Goal: Task Accomplishment & Management: Use online tool/utility

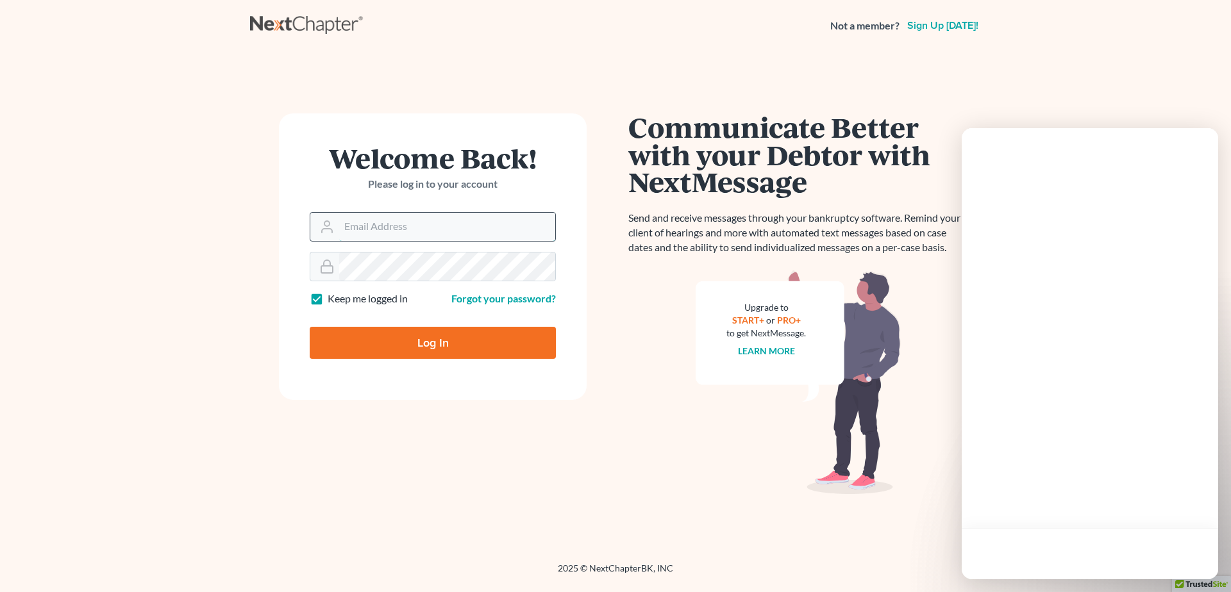
click at [376, 234] on input "Email Address" at bounding box center [447, 227] width 216 height 28
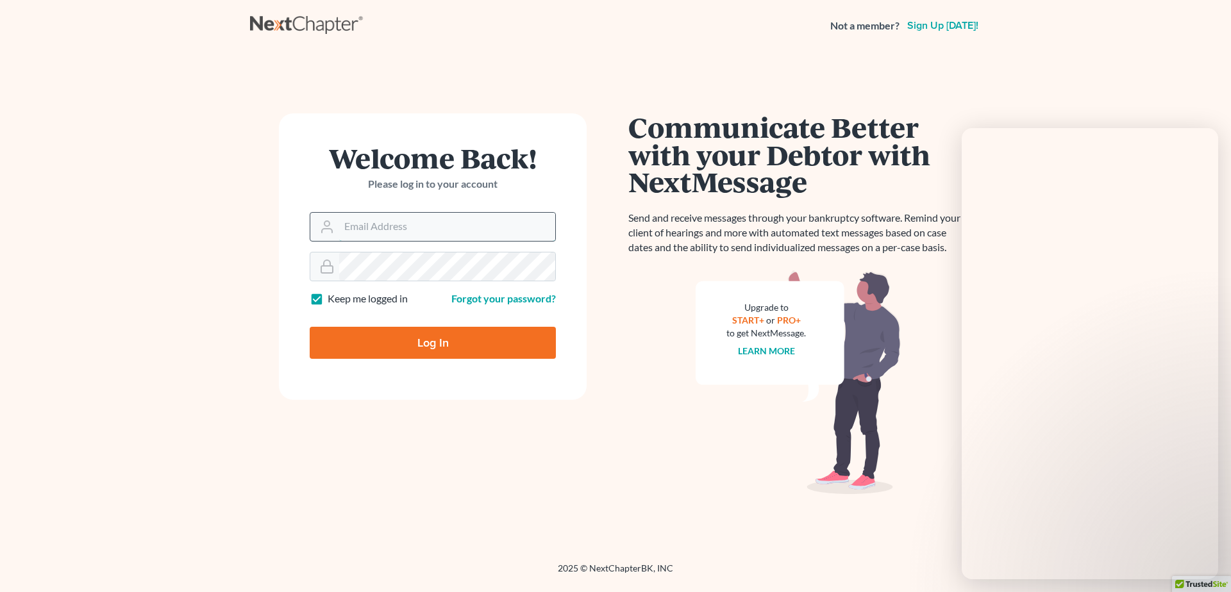
click at [356, 232] on input "Email Address" at bounding box center [447, 227] width 216 height 28
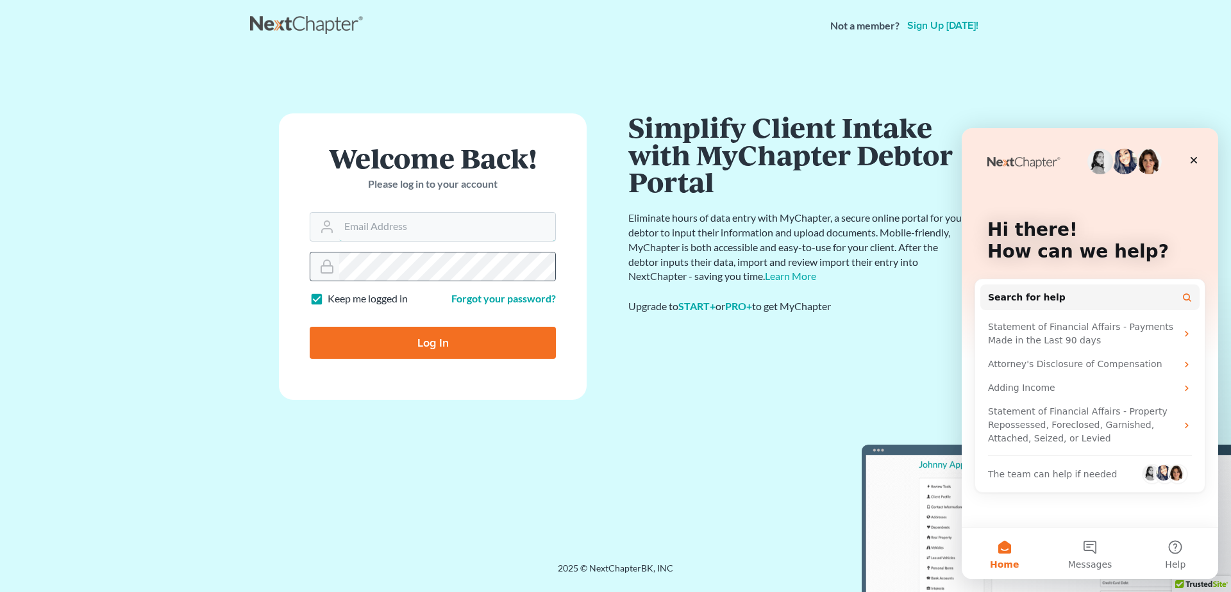
type input "[EMAIL_ADDRESS][DOMAIN_NAME]"
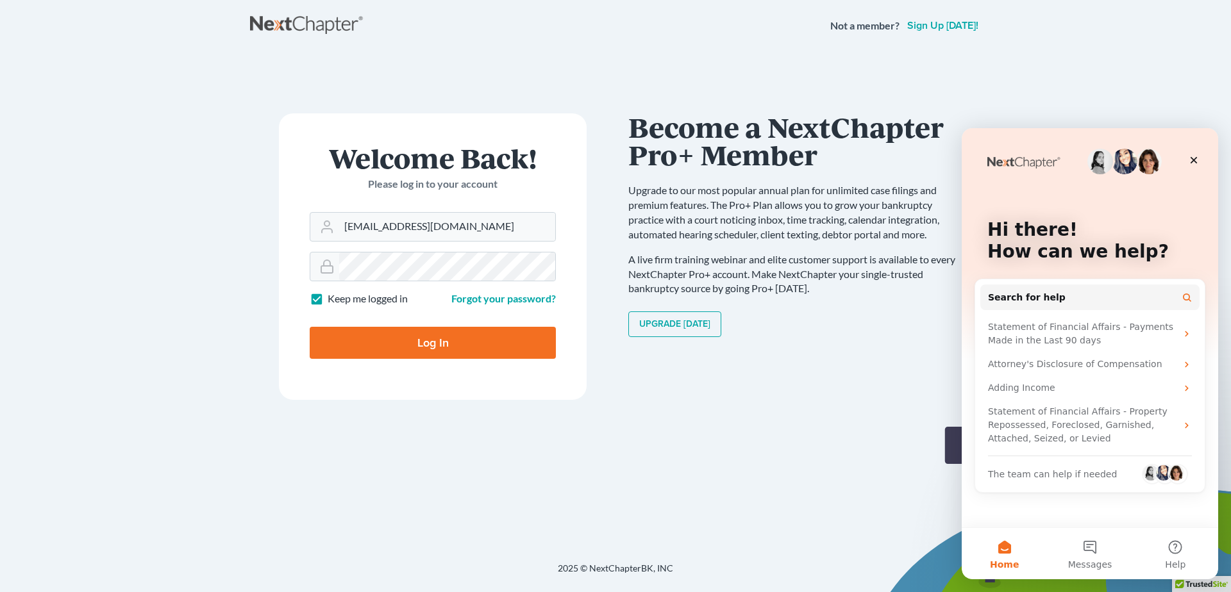
click at [444, 345] on input "Log In" at bounding box center [433, 343] width 246 height 32
type input "Thinking..."
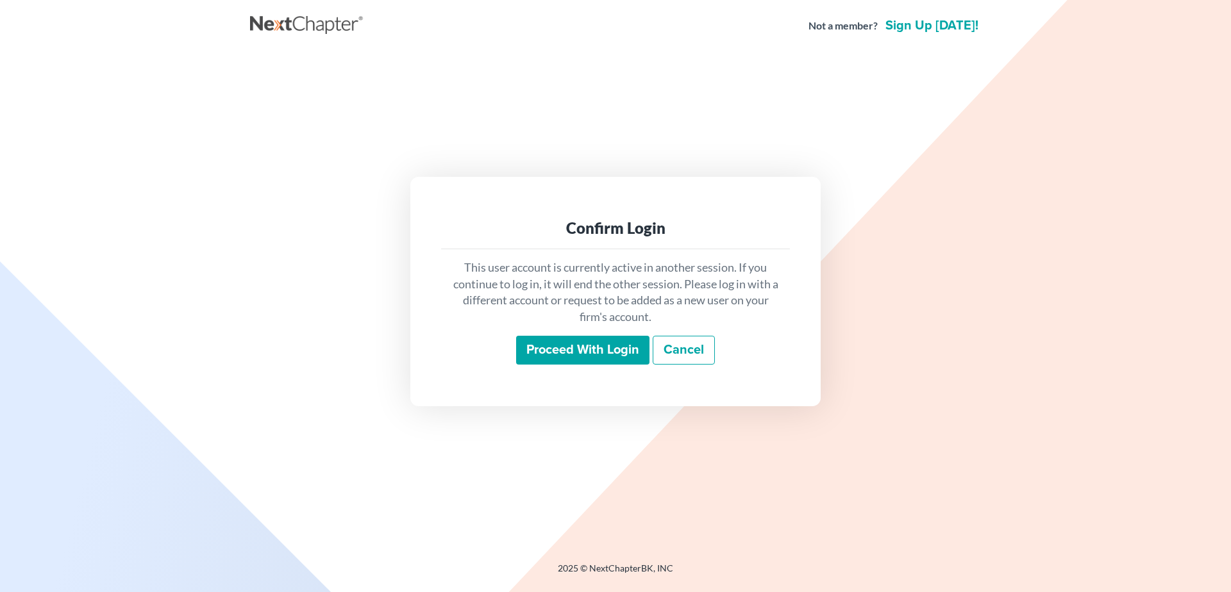
click at [594, 347] on input "Proceed with login" at bounding box center [582, 350] width 133 height 29
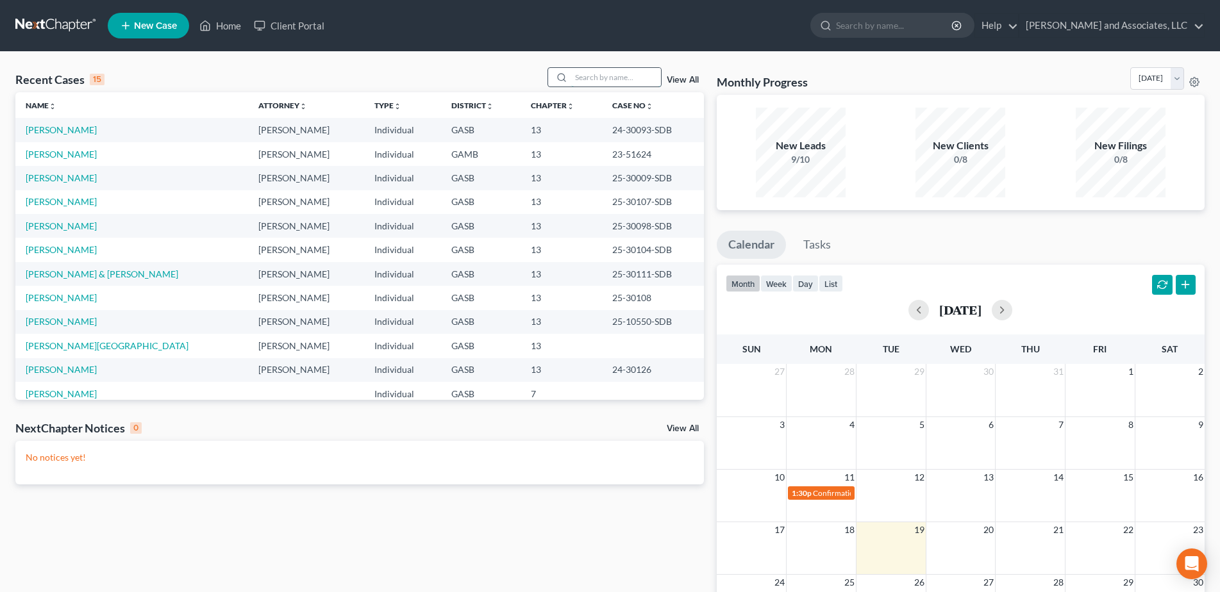
click at [583, 80] on input "search" at bounding box center [616, 77] width 90 height 19
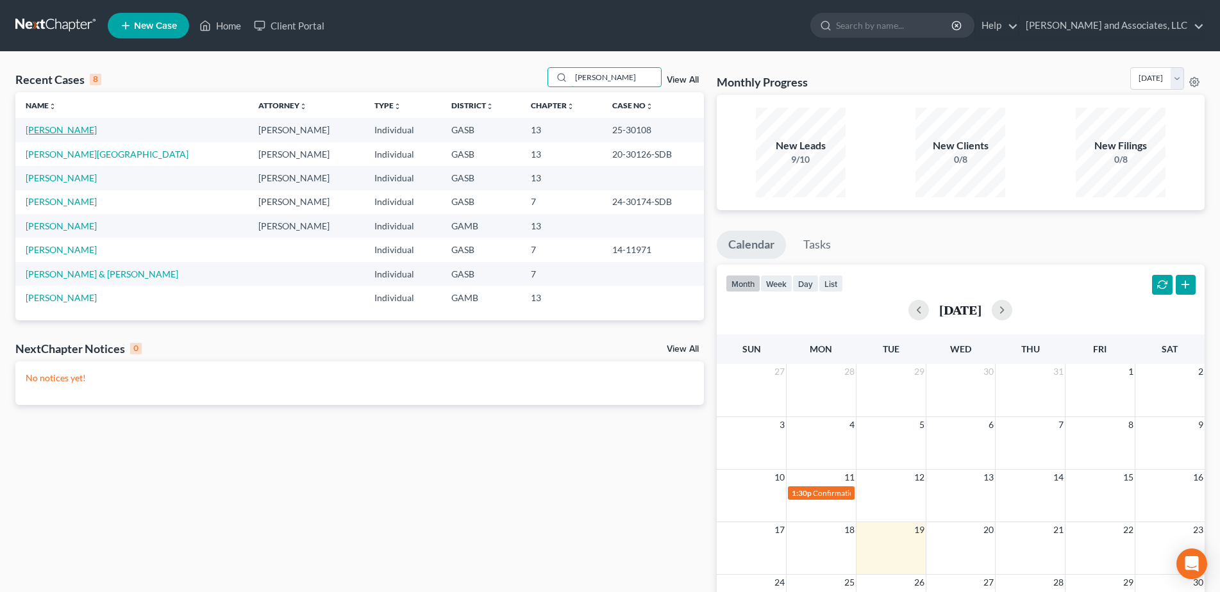
type input "Shannon"
click at [73, 130] on link "Horne, Shannon" at bounding box center [61, 129] width 71 height 11
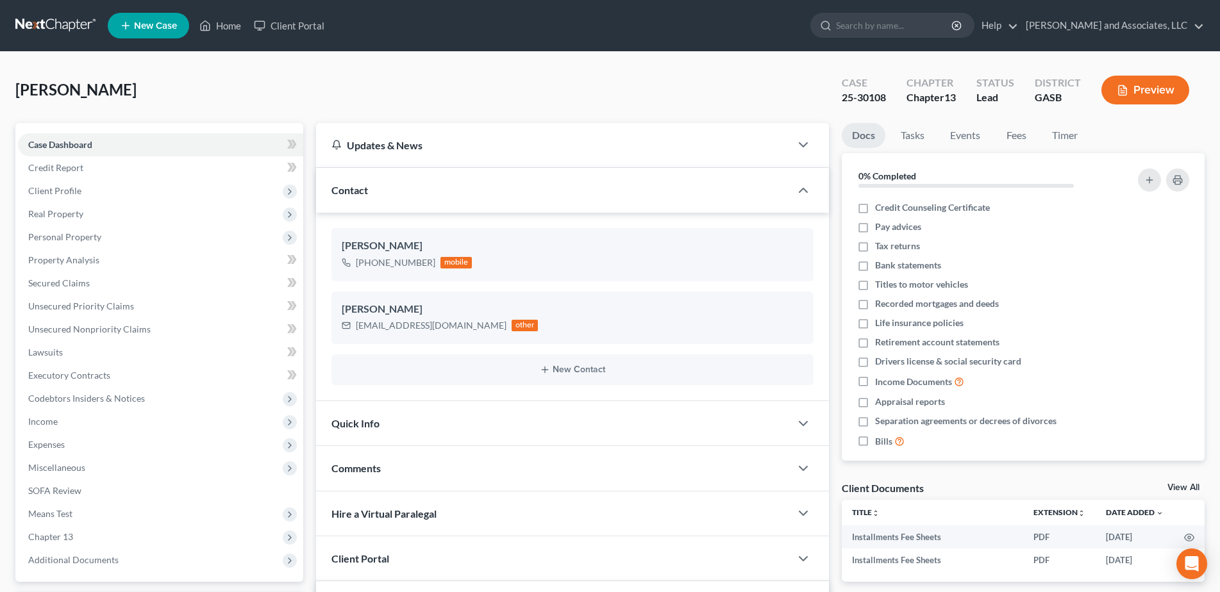
scroll to position [1674, 0]
click at [66, 538] on span "Chapter 13" at bounding box center [50, 536] width 45 height 11
click at [66, 537] on span "Chapter 13" at bounding box center [50, 536] width 45 height 11
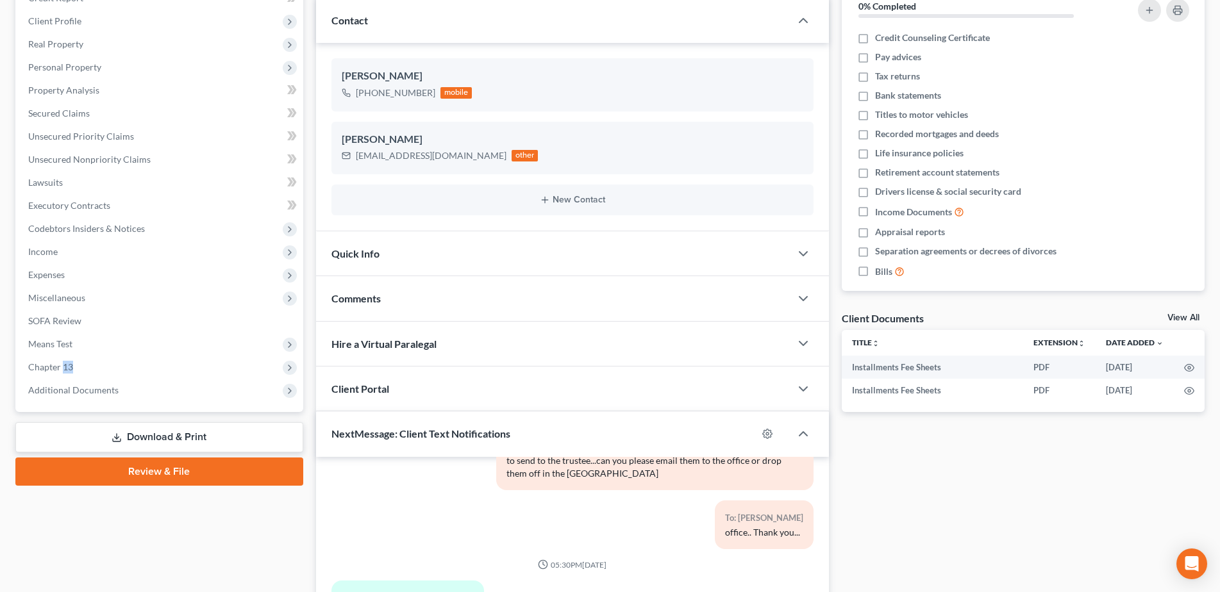
scroll to position [174, 0]
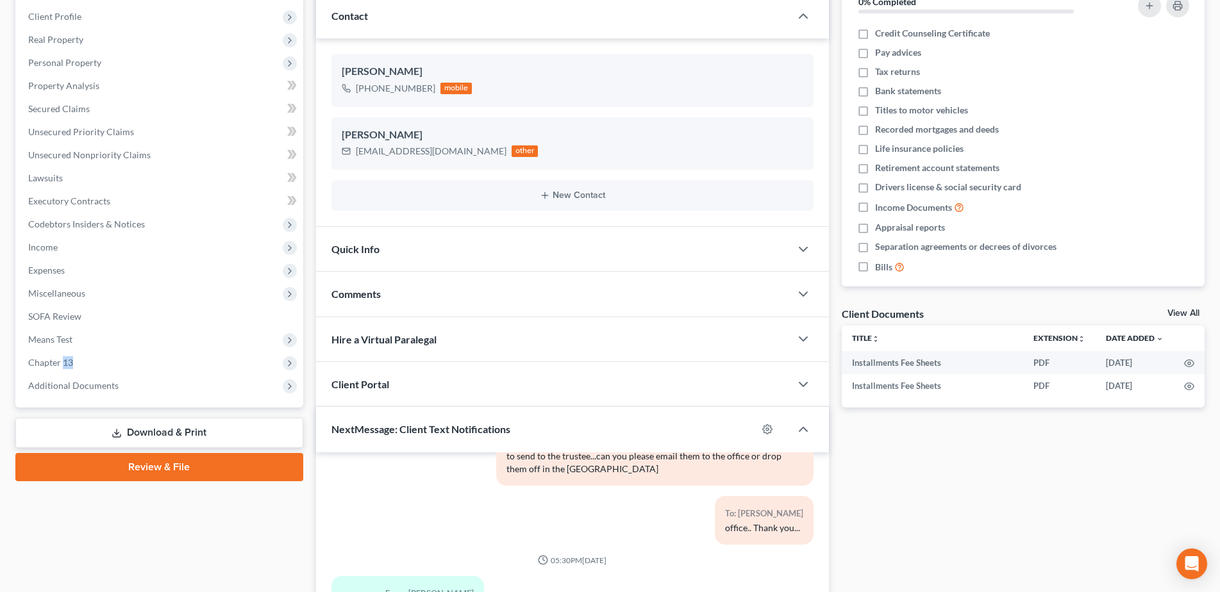
click at [159, 430] on link "Download & Print" at bounding box center [159, 433] width 288 height 30
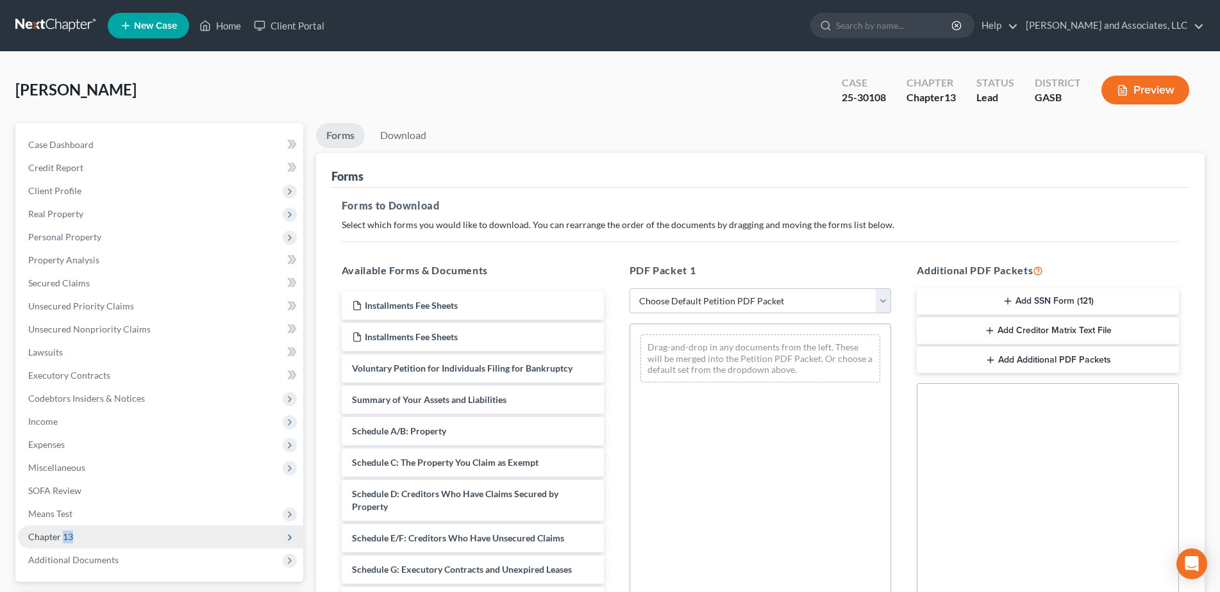
click at [62, 534] on span "Chapter 13" at bounding box center [50, 536] width 45 height 11
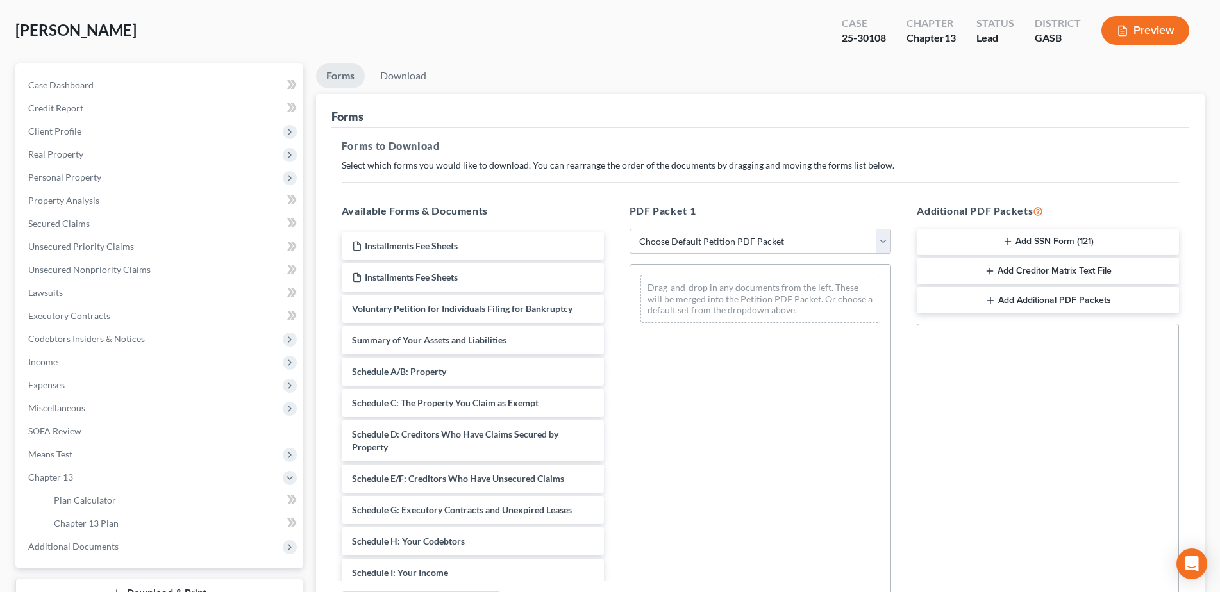
scroll to position [199, 0]
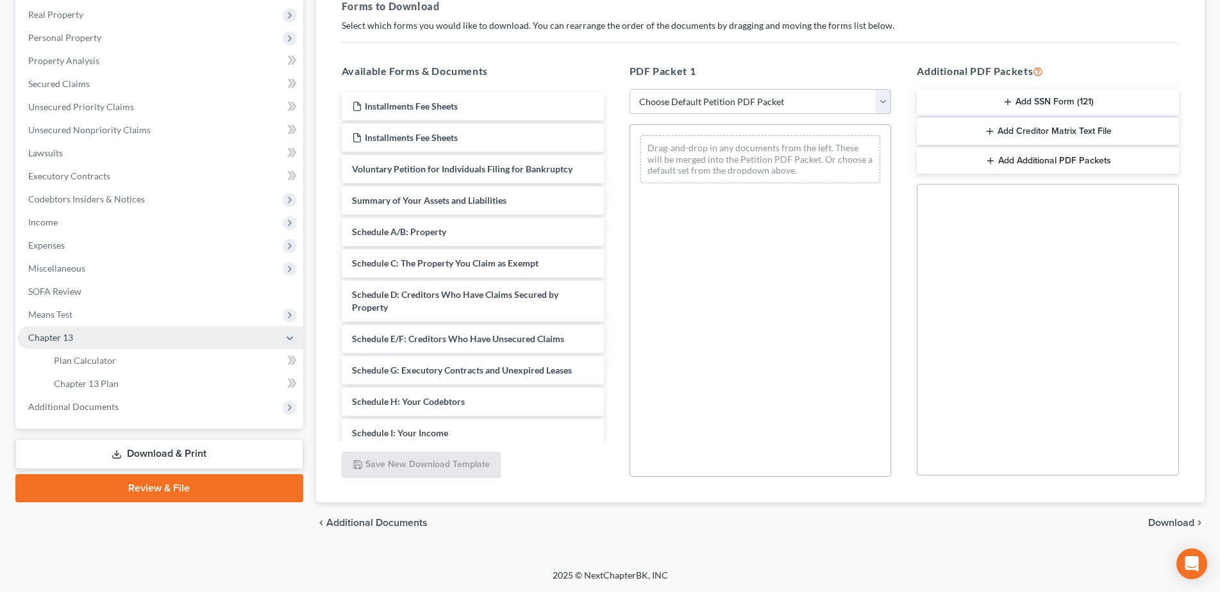
click at [63, 331] on span "Chapter 13" at bounding box center [160, 337] width 285 height 23
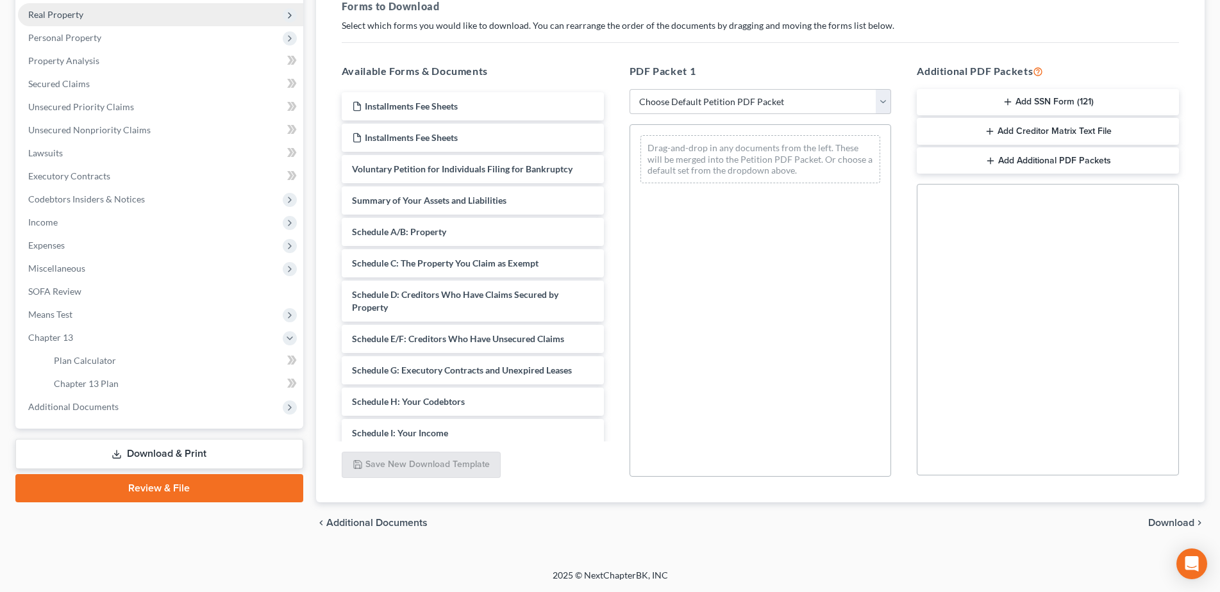
click at [80, 13] on span "Real Property" at bounding box center [55, 14] width 55 height 11
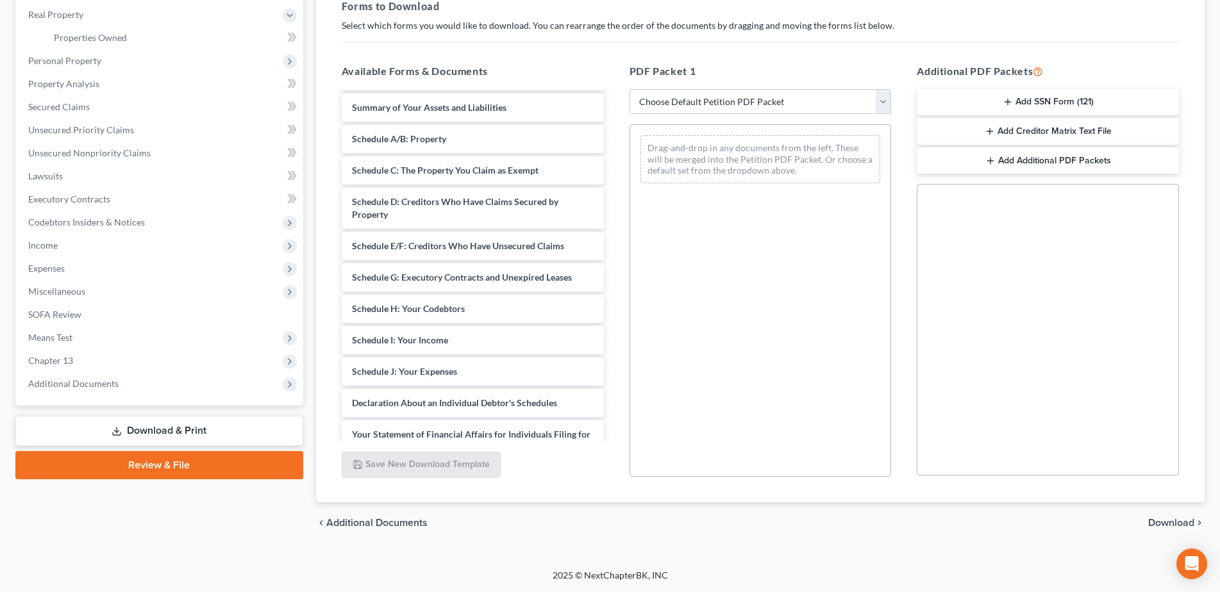
scroll to position [286, 0]
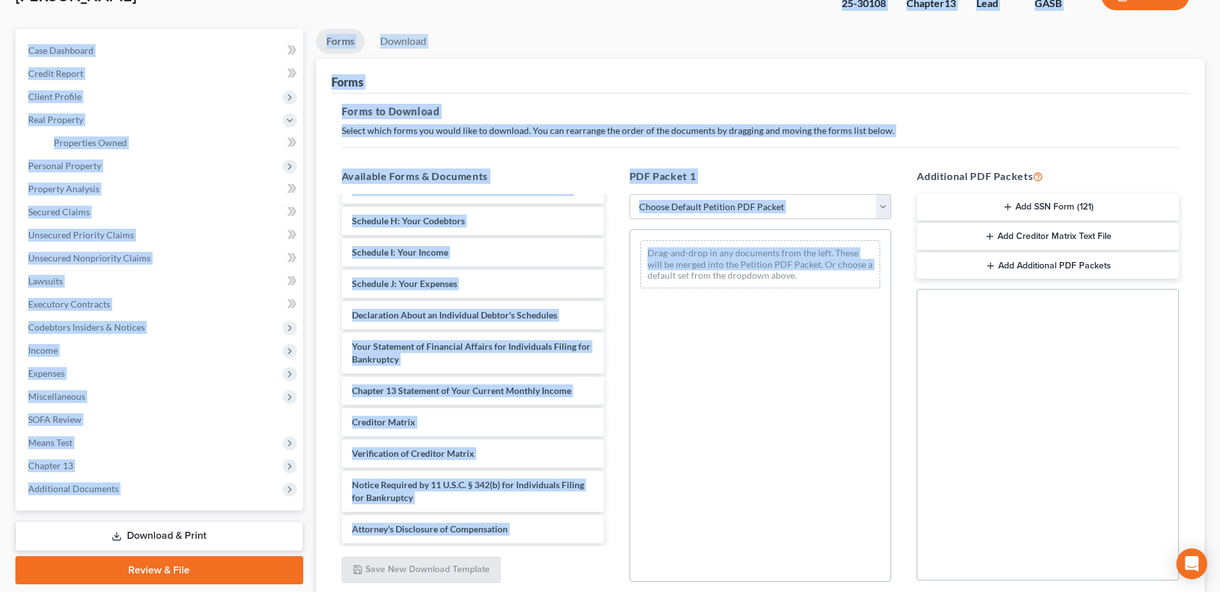
drag, startPoint x: 638, startPoint y: 160, endPoint x: 633, endPoint y: -13, distance: 173.8
click at [633, 0] on html "Home New Case Client Portal Arthur L. Walker and Associates, LLC rdanzy@arthurl…" at bounding box center [610, 302] width 1220 height 792
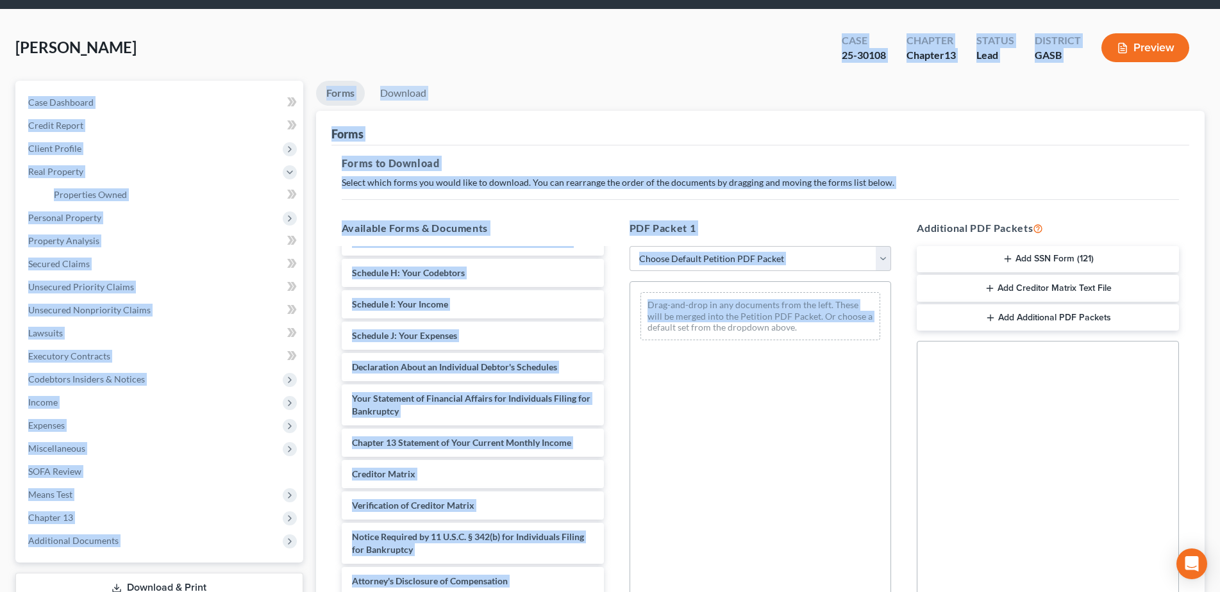
click at [588, 74] on div "Horne, Shannon Upgraded Case 25-30108 Chapter Chapter 13 Status Lead District G…" at bounding box center [609, 53] width 1189 height 56
drag, startPoint x: 588, startPoint y: 74, endPoint x: 390, endPoint y: 64, distance: 197.7
click at [585, 75] on div "Horne, Shannon Upgraded Case 25-30108 Chapter Chapter 13 Status Lead District G…" at bounding box center [609, 53] width 1189 height 56
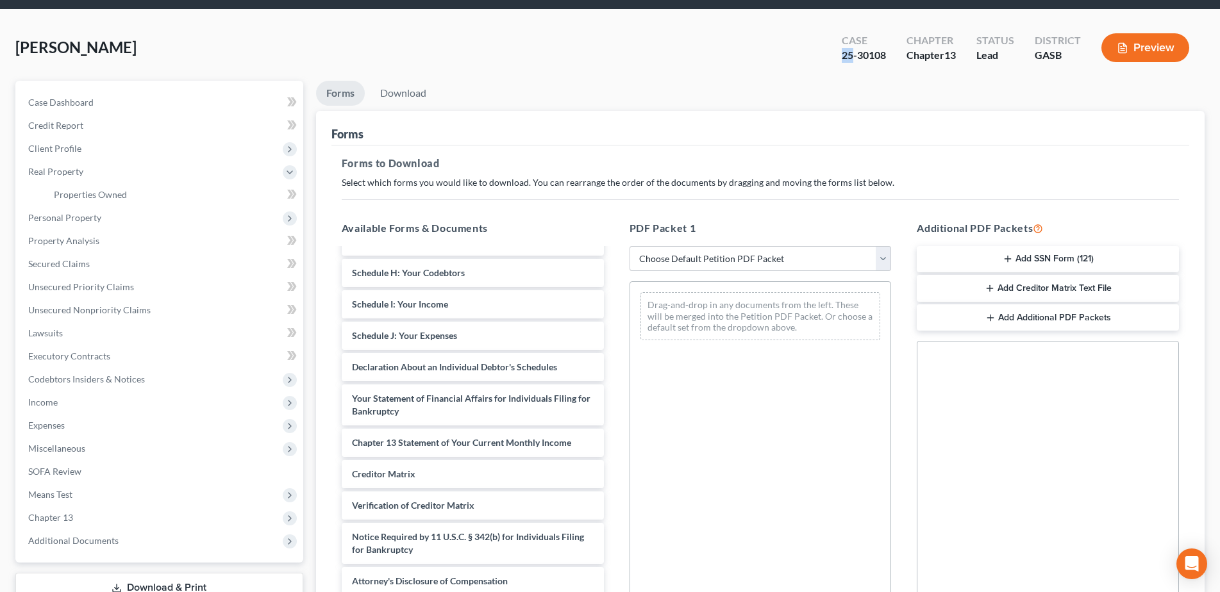
click at [332, 90] on link "Forms" at bounding box center [340, 93] width 49 height 25
click at [339, 94] on link "Forms" at bounding box center [340, 93] width 49 height 25
click at [74, 100] on span "Case Dashboard" at bounding box center [60, 102] width 65 height 11
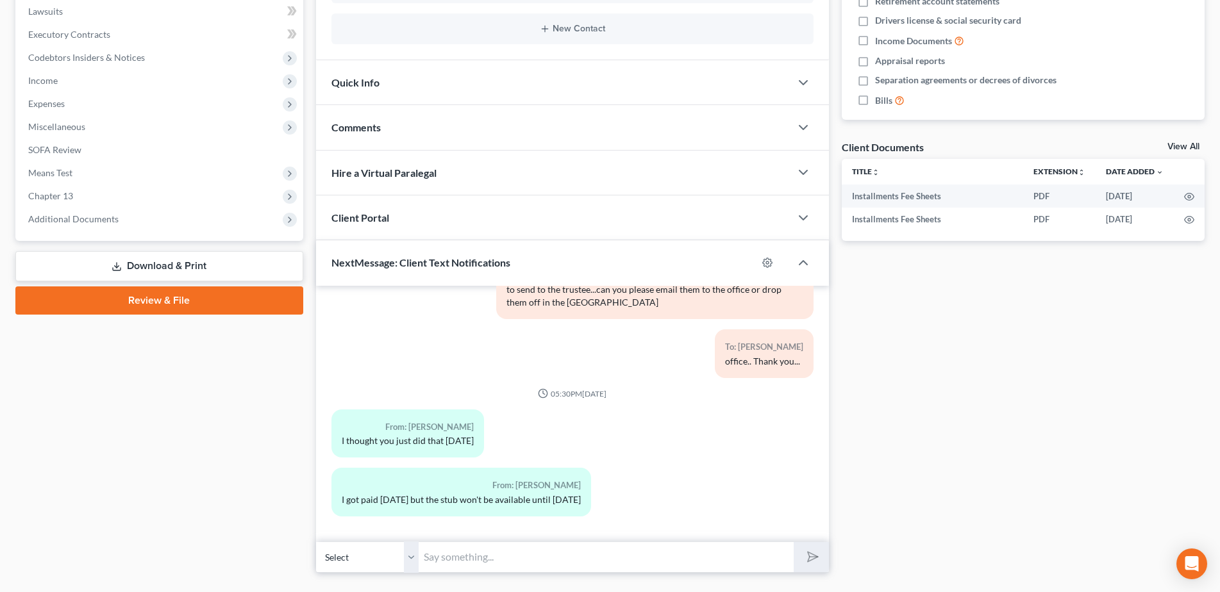
scroll to position [356, 0]
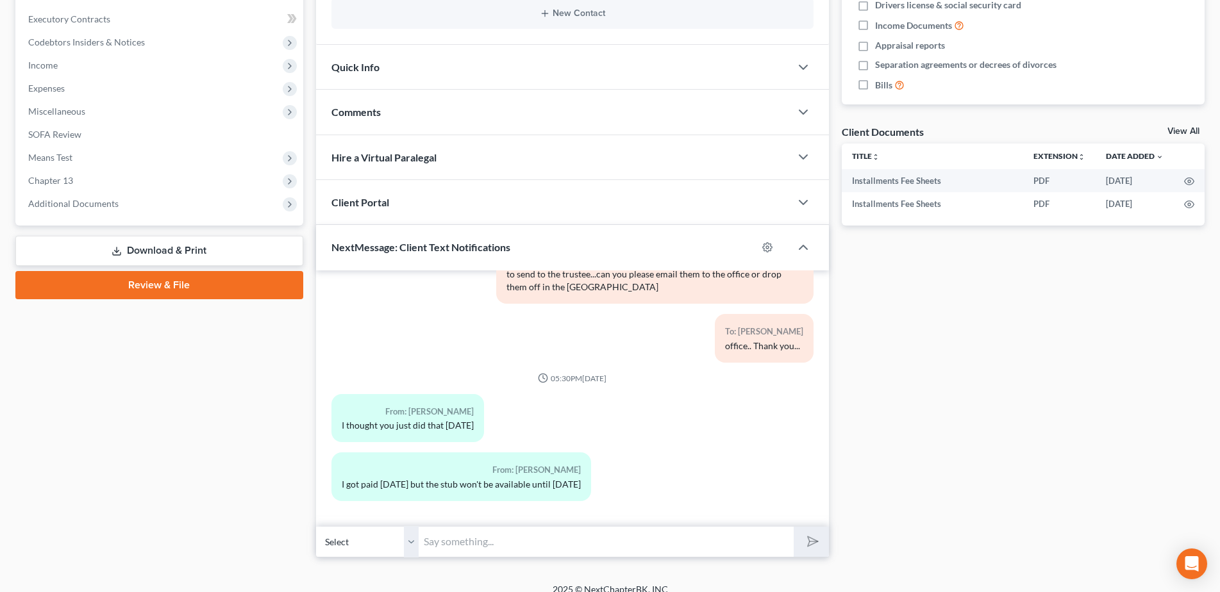
click at [1211, 462] on div "Horne, Shannon Upgraded Case 25-30108 Chapter Chapter 13 Status Lead District G…" at bounding box center [610, 140] width 1220 height 888
click at [1210, 463] on div "Horne, Shannon Upgraded Case 25-30108 Chapter Chapter 13 Status Lead District G…" at bounding box center [610, 140] width 1220 height 888
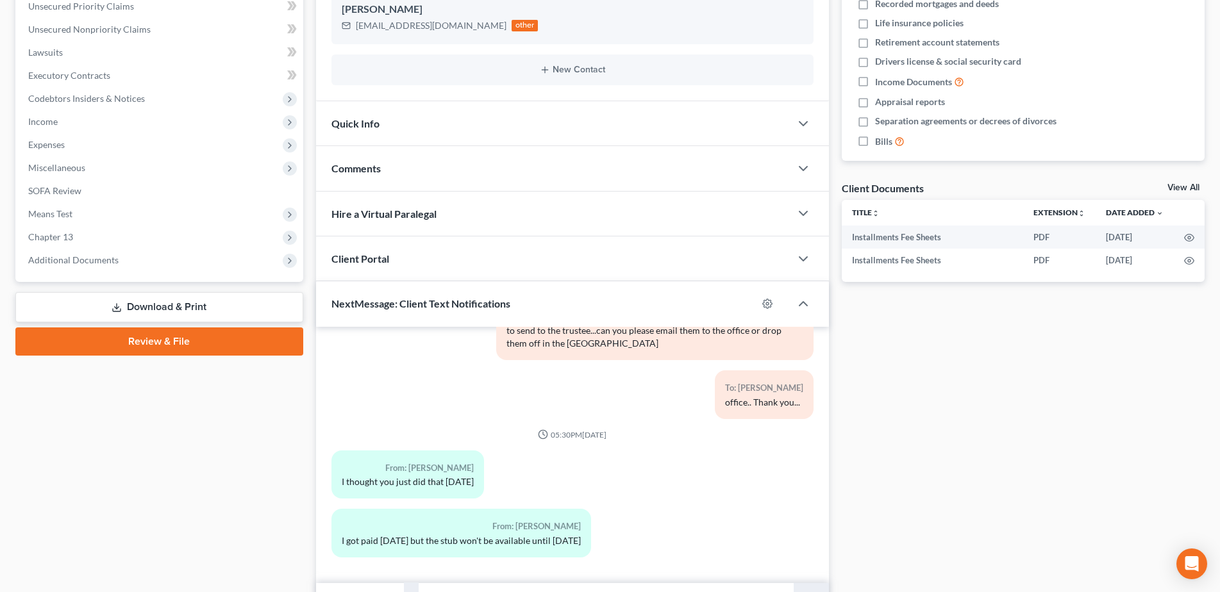
scroll to position [299, 0]
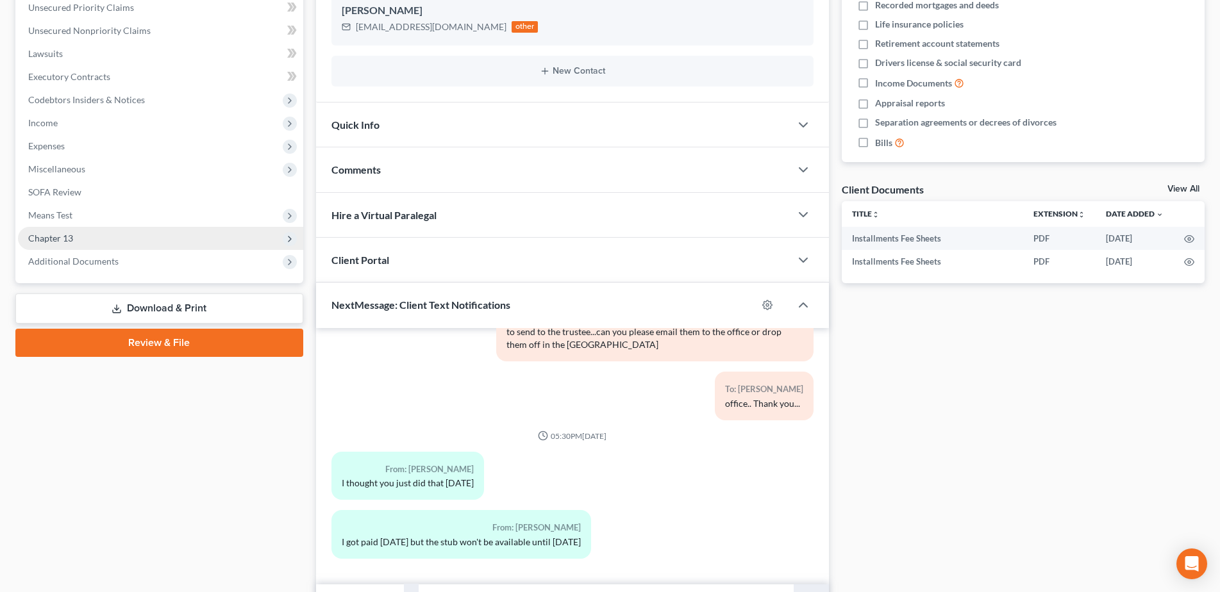
click at [63, 238] on span "Chapter 13" at bounding box center [50, 238] width 45 height 11
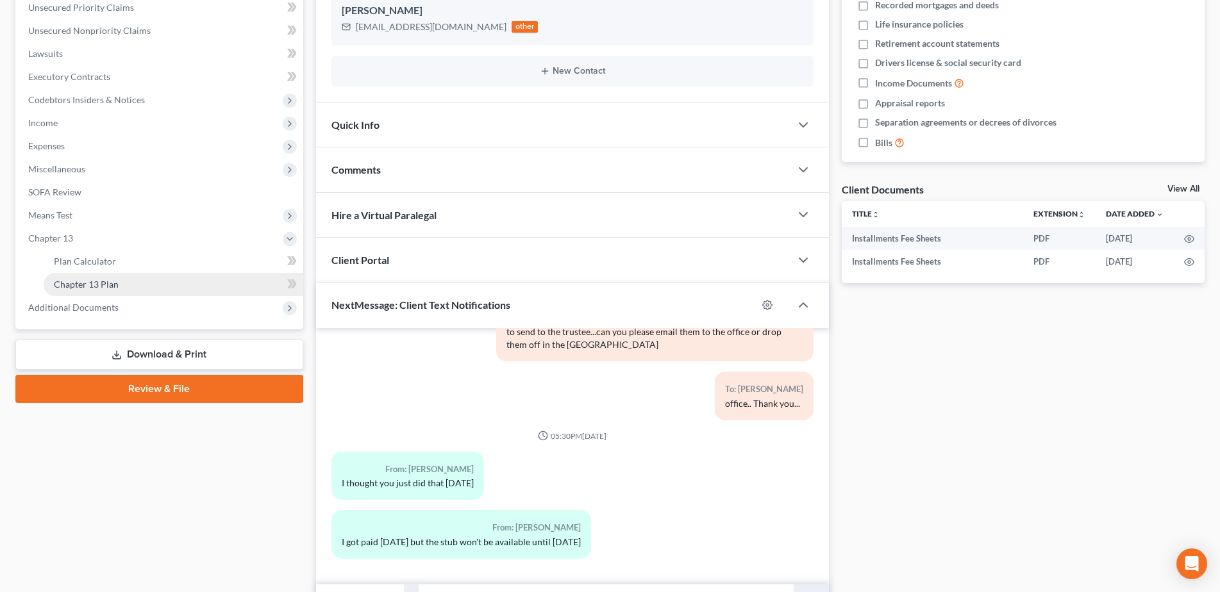
click at [116, 285] on span "Chapter 13 Plan" at bounding box center [86, 284] width 65 height 11
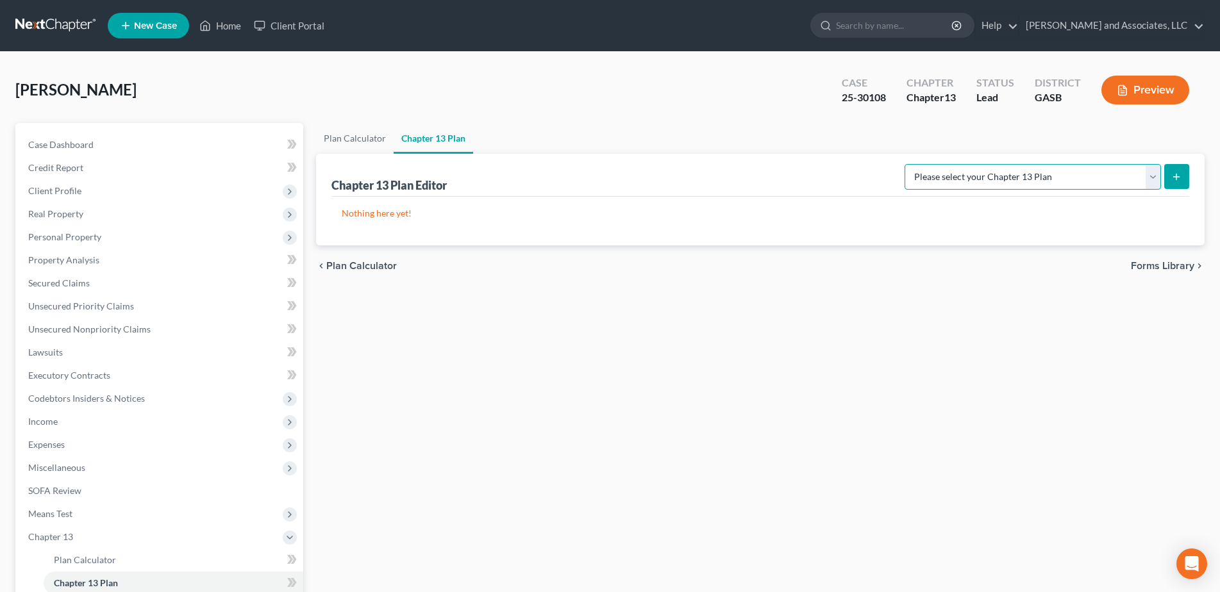
click at [1151, 178] on select "Please select your Chapter 13 Plan Georgia Southern Chapter 13 Plan - Effective…" at bounding box center [1032, 177] width 256 height 26
select select "0"
click at [915, 164] on select "Please select your Chapter 13 Plan Georgia Southern Chapter 13 Plan - Effective…" at bounding box center [1032, 177] width 256 height 26
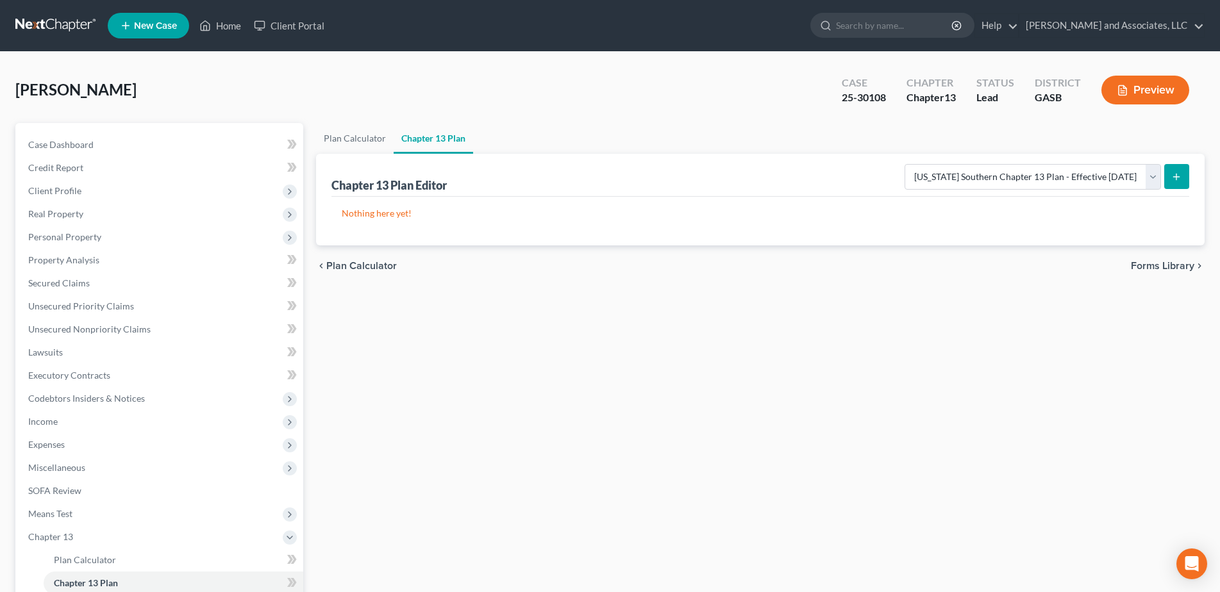
click at [1121, 209] on p "Nothing here yet!" at bounding box center [760, 213] width 837 height 13
click at [1182, 178] on button "submit" at bounding box center [1176, 176] width 25 height 25
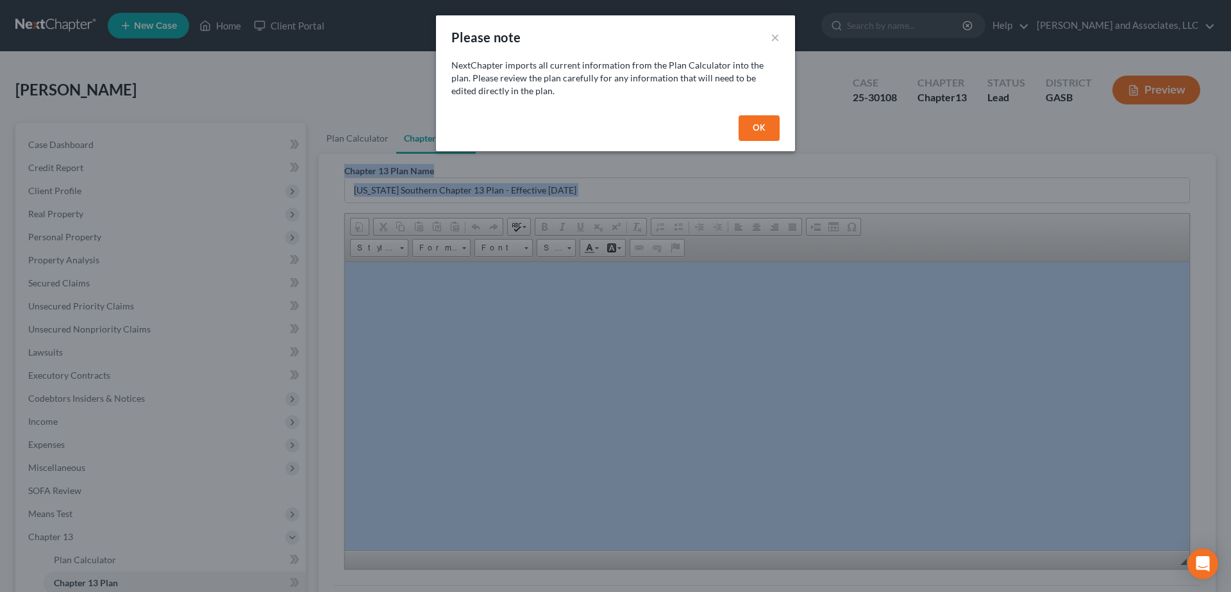
click at [760, 128] on button "OK" at bounding box center [758, 128] width 41 height 26
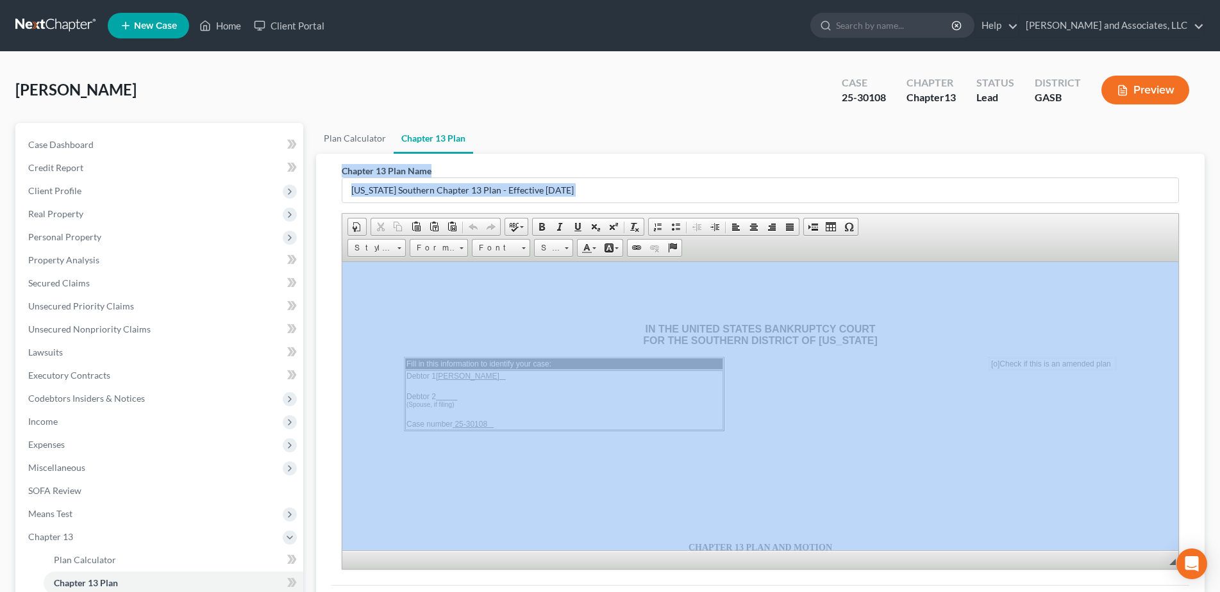
click at [913, 165] on div "Chapter 13 Plan Name Georgia Southern Chapter 13 Plan - Effective 12/1/17" at bounding box center [760, 183] width 837 height 39
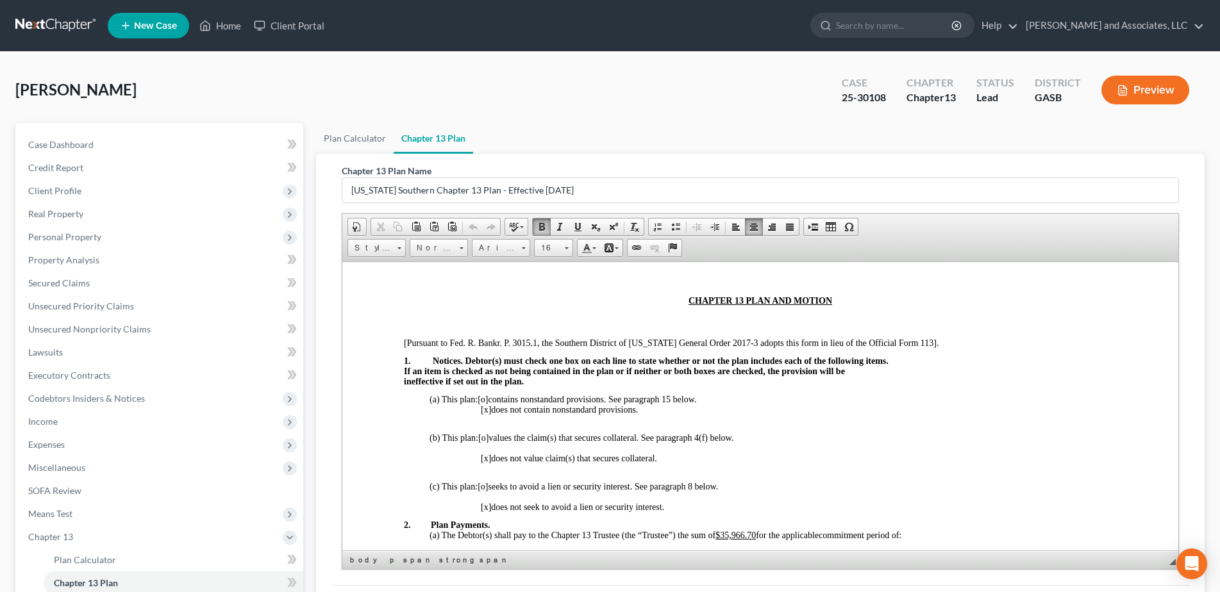
scroll to position [296, 0]
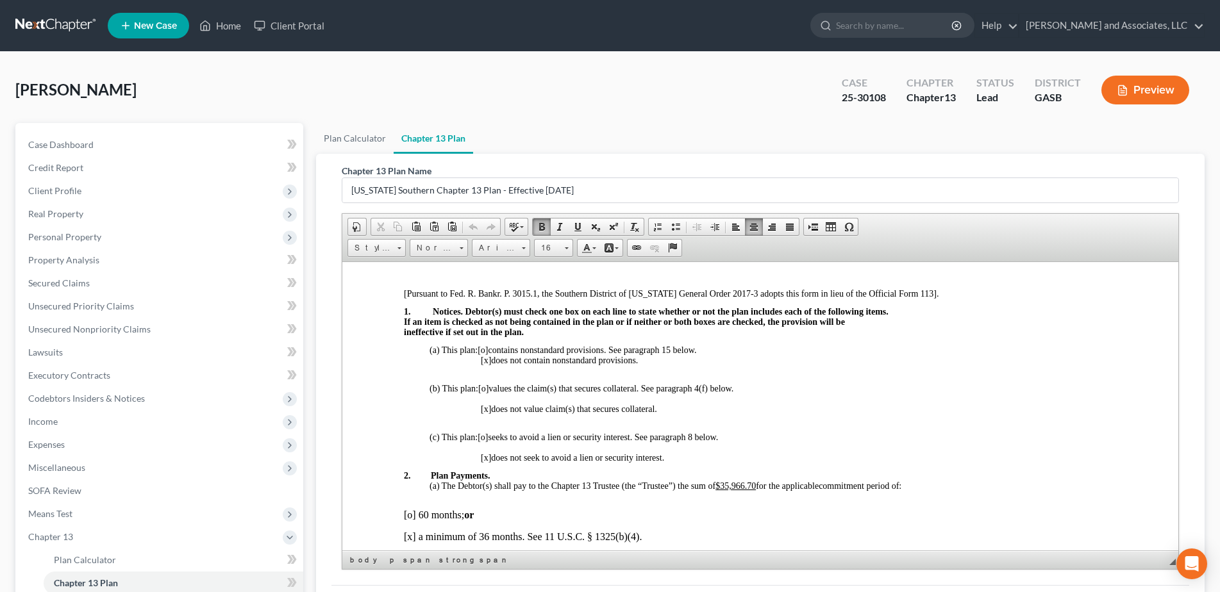
click at [708, 347] on p "(a) This plan: [o] contains nonstandard provisions. See paragraph 15 below." at bounding box center [772, 350] width 687 height 10
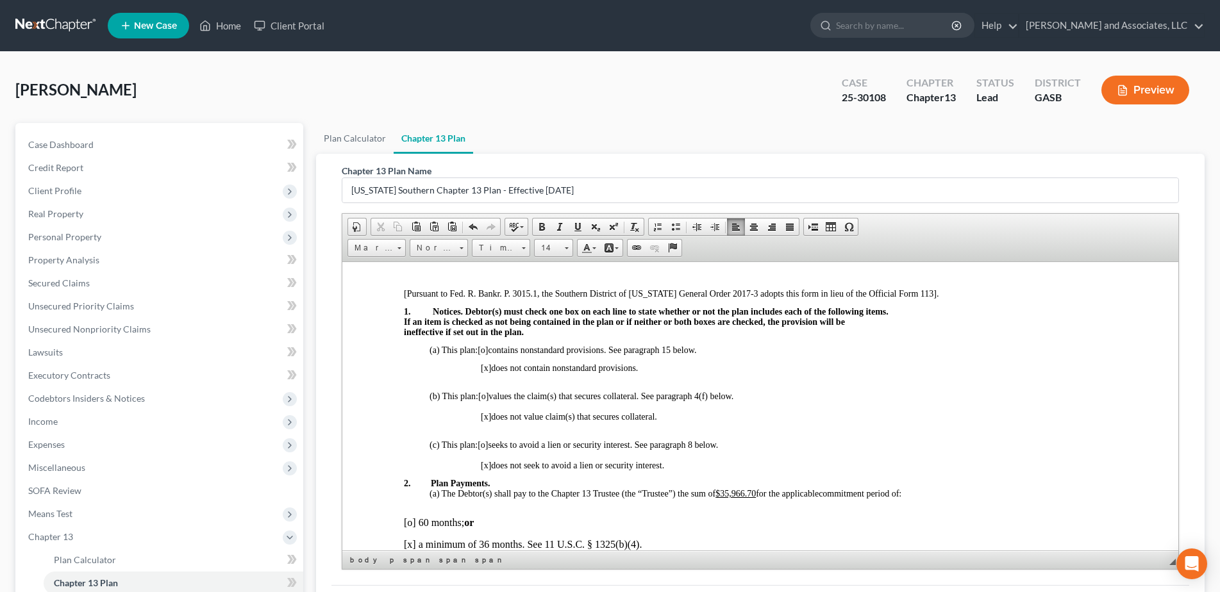
click at [485, 347] on span "[o]" at bounding box center [482, 350] width 10 height 10
click at [780, 344] on p at bounding box center [759, 341] width 713 height 8
click at [486, 352] on span "[o]" at bounding box center [482, 350] width 10 height 10
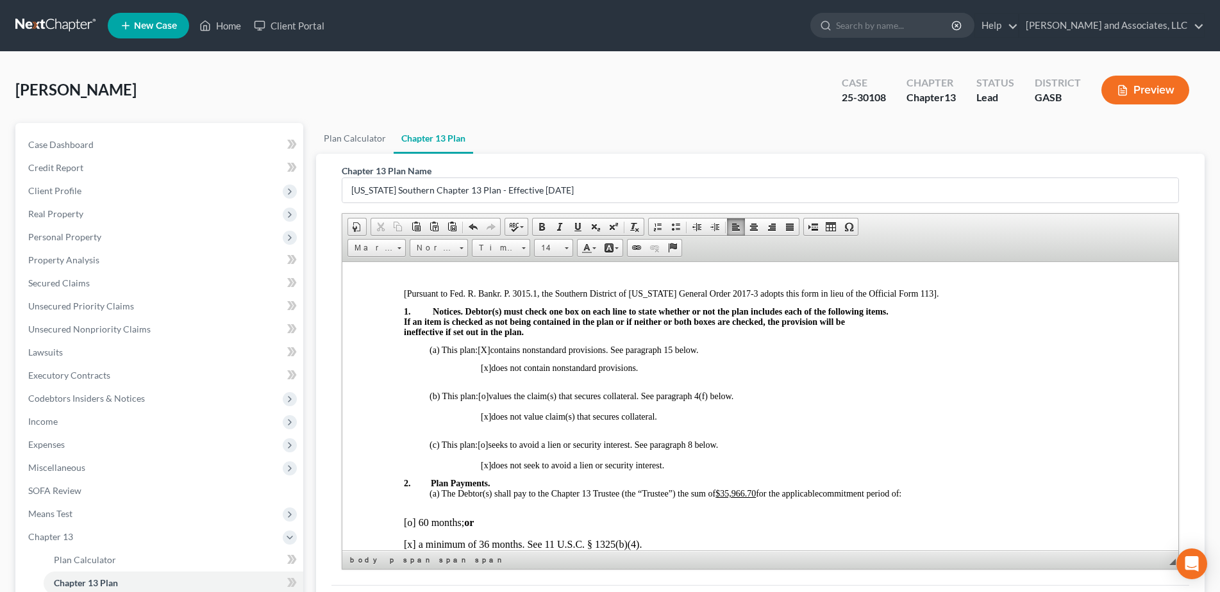
click at [487, 370] on span "[x]" at bounding box center [485, 368] width 10 height 10
drag, startPoint x: 490, startPoint y: 345, endPoint x: 481, endPoint y: 350, distance: 10.0
click at [481, 350] on span "[X ]" at bounding box center [483, 350] width 12 height 10
click at [567, 251] on span at bounding box center [566, 246] width 3 height 12
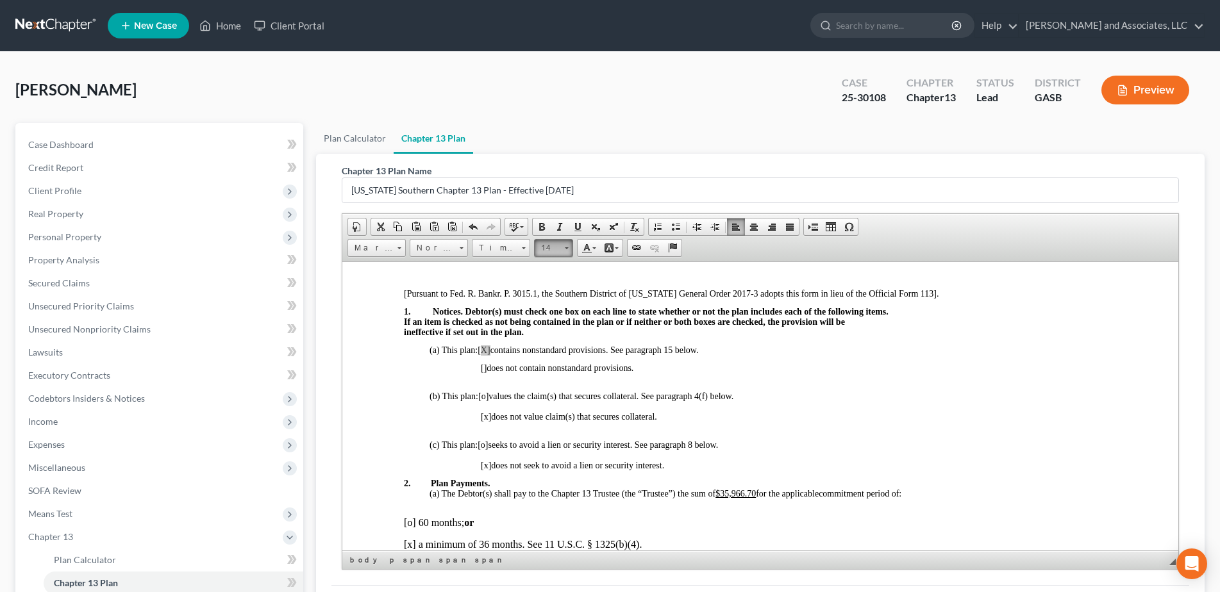
scroll to position [89, 0]
click at [547, 313] on span "18" at bounding box center [545, 312] width 12 height 13
click at [547, 313] on span "Notices. Debtor(s) must check one box on each line to state whether or not the …" at bounding box center [660, 311] width 456 height 10
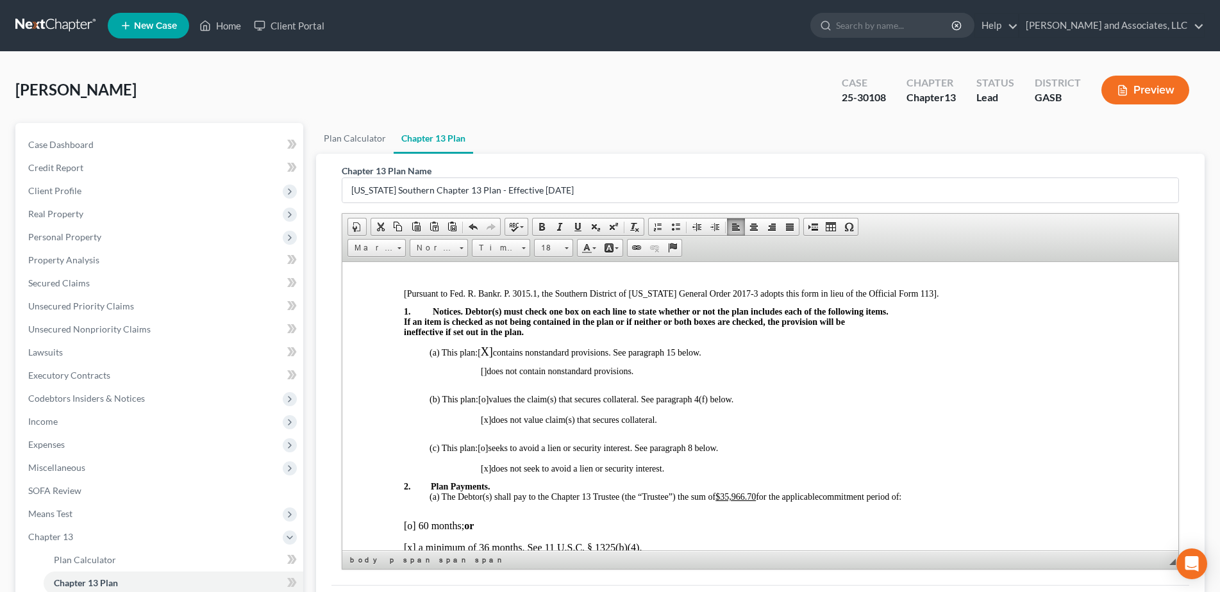
drag, startPoint x: 494, startPoint y: 352, endPoint x: 479, endPoint y: 352, distance: 14.7
click at [479, 352] on p "(a) This plan: [ X] contains nonstandard provisions. See paragraph 15 below." at bounding box center [772, 351] width 687 height 13
click at [478, 354] on span "(a) This plan: [" at bounding box center [454, 352] width 51 height 10
drag, startPoint x: 478, startPoint y: 350, endPoint x: 492, endPoint y: 352, distance: 14.2
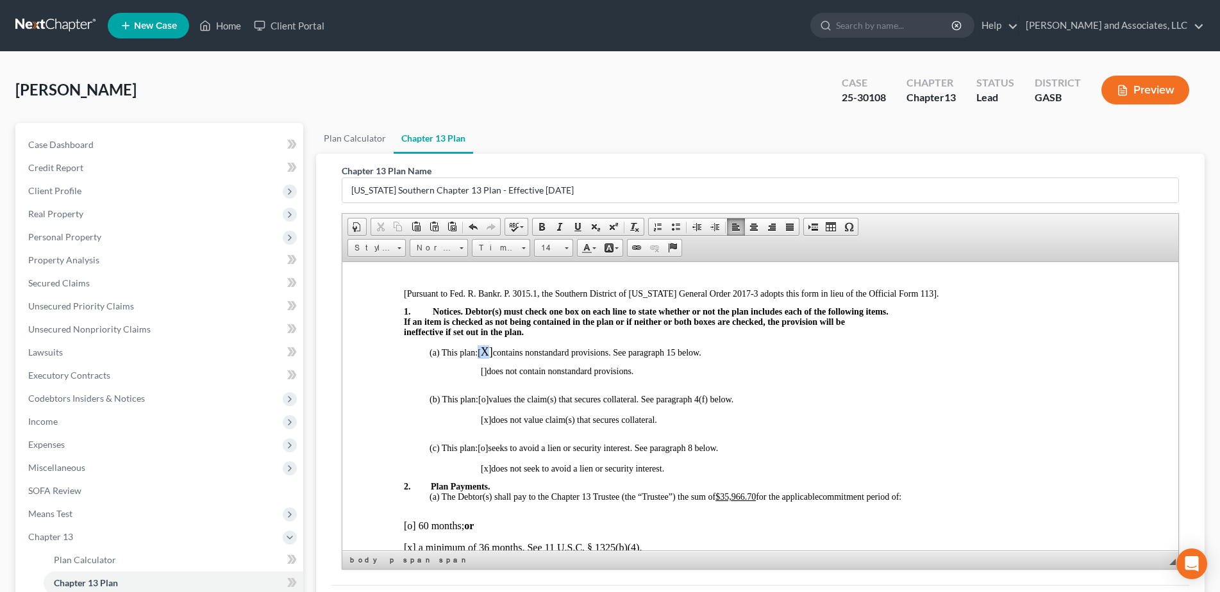
click at [492, 352] on p "(a) This plan: [ X] contains nonstandard provisions. See paragraph 15 below." at bounding box center [772, 351] width 687 height 13
click at [492, 352] on span "X]" at bounding box center [486, 351] width 12 height 13
click at [541, 226] on span at bounding box center [542, 227] width 10 height 10
click at [573, 249] on span "Size 18" at bounding box center [555, 249] width 43 height 21
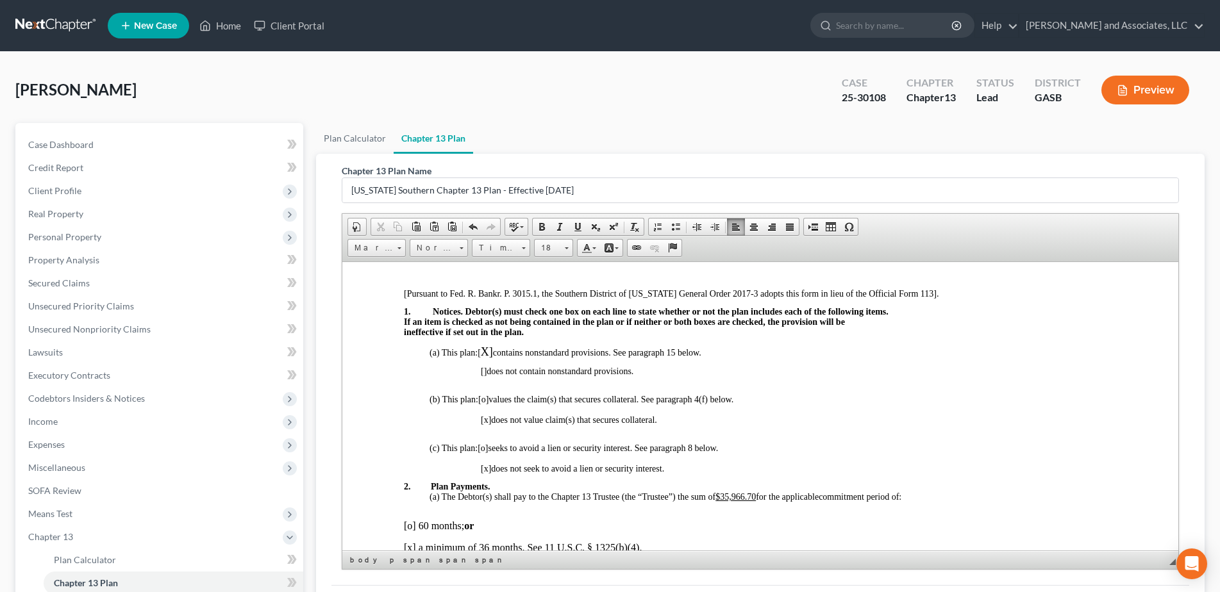
click at [573, 249] on span "Size 18" at bounding box center [555, 249] width 43 height 21
click at [567, 249] on span at bounding box center [567, 248] width 4 height 2
click at [565, 249] on span at bounding box center [566, 246] width 3 height 12
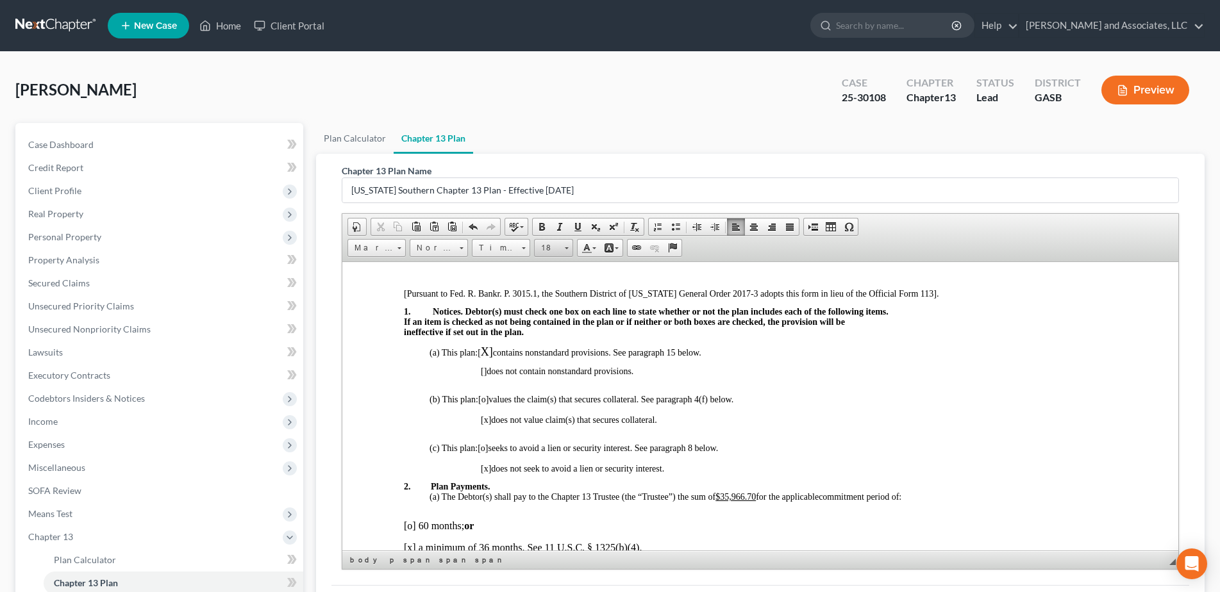
click at [565, 249] on span at bounding box center [566, 246] width 3 height 12
drag, startPoint x: 547, startPoint y: 288, endPoint x: 786, endPoint y: 313, distance: 240.4
click at [547, 288] on span "16" at bounding box center [544, 292] width 10 height 11
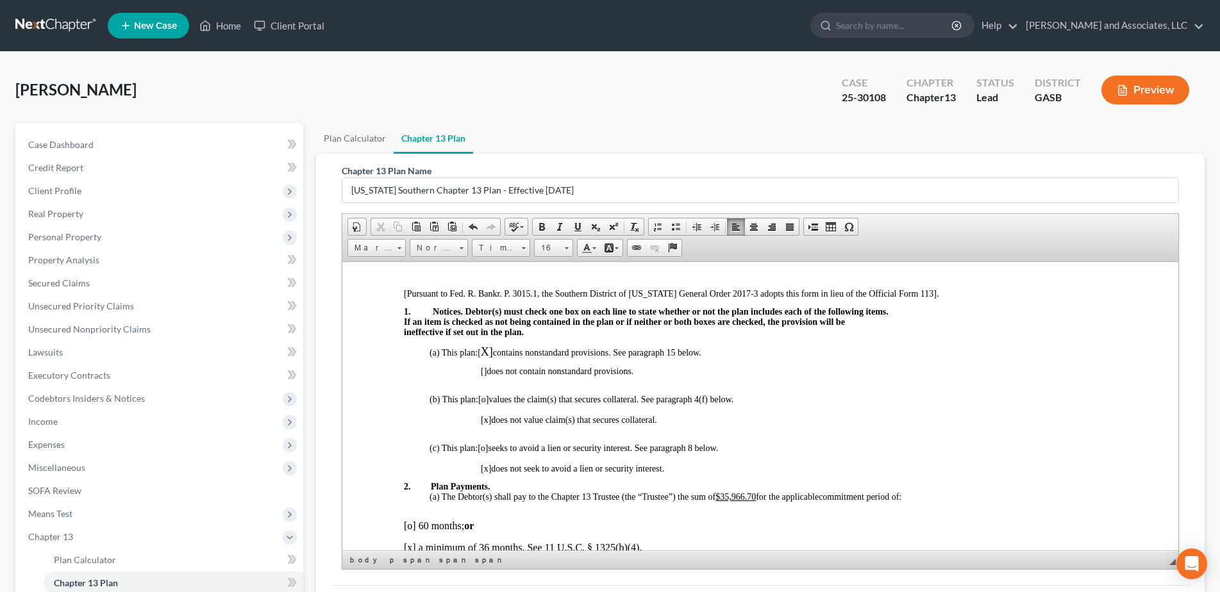
click at [758, 366] on p "[] does not contain nonstandard provisions." at bounding box center [798, 371] width 636 height 10
click at [495, 349] on span "contains nonstandard provisions. See paragraph 15 below." at bounding box center [596, 352] width 208 height 10
click at [493, 349] on p "(a) This plan: [ X ] contains nonstandard provisions. See paragraph 15 below." at bounding box center [772, 351] width 687 height 13
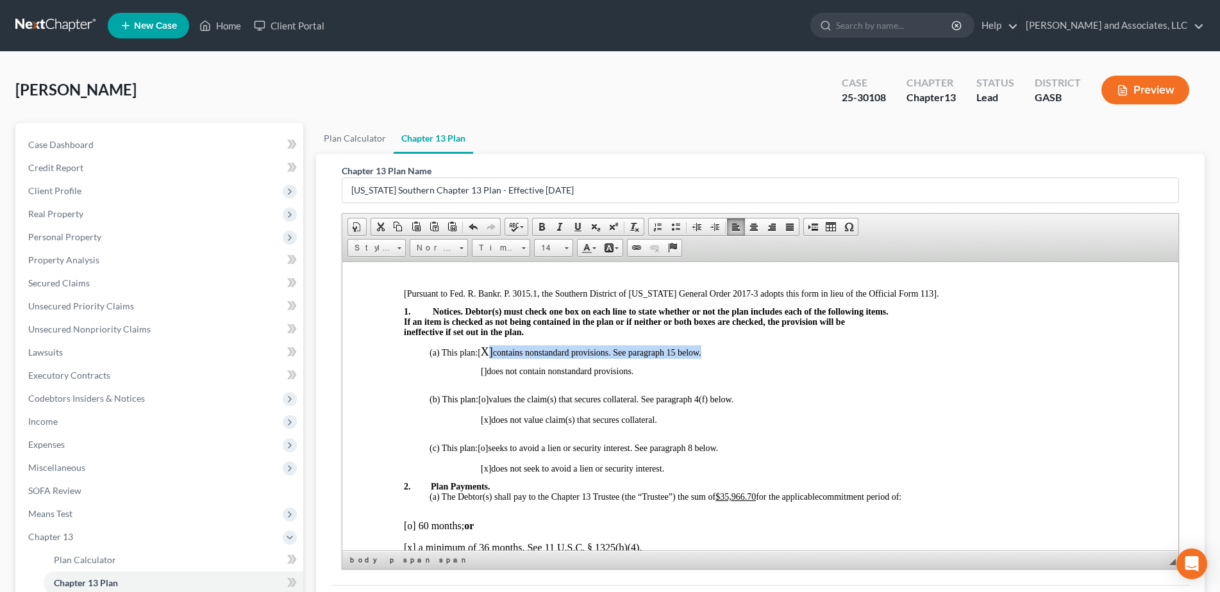
click at [491, 347] on span "]" at bounding box center [490, 351] width 4 height 13
drag, startPoint x: 491, startPoint y: 347, endPoint x: 485, endPoint y: 347, distance: 6.4
click at [485, 347] on p "(a) This plan: [ X ] contains nonstandard provisions. See paragraph 15 below." at bounding box center [772, 351] width 687 height 13
click at [906, 360] on p at bounding box center [798, 362] width 636 height 8
click at [876, 350] on p "(a) This plan: [ X ] contains nonstandard provisions. See paragraph 15 below." at bounding box center [772, 351] width 687 height 13
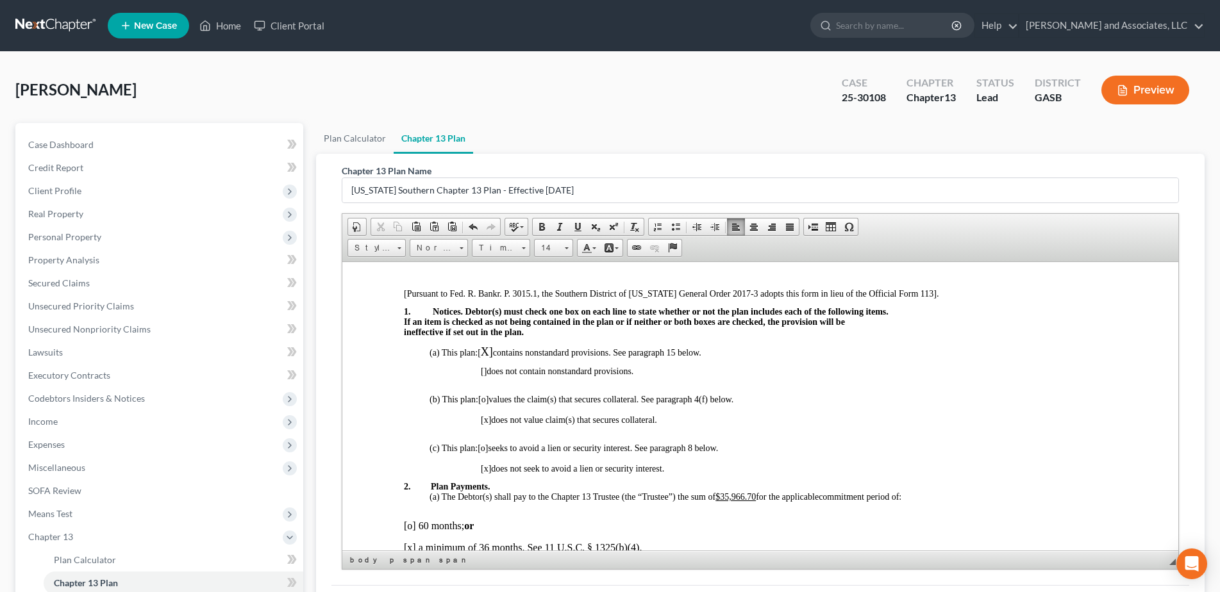
click at [494, 353] on span "contains nonstandard provisions. See paragraph 15 below." at bounding box center [596, 352] width 208 height 10
drag, startPoint x: 494, startPoint y: 353, endPoint x: 479, endPoint y: 351, distance: 15.0
click at [479, 351] on p "(a) This plan: [ X ] contains nonstandard provisions. See paragraph 15 below." at bounding box center [772, 351] width 687 height 13
click at [567, 247] on span at bounding box center [567, 248] width 4 height 2
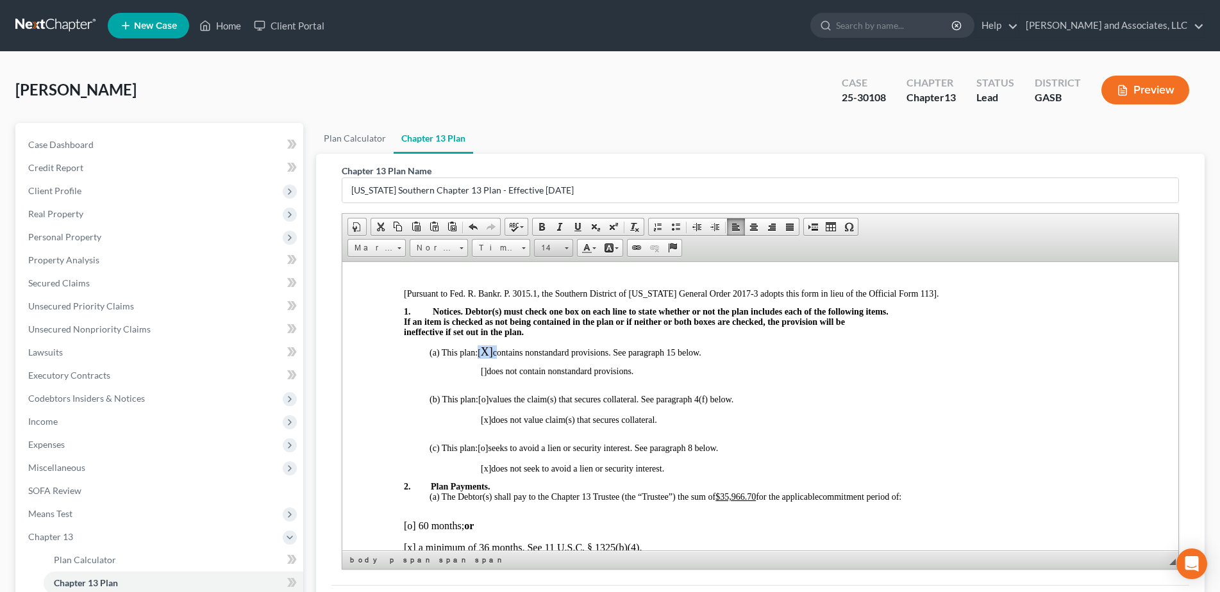
click at [567, 247] on span at bounding box center [567, 248] width 4 height 2
click at [549, 347] on link "16" at bounding box center [582, 349] width 92 height 17
click at [542, 228] on span at bounding box center [542, 227] width 10 height 10
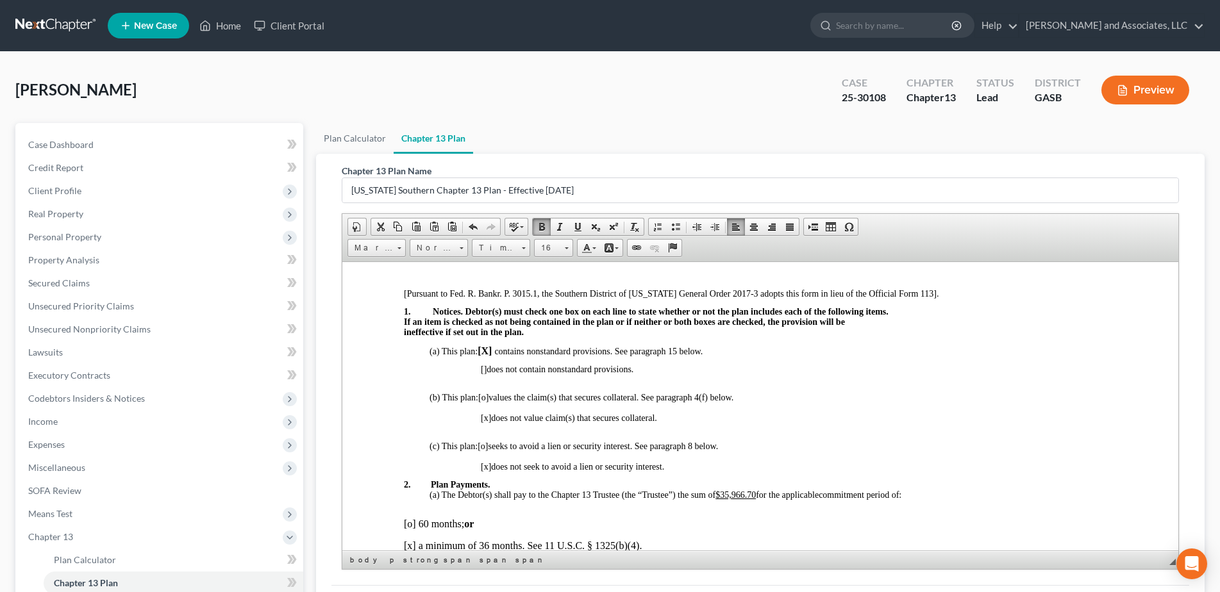
click at [760, 364] on p "[] does not contain nonstandard provisions." at bounding box center [798, 369] width 636 height 10
click at [487, 399] on span "[o]" at bounding box center [483, 397] width 10 height 10
click at [487, 413] on span "[x]" at bounding box center [485, 418] width 10 height 10
drag, startPoint x: 478, startPoint y: 397, endPoint x: 489, endPoint y: 397, distance: 11.5
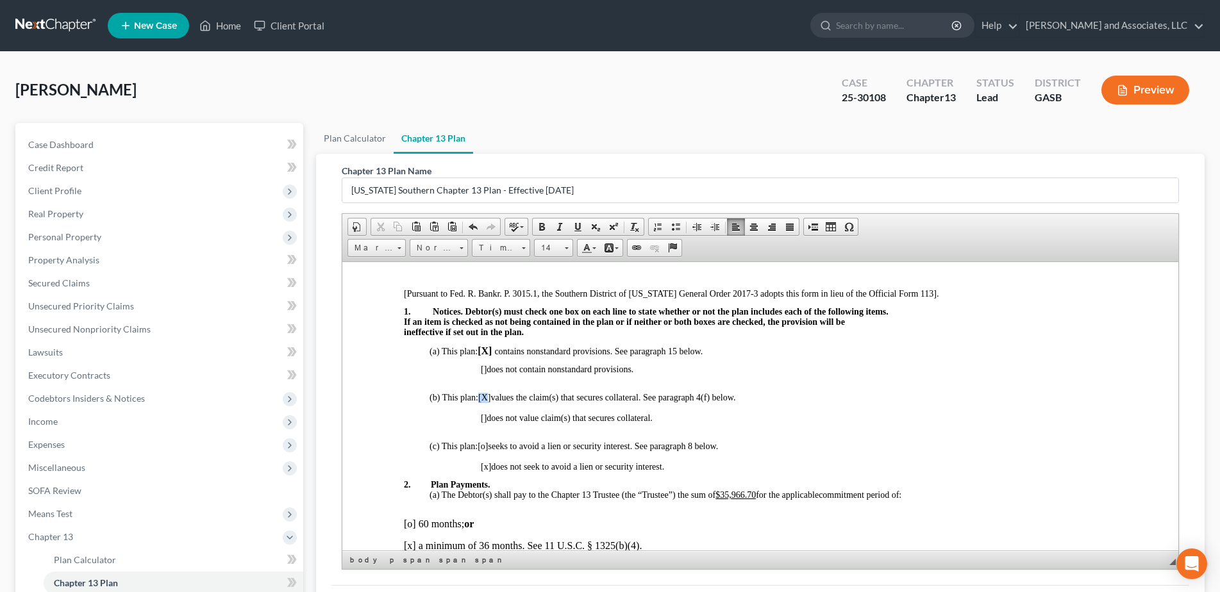
click at [489, 397] on span "(b) This plan: [X ] values the claim(s) that secures collateral. See paragraph …" at bounding box center [582, 397] width 306 height 10
drag, startPoint x: 489, startPoint y: 397, endPoint x: 481, endPoint y: 394, distance: 8.9
click at [481, 394] on span "[X ]" at bounding box center [484, 397] width 12 height 10
click at [493, 396] on span "(b) This plan: [X ] values the claim(s) that secures collateral. See paragraph …" at bounding box center [582, 397] width 306 height 10
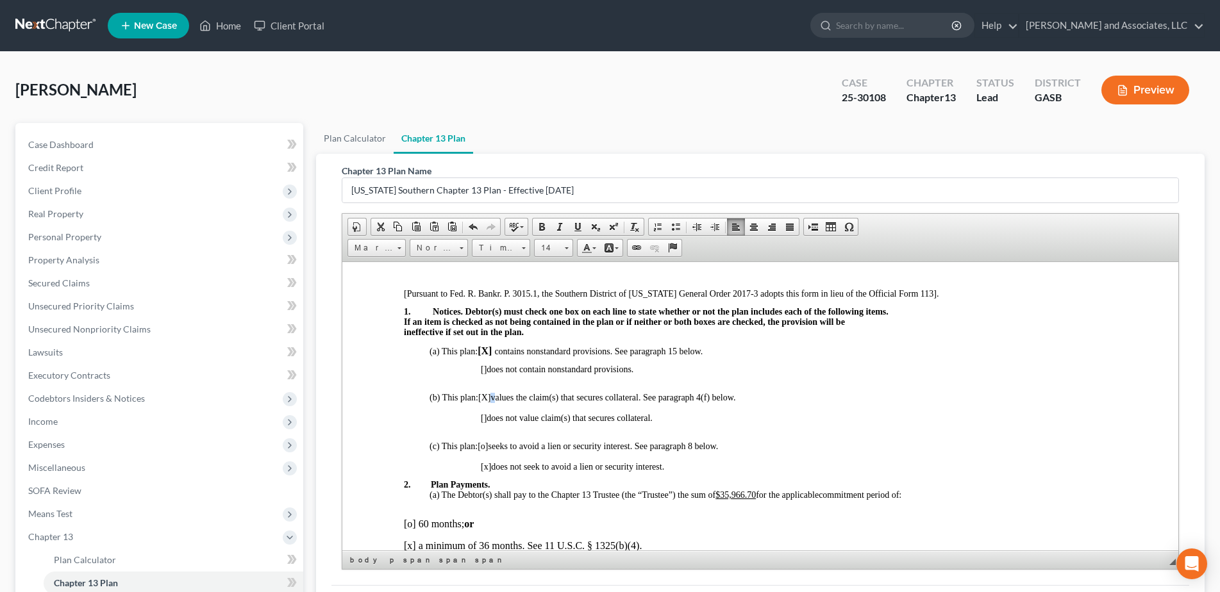
click at [493, 396] on span "(b) This plan: [X ] values the claim(s) that secures collateral. See paragraph …" at bounding box center [582, 397] width 306 height 10
click at [488, 395] on span "(b) This plan: [X ] values the claim(s) that secures collateral. See paragraph …" at bounding box center [582, 397] width 306 height 10
click at [622, 374] on p "[] does not contain nonstandard provisions." at bounding box center [798, 369] width 636 height 10
click at [492, 397] on span "(b) This plan: [X ] values the claim(s) that secures collateral. See paragraph …" at bounding box center [582, 397] width 306 height 10
drag, startPoint x: 492, startPoint y: 397, endPoint x: 478, endPoint y: 401, distance: 15.2
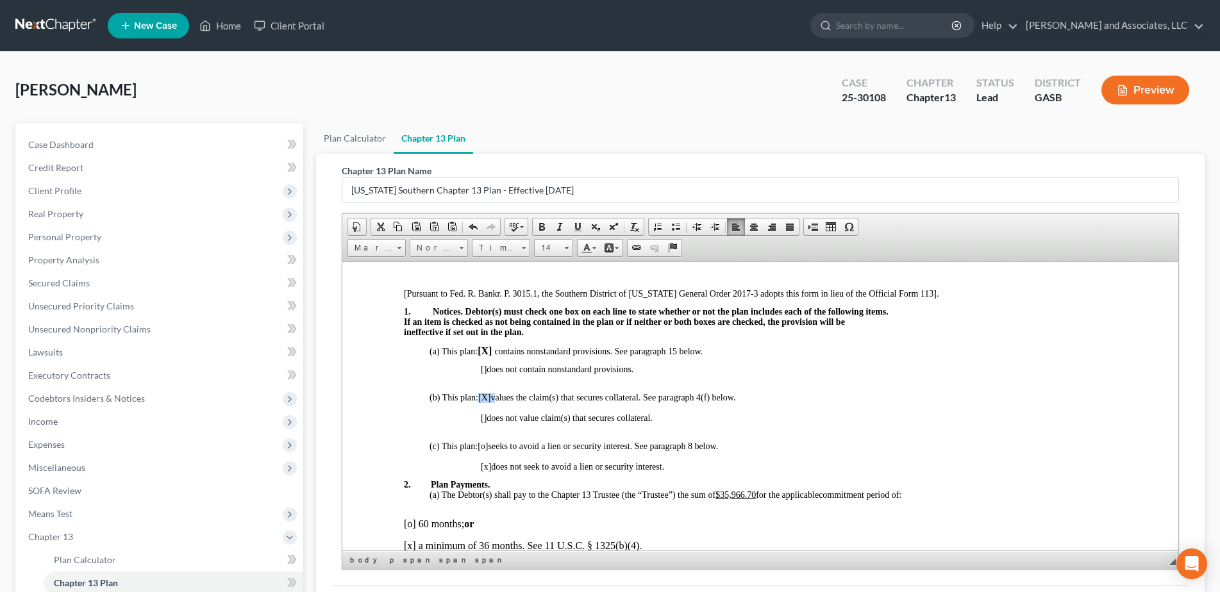
click at [478, 401] on span "(b) This plan: [X ] values the claim(s) that secures collateral. See paragraph …" at bounding box center [582, 397] width 306 height 10
click at [478, 402] on p "(b) This plan: [X ] values the claim(s) that secures collateral. See paragraph …" at bounding box center [772, 397] width 687 height 10
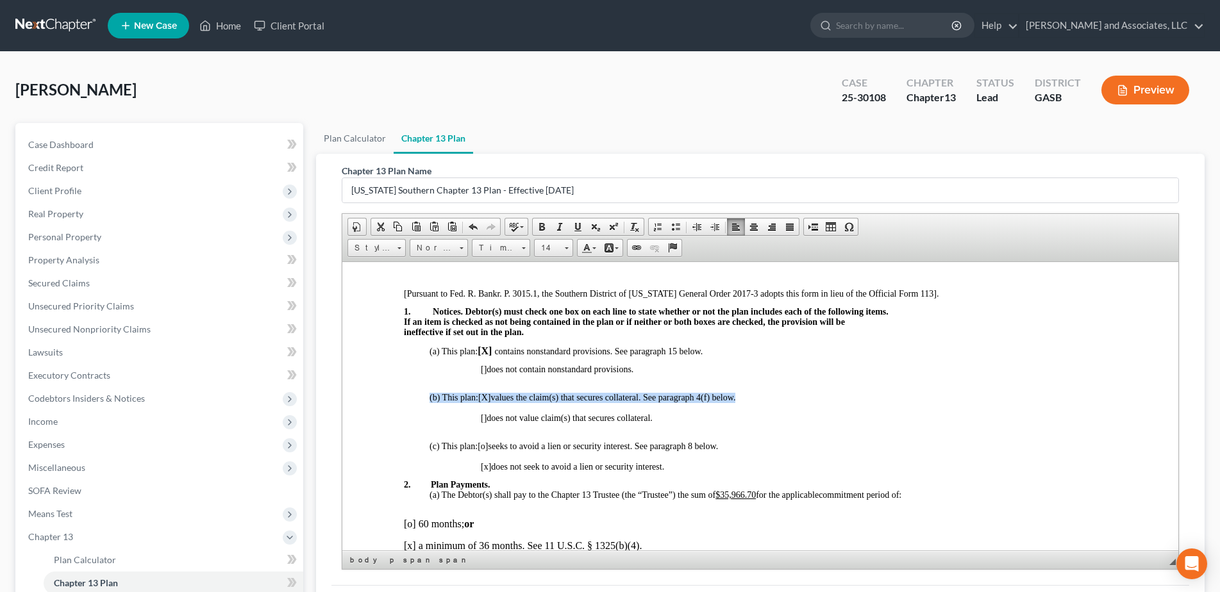
click at [478, 402] on p "(b) This plan: [X ] values the claim(s) that secures collateral. See paragraph …" at bounding box center [772, 397] width 687 height 10
click at [845, 395] on p "(b) This plan: [X ] values the claim(s) that secures collateral. See paragraph …" at bounding box center [772, 397] width 687 height 10
click at [752, 381] on p at bounding box center [798, 378] width 636 height 8
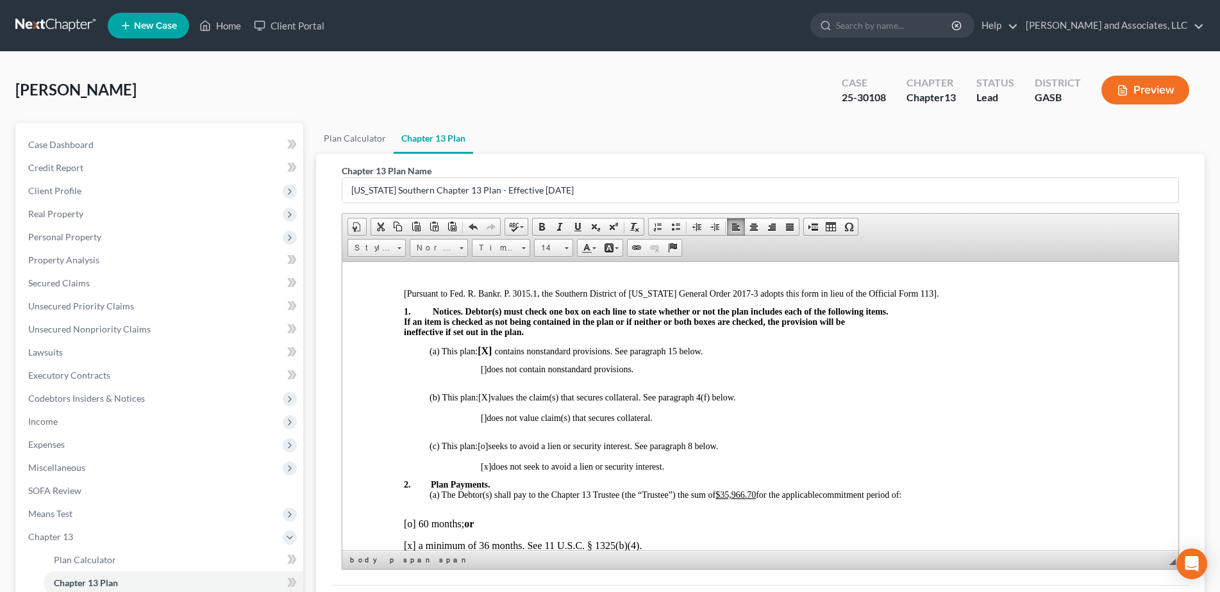
click at [752, 381] on p at bounding box center [798, 378] width 636 height 8
click at [492, 399] on span "(b) This plan: [X ] values the claim(s) that secures collateral. See paragraph …" at bounding box center [582, 397] width 306 height 10
click at [490, 399] on span "(b) This plan: [X ] values the claim(s) that secures collateral. See paragraph …" at bounding box center [582, 397] width 306 height 10
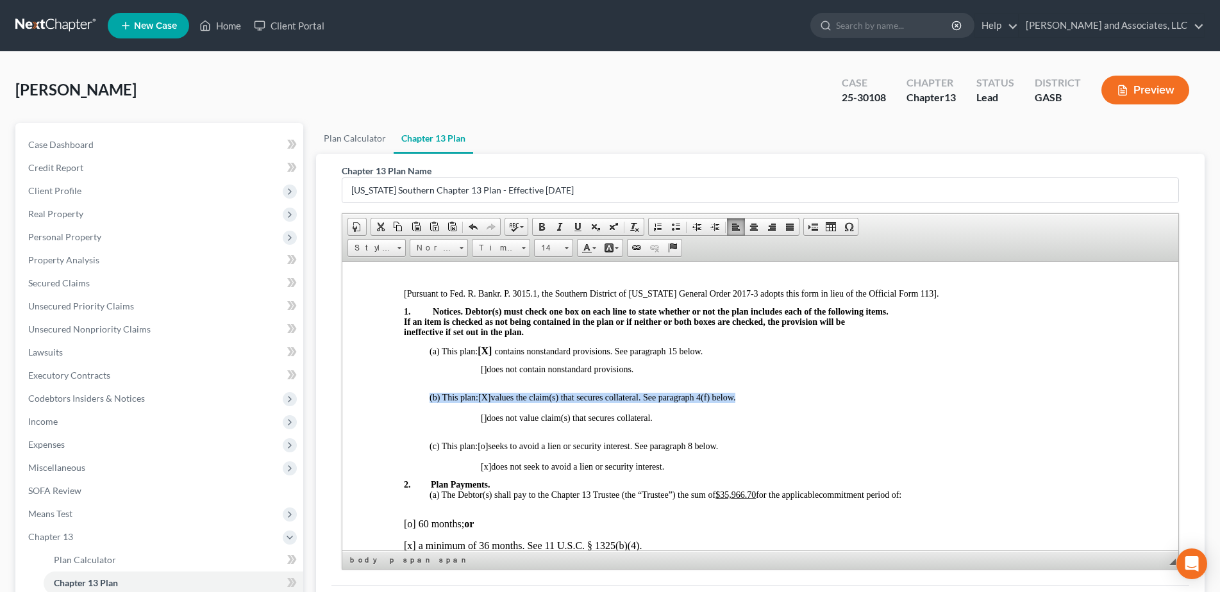
click at [490, 399] on span "[X ]" at bounding box center [484, 397] width 12 height 10
click at [858, 396] on p "(b) This plan: [X ] values the claim(s) that secures collateral. See paragraph …" at bounding box center [772, 397] width 687 height 10
drag, startPoint x: 898, startPoint y: 354, endPoint x: 865, endPoint y: 371, distance: 37.0
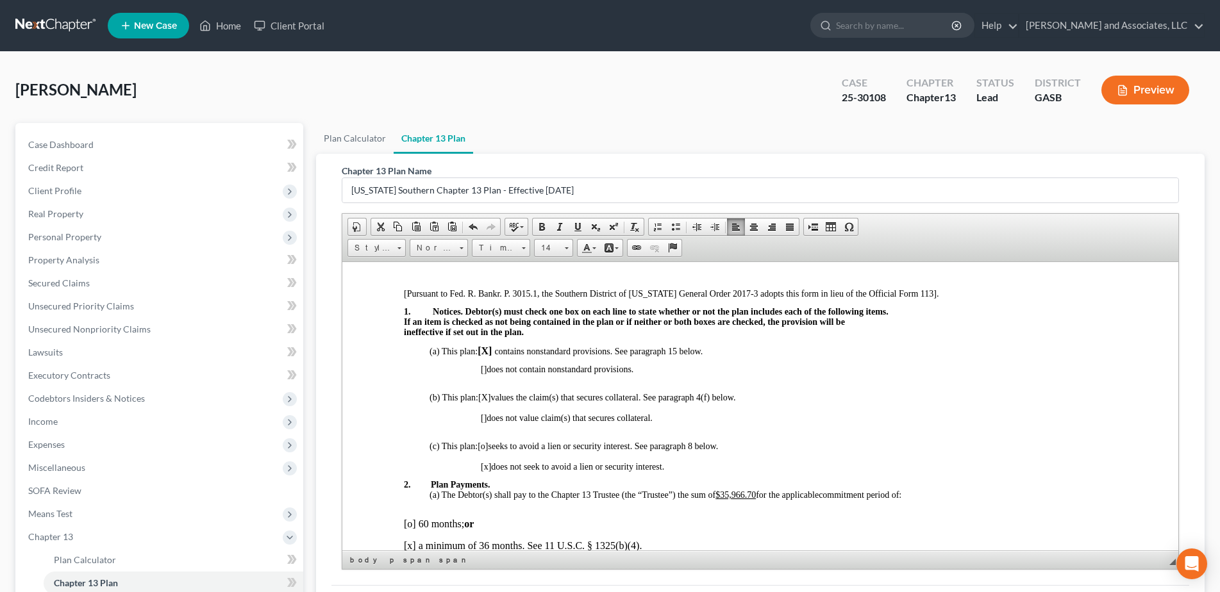
click at [898, 360] on p at bounding box center [798, 360] width 636 height 8
drag, startPoint x: 479, startPoint y: 397, endPoint x: 492, endPoint y: 399, distance: 13.0
click at [492, 399] on span "(b) This plan: [X ] values the claim(s) that secures collateral. See paragraph …" at bounding box center [582, 397] width 306 height 10
click at [547, 228] on link "Bold" at bounding box center [542, 227] width 18 height 17
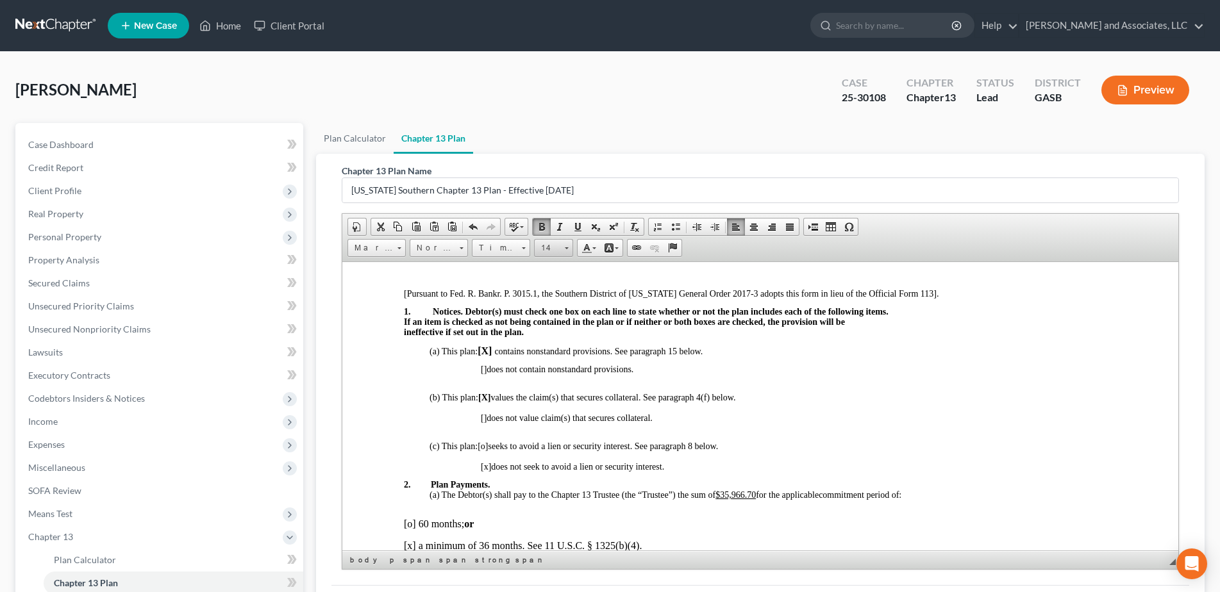
click at [567, 248] on span at bounding box center [567, 248] width 4 height 2
click at [550, 272] on link "16" at bounding box center [572, 270] width 73 height 17
click at [550, 272] on p at bounding box center [759, 273] width 713 height 12
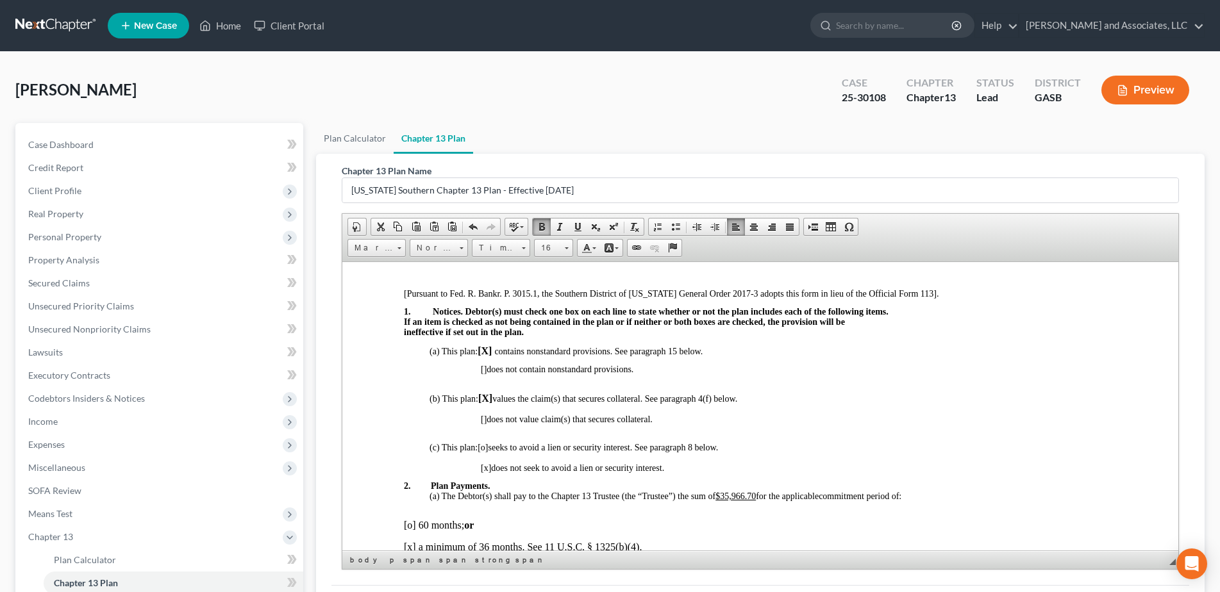
click at [809, 378] on p at bounding box center [798, 378] width 636 height 8
click at [485, 447] on span "[o]" at bounding box center [482, 447] width 10 height 10
click at [487, 469] on span "[x]" at bounding box center [485, 468] width 10 height 10
drag, startPoint x: 491, startPoint y: 469, endPoint x: 480, endPoint y: 469, distance: 10.9
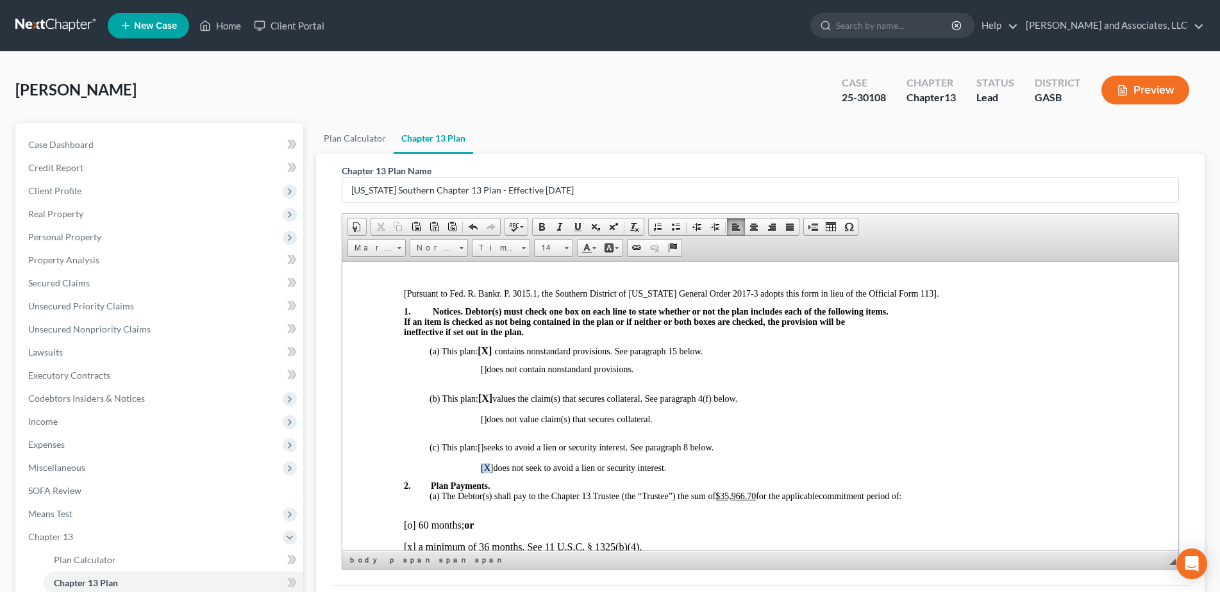
click at [480, 469] on span "[X ]" at bounding box center [486, 468] width 12 height 10
drag, startPoint x: 492, startPoint y: 468, endPoint x: 475, endPoint y: 470, distance: 16.8
click at [540, 226] on span at bounding box center [542, 227] width 10 height 10
click at [567, 247] on span at bounding box center [566, 246] width 3 height 12
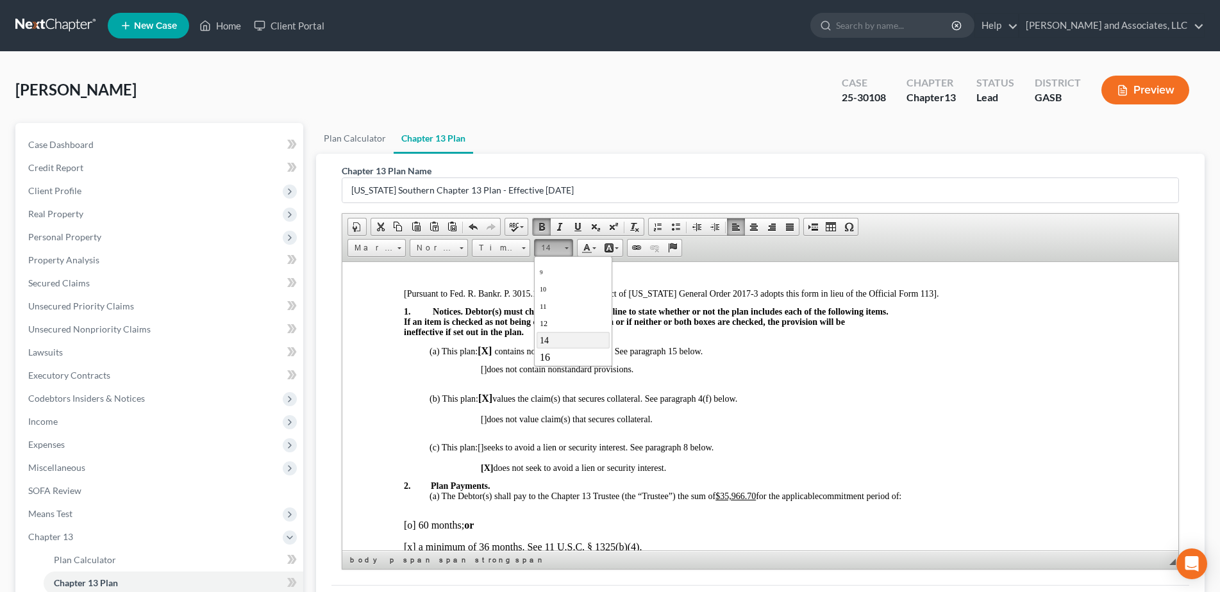
scroll to position [35, 0]
click at [549, 348] on link "16" at bounding box center [572, 349] width 73 height 17
click at [798, 428] on p at bounding box center [798, 428] width 636 height 8
click at [678, 470] on p "[X] does not seek to avoid a lien or security interest." at bounding box center [798, 469] width 636 height 12
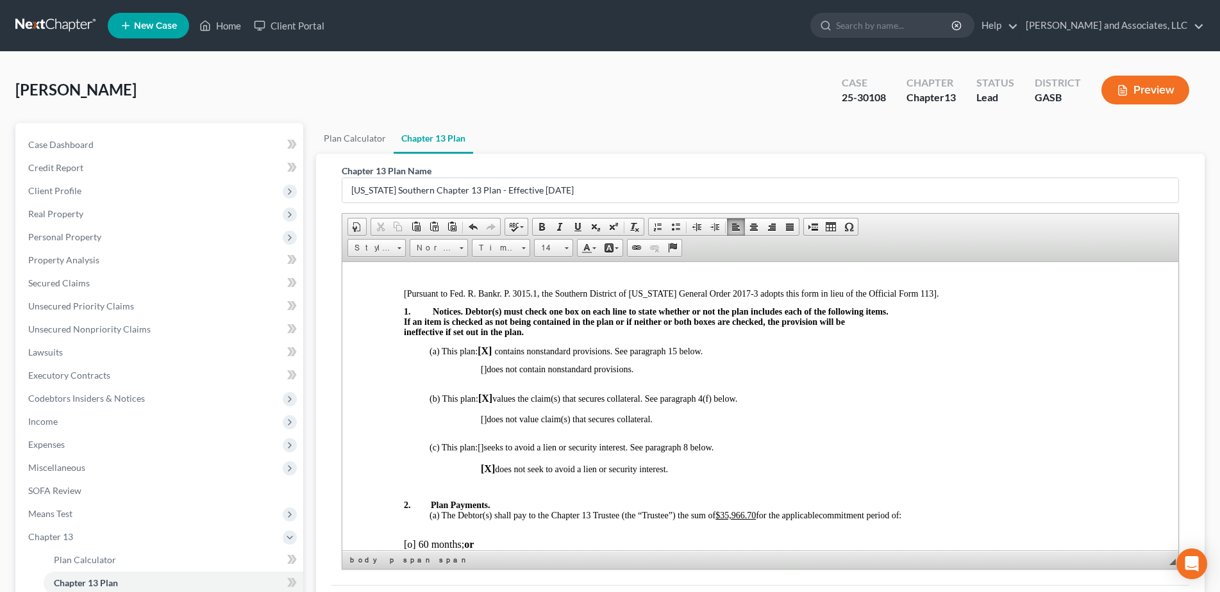
click at [720, 514] on u "$35,966.70" at bounding box center [735, 515] width 40 height 10
click at [759, 513] on span "The Debtor(s) shall pay to the Chapter 13 Trustee (the “Trustee”) the sum of 35…" at bounding box center [627, 513] width 373 height 10
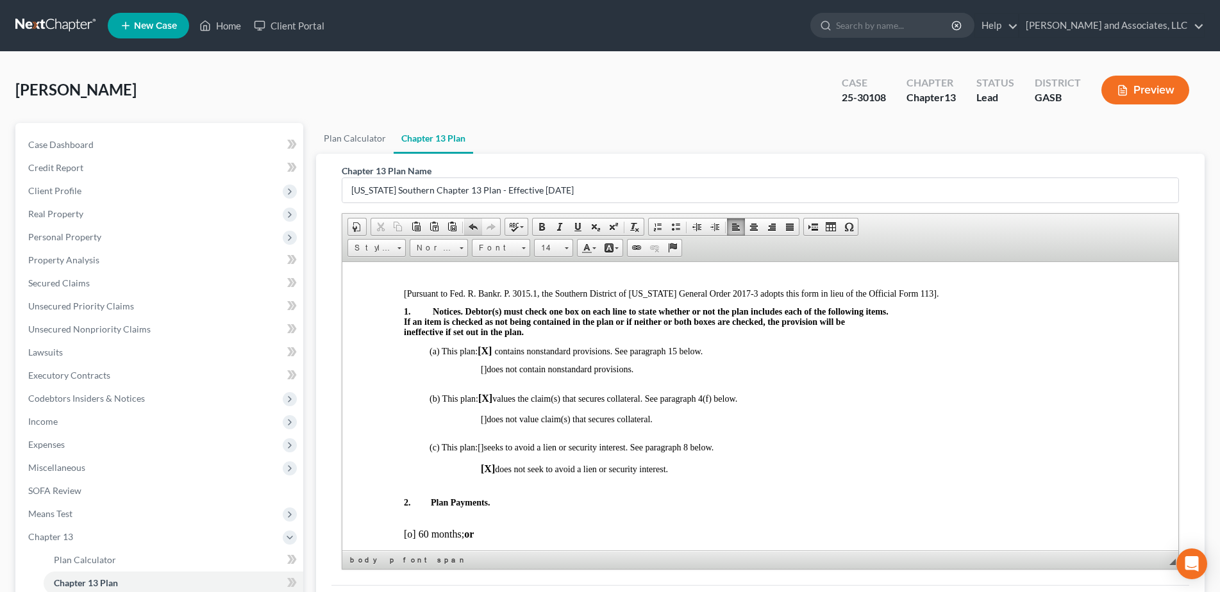
click at [472, 226] on span at bounding box center [473, 227] width 10 height 10
click at [811, 493] on p at bounding box center [798, 494] width 636 height 8
click at [751, 513] on u "35,966.70" at bounding box center [733, 513] width 36 height 10
click at [577, 227] on span at bounding box center [577, 227] width 10 height 10
click at [724, 510] on u "​ $" at bounding box center [719, 513] width 9 height 10
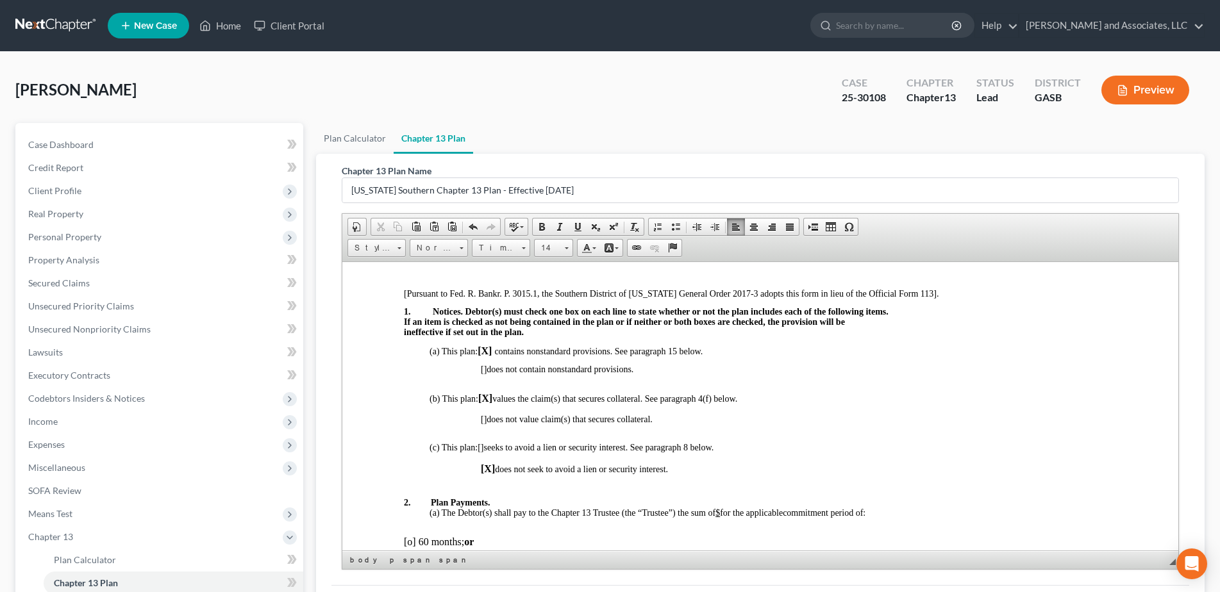
drag, startPoint x: 1520, startPoint y: 591, endPoint x: 1173, endPoint y: 340, distance: 427.9
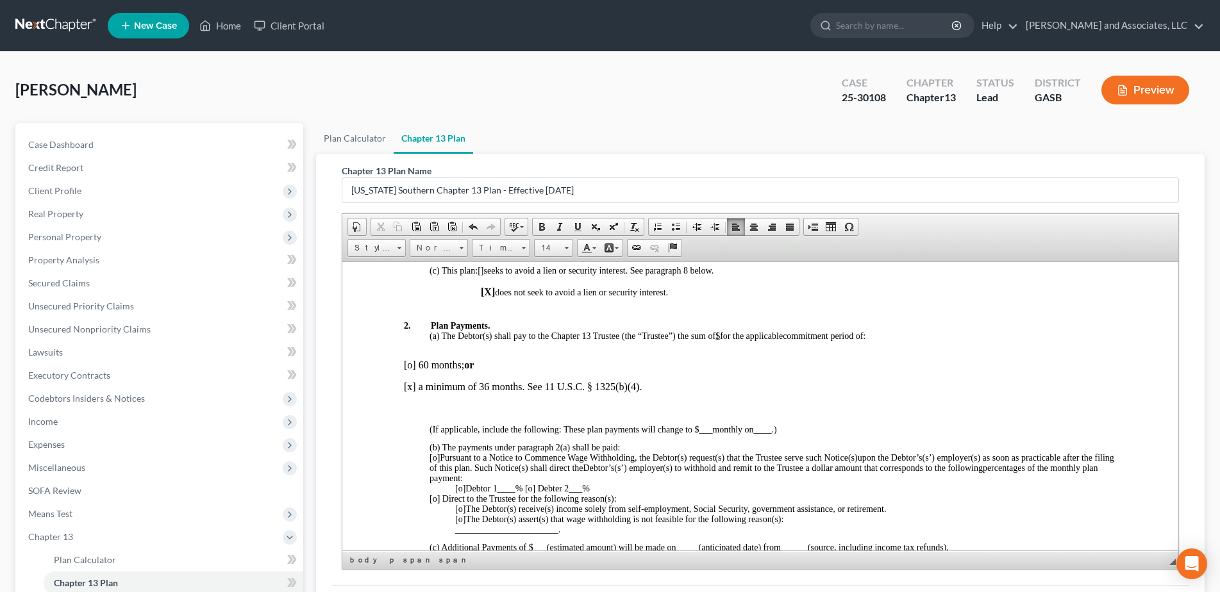
scroll to position [489, 0]
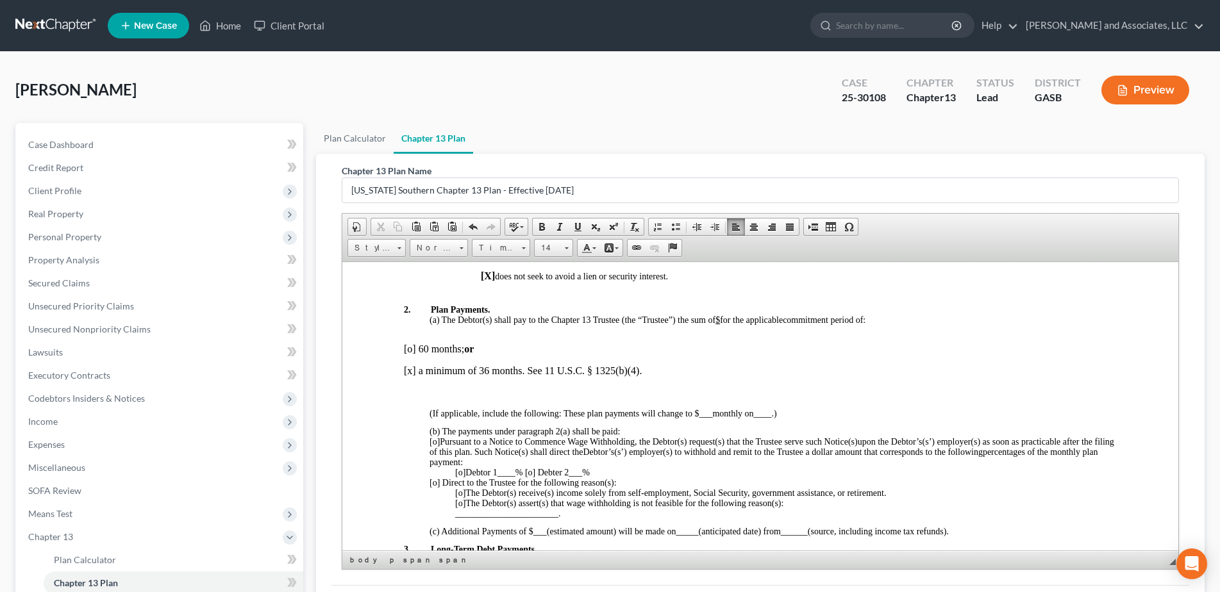
click at [413, 369] on p "[x] a minimum of 36 months. See 11 U.S.C. § 1325(b)(4)." at bounding box center [759, 371] width 713 height 12
click at [412, 372] on p "[x] a minimum of 36 months. See 11 U.S.C. § 1325(b)(4)." at bounding box center [759, 371] width 713 height 12
drag, startPoint x: 419, startPoint y: 369, endPoint x: 388, endPoint y: 365, distance: 31.6
click at [540, 226] on span at bounding box center [542, 227] width 10 height 10
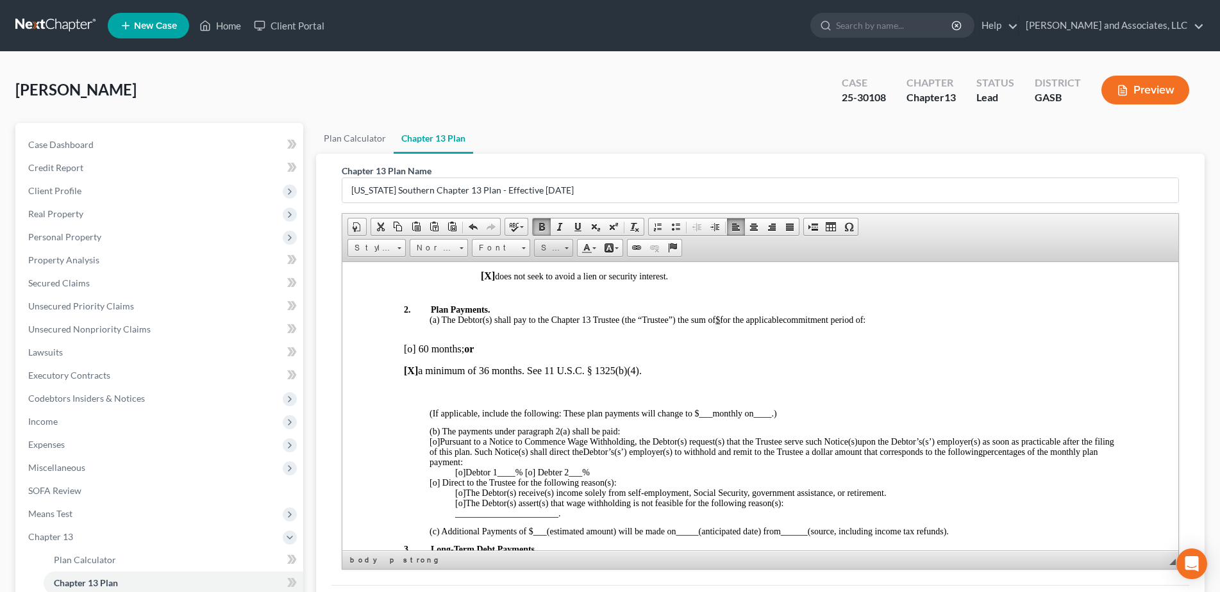
click at [572, 250] on link "Size" at bounding box center [553, 248] width 39 height 18
click at [545, 314] on span "14" at bounding box center [543, 316] width 9 height 10
click at [569, 251] on link "14" at bounding box center [553, 248] width 39 height 18
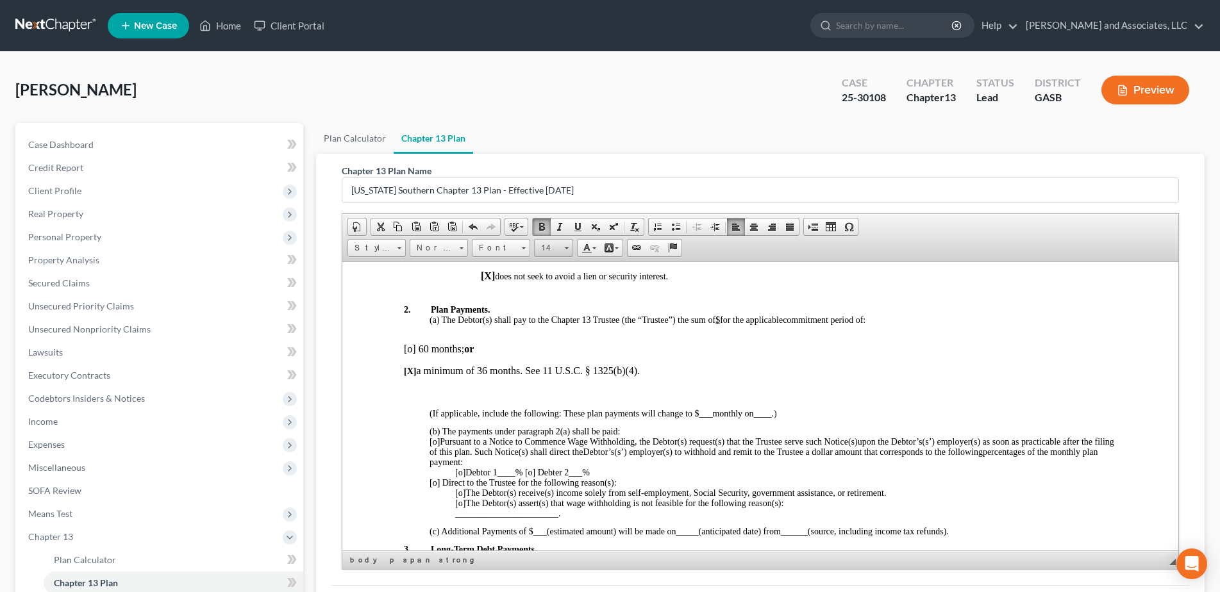
click at [569, 251] on link "14" at bounding box center [553, 248] width 39 height 18
click at [567, 247] on span at bounding box center [567, 248] width 4 height 2
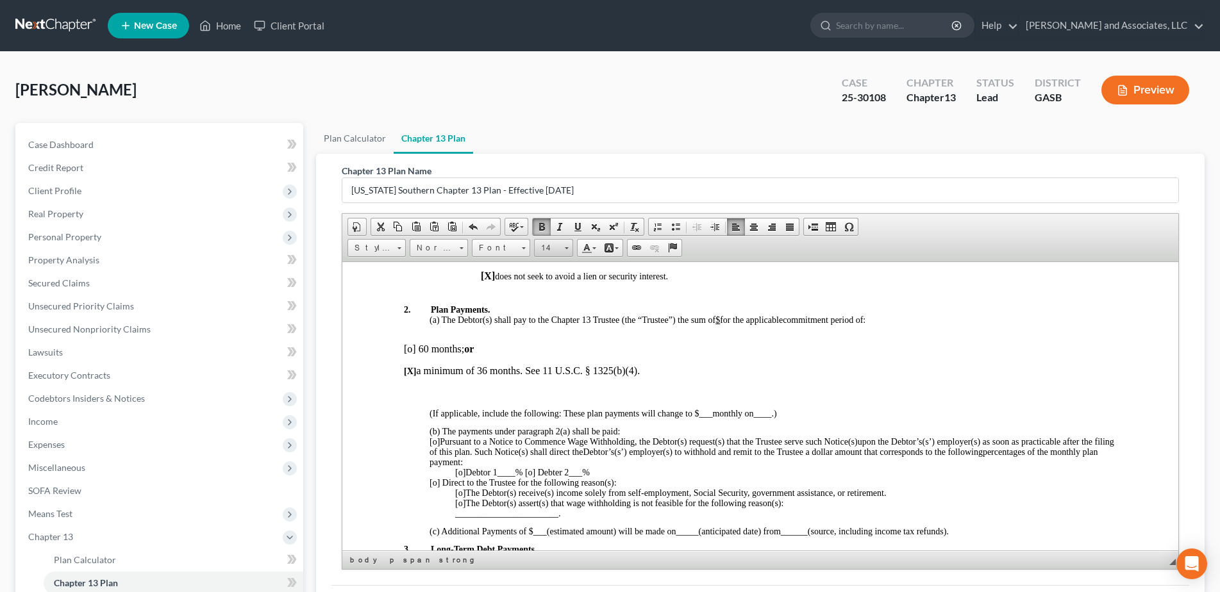
click at [567, 247] on span at bounding box center [567, 248] width 4 height 2
click at [544, 347] on span "16" at bounding box center [544, 349] width 10 height 11
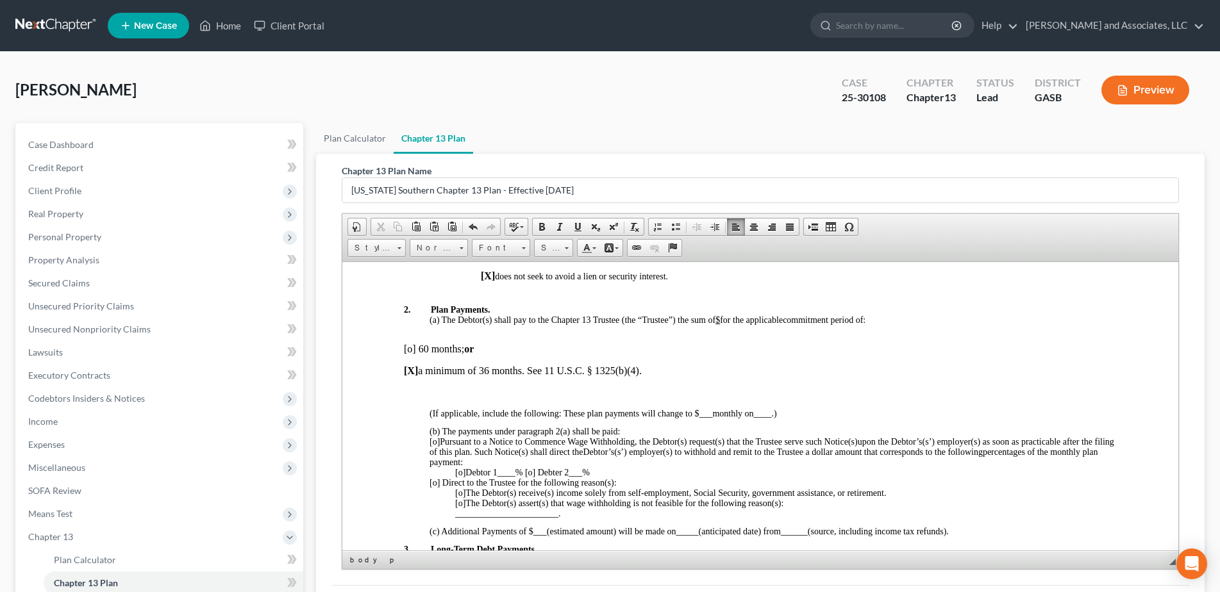
click at [628, 428] on p "(b) The payments under paragraph 2(a) shall be paid:" at bounding box center [772, 431] width 687 height 10
drag, startPoint x: 629, startPoint y: 424, endPoint x: 636, endPoint y: 429, distance: 8.4
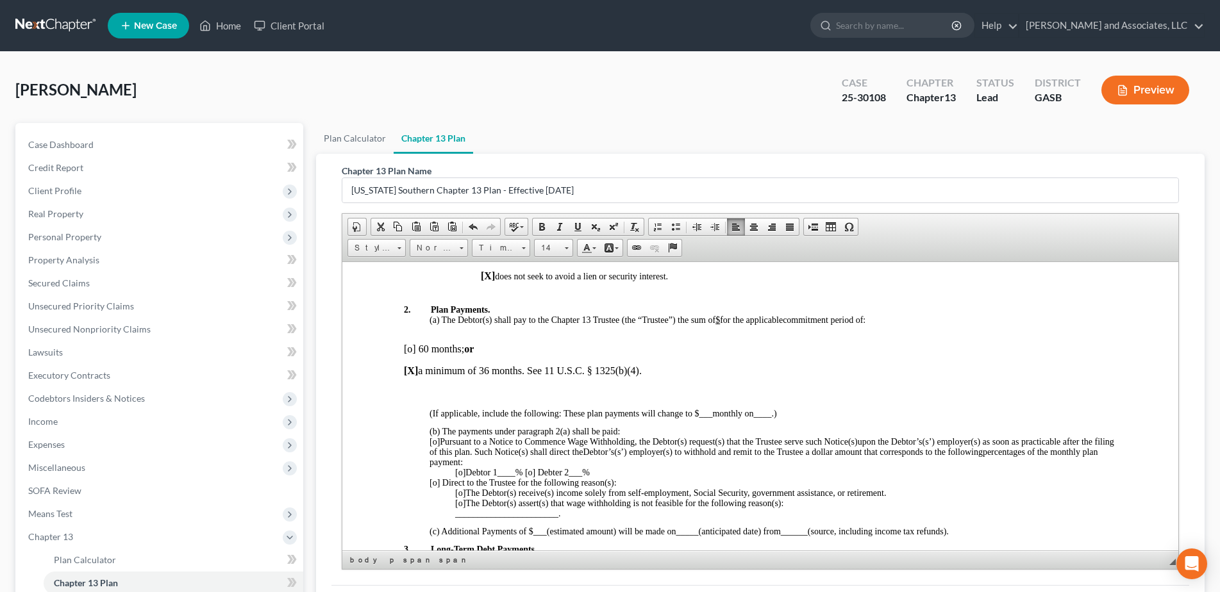
click at [633, 429] on p "(b) The payments under paragraph 2(a) shall be paid:" at bounding box center [772, 431] width 687 height 10
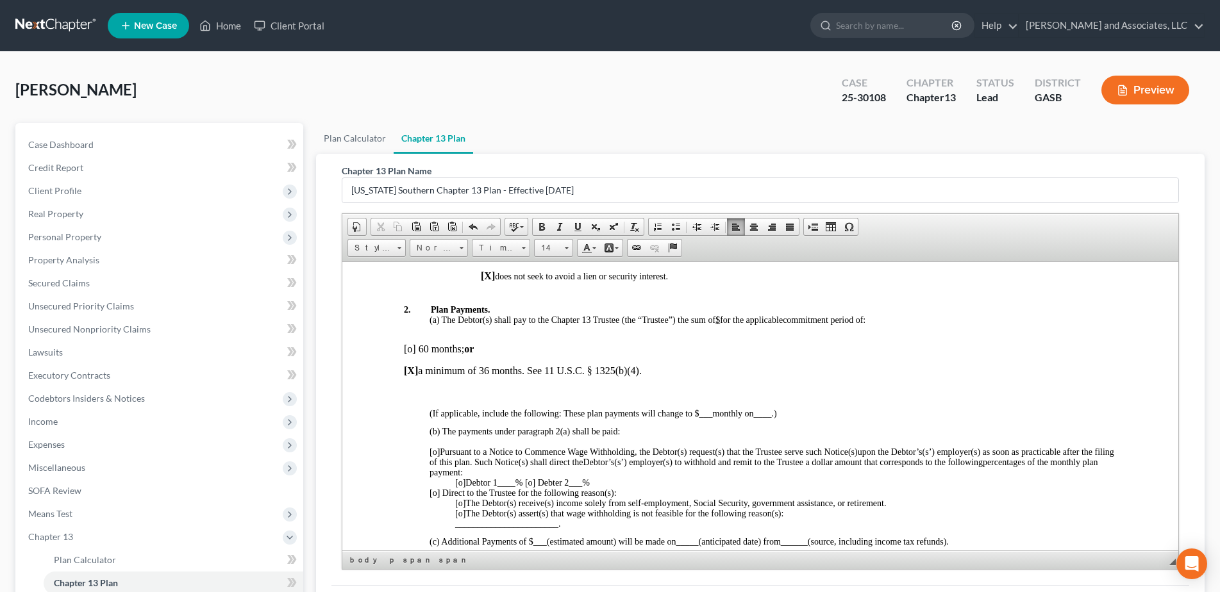
click at [524, 473] on p "[o] Pursuant to a Notice to Commence Wage Withholding, the Debtor(s) request(s)…" at bounding box center [772, 462] width 687 height 31
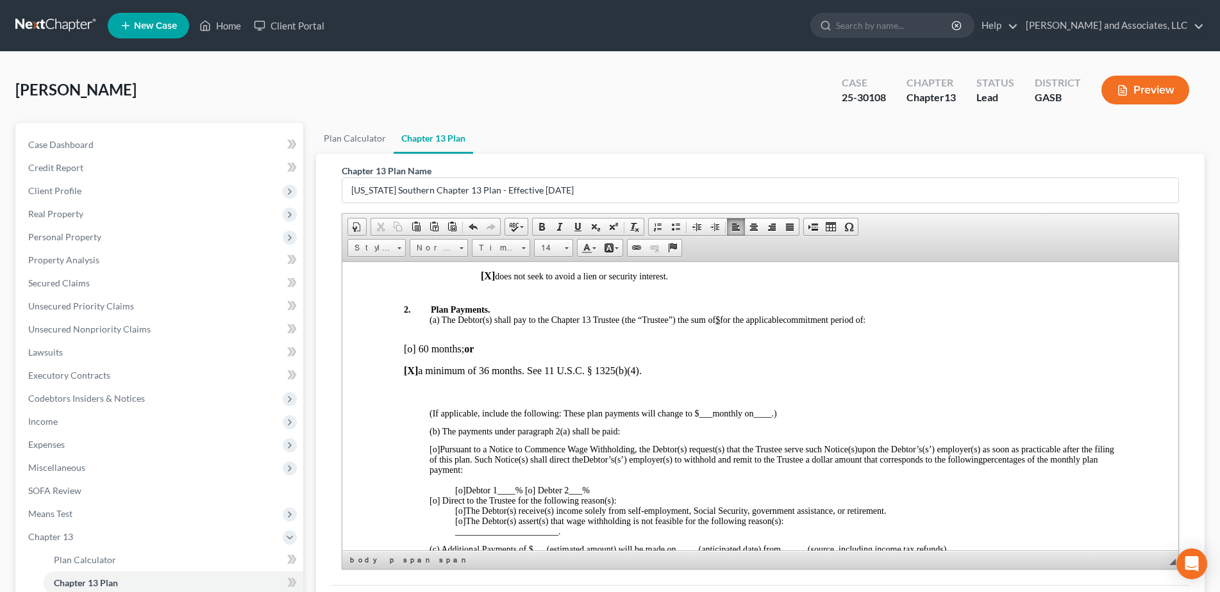
click at [615, 490] on p "[o] Debtor 1 ____ % [o] Debter 2 ___ %" at bounding box center [784, 490] width 661 height 10
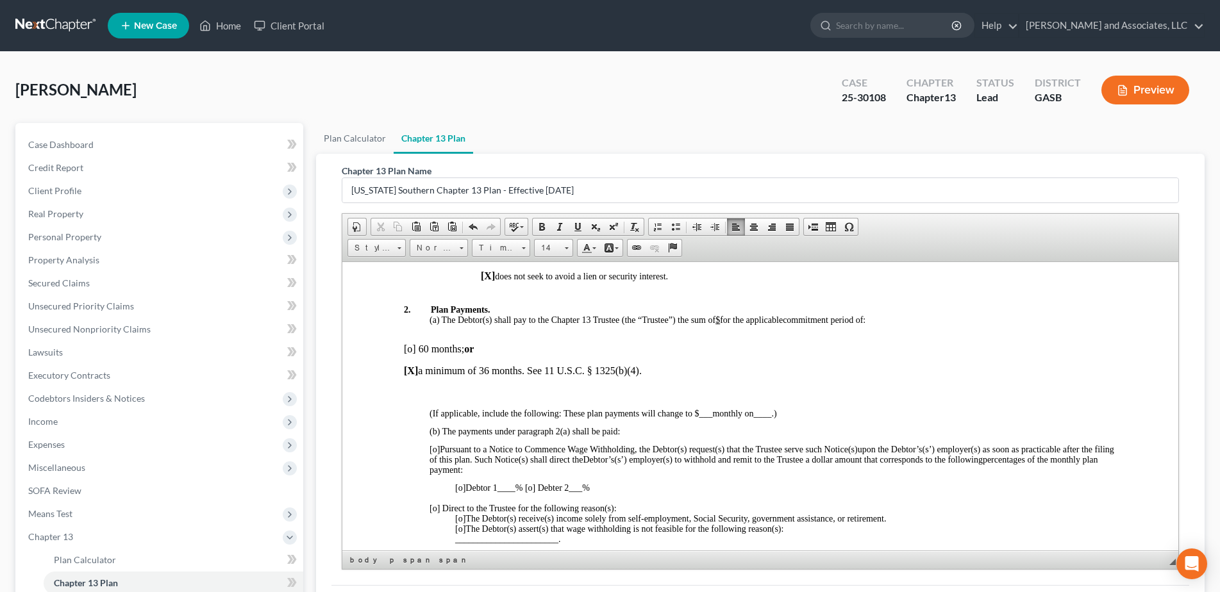
click at [435, 449] on span "[o]" at bounding box center [434, 449] width 10 height 10
drag, startPoint x: 444, startPoint y: 450, endPoint x: 395, endPoint y: 443, distance: 48.6
click at [542, 228] on span at bounding box center [542, 227] width 10 height 10
click at [570, 247] on link "Size" at bounding box center [553, 248] width 39 height 18
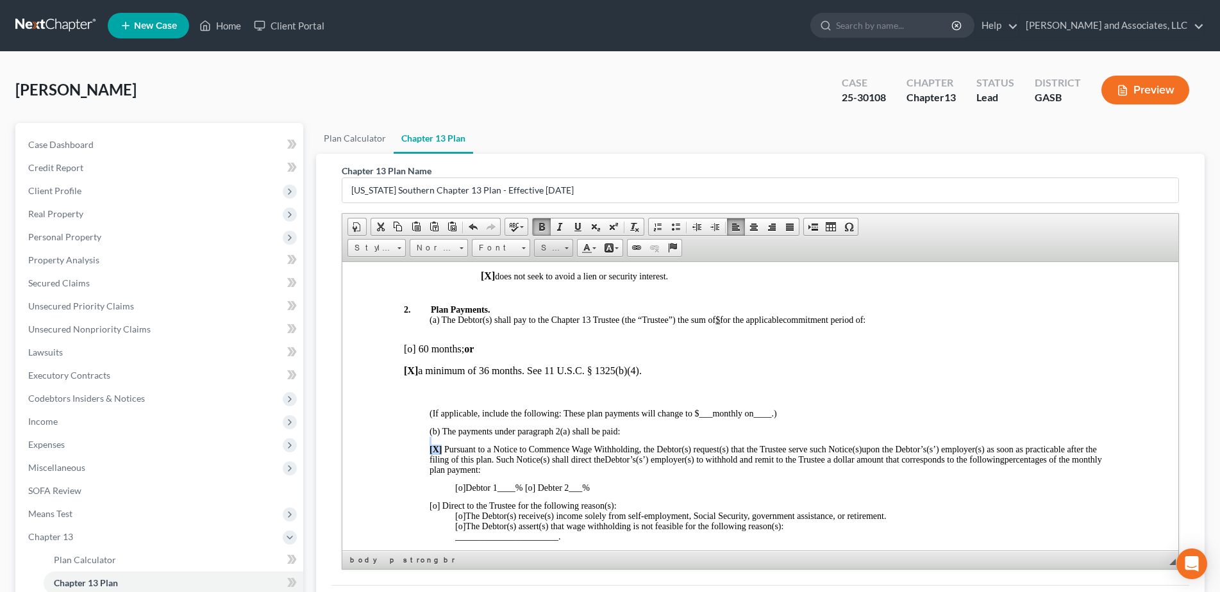
click at [570, 247] on link "Size" at bounding box center [553, 248] width 39 height 18
click at [570, 251] on link "Size" at bounding box center [553, 248] width 39 height 18
click at [544, 349] on span "18" at bounding box center [545, 350] width 12 height 13
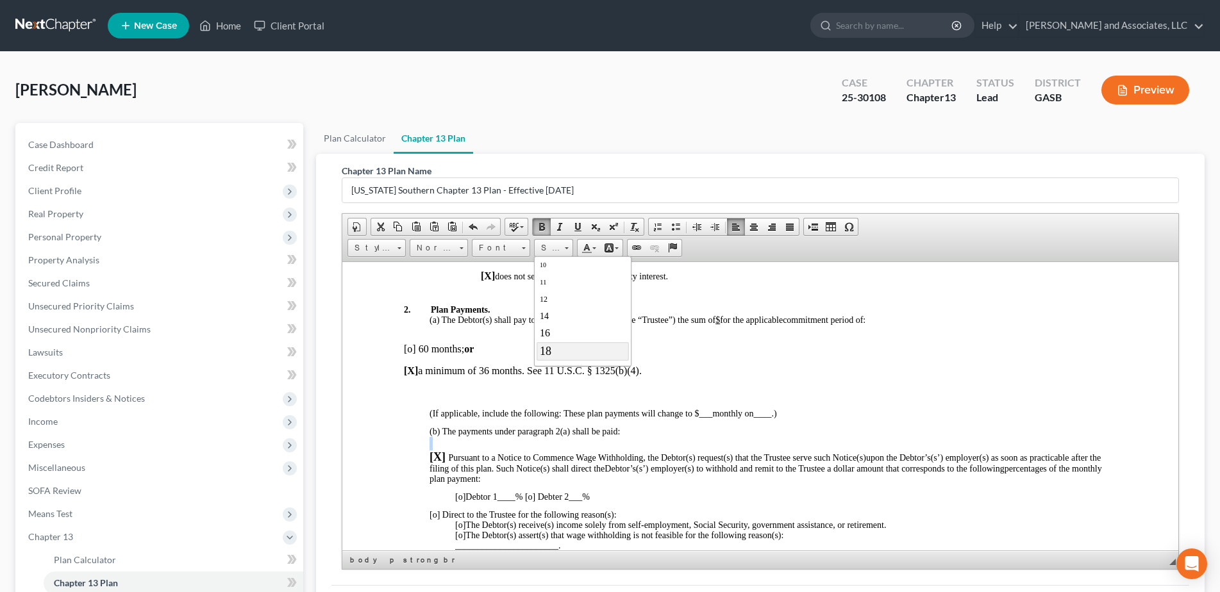
scroll to position [0, 0]
click at [544, 349] on p "[o] 60 months; or" at bounding box center [759, 349] width 713 height 12
click at [693, 448] on p at bounding box center [772, 443] width 687 height 13
click at [520, 498] on span "[o] Debtor 1 ____ % [o] Debter 2 ___ %" at bounding box center [521, 497] width 135 height 10
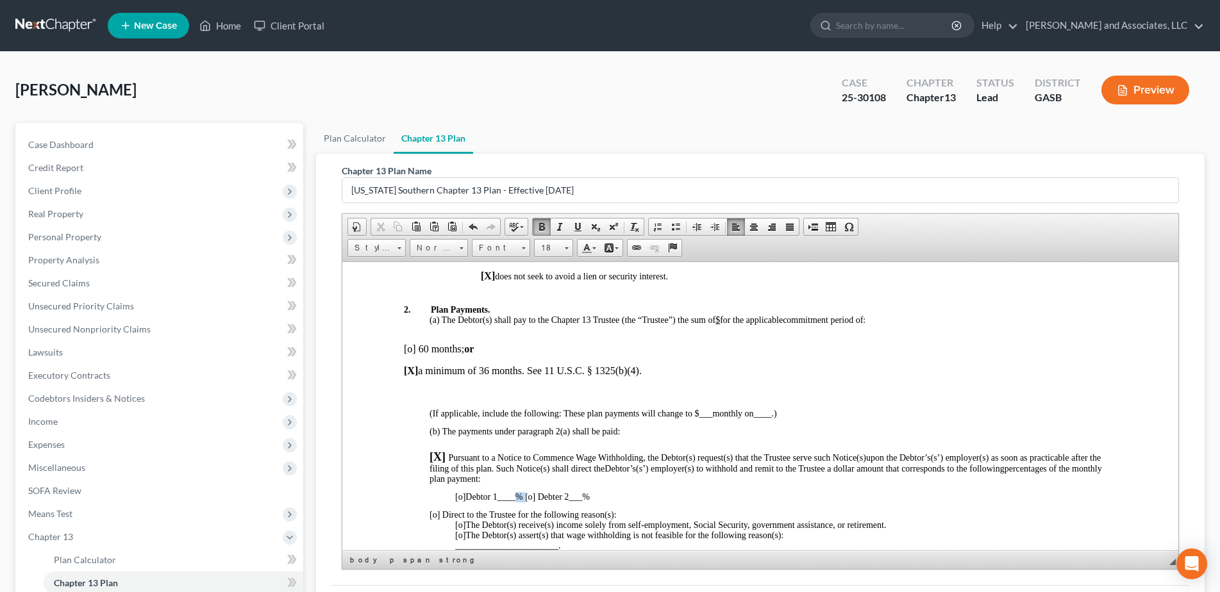
click at [520, 498] on span "[o] Debtor 1 ____ % [o] Debter 2 ___ %" at bounding box center [521, 497] width 135 height 10
click at [706, 487] on p at bounding box center [772, 488] width 687 height 8
click at [707, 487] on p at bounding box center [772, 488] width 687 height 8
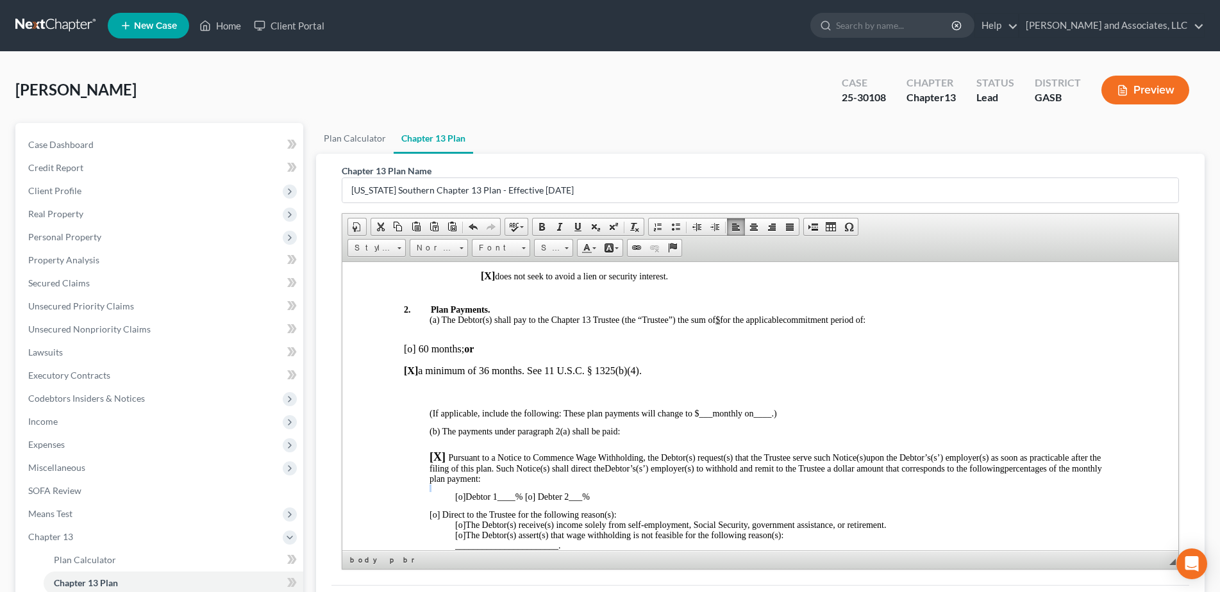
click at [529, 501] on span "[o] Debtor 1 ____ % [o] Debter 2 ___ %" at bounding box center [521, 497] width 135 height 10
click at [663, 490] on p at bounding box center [772, 488] width 687 height 8
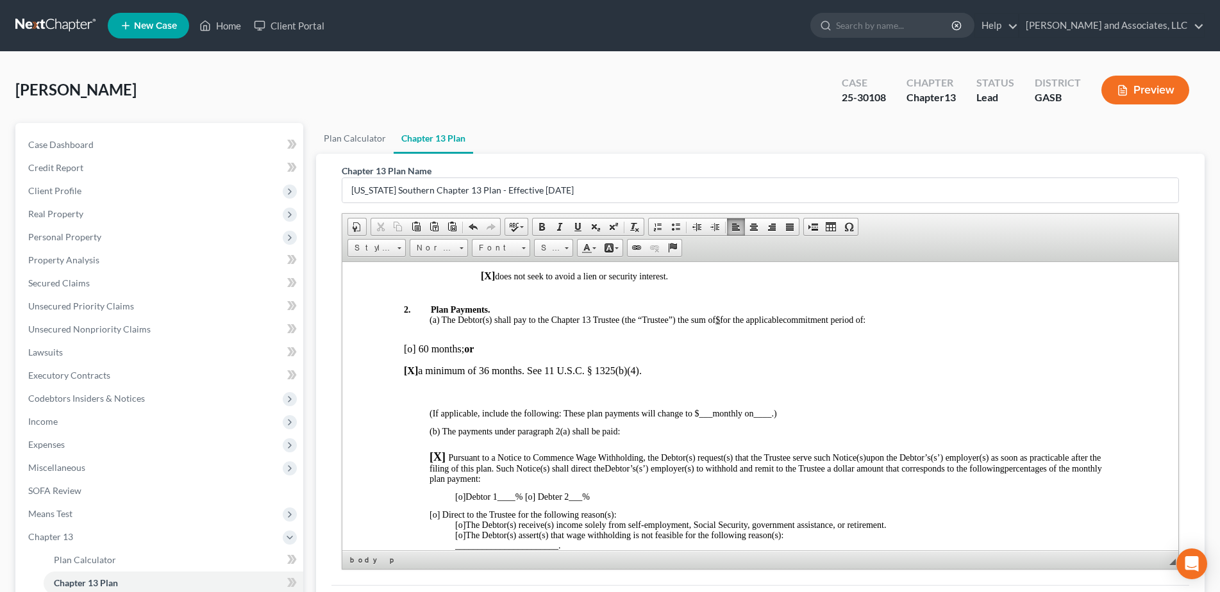
click at [528, 499] on span "[o] Debtor 1 ____ % [o] Debter 2 ___ %" at bounding box center [521, 497] width 135 height 10
click at [519, 501] on span "[o] Debtor 1 ____ % [o] Debter 2 ___ %" at bounding box center [522, 497] width 137 height 10
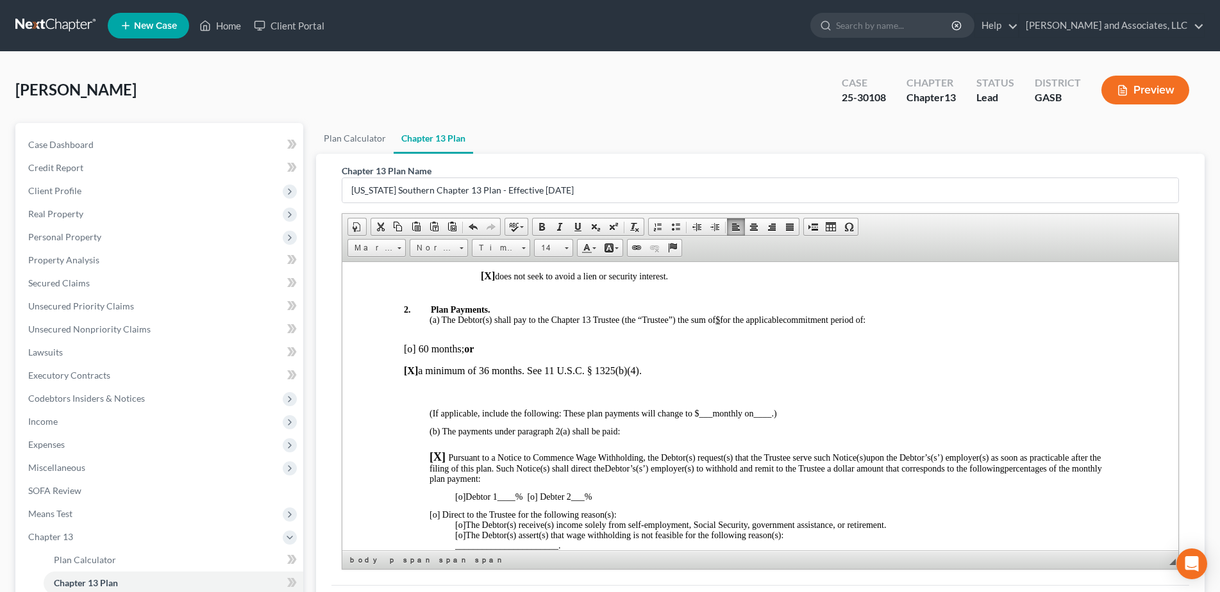
click at [671, 479] on p "[X] Pursuant to a Notice to Commence Wage Withholding, the Debtor(s) request(s)…" at bounding box center [772, 467] width 687 height 34
click at [519, 500] on span "[o] Debtor 1 ____ % [o] Debter 2 ___ %" at bounding box center [522, 497] width 137 height 10
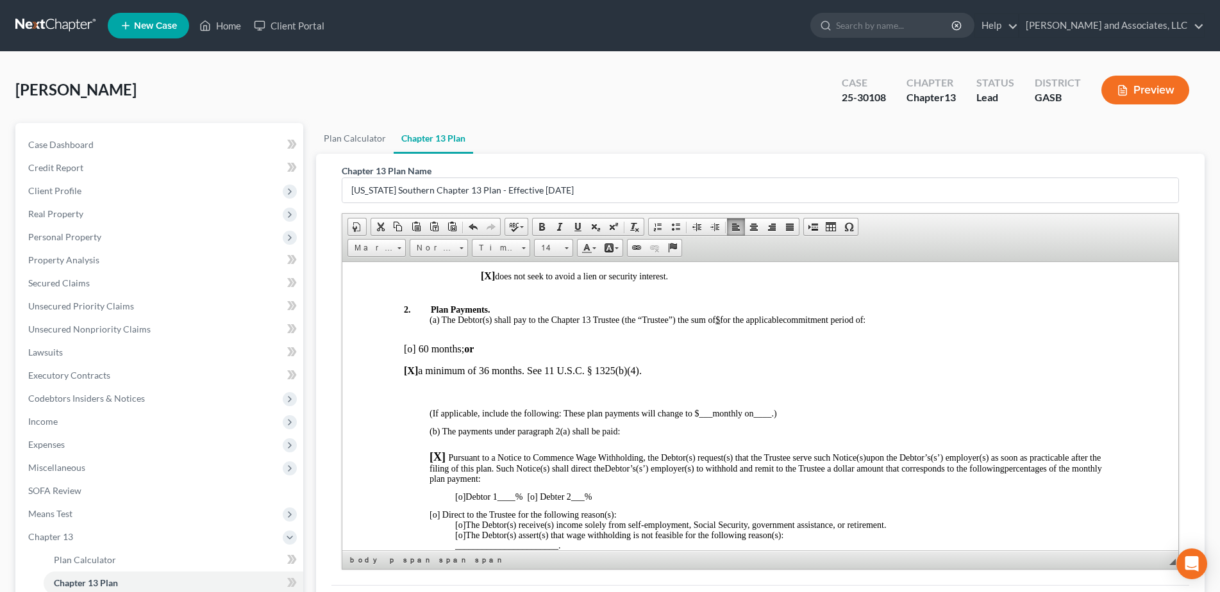
drag, startPoint x: 661, startPoint y: 491, endPoint x: 604, endPoint y: 507, distance: 59.3
click at [661, 492] on p "[o] Debtor 1 ____ % [o] Debter 2 ___ %" at bounding box center [784, 497] width 661 height 10
click at [515, 499] on span "____" at bounding box center [506, 497] width 18 height 10
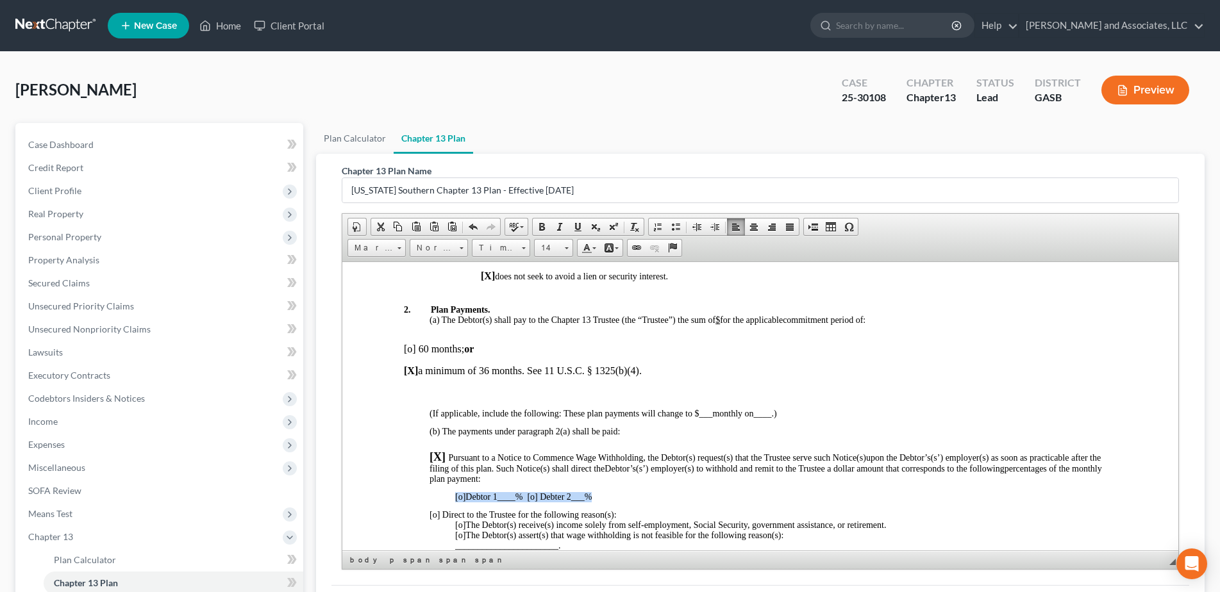
click at [515, 499] on span "____" at bounding box center [506, 497] width 18 height 10
click at [678, 496] on p "[o] Debtor 1 ____ % [o] Debter 2 ___ %" at bounding box center [784, 497] width 661 height 10
click at [462, 497] on span "[o]" at bounding box center [459, 497] width 10 height 10
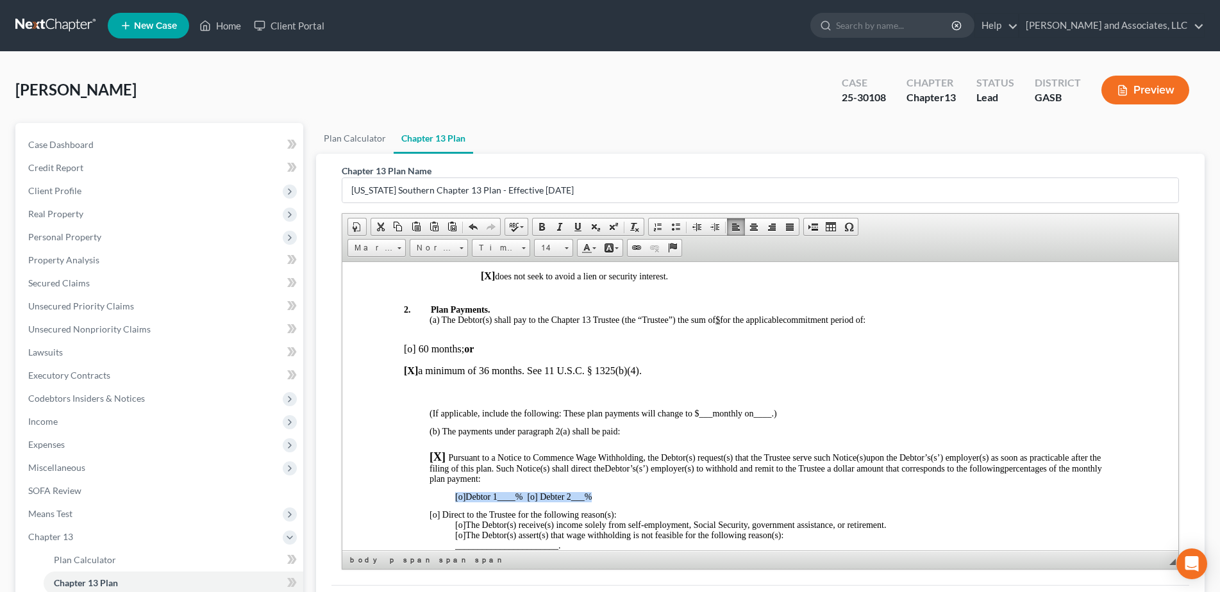
drag, startPoint x: 690, startPoint y: 504, endPoint x: 665, endPoint y: 516, distance: 27.0
click at [691, 505] on p at bounding box center [784, 506] width 661 height 8
click at [699, 505] on p at bounding box center [784, 506] width 661 height 8
click at [686, 499] on p "[o] Debtor 1 ____ % [o] Debter 2 ___ %" at bounding box center [784, 497] width 661 height 10
click at [664, 501] on p "[o] Debtor 1 ____ % [o] Debter 2 ___ %" at bounding box center [784, 497] width 661 height 10
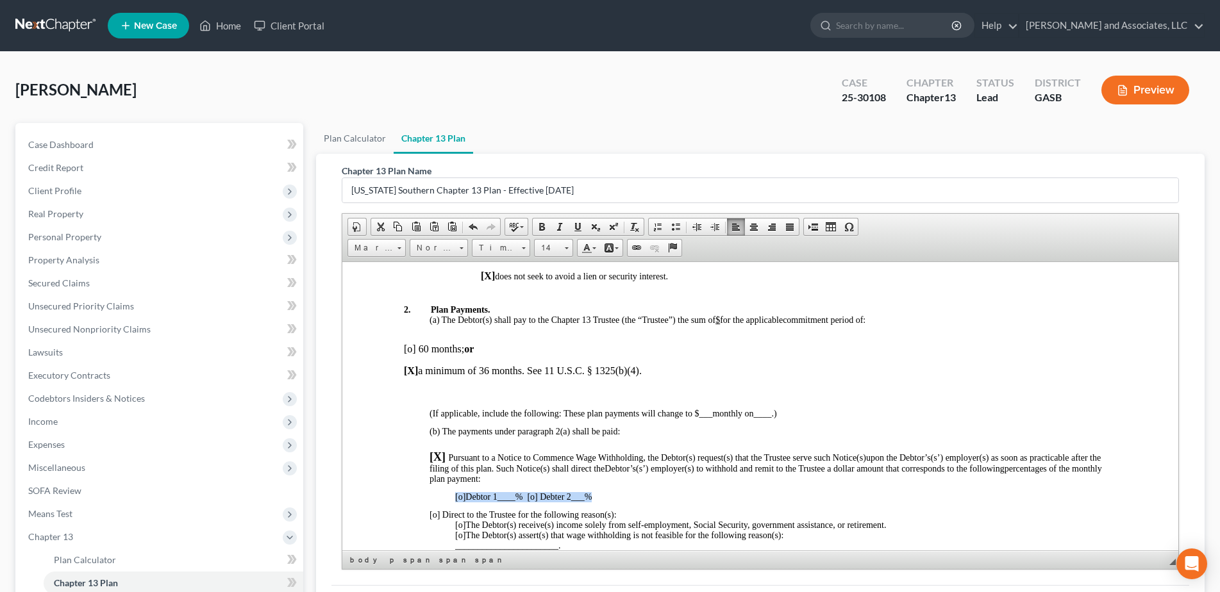
click at [665, 502] on p at bounding box center [784, 506] width 661 height 8
click at [462, 495] on span "[o]" at bounding box center [459, 497] width 10 height 10
click at [517, 500] on span "____" at bounding box center [508, 497] width 18 height 10
click at [565, 246] on span at bounding box center [566, 246] width 3 height 12
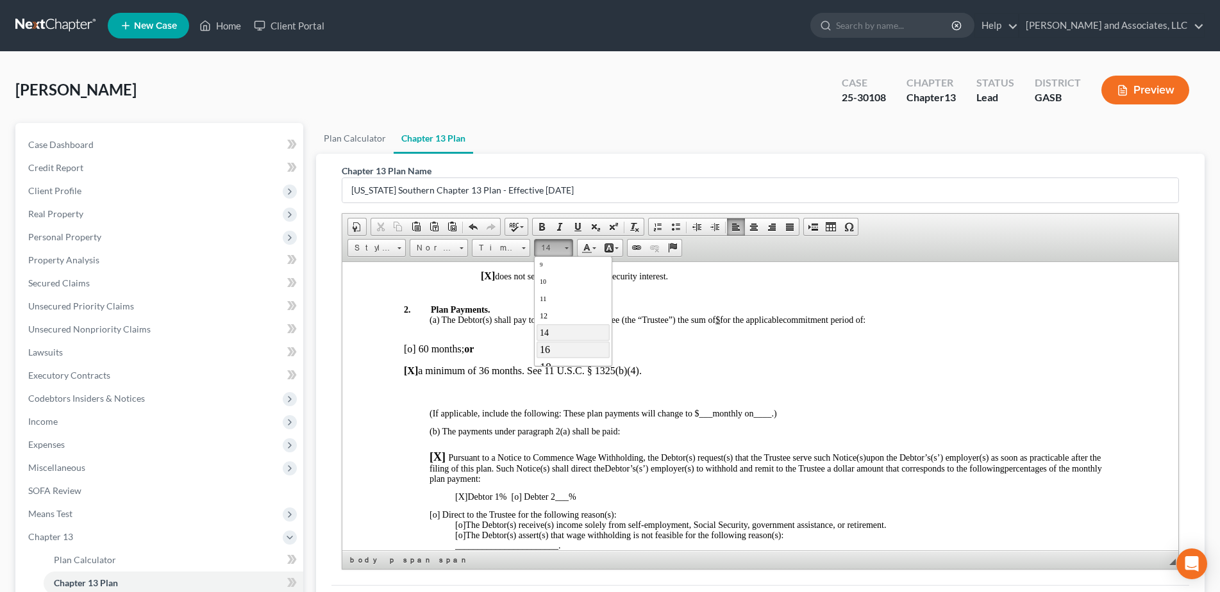
click at [547, 349] on span "16" at bounding box center [544, 349] width 10 height 11
drag, startPoint x: 578, startPoint y: 227, endPoint x: 568, endPoint y: 237, distance: 13.6
click at [578, 227] on span at bounding box center [577, 227] width 10 height 10
drag, startPoint x: 538, startPoint y: 497, endPoint x: 450, endPoint y: 495, distance: 87.8
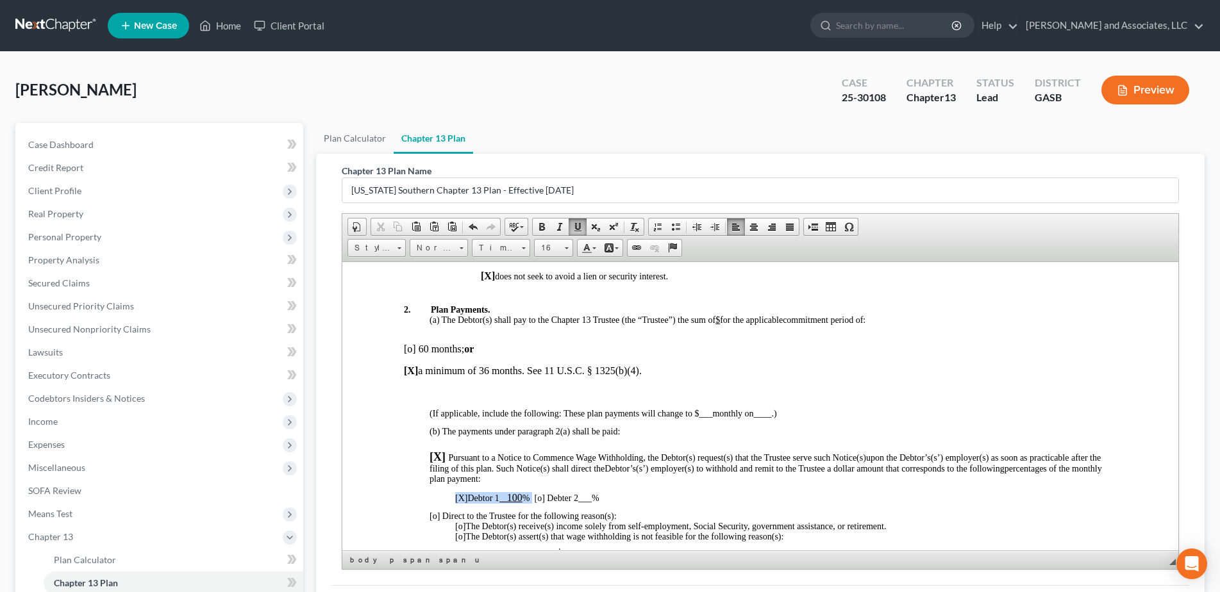
click at [538, 228] on span at bounding box center [542, 227] width 10 height 10
click at [567, 250] on span at bounding box center [566, 246] width 3 height 12
click at [549, 340] on span "18" at bounding box center [545, 341] width 12 height 13
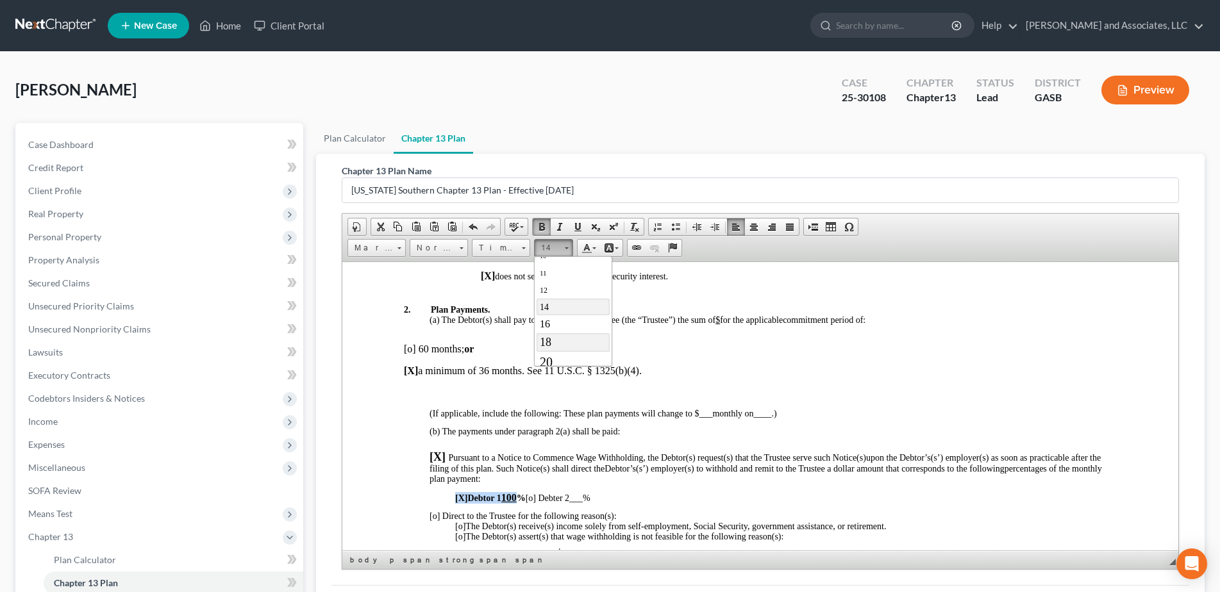
click at [711, 503] on p "[X] Debtor 1 100 % [o] Debter 2 ___ %" at bounding box center [784, 498] width 661 height 13
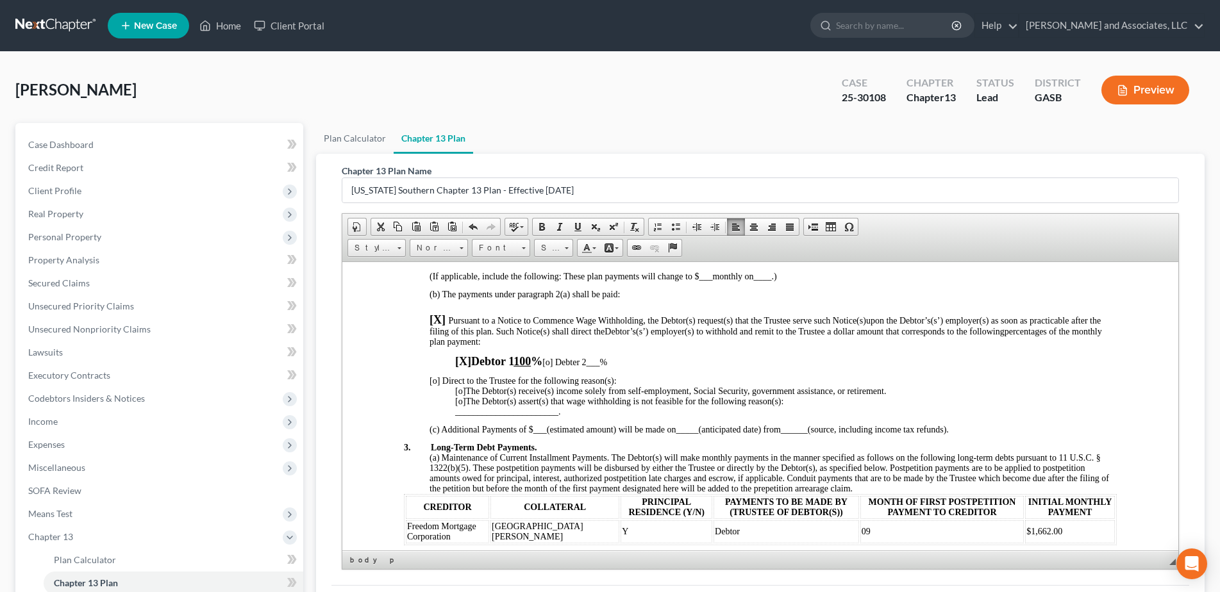
scroll to position [654, 0]
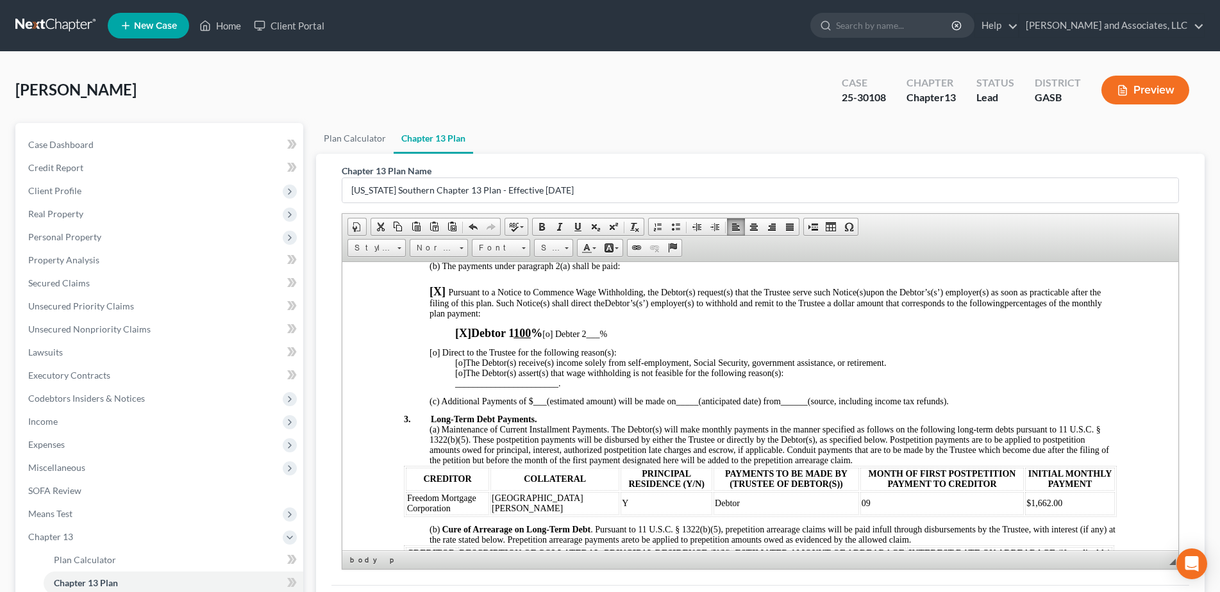
click at [449, 390] on p at bounding box center [772, 392] width 687 height 8
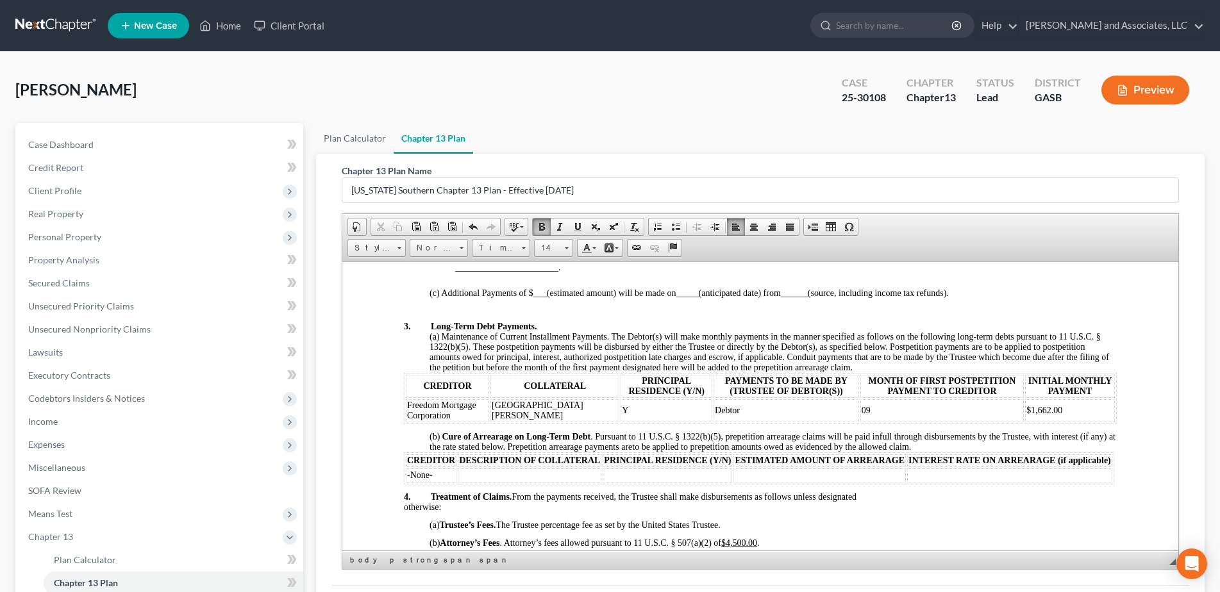
scroll to position [799, 0]
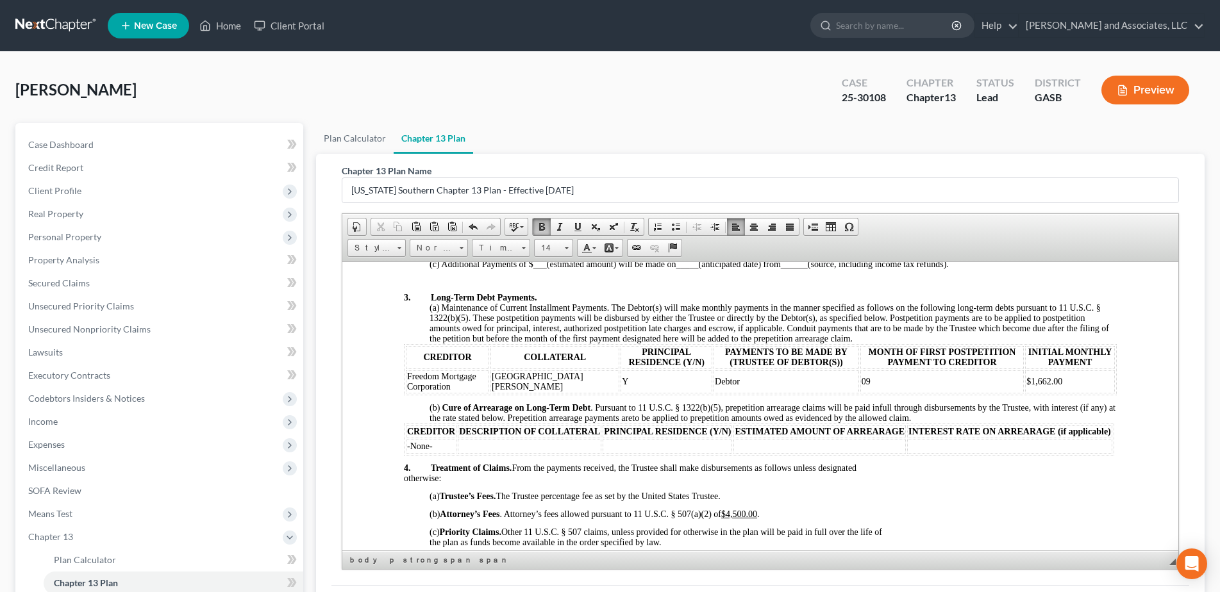
click at [521, 385] on td "526 Morgan Road" at bounding box center [554, 381] width 129 height 23
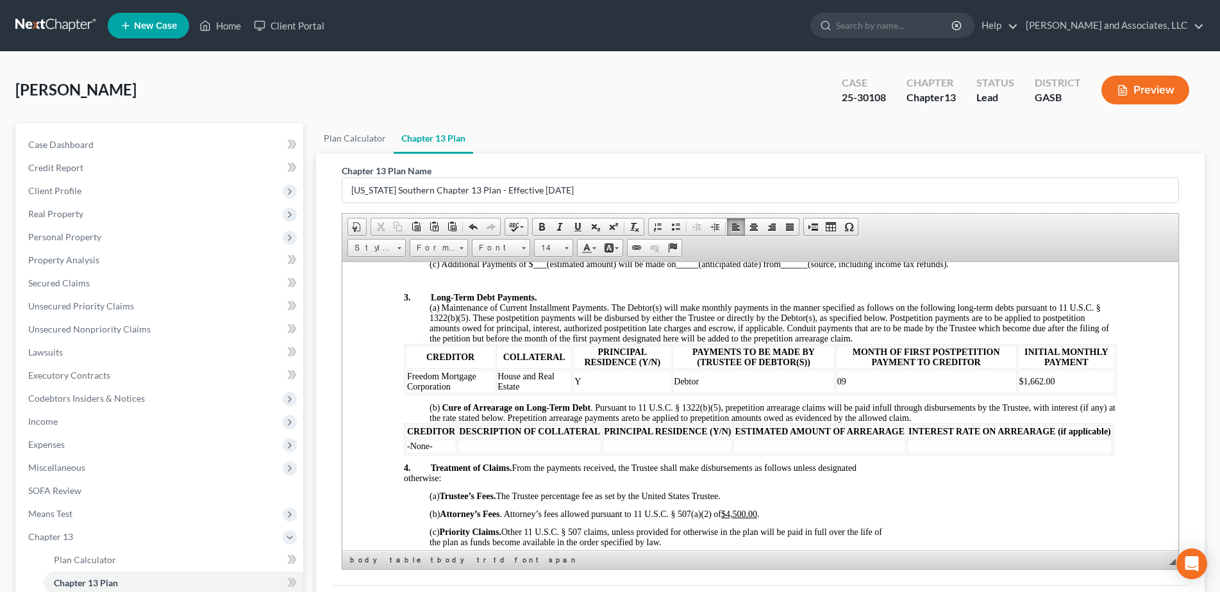
click at [842, 379] on td "09" at bounding box center [925, 381] width 181 height 23
drag, startPoint x: 407, startPoint y: 376, endPoint x: 1024, endPoint y: 393, distance: 617.5
click at [1024, 393] on table "CREDITOR COLLATERAL PRINCIPAL RESIDENCE (Y/N) PAYMENTS TO BE MADE BY (TRUSTEE O…" at bounding box center [759, 369] width 713 height 51
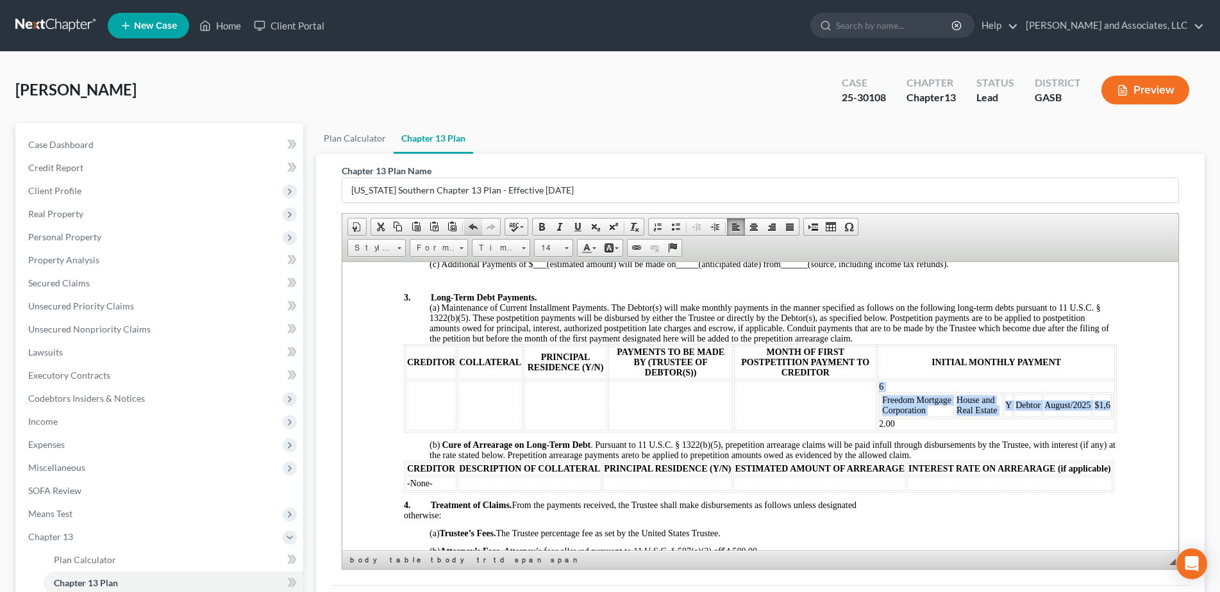
click at [473, 226] on span at bounding box center [473, 227] width 10 height 10
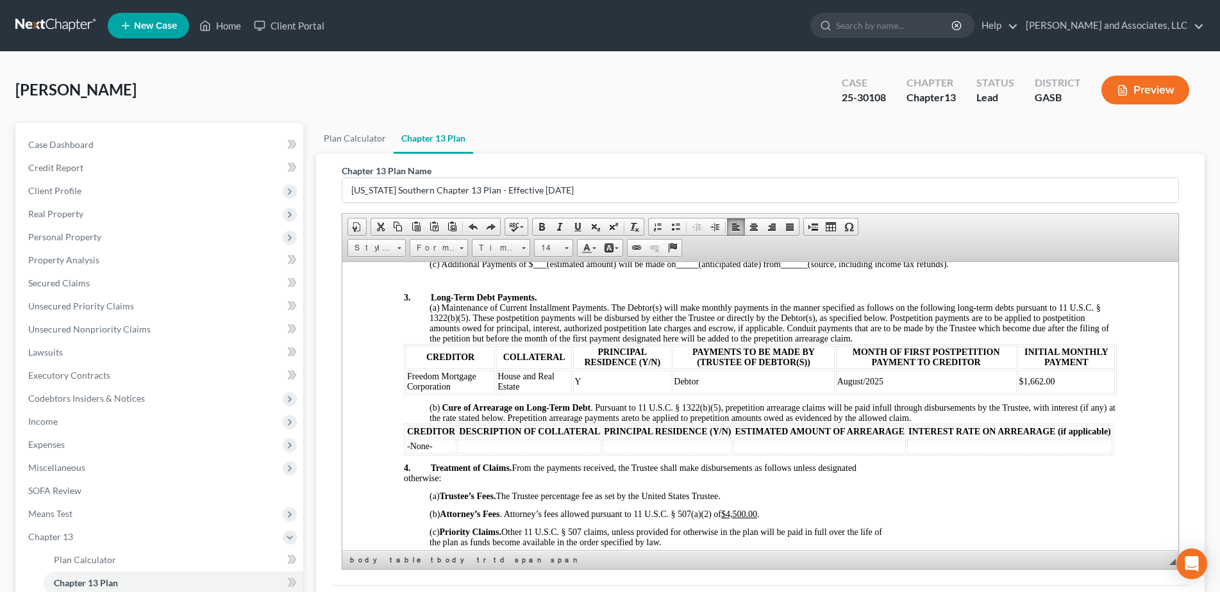
click at [433, 397] on p at bounding box center [759, 399] width 713 height 8
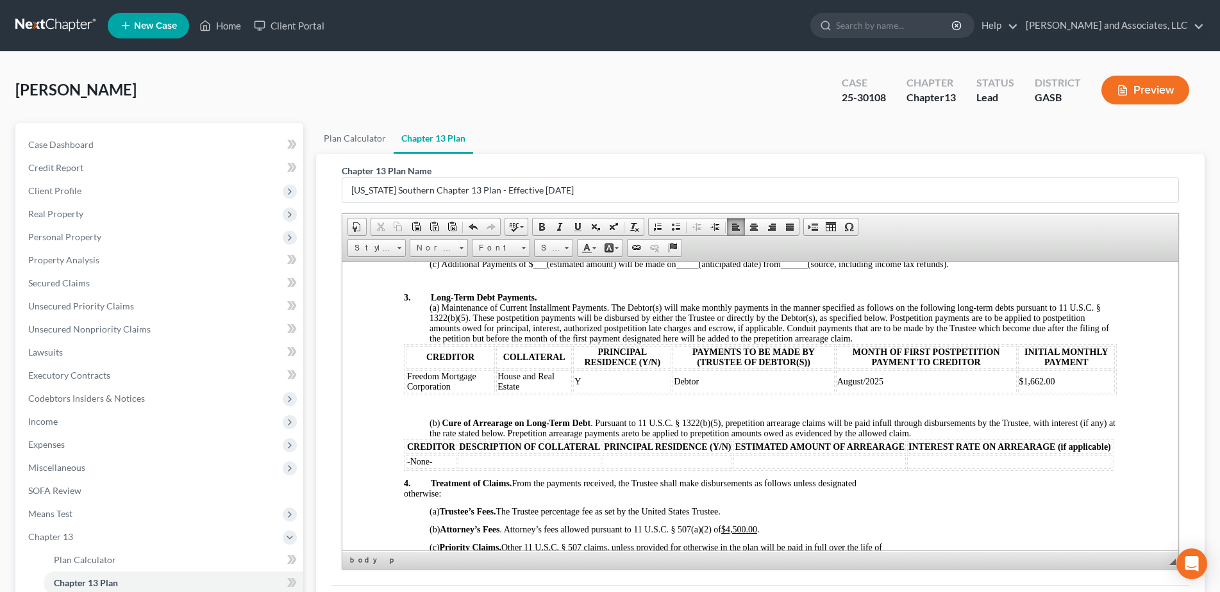
click at [876, 339] on p "(a) Maintenance of Current Installment Payments. The Debtor(s) will make monthl…" at bounding box center [772, 323] width 687 height 41
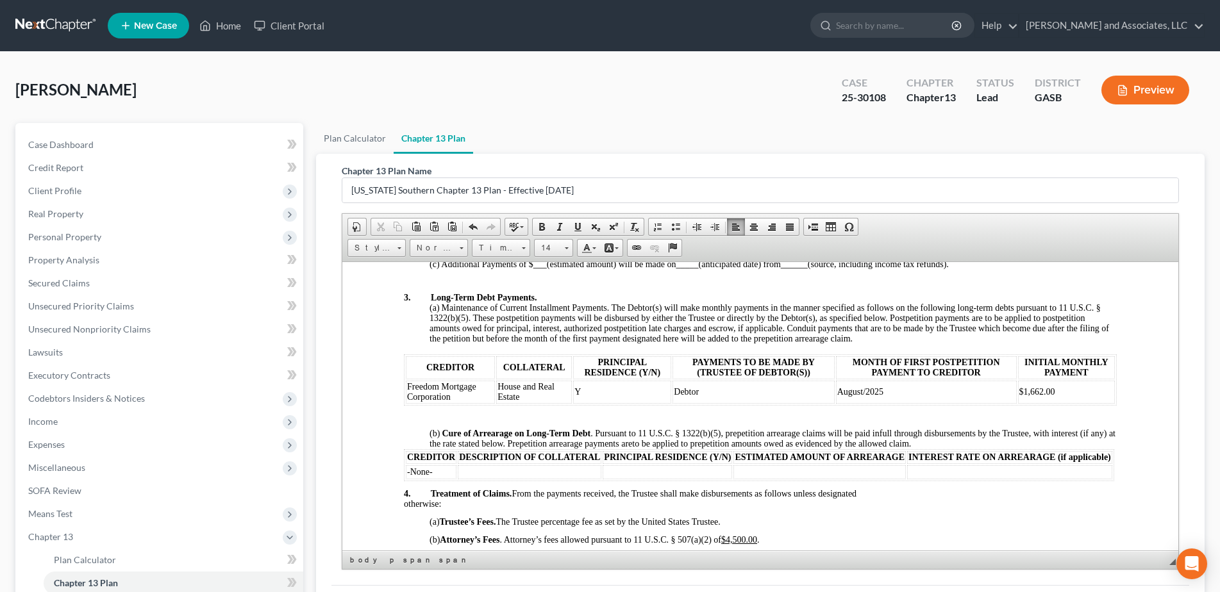
click at [408, 388] on span "Freedom Mortgage Corporation" at bounding box center [440, 391] width 69 height 20
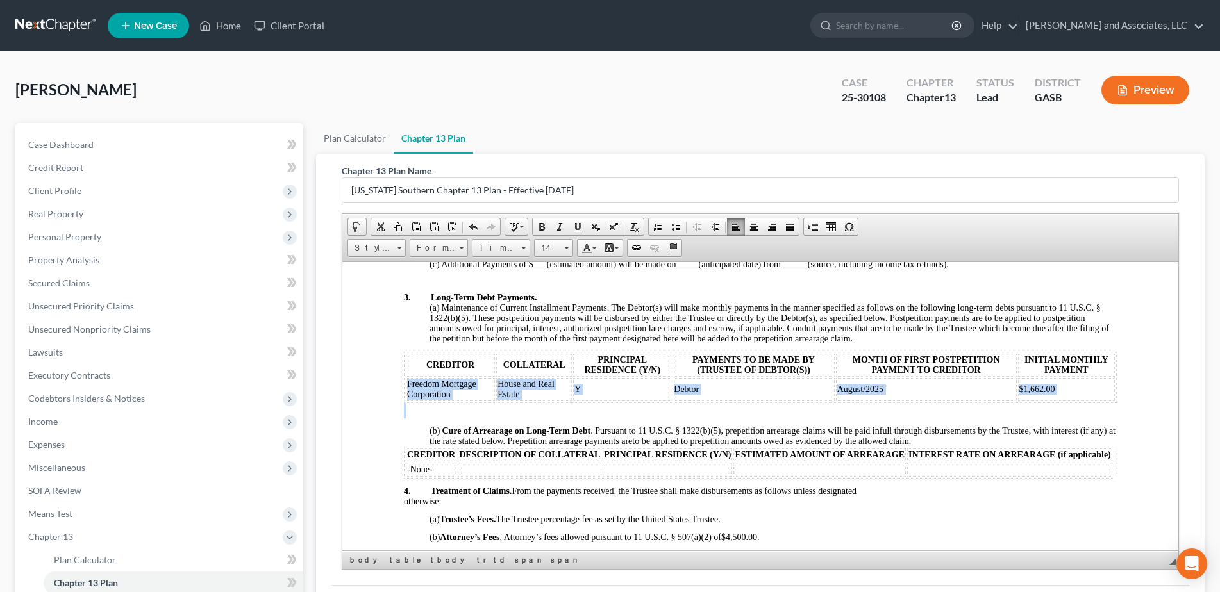
drag, startPoint x: 408, startPoint y: 388, endPoint x: 867, endPoint y: 408, distance: 460.0
click at [542, 228] on span at bounding box center [542, 227] width 10 height 10
click at [566, 252] on span at bounding box center [566, 246] width 3 height 12
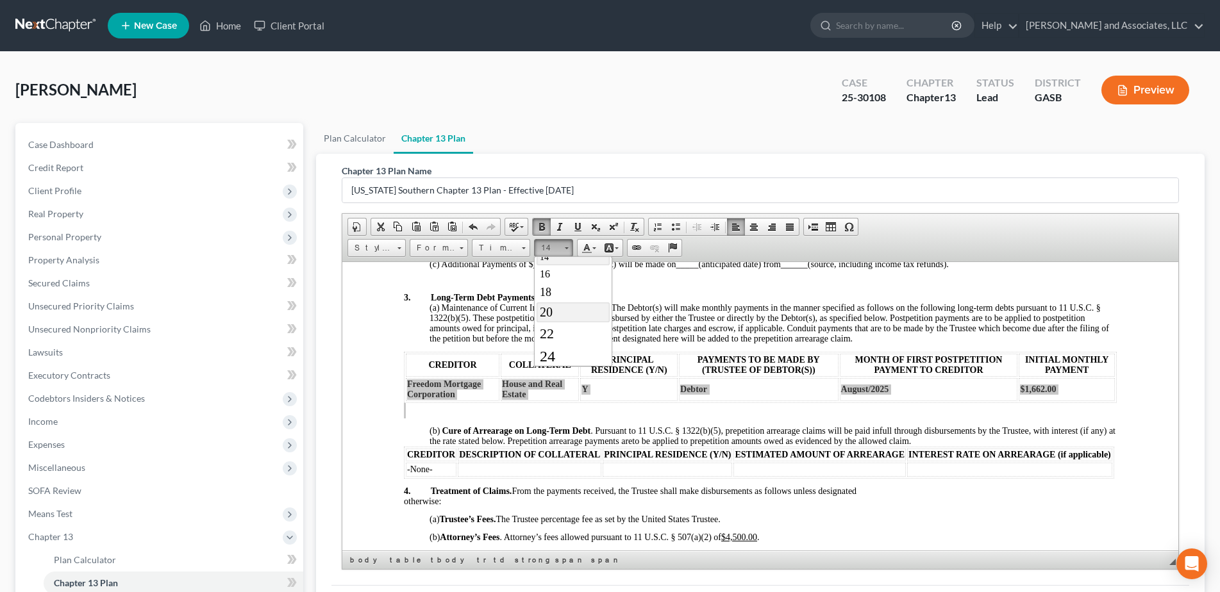
scroll to position [112, 0]
click at [549, 287] on span "18" at bounding box center [545, 290] width 12 height 13
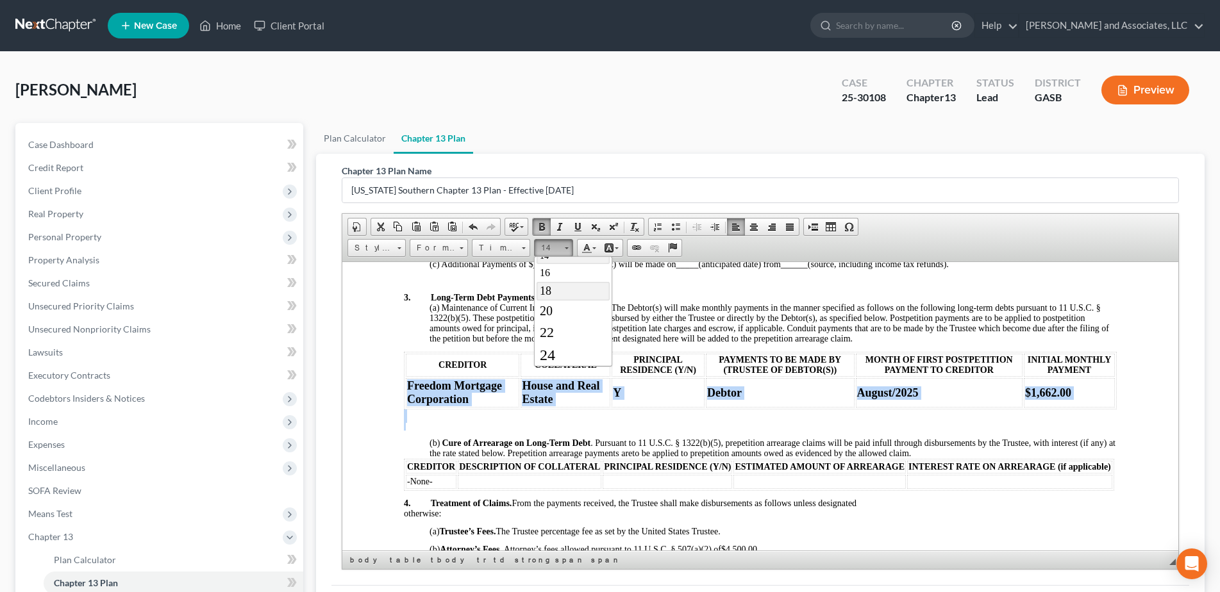
scroll to position [0, 0]
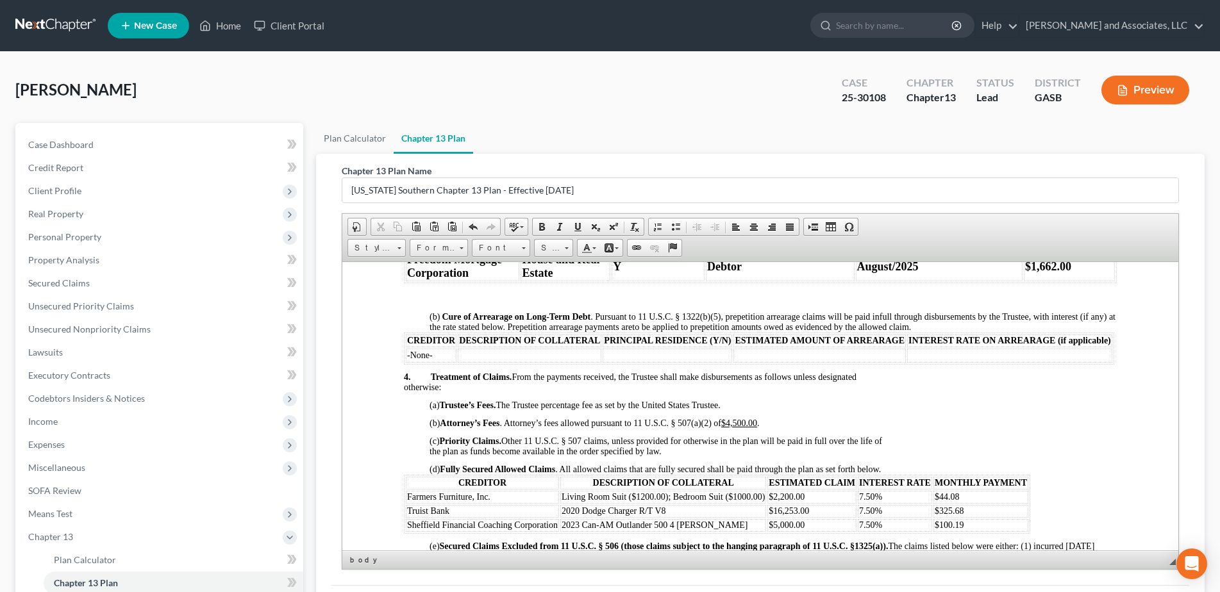
scroll to position [915, 0]
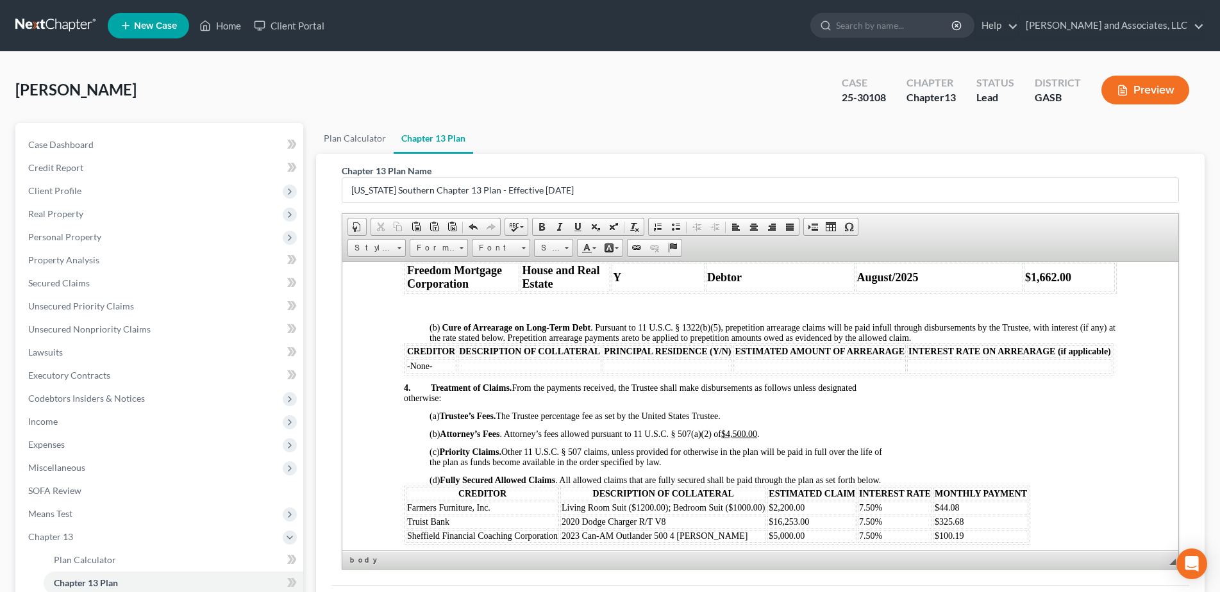
click at [434, 373] on td "-None-" at bounding box center [430, 366] width 51 height 14
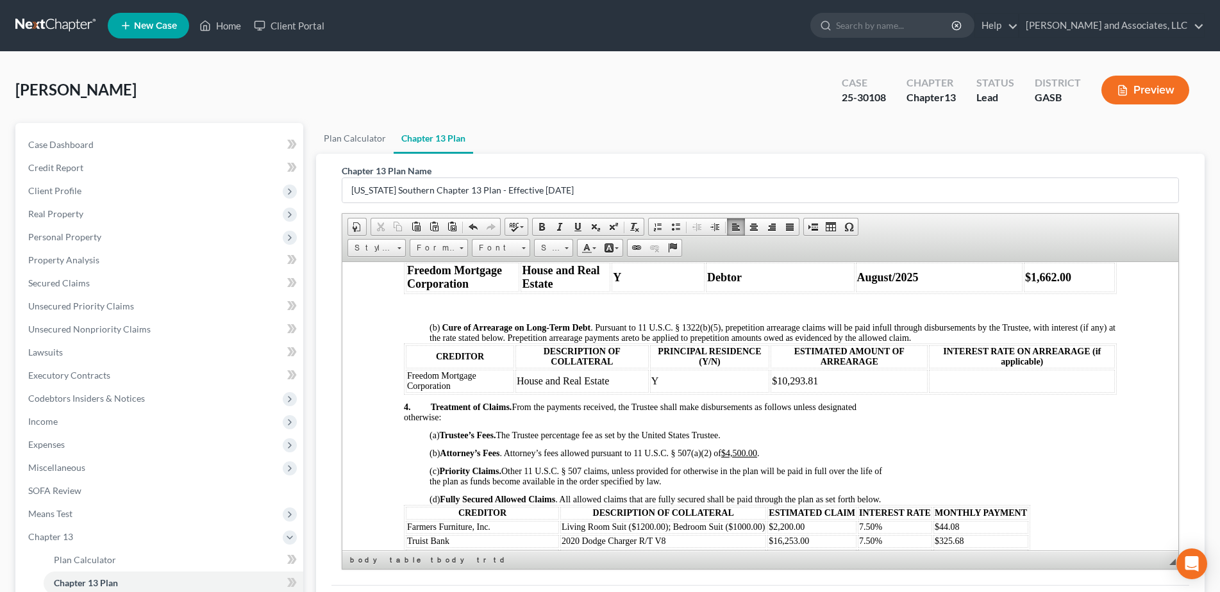
click at [415, 396] on p at bounding box center [759, 398] width 713 height 8
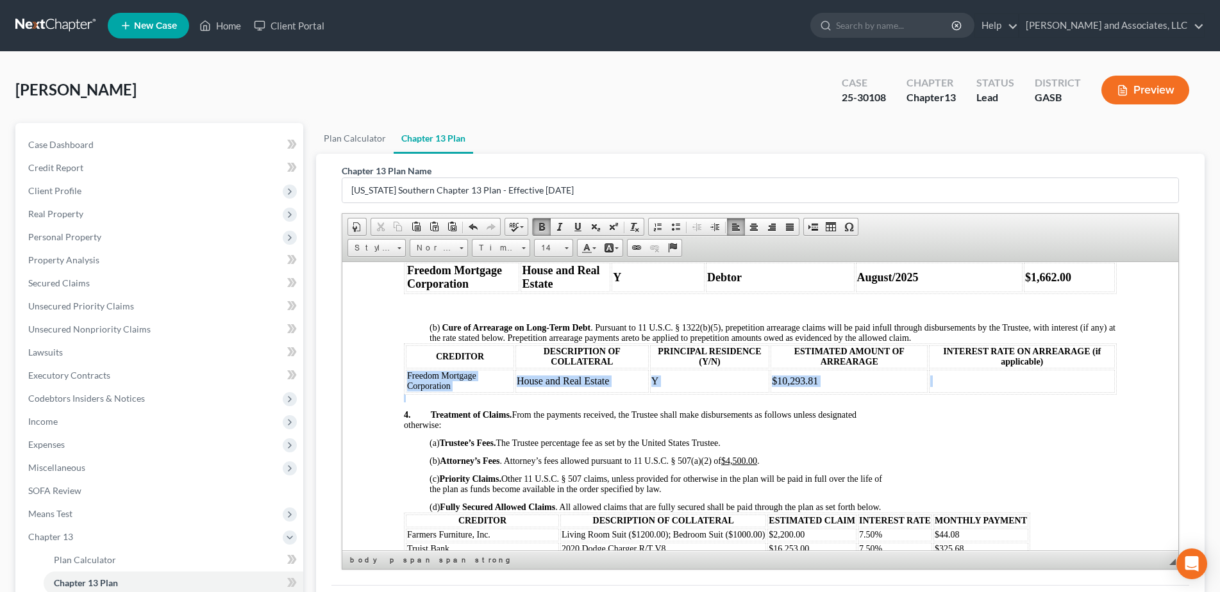
drag, startPoint x: 409, startPoint y: 376, endPoint x: 788, endPoint y: 407, distance: 380.1
click at [788, 407] on body "IN THE UNITED STATES BANKRUPTCY COURT FOR THE SOUTHERN DISTRICT OF GEORGIA Fill…" at bounding box center [759, 553] width 713 height 2290
click at [542, 224] on span at bounding box center [542, 227] width 10 height 10
click at [565, 248] on span at bounding box center [567, 248] width 4 height 2
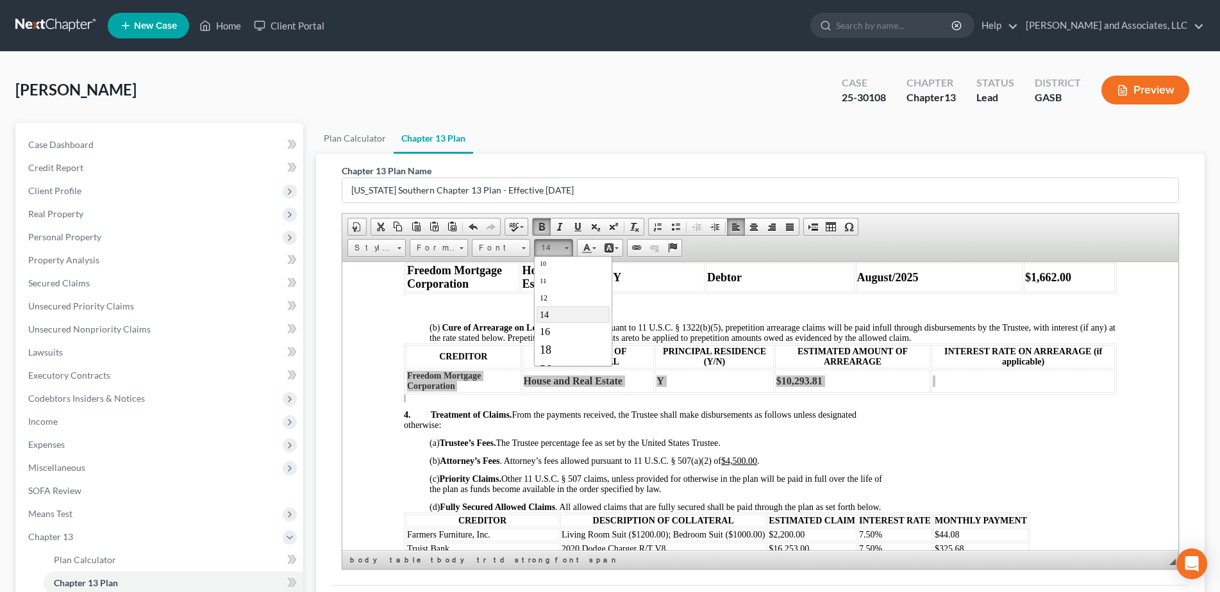
scroll to position [60, 0]
click at [543, 340] on span "18" at bounding box center [545, 341] width 12 height 13
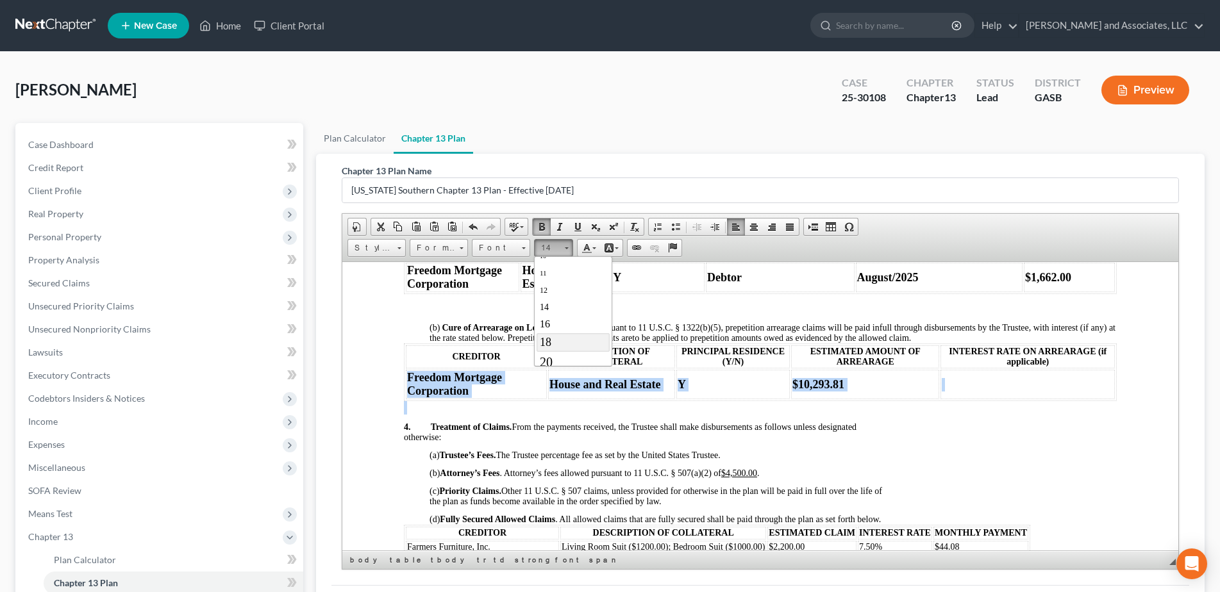
scroll to position [0, 0]
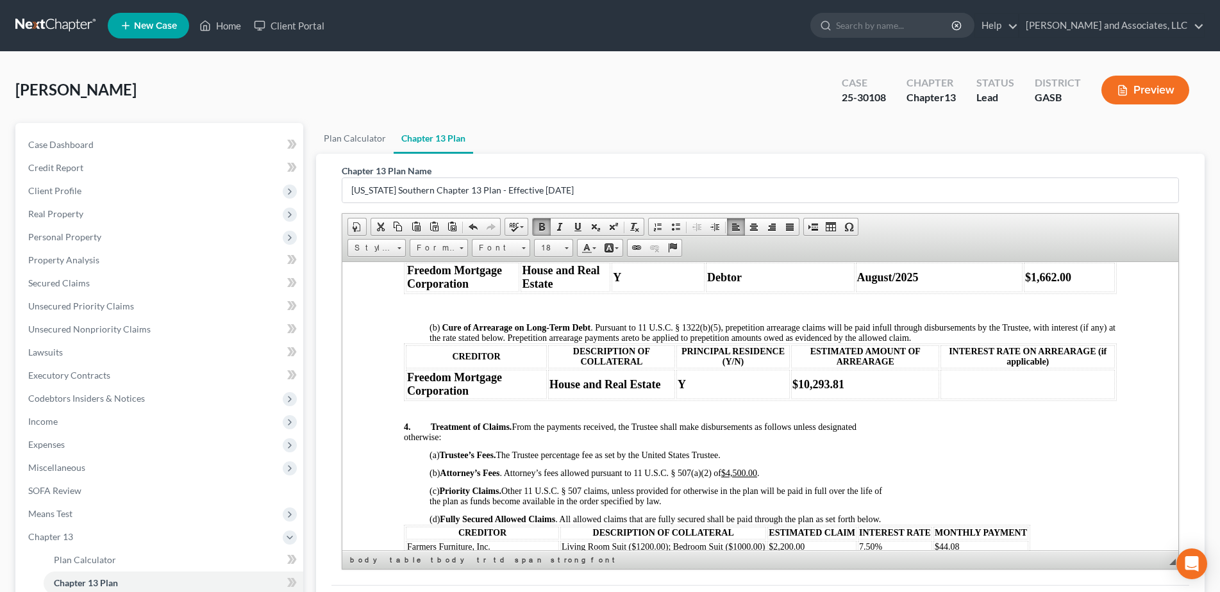
click at [984, 445] on p "4. Treatment of Claims. From the payments received, the Trustee shall make disb…" at bounding box center [759, 436] width 713 height 28
drag, startPoint x: 724, startPoint y: 472, endPoint x: 779, endPoint y: 475, distance: 55.2
click at [779, 475] on p "(b) Attorney’s Fees . Attorney’s fees allowed pursuant to 11 U.S.C. § 507(a)(2)…" at bounding box center [772, 469] width 687 height 18
click at [542, 227] on span at bounding box center [542, 227] width 10 height 10
click at [568, 249] on span at bounding box center [567, 248] width 4 height 2
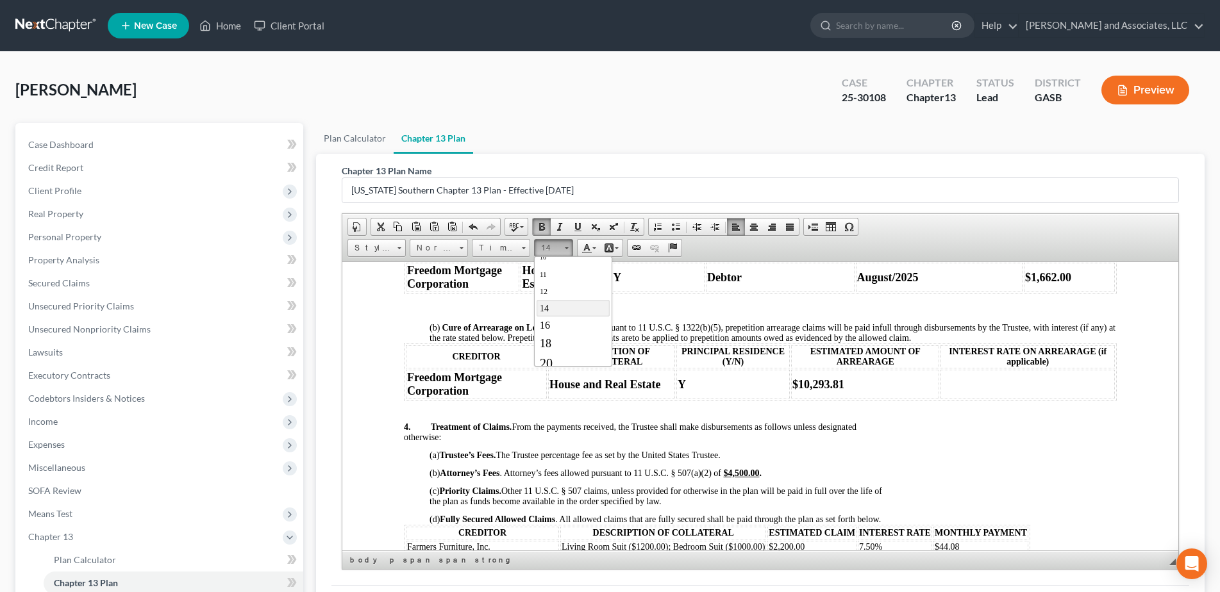
scroll to position [86, 0]
click at [550, 314] on span "18" at bounding box center [545, 316] width 12 height 13
click at [550, 315] on p at bounding box center [759, 319] width 713 height 8
click at [840, 444] on p "4. Treatment of Claims. From the payments received, the Trustee shall make disb…" at bounding box center [759, 436] width 713 height 28
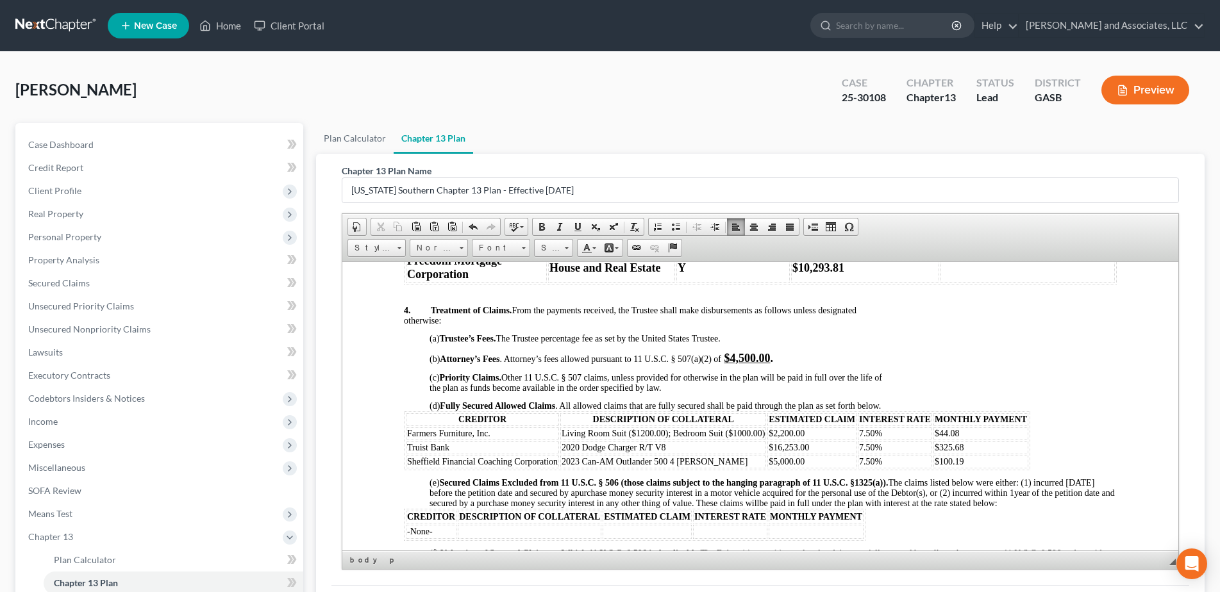
scroll to position [1072, 0]
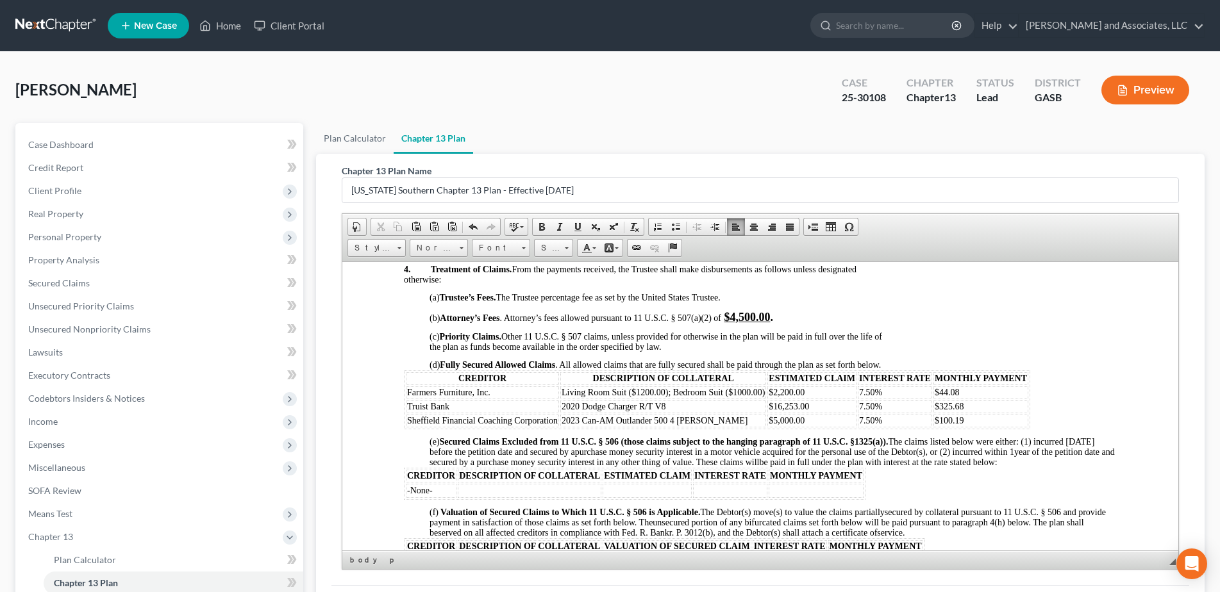
click at [667, 345] on p "(c) Priority Claims. Other 11 U.S.C. § 507 claims, unless provided for otherwis…" at bounding box center [772, 338] width 687 height 28
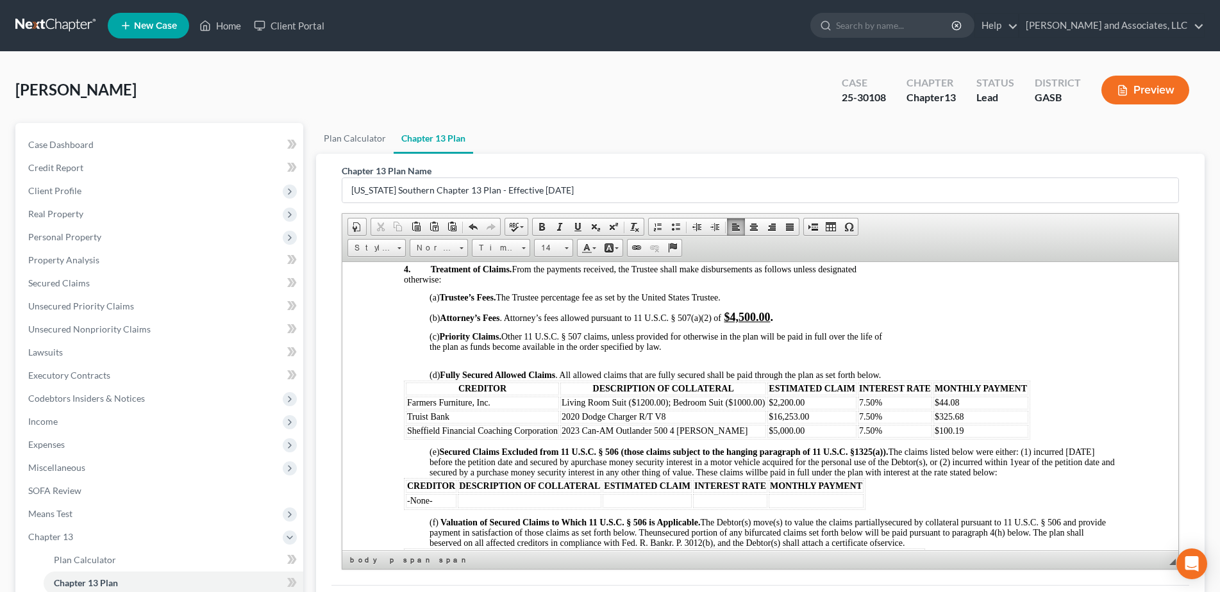
click at [891, 374] on p "(d) Fully Secured Allowed Claims . All allowed claims that are fully secured sh…" at bounding box center [772, 371] width 687 height 18
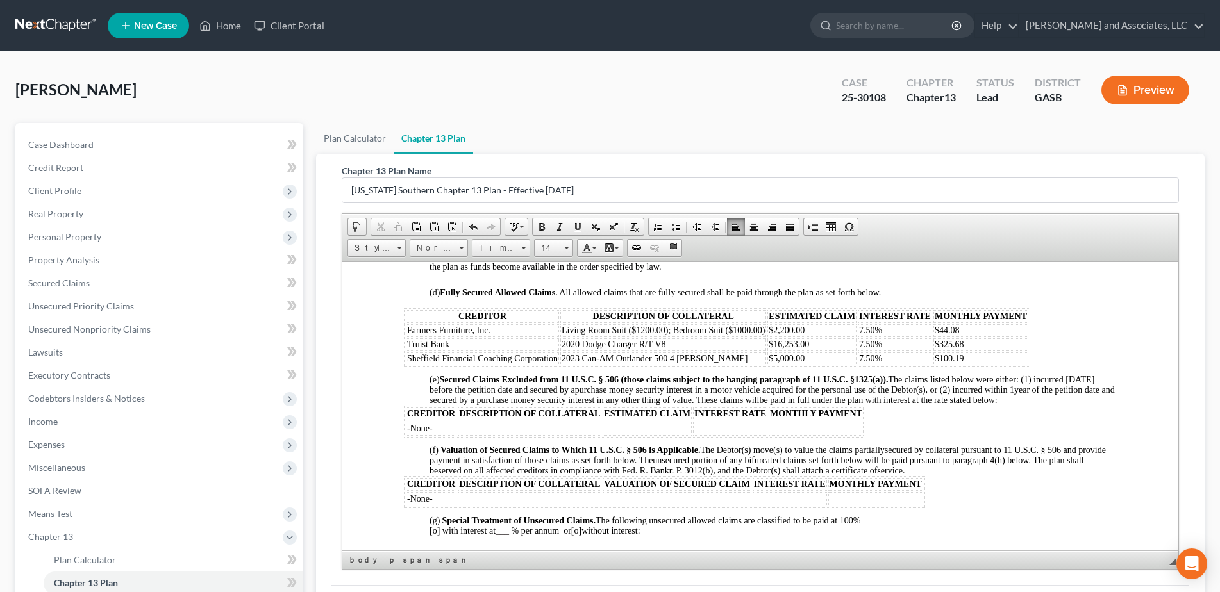
scroll to position [1158, 0]
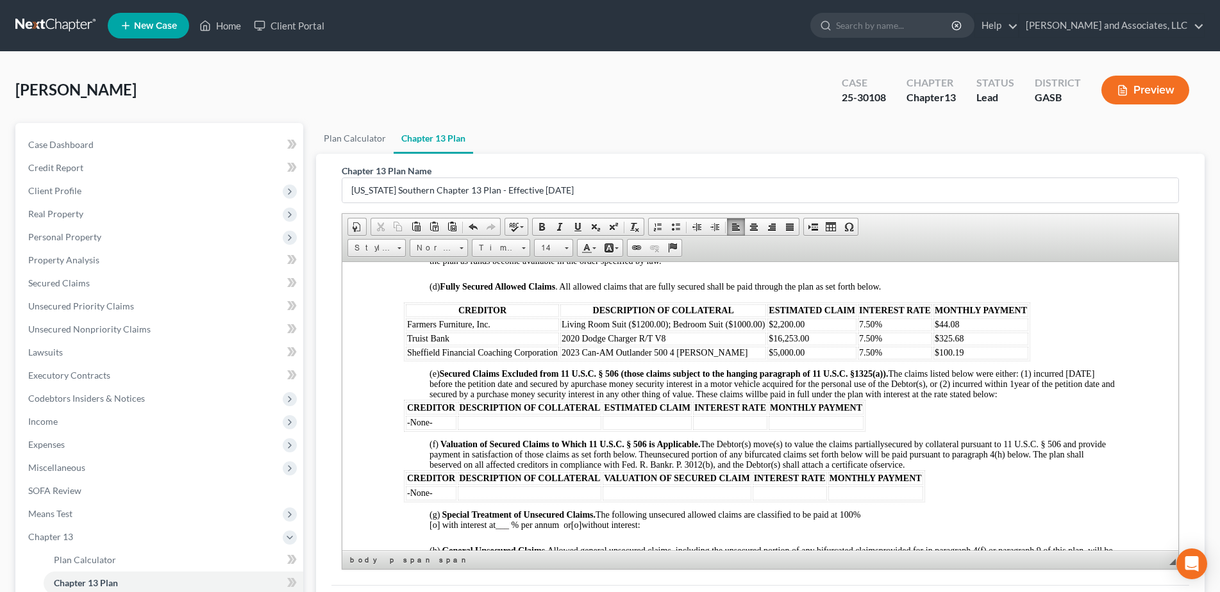
click at [437, 492] on td "-None-" at bounding box center [430, 493] width 51 height 14
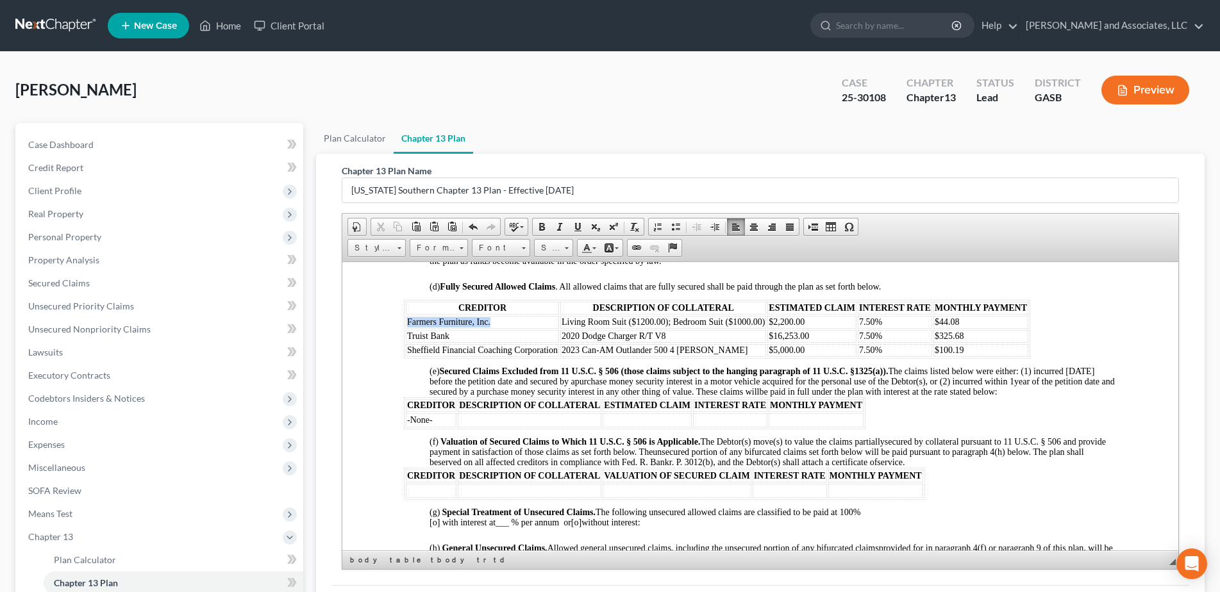
drag, startPoint x: 404, startPoint y: 319, endPoint x: 498, endPoint y: 321, distance: 94.3
click at [498, 321] on table "CREDITOR DESCRIPTION OF COLLATERAL ESTIMATED CLAIM INTEREST RATE MONTHLY PAYMEN…" at bounding box center [716, 328] width 626 height 59
click at [380, 226] on span at bounding box center [380, 227] width 10 height 10
click at [436, 422] on td "-None-" at bounding box center [430, 421] width 51 height 14
click at [412, 491] on td at bounding box center [430, 492] width 51 height 14
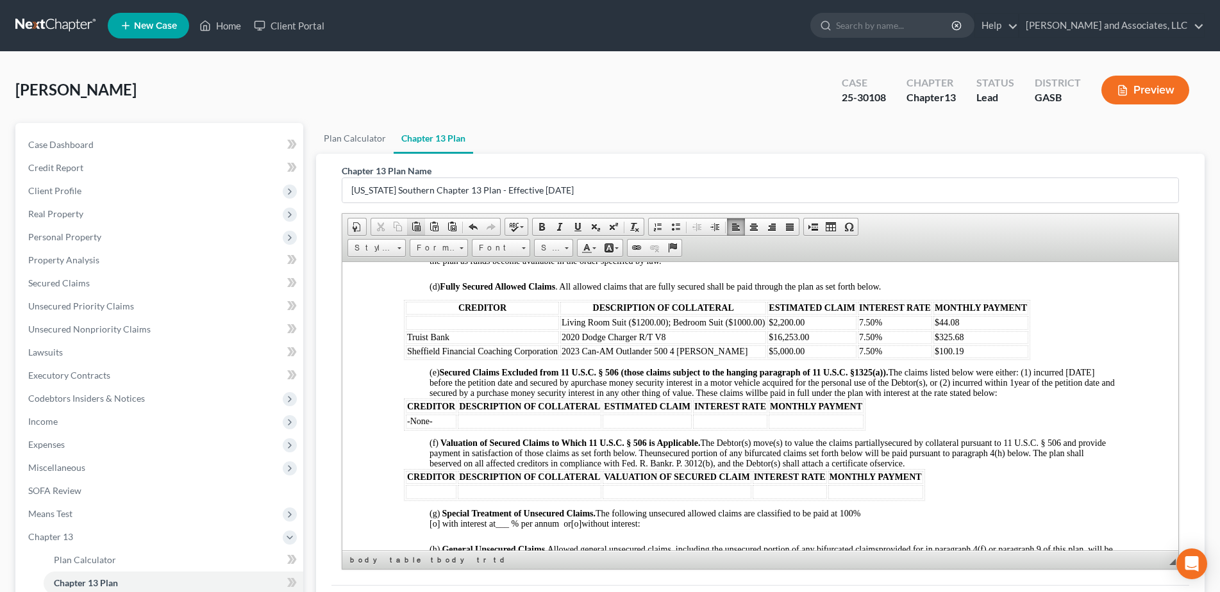
click at [418, 229] on span at bounding box center [416, 227] width 10 height 10
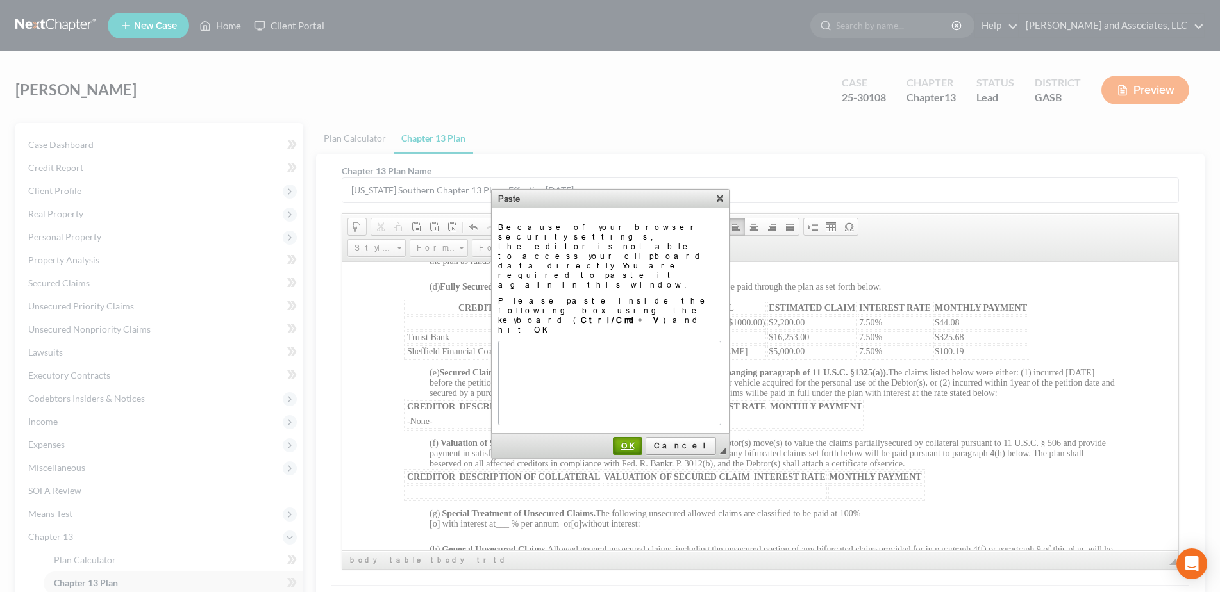
click at [641, 441] on span "OK" at bounding box center [627, 446] width 27 height 10
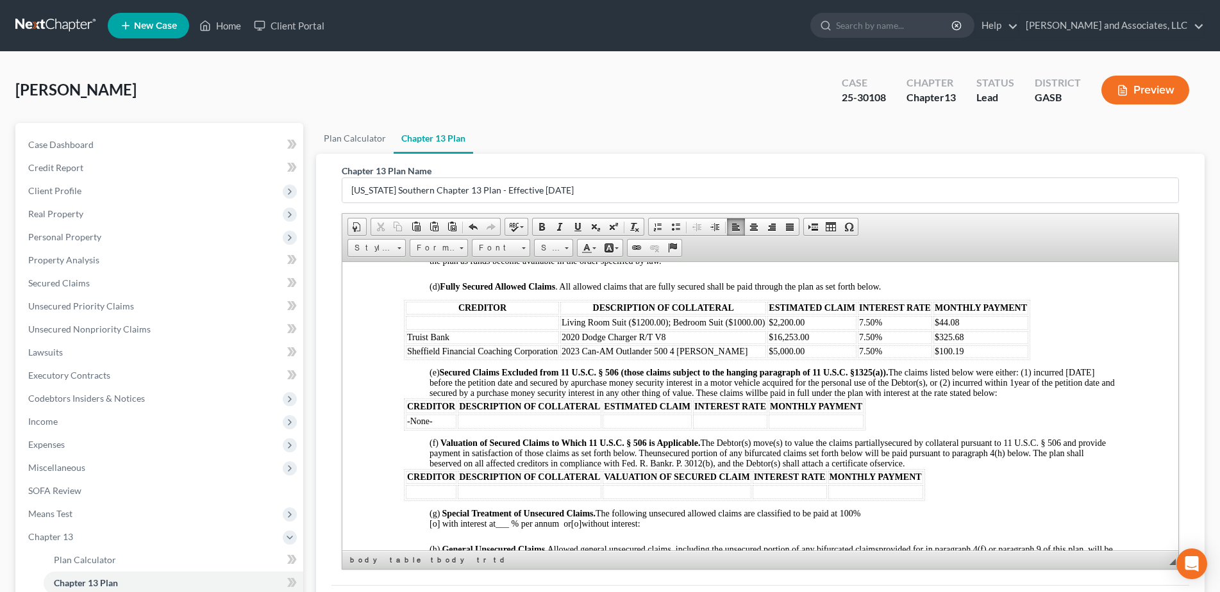
click at [424, 494] on td at bounding box center [430, 492] width 51 height 14
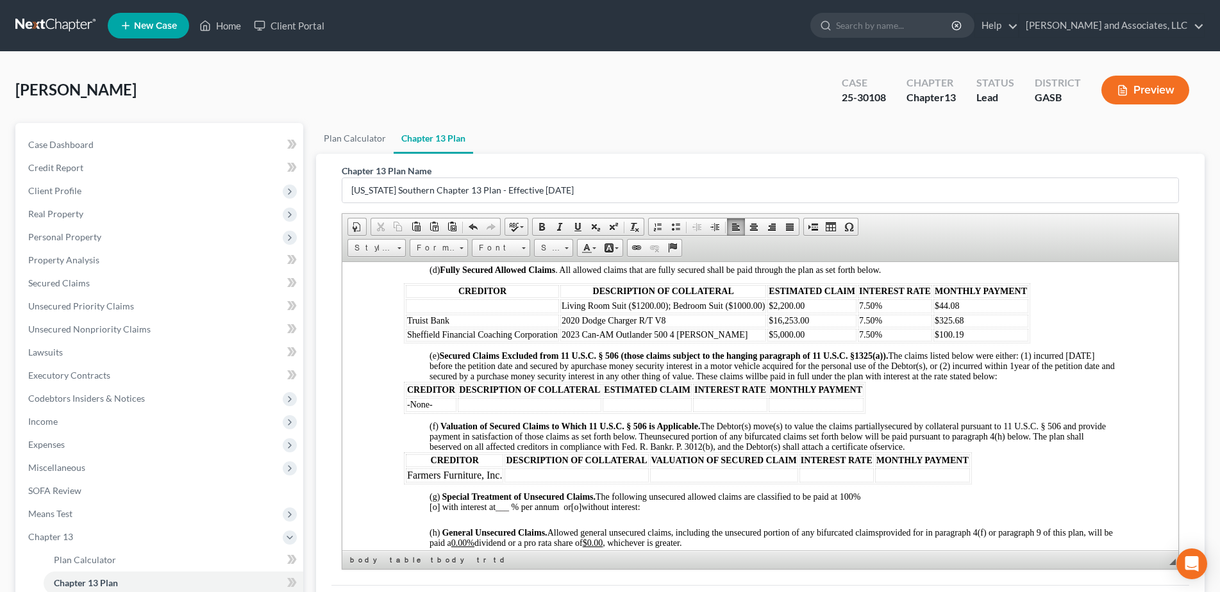
scroll to position [1204, 0]
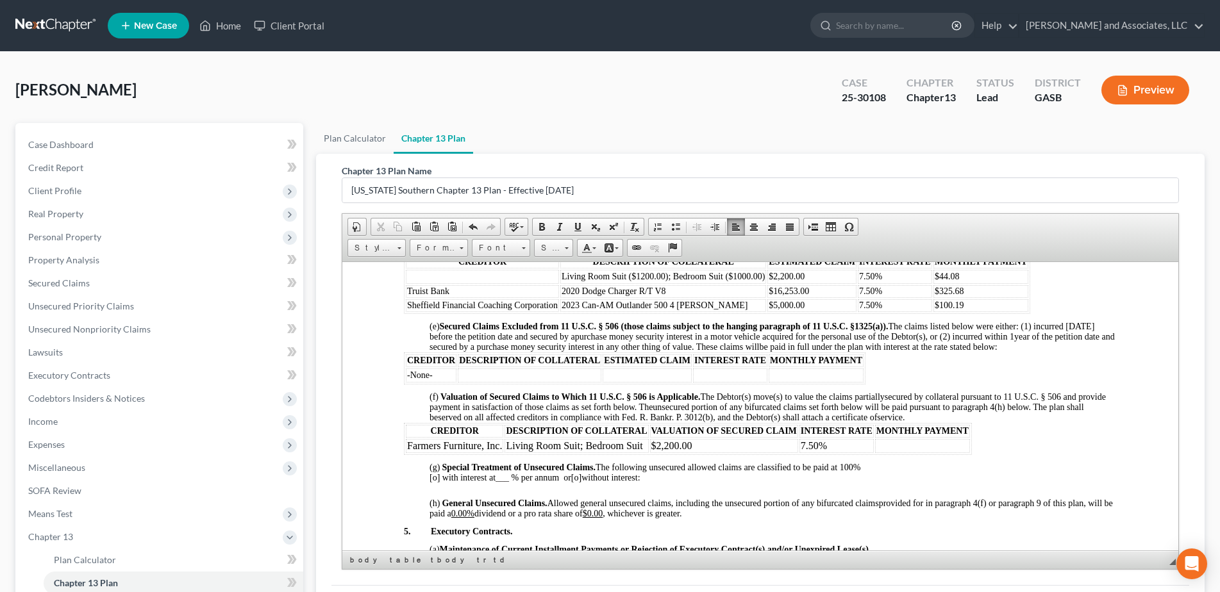
click at [937, 418] on p "(f) Valuation of Secured Claims to Which 11 U.S.C. § 506 is Applicable. The Deb…" at bounding box center [772, 407] width 687 height 31
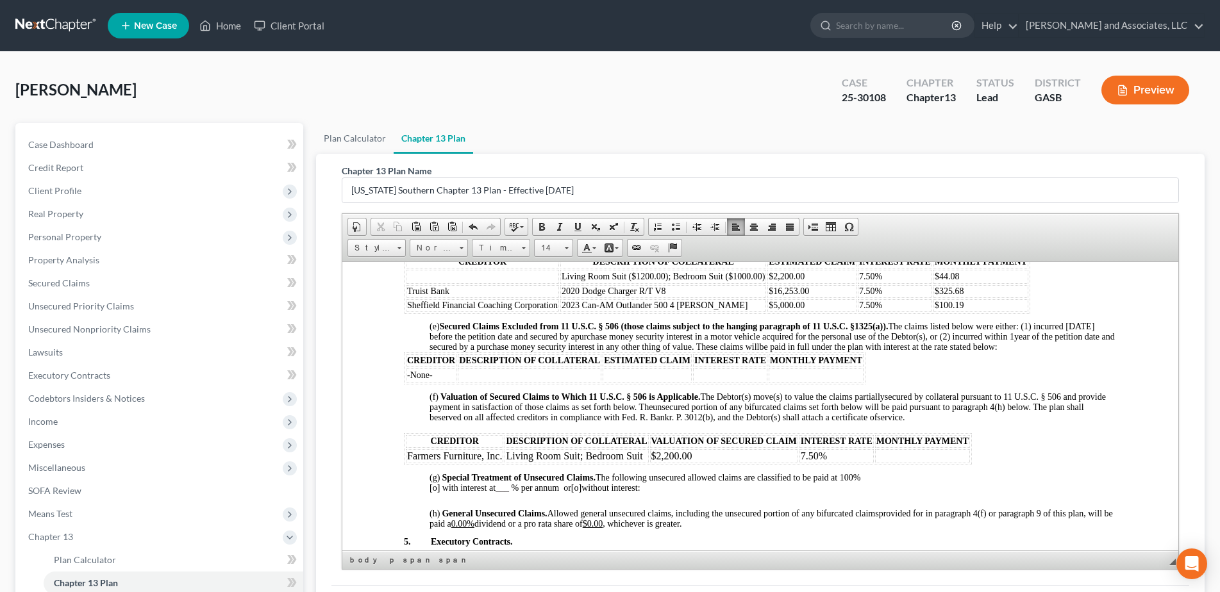
click at [429, 385] on p at bounding box center [759, 388] width 713 height 8
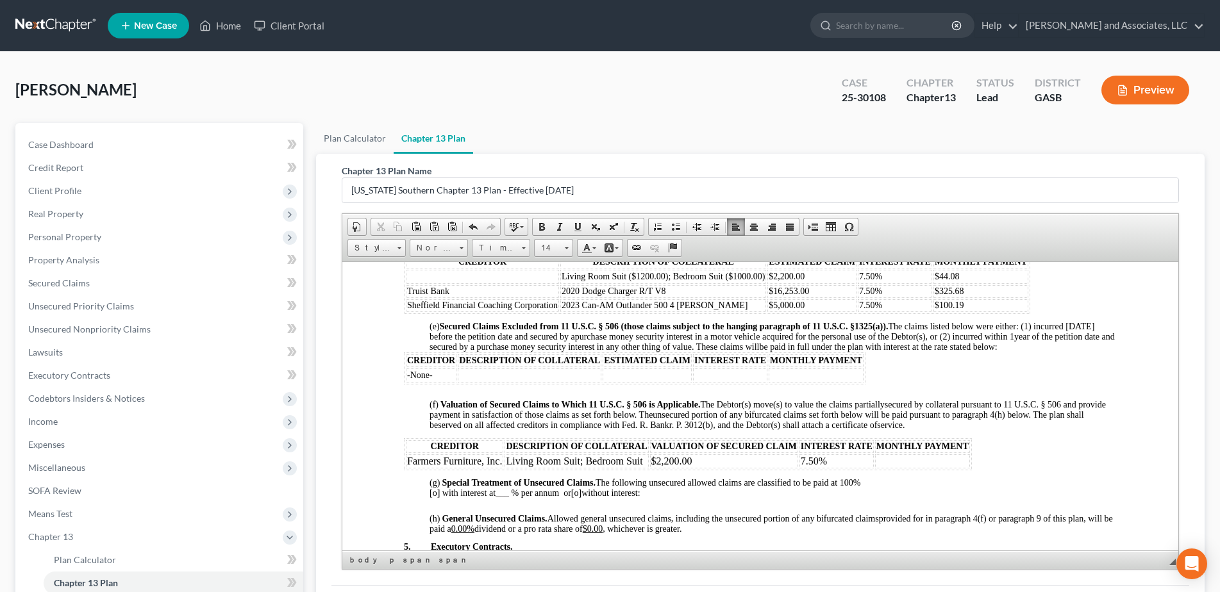
click at [431, 312] on table "CREDITOR DESCRIPTION OF COLLATERAL ESTIMATED CLAIM INTEREST RATE MONTHLY PAYMEN…" at bounding box center [716, 283] width 626 height 60
click at [435, 315] on p at bounding box center [759, 317] width 713 height 8
click at [945, 460] on td at bounding box center [921, 461] width 95 height 14
click at [949, 461] on td at bounding box center [921, 461] width 95 height 14
click at [954, 454] on td at bounding box center [921, 461] width 95 height 14
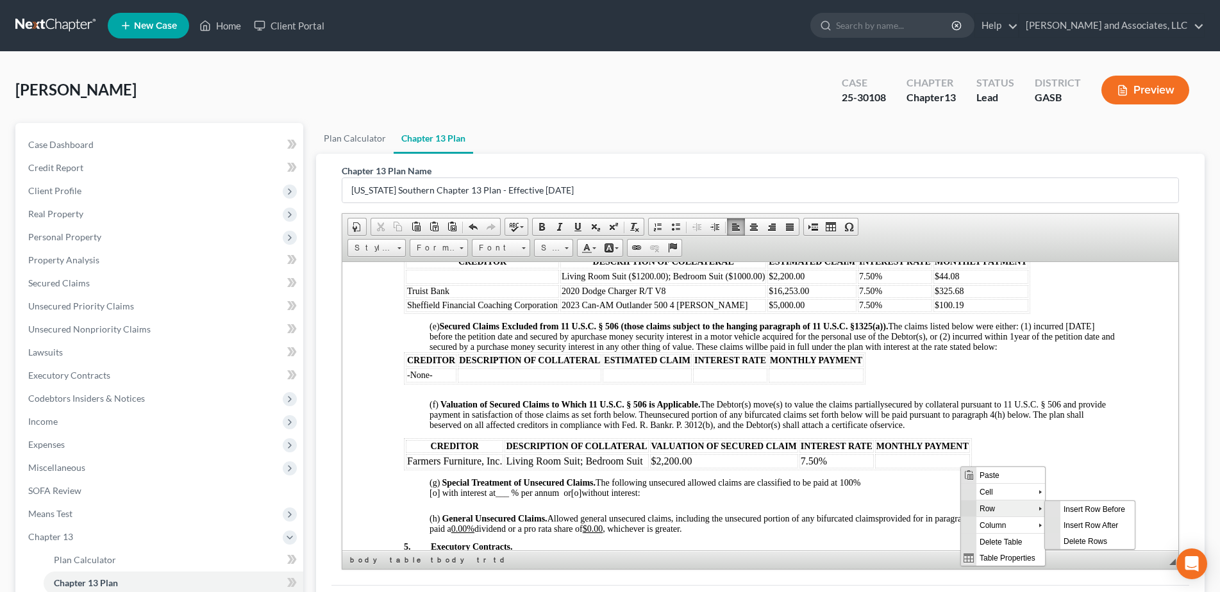
scroll to position [0, 0]
click at [1081, 524] on span "Insert Row After" at bounding box center [1097, 525] width 74 height 16
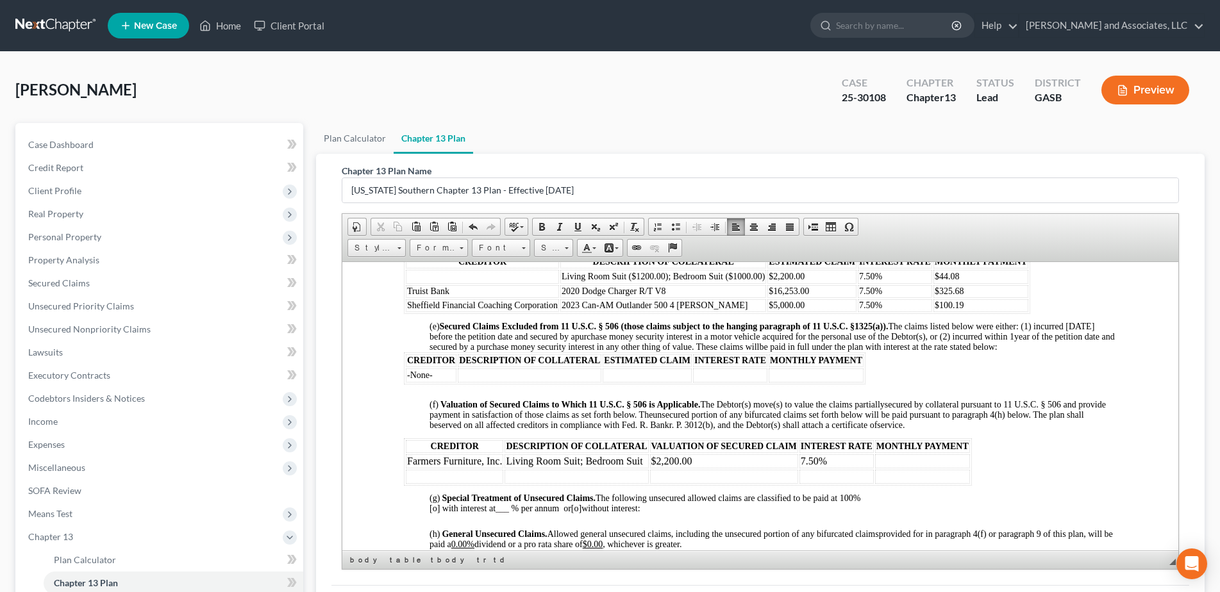
click at [420, 474] on td at bounding box center [453, 476] width 97 height 14
click at [432, 487] on p at bounding box center [759, 489] width 713 height 8
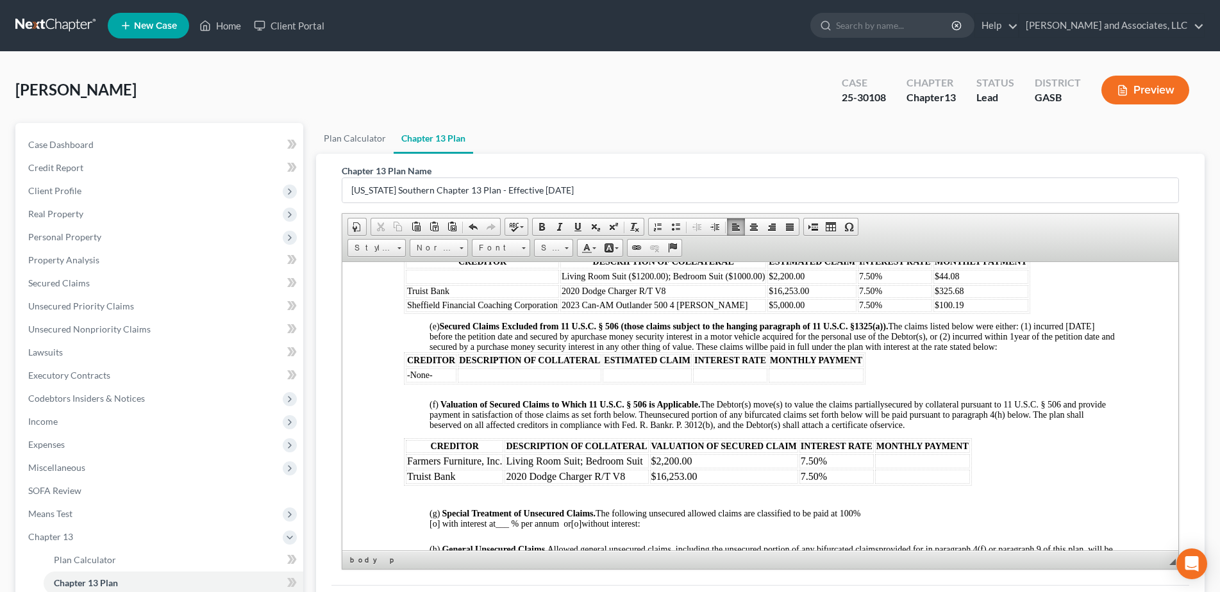
click at [437, 535] on p at bounding box center [772, 533] width 687 height 8
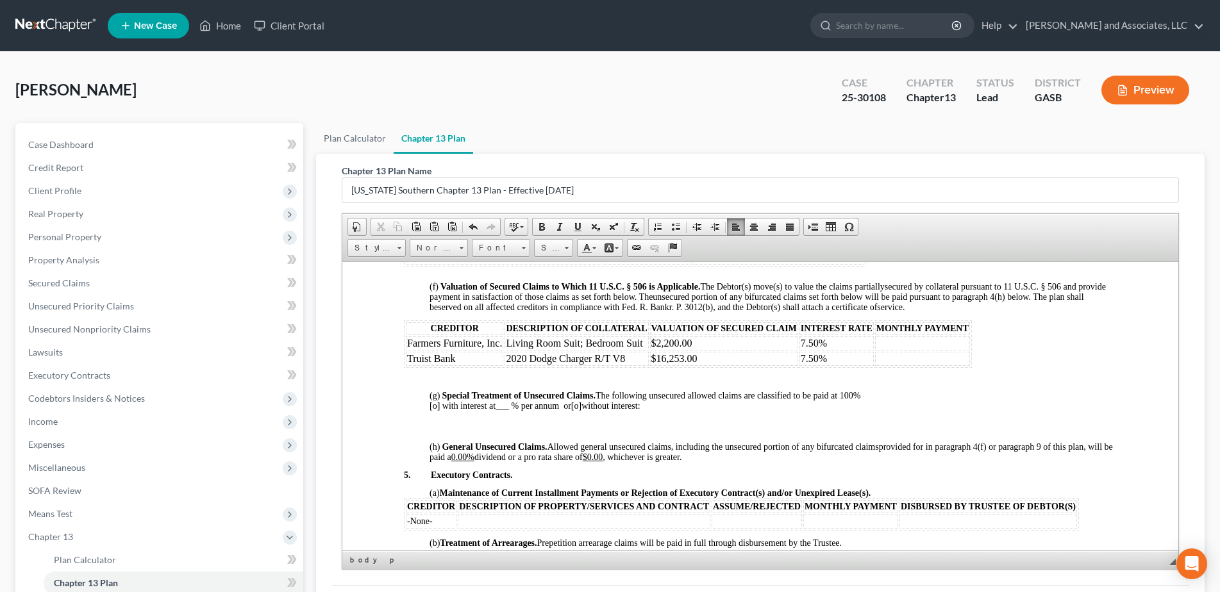
scroll to position [1326, 0]
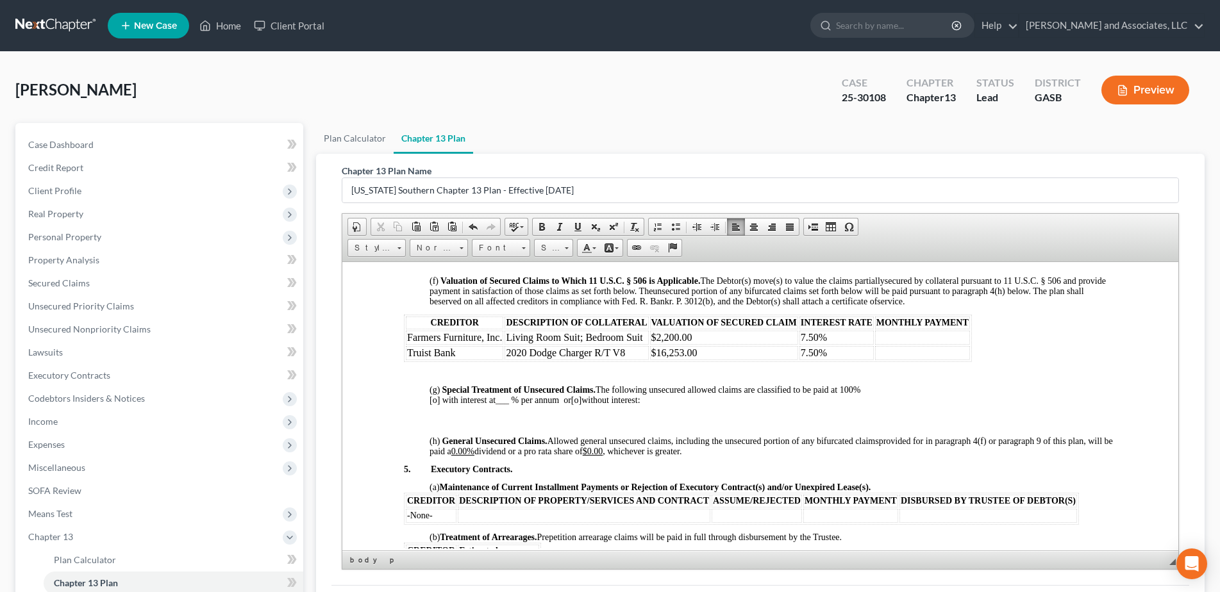
click at [429, 458] on p at bounding box center [772, 460] width 687 height 8
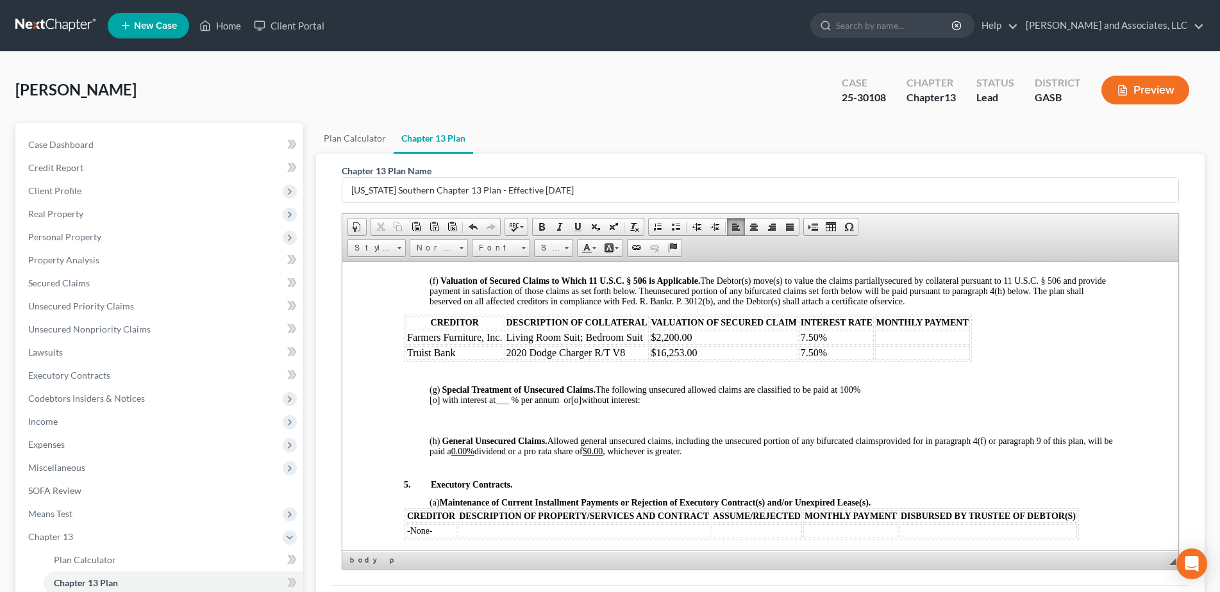
click at [474, 452] on u "0.00%" at bounding box center [462, 451] width 23 height 10
click at [495, 452] on span "provided for in paragraph 4(f) or paragraph 9 of this plan, will be paid a 0% d…" at bounding box center [770, 446] width 683 height 20
drag, startPoint x: 509, startPoint y: 483, endPoint x: 503, endPoint y: 460, distance: 24.4
click at [509, 483] on strong "Executory Contracts." at bounding box center [471, 484] width 82 height 10
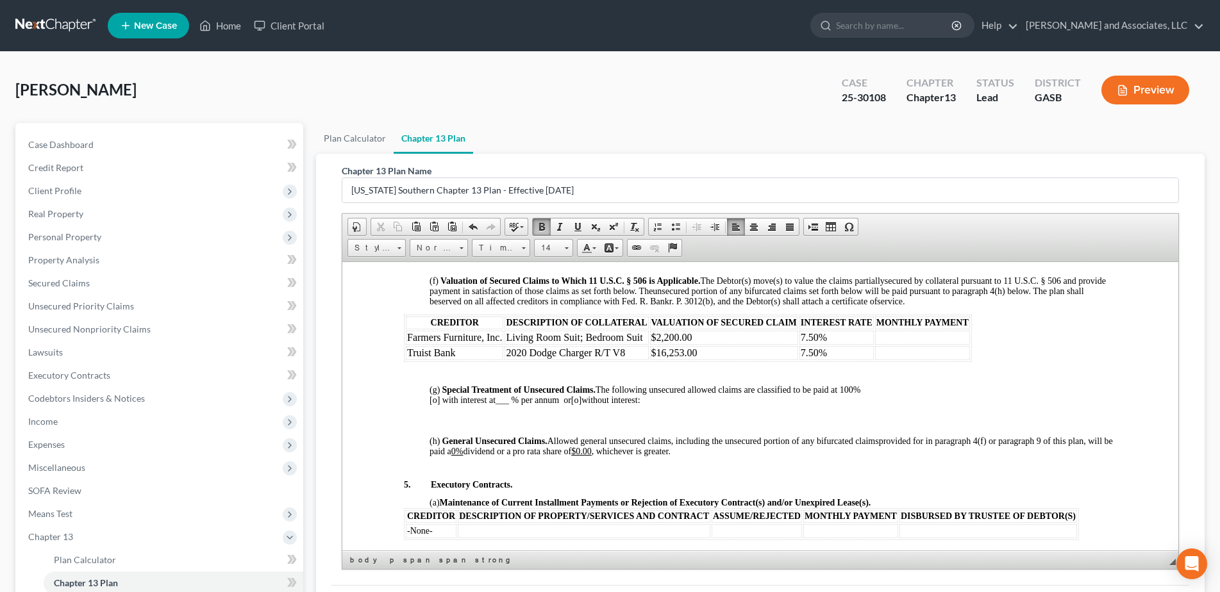
click at [496, 451] on span "provided for in paragraph 4(f) or paragraph 9 of this plan, will be paid a 0% d…" at bounding box center [770, 446] width 683 height 20
drag, startPoint x: 494, startPoint y: 453, endPoint x: 479, endPoint y: 454, distance: 14.2
click at [479, 454] on span "provided for in paragraph 4(f) or paragraph 9 of this plan, will be paid a 0% d…" at bounding box center [770, 446] width 683 height 20
click at [577, 229] on span at bounding box center [577, 227] width 10 height 10
click at [567, 250] on span at bounding box center [566, 246] width 3 height 12
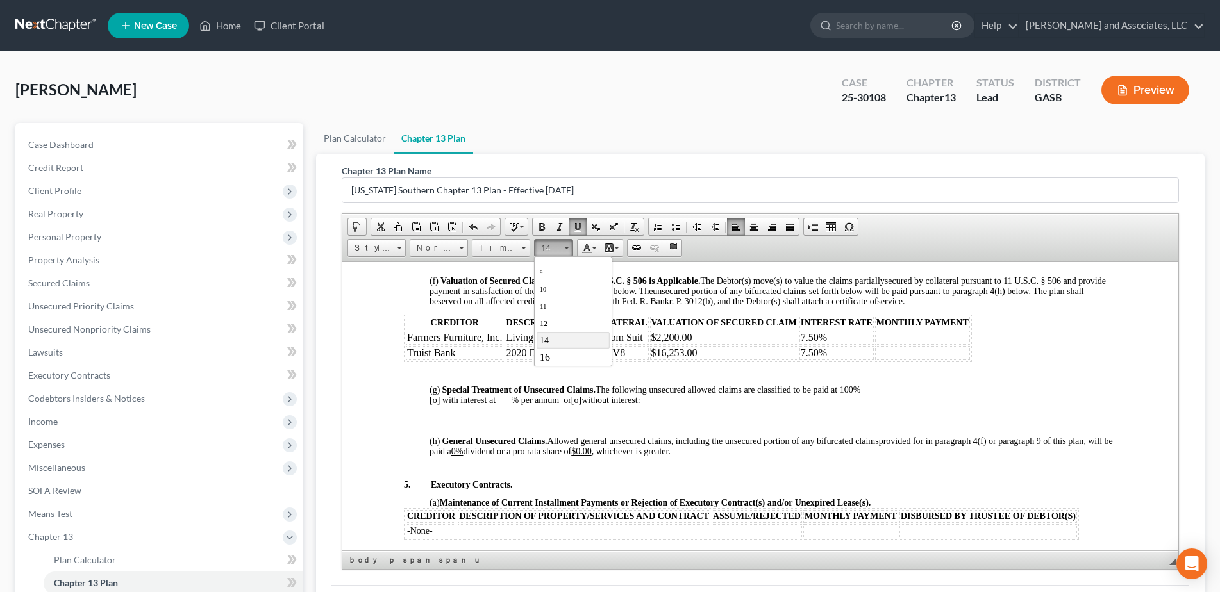
scroll to position [35, 0]
click at [547, 362] on span "18" at bounding box center [545, 367] width 12 height 13
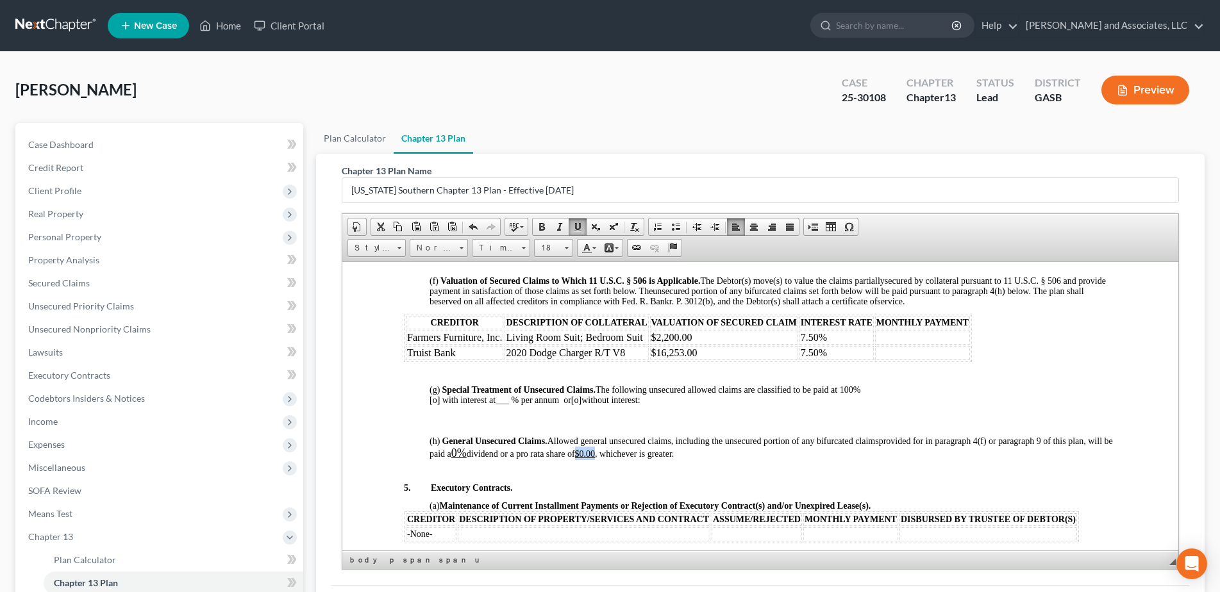
drag, startPoint x: 632, startPoint y: 453, endPoint x: 614, endPoint y: 453, distance: 18.0
click at [595, 453] on u "$0.00" at bounding box center [584, 454] width 21 height 10
click at [565, 251] on span at bounding box center [566, 246] width 3 height 12
click at [546, 362] on span "18" at bounding box center [545, 367] width 12 height 13
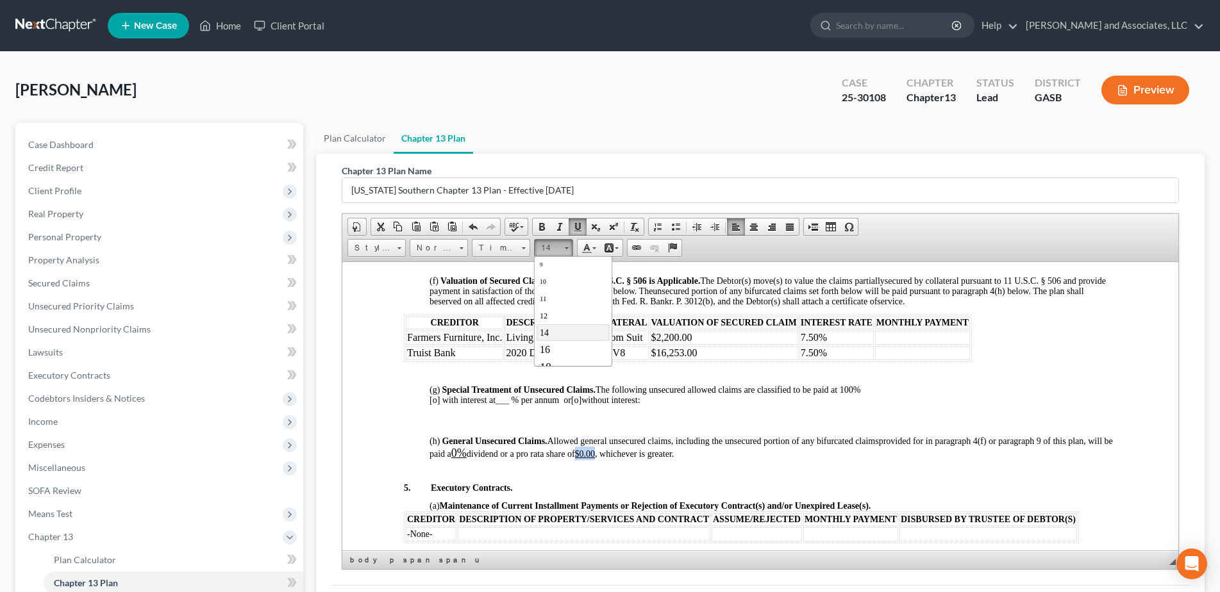
scroll to position [0, 0]
click at [545, 226] on span at bounding box center [542, 227] width 10 height 10
click at [597, 428] on p at bounding box center [772, 432] width 687 height 8
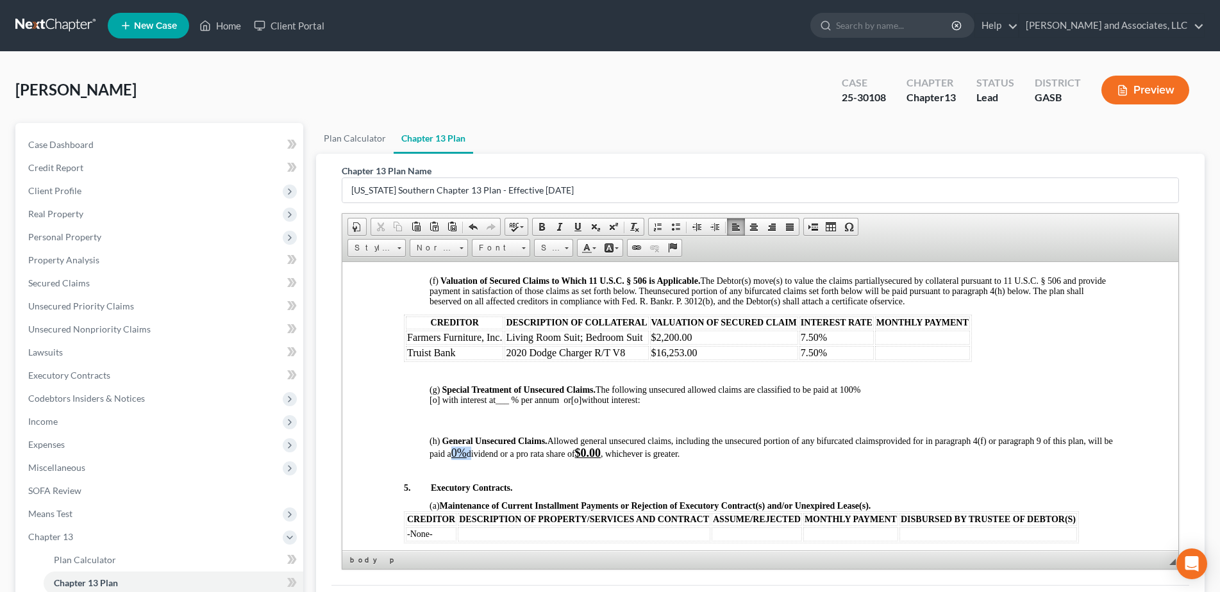
drag, startPoint x: 499, startPoint y: 456, endPoint x: 480, endPoint y: 454, distance: 19.4
click at [480, 454] on p "(h) General Unsecured Claims. Allowed general unsecured claims, including the u…" at bounding box center [772, 448] width 687 height 24
click at [542, 227] on span at bounding box center [542, 227] width 10 height 10
click at [710, 420] on p at bounding box center [772, 424] width 687 height 8
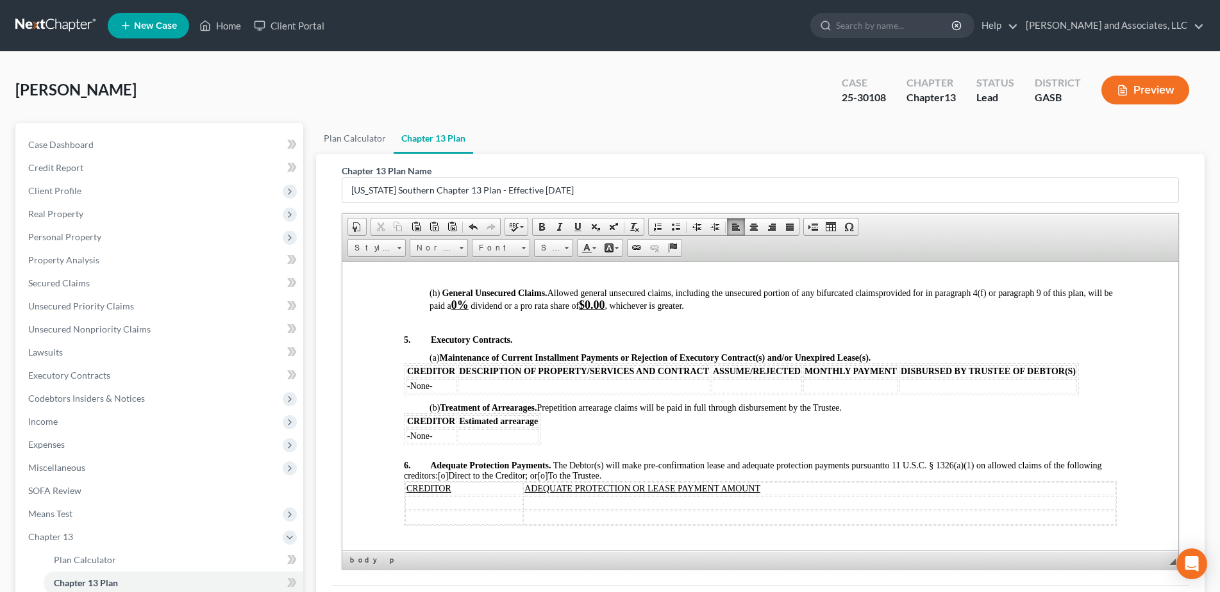
scroll to position [1492, 0]
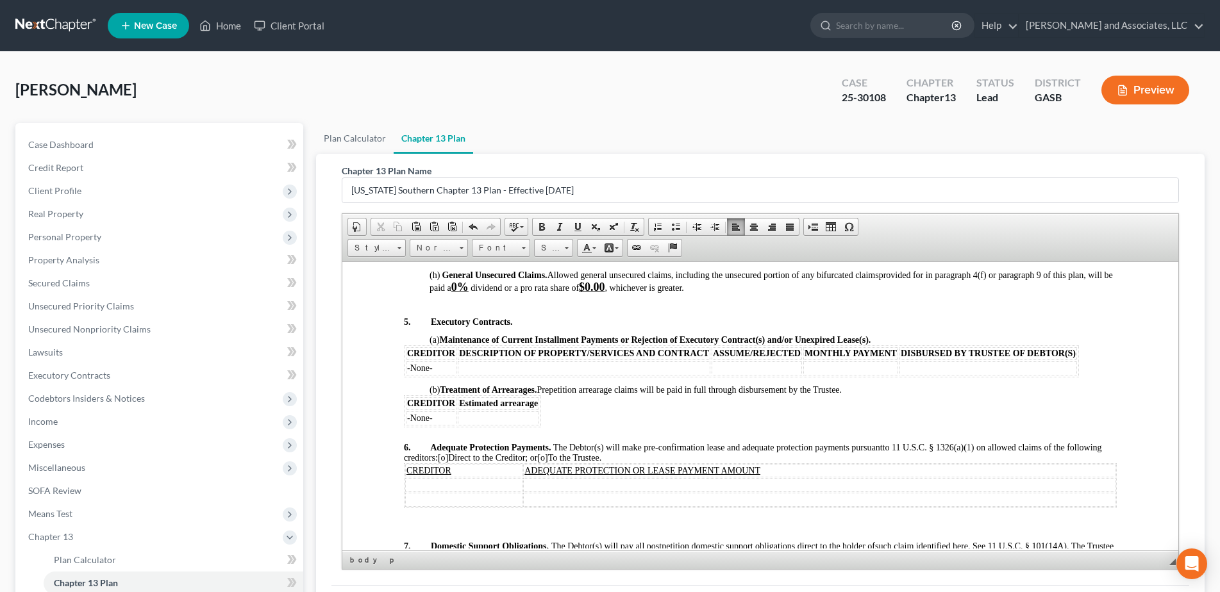
click at [424, 383] on body "IN THE UNITED STATES BANKRUPTCY COURT FOR THE SOUTHERN DISTRICT OF GEORGIA Fill…" at bounding box center [759, 30] width 713 height 2402
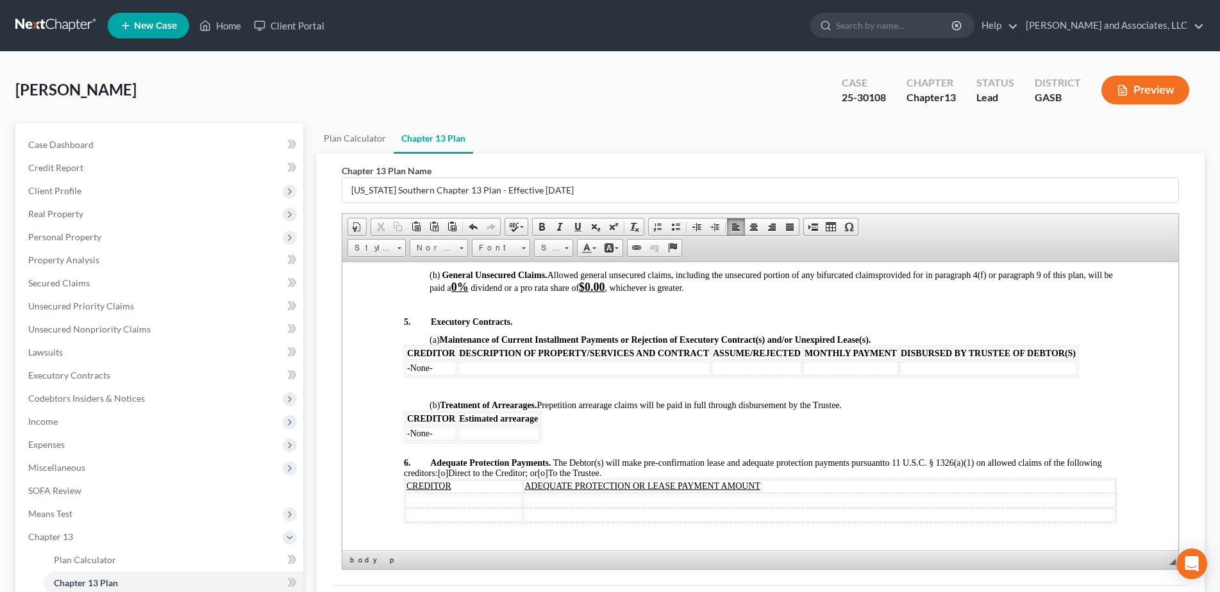
click at [419, 451] on p at bounding box center [759, 454] width 713 height 8
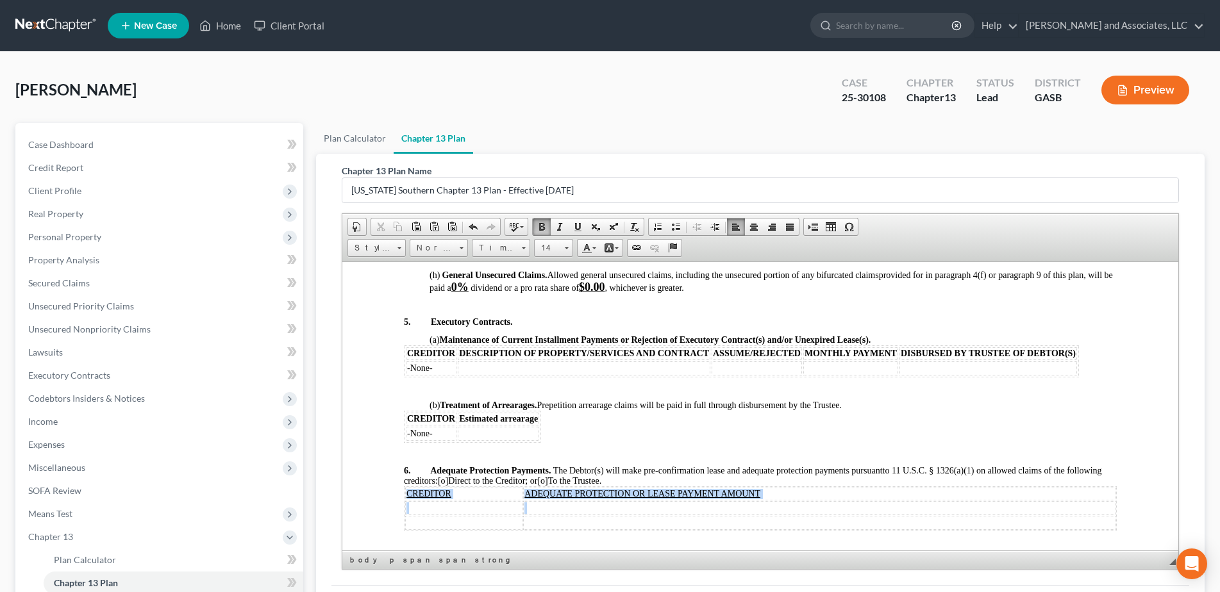
drag, startPoint x: 405, startPoint y: 495, endPoint x: 784, endPoint y: 508, distance: 379.0
click at [784, 508] on tbody "CREDITOR ADEQUATE PROTECTION OR LEASE PAYMENT AMOUNT" at bounding box center [759, 508] width 710 height 42
click at [543, 224] on span at bounding box center [542, 227] width 10 height 10
click at [544, 229] on span at bounding box center [542, 227] width 10 height 10
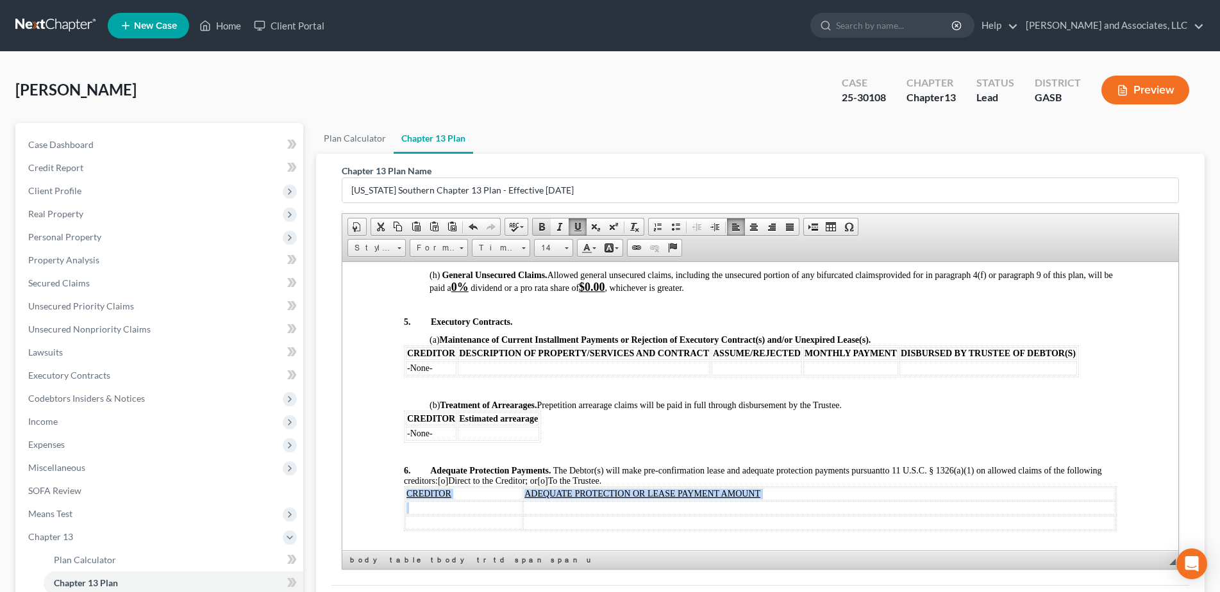
click at [544, 229] on span at bounding box center [542, 227] width 10 height 10
click at [620, 414] on body "IN THE UNITED STATES BANKRUPTCY COURT FOR THE SOUTHERN DISTRICT OF GEORGIA Fill…" at bounding box center [759, 41] width 713 height 2425
click at [547, 481] on span "[o]" at bounding box center [542, 481] width 10 height 10
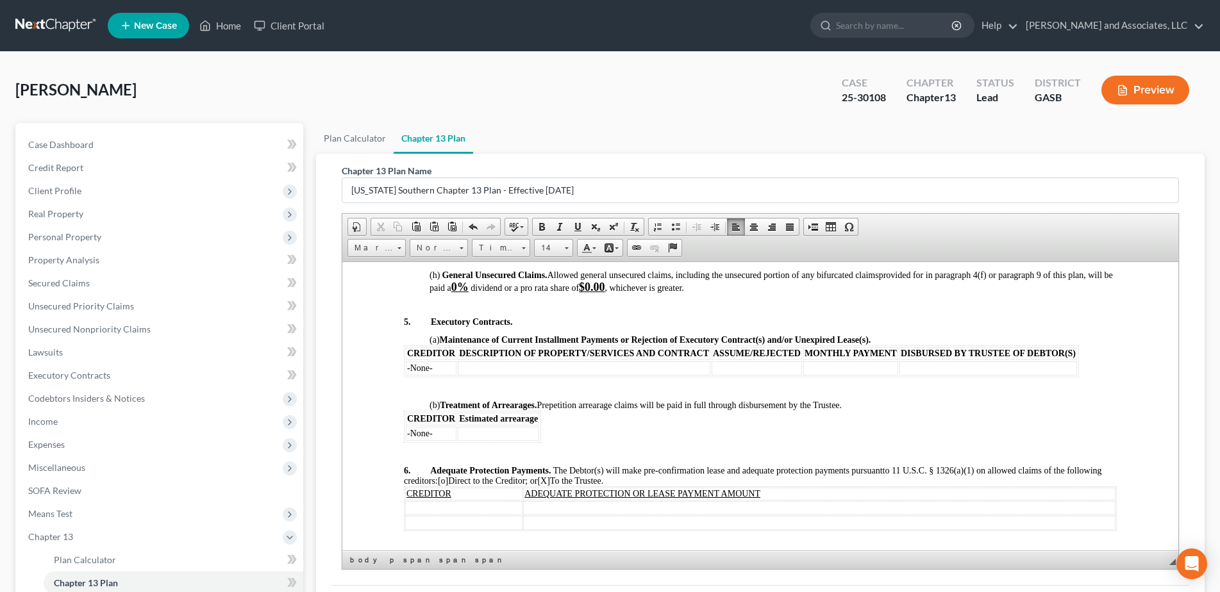
click at [595, 480] on span "to 11 U.S.C. § 1326(a)(1) on allowed claims of the following creditors: [o] Dir…" at bounding box center [752, 475] width 698 height 20
drag, startPoint x: 595, startPoint y: 480, endPoint x: 613, endPoint y: 474, distance: 18.2
click at [595, 481] on span "to 11 U.S.C. § 1326(a)(1) on allowed claims of the following creditors: [o] Dir…" at bounding box center [752, 475] width 698 height 20
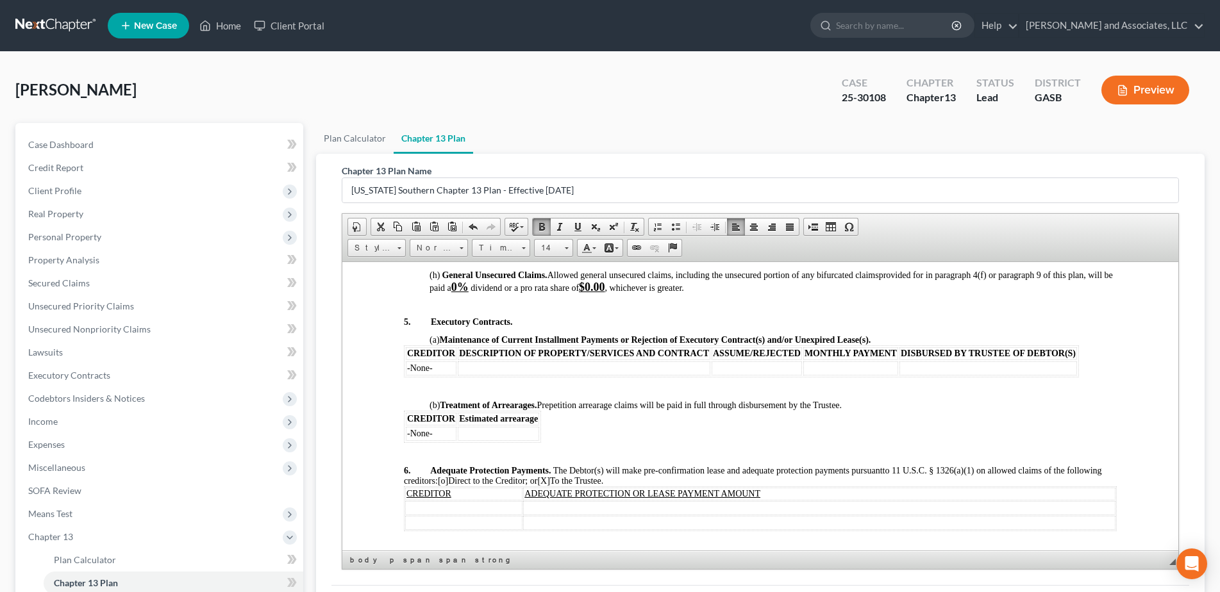
click at [676, 431] on body "IN THE UNITED STATES BANKRUPTCY COURT FOR THE SOUTHERN DISTRICT OF GEORGIA Fill…" at bounding box center [759, 41] width 713 height 2425
drag, startPoint x: 676, startPoint y: 431, endPoint x: 639, endPoint y: 422, distance: 37.5
click at [677, 430] on body "IN THE UNITED STATES BANKRUPTCY COURT FOR THE SOUTHERN DISTRICT OF GEORGIA Fill…" at bounding box center [759, 41] width 713 height 2425
drag, startPoint x: 580, startPoint y: 480, endPoint x: 651, endPoint y: 483, distance: 71.2
click at [651, 483] on p "6. Adequate Protection Payments. The Debtor(s) will make pre-confirmation lease…" at bounding box center [759, 475] width 713 height 21
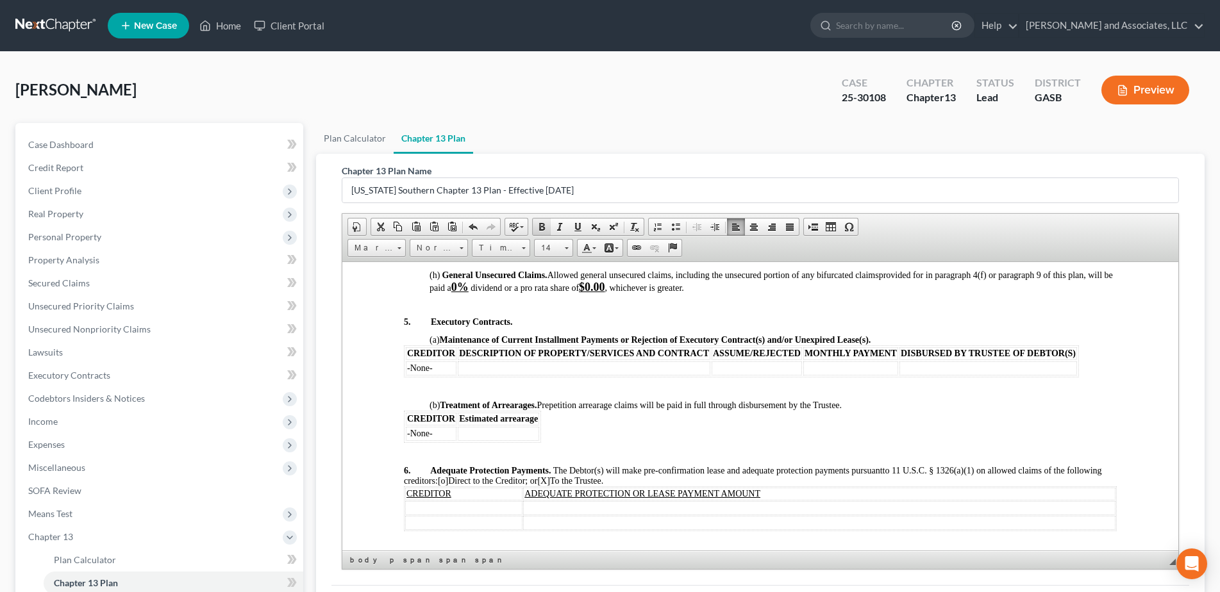
click at [541, 227] on span at bounding box center [542, 227] width 10 height 10
click at [571, 249] on link "14" at bounding box center [553, 248] width 39 height 18
click at [542, 318] on span "16" at bounding box center [544, 323] width 10 height 11
click at [542, 318] on p "5. Executory Contracts." at bounding box center [759, 322] width 713 height 10
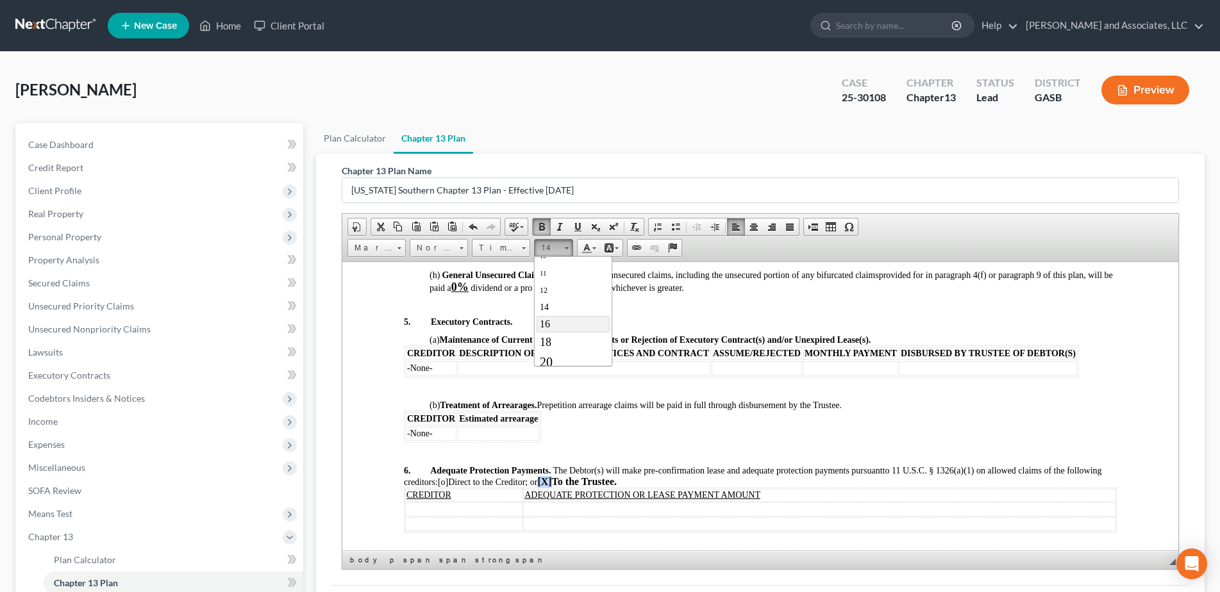
scroll to position [0, 0]
click at [645, 389] on p at bounding box center [772, 389] width 687 height 8
click at [406, 495] on u "CREDITOR" at bounding box center [428, 495] width 45 height 10
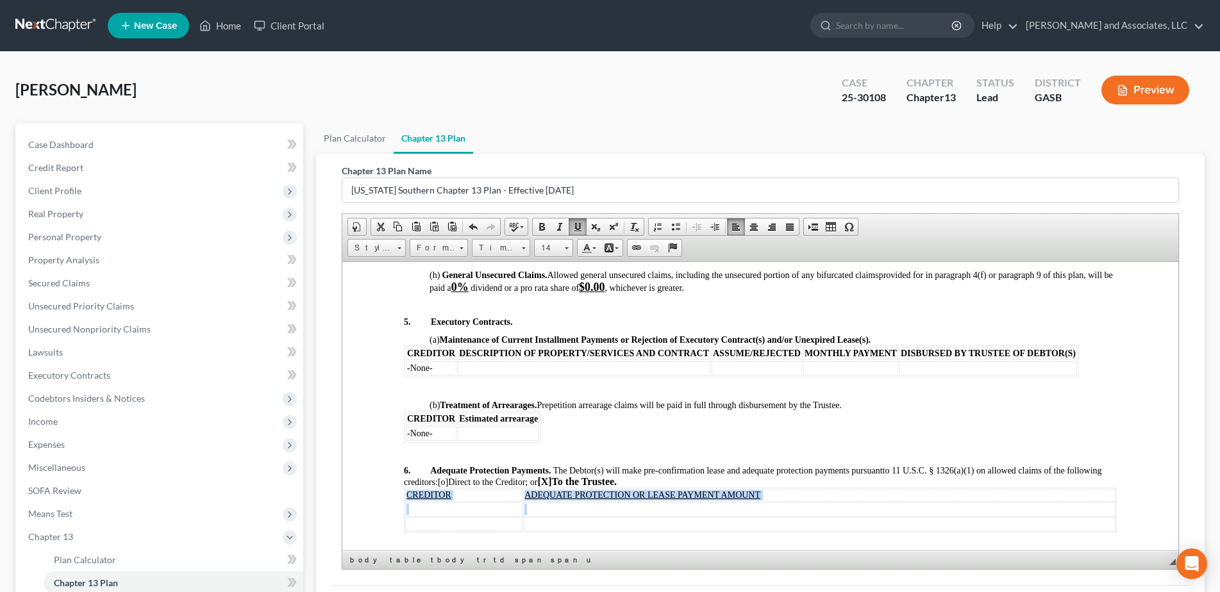
drag, startPoint x: 405, startPoint y: 495, endPoint x: 550, endPoint y: 502, distance: 145.0
click at [550, 502] on tbody "CREDITOR ADEQUATE PROTECTION OR LEASE PAYMENT AMOUNT" at bounding box center [759, 509] width 710 height 42
click at [550, 502] on td at bounding box center [818, 509] width 592 height 14
click at [404, 495] on td "CREDITOR" at bounding box center [462, 494] width 117 height 13
drag, startPoint x: 404, startPoint y: 495, endPoint x: 480, endPoint y: 501, distance: 75.9
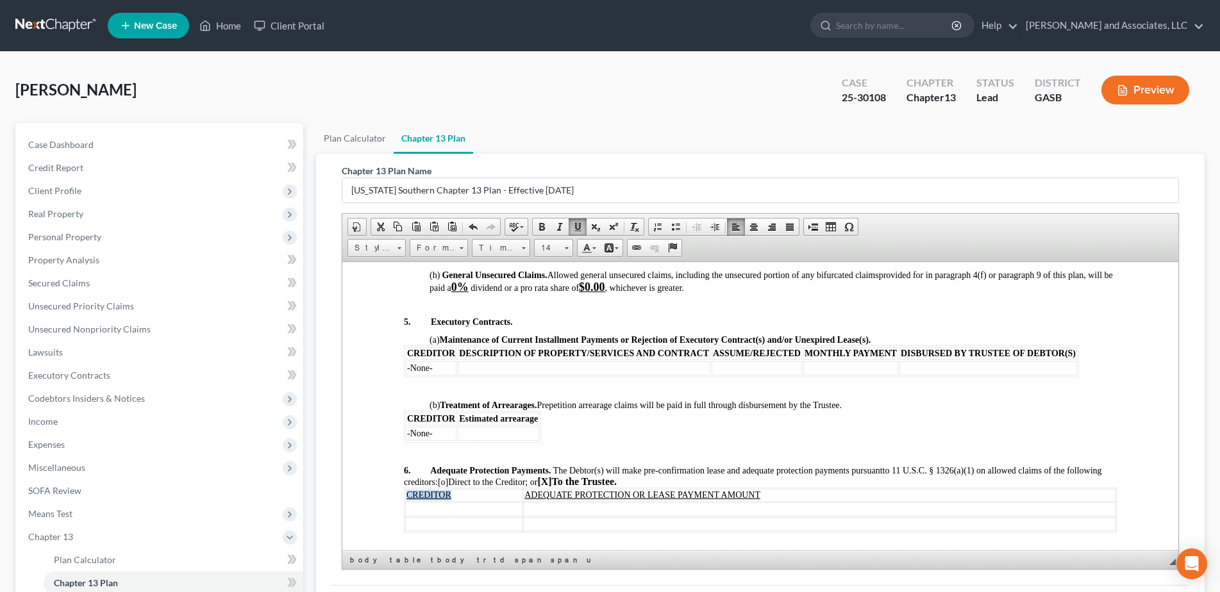
click at [459, 501] on tbody "CREDITOR ADEQUATE PROTECTION OR LEASE PAYMENT AMOUNT" at bounding box center [759, 509] width 710 height 42
click at [540, 226] on span at bounding box center [542, 227] width 10 height 10
click at [651, 445] on p at bounding box center [759, 446] width 713 height 8
click at [668, 483] on p "6. Adequate Protection Payments. The Debtor(s) will make pre-confirmation lease…" at bounding box center [759, 476] width 713 height 22
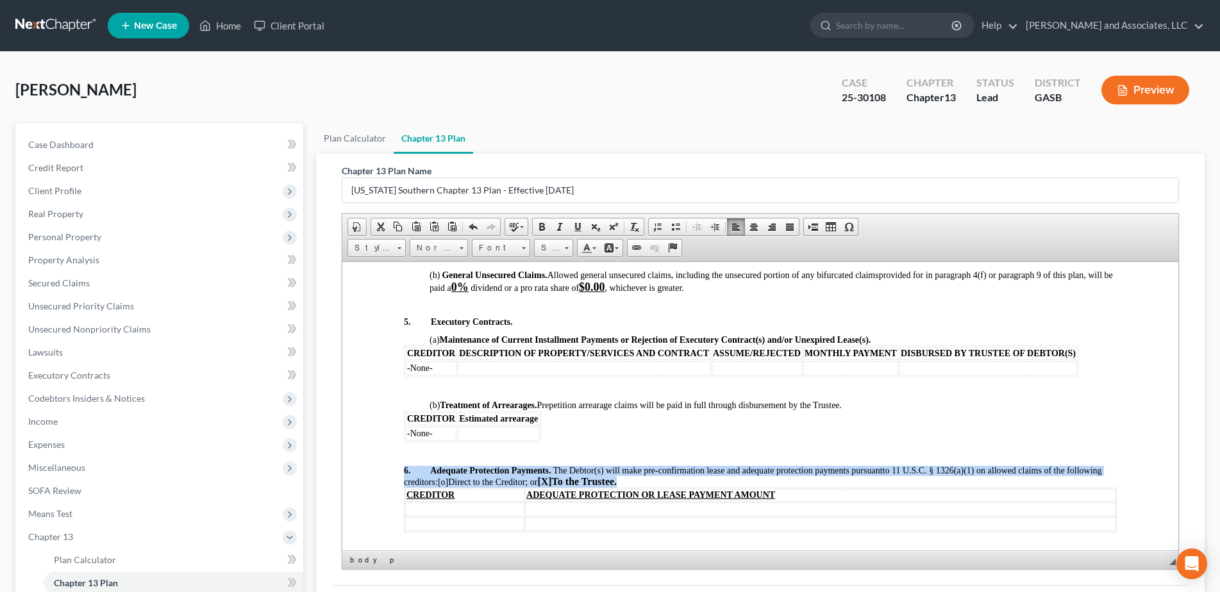
click at [668, 483] on p "6. Adequate Protection Payments. The Debtor(s) will make pre-confirmation lease…" at bounding box center [759, 476] width 713 height 22
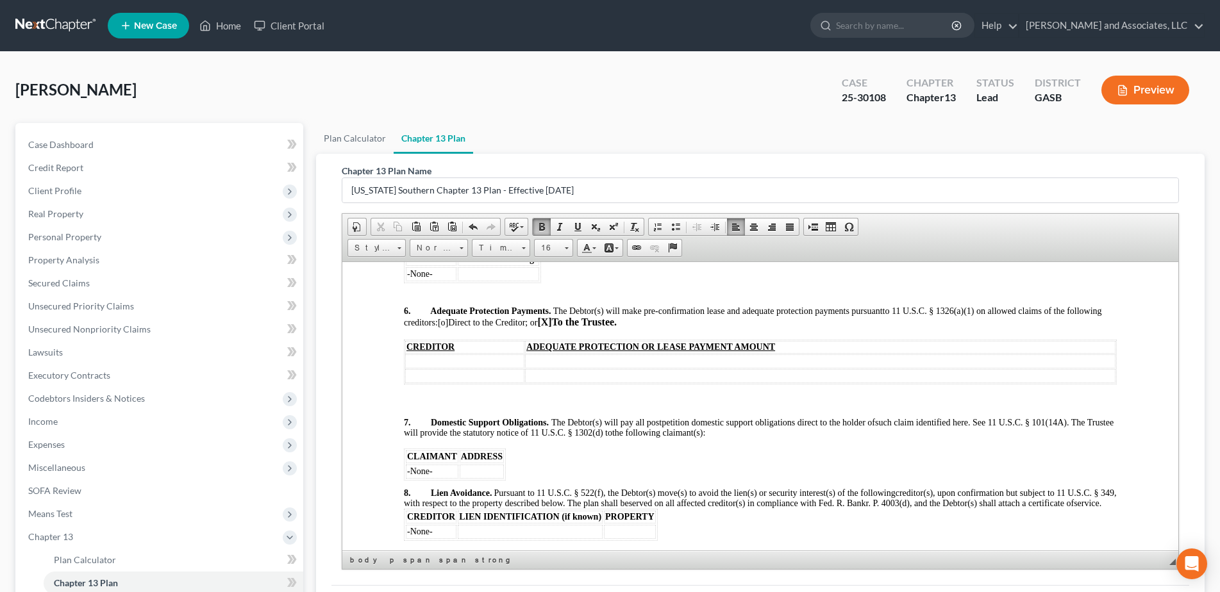
scroll to position [1640, 0]
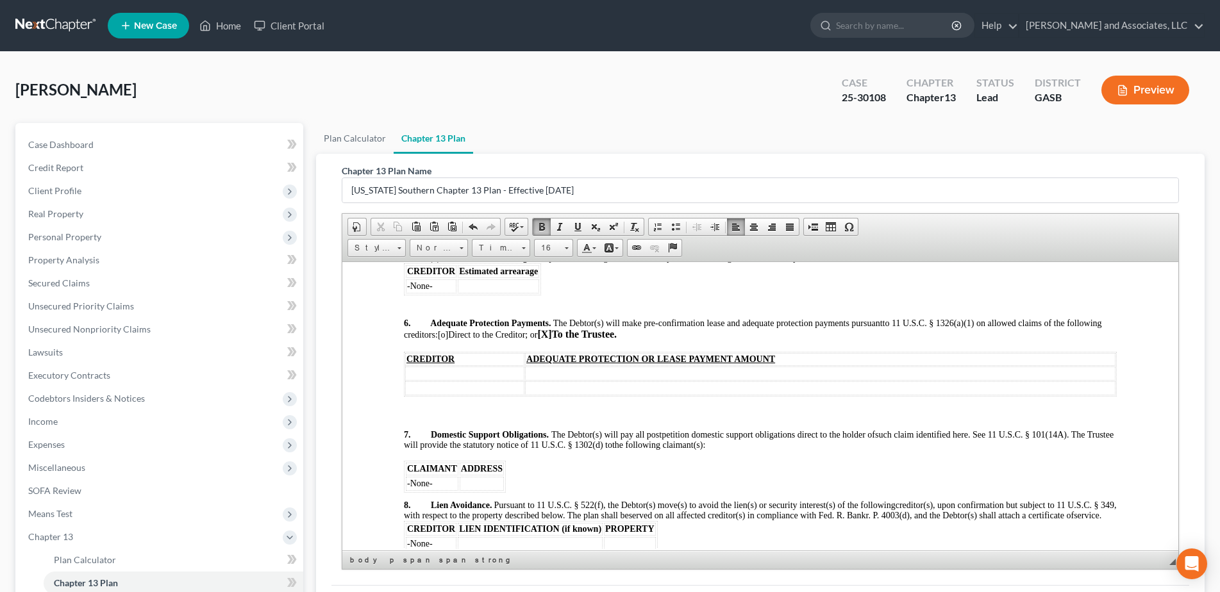
click at [416, 373] on td at bounding box center [463, 373] width 119 height 14
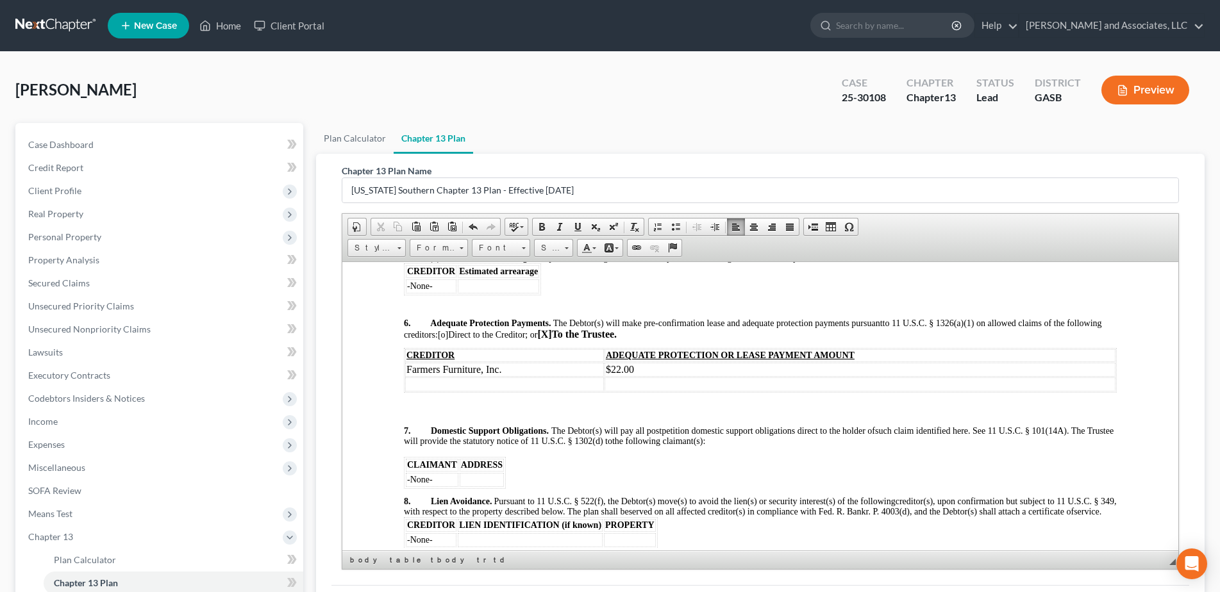
click at [412, 385] on td at bounding box center [503, 384] width 199 height 14
drag, startPoint x: 406, startPoint y: 370, endPoint x: 656, endPoint y: 403, distance: 252.1
click at [540, 226] on span at bounding box center [542, 227] width 10 height 10
click at [567, 249] on span at bounding box center [566, 246] width 3 height 12
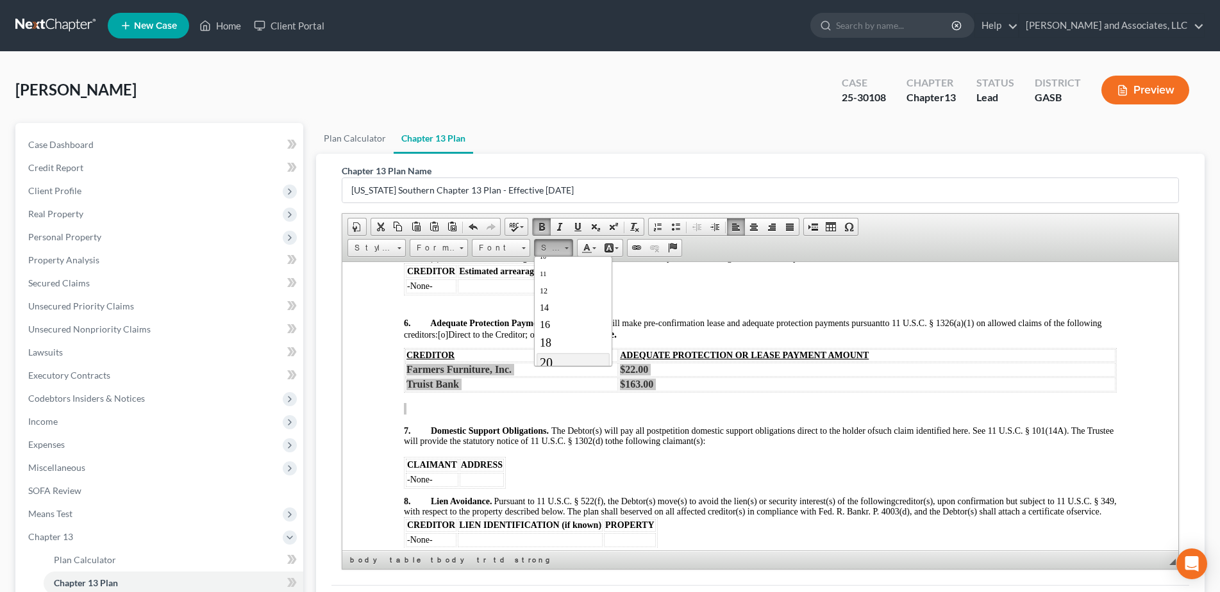
scroll to position [77, 0]
click at [546, 324] on span "18" at bounding box center [545, 325] width 12 height 13
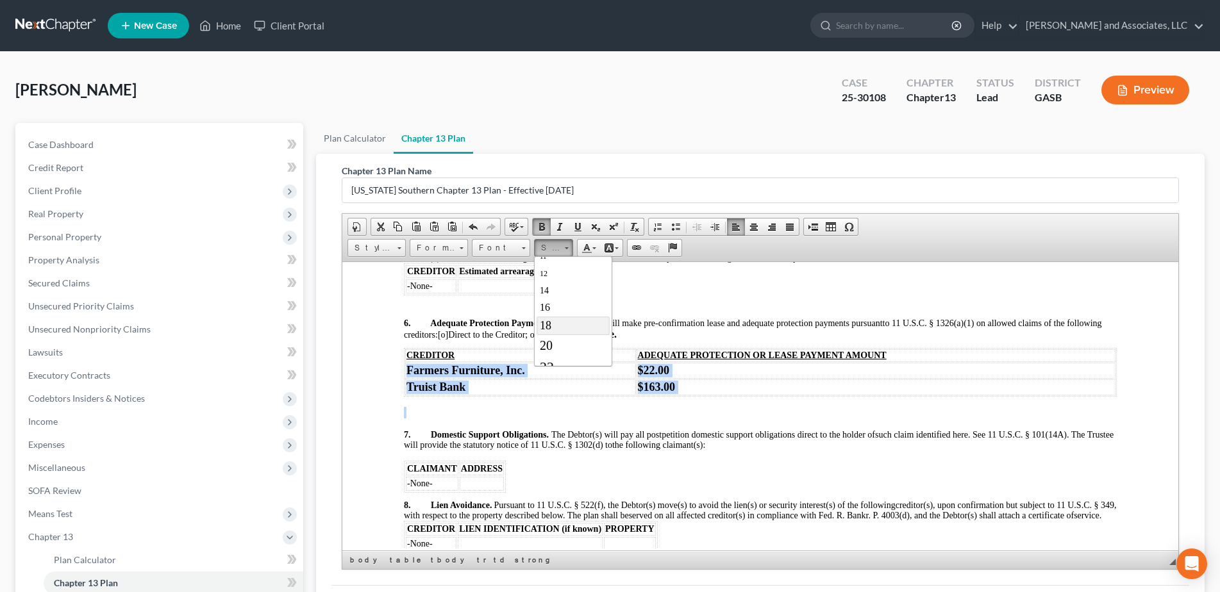
scroll to position [0, 0]
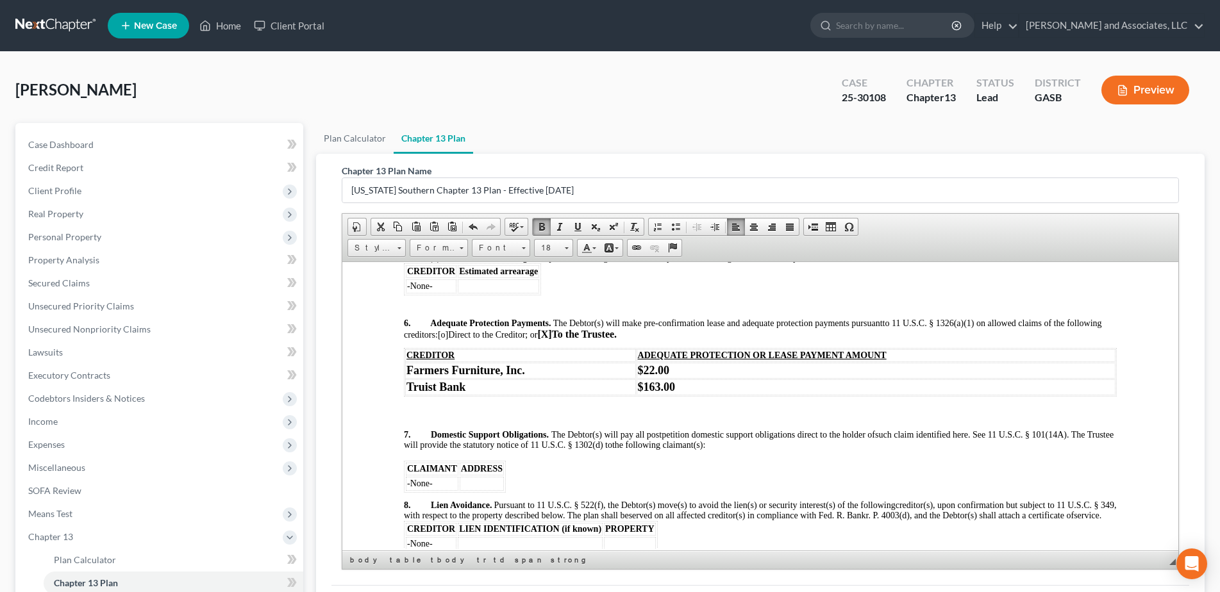
click at [410, 494] on p at bounding box center [759, 496] width 713 height 8
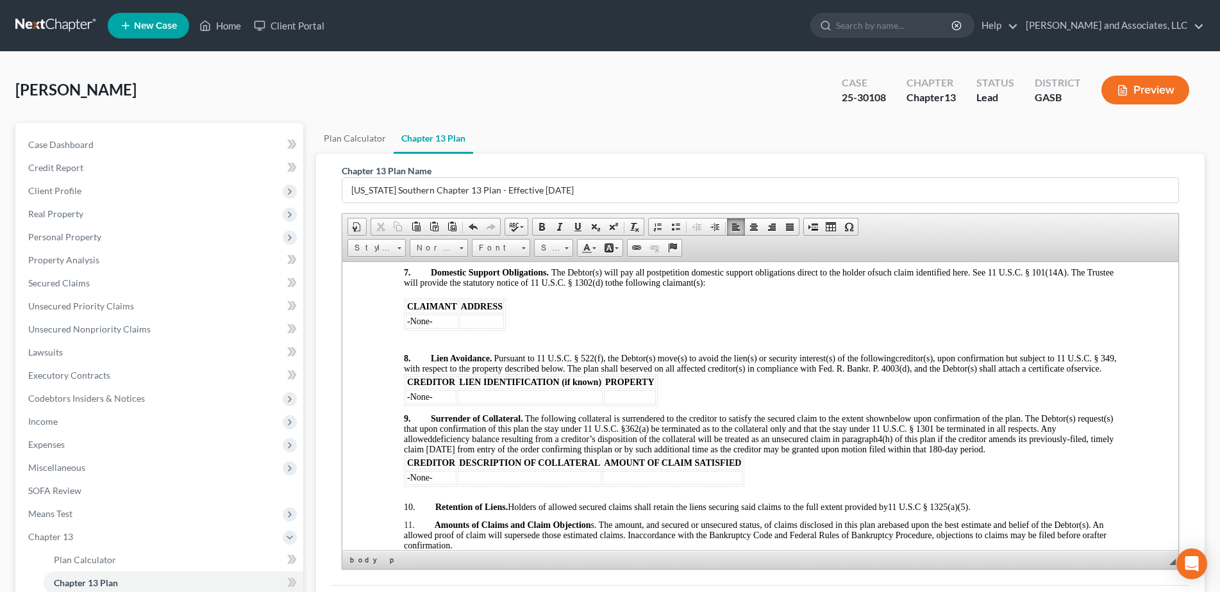
scroll to position [1839, 0]
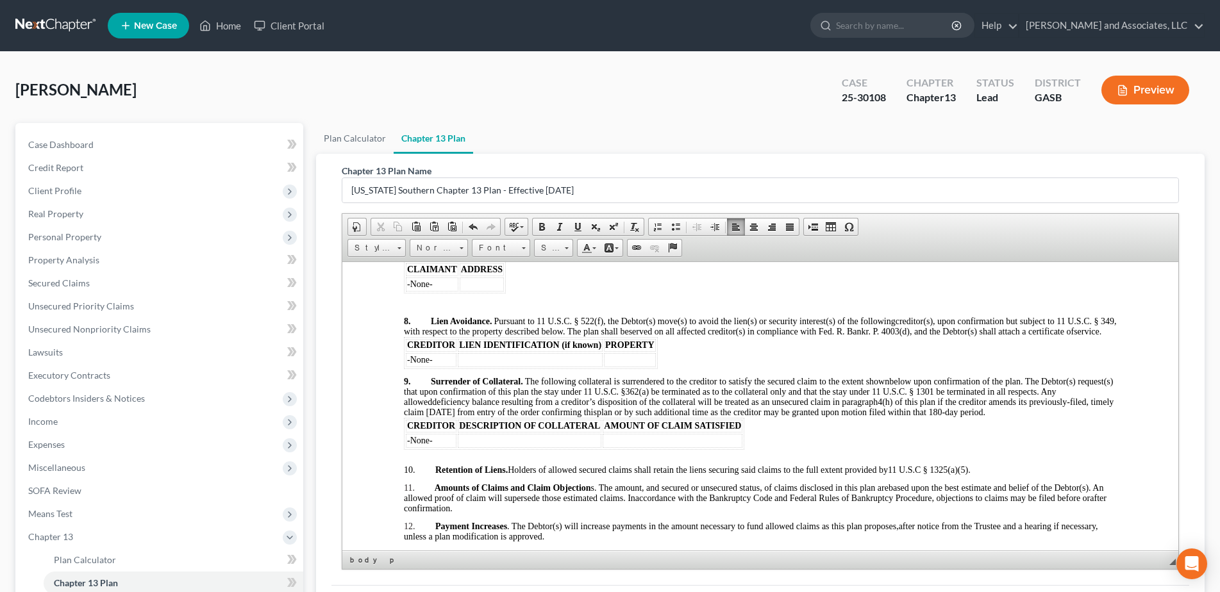
click at [412, 376] on p at bounding box center [759, 373] width 713 height 8
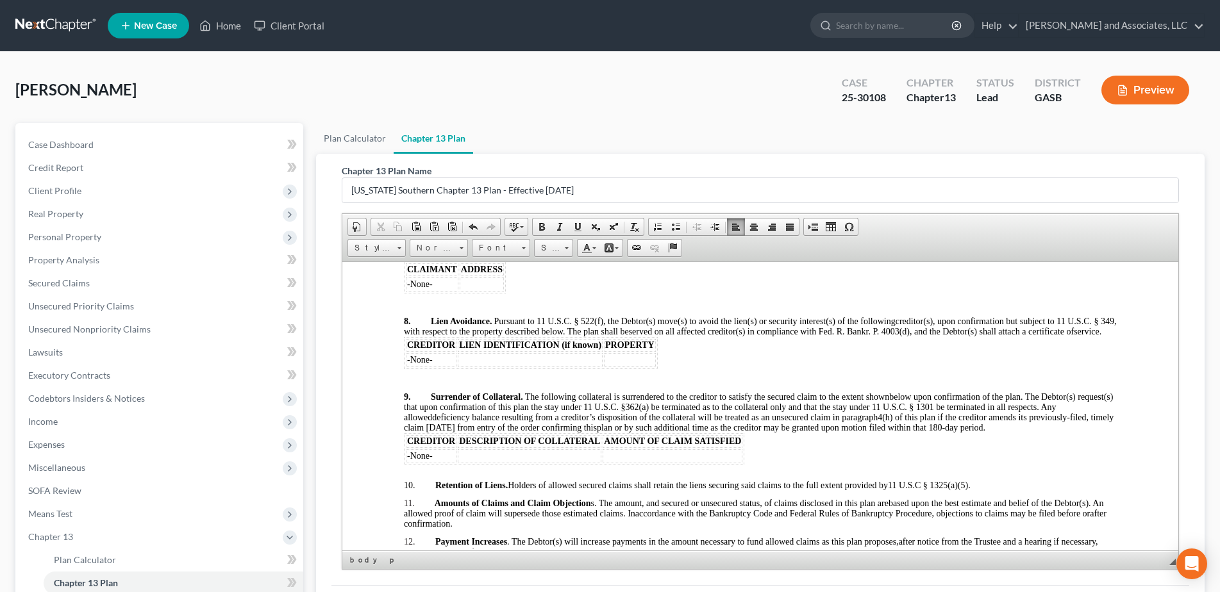
click at [411, 472] on p at bounding box center [759, 469] width 713 height 8
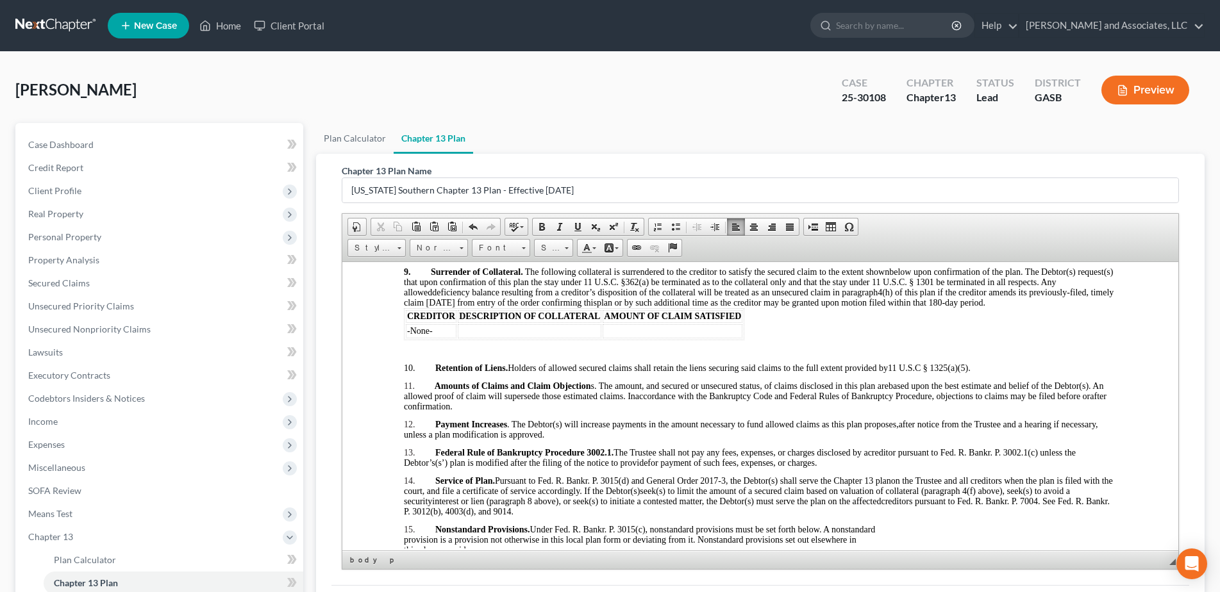
scroll to position [2002, 0]
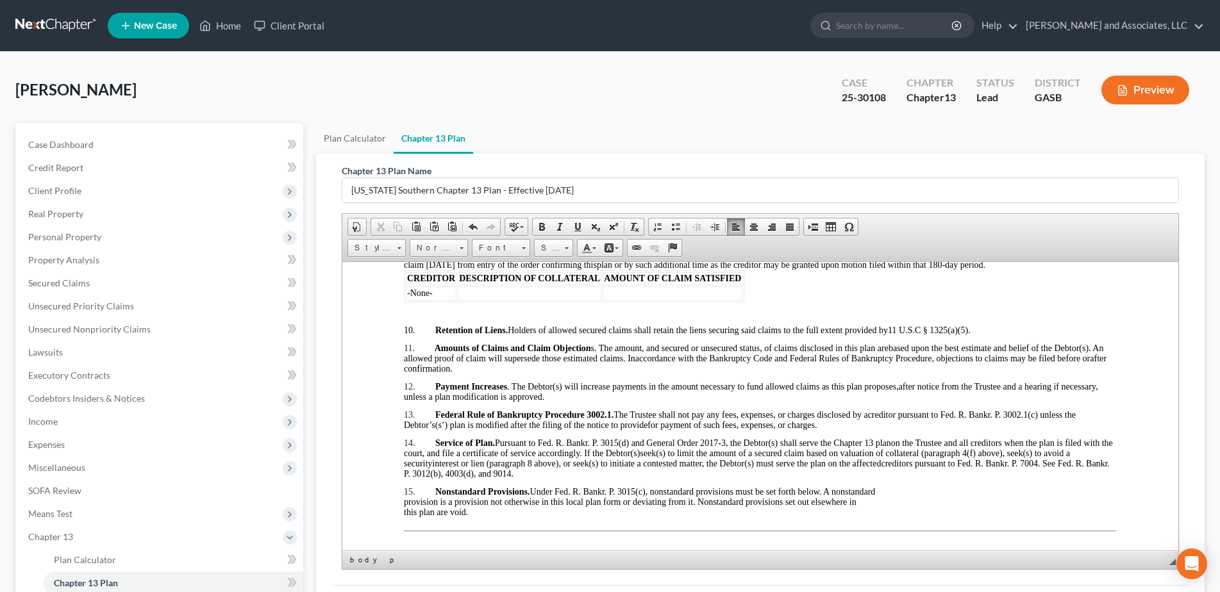
click at [413, 343] on p at bounding box center [759, 339] width 713 height 8
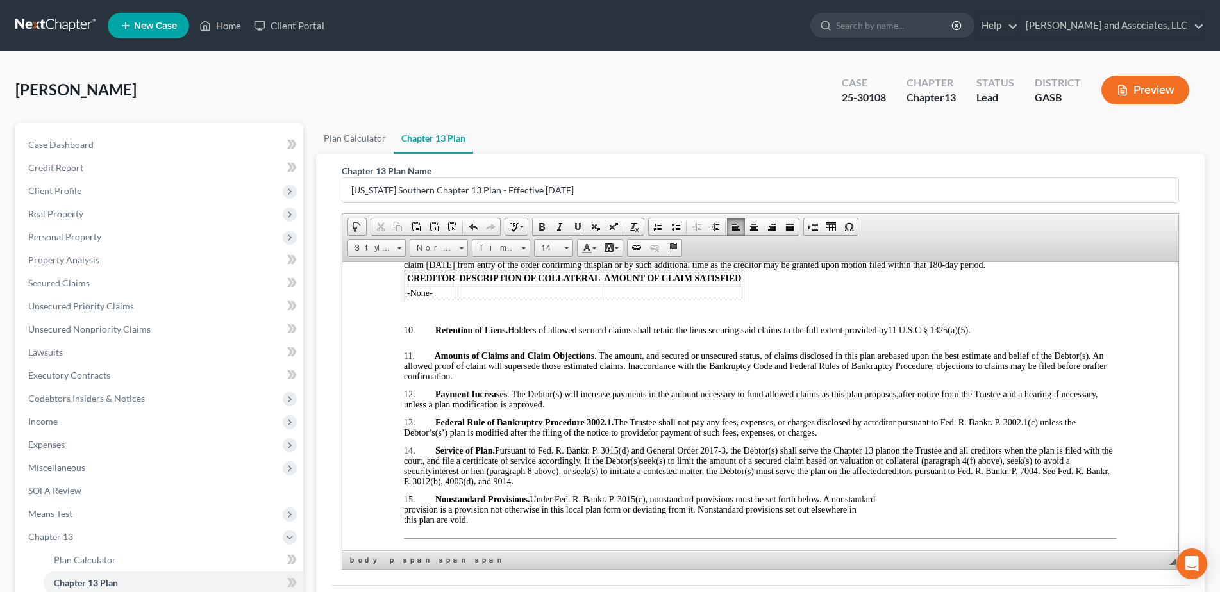
click at [410, 389] on p at bounding box center [759, 385] width 713 height 8
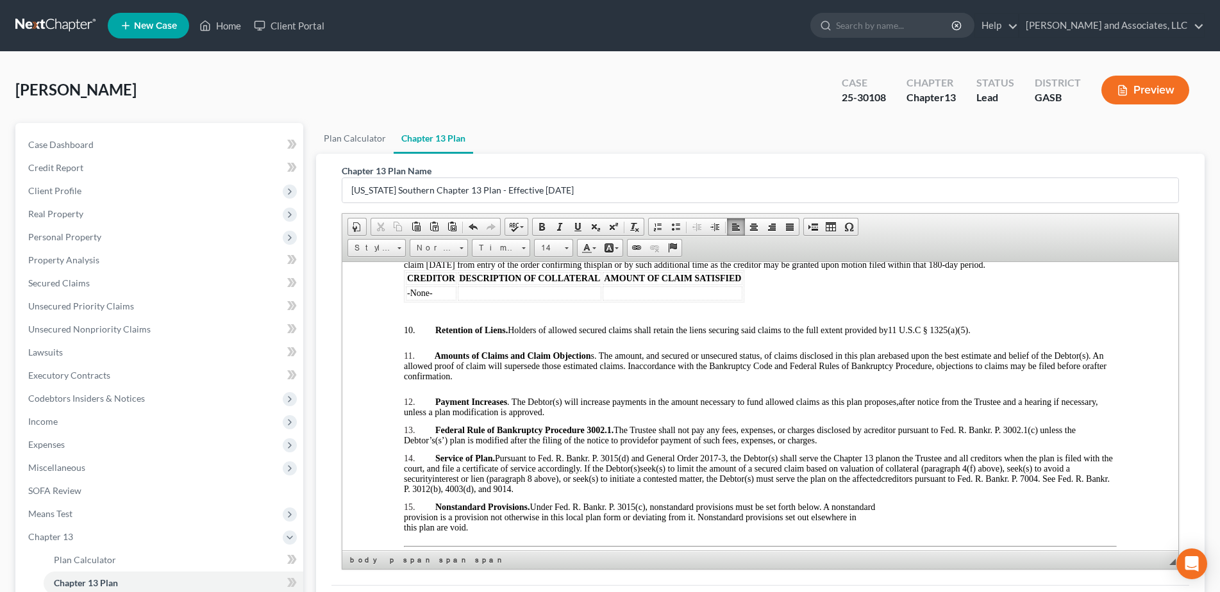
click at [409, 425] on p at bounding box center [759, 421] width 713 height 8
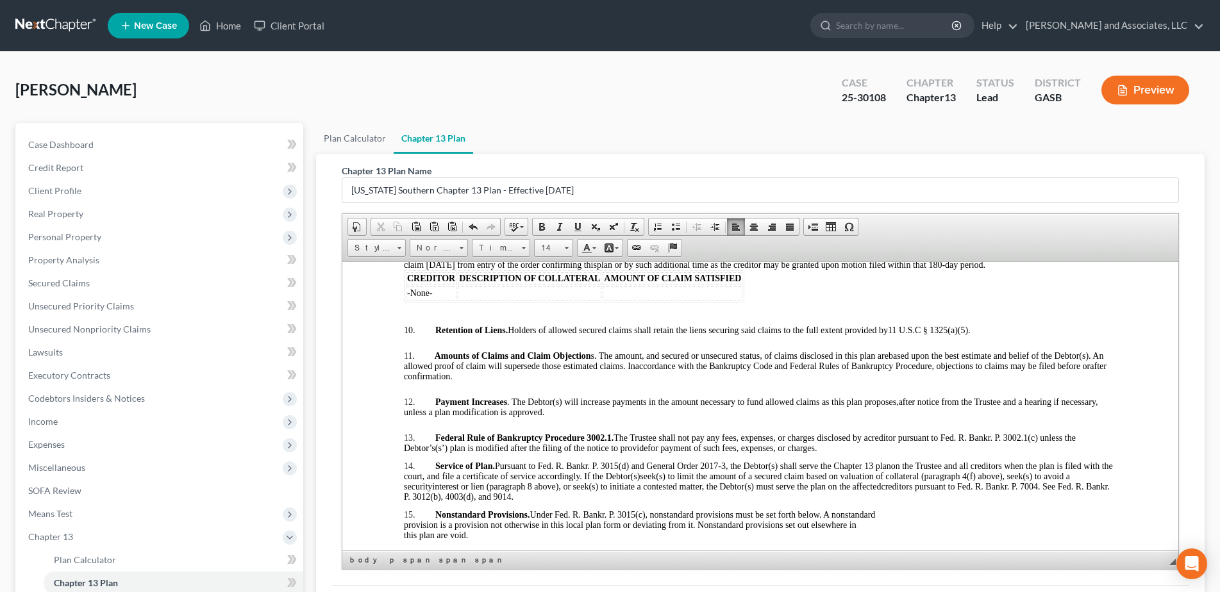
click at [406, 461] on p at bounding box center [759, 457] width 713 height 8
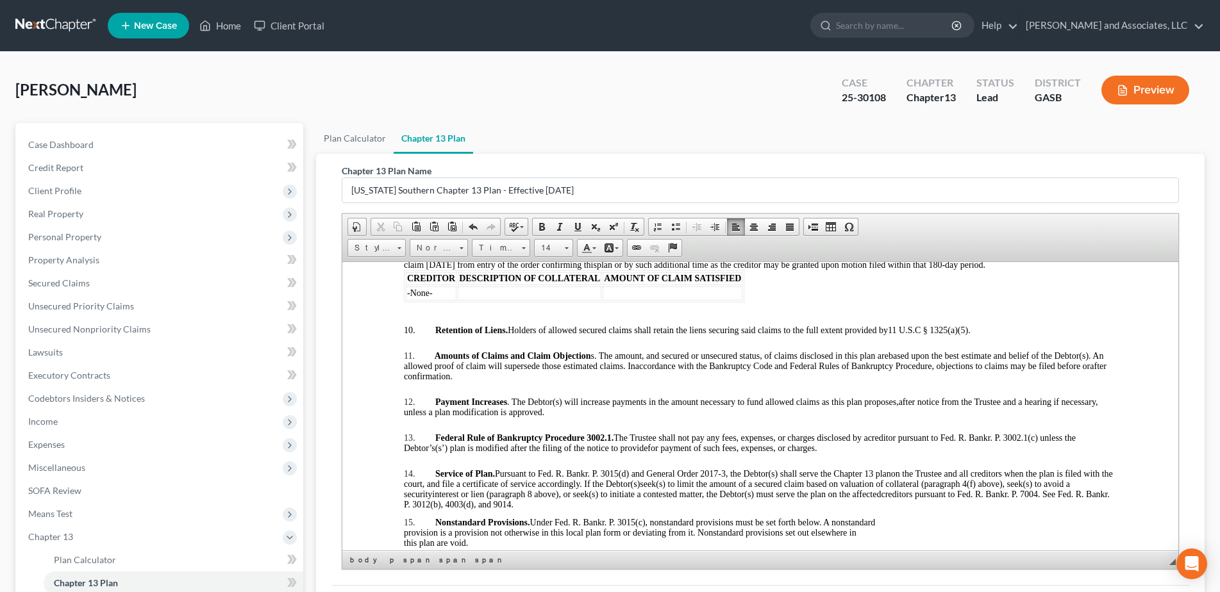
click at [404, 517] on p at bounding box center [759, 514] width 713 height 8
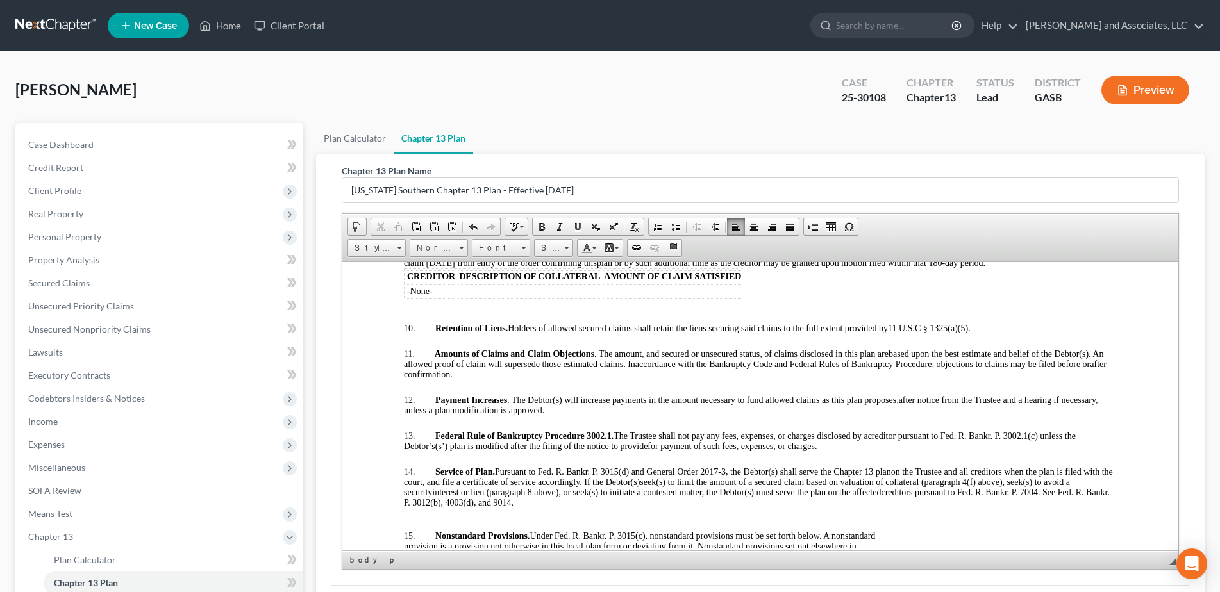
scroll to position [2164, 0]
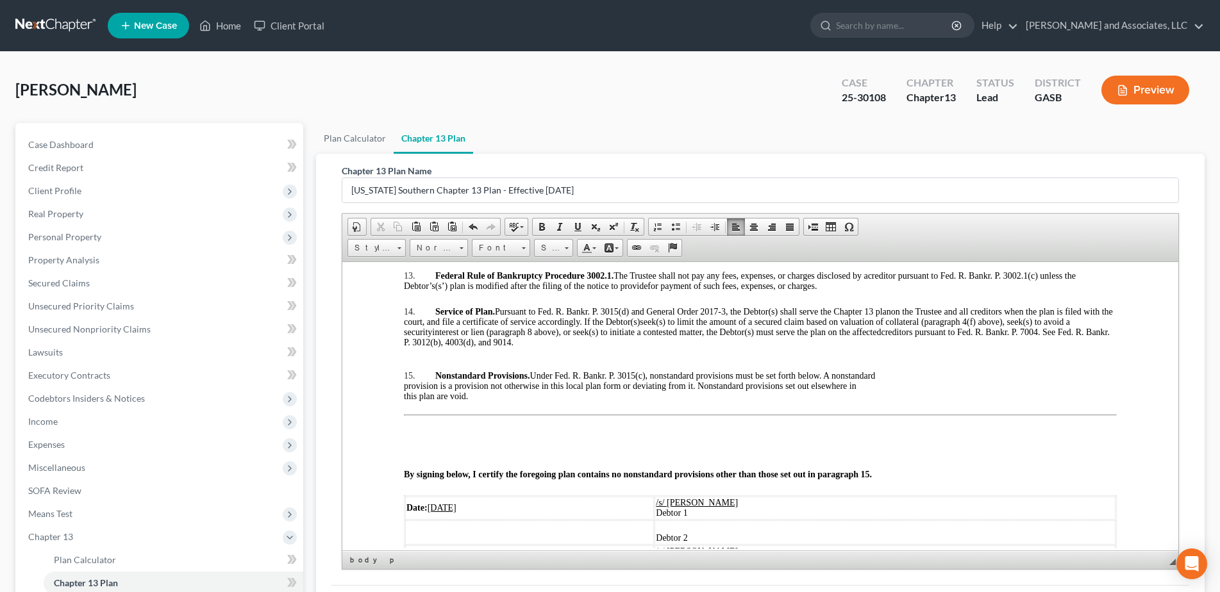
click at [478, 409] on p at bounding box center [759, 405] width 713 height 8
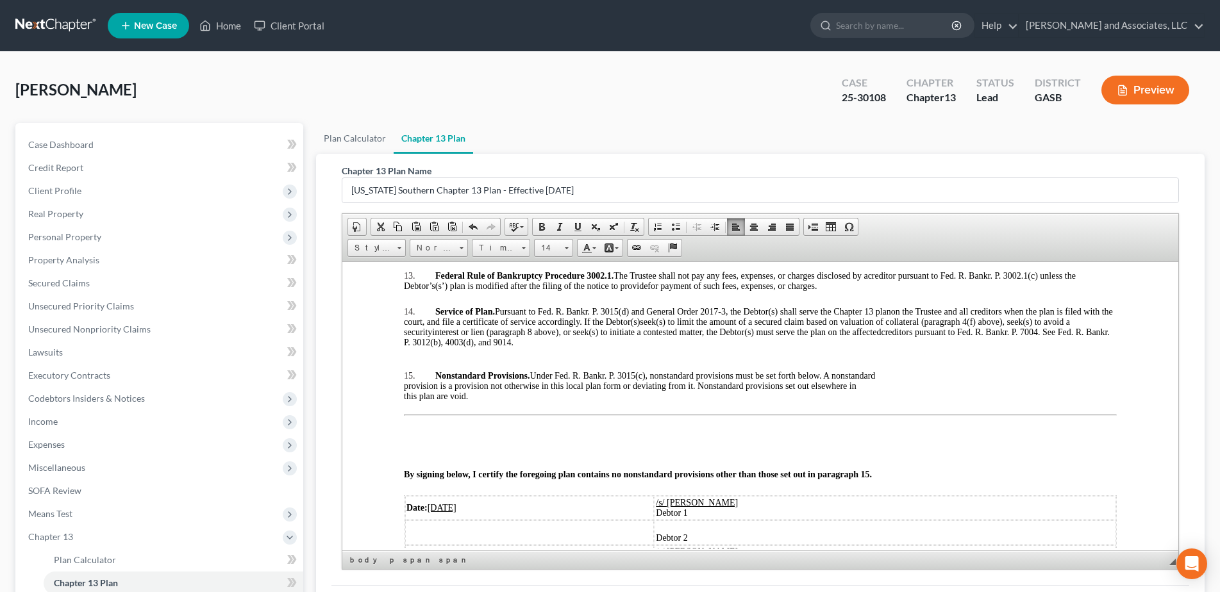
click at [504, 409] on p at bounding box center [759, 405] width 713 height 8
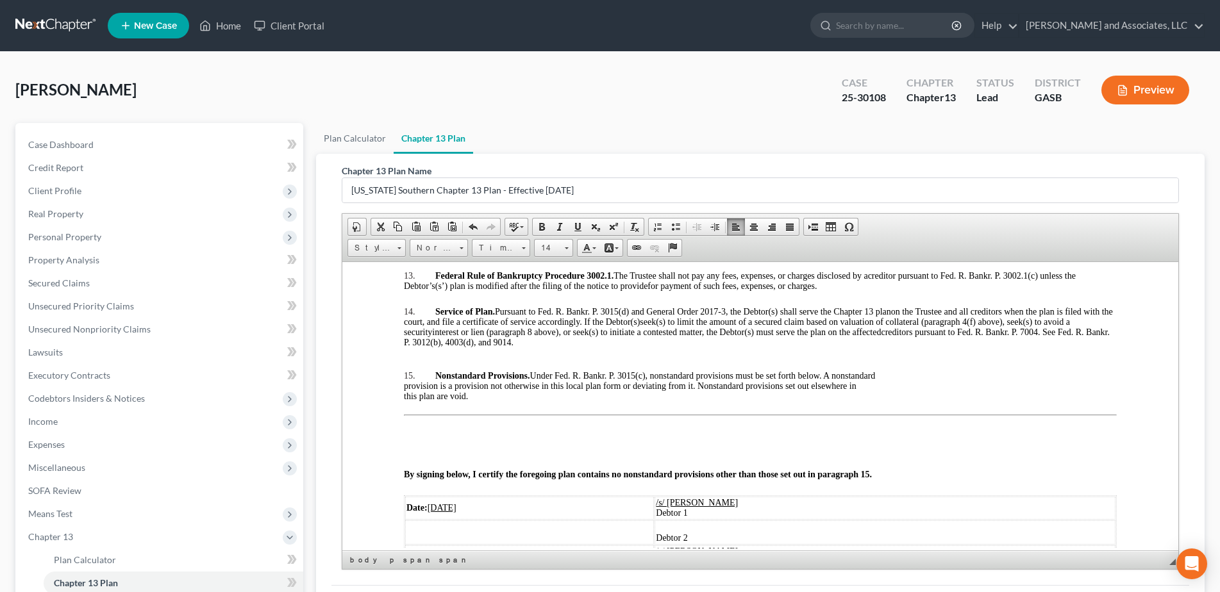
click at [542, 437] on p at bounding box center [759, 432] width 713 height 12
click at [641, 409] on p at bounding box center [759, 405] width 713 height 8
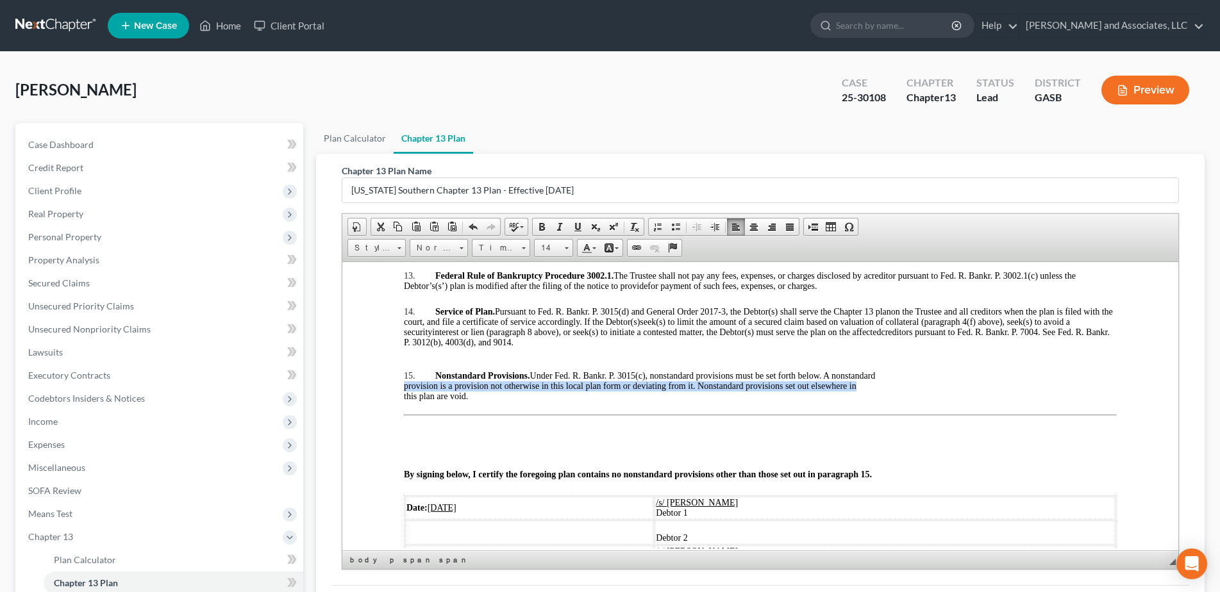
click at [503, 409] on p at bounding box center [759, 405] width 713 height 8
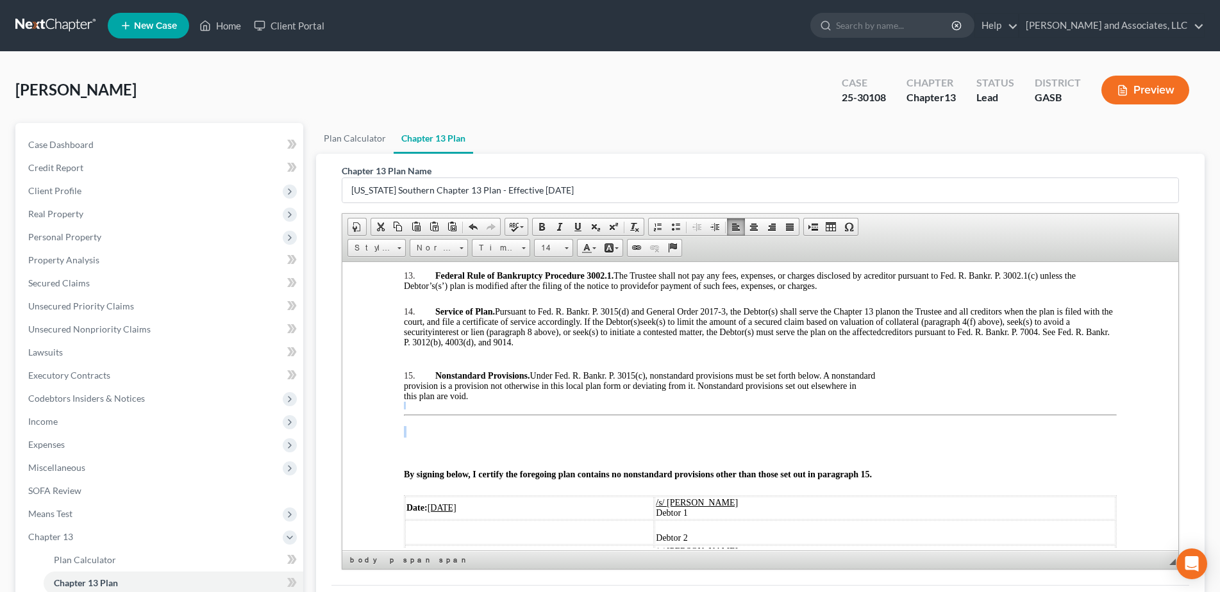
click at [503, 409] on p at bounding box center [759, 405] width 713 height 8
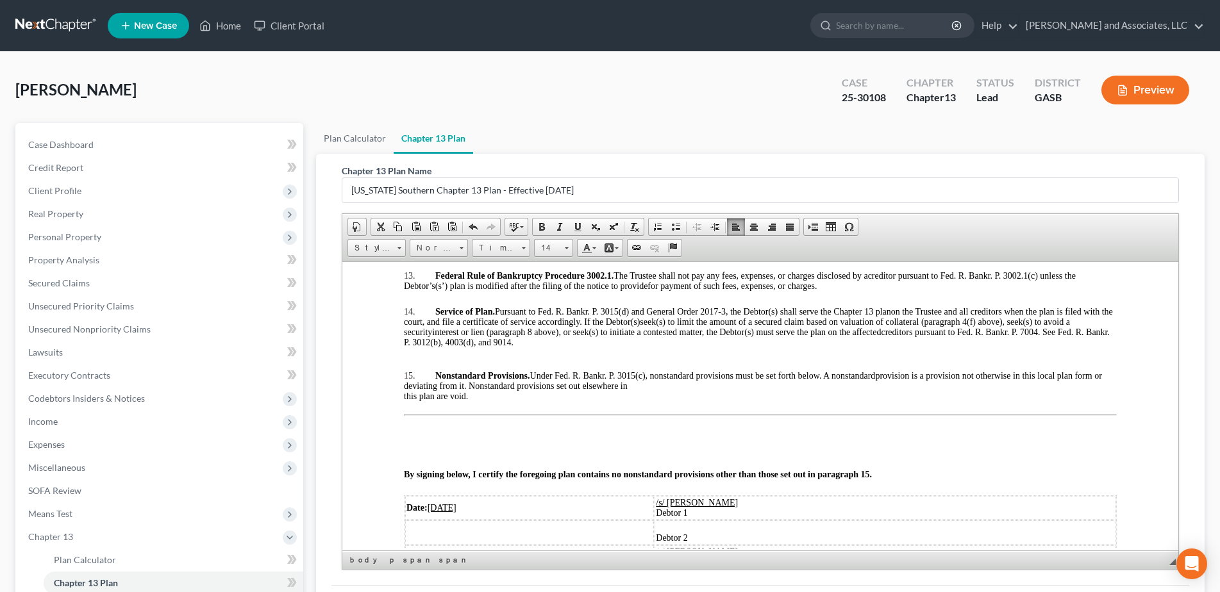
click at [510, 409] on p at bounding box center [759, 405] width 713 height 8
drag, startPoint x: 510, startPoint y: 417, endPoint x: 491, endPoint y: 419, distance: 19.4
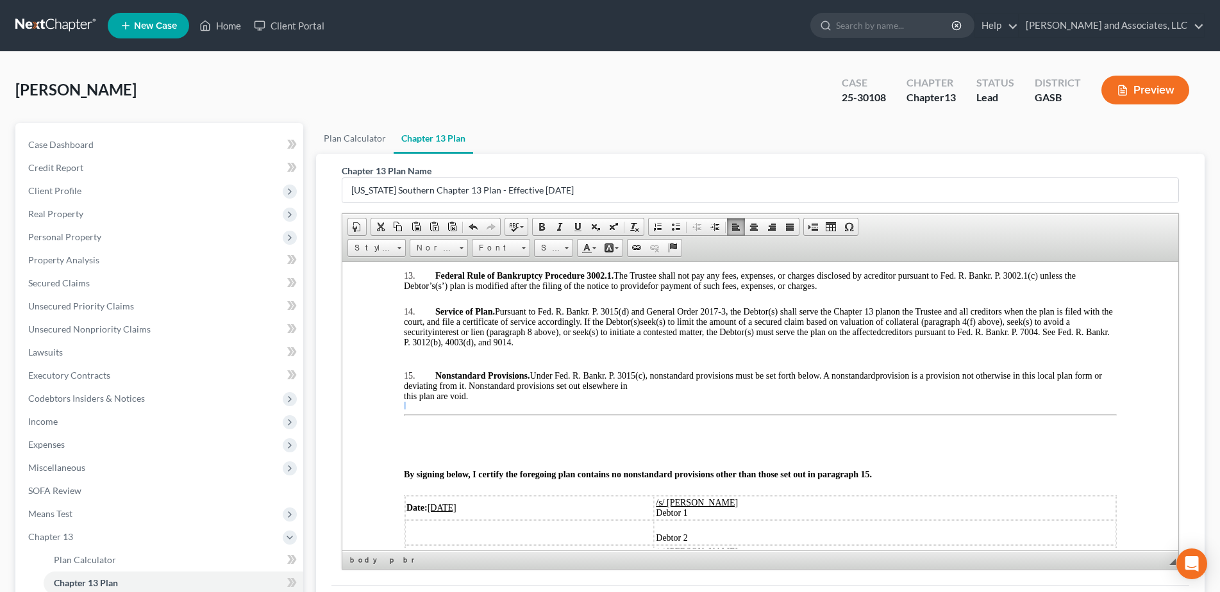
click at [511, 409] on p at bounding box center [759, 405] width 713 height 8
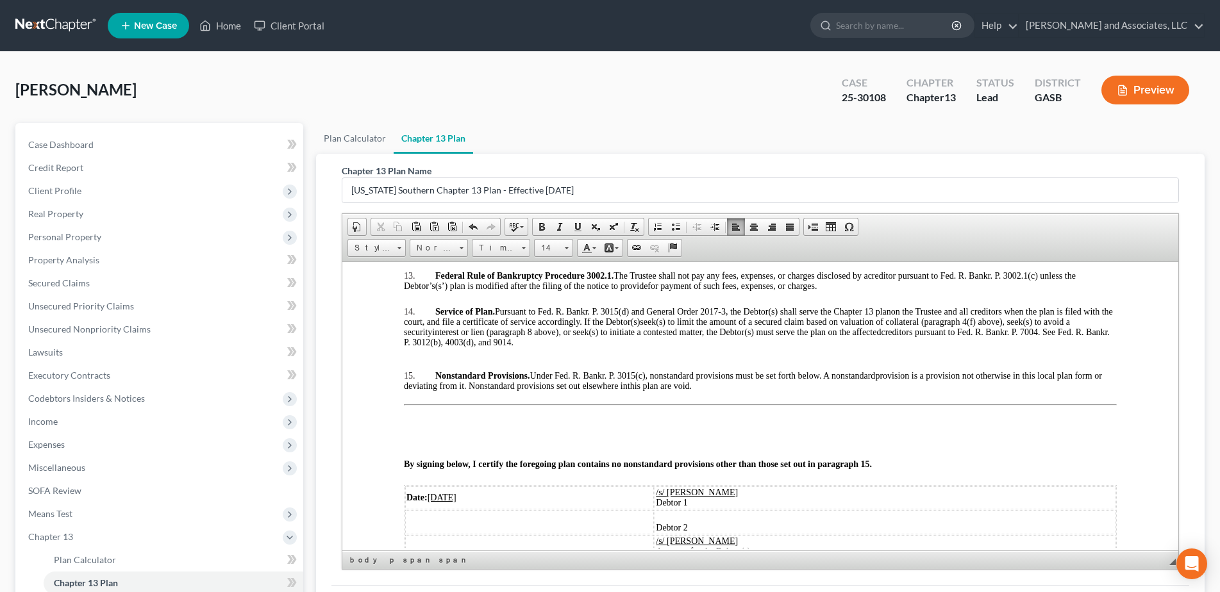
click at [714, 391] on p "15. Nonstandard Provisions. Under Fed. R. Bankr. P. 3015(c), nonstandard provis…" at bounding box center [759, 380] width 713 height 21
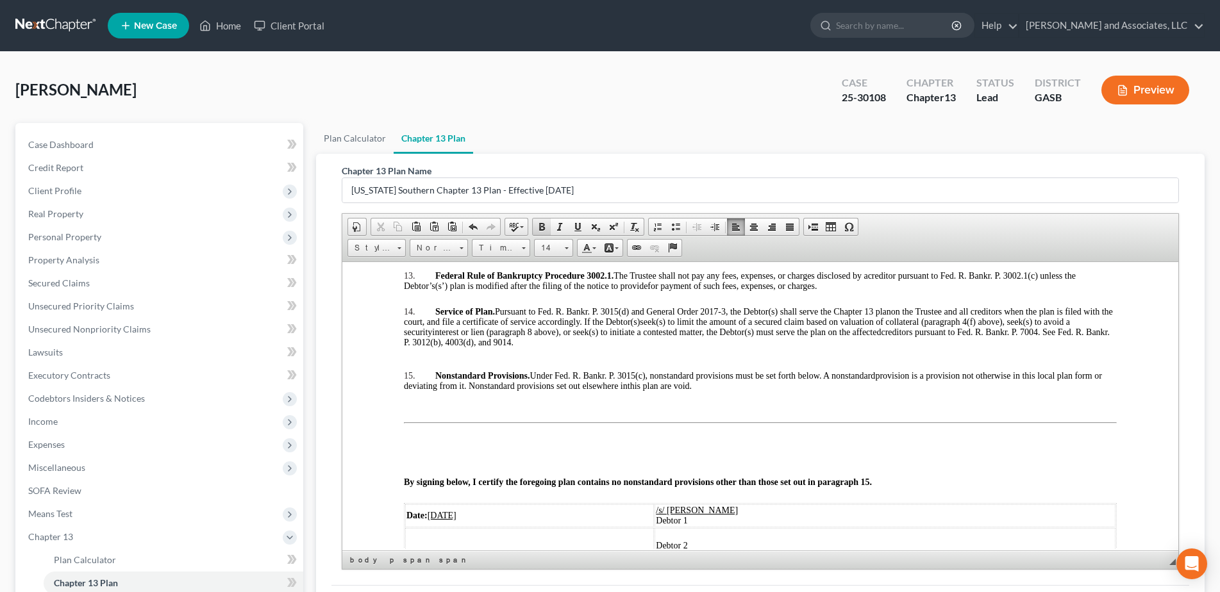
click at [544, 225] on span at bounding box center [542, 227] width 10 height 10
click at [568, 251] on link "14" at bounding box center [553, 248] width 39 height 18
click at [547, 349] on span "16" at bounding box center [544, 349] width 10 height 11
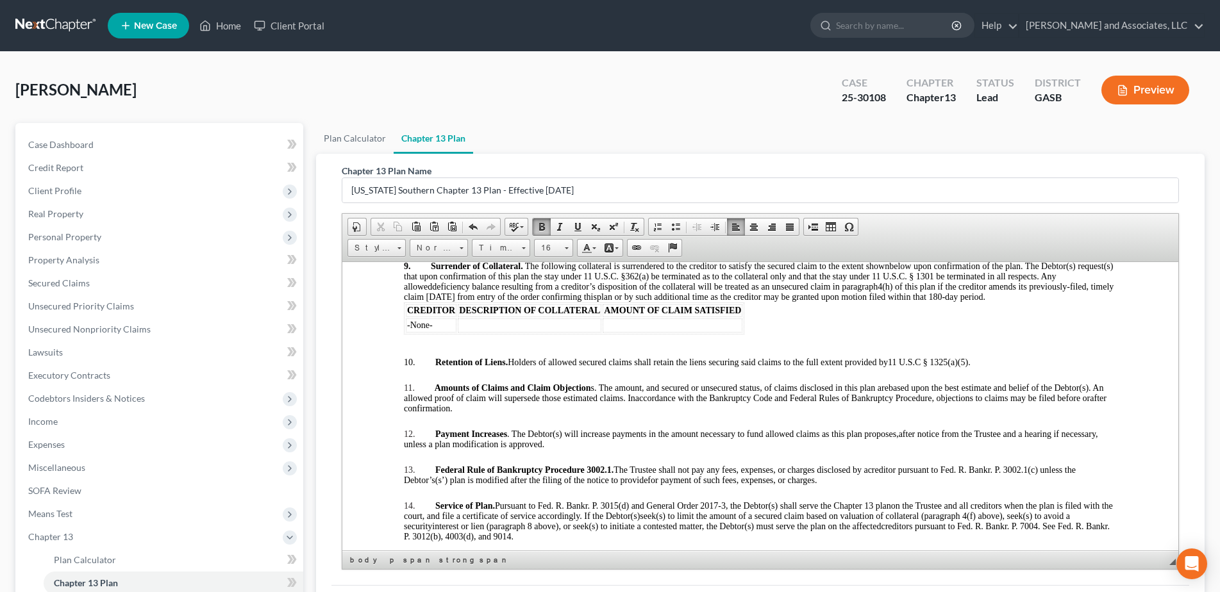
scroll to position [1886, 0]
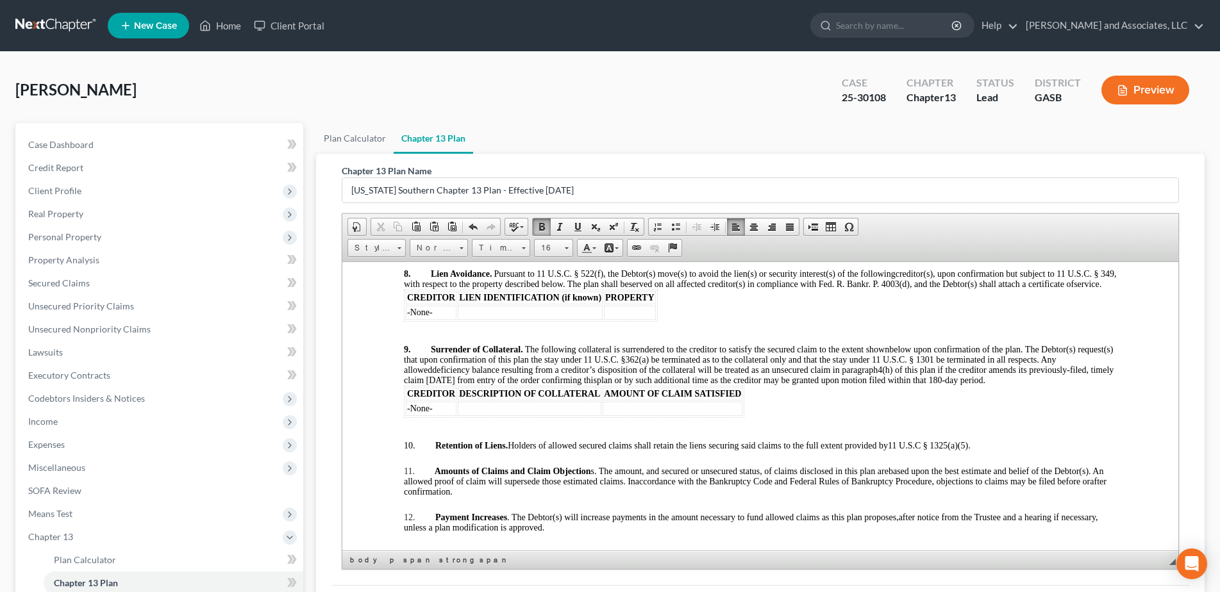
drag, startPoint x: 1170, startPoint y: 492, endPoint x: 1526, endPoint y: 726, distance: 424.9
click at [441, 415] on td "-None-" at bounding box center [430, 408] width 51 height 14
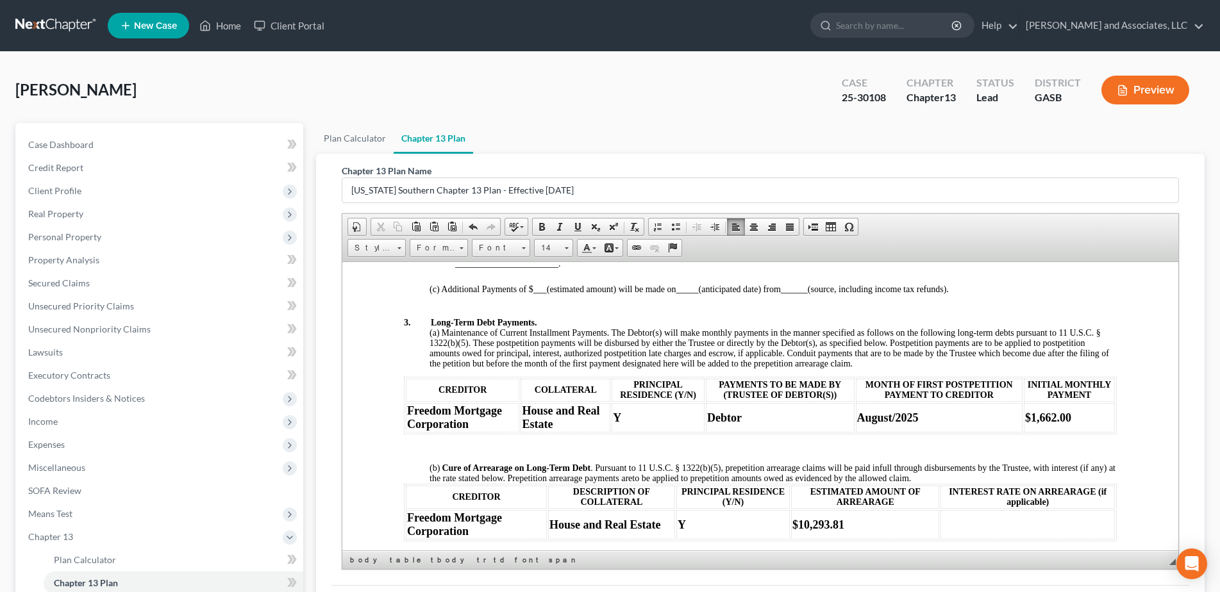
scroll to position [0, 0]
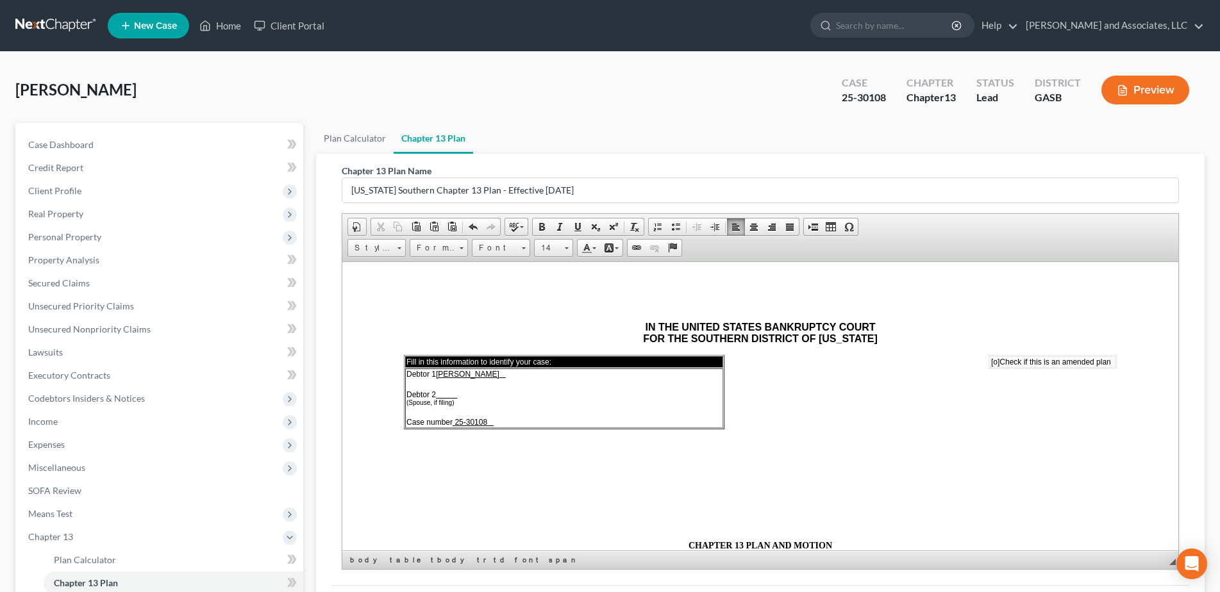
drag, startPoint x: 1176, startPoint y: 476, endPoint x: 1565, endPoint y: 533, distance: 392.7
drag, startPoint x: 1520, startPoint y: 551, endPoint x: 1176, endPoint y: 442, distance: 361.0
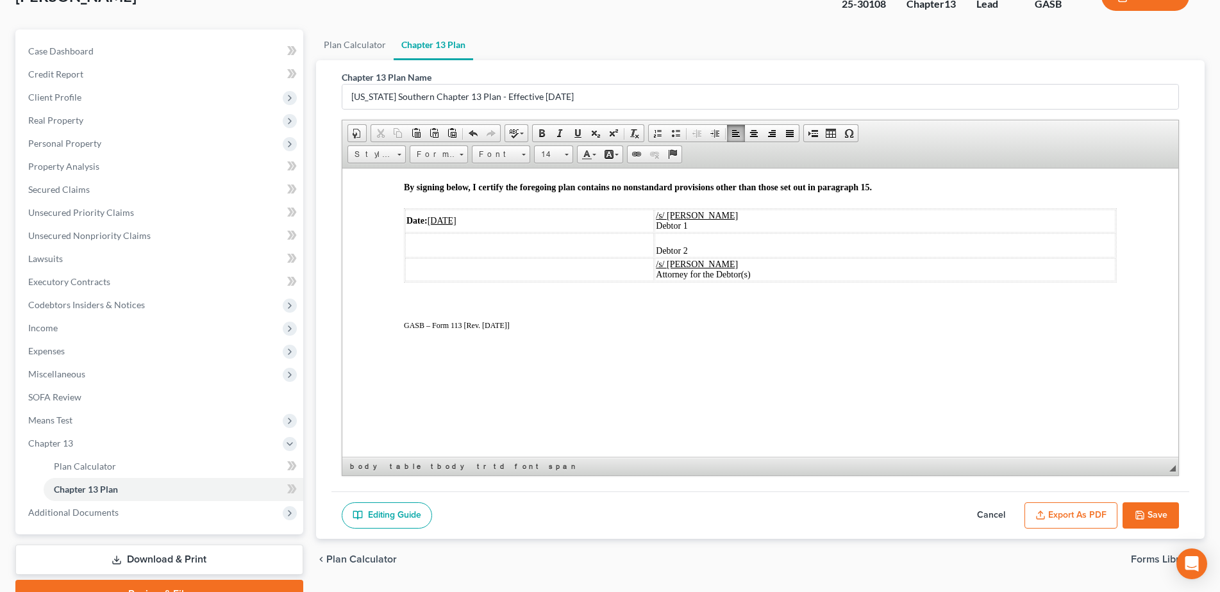
scroll to position [94, 0]
click at [1155, 512] on button "Save" at bounding box center [1150, 515] width 56 height 27
select select "0"
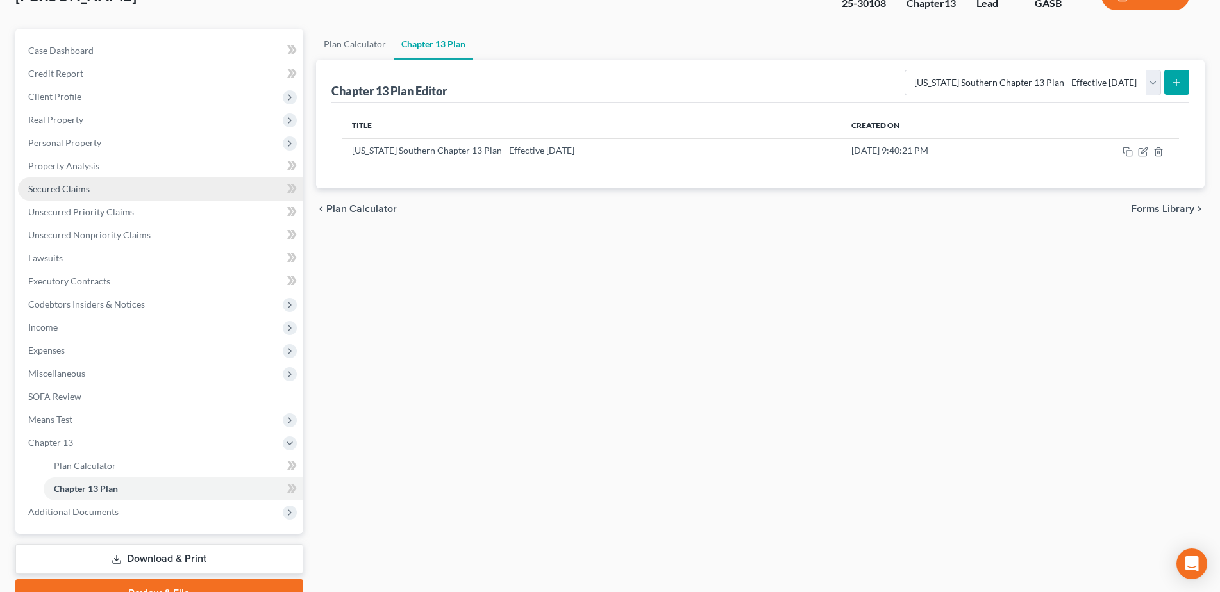
click at [85, 190] on span "Secured Claims" at bounding box center [59, 188] width 62 height 11
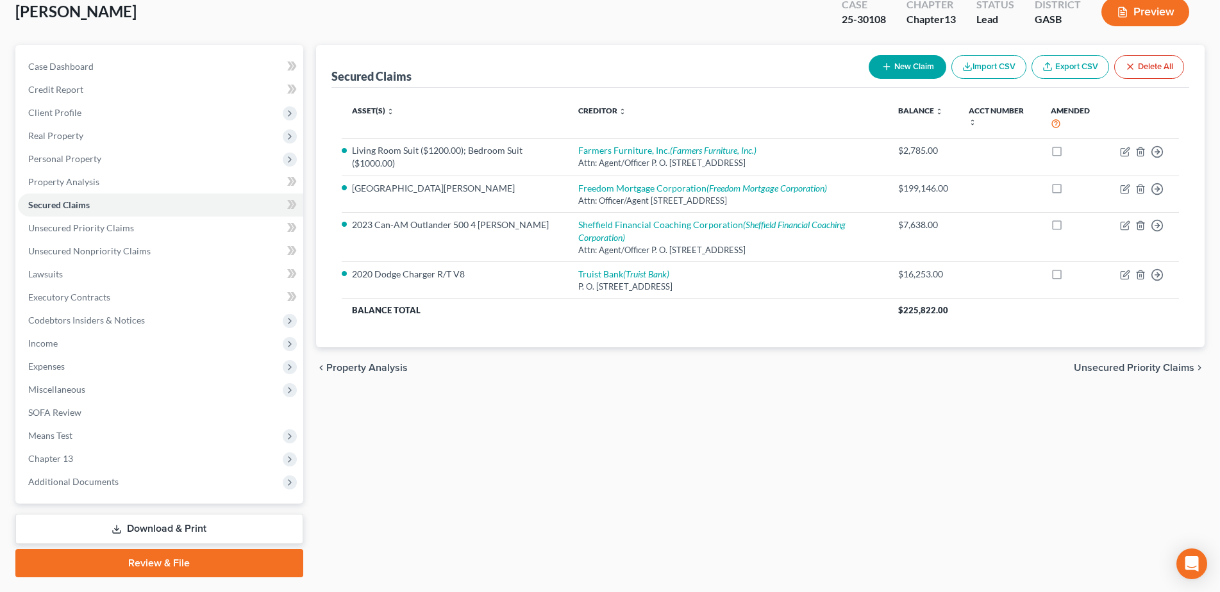
scroll to position [81, 0]
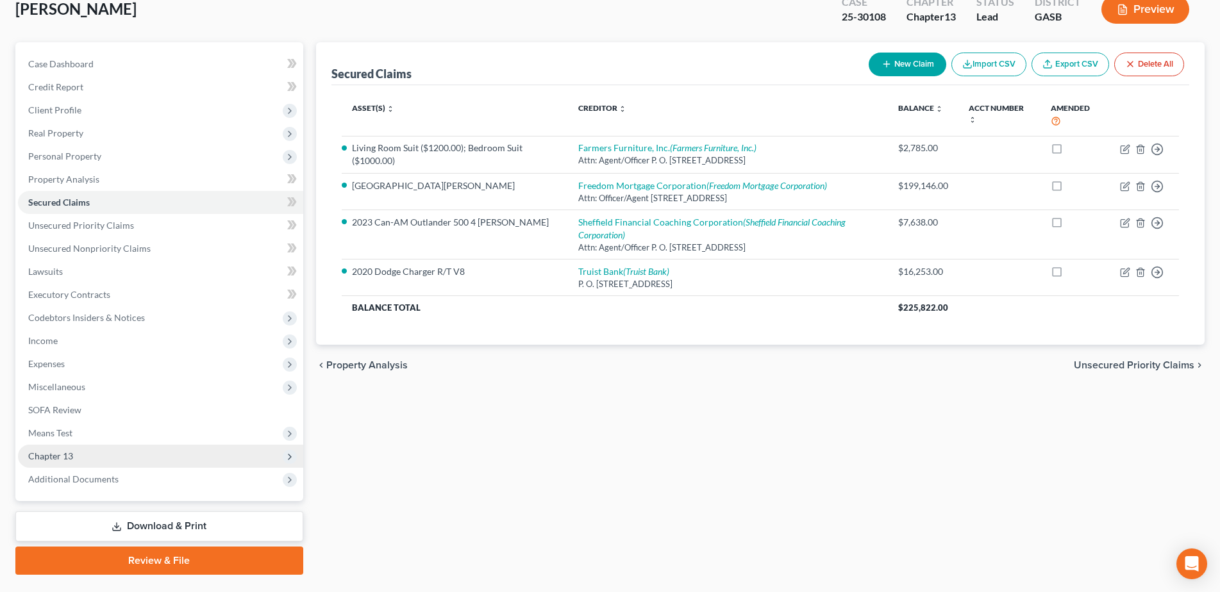
click at [71, 451] on span "Chapter 13" at bounding box center [50, 456] width 45 height 11
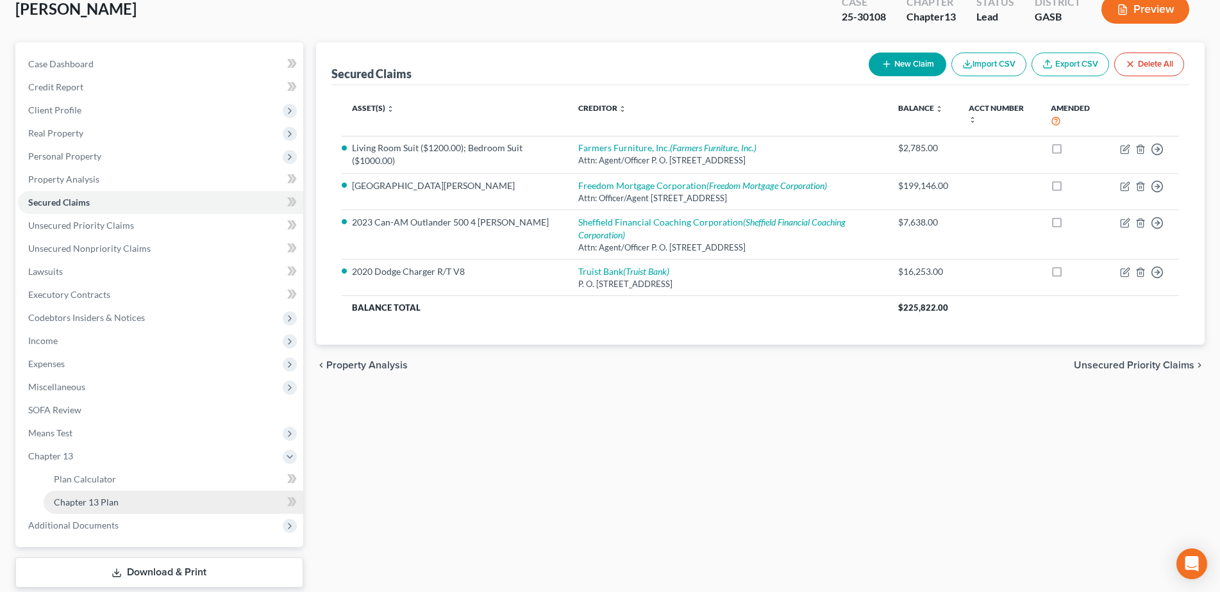
click at [101, 501] on span "Chapter 13 Plan" at bounding box center [86, 502] width 65 height 11
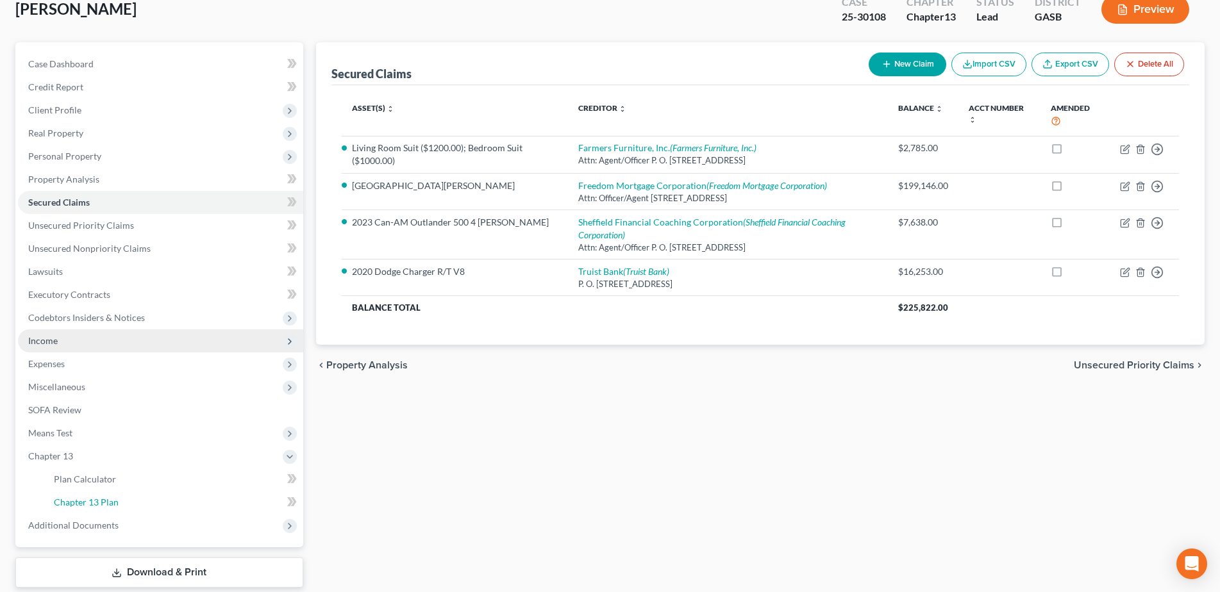
drag, startPoint x: 101, startPoint y: 501, endPoint x: 189, endPoint y: 351, distance: 174.1
click at [101, 501] on span "Chapter 13 Plan" at bounding box center [86, 502] width 65 height 11
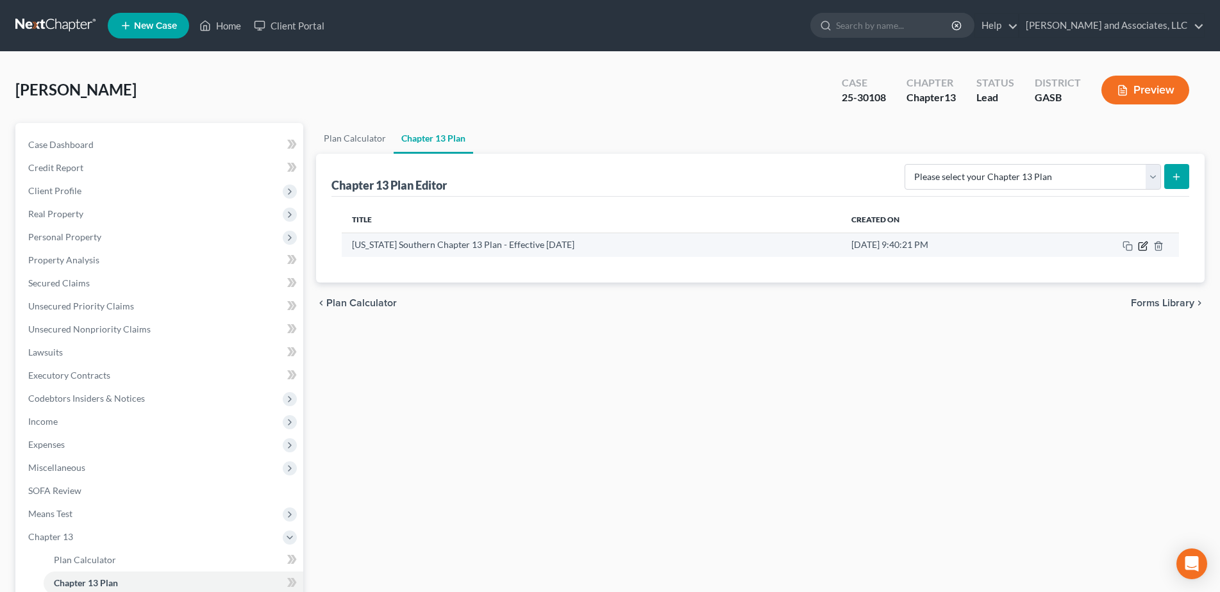
click at [1143, 245] on icon "button" at bounding box center [1143, 246] width 10 height 10
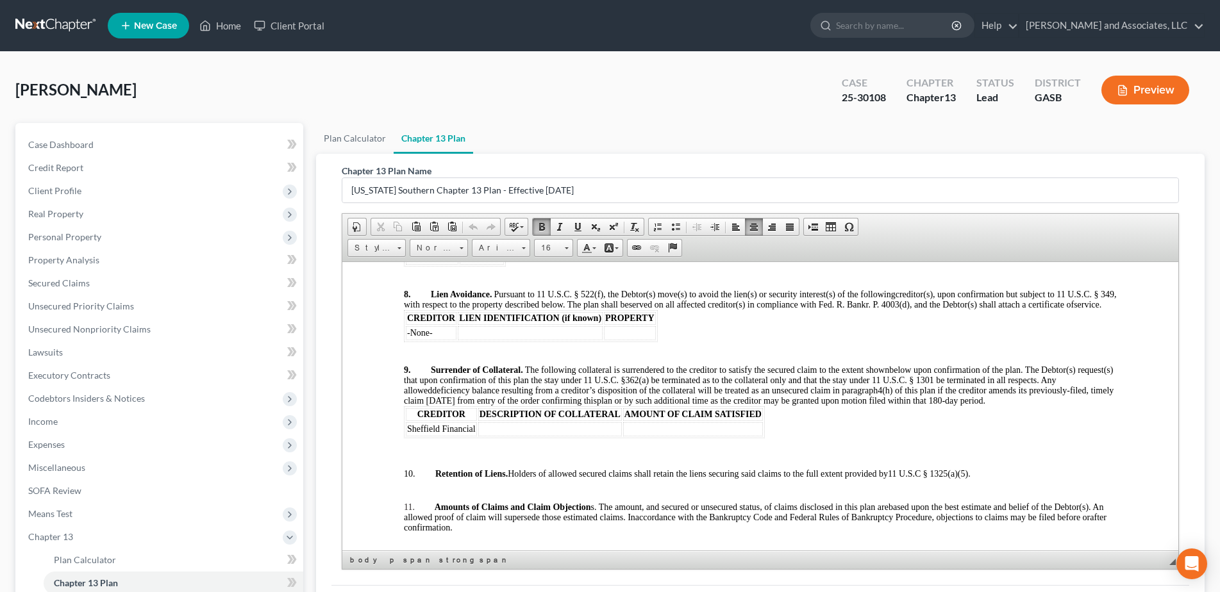
scroll to position [1922, 0]
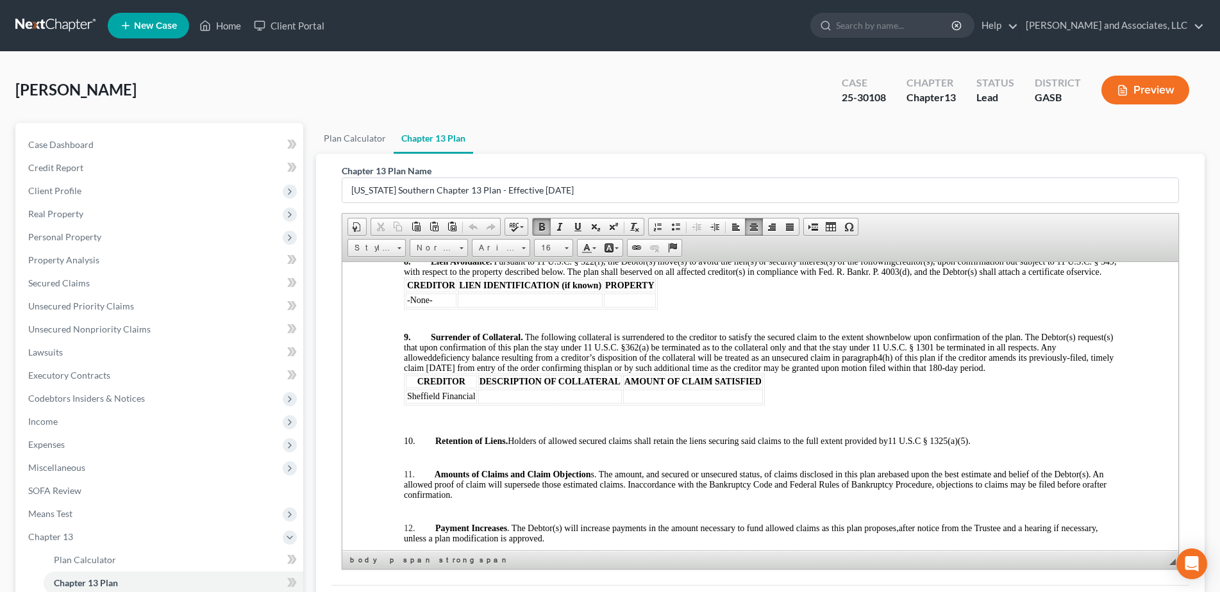
click at [476, 403] on td "Sheffield Financial" at bounding box center [440, 396] width 71 height 14
click at [475, 401] on span "Sheffield Financial" at bounding box center [440, 396] width 69 height 10
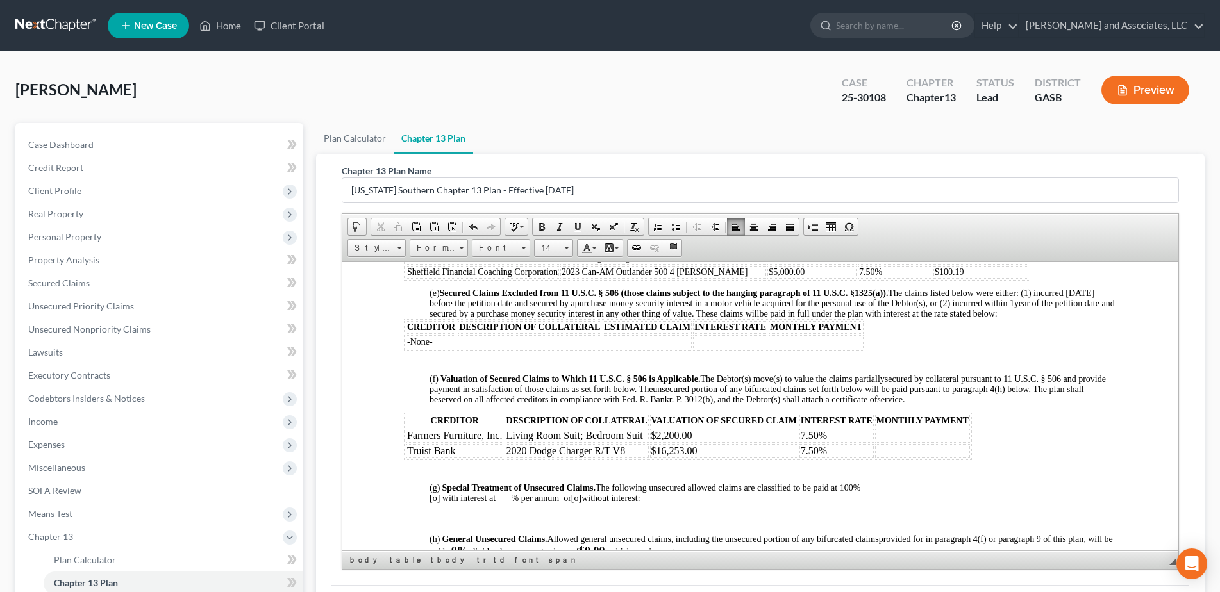
scroll to position [1224, 0]
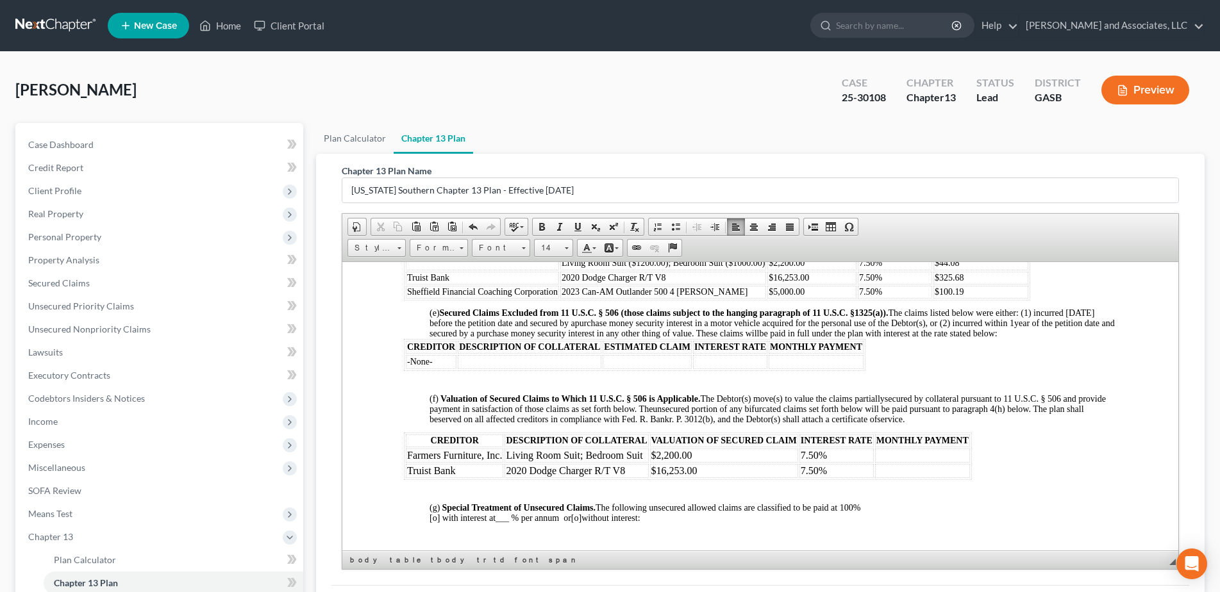
click at [1186, 409] on div "Chapter 13 Plan Name Georgia Southern Chapter 13 Plan - Effective 12/1/17 Rich …" at bounding box center [760, 369] width 858 height 431
drag, startPoint x: 1186, startPoint y: 409, endPoint x: 1183, endPoint y: 432, distance: 23.4
click at [1183, 432] on div "Chapter 13 Plan Name Georgia Southern Chapter 13 Plan - Effective 12/1/17 Rich …" at bounding box center [760, 369] width 858 height 431
click at [1179, 410] on div "Chapter 13 Plan Name Georgia Southern Chapter 13 Plan - Effective 12/1/17 Rich …" at bounding box center [760, 369] width 858 height 431
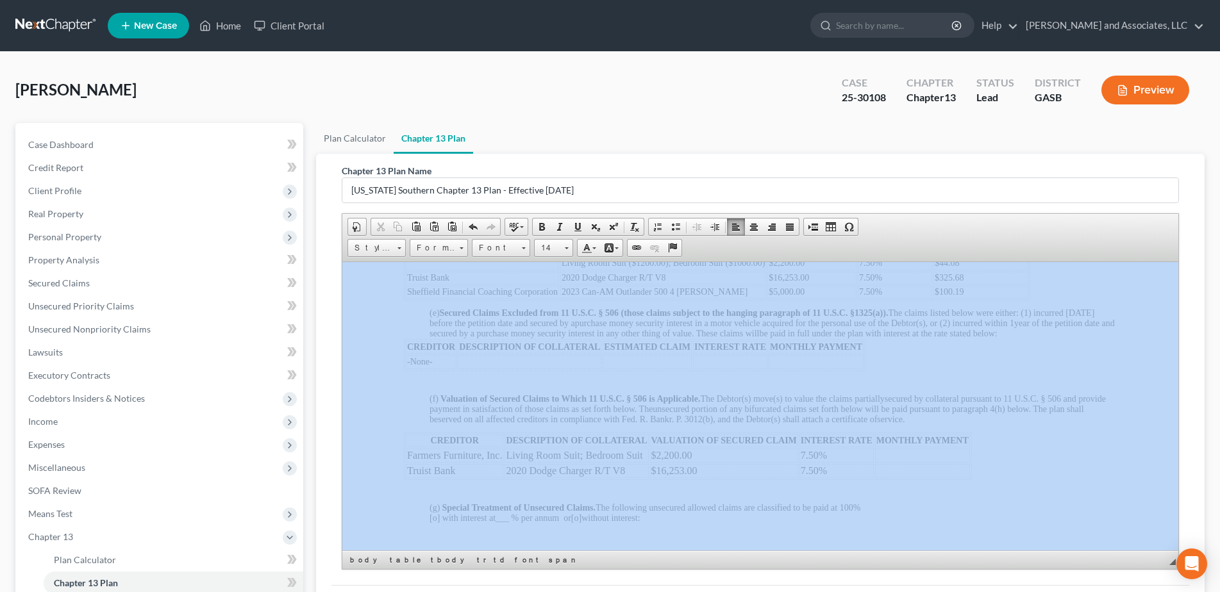
drag, startPoint x: 1520, startPoint y: 674, endPoint x: 1176, endPoint y: 422, distance: 426.5
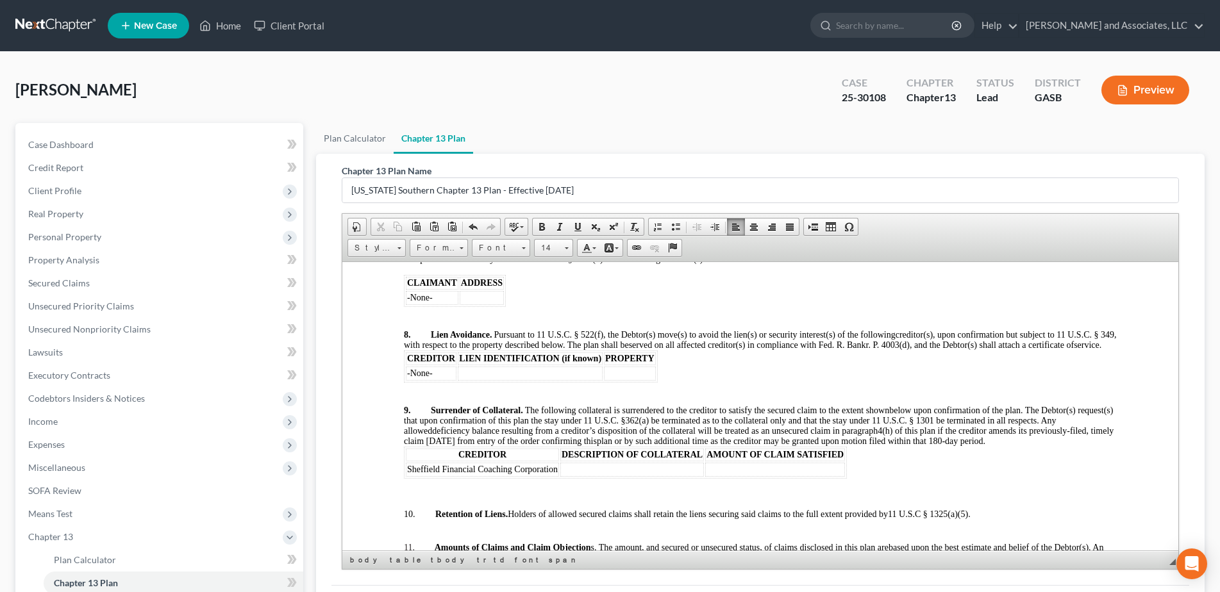
scroll to position [1876, 0]
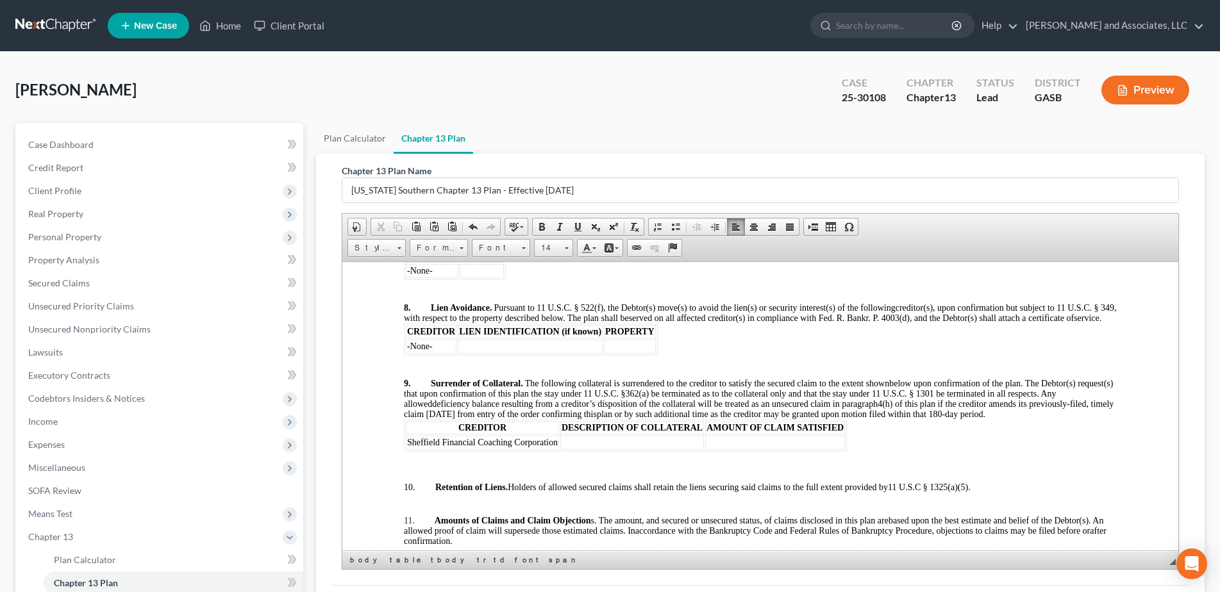
click at [579, 449] on td at bounding box center [632, 442] width 144 height 14
click at [1048, 419] on p "9. Surrender of Collateral. The following collateral is surrendered to the cred…" at bounding box center [759, 398] width 713 height 41
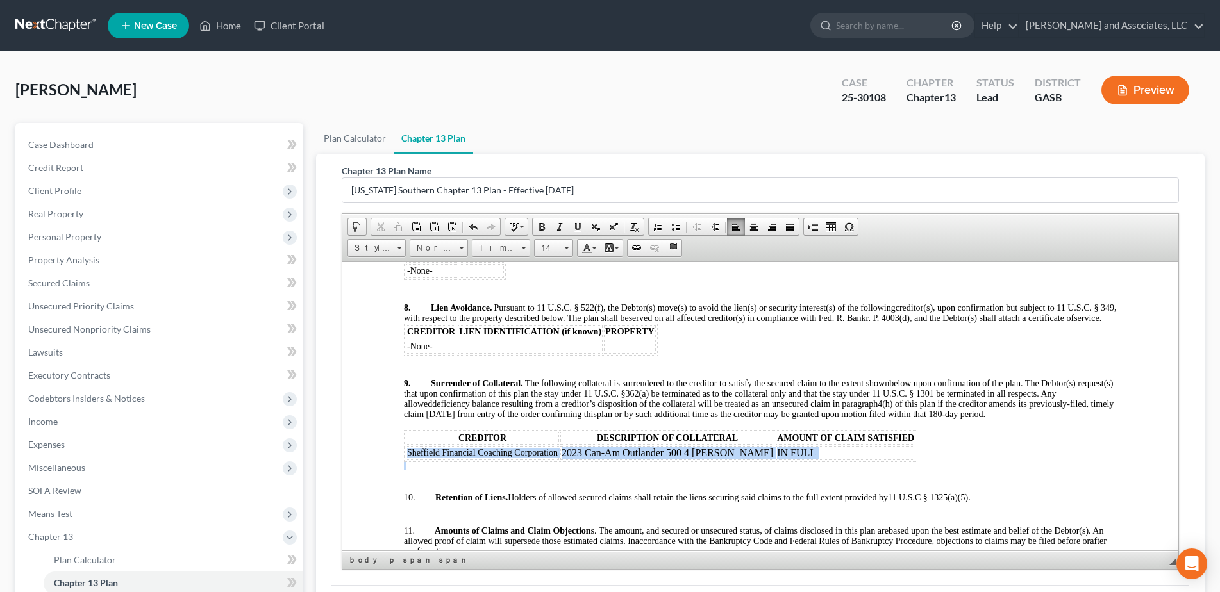
drag, startPoint x: 406, startPoint y: 464, endPoint x: 708, endPoint y: 474, distance: 302.1
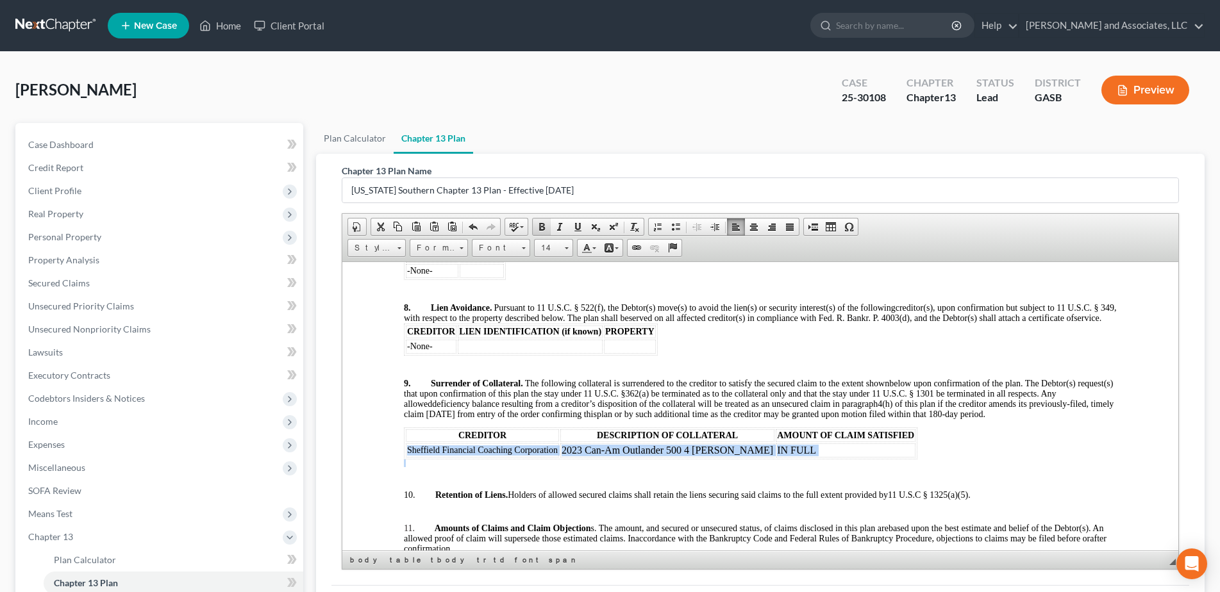
click at [545, 225] on span at bounding box center [542, 227] width 10 height 10
click at [568, 250] on link "14" at bounding box center [553, 248] width 39 height 18
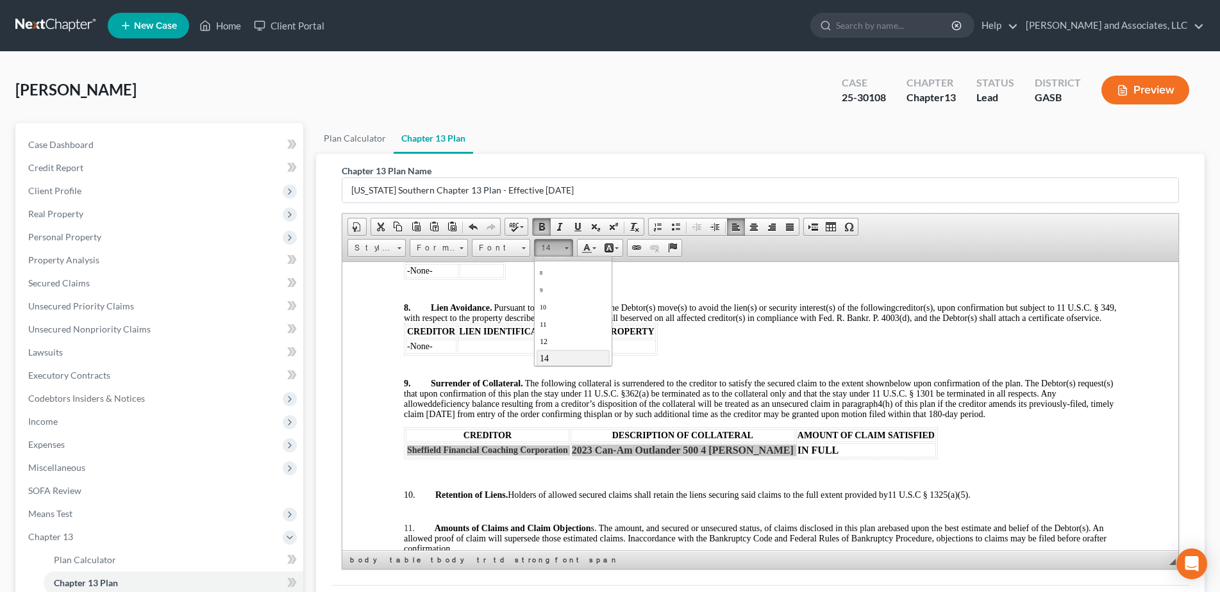
scroll to position [60, 0]
click at [544, 342] on span "18" at bounding box center [545, 341] width 12 height 13
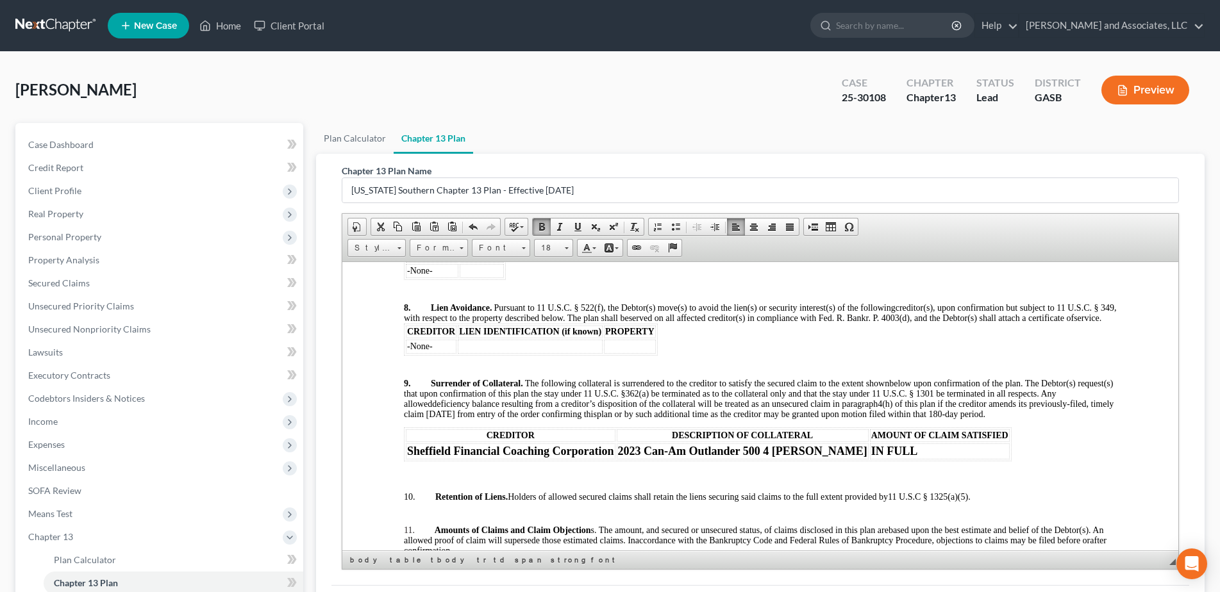
click at [717, 363] on p at bounding box center [759, 359] width 713 height 8
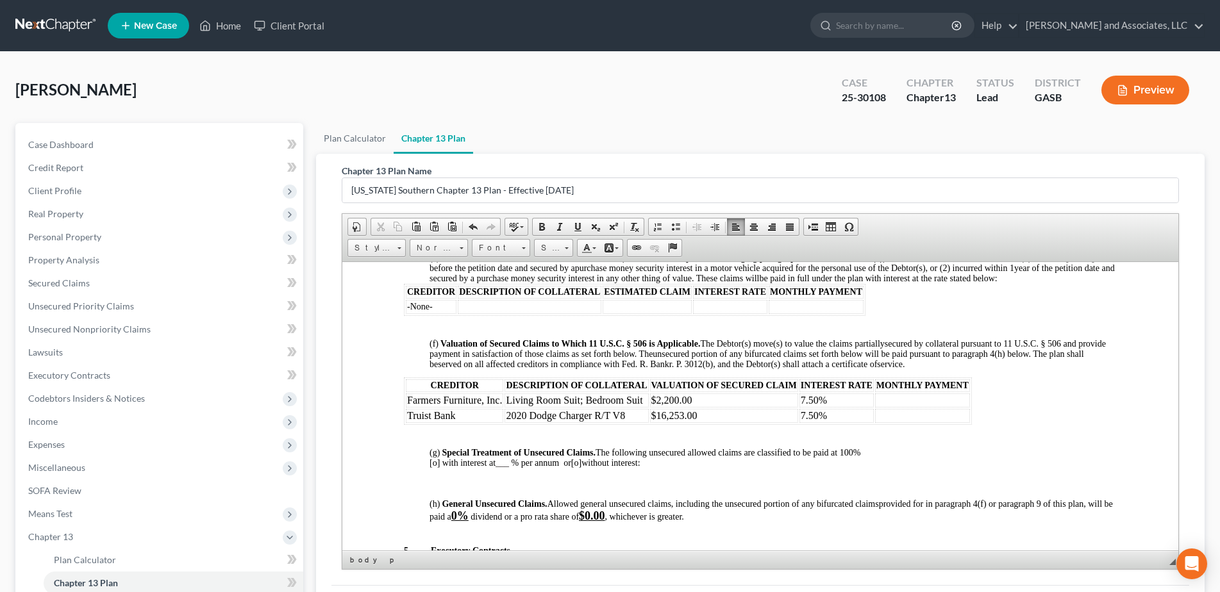
scroll to position [1227, 0]
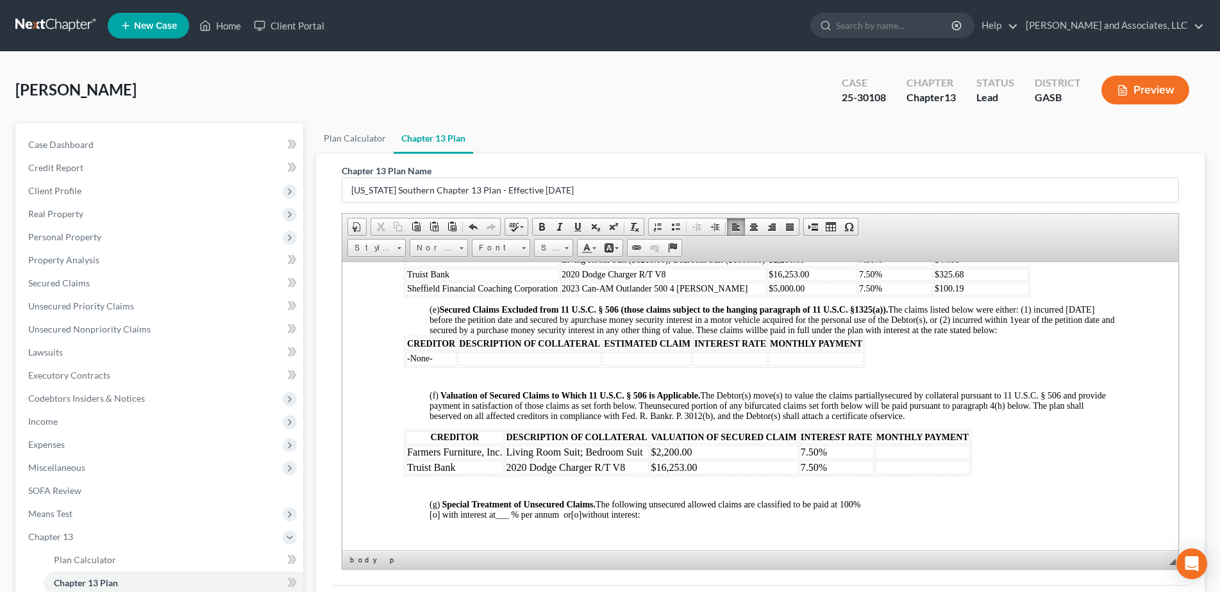
drag, startPoint x: 1176, startPoint y: 413, endPoint x: 1533, endPoint y: 653, distance: 429.2
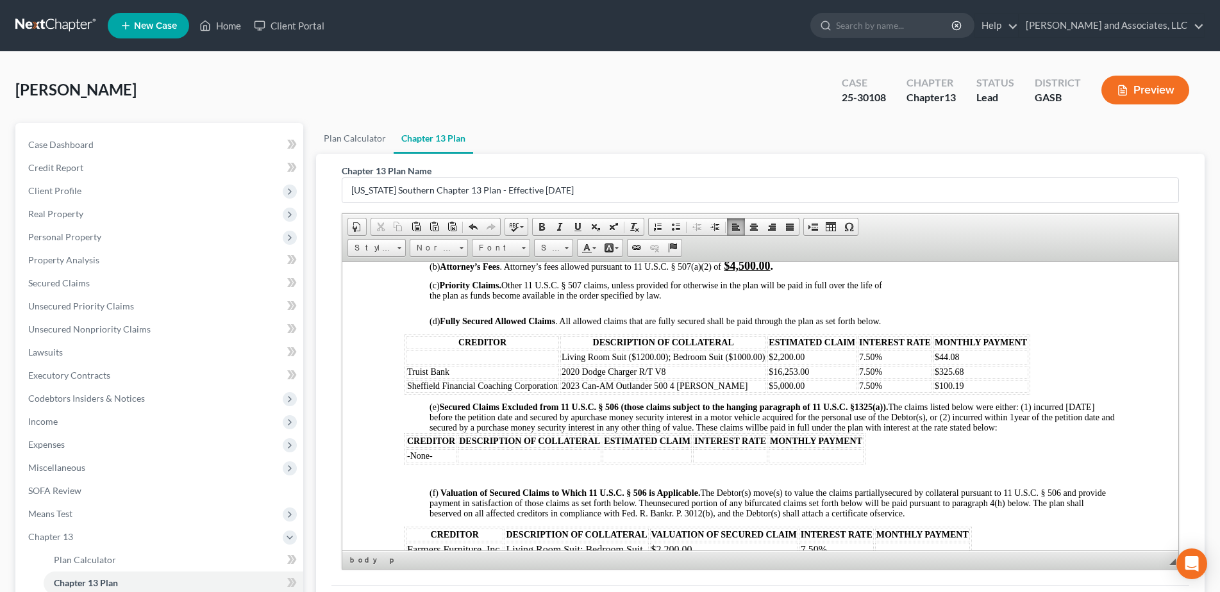
scroll to position [1103, 0]
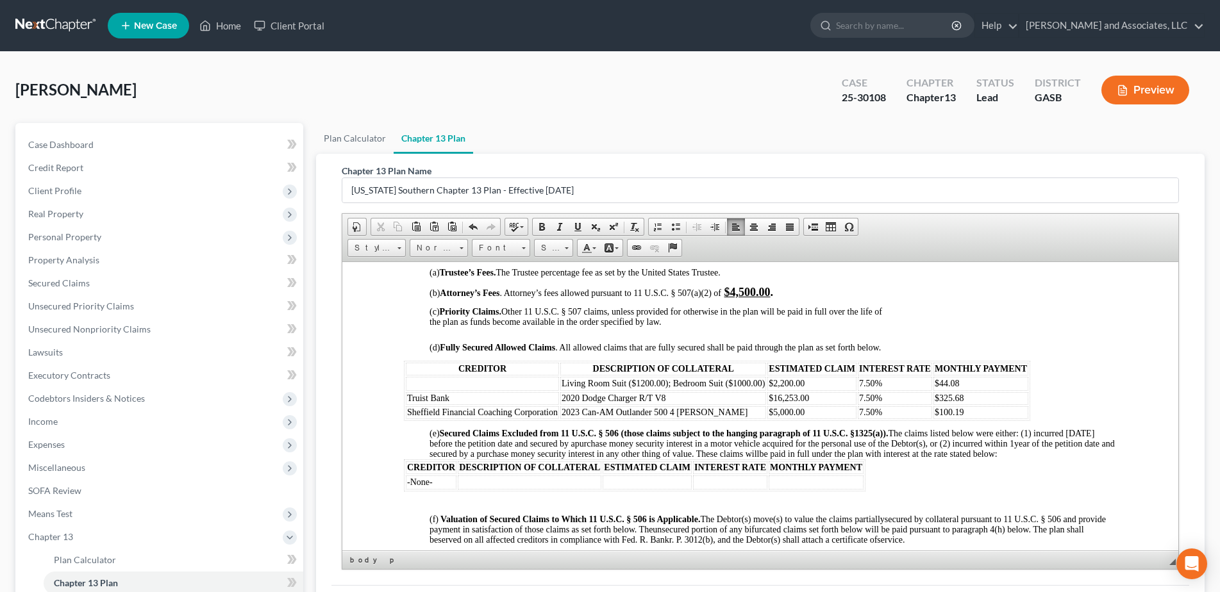
drag, startPoint x: 1174, startPoint y: 403, endPoint x: 1520, endPoint y: 653, distance: 427.3
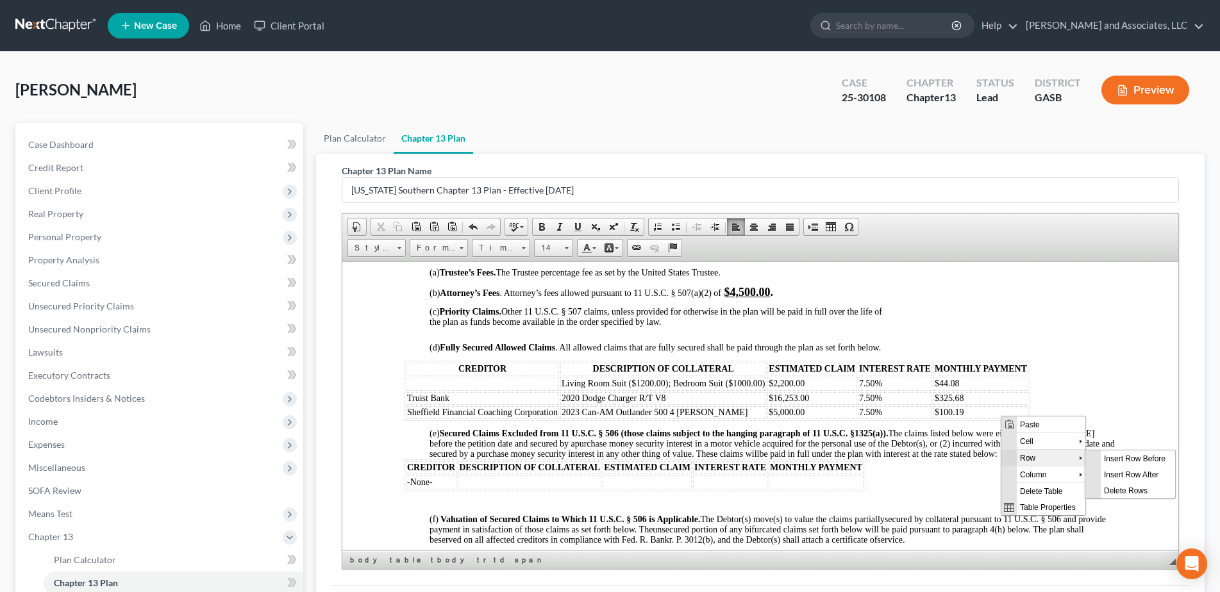
scroll to position [0, 0]
click at [1124, 490] on span "Delete Rows" at bounding box center [1137, 490] width 74 height 16
click at [1124, 490] on html "IN THE UNITED STATES BANKRUPTCY COURT FOR THE SOUTHERN DISTRICT OF GEORGIA Fill…" at bounding box center [760, 526] width 836 height 2736
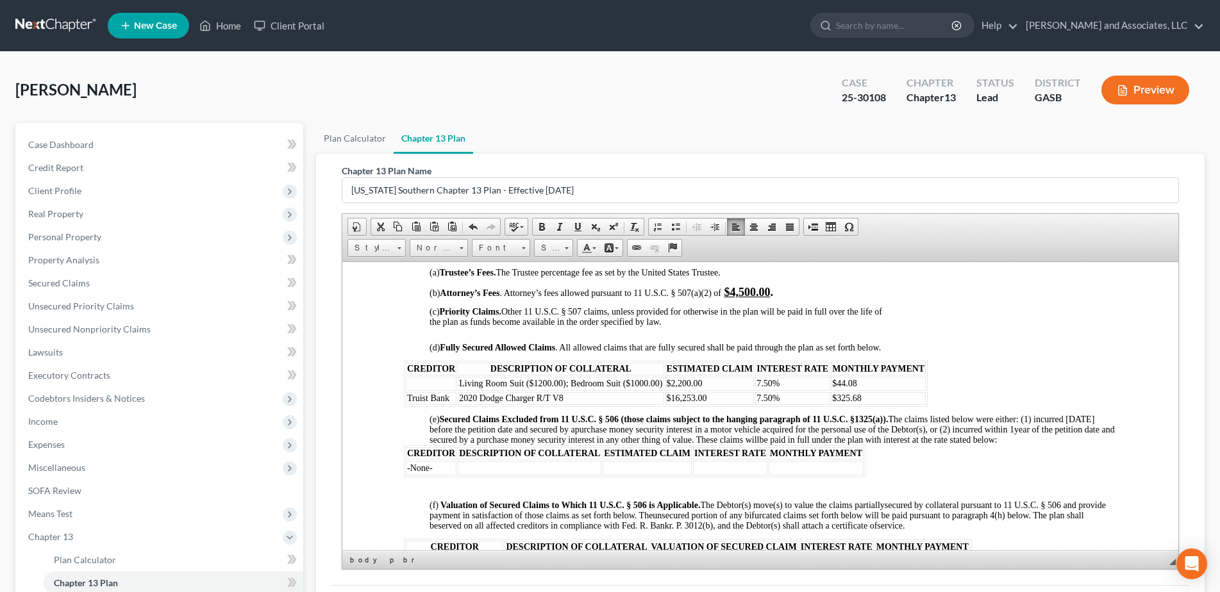
drag, startPoint x: 917, startPoint y: 401, endPoint x: 1260, endPoint y: 663, distance: 431.7
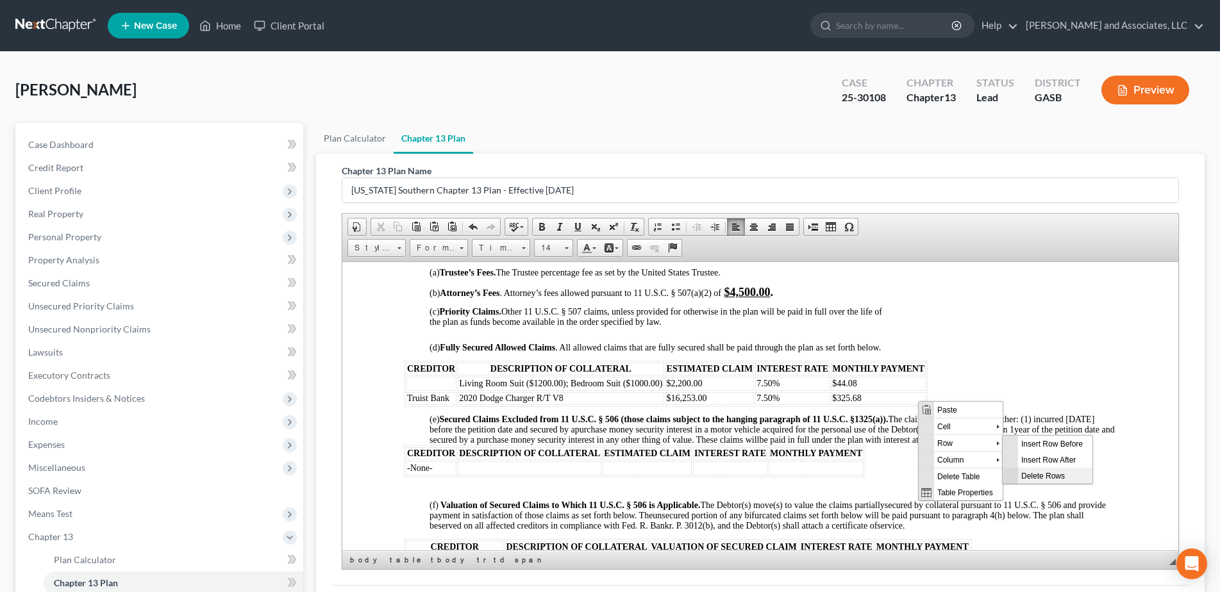
click at [1040, 473] on span "Delete Rows" at bounding box center [1054, 475] width 74 height 16
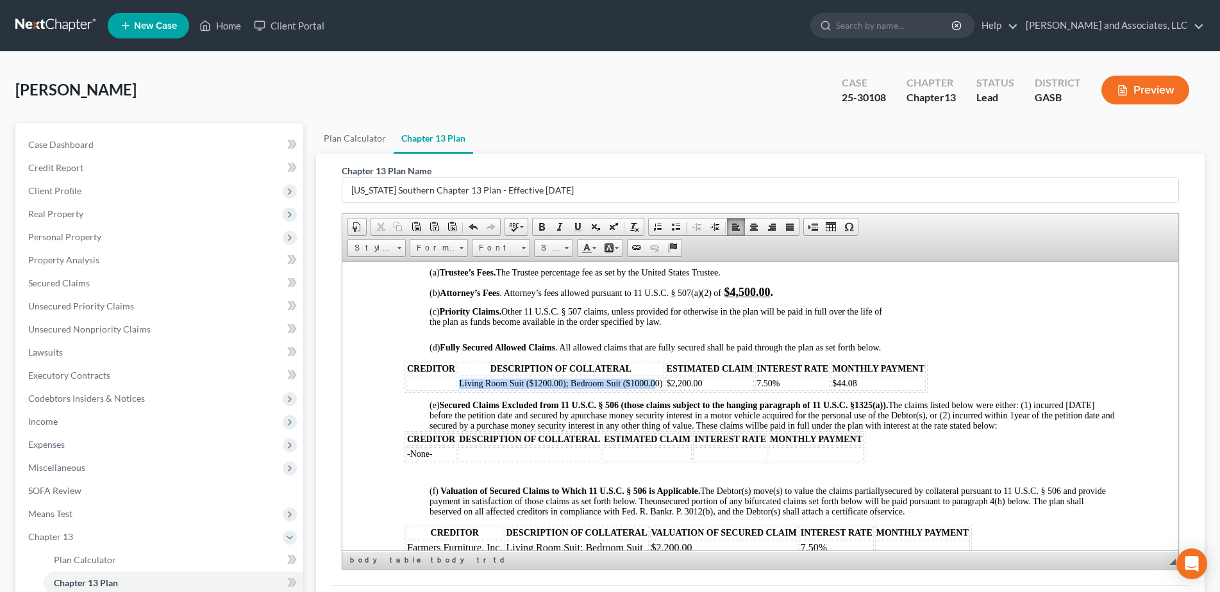
drag, startPoint x: 476, startPoint y: 385, endPoint x: 669, endPoint y: 392, distance: 193.1
click at [668, 392] on body "IN THE UNITED STATES BANKRUPTCY COURT FOR THE SOUTHERN DISTRICT OF GEORGIA Fill…" at bounding box center [759, 512] width 713 height 2584
click at [668, 392] on p at bounding box center [759, 396] width 713 height 8
click at [669, 392] on p at bounding box center [759, 396] width 713 height 8
drag, startPoint x: 691, startPoint y: 390, endPoint x: 890, endPoint y: 377, distance: 199.1
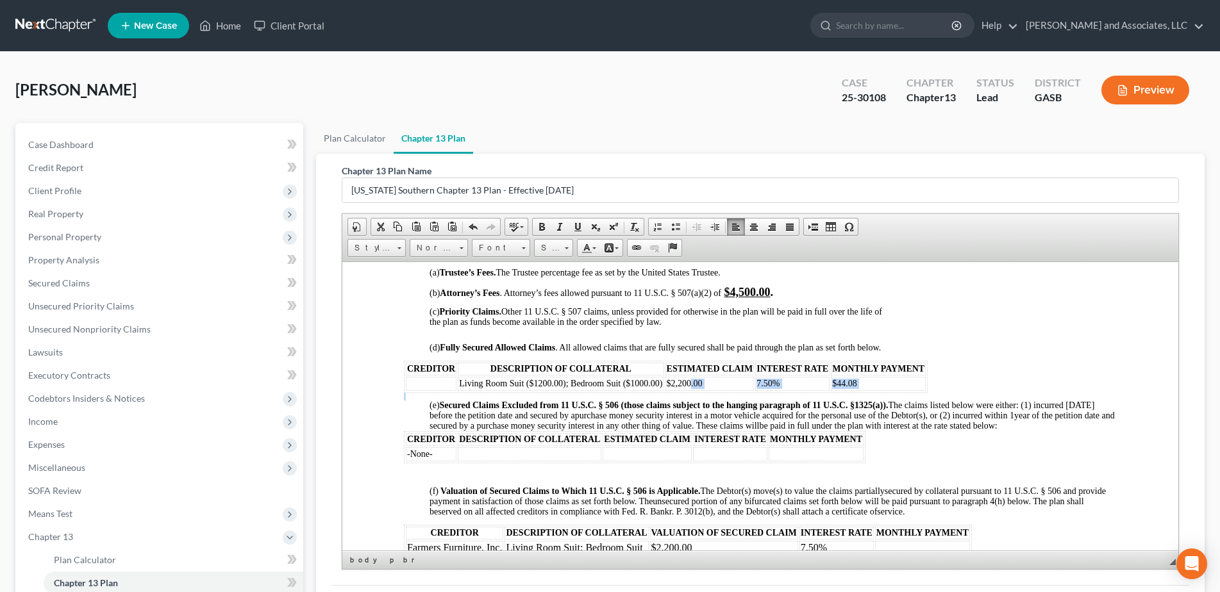
click at [857, 388] on tr "Living Room Suit ($1200.00); Bedroom Suit ($1000.00) $2,200.00 7.50% $44.08" at bounding box center [665, 383] width 520 height 14
click at [898, 381] on td "$44.08" at bounding box center [877, 383] width 95 height 14
click at [933, 390] on span "Cut" at bounding box center [953, 391] width 69 height 16
drag, startPoint x: 370, startPoint y: 268, endPoint x: 933, endPoint y: 390, distance: 575.2
click at [933, 390] on body "IN THE UNITED STATES BANKRUPTCY COURT FOR THE SOUTHERN DISTRICT OF GEORGIA Fill…" at bounding box center [759, 512] width 713 height 2584
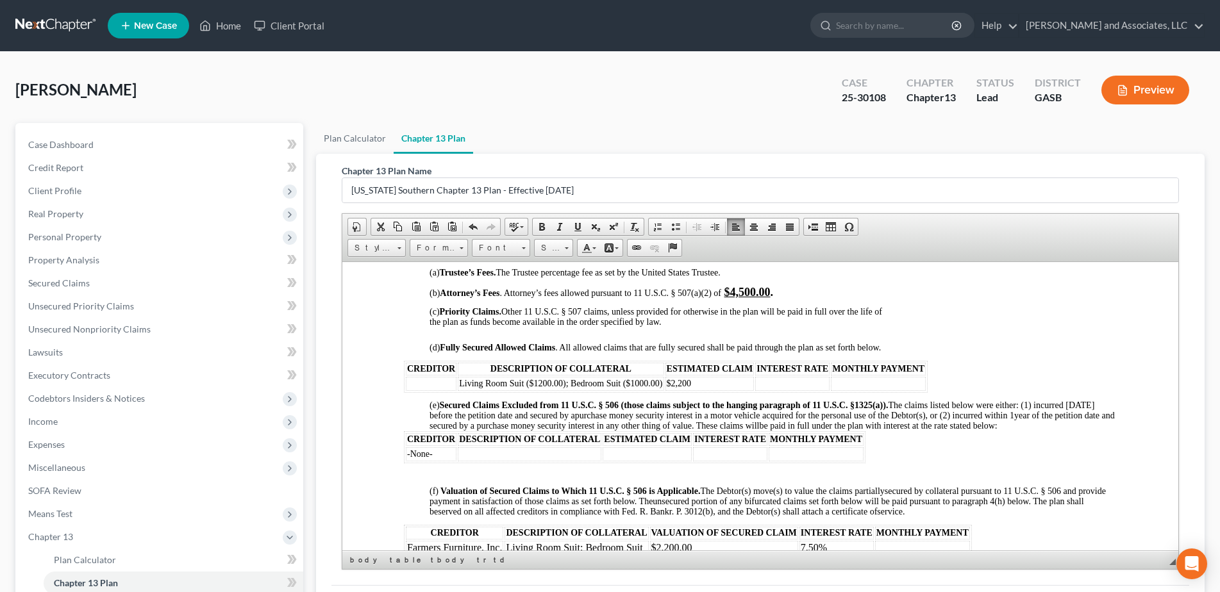
click at [692, 383] on td "$2,200" at bounding box center [709, 383] width 89 height 14
drag, startPoint x: 688, startPoint y: 383, endPoint x: 454, endPoint y: 387, distance: 234.0
click at [454, 387] on tr "Living Room Suit ($1200.00); Bedroom Suit ($1000.00) $2,200" at bounding box center [665, 383] width 520 height 14
click at [454, 387] on td at bounding box center [430, 383] width 51 height 14
drag, startPoint x: 696, startPoint y: 383, endPoint x: 460, endPoint y: 387, distance: 235.9
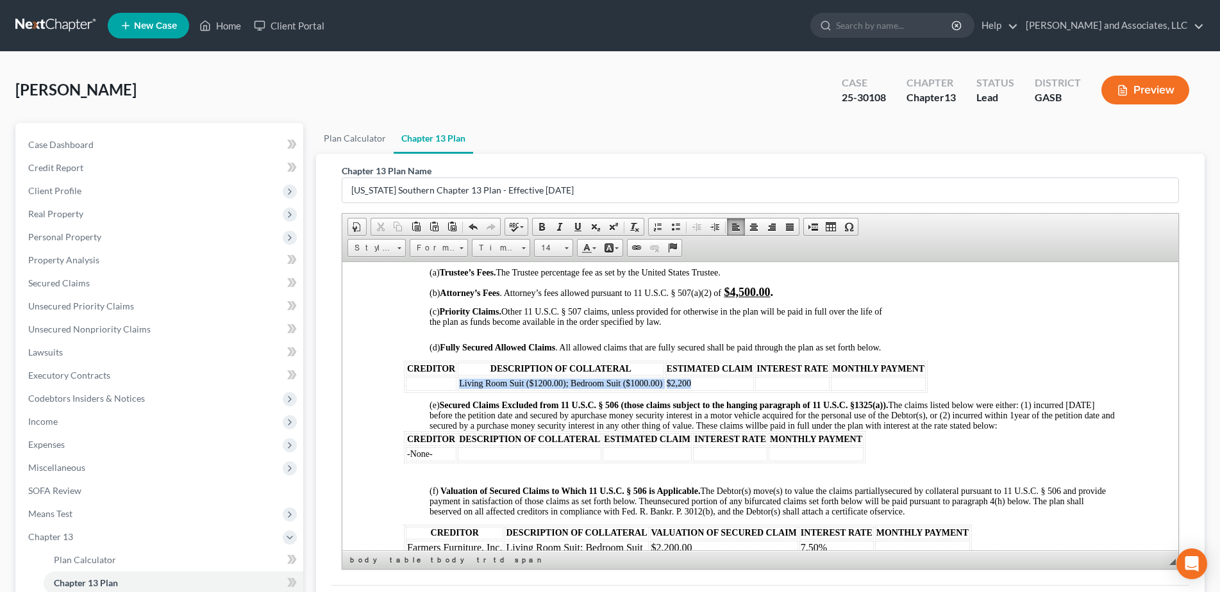
click at [460, 387] on tr "Living Room Suit ($1200.00); Bedroom Suit ($1000.00) $2,200" at bounding box center [665, 383] width 520 height 14
click at [460, 387] on span "Living Room Suit ($1200.00); Bedroom Suit ($1000.00)" at bounding box center [559, 383] width 203 height 10
drag, startPoint x: 460, startPoint y: 383, endPoint x: 669, endPoint y: 388, distance: 209.0
click at [669, 388] on tr "Living Room Suit ($1200.00); Bedroom Suit ($1000.00) $2,200" at bounding box center [665, 383] width 520 height 14
drag, startPoint x: 631, startPoint y: 384, endPoint x: 604, endPoint y: 382, distance: 27.0
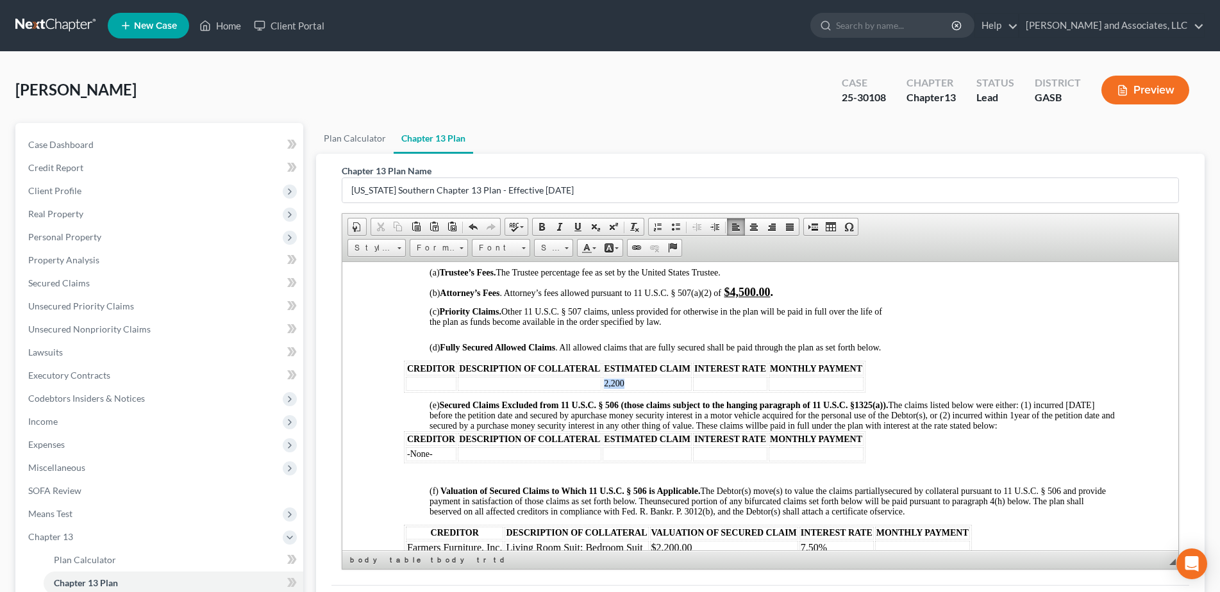
click at [604, 382] on td "2,200" at bounding box center [646, 383] width 89 height 14
click at [437, 396] on p at bounding box center [759, 396] width 713 height 8
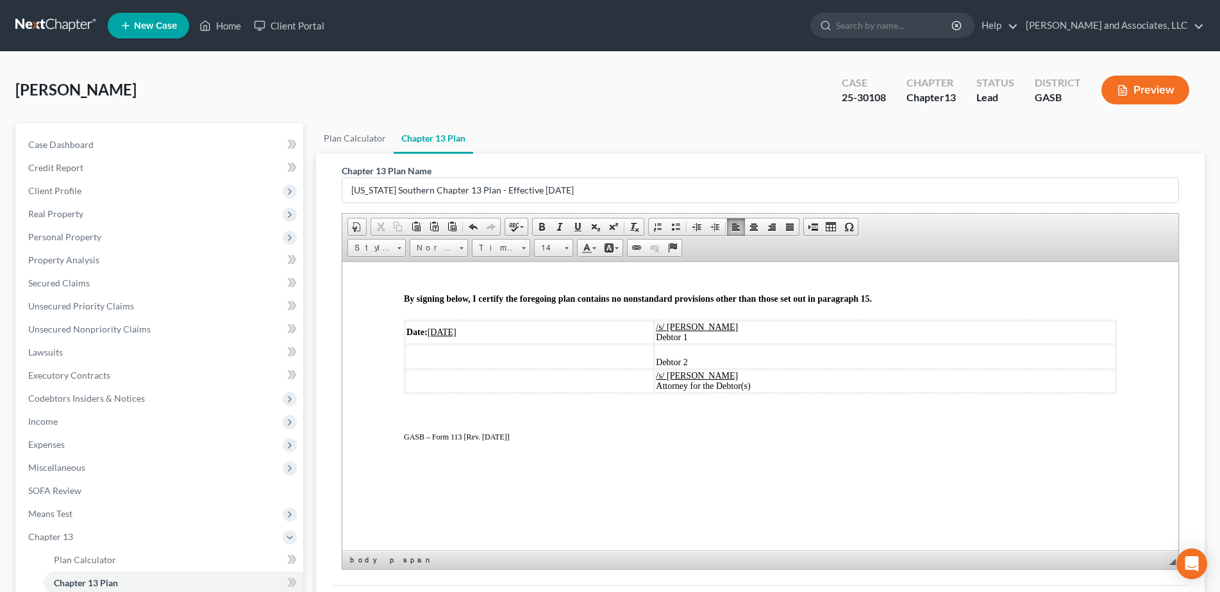
scroll to position [2445, 0]
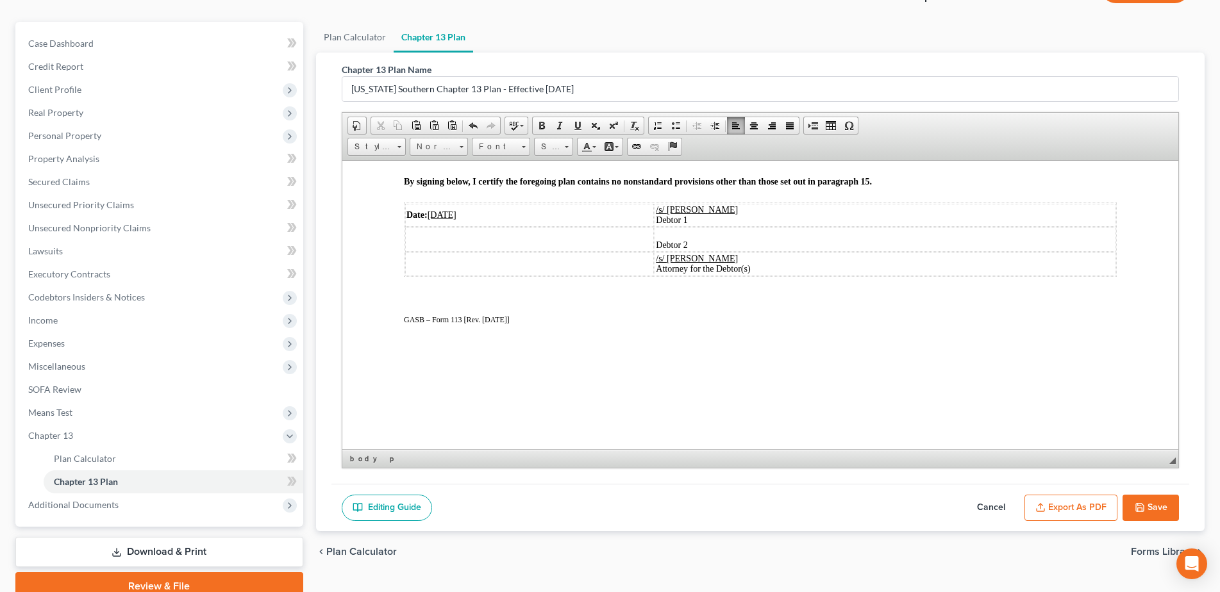
scroll to position [134, 0]
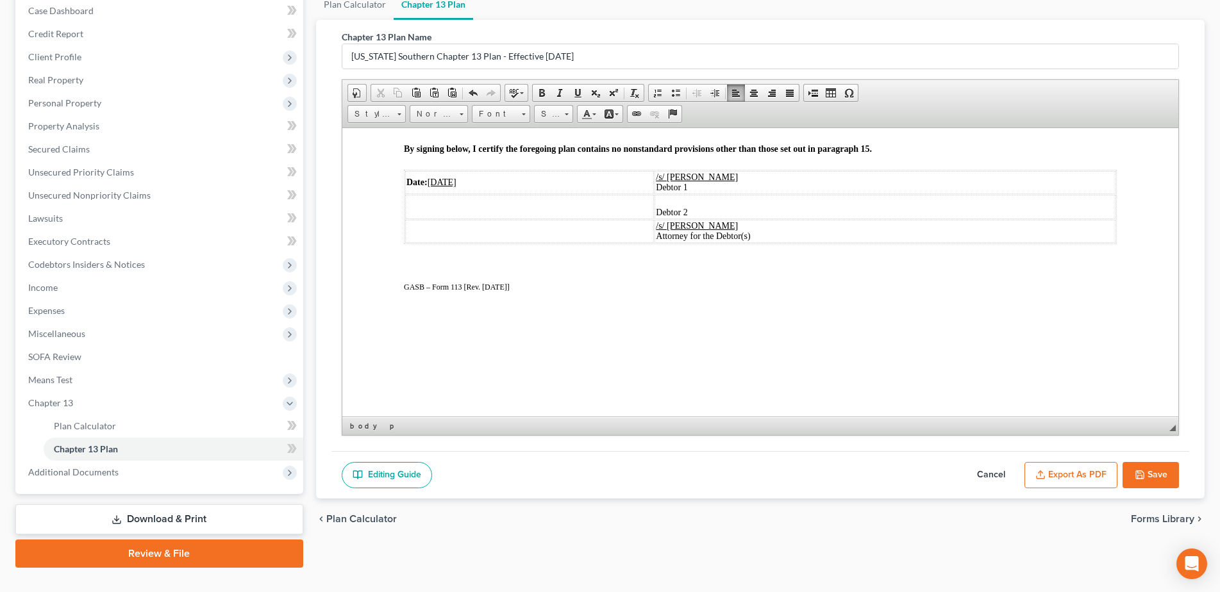
click at [1163, 474] on button "Save" at bounding box center [1150, 475] width 56 height 27
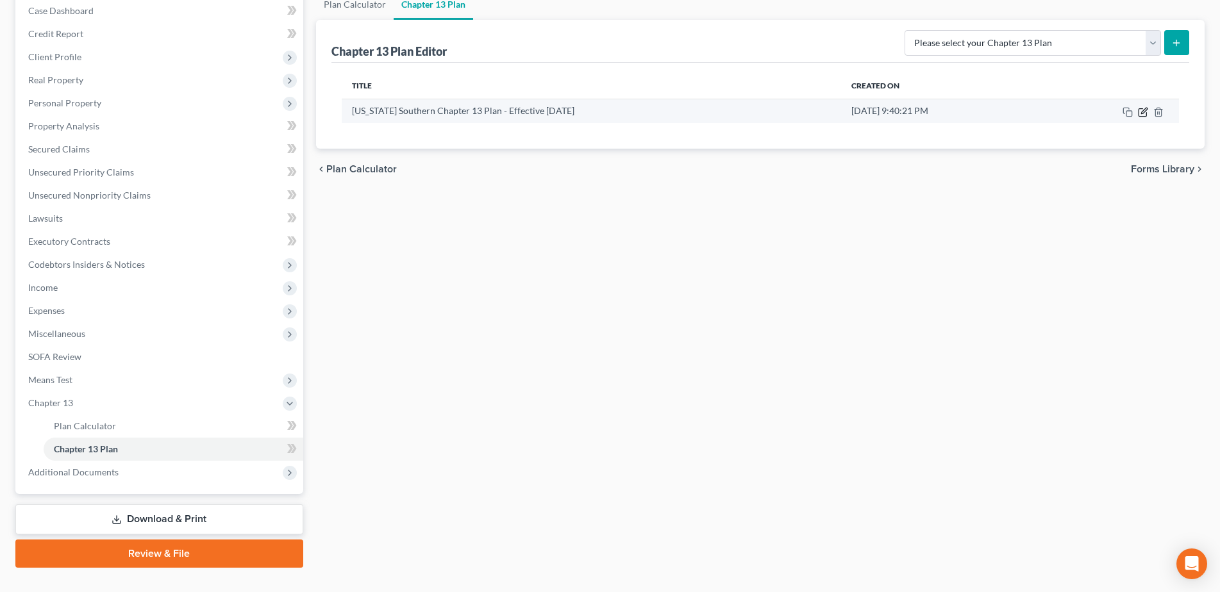
click at [1145, 113] on icon "button" at bounding box center [1143, 112] width 10 height 10
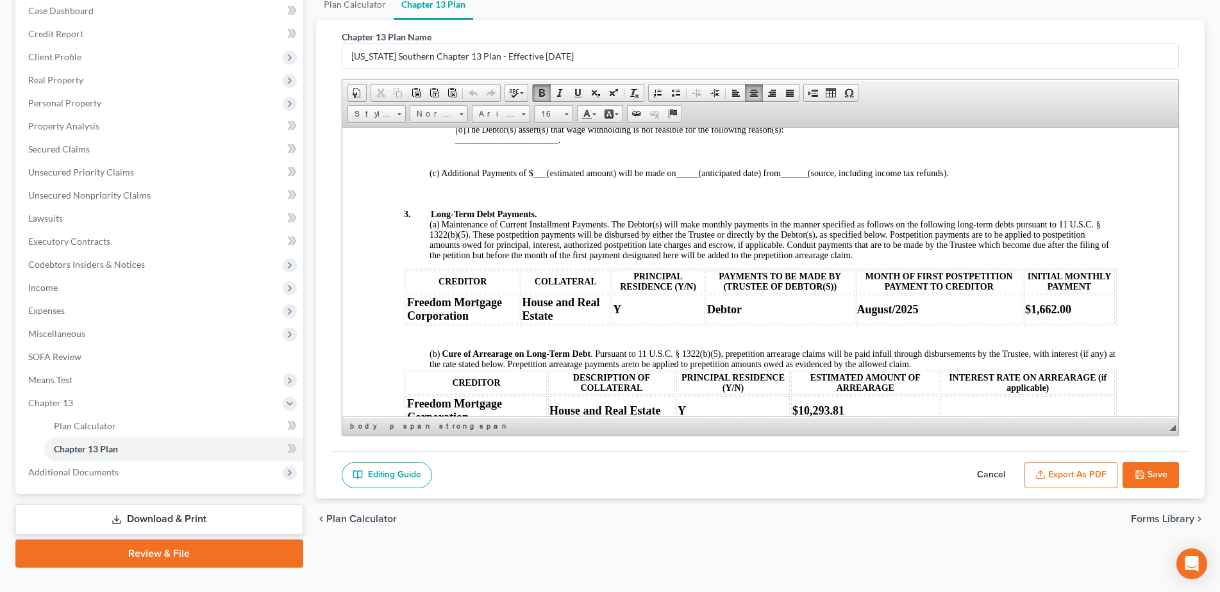
scroll to position [765, 0]
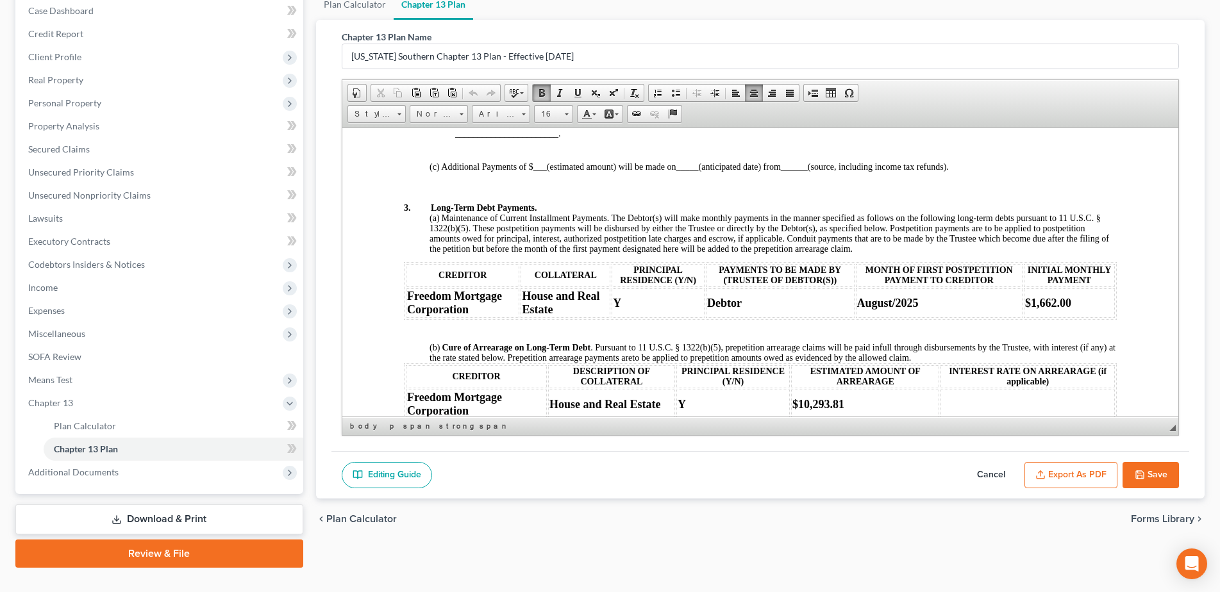
click at [1178, 233] on div "Rich Text Editor, document-ckeditor Editor toolbars Document Document Propertie…" at bounding box center [760, 257] width 837 height 356
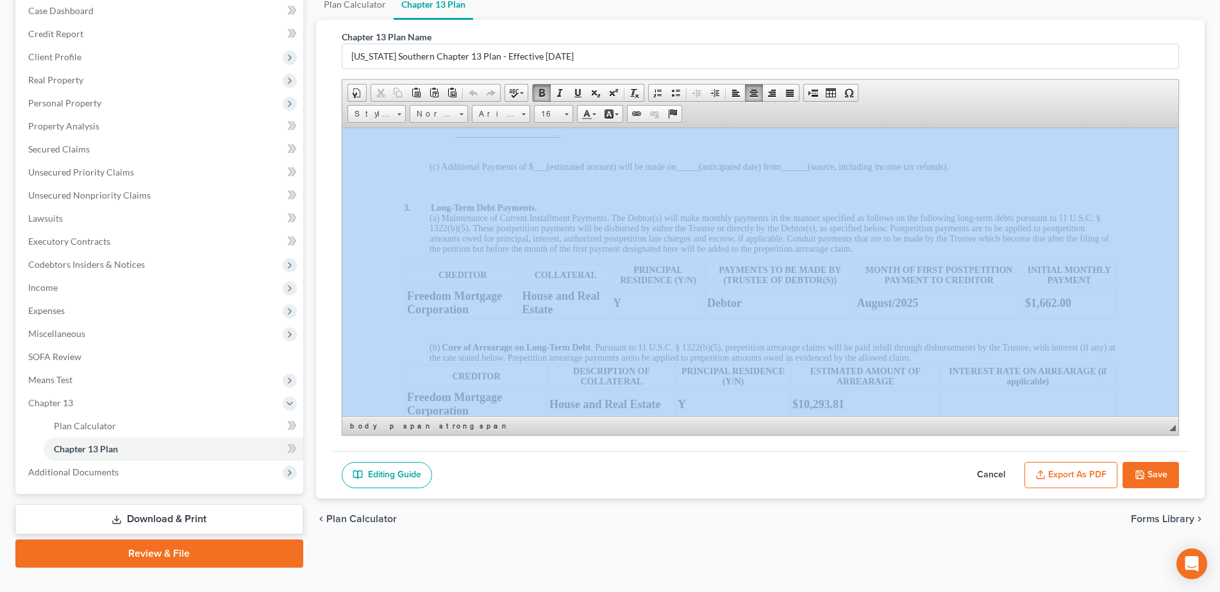
click at [1178, 233] on div "Rich Text Editor, document-ckeditor Editor toolbars Document Document Propertie…" at bounding box center [760, 257] width 837 height 356
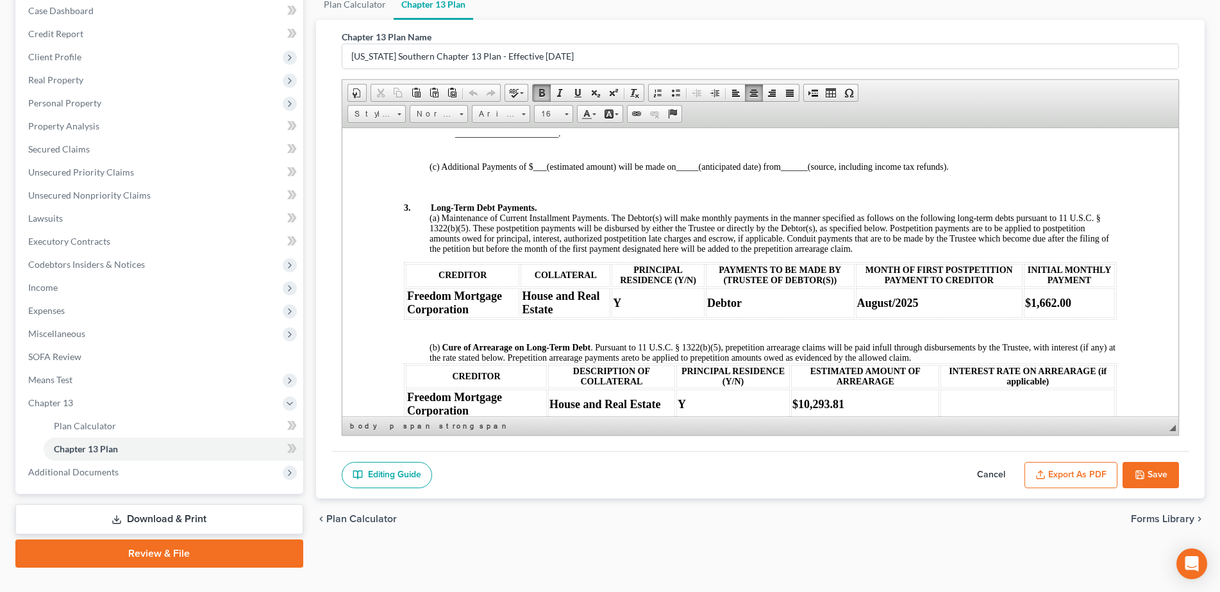
click at [918, 552] on div "Plan Calculator Chapter 13 Plan Chapter 13 Plan Name Georgia Southern Chapter 1…" at bounding box center [760, 278] width 901 height 579
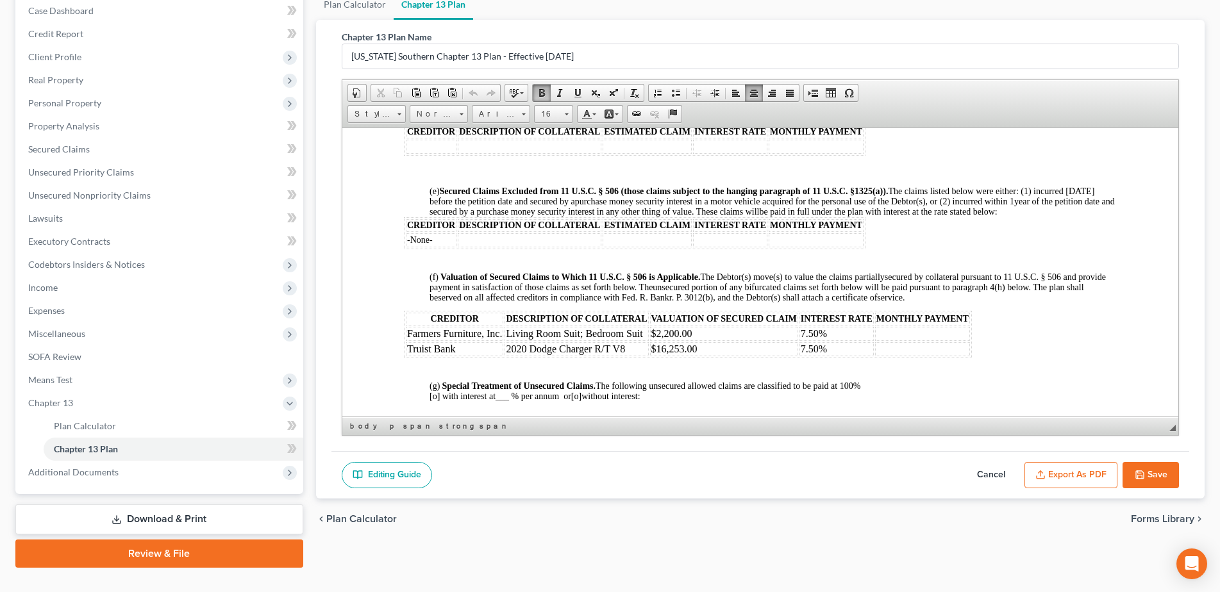
scroll to position [1226, 0]
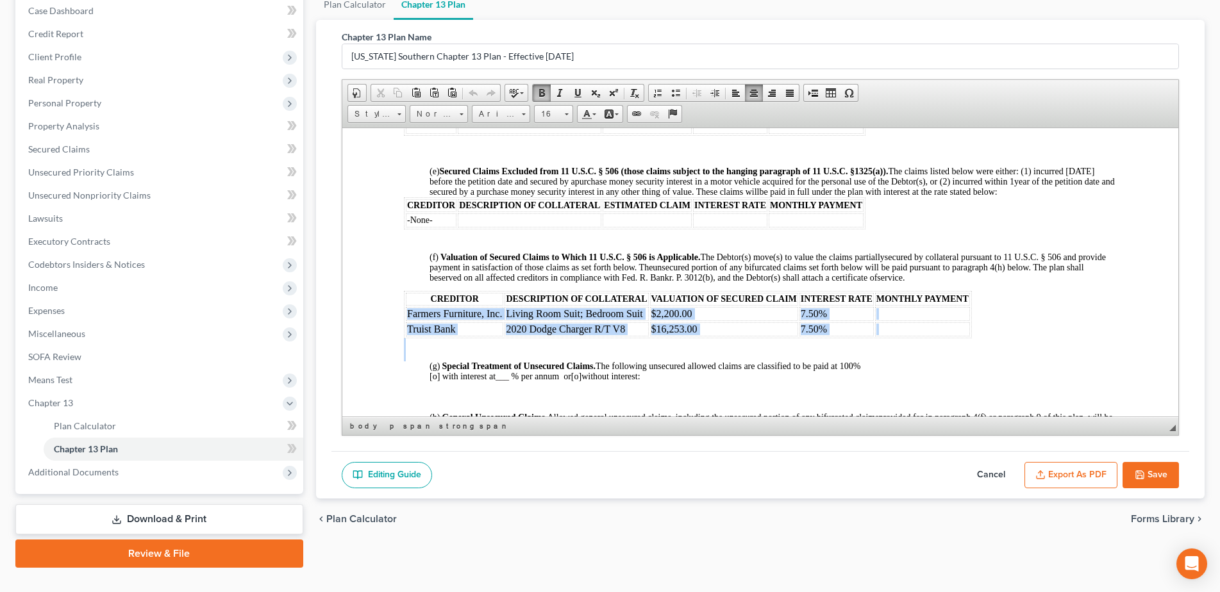
drag, startPoint x: 404, startPoint y: 312, endPoint x: 854, endPoint y: 354, distance: 452.0
click at [854, 354] on body "IN THE UNITED STATES BANKRUPTCY COURT FOR THE SOUTHERN DISTRICT OF GEORGIA Fill…" at bounding box center [759, 267] width 713 height 2608
click at [543, 89] on span at bounding box center [542, 93] width 10 height 10
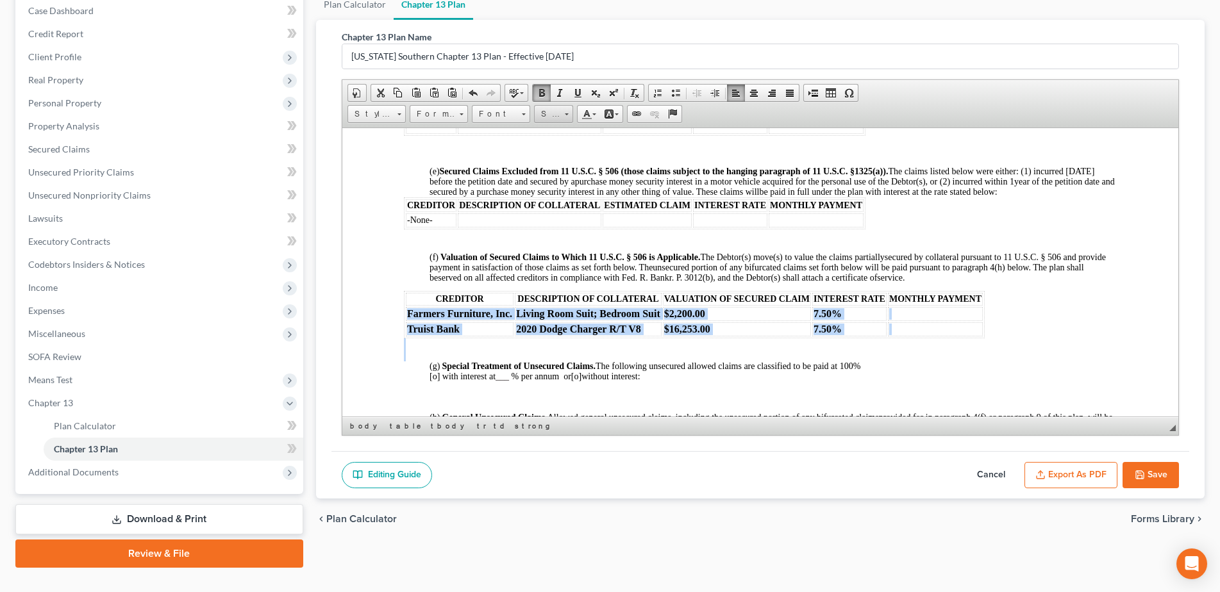
click at [566, 115] on span at bounding box center [567, 114] width 4 height 2
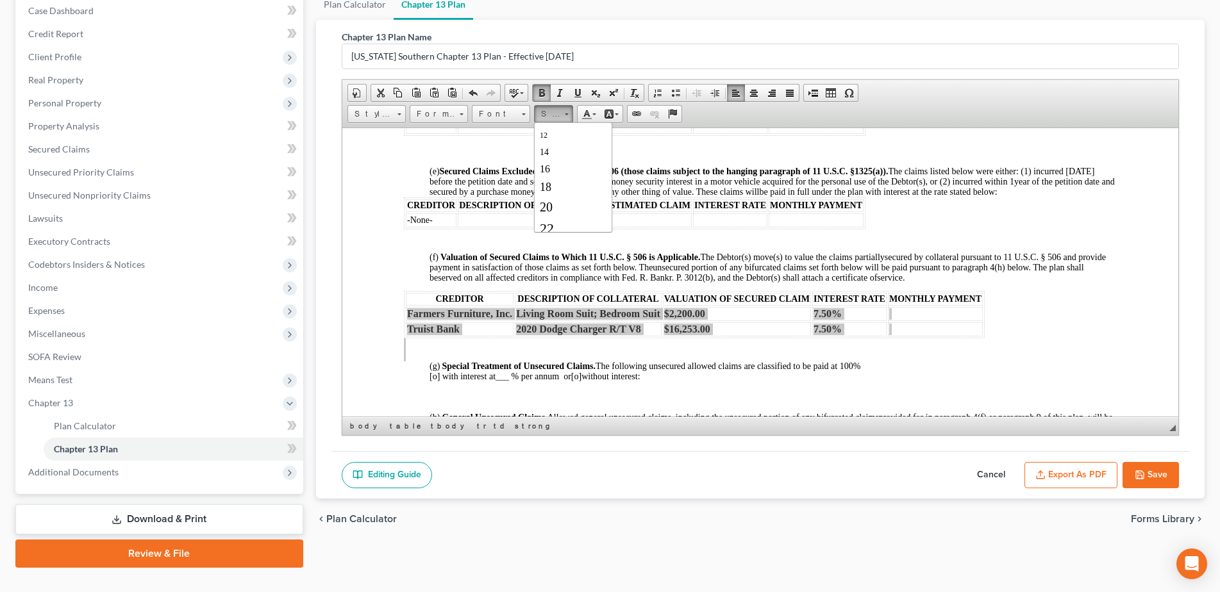
scroll to position [90, 0]
click at [547, 178] on span "18" at bounding box center [545, 177] width 12 height 13
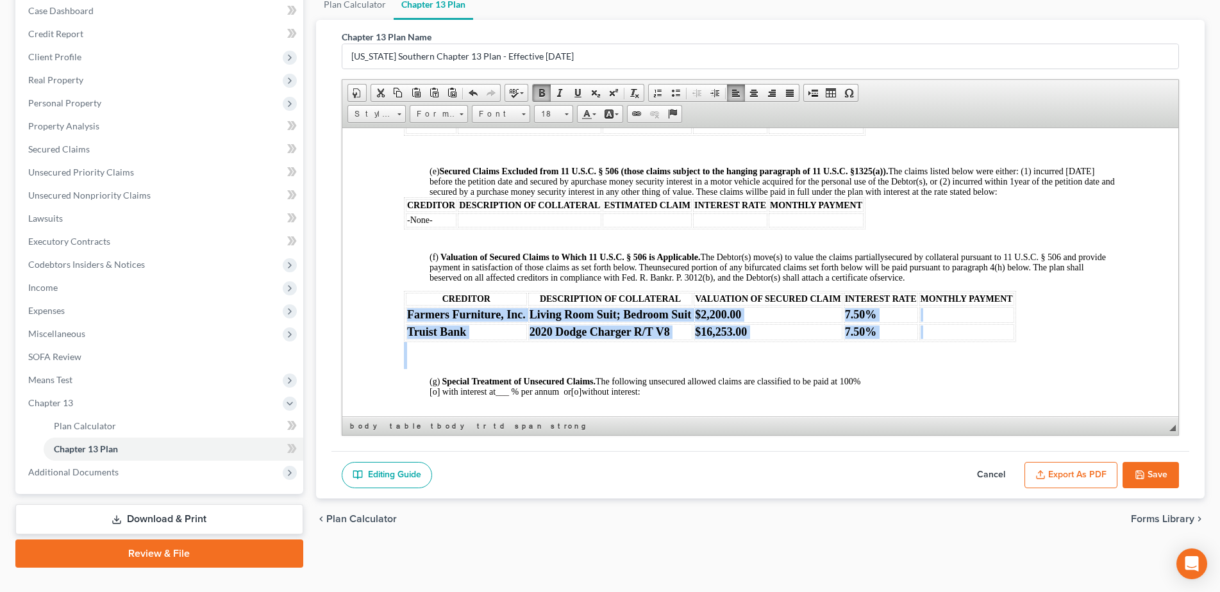
scroll to position [0, 0]
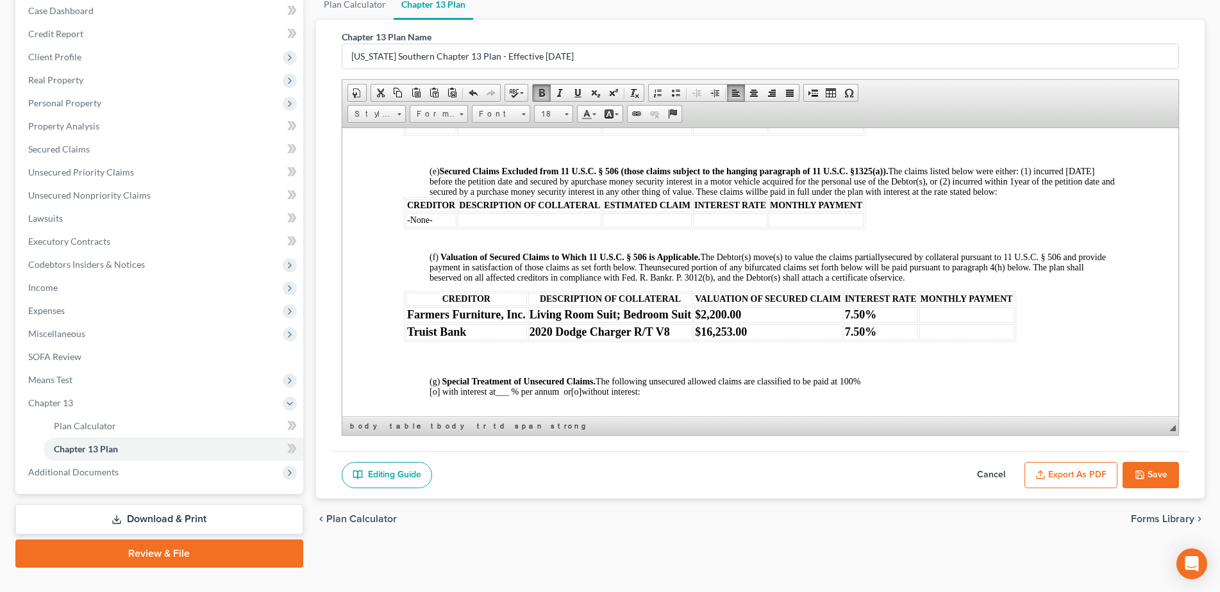
click at [758, 235] on p at bounding box center [759, 233] width 713 height 8
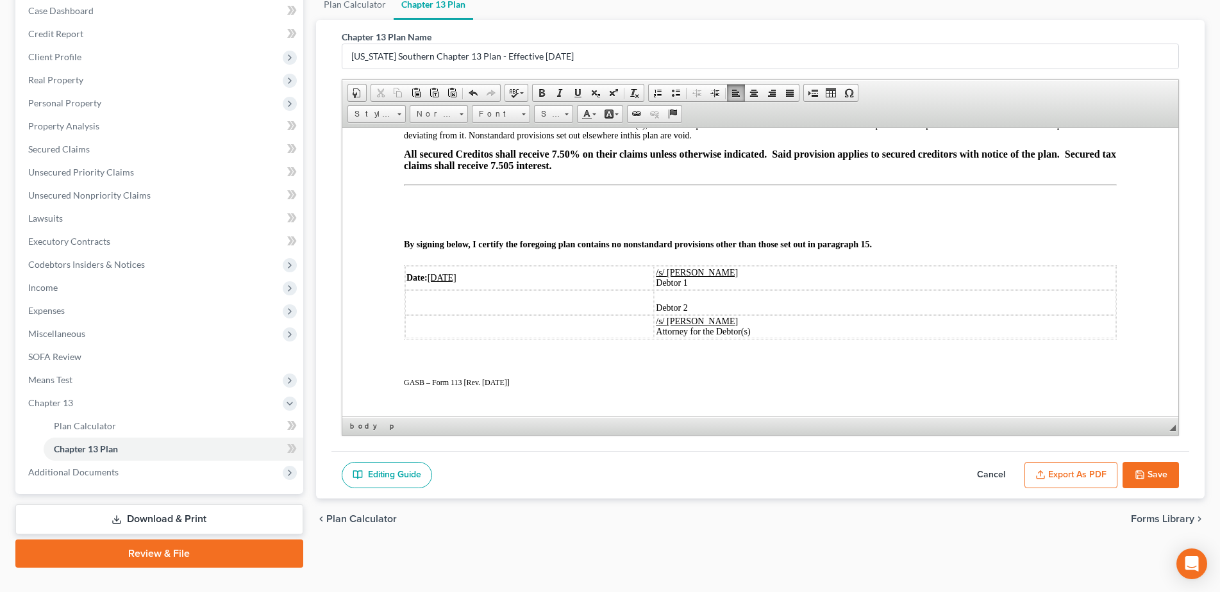
scroll to position [2375, 0]
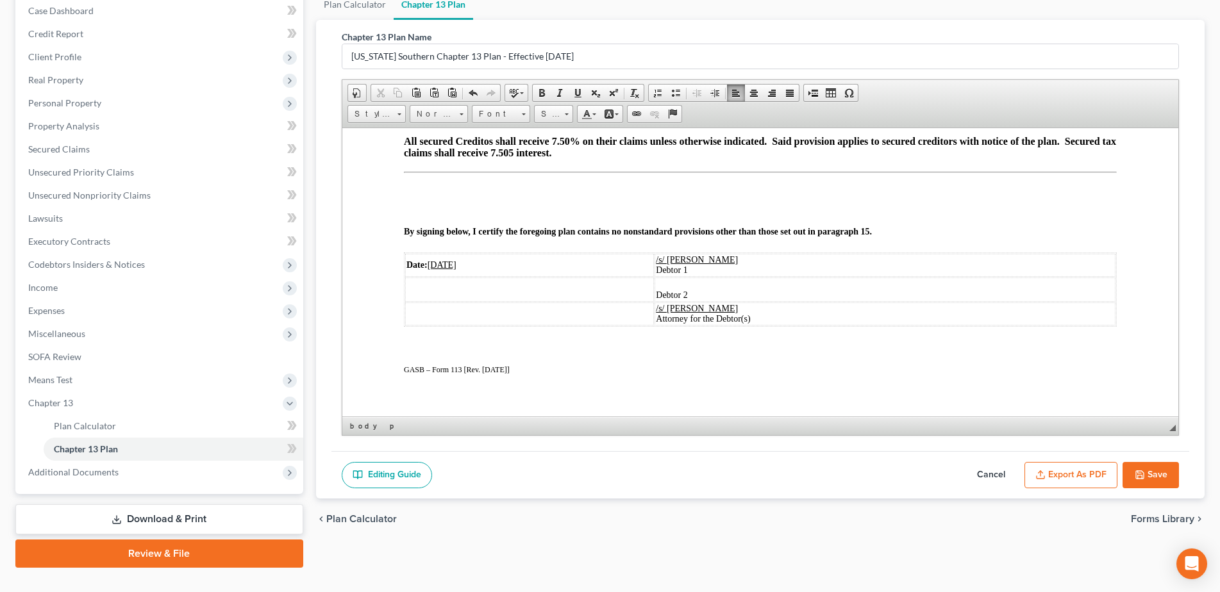
click at [1152, 478] on button "Save" at bounding box center [1150, 475] width 56 height 27
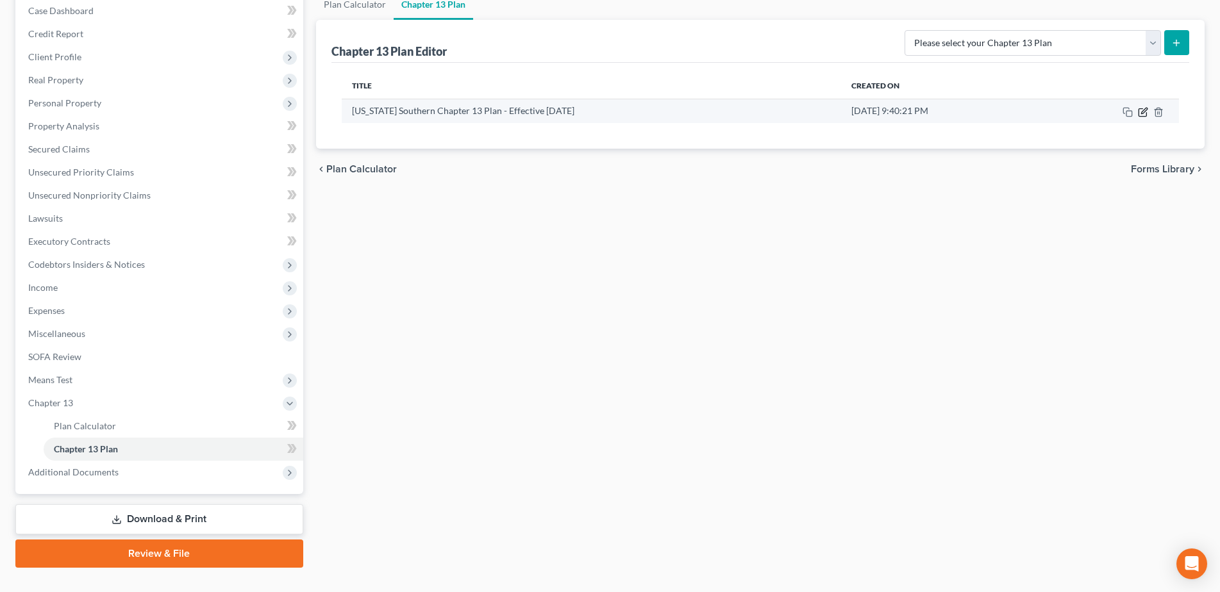
click at [1144, 112] on icon "button" at bounding box center [1144, 111] width 6 height 6
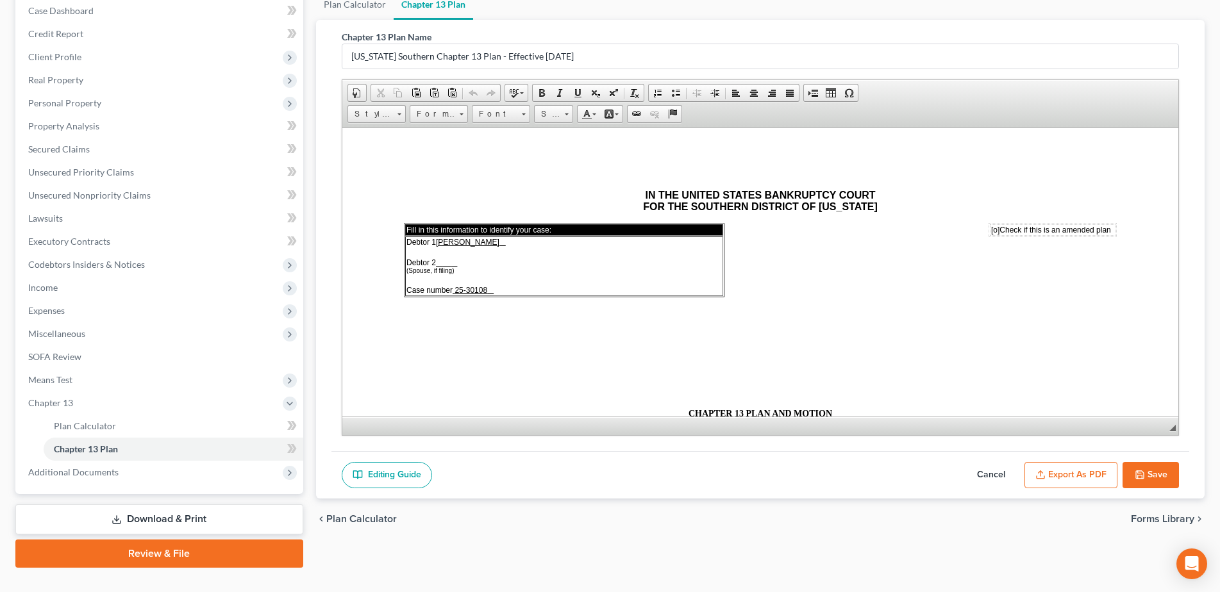
scroll to position [0, 0]
click at [1066, 475] on button "Export as PDF" at bounding box center [1070, 475] width 93 height 27
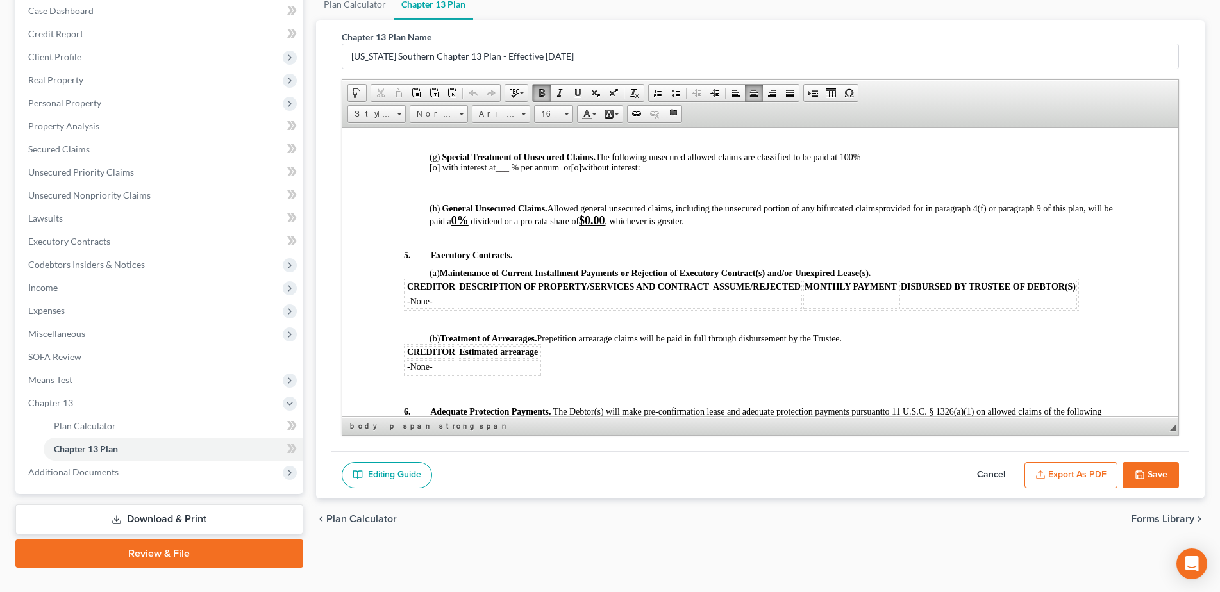
scroll to position [1446, 0]
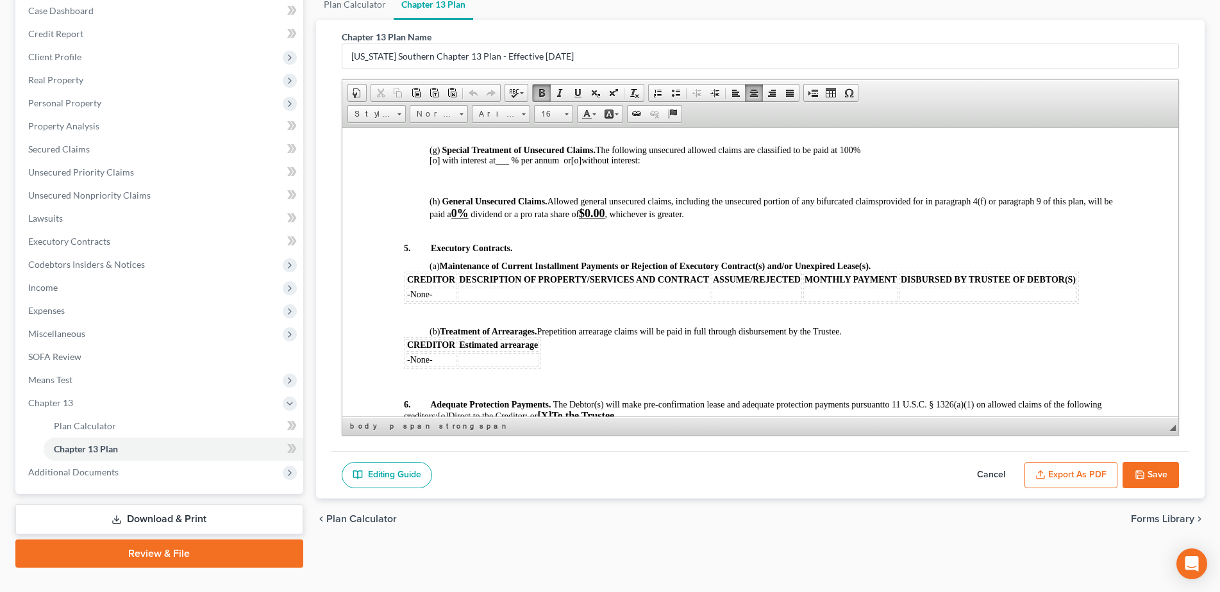
click at [1075, 472] on button "Export as PDF" at bounding box center [1070, 475] width 93 height 27
click at [1100, 472] on button "Export as PDF" at bounding box center [1070, 475] width 93 height 27
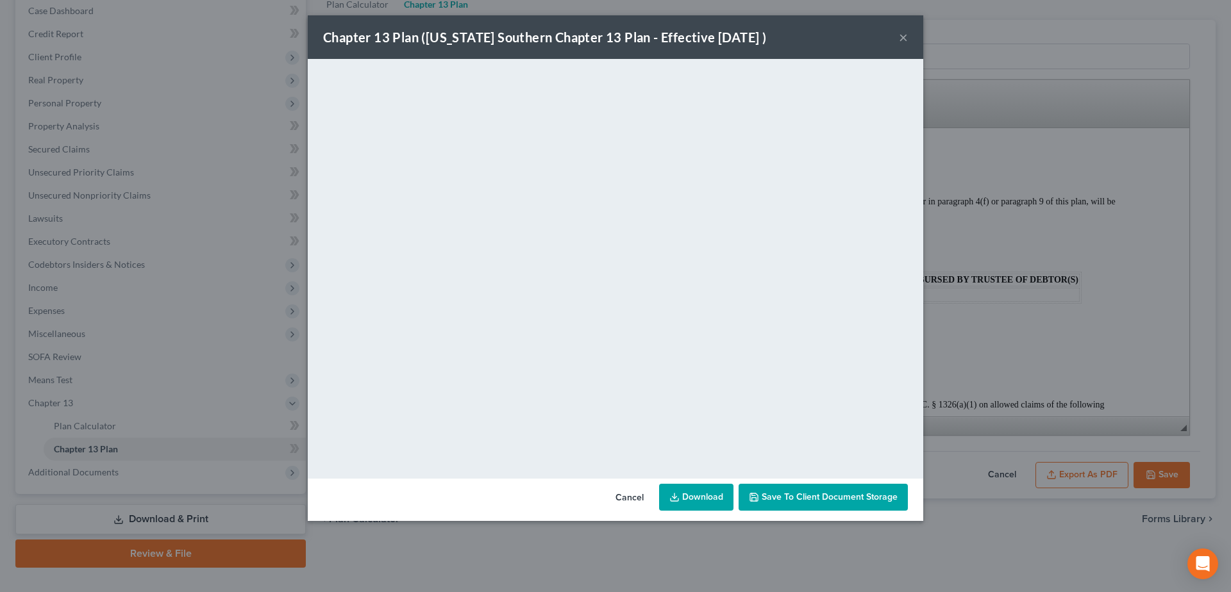
click at [902, 38] on button "×" at bounding box center [903, 36] width 9 height 15
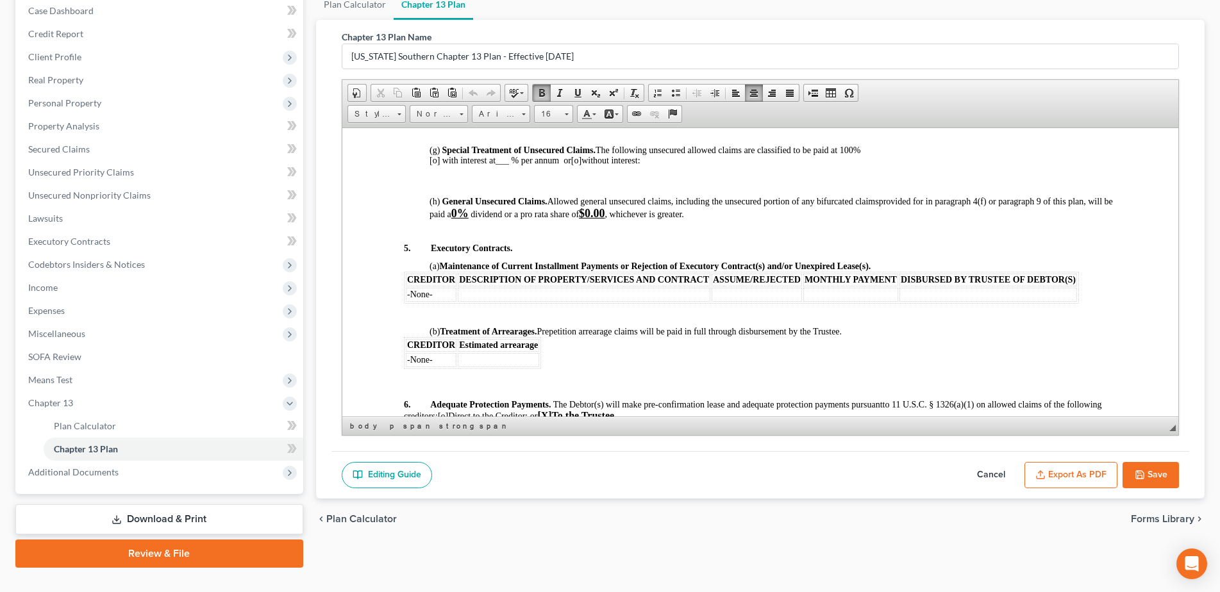
click at [1156, 474] on button "Save" at bounding box center [1150, 475] width 56 height 27
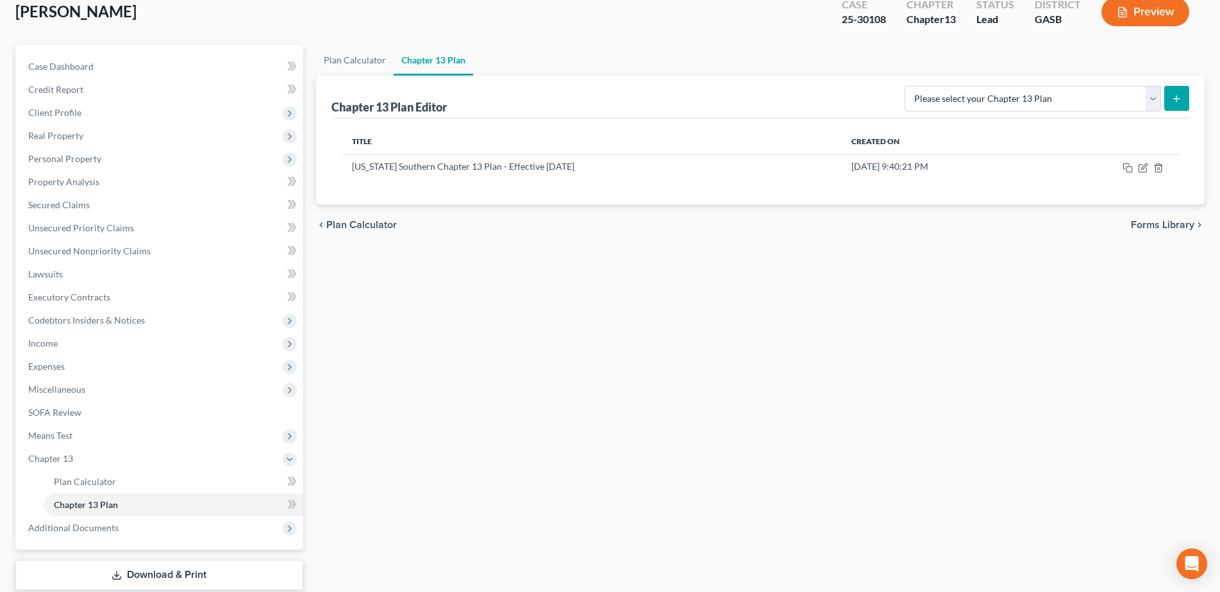
scroll to position [0, 0]
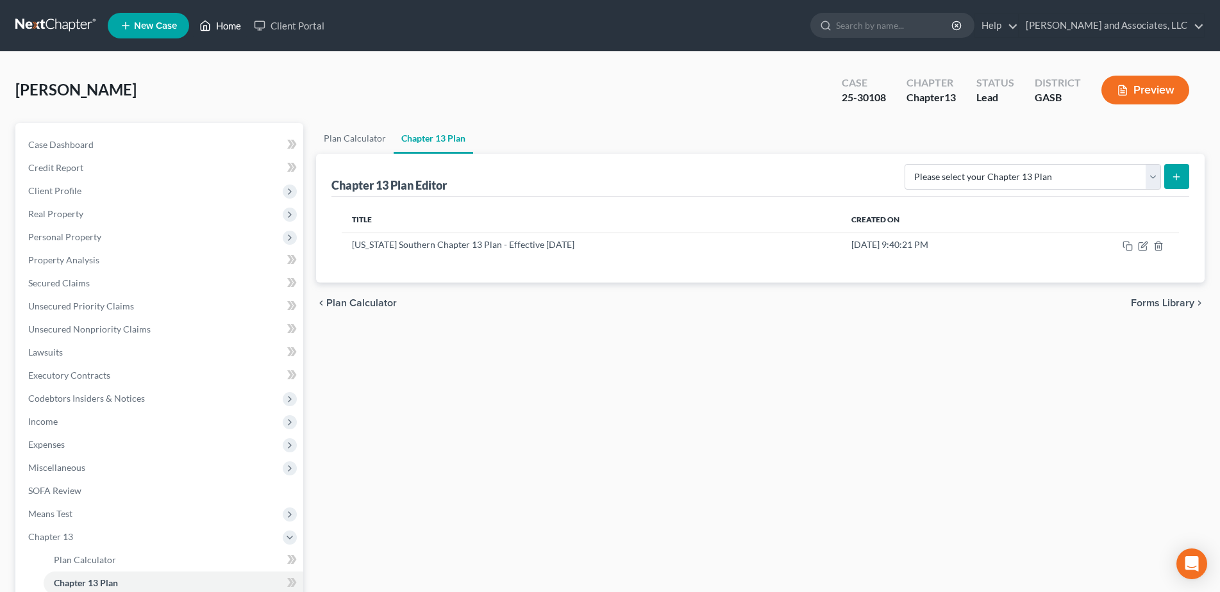
click at [229, 26] on link "Home" at bounding box center [220, 25] width 54 height 23
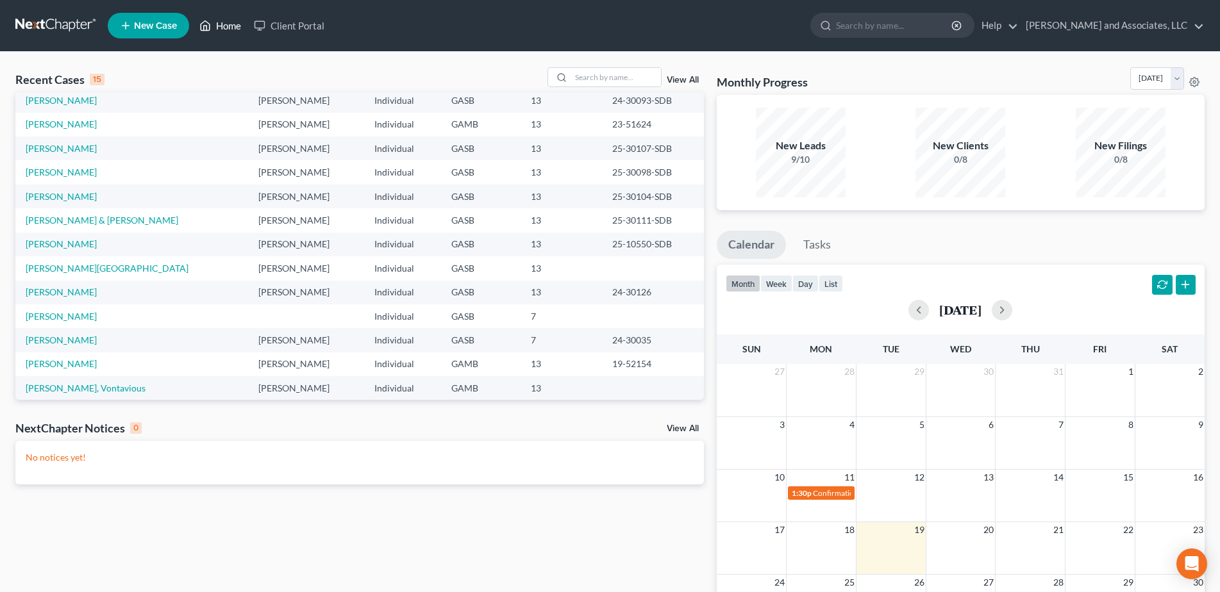
scroll to position [88, 0]
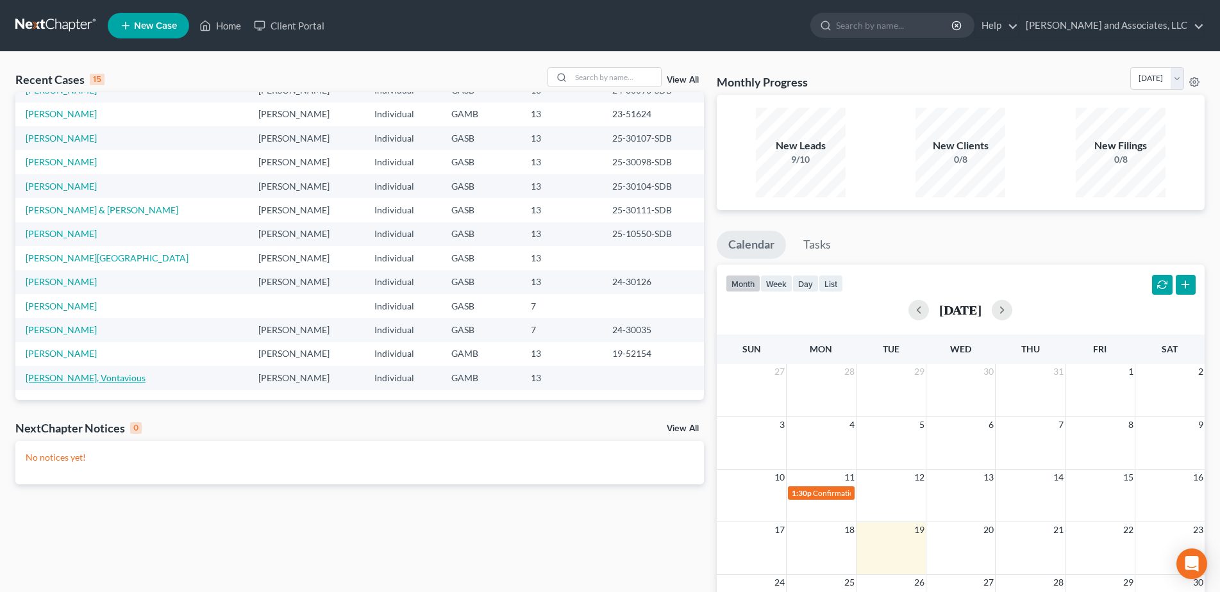
click at [92, 378] on link "Tillman, Vontavious" at bounding box center [86, 377] width 120 height 11
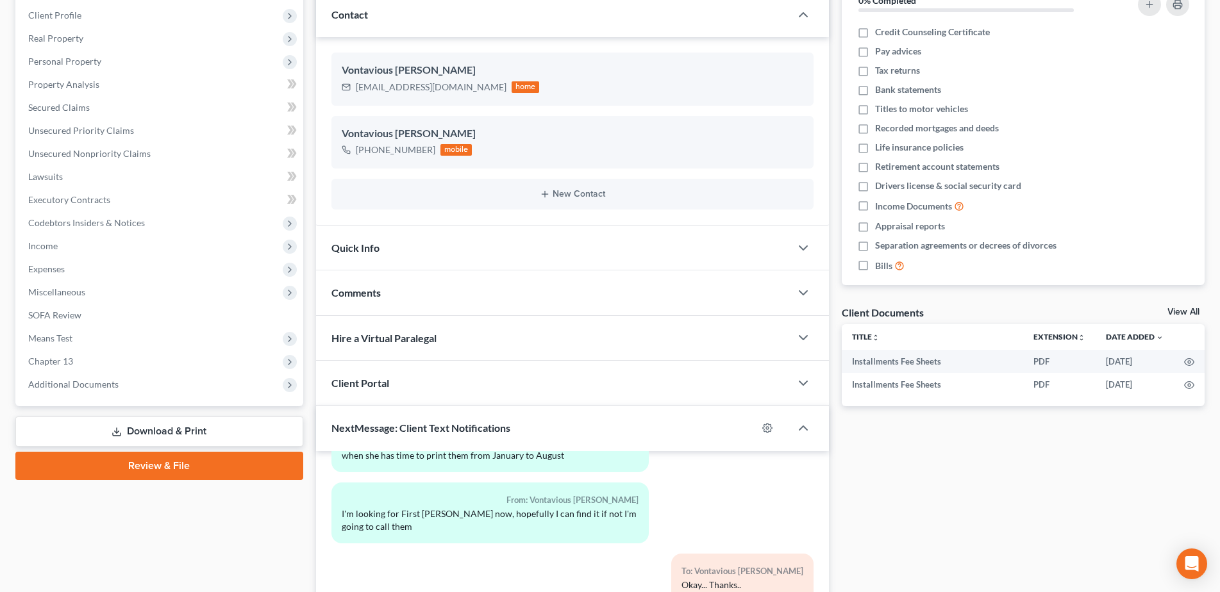
scroll to position [207, 0]
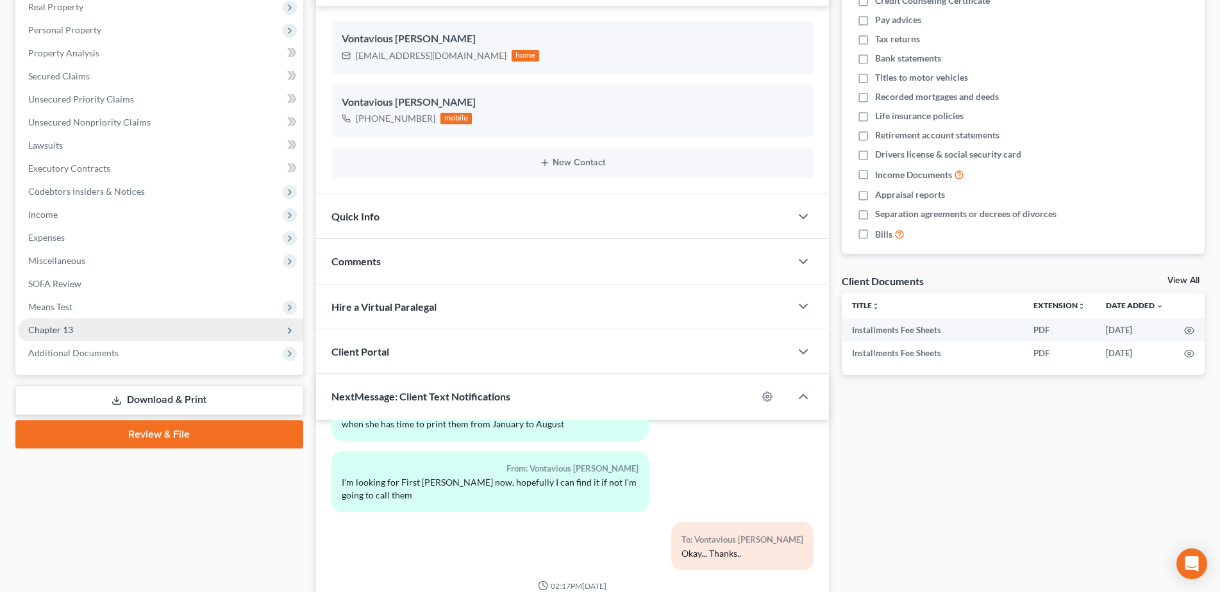
click at [70, 327] on span "Chapter 13" at bounding box center [50, 329] width 45 height 11
click at [43, 327] on span "Chapter 13" at bounding box center [50, 329] width 45 height 11
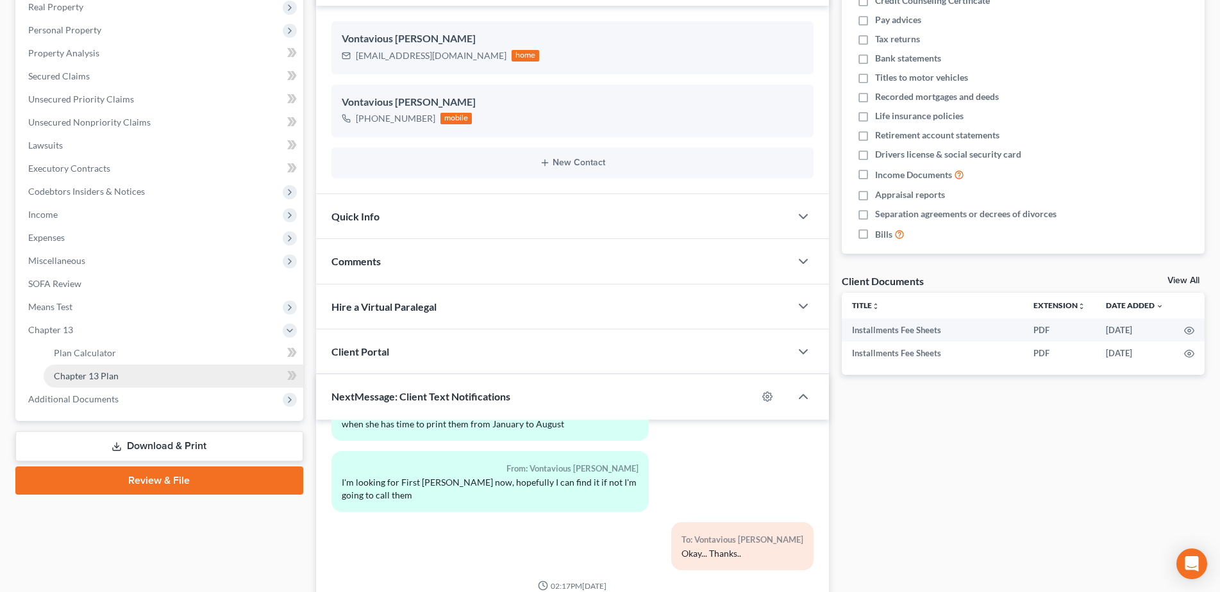
click at [97, 374] on span "Chapter 13 Plan" at bounding box center [86, 375] width 65 height 11
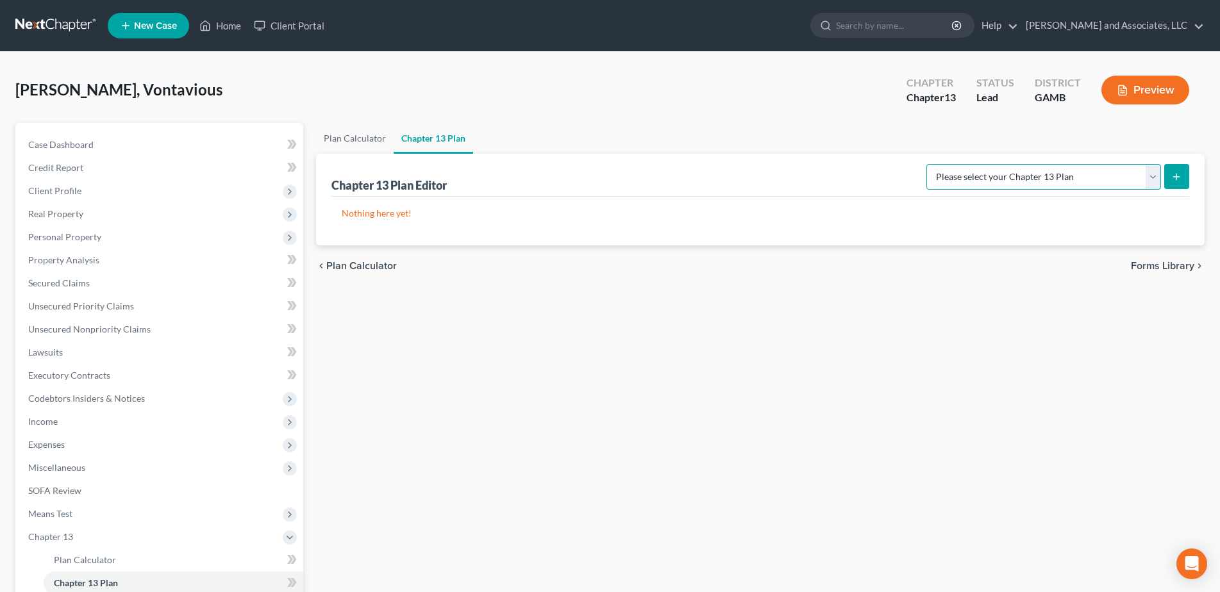
click at [1153, 183] on select "Please select your Chapter 13 Plan Georgia Middle - Revised 10/9/2019 Georgia M…" at bounding box center [1043, 177] width 235 height 26
select select "0"
click at [926, 164] on select "Please select your Chapter 13 Plan Georgia Middle - Revised 10/9/2019 Georgia M…" at bounding box center [1043, 177] width 235 height 26
click at [1074, 207] on p "Nothing here yet!" at bounding box center [760, 213] width 837 height 13
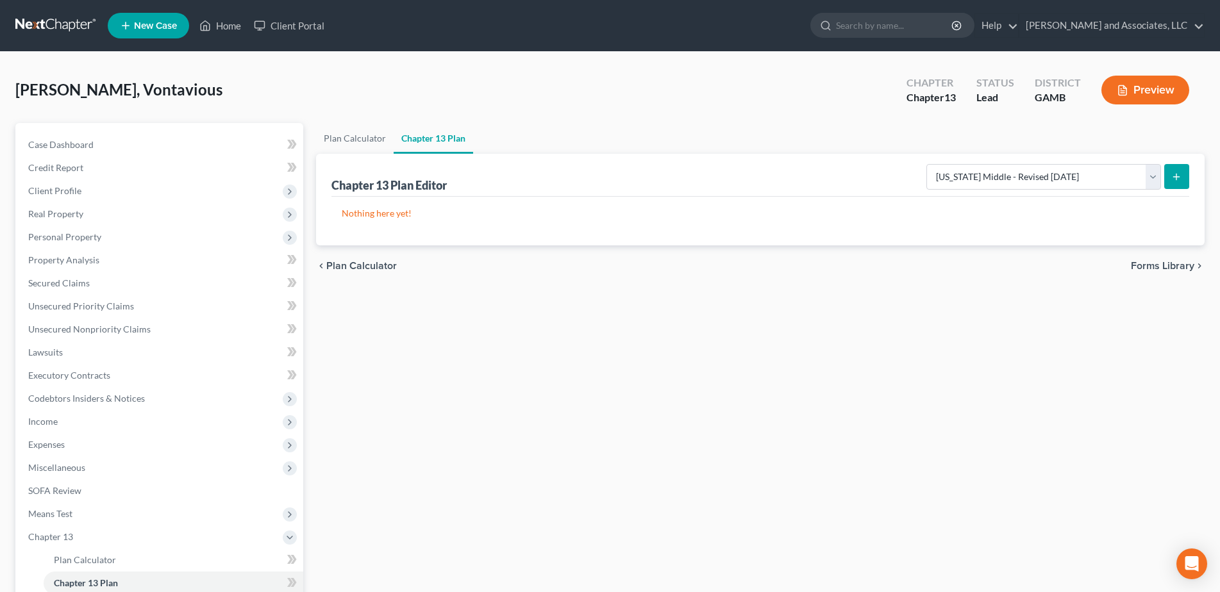
click at [1178, 178] on icon "submit" at bounding box center [1176, 177] width 10 height 10
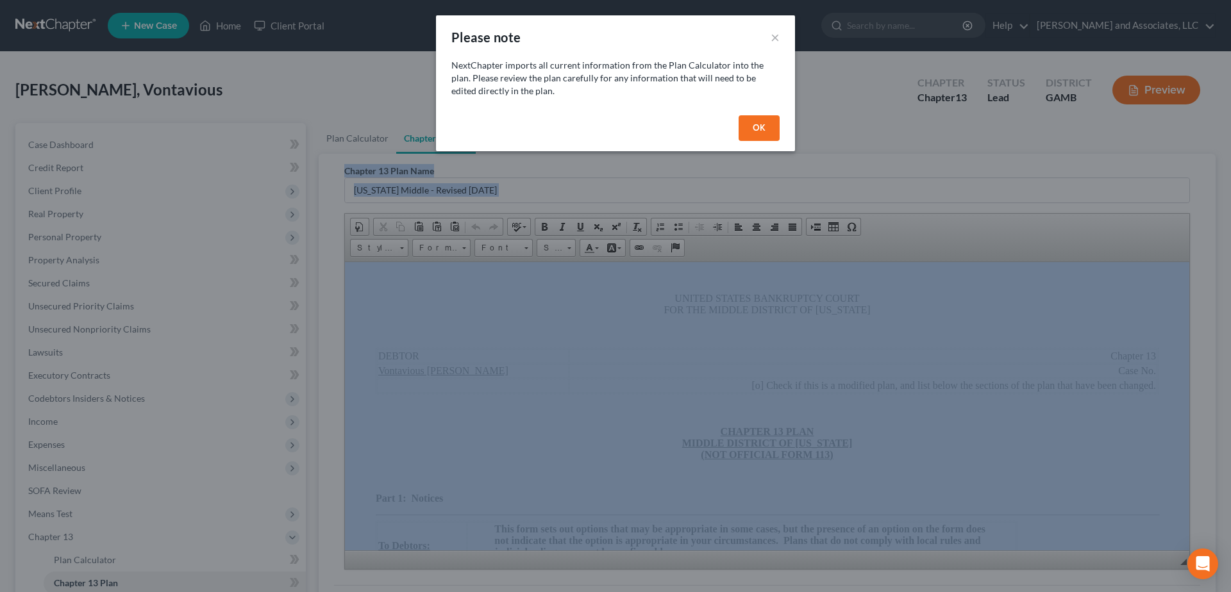
click at [756, 124] on button "OK" at bounding box center [758, 128] width 41 height 26
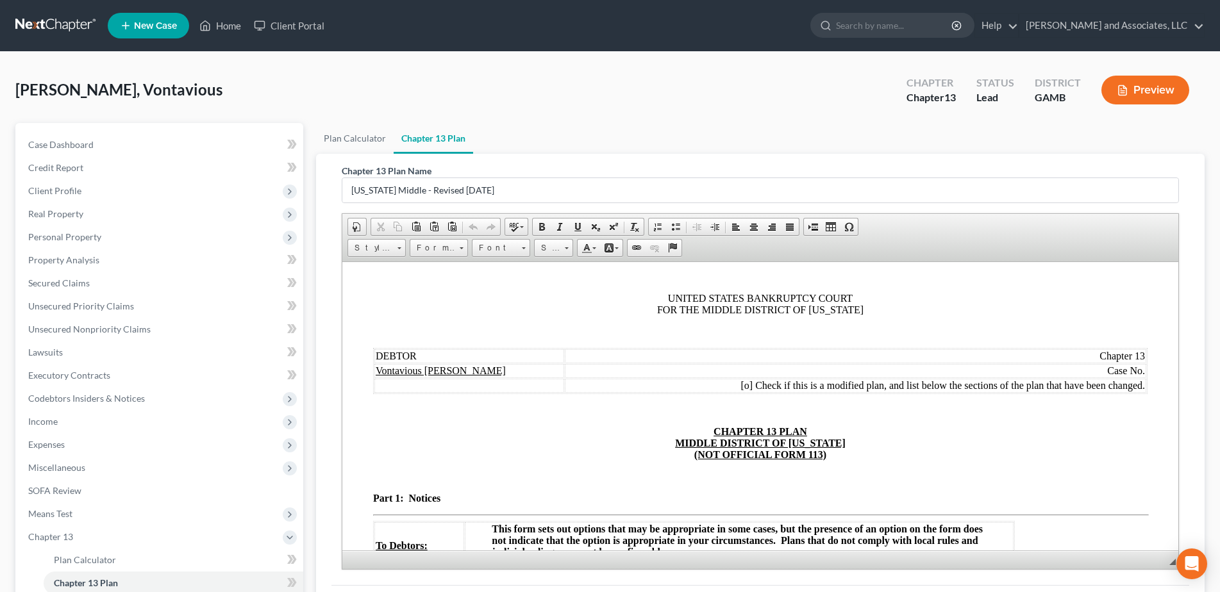
click at [803, 150] on ul "Plan Calculator Chapter 13 Plan" at bounding box center [760, 138] width 888 height 31
click at [1085, 353] on td "Chapter 13" at bounding box center [854, 356] width 581 height 14
click at [736, 229] on span at bounding box center [736, 227] width 10 height 10
click at [1091, 371] on td "Case No." at bounding box center [854, 370] width 581 height 14
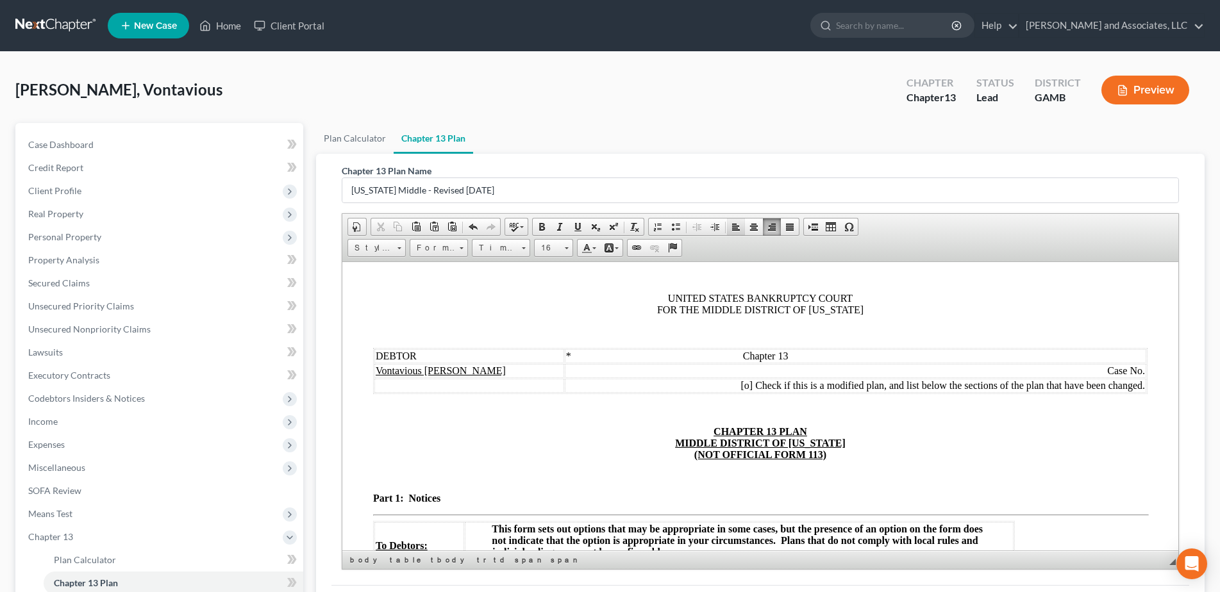
click at [733, 229] on span at bounding box center [736, 227] width 10 height 10
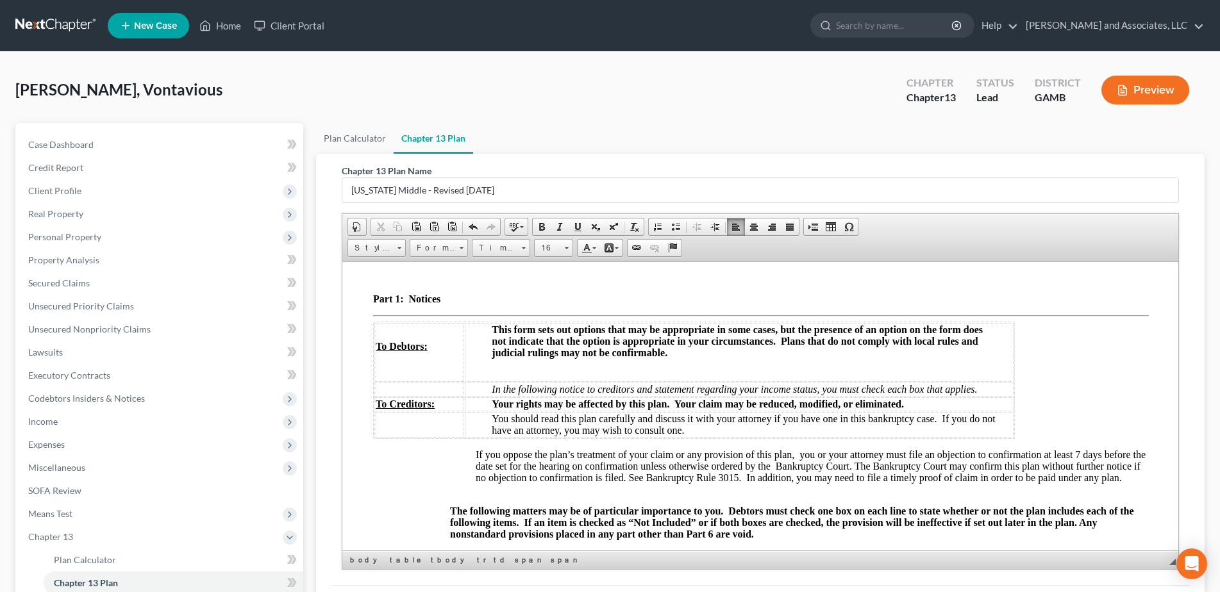
scroll to position [233, 0]
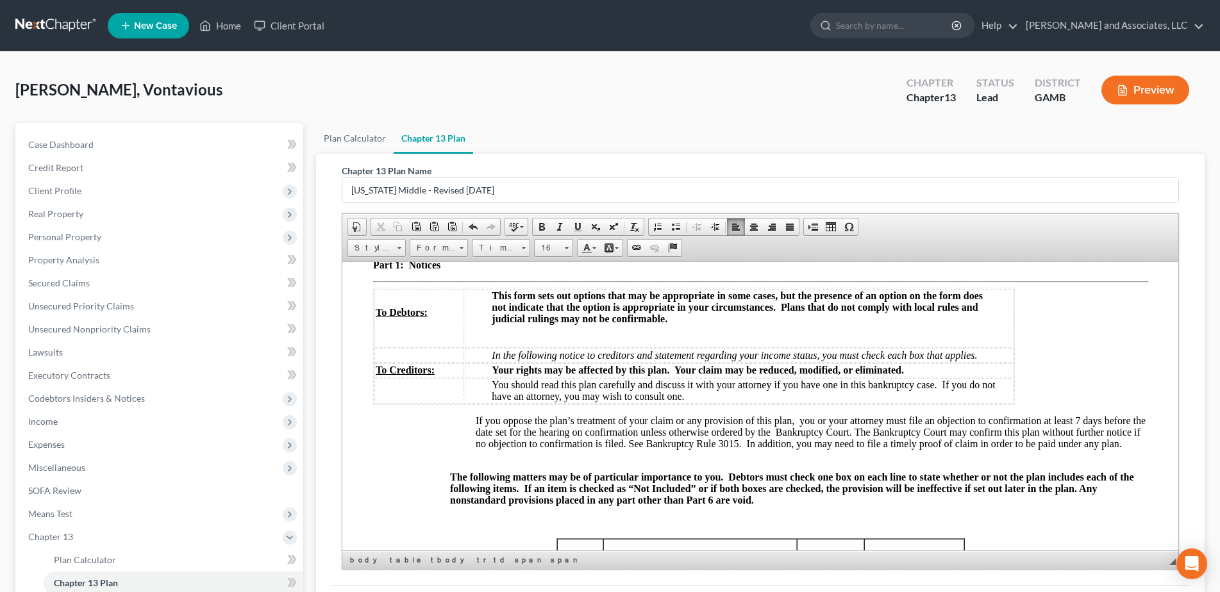
click at [915, 372] on p "Your rights may be affected by this plan. Your claim may be reduced, modified, …" at bounding box center [751, 370] width 520 height 12
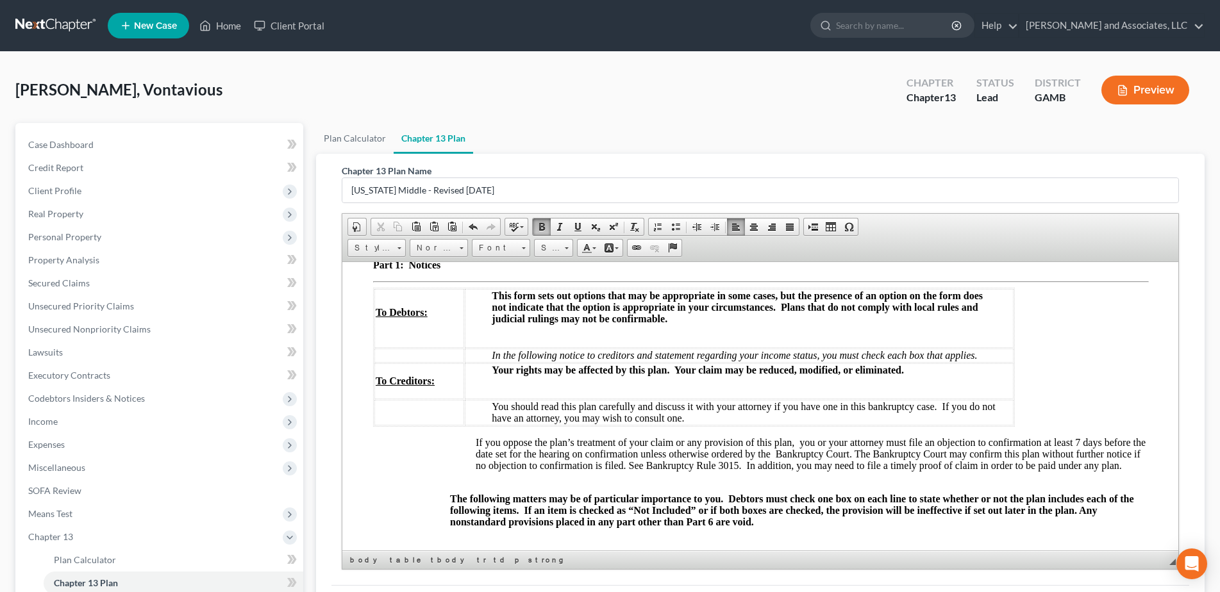
click at [690, 420] on p "You should read this plan carefully and discuss it with your attorney if you ha…" at bounding box center [751, 412] width 520 height 23
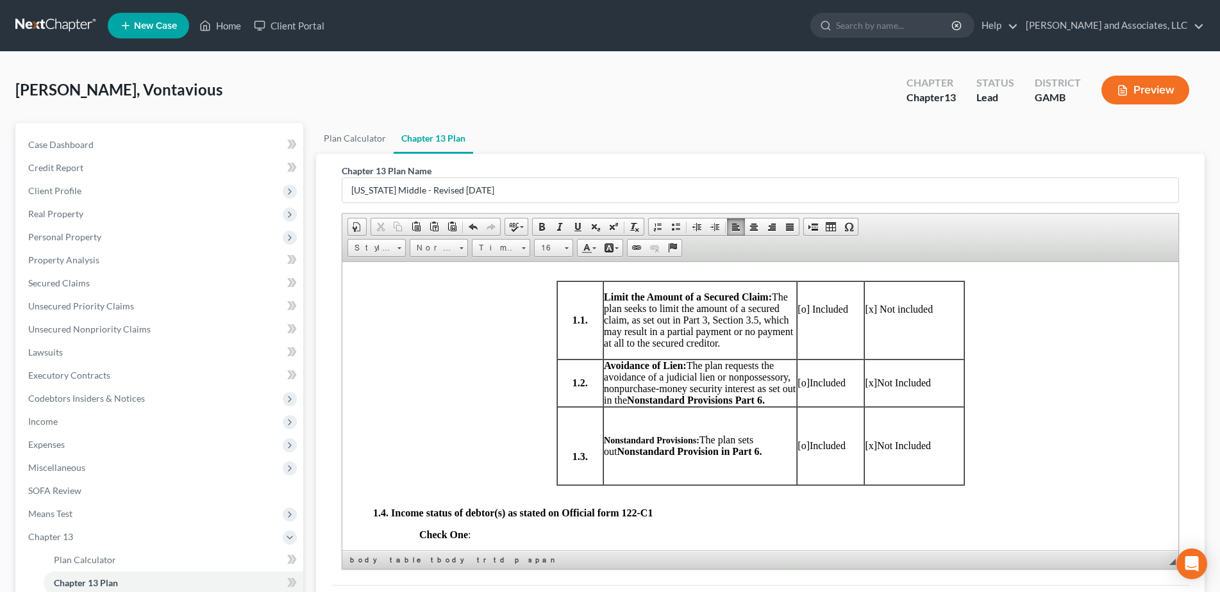
scroll to position [535, 0]
click at [801, 314] on p "[o] Included" at bounding box center [830, 309] width 66 height 12
click at [869, 314] on p "[x] Not included" at bounding box center [913, 309] width 98 height 12
click at [800, 387] on span "[o]" at bounding box center [803, 381] width 12 height 11
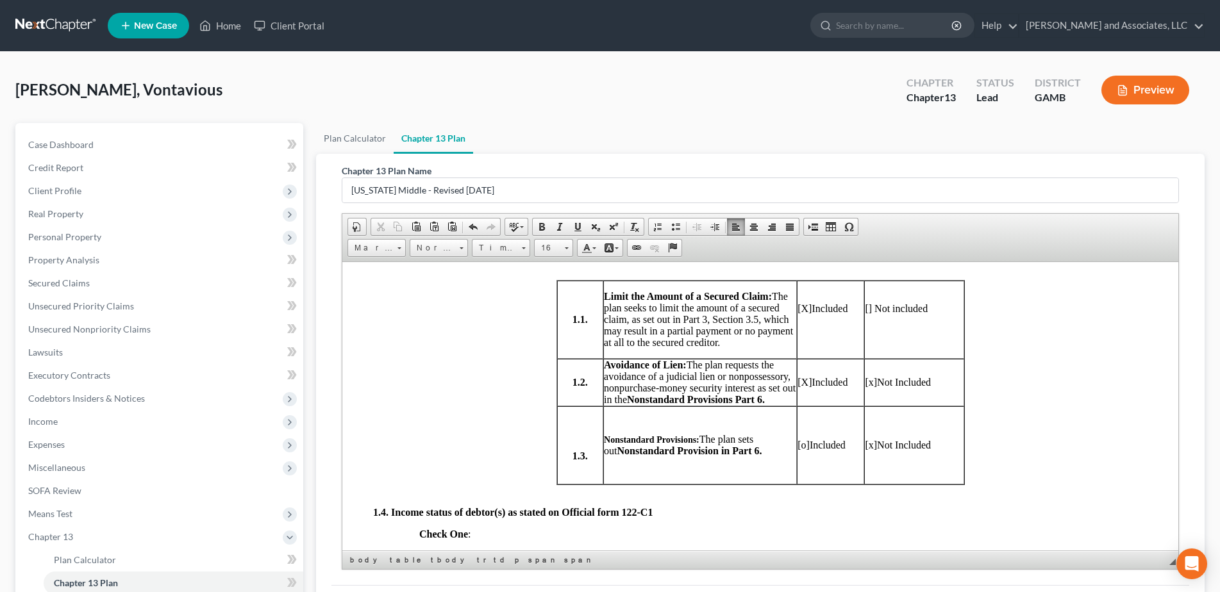
click at [867, 387] on span "[x]" at bounding box center [870, 381] width 12 height 11
click at [800, 450] on span "[o]" at bounding box center [803, 444] width 12 height 11
click at [868, 450] on span "[x]" at bounding box center [870, 444] width 12 height 11
click at [797, 314] on p "[X] Included" at bounding box center [830, 309] width 66 height 12
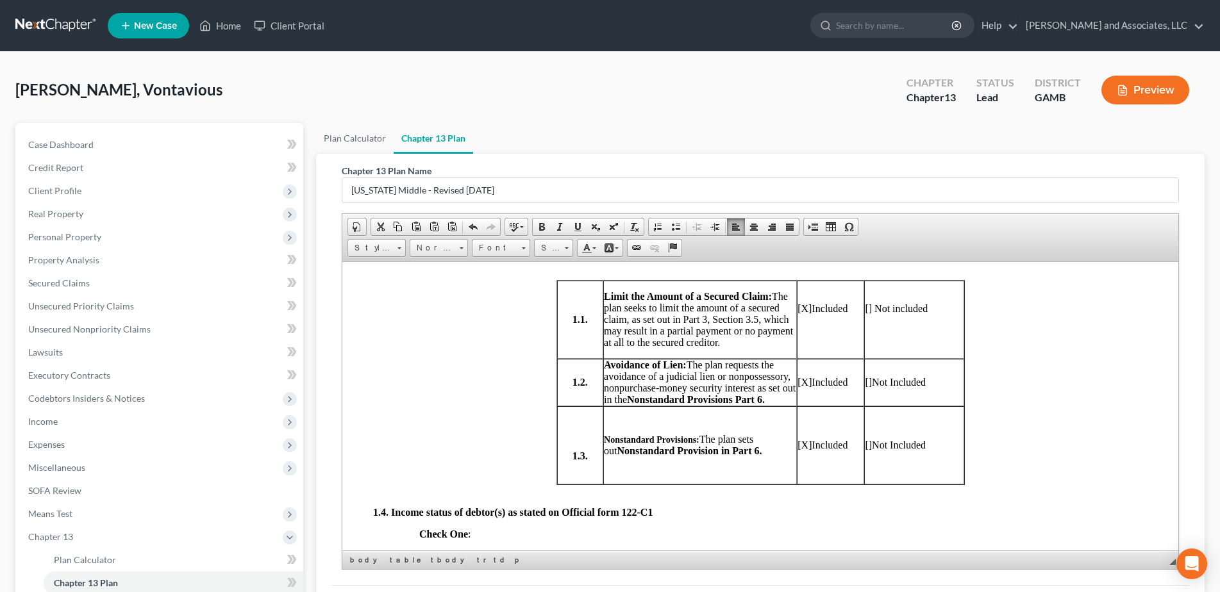
click at [797, 314] on p "[X] Included" at bounding box center [830, 309] width 66 height 12
click at [544, 226] on span at bounding box center [542, 227] width 10 height 10
drag, startPoint x: 1117, startPoint y: 379, endPoint x: 1031, endPoint y: 387, distance: 85.7
drag, startPoint x: 792, startPoint y: 391, endPoint x: 849, endPoint y: 397, distance: 57.3
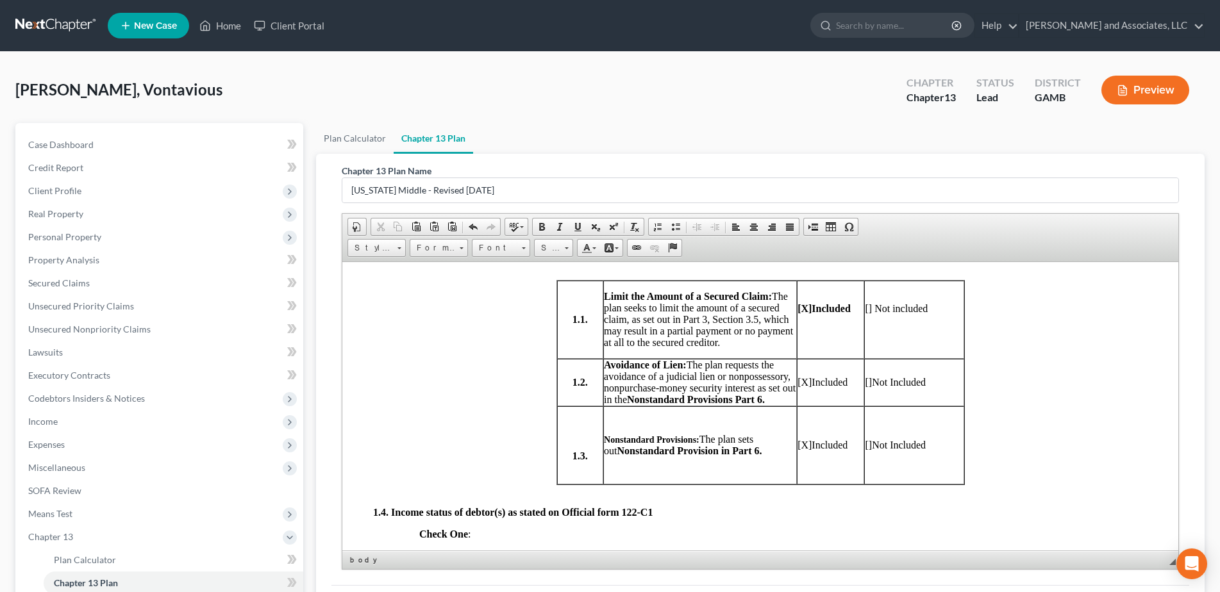
click at [849, 388] on p "[X ] Included" at bounding box center [830, 382] width 66 height 12
click at [540, 227] on span at bounding box center [542, 227] width 10 height 10
drag, startPoint x: 792, startPoint y: 457, endPoint x: 847, endPoint y: 460, distance: 55.2
click at [847, 451] on p "[X ] Included" at bounding box center [830, 445] width 66 height 12
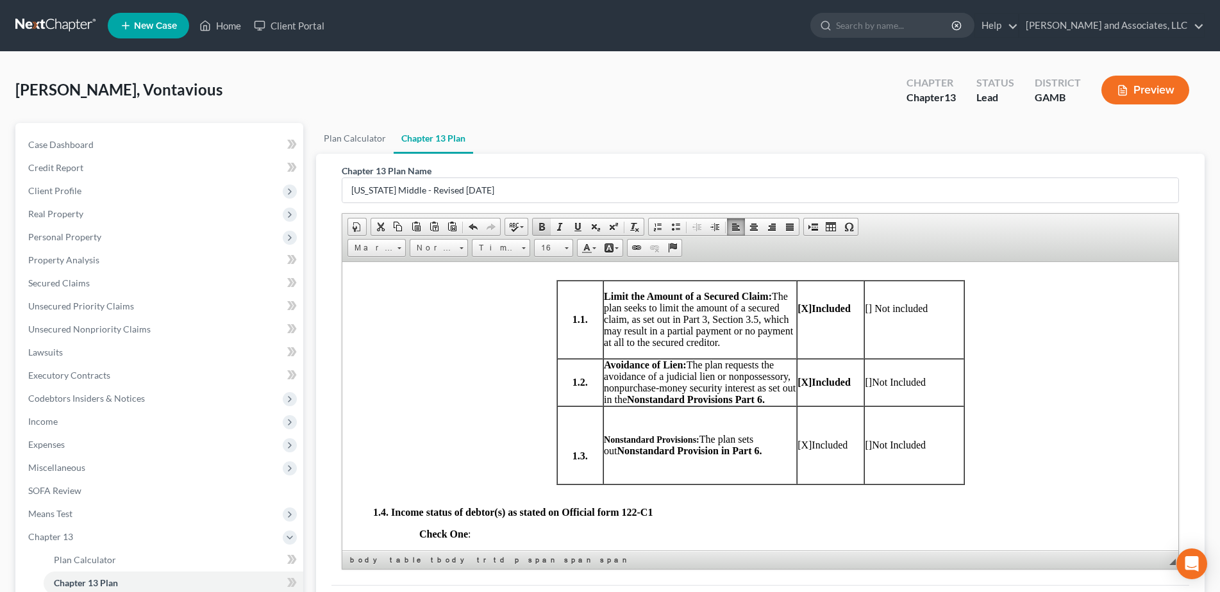
click at [546, 229] on span at bounding box center [542, 227] width 10 height 10
click at [475, 496] on div at bounding box center [759, 491] width 774 height 12
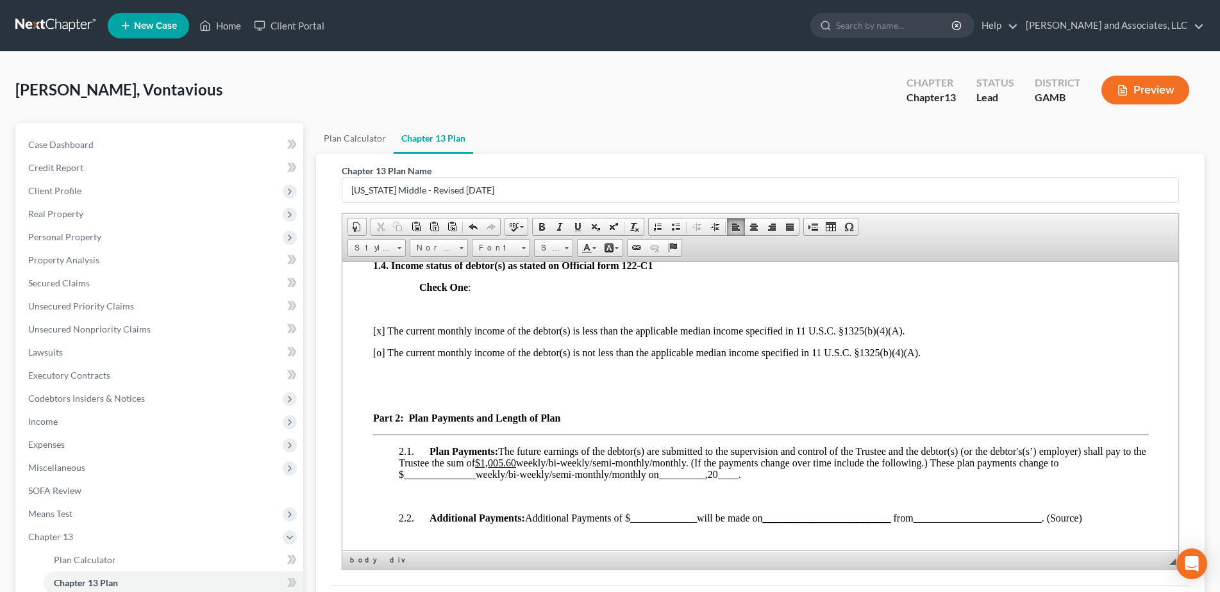
scroll to position [833, 0]
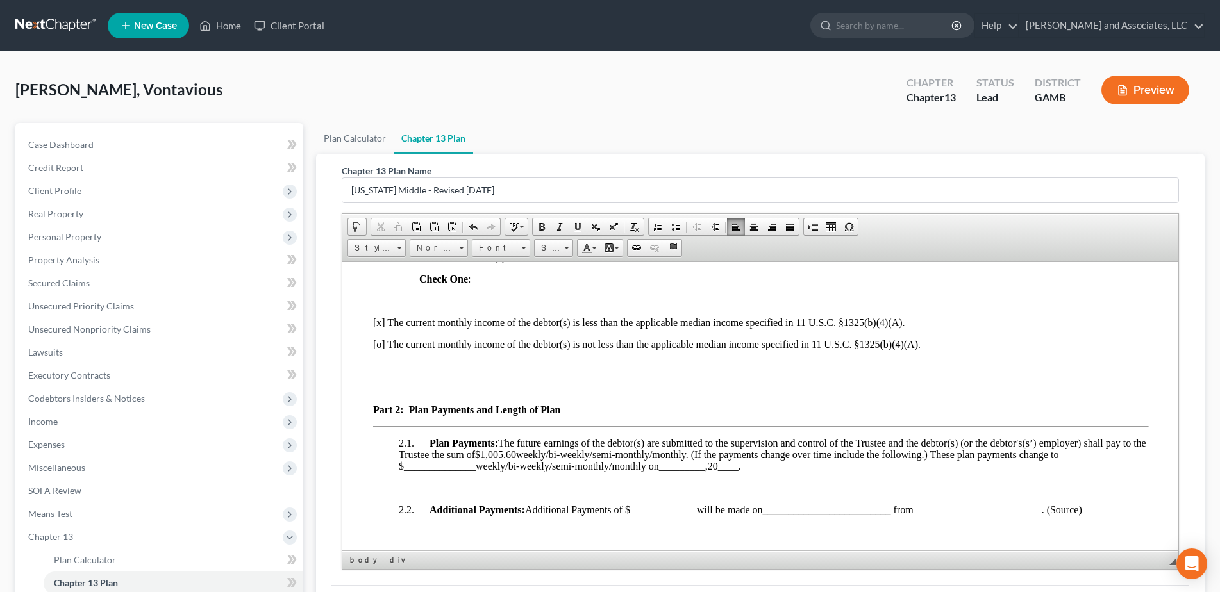
click at [381, 328] on p "[x] The current monthly income of the debtor(s) is less than the applicable med…" at bounding box center [759, 323] width 774 height 12
click at [381, 350] on p "[o] The current monthly income of the debtor(s) is not less than the applicable…" at bounding box center [759, 344] width 774 height 12
drag, startPoint x: 387, startPoint y: 330, endPoint x: 365, endPoint y: 329, distance: 21.8
click at [540, 229] on span at bounding box center [542, 227] width 10 height 10
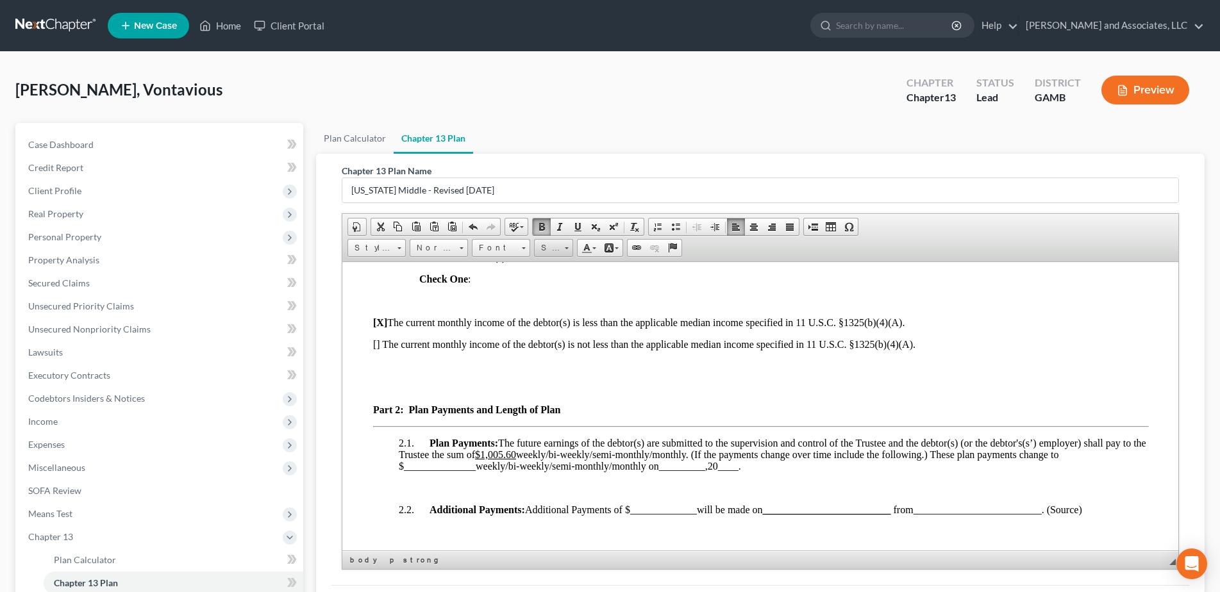
click at [566, 250] on span at bounding box center [566, 246] width 3 height 12
click at [544, 362] on span "18" at bounding box center [545, 362] width 12 height 13
click at [544, 350] on p "[ ] The current monthly income of the debtor(s) is not less than the applicable…" at bounding box center [759, 344] width 774 height 12
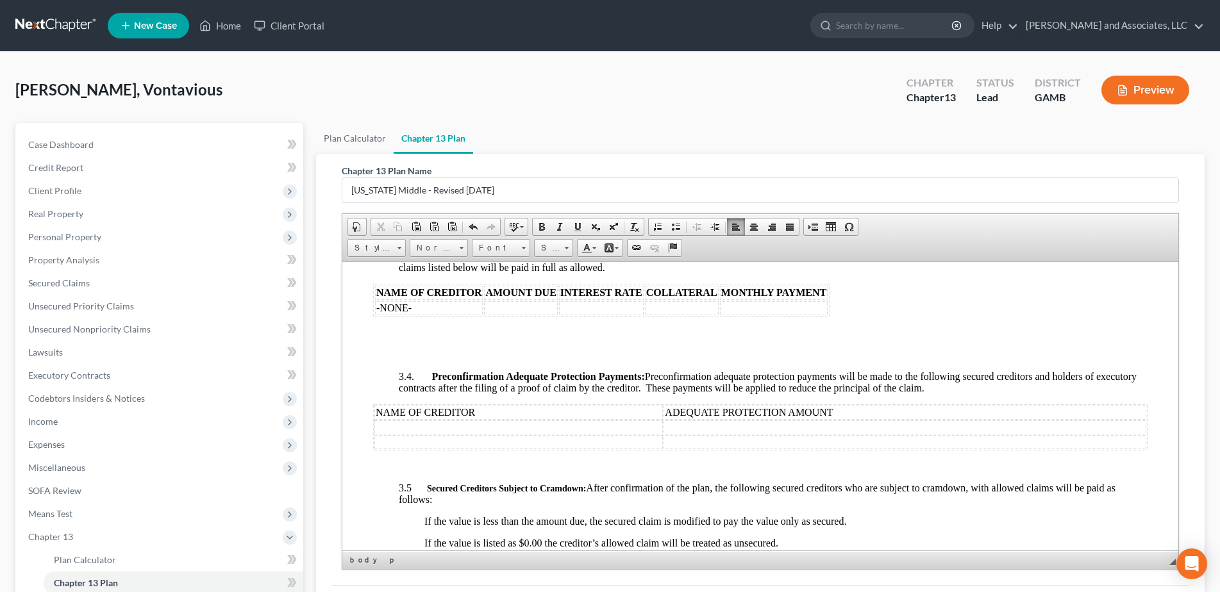
scroll to position [1526, 0]
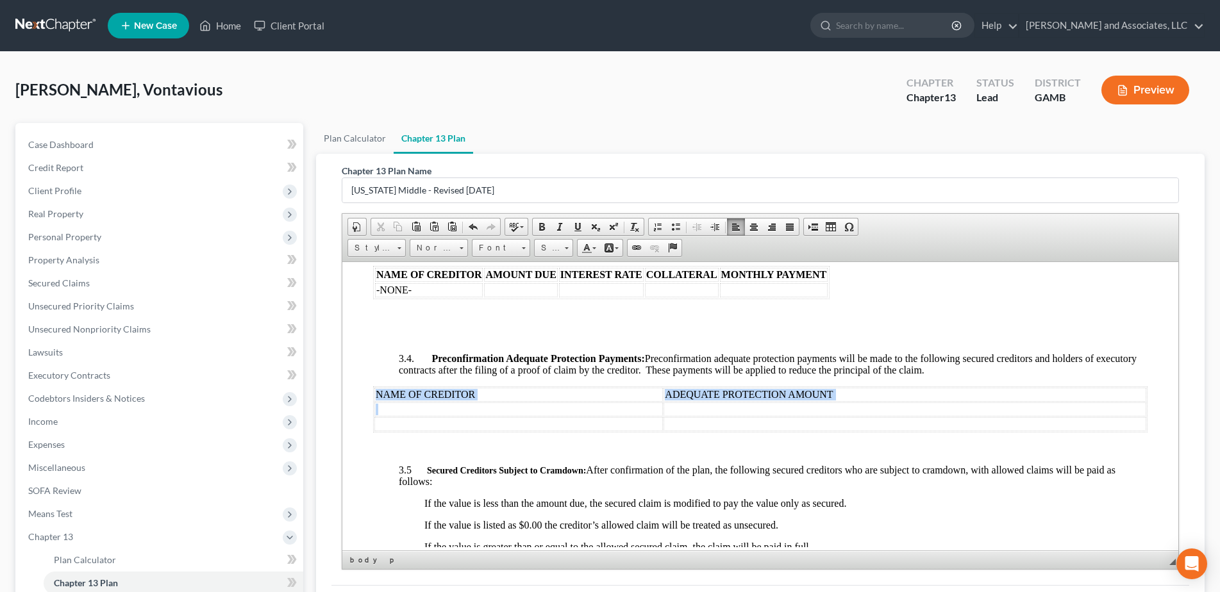
drag, startPoint x: 374, startPoint y: 406, endPoint x: 471, endPoint y: 422, distance: 98.1
click at [471, 422] on tbody "NAME OF CREDITOR ADEQUATE PROTECTION AMOUNT" at bounding box center [760, 409] width 772 height 44
click at [542, 226] on span at bounding box center [542, 227] width 10 height 10
click at [608, 333] on body "UNITED STATES BANKRUPTCY COURT FOR THE MIDDLE DISTRICT OF GEORGIA DEBTOR * Chap…" at bounding box center [759, 574] width 774 height 3622
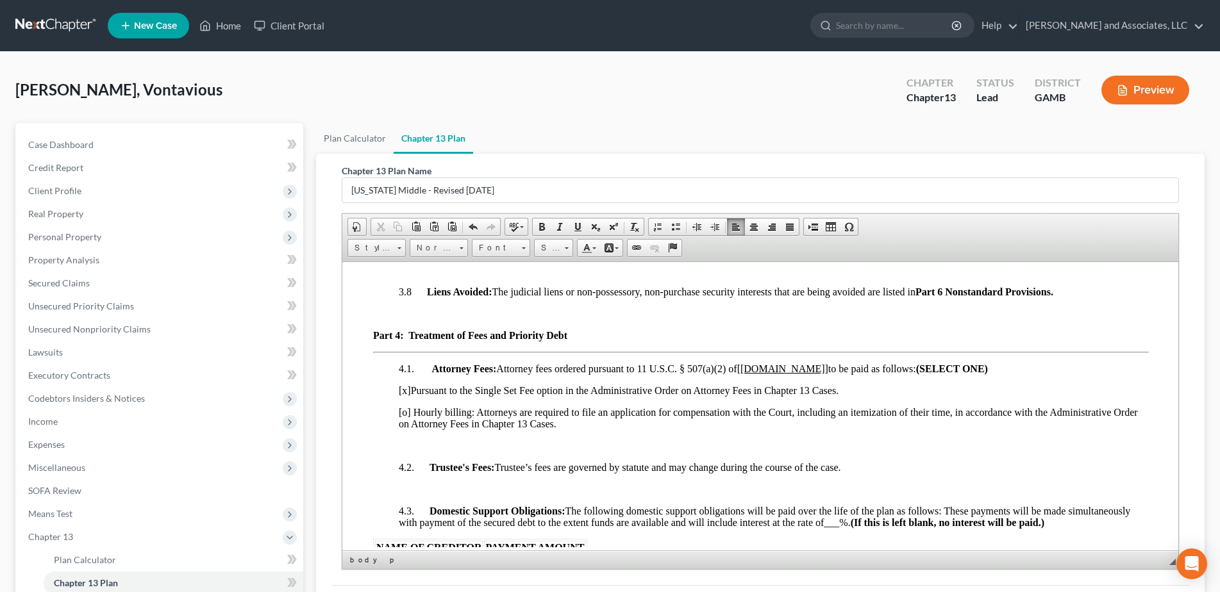
scroll to position [2183, 0]
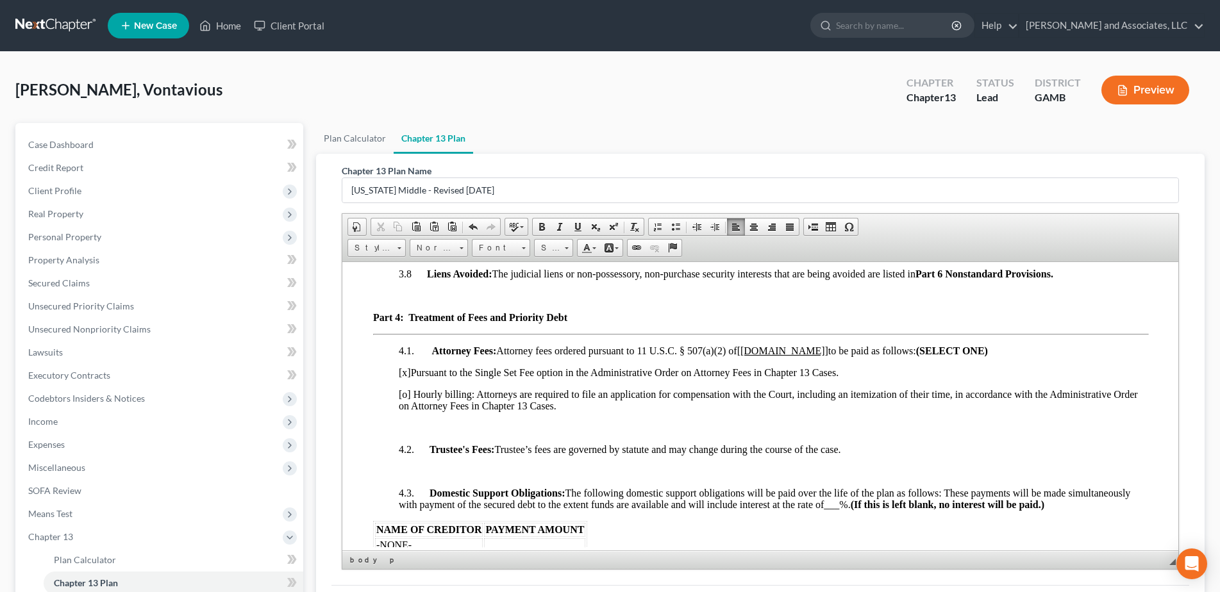
click at [828, 356] on u "[Attornye.Fees.Total]" at bounding box center [781, 350] width 91 height 11
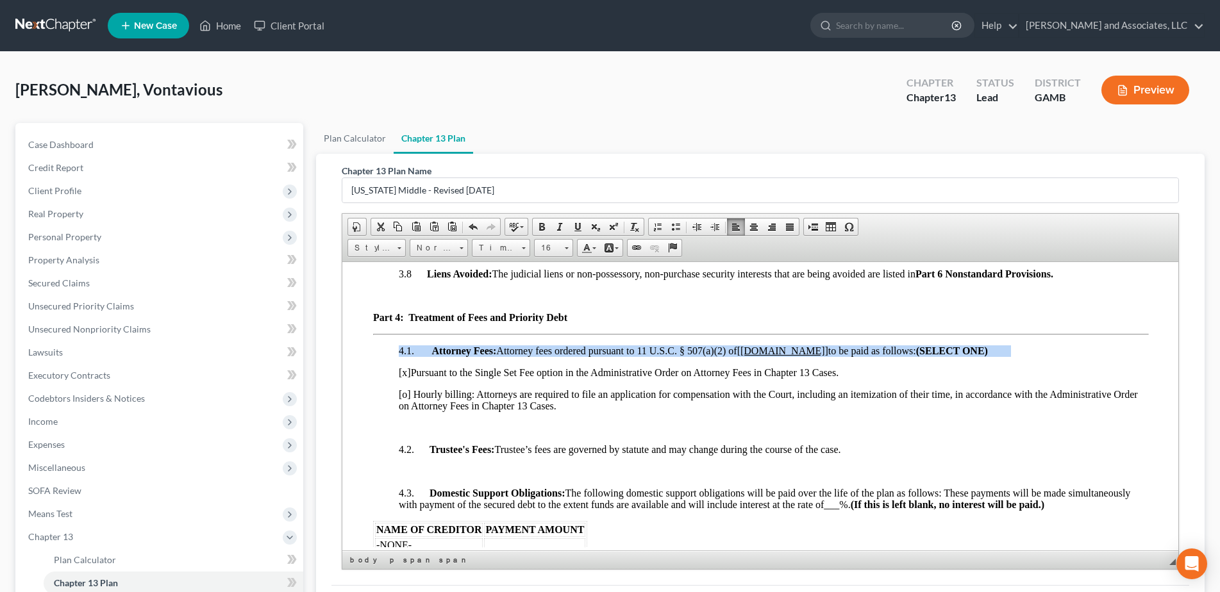
click at [828, 356] on u "[Attornye.Fees.Total]" at bounding box center [781, 350] width 91 height 11
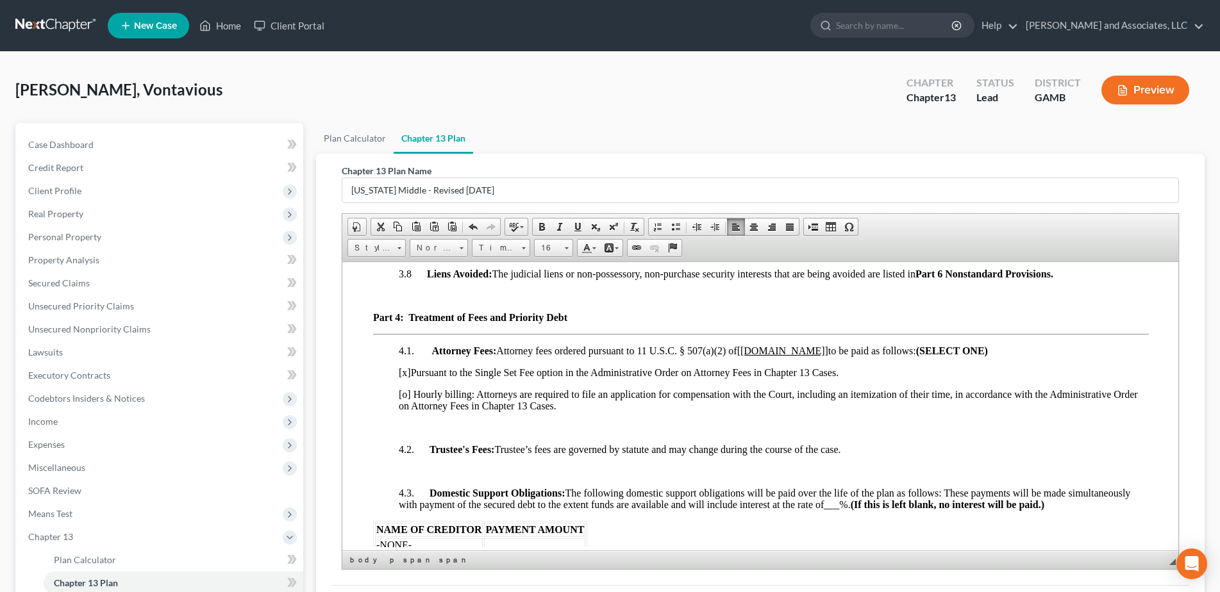
click at [825, 356] on u "[Attornye.Fees.Total]" at bounding box center [781, 350] width 91 height 11
drag, startPoint x: 740, startPoint y: 362, endPoint x: 786, endPoint y: 362, distance: 46.2
click at [786, 356] on span "Attorney Fees: Attorney fees ordered pursuant to 11 U.S.C. § 507(a)(2) of [$3,9…" at bounding box center [699, 350] width 536 height 11
click at [543, 227] on span at bounding box center [542, 227] width 10 height 10
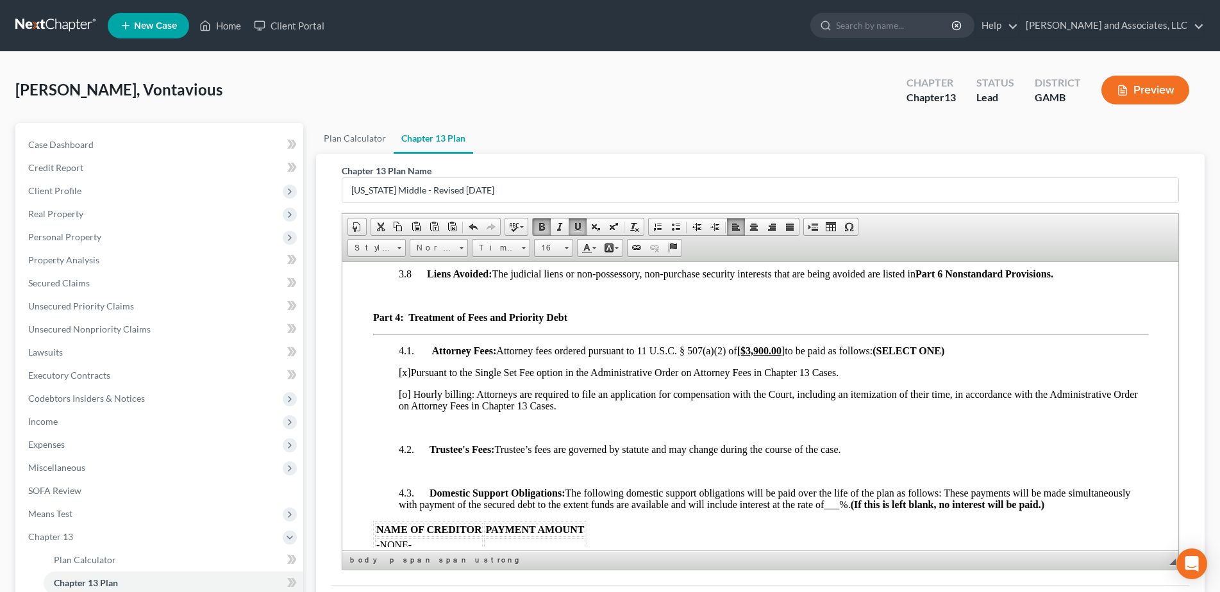
drag, startPoint x: 790, startPoint y: 363, endPoint x: 772, endPoint y: 362, distance: 18.7
click at [772, 356] on span "Attorney Fees: Attorney fees ordered pursuant to 11 U.S.C. § 507(a)(2) of [$3,9…" at bounding box center [699, 350] width 536 height 11
click at [538, 223] on span at bounding box center [542, 227] width 10 height 10
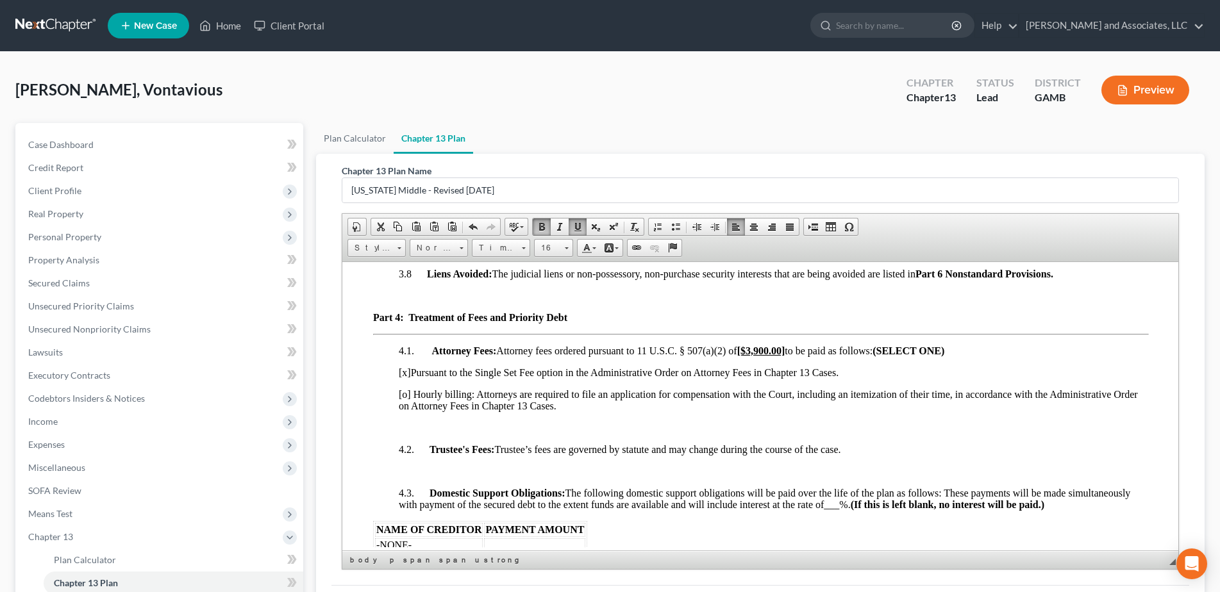
click at [690, 323] on p "Part 4: Treatment of Fees and Priority Debt" at bounding box center [759, 318] width 774 height 12
drag, startPoint x: 790, startPoint y: 363, endPoint x: 784, endPoint y: 362, distance: 6.5
click at [788, 356] on span "Attorney Fees: Attorney fees ordered pursuant to 11 U.S.C. § 507(a)(2) of [$3,9…" at bounding box center [699, 350] width 536 height 11
drag, startPoint x: 784, startPoint y: 362, endPoint x: 754, endPoint y: 361, distance: 29.5
click at [754, 356] on strong "[$3,900 .00]" at bounding box center [760, 350] width 48 height 11
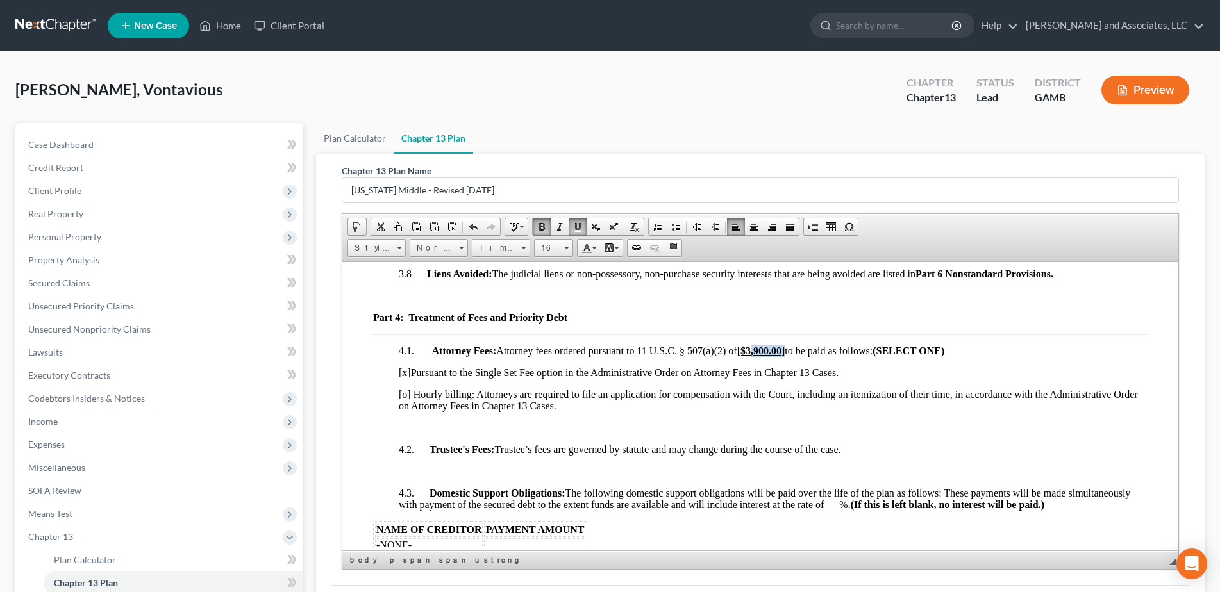
click at [753, 356] on strong "[$3,900 .00]" at bounding box center [760, 350] width 48 height 11
drag, startPoint x: 753, startPoint y: 361, endPoint x: 743, endPoint y: 363, distance: 10.0
click at [743, 356] on strong "[$3,900 .00]" at bounding box center [760, 350] width 48 height 11
click at [567, 248] on span at bounding box center [567, 248] width 4 height 2
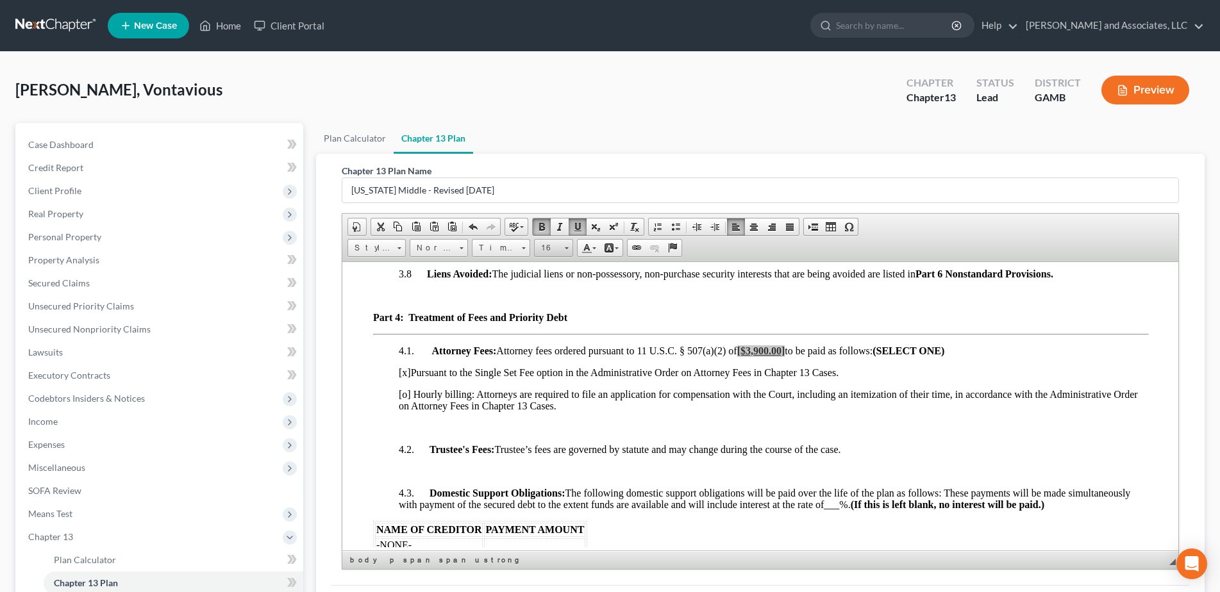
click at [566, 250] on span at bounding box center [566, 246] width 3 height 12
click at [568, 249] on span at bounding box center [567, 248] width 4 height 2
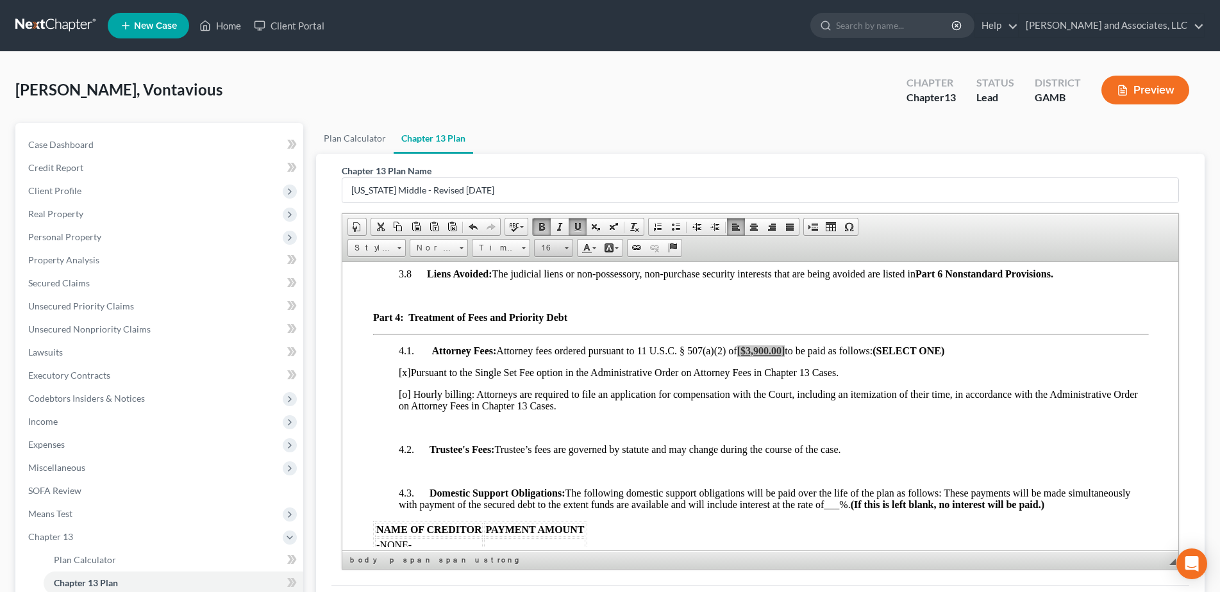
click at [568, 249] on span at bounding box center [567, 248] width 4 height 2
click at [545, 329] on span "18" at bounding box center [545, 328] width 12 height 13
click at [545, 322] on strong "Part 4: Treatment of Fees and Priority Debt" at bounding box center [469, 317] width 194 height 11
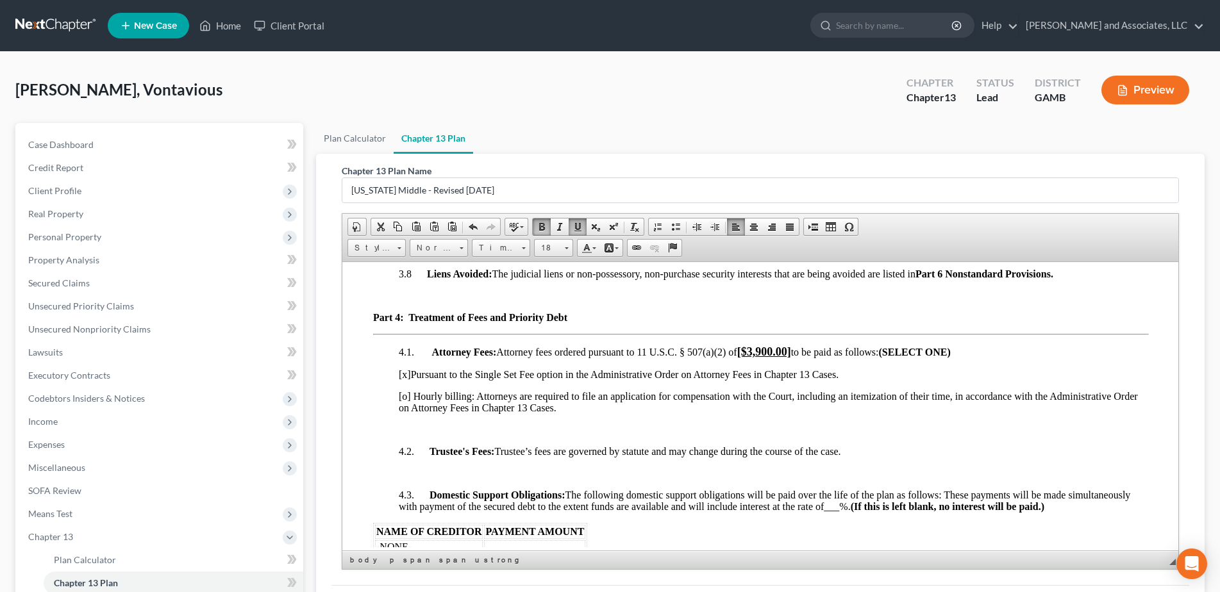
click at [406, 379] on span "[x]" at bounding box center [404, 374] width 12 height 11
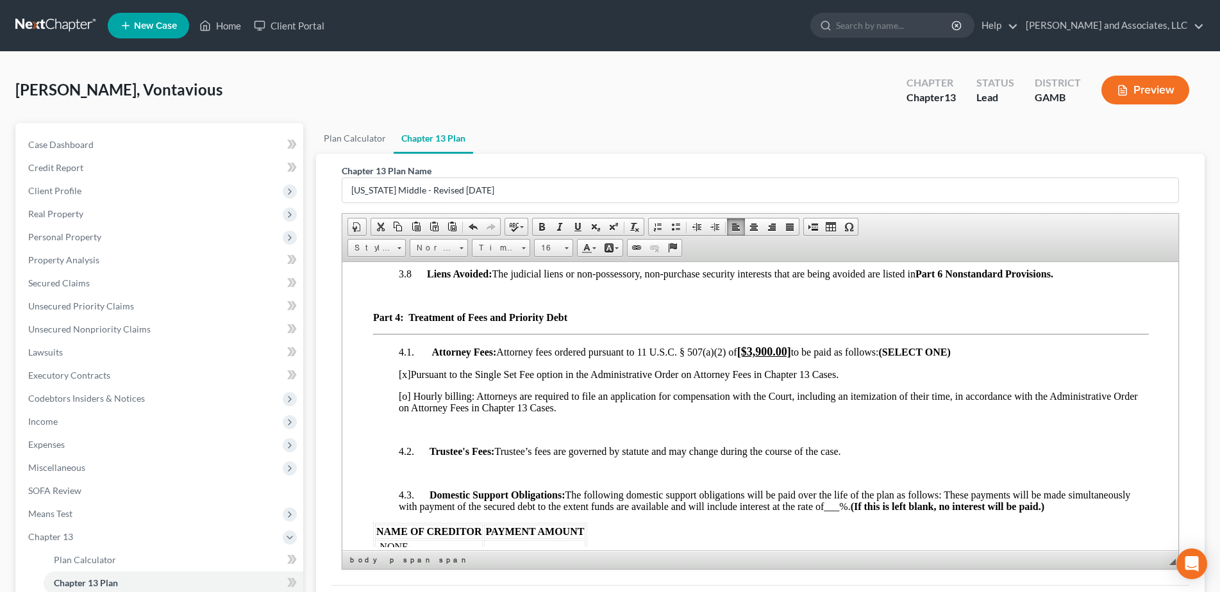
click at [406, 379] on span "[x]" at bounding box center [404, 374] width 12 height 11
click at [415, 379] on span "[X ] Pursuant to the Single Set Fee option in the Administrative Order on Attor…" at bounding box center [619, 374] width 442 height 11
drag, startPoint x: 415, startPoint y: 387, endPoint x: 406, endPoint y: 383, distance: 10.0
click at [406, 379] on span "[X ] Pursuant to the Single Set Fee option in the Administrative Order on Attor…" at bounding box center [619, 374] width 442 height 11
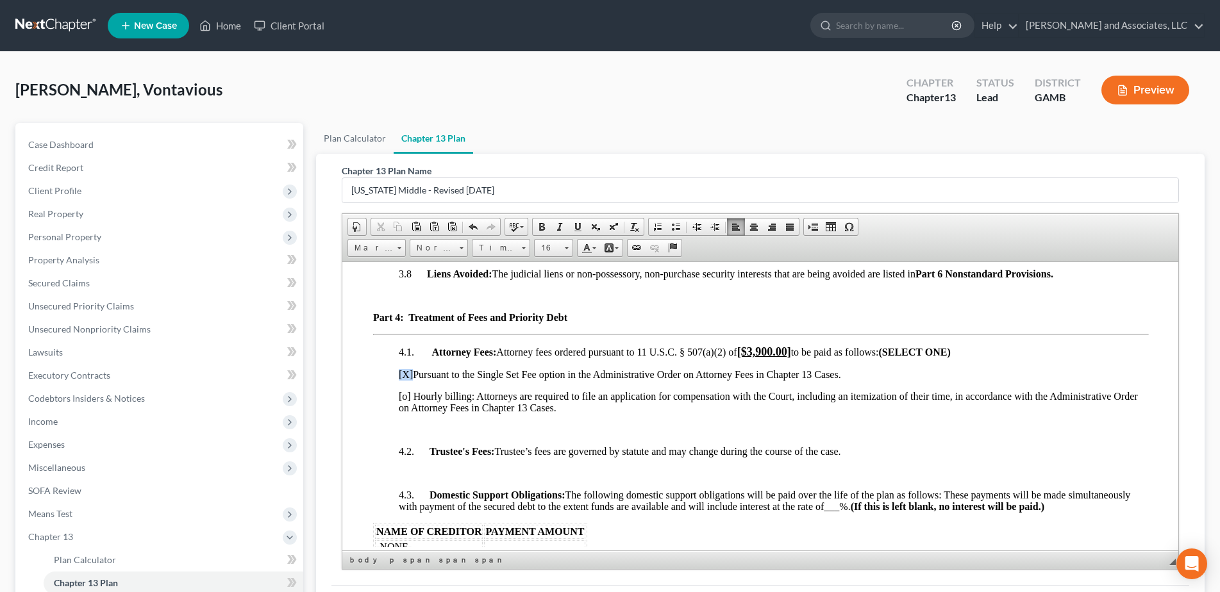
drag, startPoint x: 412, startPoint y: 385, endPoint x: 383, endPoint y: 385, distance: 29.5
click at [542, 233] on link "Bold" at bounding box center [542, 227] width 18 height 17
click at [569, 251] on link "16" at bounding box center [553, 248] width 39 height 18
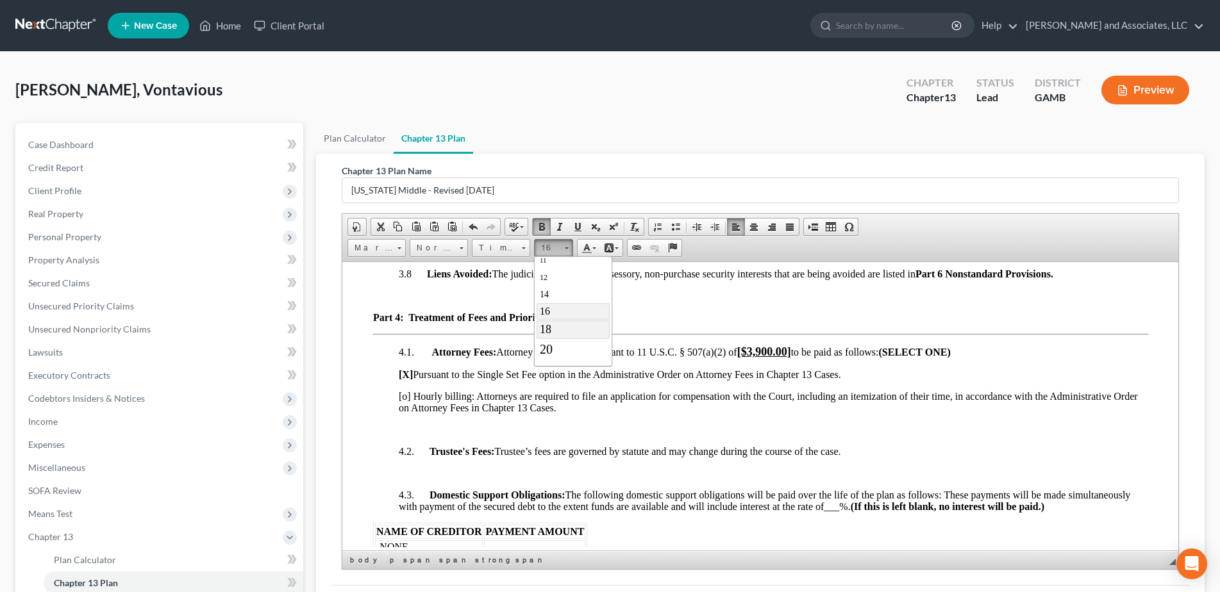
click at [550, 328] on span "18" at bounding box center [545, 328] width 12 height 13
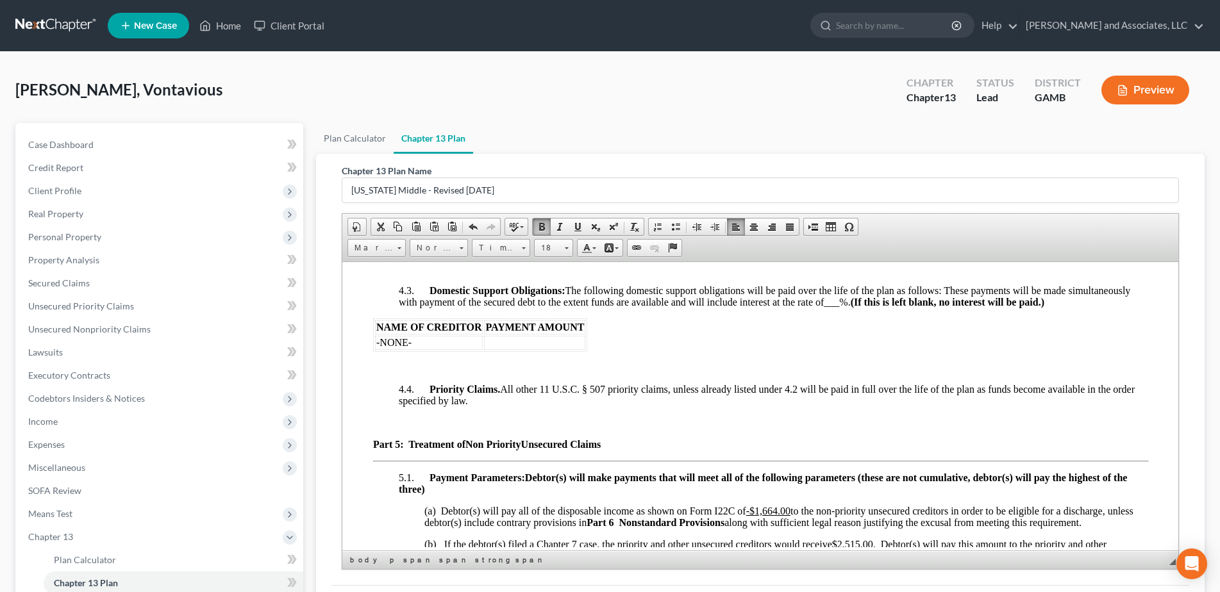
scroll to position [2486, 0]
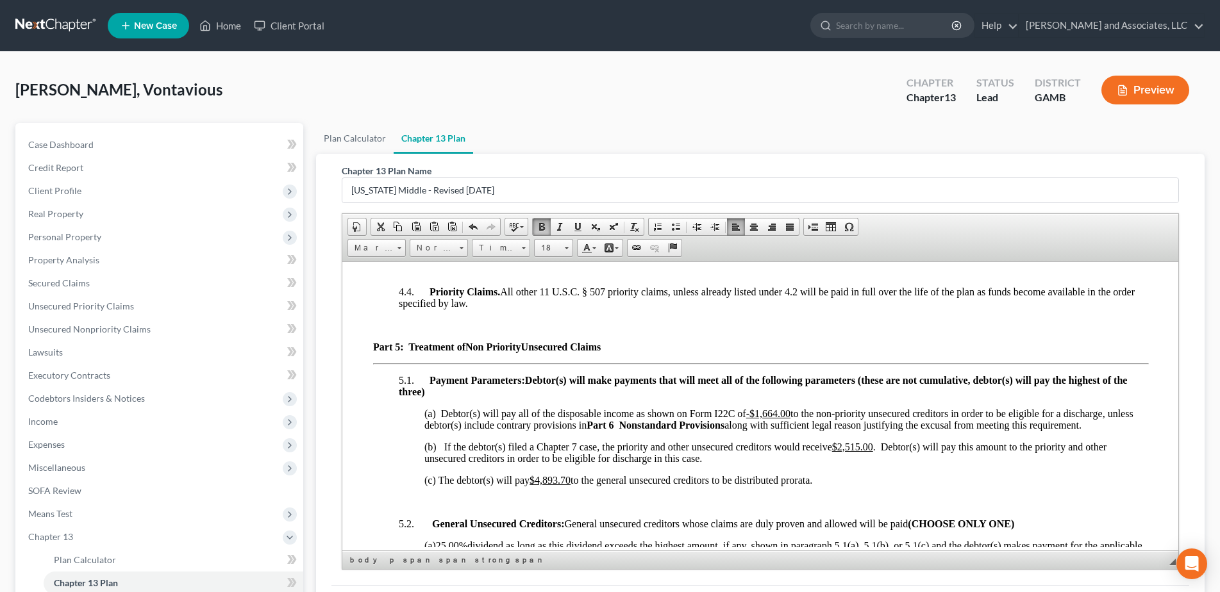
click at [753, 419] on u "-$1,664.00" at bounding box center [767, 413] width 44 height 11
click at [779, 419] on u "1,664.00" at bounding box center [776, 413] width 36 height 11
click at [779, 424] on span "(a) Debtor(s) will pay all of the disposable income as shown on Form I22C of $0…" at bounding box center [771, 419] width 695 height 22
drag, startPoint x: 779, startPoint y: 424, endPoint x: 761, endPoint y: 424, distance: 17.3
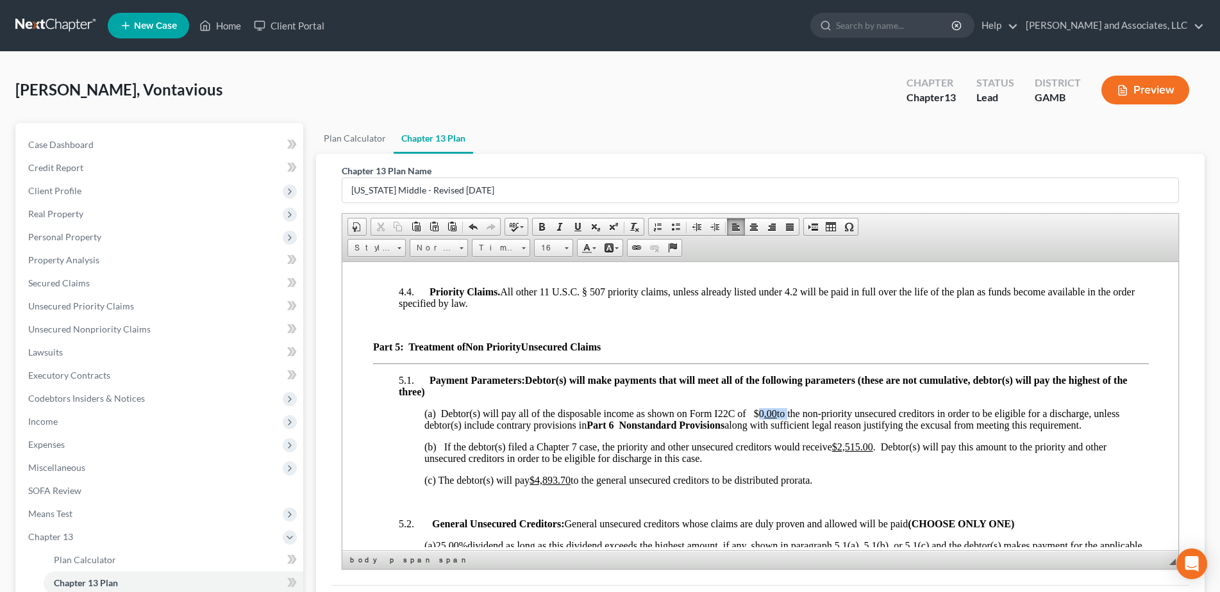
click at [761, 424] on span "(a) Debtor(s) will pay all of the disposable income as shown on Form I22C of $0…" at bounding box center [771, 419] width 695 height 22
click at [783, 397] on p "5.1. Payment Parameters: Debtor(s) will make payments that will meet all of the…" at bounding box center [772, 385] width 749 height 23
drag, startPoint x: 775, startPoint y: 426, endPoint x: 755, endPoint y: 426, distance: 19.9
click at [755, 426] on span "(a) Debtor(s) will pay all of the disposable income as shown on Form I22C of $0…" at bounding box center [771, 419] width 695 height 22
click at [583, 228] on link "Underline" at bounding box center [578, 227] width 18 height 17
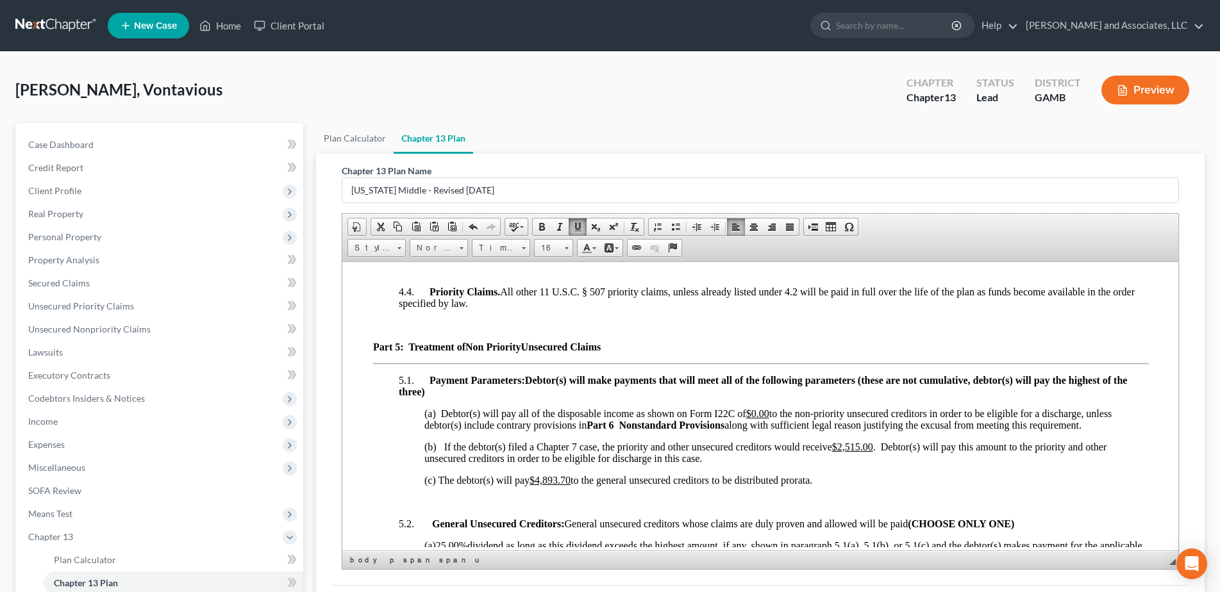
click at [583, 228] on link "Underline" at bounding box center [578, 227] width 18 height 17
drag, startPoint x: 776, startPoint y: 426, endPoint x: 753, endPoint y: 424, distance: 22.5
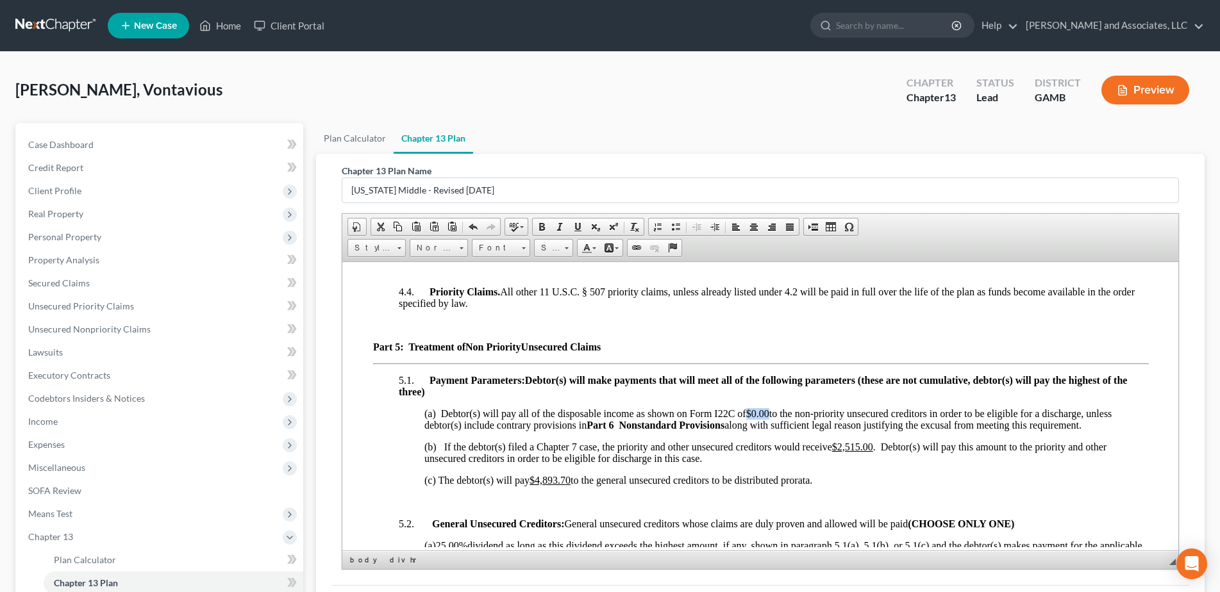
click at [753, 424] on span "(a) Debtor(s) will pay all of the disposable income as shown on Form I22C of $0…" at bounding box center [767, 419] width 687 height 22
click at [578, 228] on span at bounding box center [577, 227] width 10 height 10
click at [543, 225] on span at bounding box center [542, 227] width 10 height 10
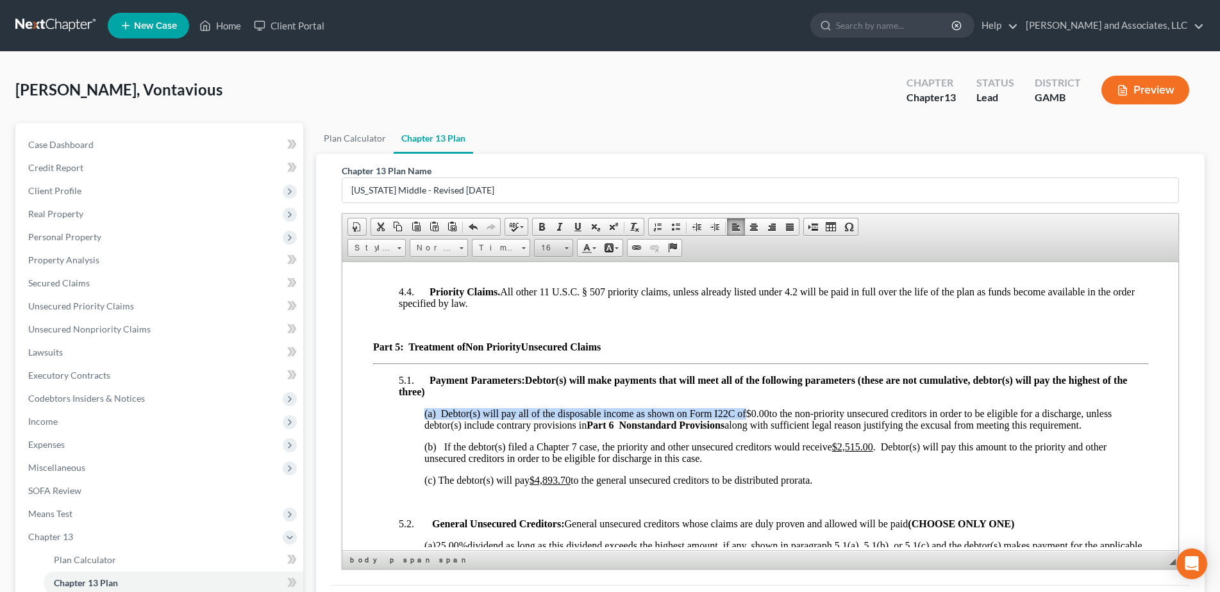
click at [568, 251] on link "16" at bounding box center [553, 248] width 39 height 18
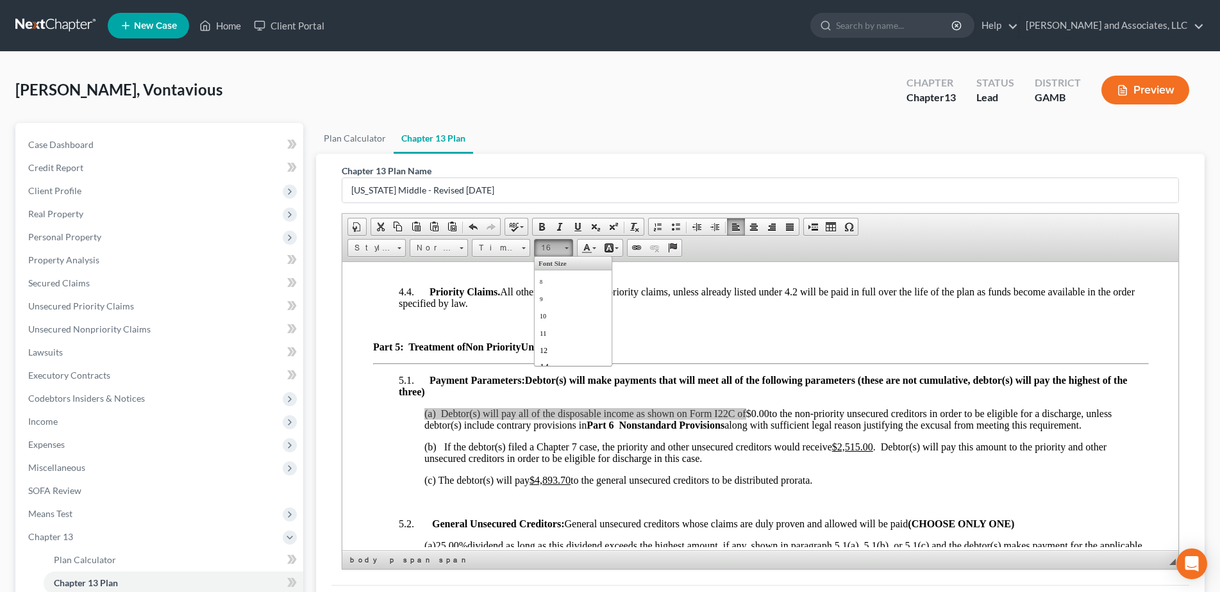
scroll to position [73, 0]
click at [547, 325] on span "18" at bounding box center [545, 328] width 12 height 13
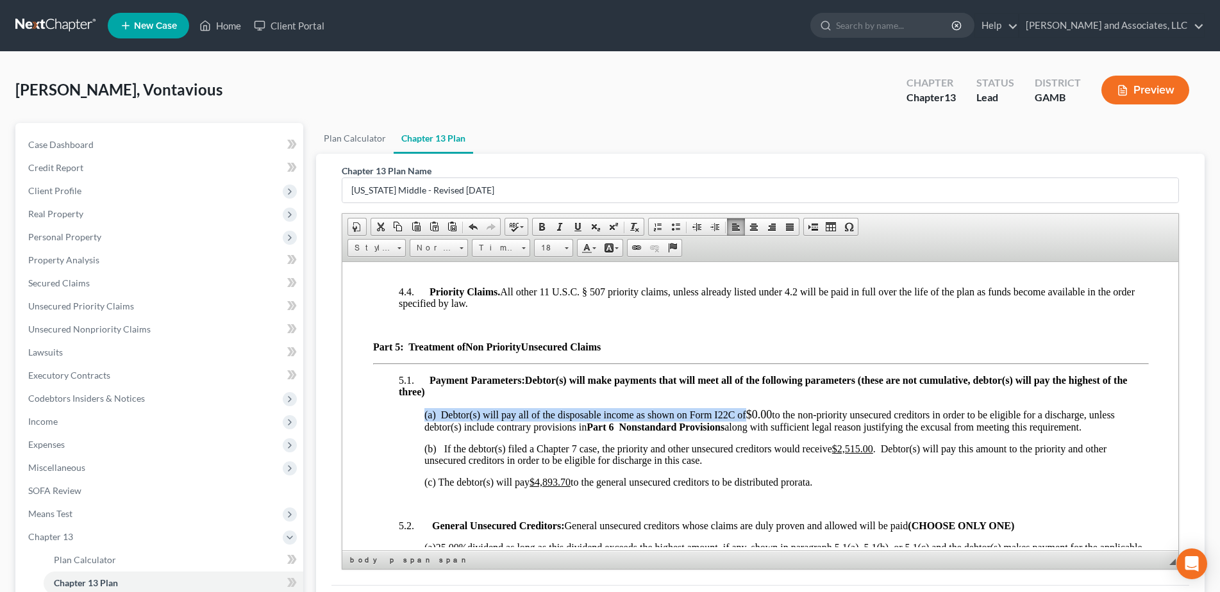
scroll to position [0, 0]
click at [731, 353] on p "Part 5: Treatment of Non Priority Unsecured Claims" at bounding box center [759, 347] width 774 height 12
click at [779, 424] on span "to the non-priority unsecured creditors in order to be eligible for a discharge…" at bounding box center [769, 420] width 690 height 23
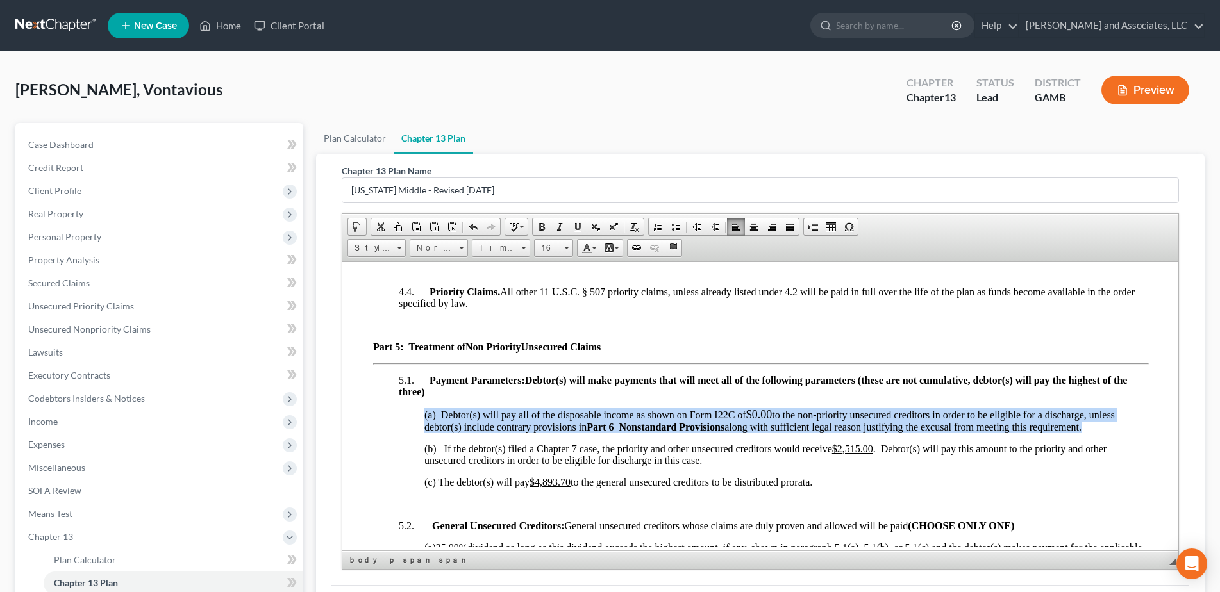
drag, startPoint x: 779, startPoint y: 424, endPoint x: 760, endPoint y: 421, distance: 19.5
click at [760, 421] on p "(a) Debtor(s) will pay all of the disposable income as shown on Form I22C of $0…" at bounding box center [785, 420] width 723 height 25
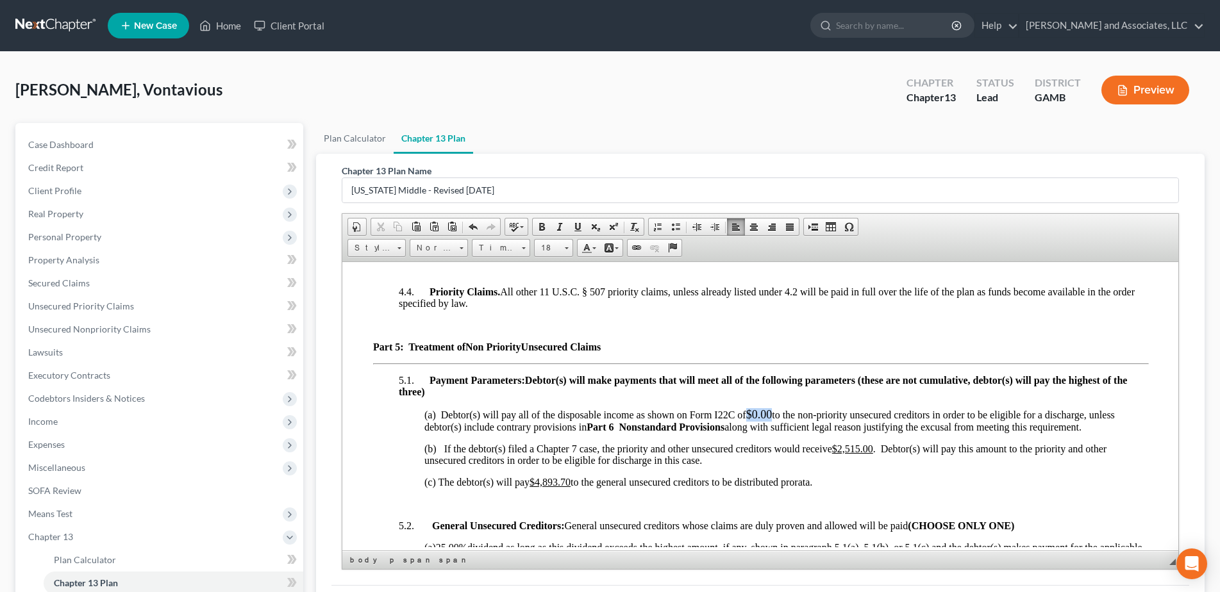
drag, startPoint x: 778, startPoint y: 424, endPoint x: 754, endPoint y: 422, distance: 23.8
click at [754, 420] on span "$0.00" at bounding box center [758, 414] width 26 height 13
click at [577, 226] on span at bounding box center [577, 227] width 10 height 10
click at [544, 226] on span at bounding box center [542, 227] width 10 height 10
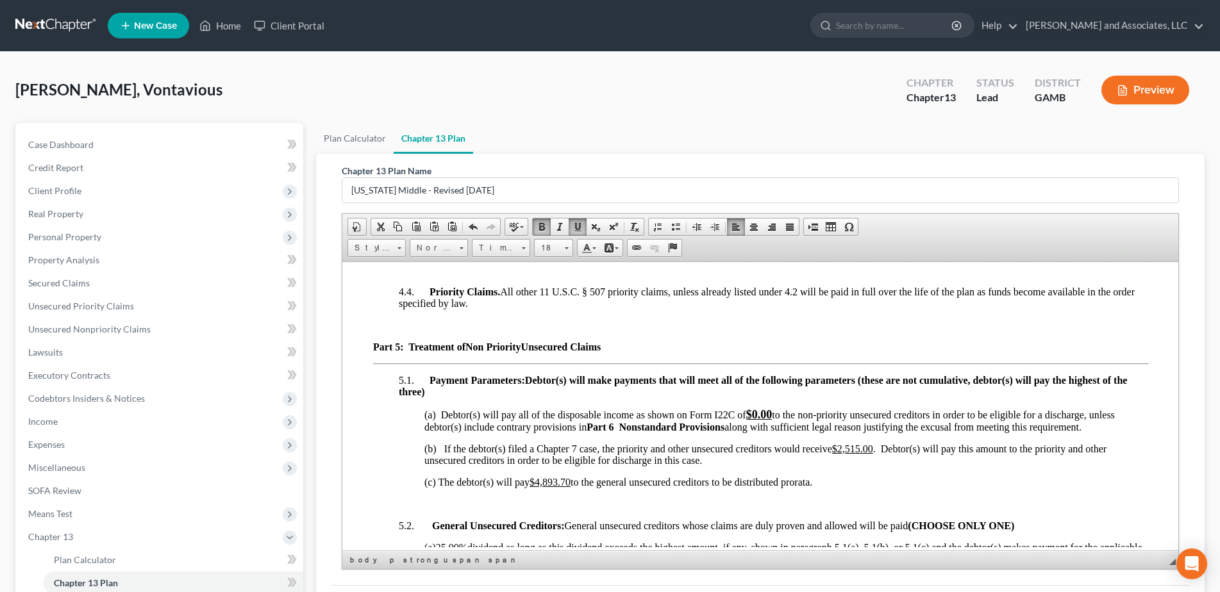
click at [861, 454] on u "$2,515.00" at bounding box center [851, 448] width 41 height 11
click at [567, 487] on u "$4,893.70" at bounding box center [549, 481] width 41 height 11
drag, startPoint x: 863, startPoint y: 460, endPoint x: 832, endPoint y: 463, distance: 31.6
click at [832, 463] on span "(b) If the debtor(s) filed a Chapter 7 case, the priority and other unsecured c…" at bounding box center [778, 454] width 708 height 22
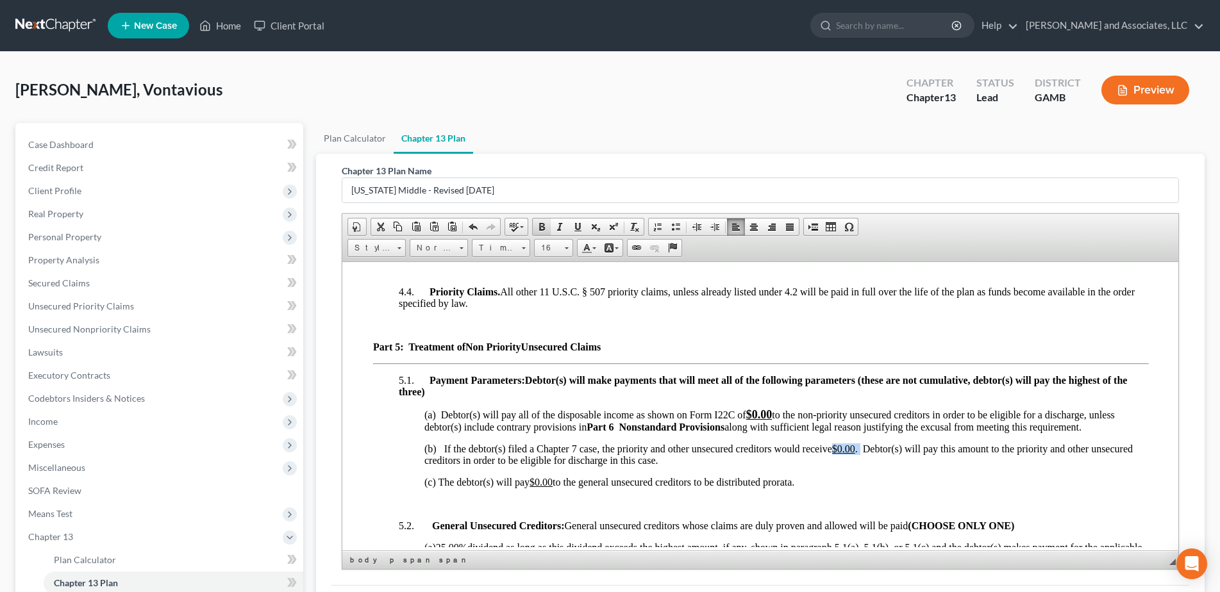
click at [542, 228] on span at bounding box center [542, 227] width 10 height 10
click at [567, 249] on span at bounding box center [566, 246] width 3 height 12
click at [546, 328] on span "18" at bounding box center [545, 328] width 12 height 13
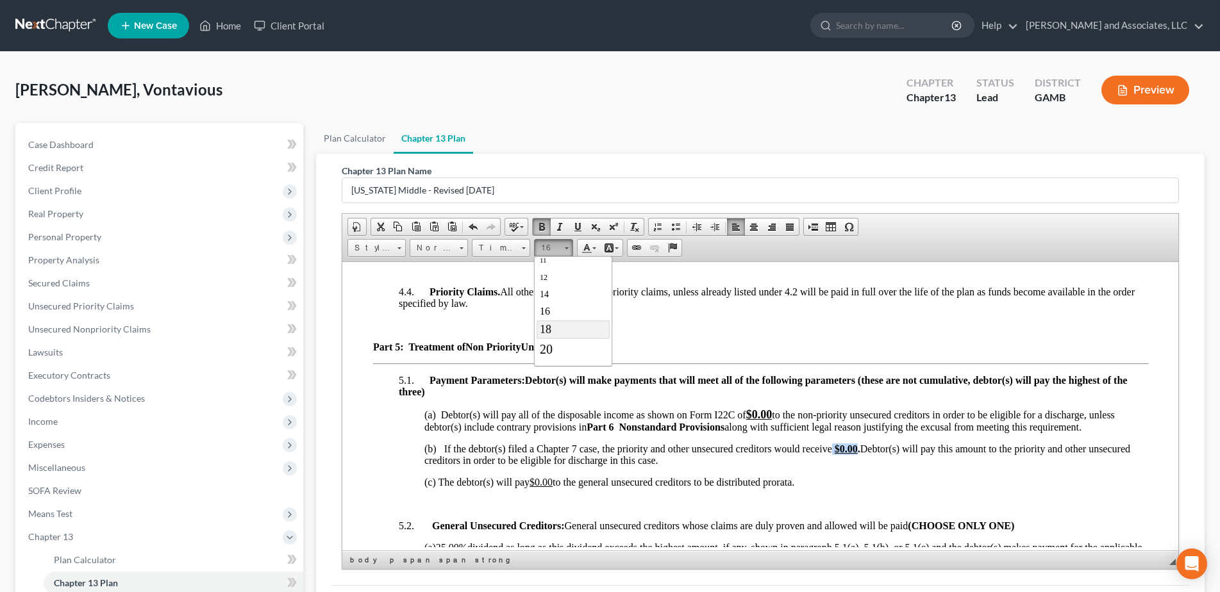
scroll to position [0, 0]
click at [751, 352] on p "Part 5: Treatment of Non Priority Unsecured Claims" at bounding box center [759, 347] width 774 height 12
drag, startPoint x: 556, startPoint y: 495, endPoint x: 540, endPoint y: 495, distance: 15.4
click at [541, 489] on span "(c) The debtor(s) will pay $0 .0 0 to the general unsecured creditors to be dis…" at bounding box center [609, 483] width 370 height 11
click at [540, 489] on u "$0 .0 0" at bounding box center [540, 483] width 23 height 11
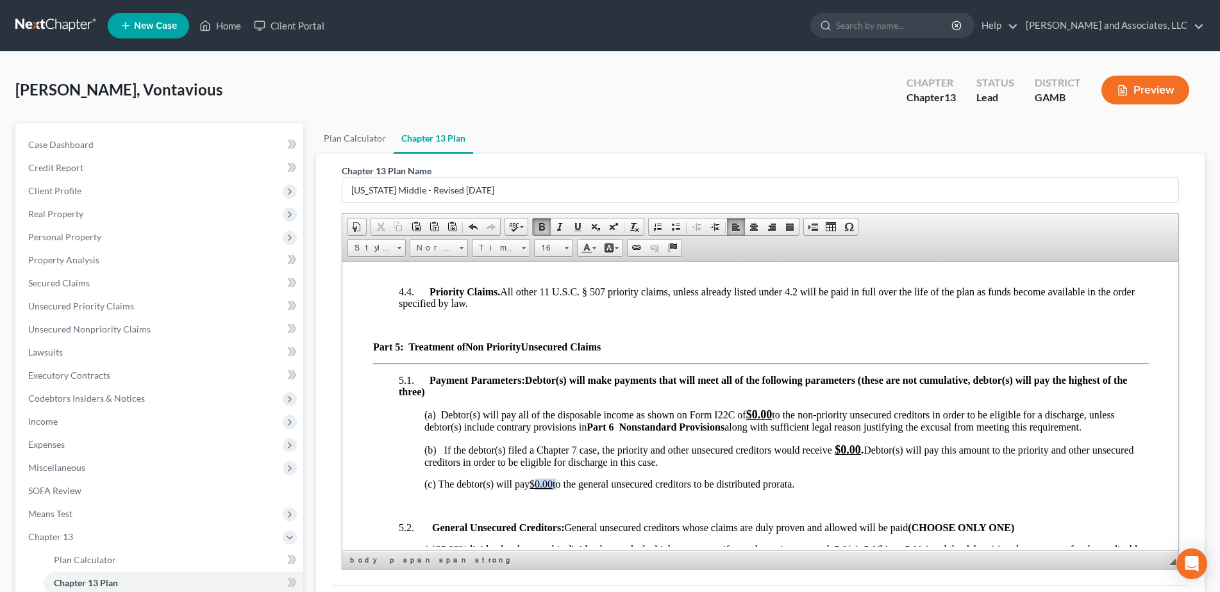
click at [540, 489] on u "$0 .0 0" at bounding box center [540, 483] width 23 height 11
click at [536, 489] on u "$0 .0 0" at bounding box center [540, 483] width 23 height 11
click at [537, 489] on u "$0 .0 0" at bounding box center [540, 483] width 23 height 11
click at [545, 512] on p at bounding box center [772, 506] width 749 height 12
click at [556, 533] on strong "reditors:" at bounding box center [545, 527] width 38 height 11
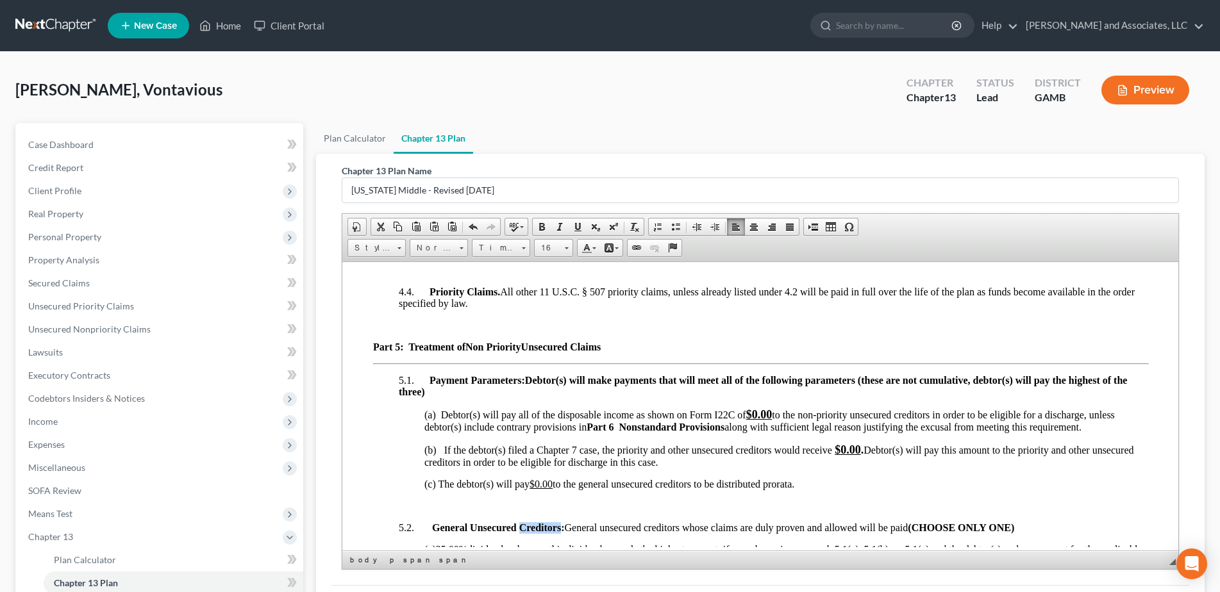
click at [556, 533] on strong "reditors:" at bounding box center [545, 527] width 38 height 11
click at [531, 489] on u "$0 .0 0" at bounding box center [540, 483] width 23 height 11
drag, startPoint x: 531, startPoint y: 495, endPoint x: 537, endPoint y: 499, distance: 7.2
click at [537, 489] on u "$0 .0 0" at bounding box center [540, 483] width 23 height 11
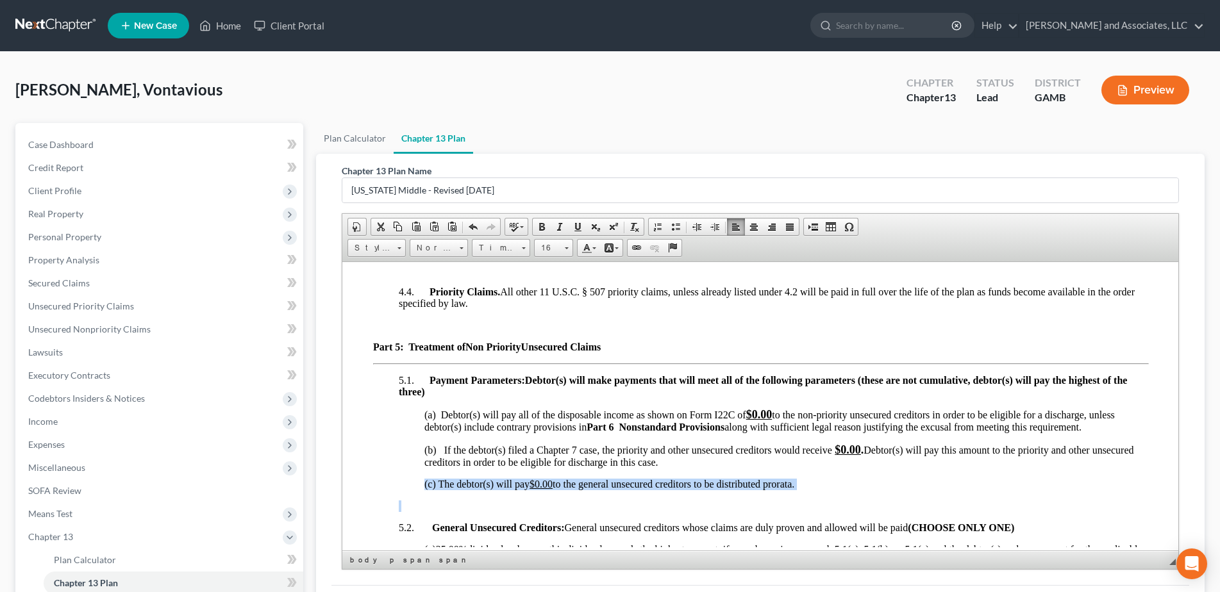
click at [556, 512] on p at bounding box center [772, 506] width 749 height 12
click at [616, 511] on p at bounding box center [772, 506] width 749 height 12
drag, startPoint x: 554, startPoint y: 495, endPoint x: 531, endPoint y: 499, distance: 24.0
click at [531, 489] on span "(c) The debtor(s) will pay $0 .0 0 to the general unsecured creditors to be dis…" at bounding box center [609, 483] width 370 height 11
click at [543, 229] on span at bounding box center [542, 227] width 10 height 10
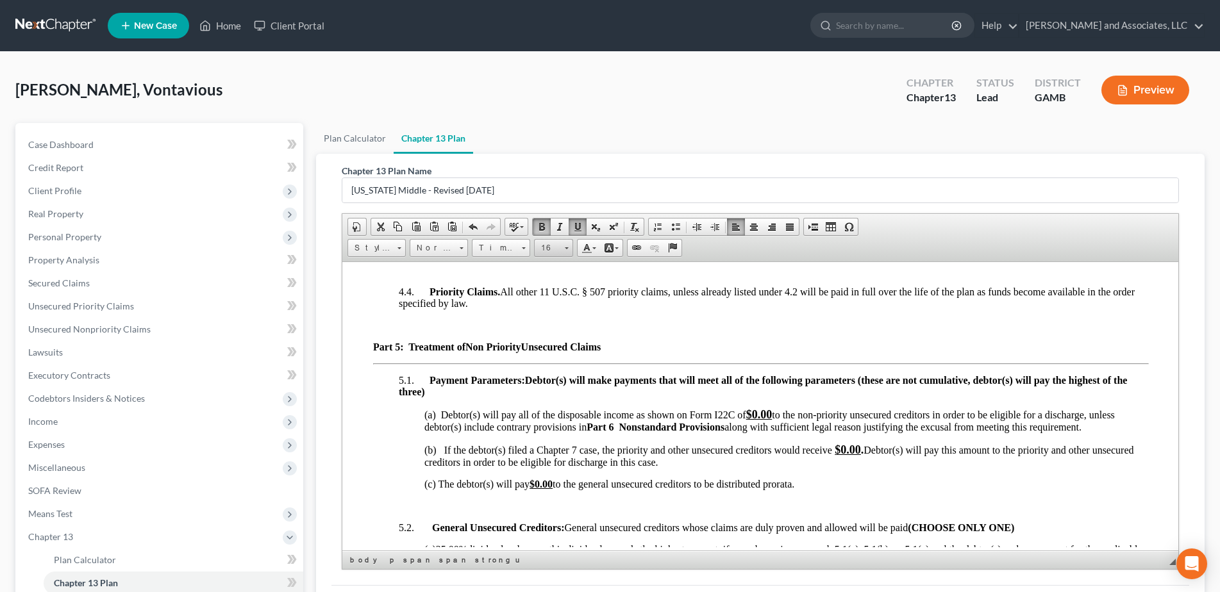
click at [565, 249] on span at bounding box center [566, 246] width 3 height 12
click at [548, 327] on span "18" at bounding box center [545, 328] width 12 height 13
drag, startPoint x: 707, startPoint y: 354, endPoint x: 716, endPoint y: 365, distance: 14.1
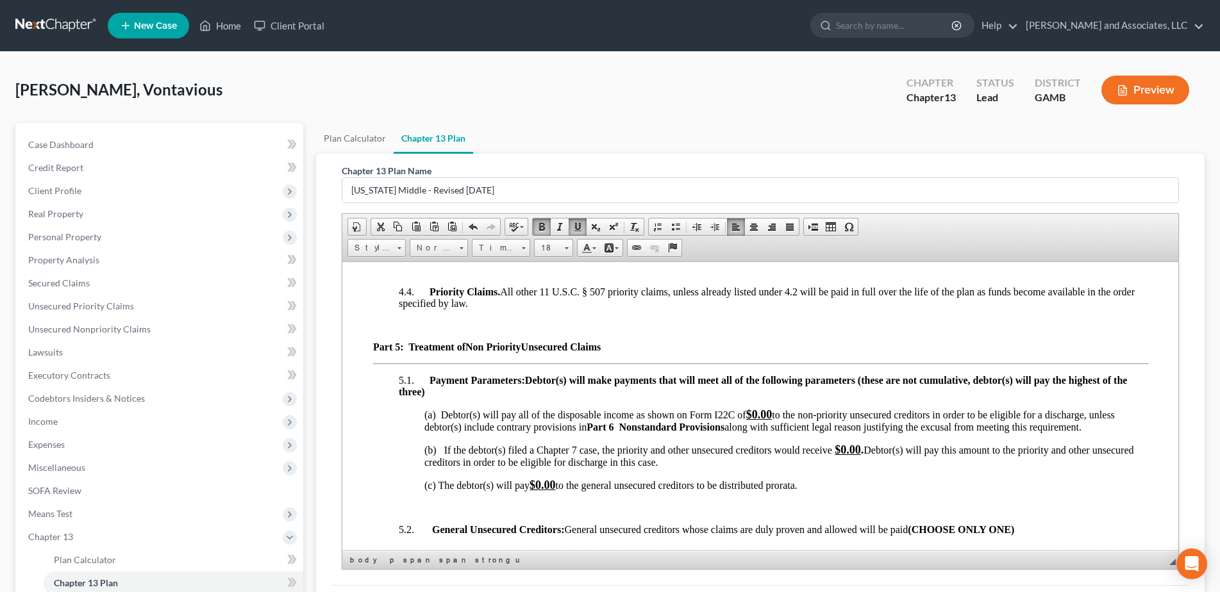
click at [708, 353] on p "Part 5: Treatment of Non Priority Unsecured Claims" at bounding box center [759, 347] width 774 height 12
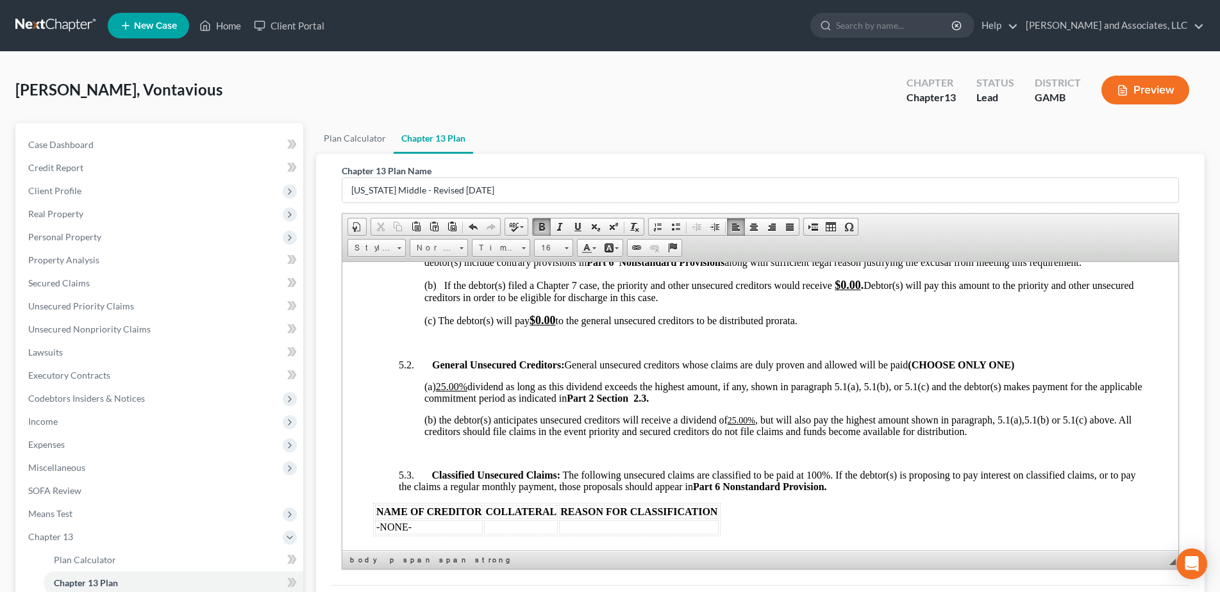
scroll to position [2687, 0]
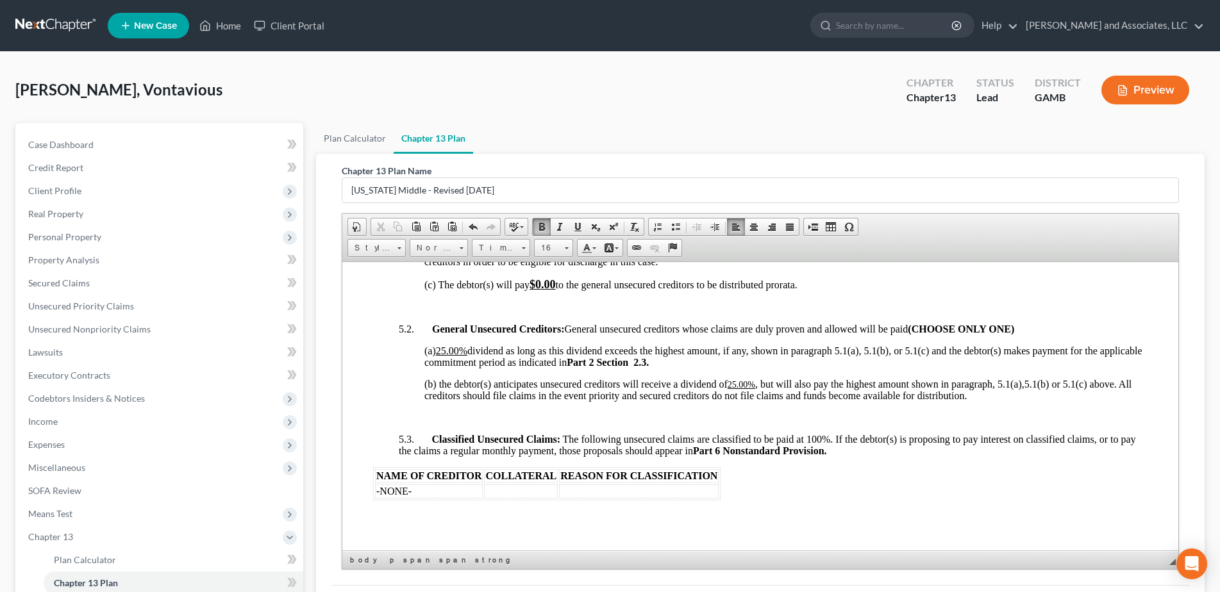
click at [447, 356] on u "25.00%" at bounding box center [450, 350] width 31 height 11
drag, startPoint x: 465, startPoint y: 362, endPoint x: 435, endPoint y: 360, distance: 29.5
click at [435, 360] on span "(a) 0 .00% dividend as long as this dividend exceeds the highest amount, if any…" at bounding box center [781, 356] width 715 height 22
click at [572, 228] on span at bounding box center [577, 227] width 10 height 10
click at [571, 251] on link "16" at bounding box center [553, 248] width 39 height 18
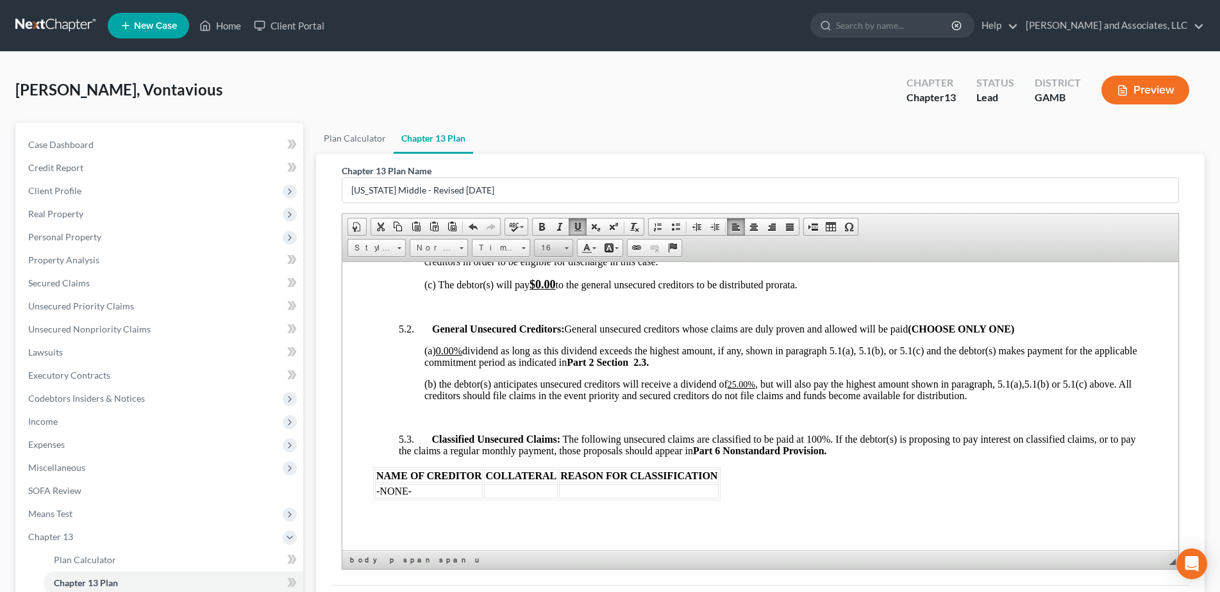
click at [571, 251] on link "16" at bounding box center [553, 248] width 39 height 18
click at [565, 251] on span at bounding box center [566, 246] width 3 height 12
click at [544, 329] on span "18" at bounding box center [545, 328] width 12 height 13
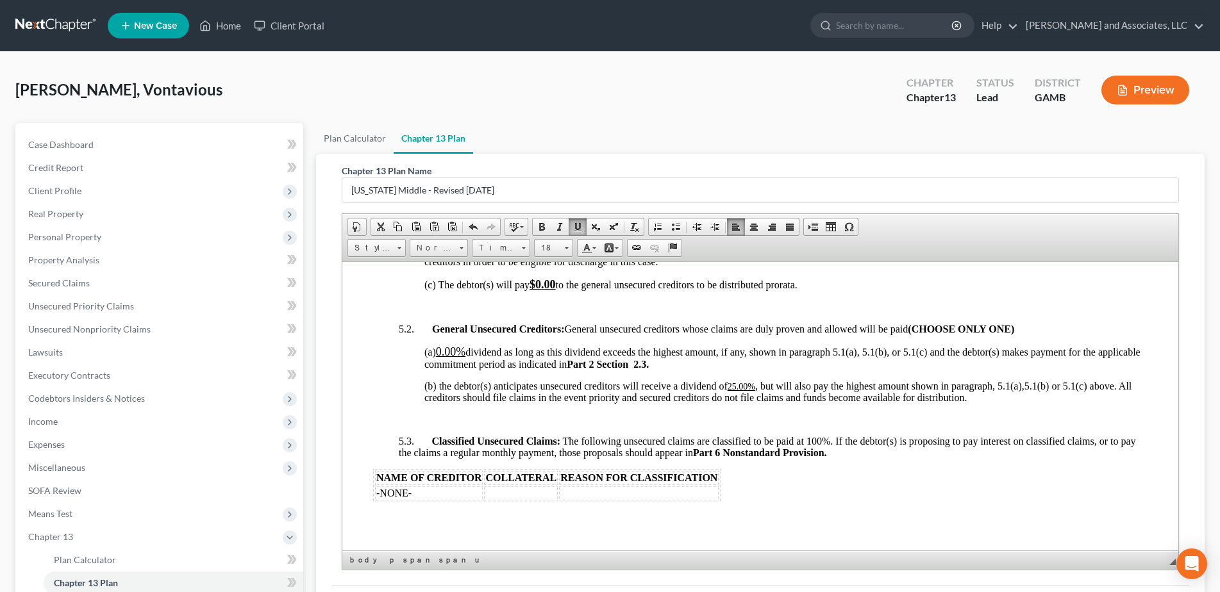
scroll to position [0, 0]
click at [544, 227] on span at bounding box center [542, 227] width 10 height 10
click at [546, 224] on span at bounding box center [542, 227] width 10 height 10
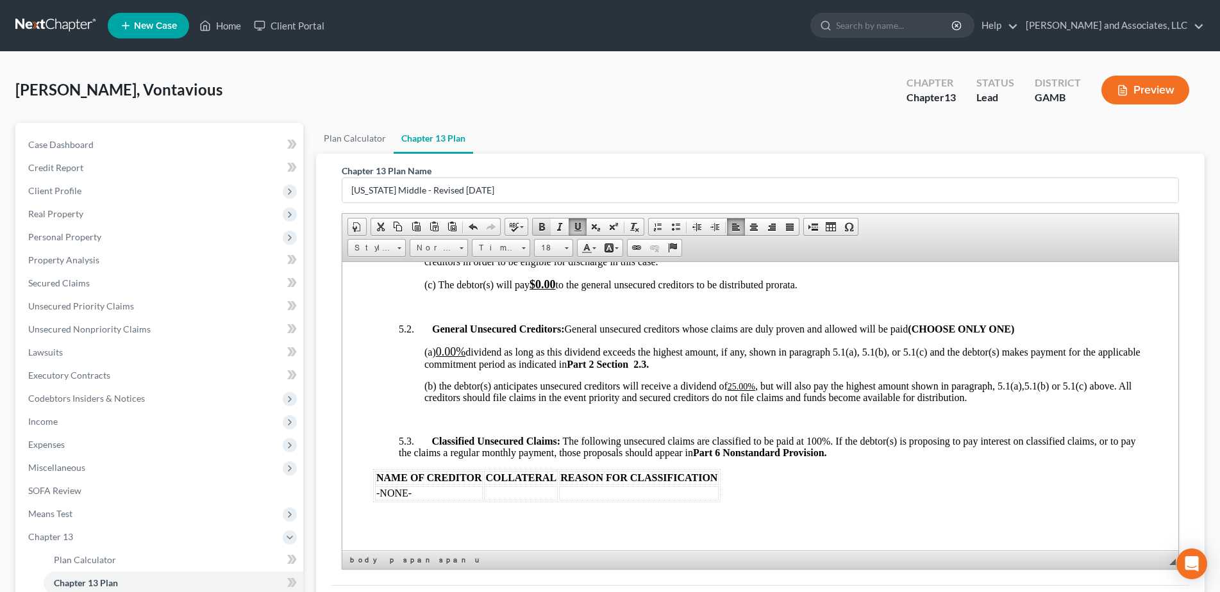
click at [542, 227] on span at bounding box center [542, 227] width 10 height 10
click at [542, 229] on span at bounding box center [542, 227] width 10 height 10
click at [570, 313] on p at bounding box center [772, 307] width 749 height 12
click at [736, 391] on u "25.00%" at bounding box center [741, 386] width 28 height 10
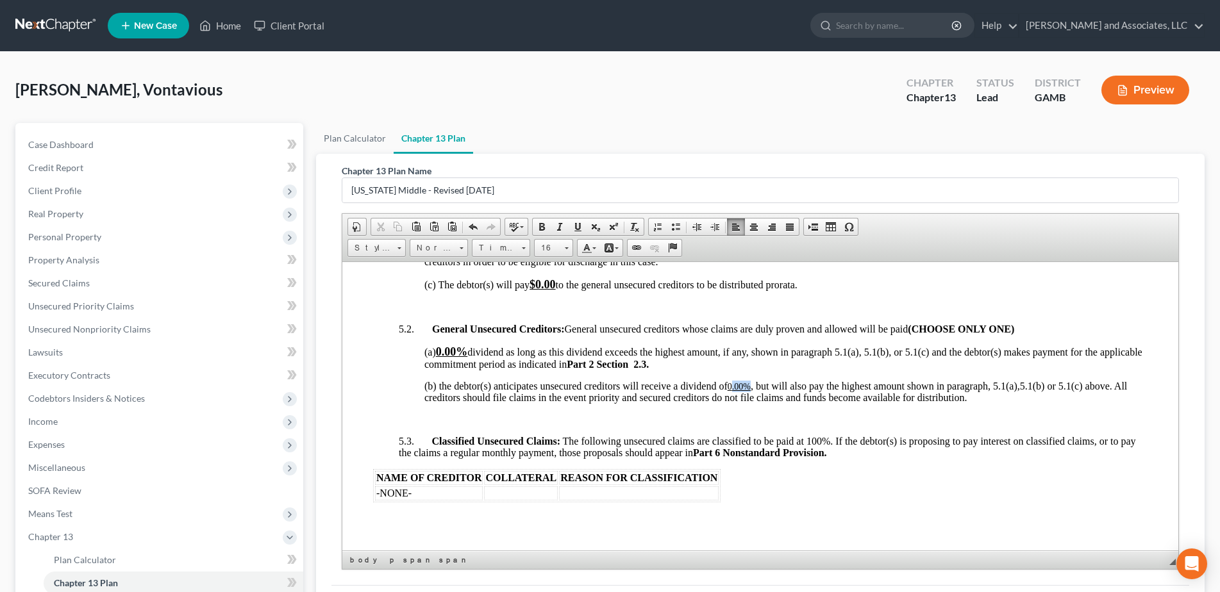
drag, startPoint x: 753, startPoint y: 396, endPoint x: 732, endPoint y: 396, distance: 21.2
click at [733, 396] on span "(b) the debtor(s) anticipates unsecured creditors will receive a dividend of 0 …" at bounding box center [775, 391] width 703 height 22
click at [732, 391] on u "0 .00%" at bounding box center [738, 386] width 23 height 10
click at [729, 391] on u "0 .00%" at bounding box center [738, 386] width 23 height 10
click at [543, 225] on span at bounding box center [542, 227] width 10 height 10
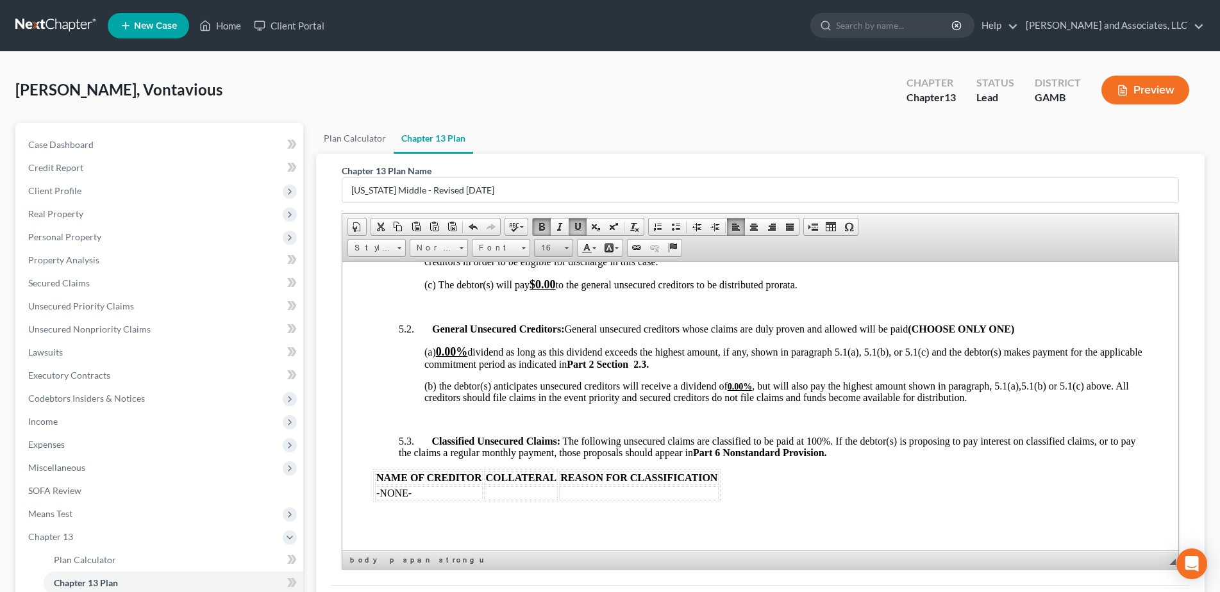
click at [569, 249] on link "16" at bounding box center [553, 248] width 39 height 18
click at [547, 328] on span "18" at bounding box center [545, 328] width 12 height 13
drag, startPoint x: 871, startPoint y: 304, endPoint x: 869, endPoint y: 313, distance: 10.0
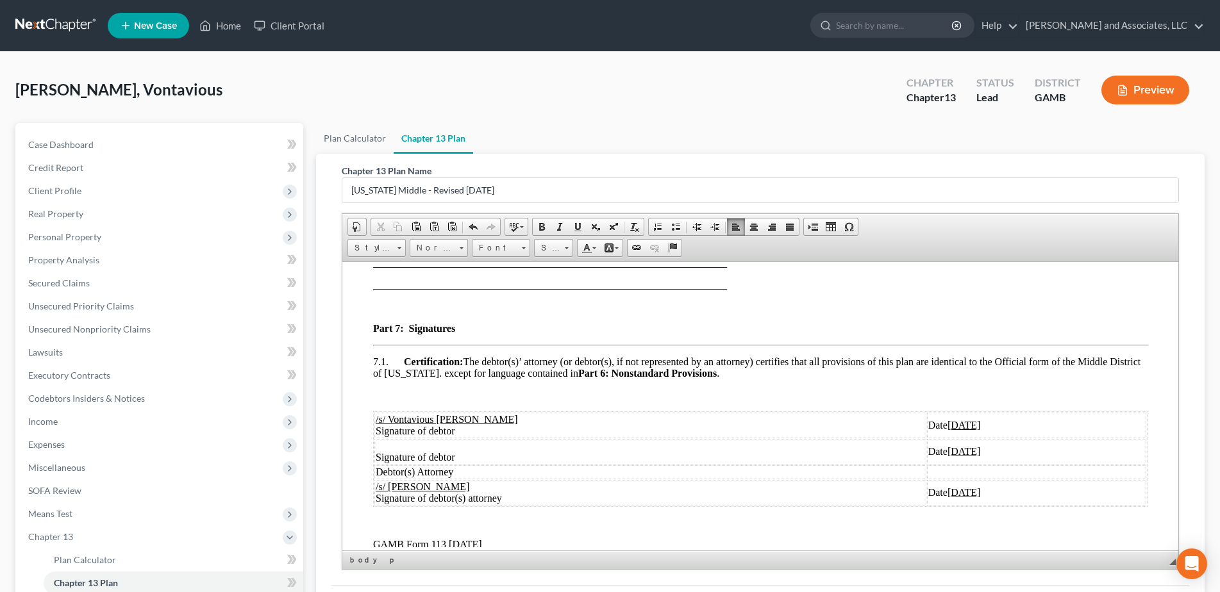
scroll to position [3365, 0]
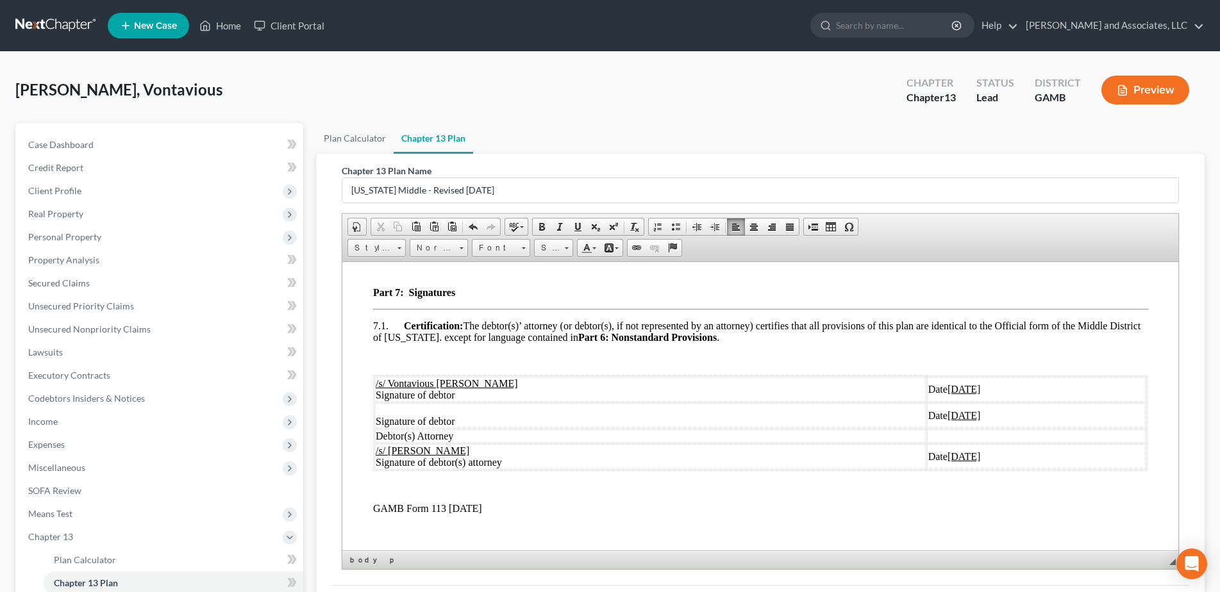
click at [979, 420] on span at bounding box center [980, 415] width 3 height 11
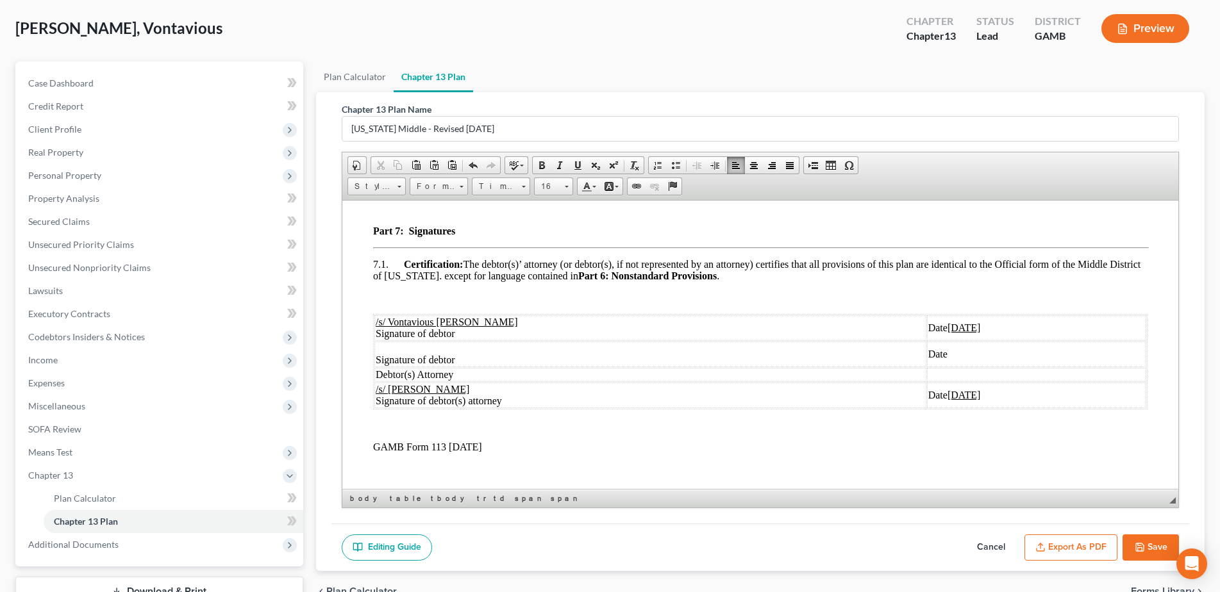
scroll to position [81, 0]
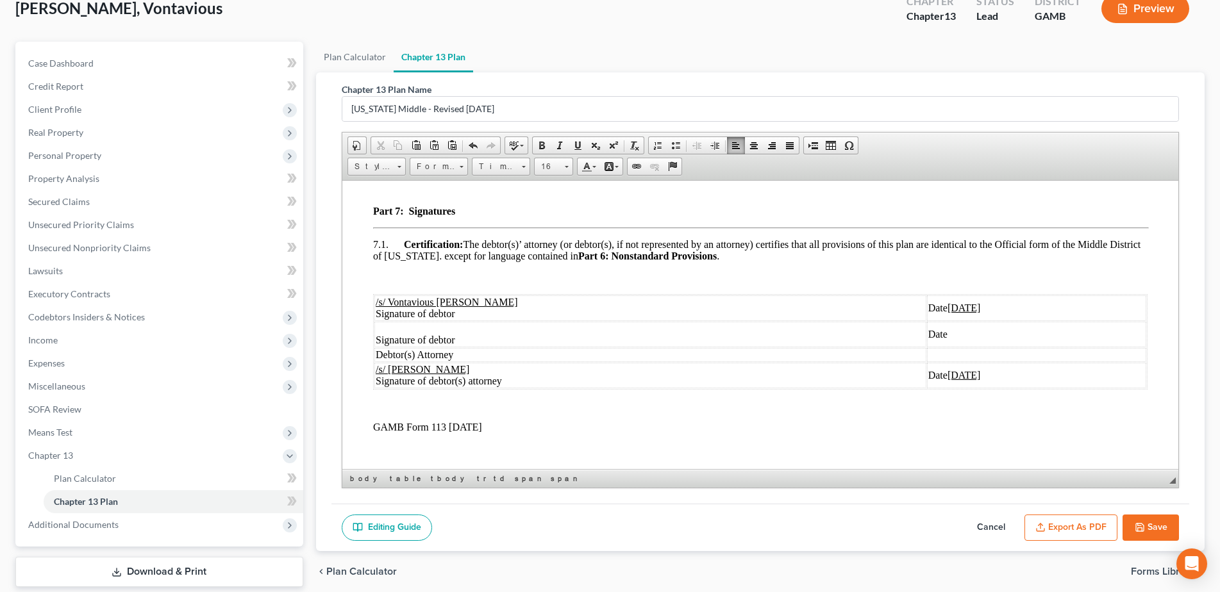
click at [1149, 525] on button "Save" at bounding box center [1150, 528] width 56 height 27
click at [1157, 524] on button "Save" at bounding box center [1150, 528] width 56 height 27
select select "0"
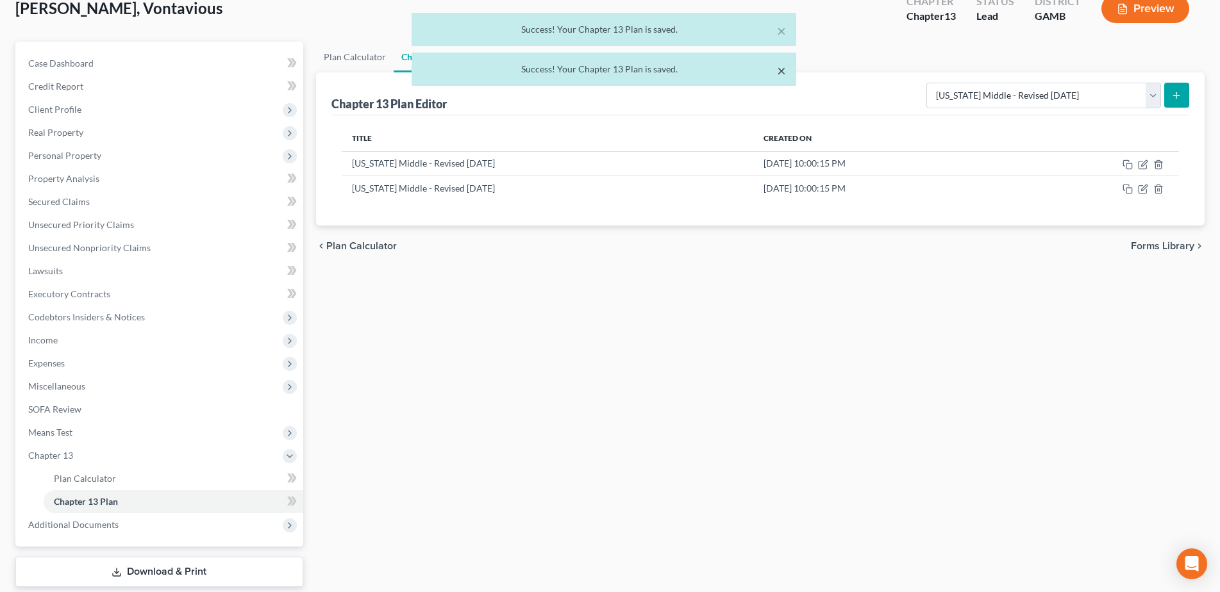
click at [782, 72] on button "×" at bounding box center [781, 70] width 9 height 15
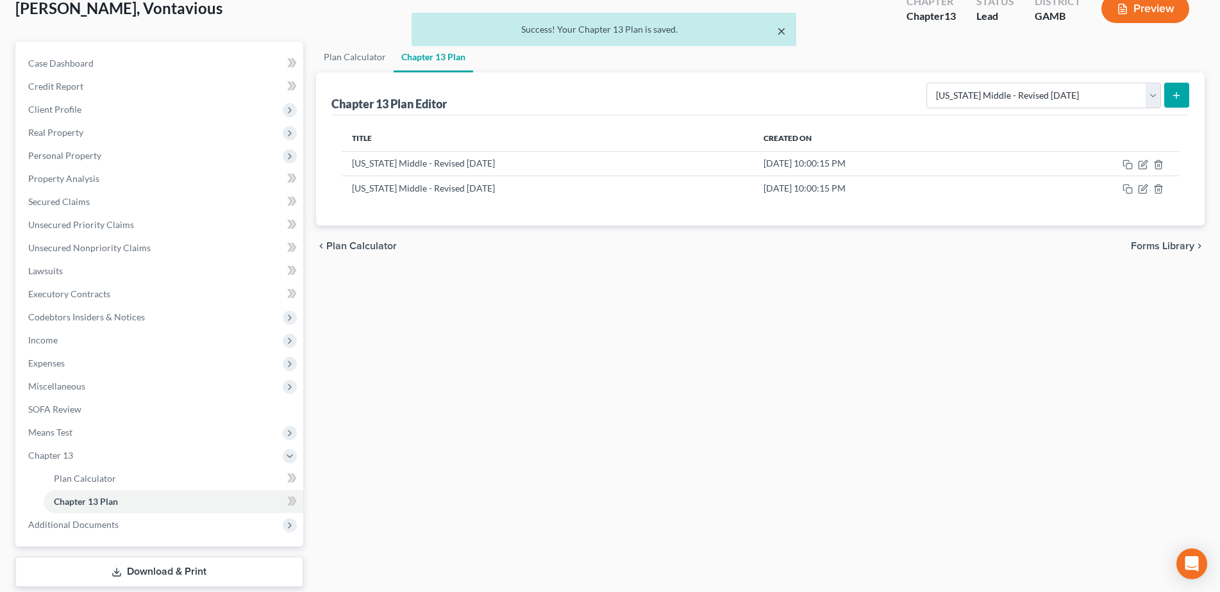
click at [783, 29] on button "×" at bounding box center [781, 30] width 9 height 15
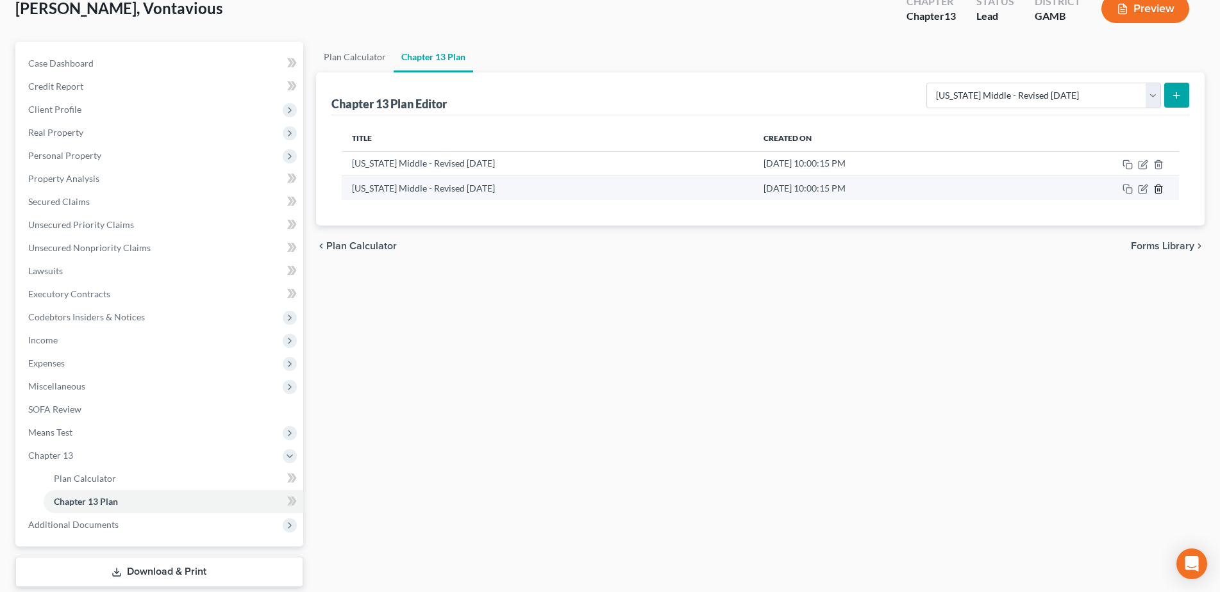
click at [1160, 187] on icon "button" at bounding box center [1158, 189] width 6 height 8
click at [1160, 187] on body "Home New Case Client Portal Arthur L. Walker and Associates, LLC rdanzy@arthurl…" at bounding box center [610, 294] width 1220 height 751
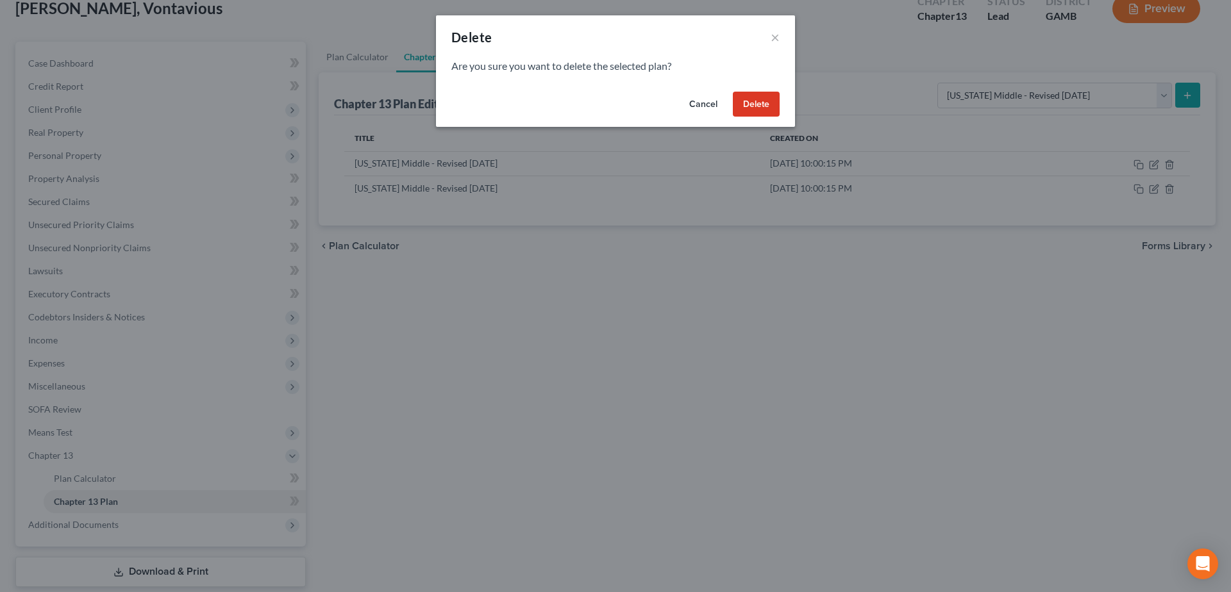
click at [758, 101] on button "Delete" at bounding box center [756, 105] width 47 height 26
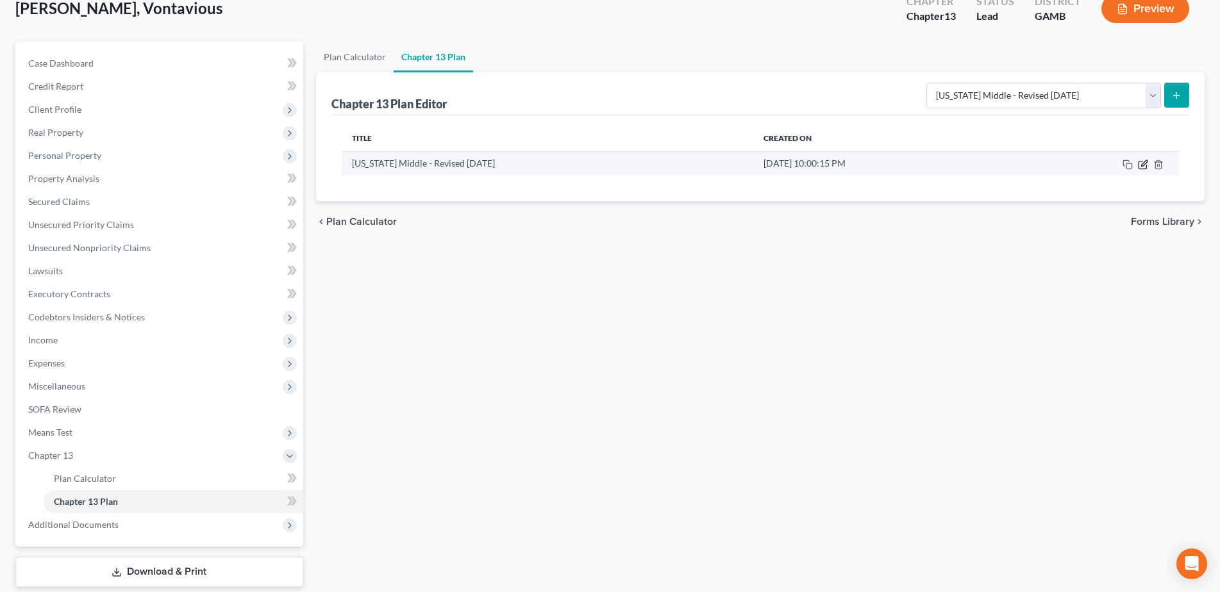
click at [1141, 166] on icon "button" at bounding box center [1144, 163] width 6 height 6
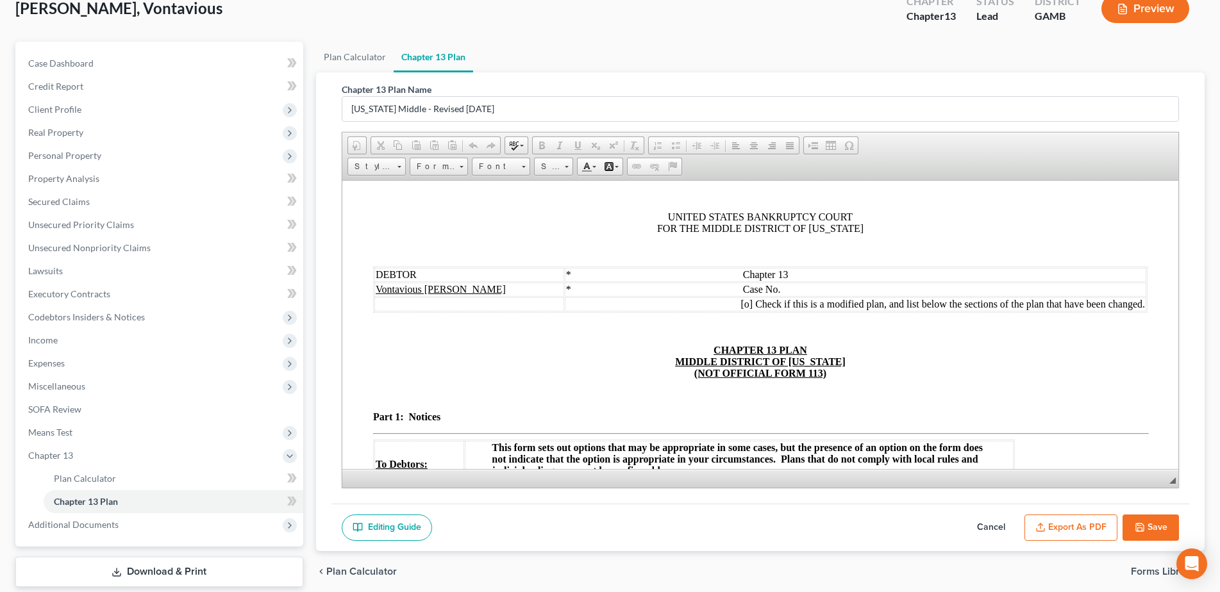
scroll to position [0, 0]
click at [1082, 526] on button "Export as PDF" at bounding box center [1070, 528] width 93 height 27
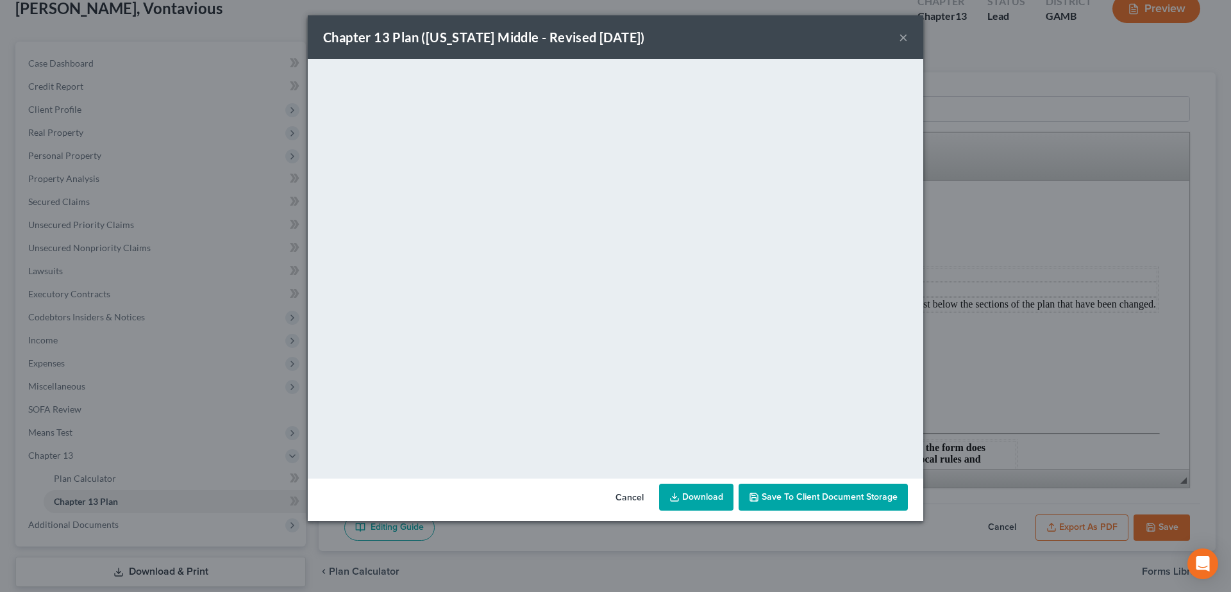
click at [904, 38] on button "×" at bounding box center [903, 36] width 9 height 15
click at [906, 38] on button "×" at bounding box center [903, 36] width 9 height 15
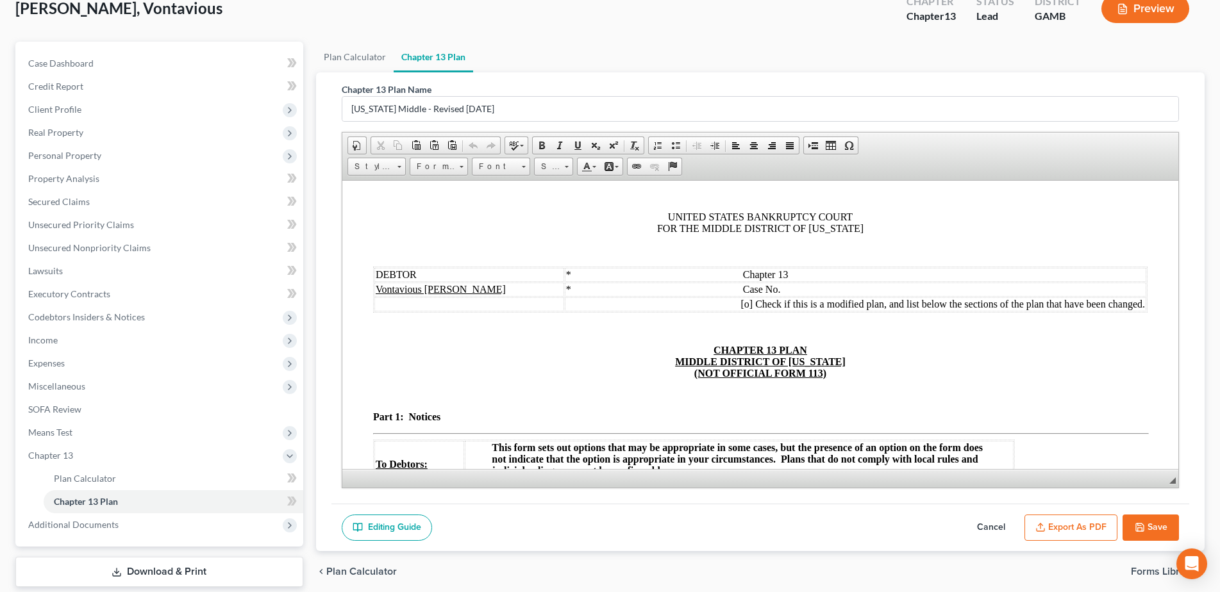
click at [676, 276] on span "* Chapter 13" at bounding box center [676, 274] width 222 height 11
click at [676, 287] on span "* Case No." at bounding box center [672, 288] width 215 height 11
click at [1158, 524] on button "Save" at bounding box center [1150, 528] width 56 height 27
select select "0"
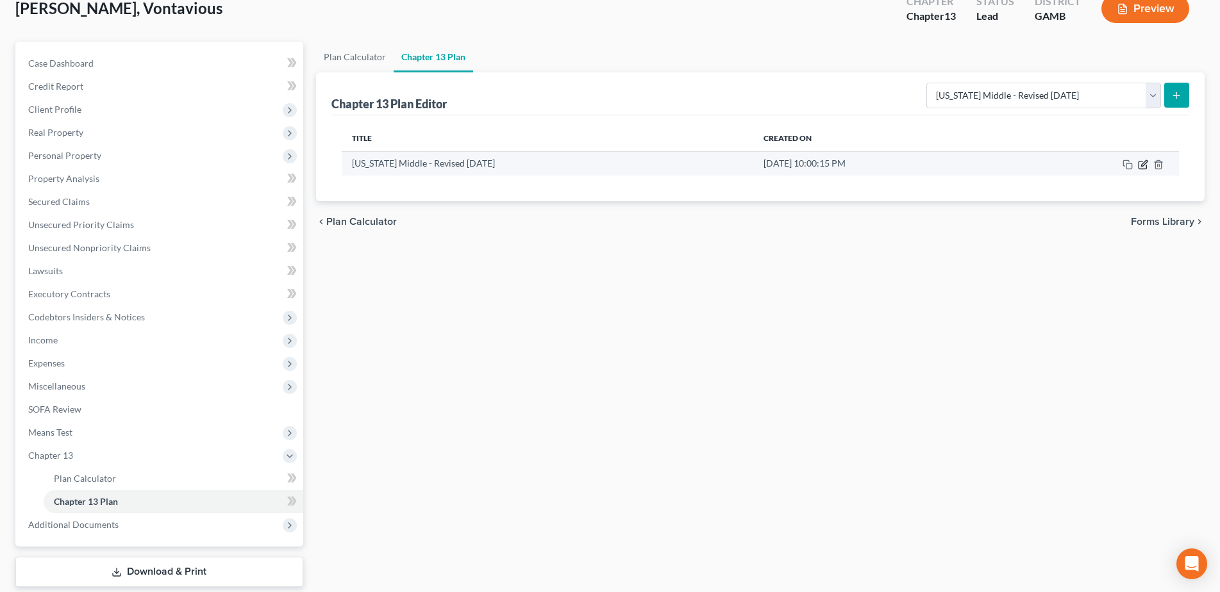
click at [1142, 167] on icon "button" at bounding box center [1143, 165] width 10 height 10
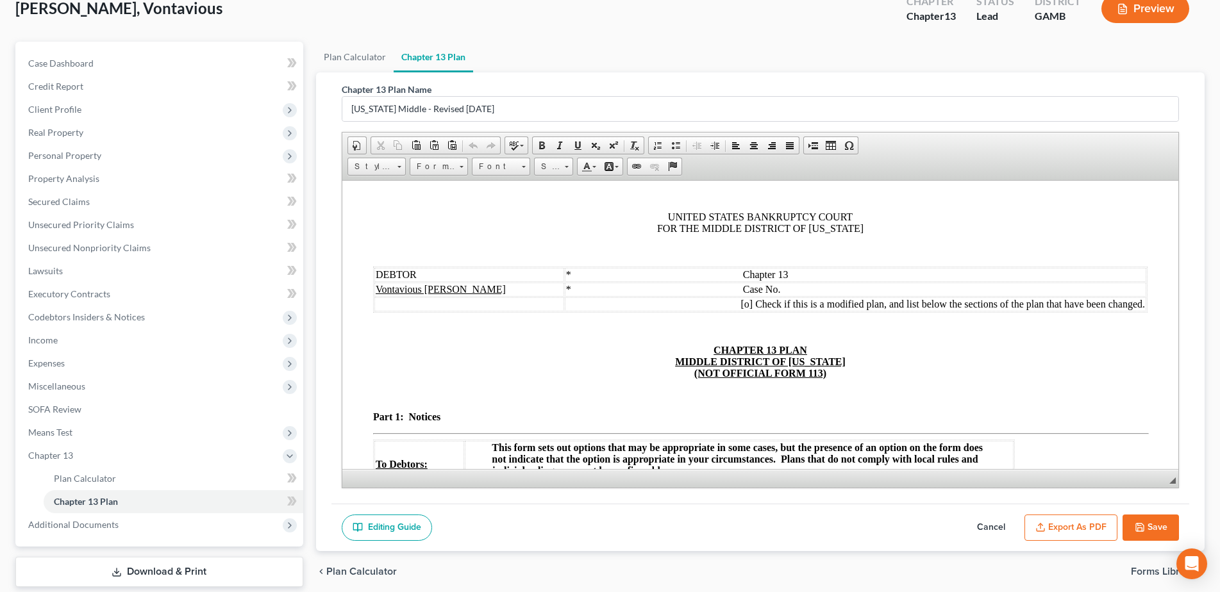
click at [1092, 526] on button "Export as PDF" at bounding box center [1070, 528] width 93 height 27
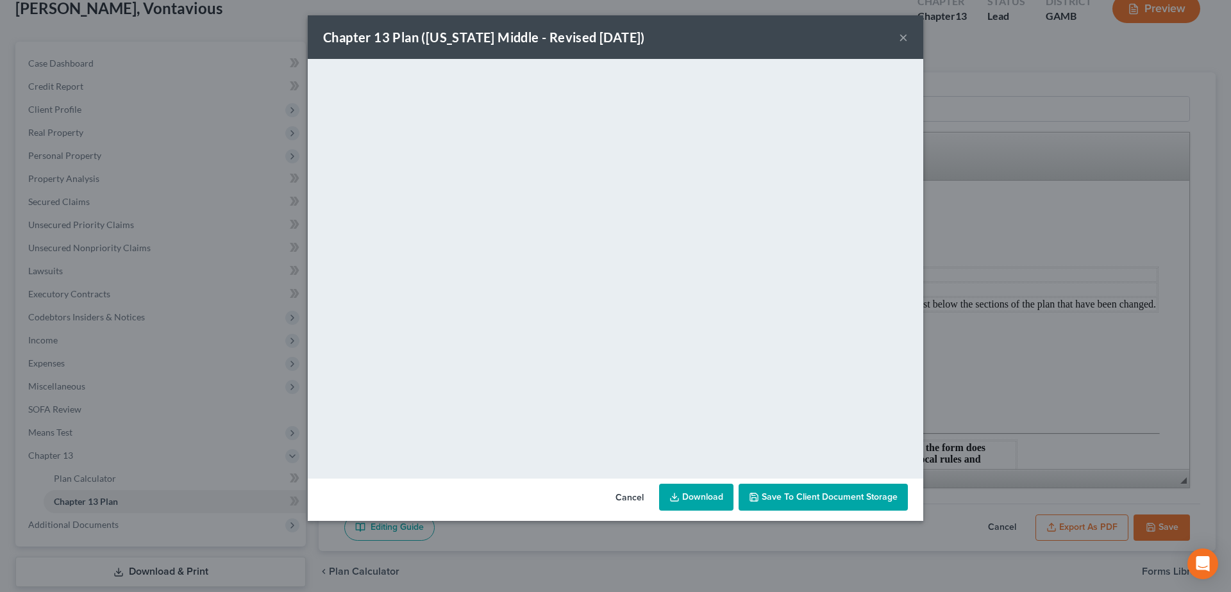
click at [904, 38] on button "×" at bounding box center [903, 36] width 9 height 15
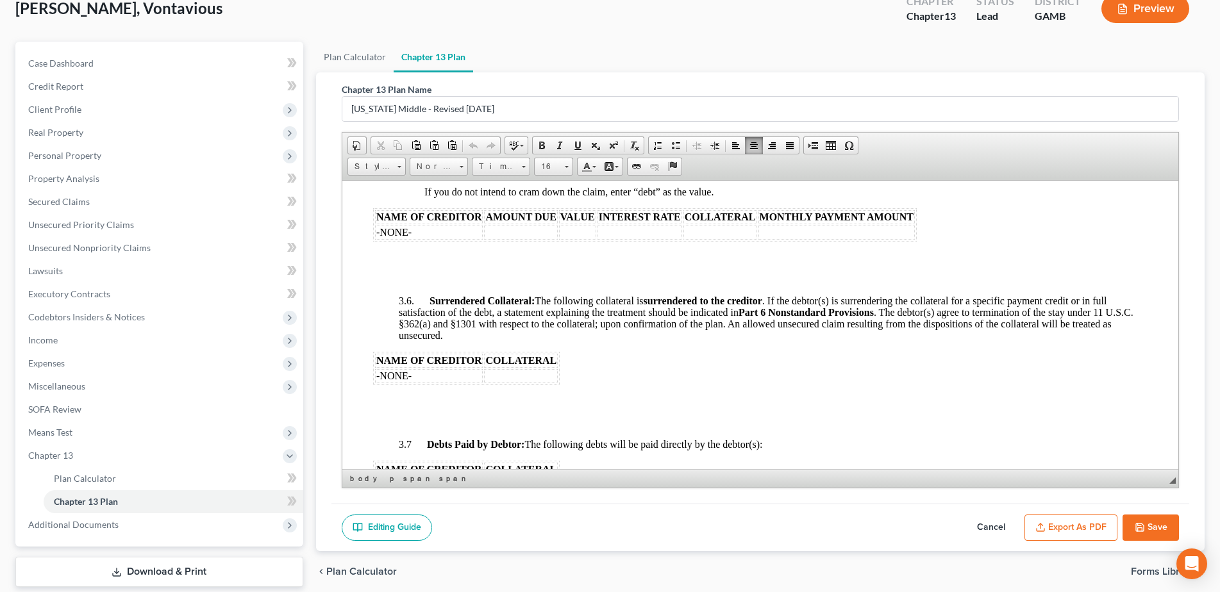
scroll to position [1851, 0]
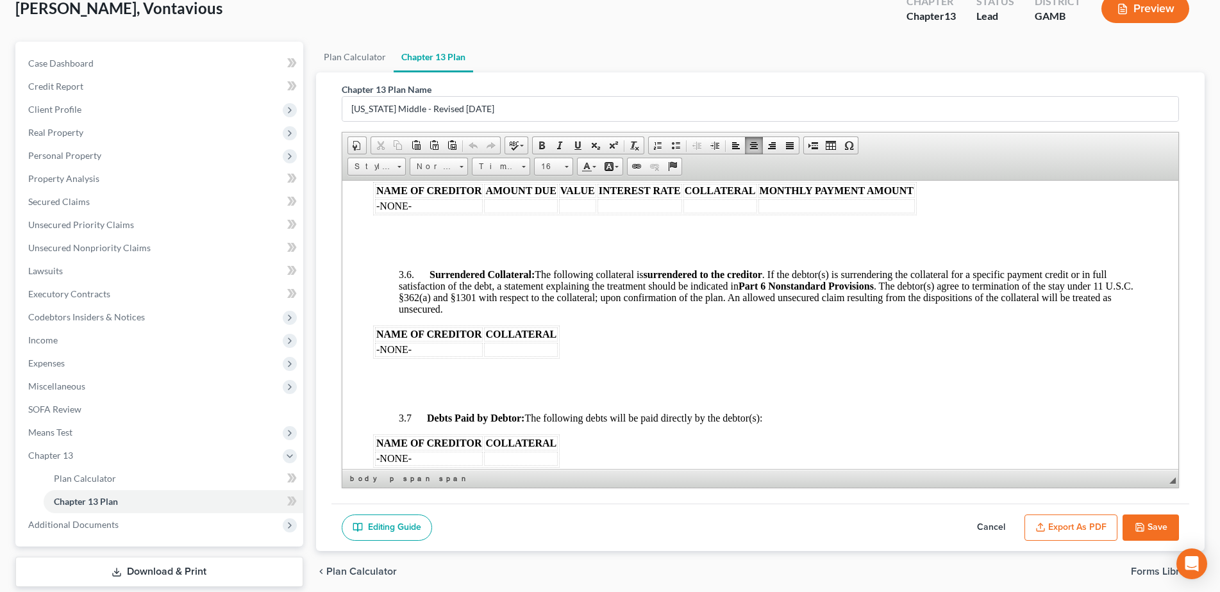
click at [1147, 335] on html "UNITED STATES BANKRUPTCY COURT FOR THE MIDDLE DISTRICT OF GEORGIA DEBTOR * Chap…" at bounding box center [760, 176] width 836 height 3695
click at [402, 258] on p at bounding box center [772, 253] width 749 height 12
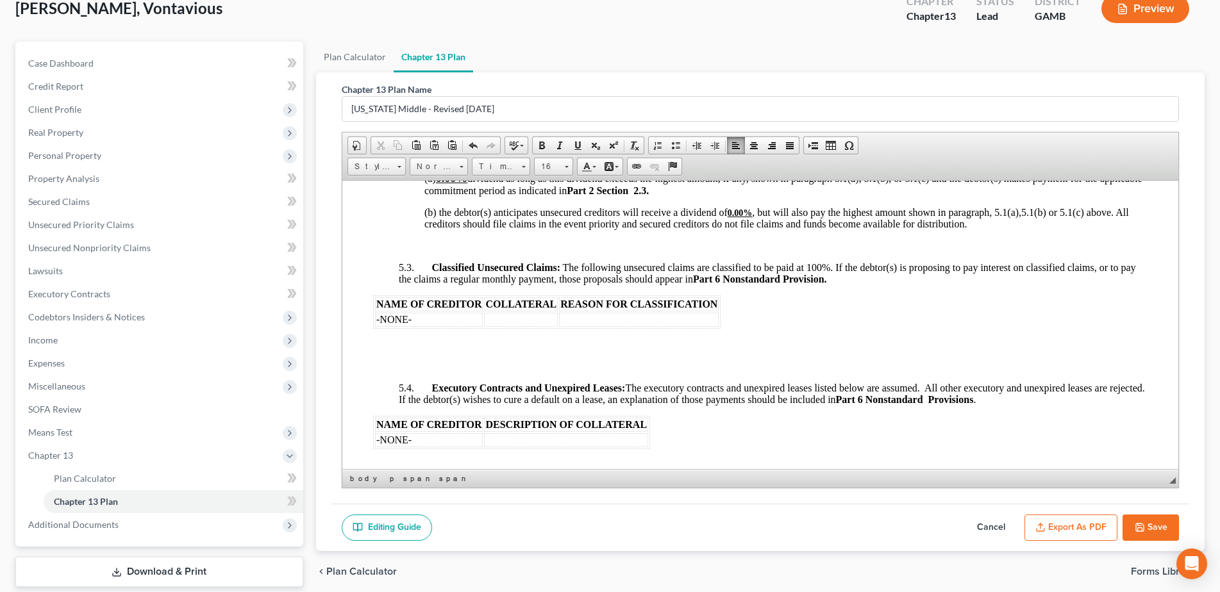
scroll to position [2876, 0]
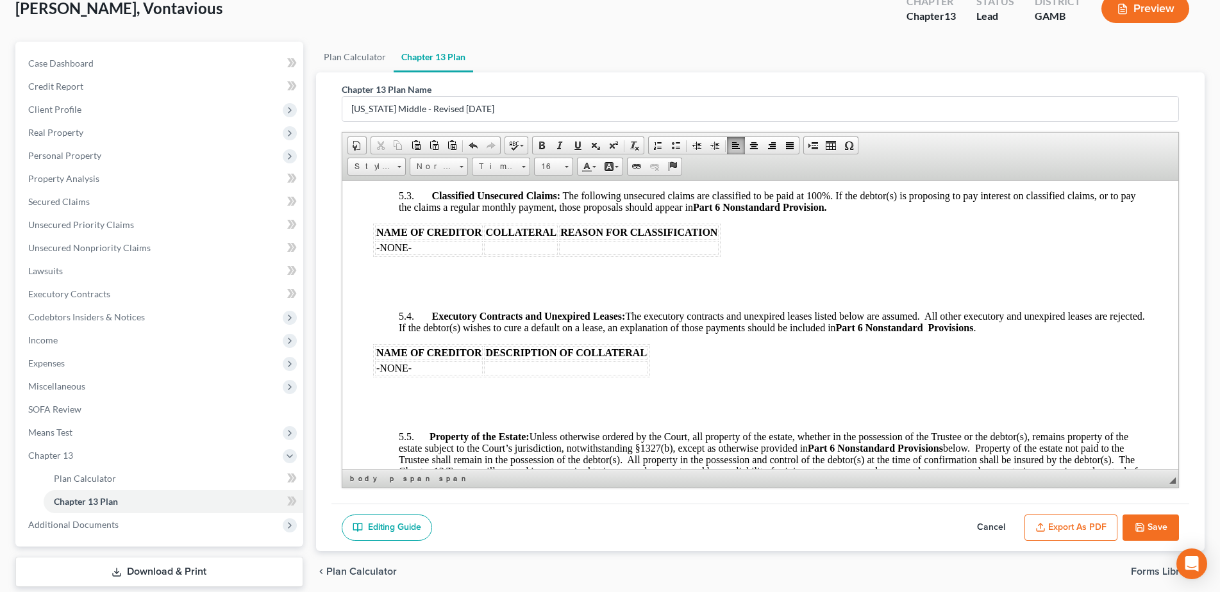
click at [401, 300] on p at bounding box center [759, 294] width 774 height 12
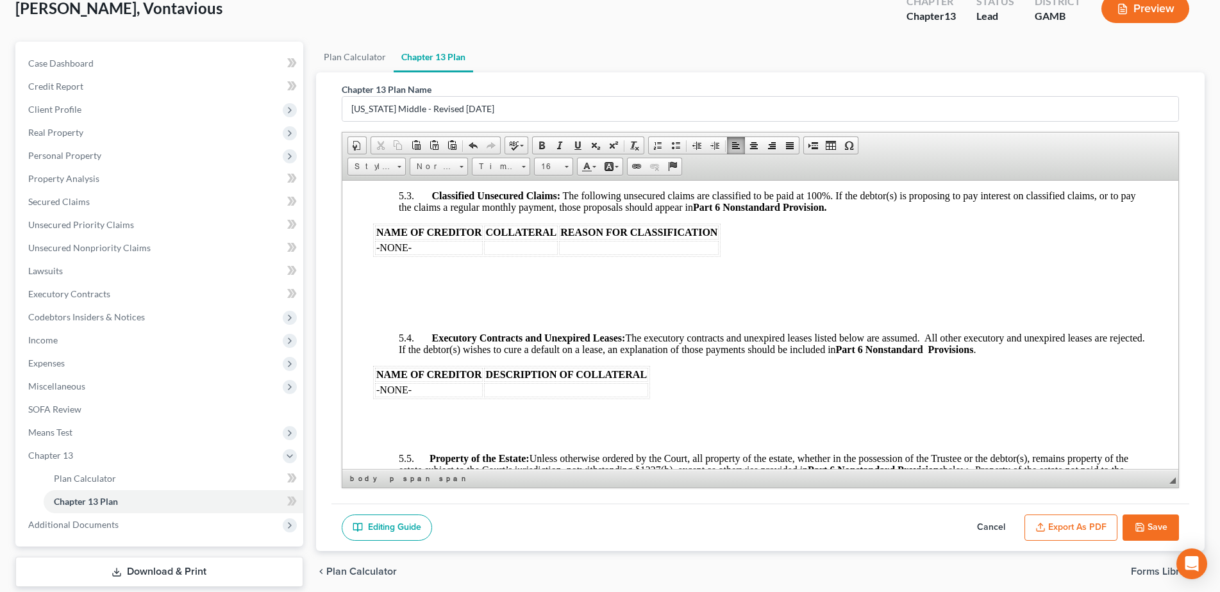
click at [1154, 526] on button "Save" at bounding box center [1150, 528] width 56 height 27
select select "0"
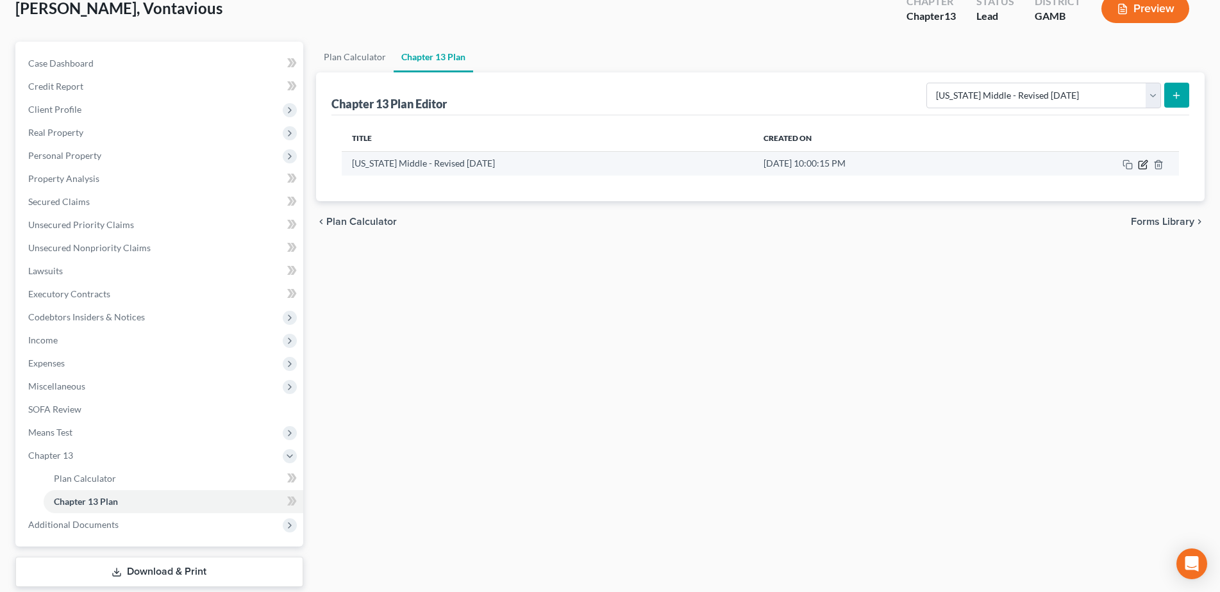
click at [1142, 167] on icon "button" at bounding box center [1143, 165] width 10 height 10
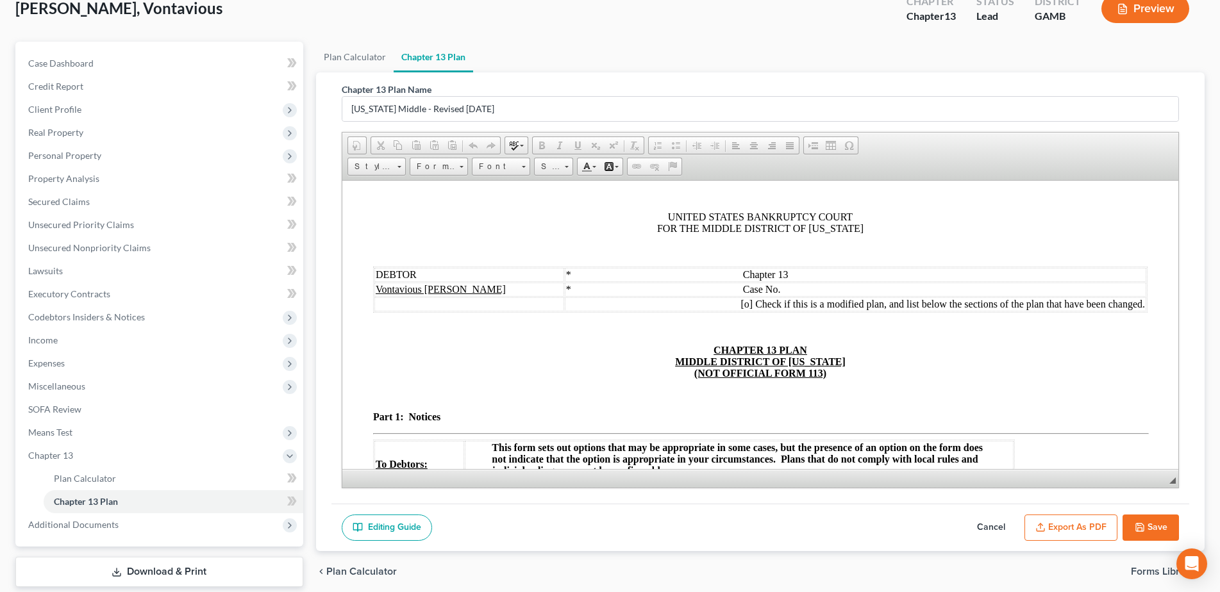
scroll to position [0, 0]
click at [1087, 524] on button "Export as PDF" at bounding box center [1070, 528] width 93 height 27
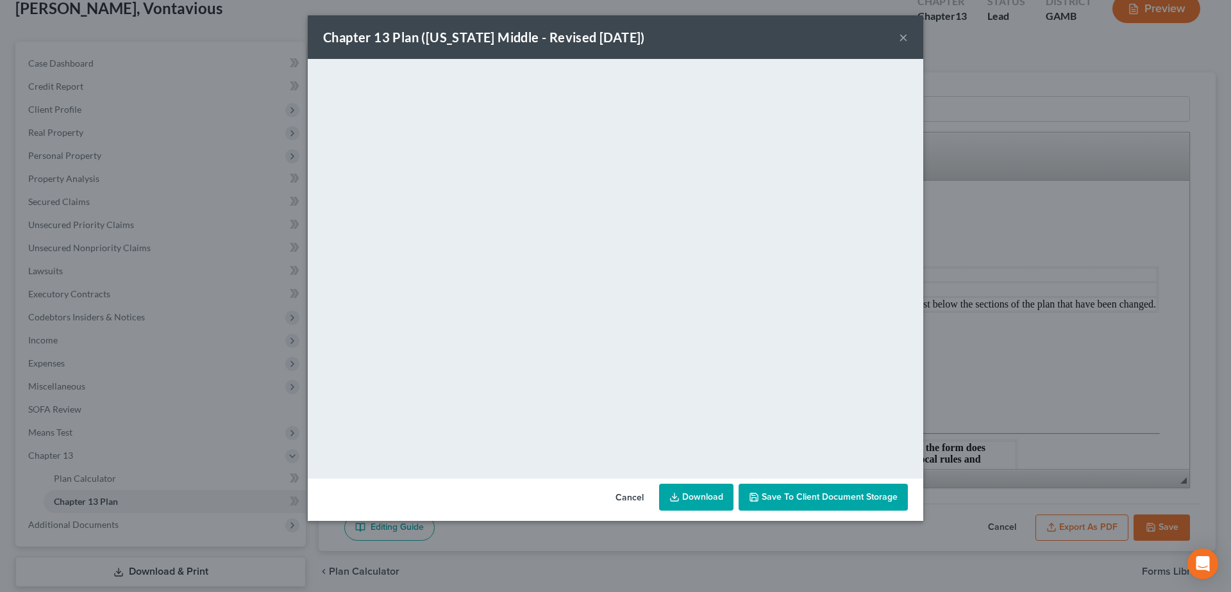
click at [708, 490] on link "Download" at bounding box center [696, 497] width 74 height 27
click at [904, 40] on button "×" at bounding box center [903, 36] width 9 height 15
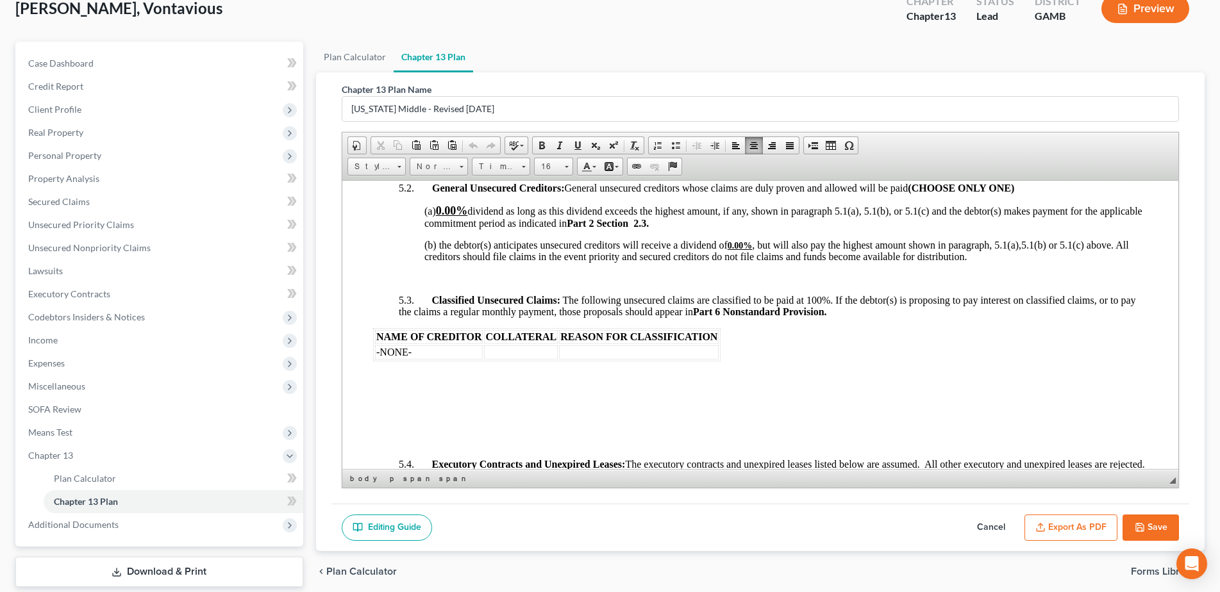
scroll to position [2848, 0]
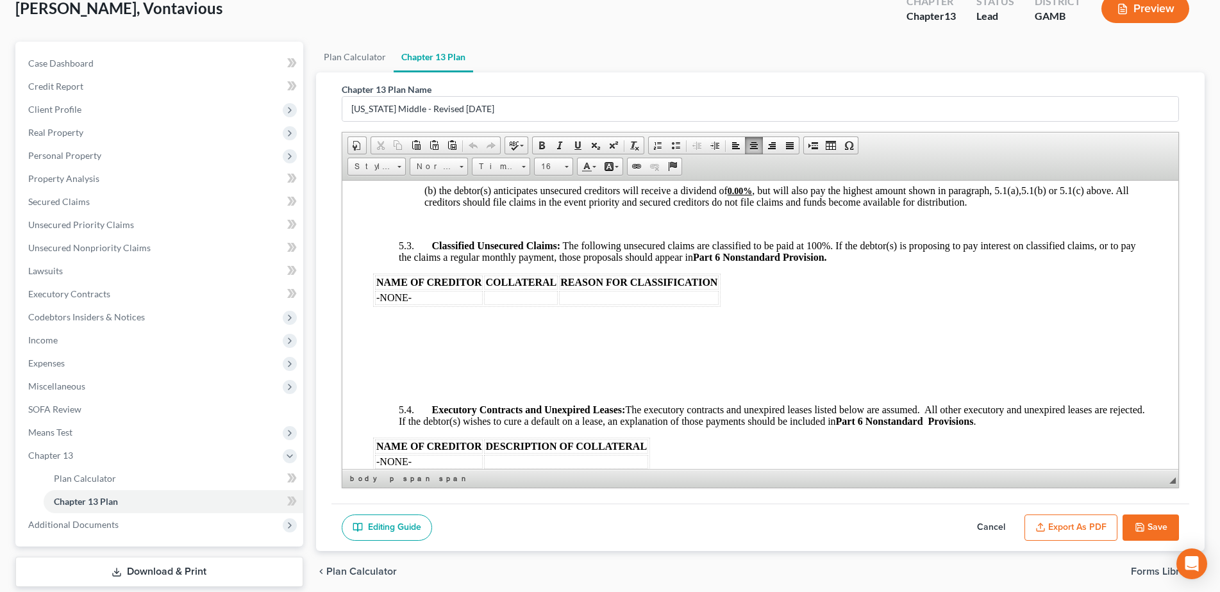
drag, startPoint x: 1174, startPoint y: 208, endPoint x: 1526, endPoint y: 588, distance: 517.6
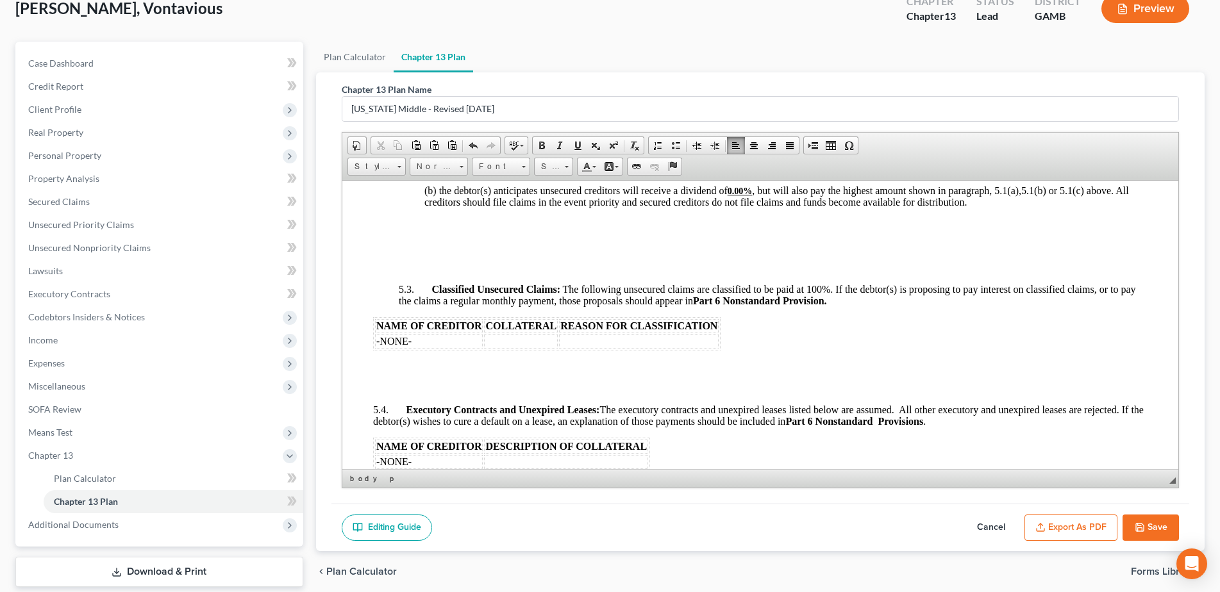
click at [1152, 529] on button "Save" at bounding box center [1150, 528] width 56 height 27
select select "0"
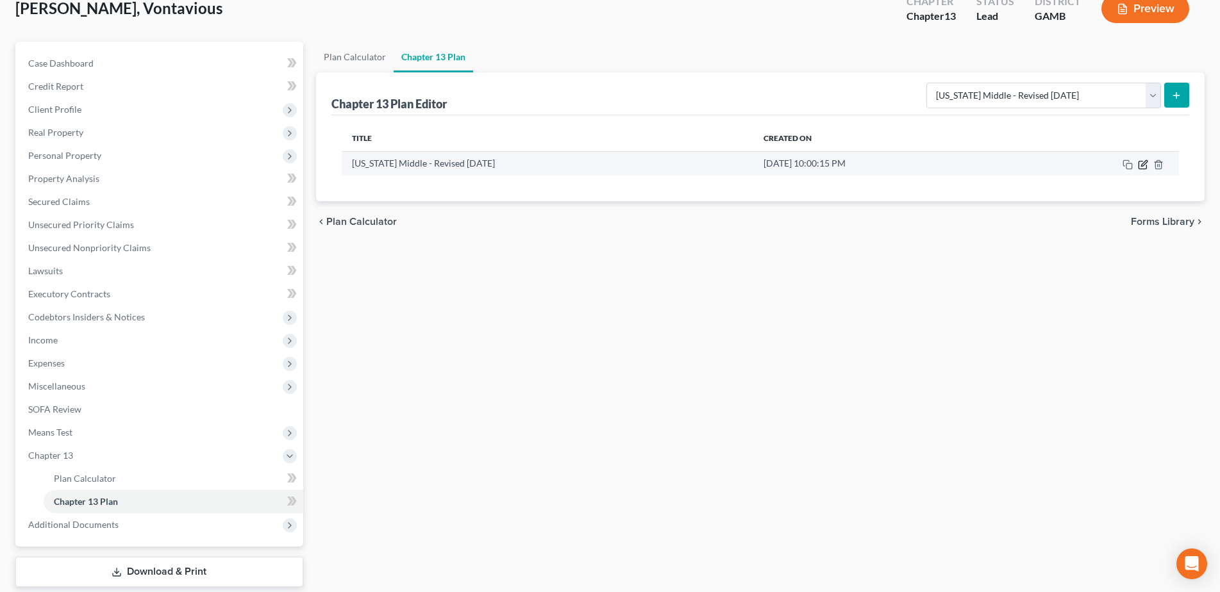
click at [1142, 164] on icon "button" at bounding box center [1144, 163] width 6 height 6
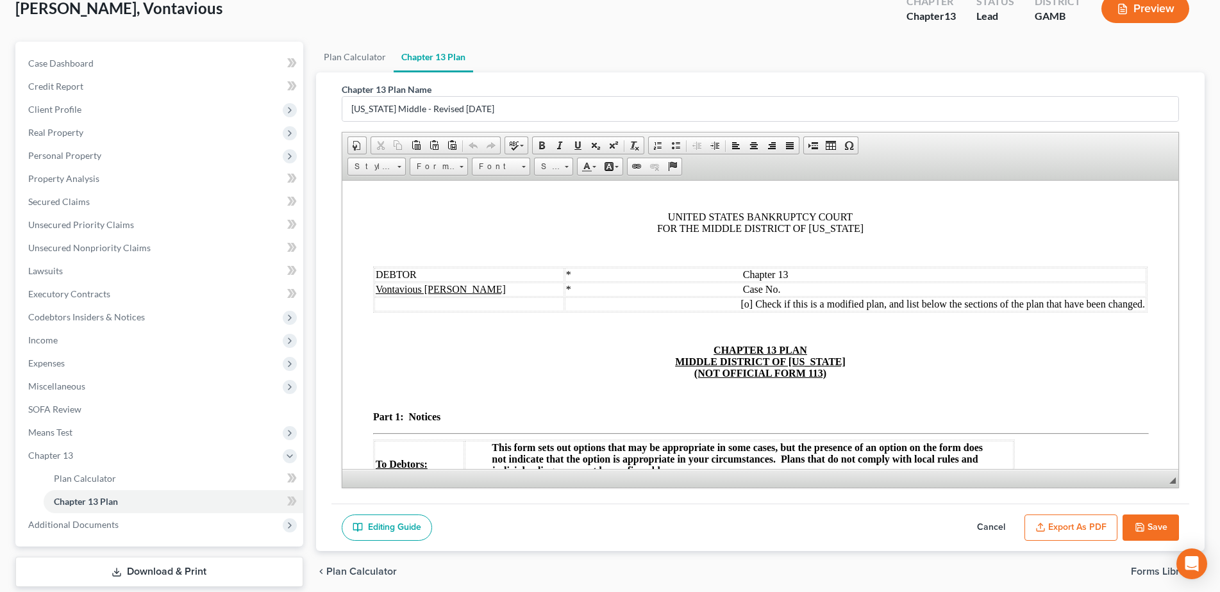
scroll to position [0, 0]
select select "0"
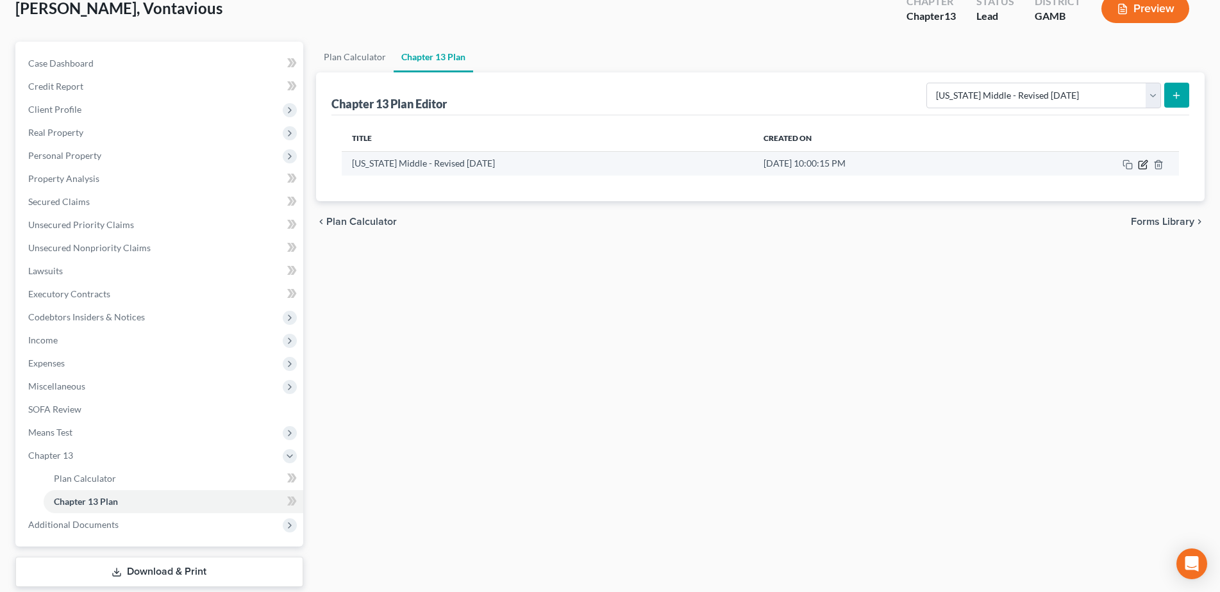
click at [1142, 164] on icon "button" at bounding box center [1144, 163] width 6 height 6
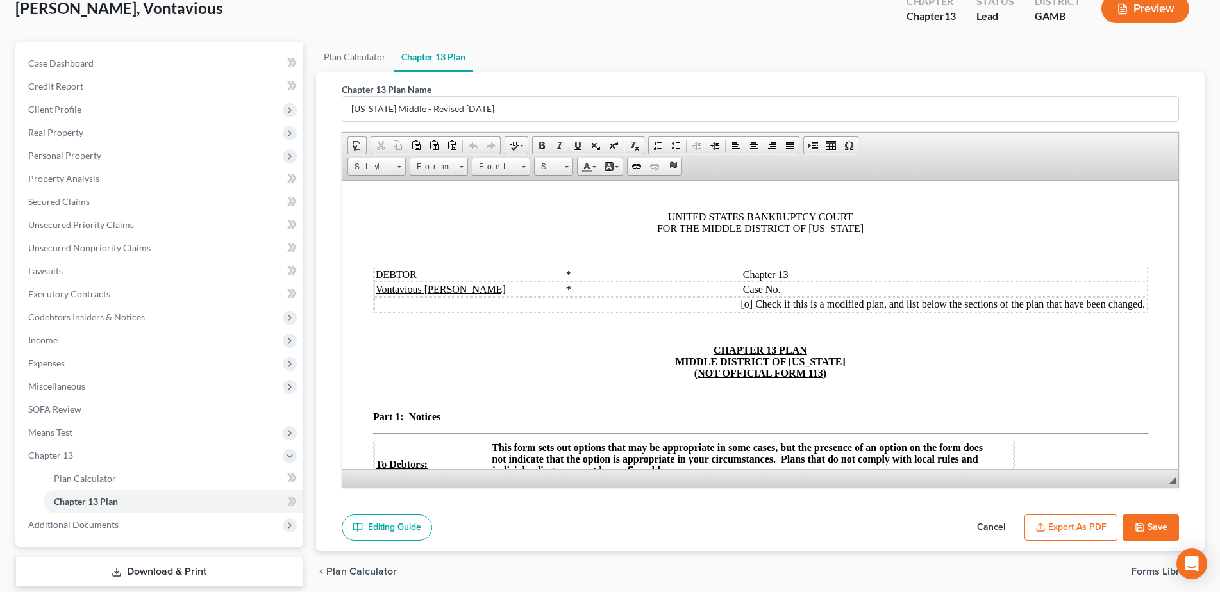
click at [1080, 525] on button "Export as PDF" at bounding box center [1070, 528] width 93 height 27
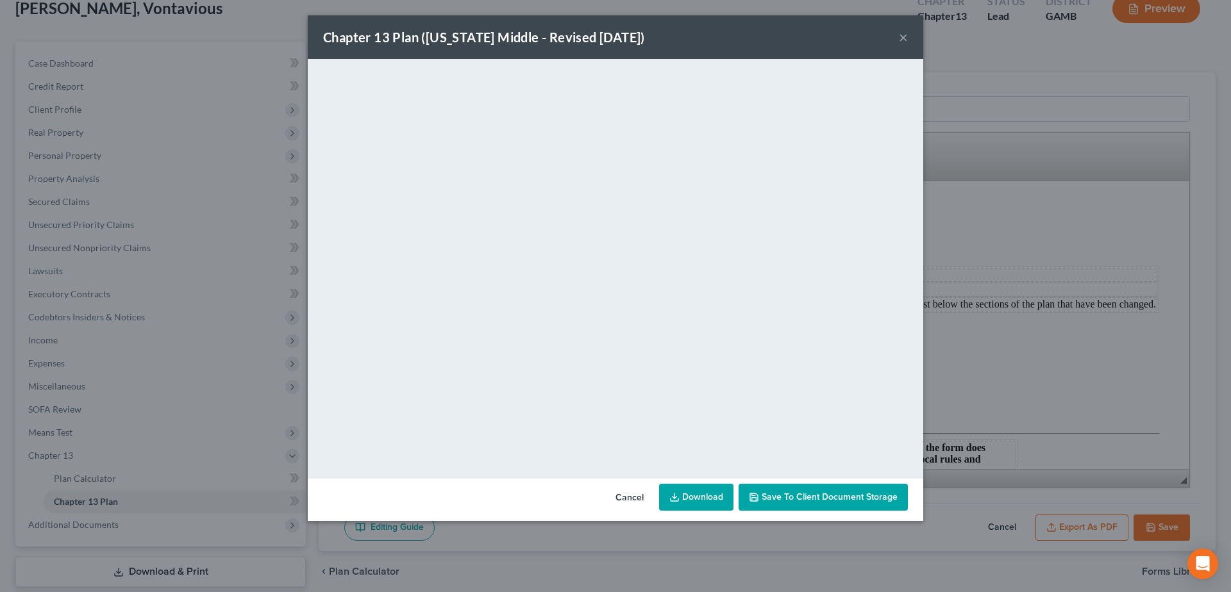
click at [906, 38] on button "×" at bounding box center [903, 36] width 9 height 15
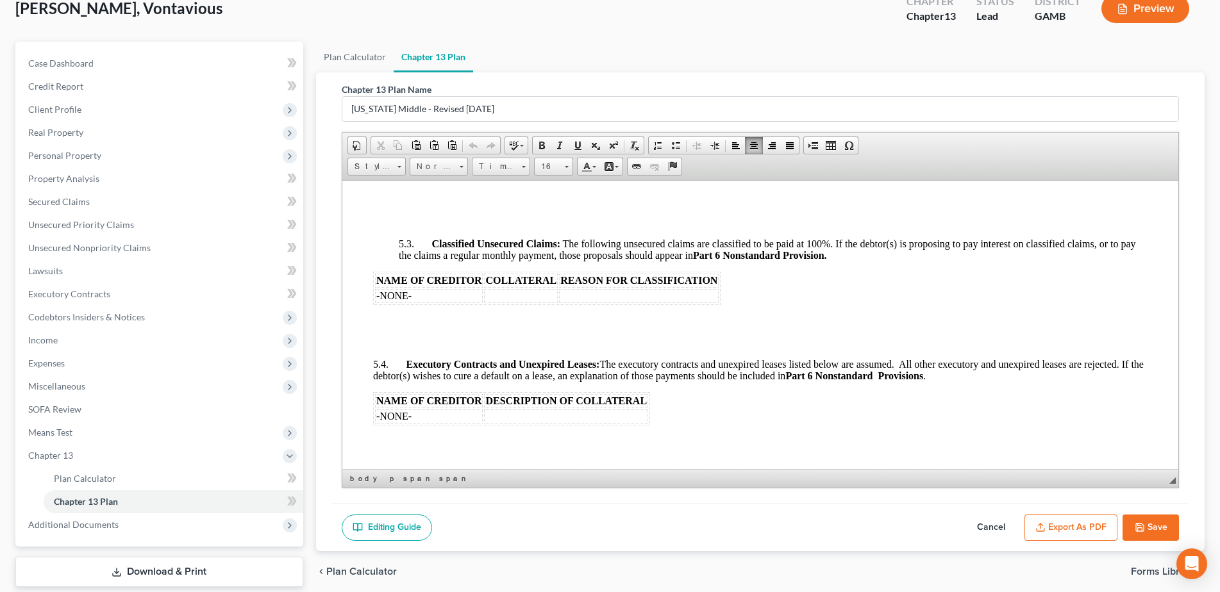
scroll to position [2903, 0]
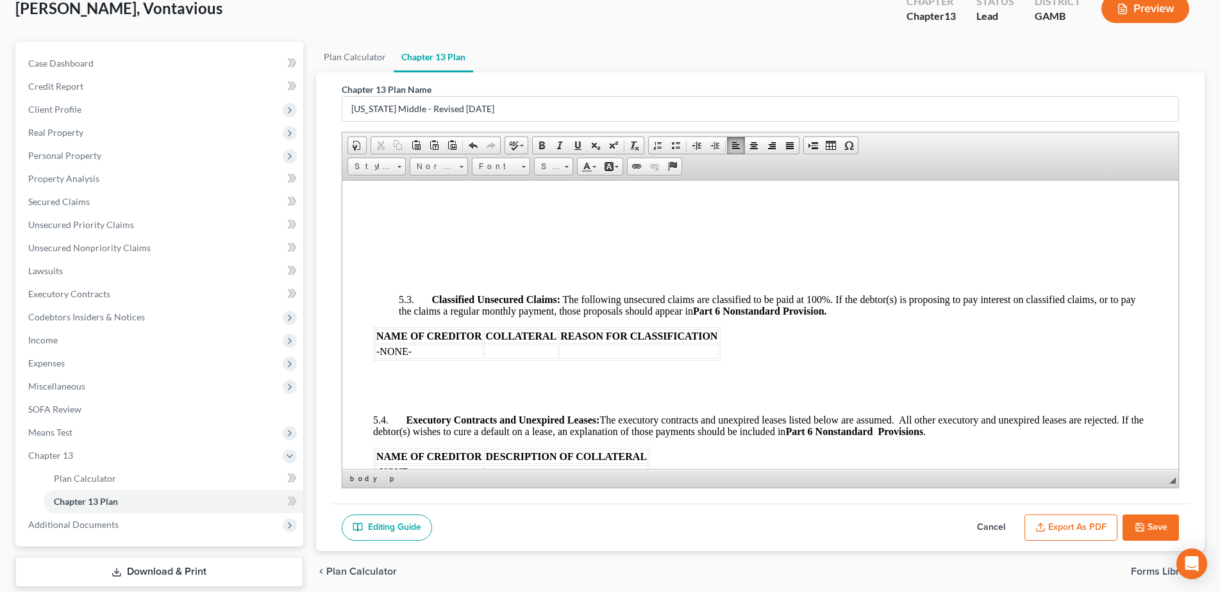
click at [385, 404] on p at bounding box center [759, 398] width 774 height 12
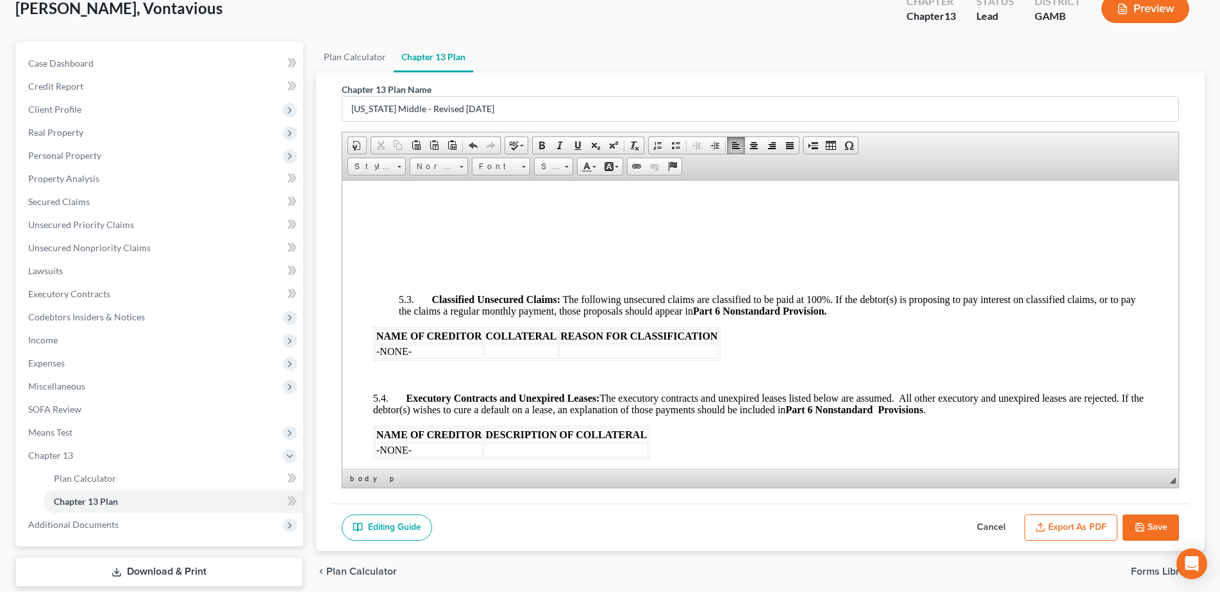
click at [1145, 529] on button "Save" at bounding box center [1150, 528] width 56 height 27
select select "0"
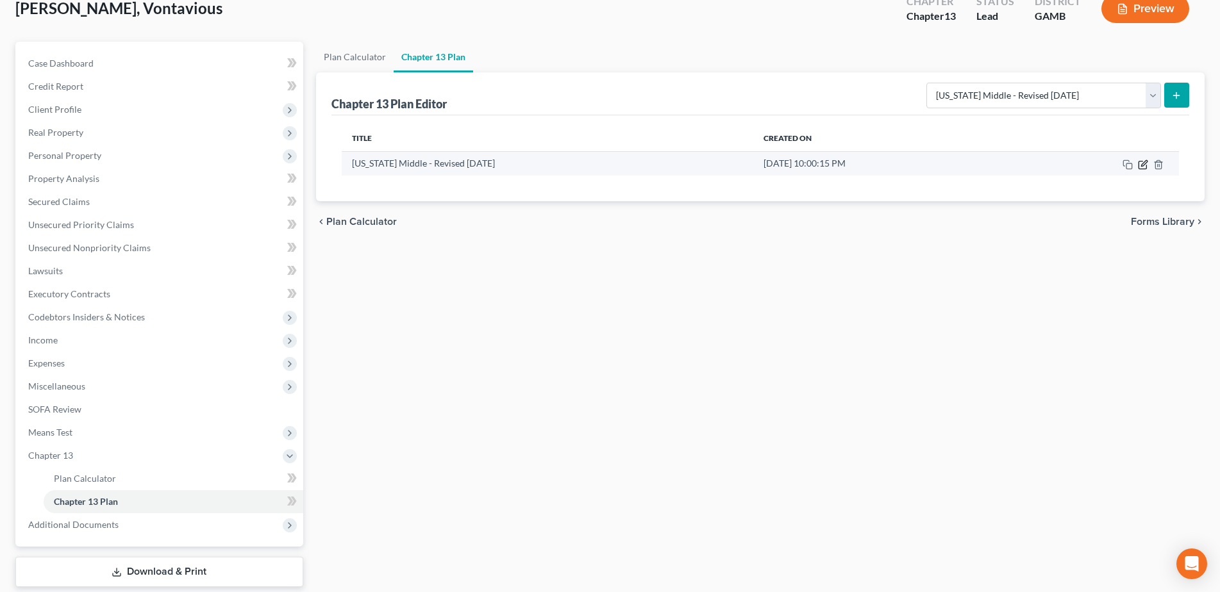
click at [1141, 165] on icon "button" at bounding box center [1143, 165] width 10 height 10
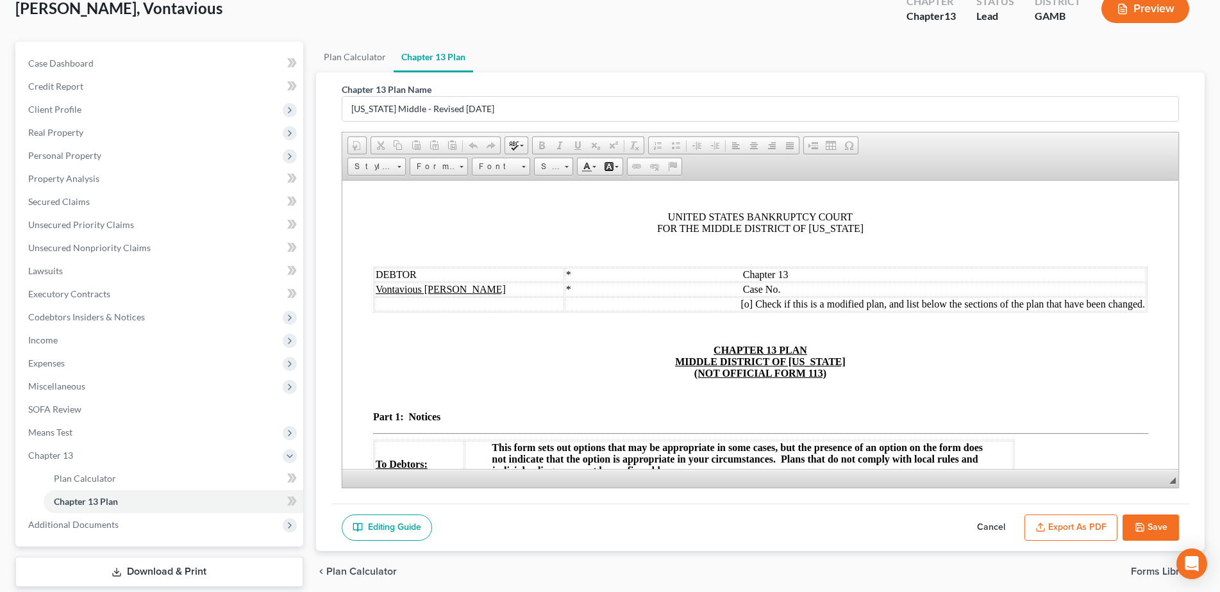
scroll to position [0, 0]
click at [1071, 523] on button "Export as PDF" at bounding box center [1070, 528] width 93 height 27
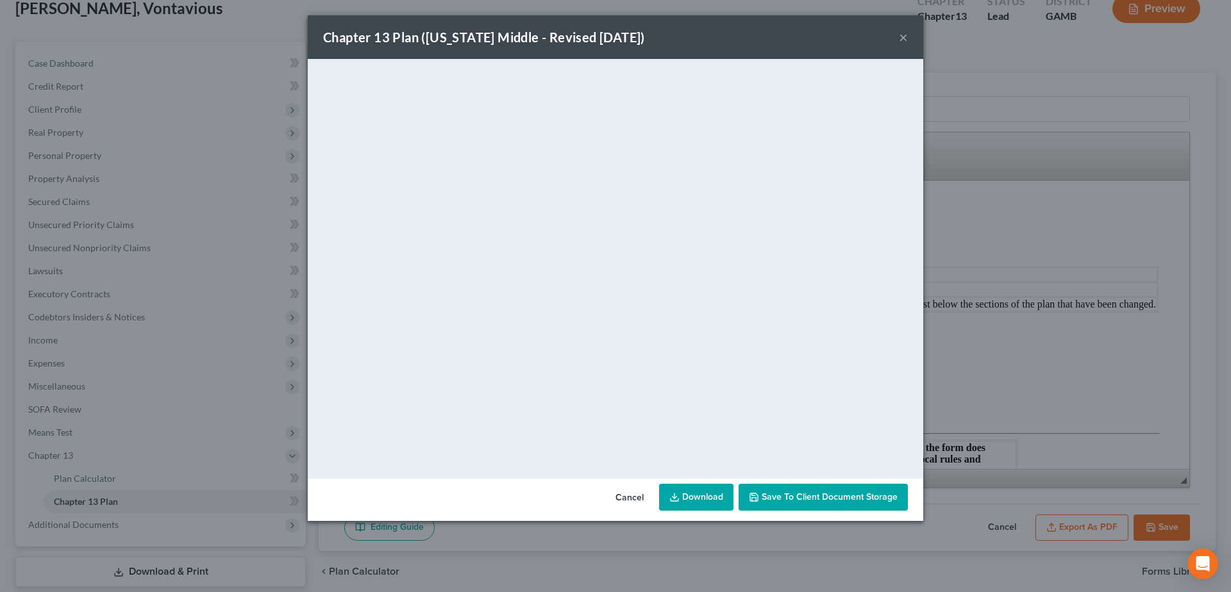
click at [930, 389] on div "Chapter 13 Plan (Georgia Middle - Revised 10/9/2019) × <object ng-attr-data='ht…" at bounding box center [615, 296] width 1231 height 592
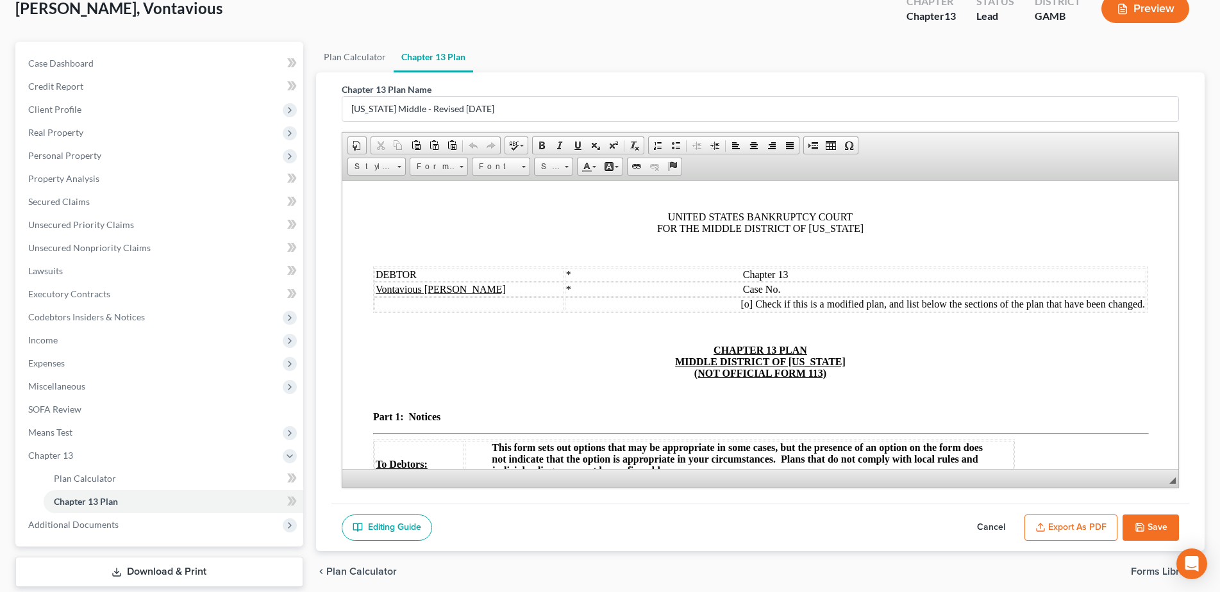
drag, startPoint x: 1272, startPoint y: 569, endPoint x: 1272, endPoint y: 580, distance: 10.9
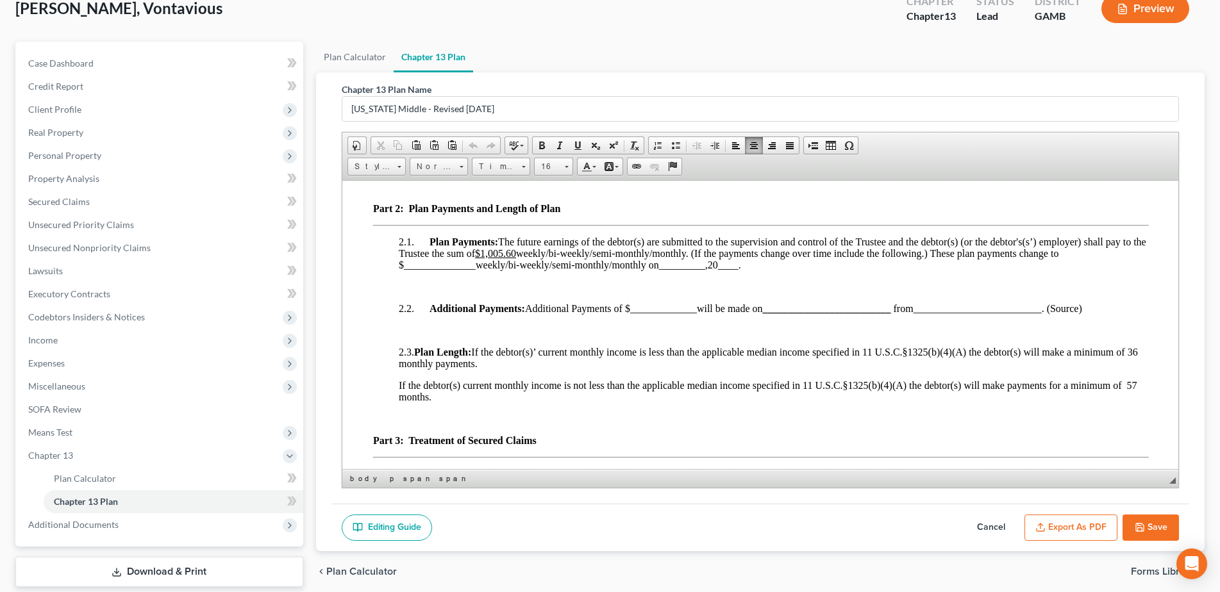
scroll to position [1143, 0]
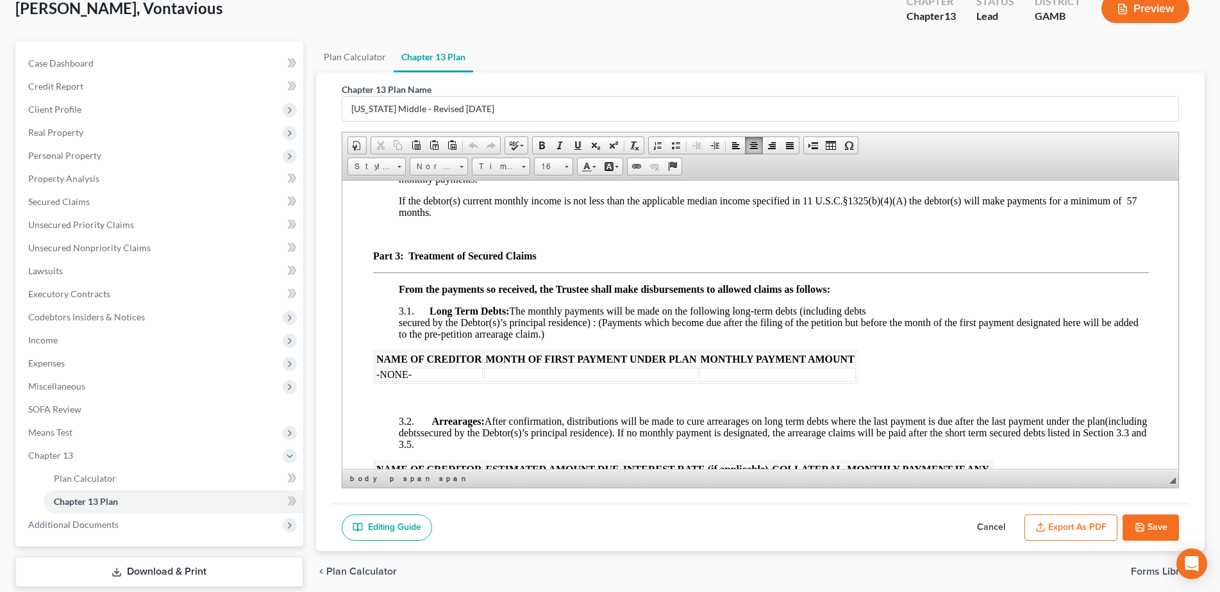
drag, startPoint x: 1527, startPoint y: 463, endPoint x: 1524, endPoint y: 408, distance: 54.6
click at [1180, 215] on div "Chapter 13 Plan Name Georgia Middle - Revised 10/9/2019 Rich Text Editor, docum…" at bounding box center [760, 287] width 858 height 431
click at [1096, 531] on button "Export as PDF" at bounding box center [1070, 528] width 93 height 27
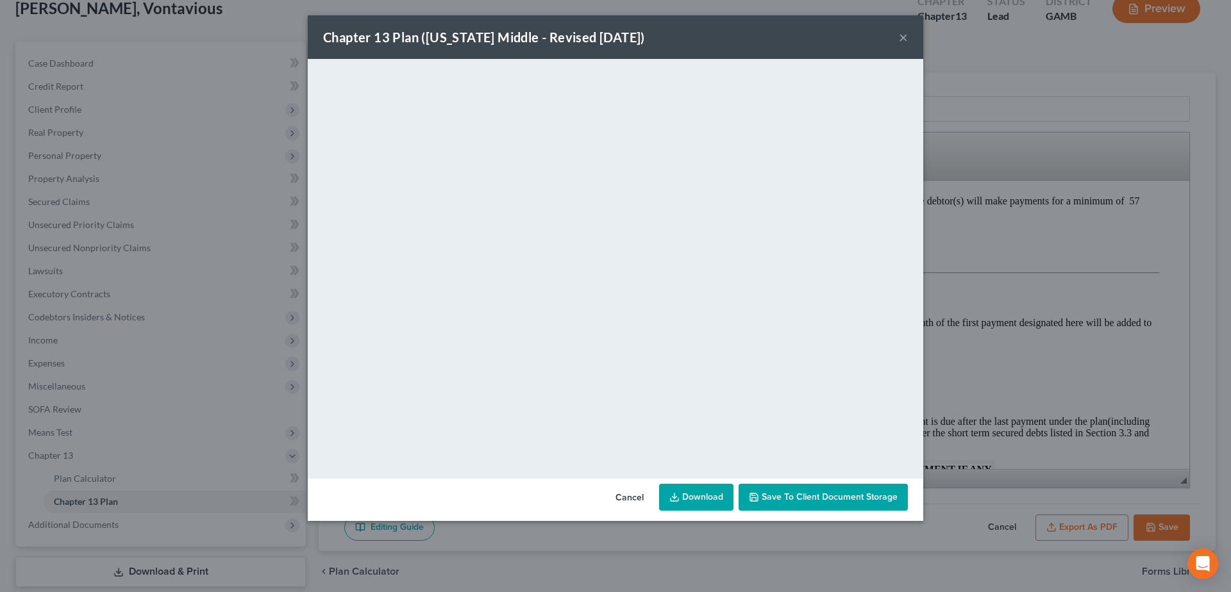
click at [903, 40] on button "×" at bounding box center [903, 36] width 9 height 15
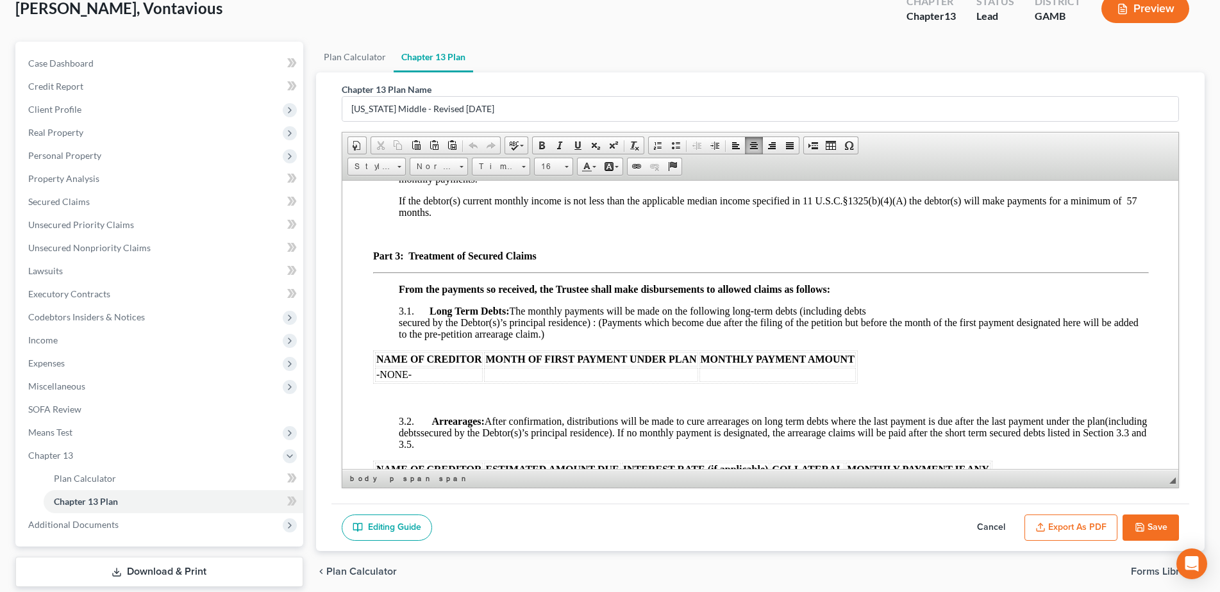
click at [1147, 526] on button "Save" at bounding box center [1150, 528] width 56 height 27
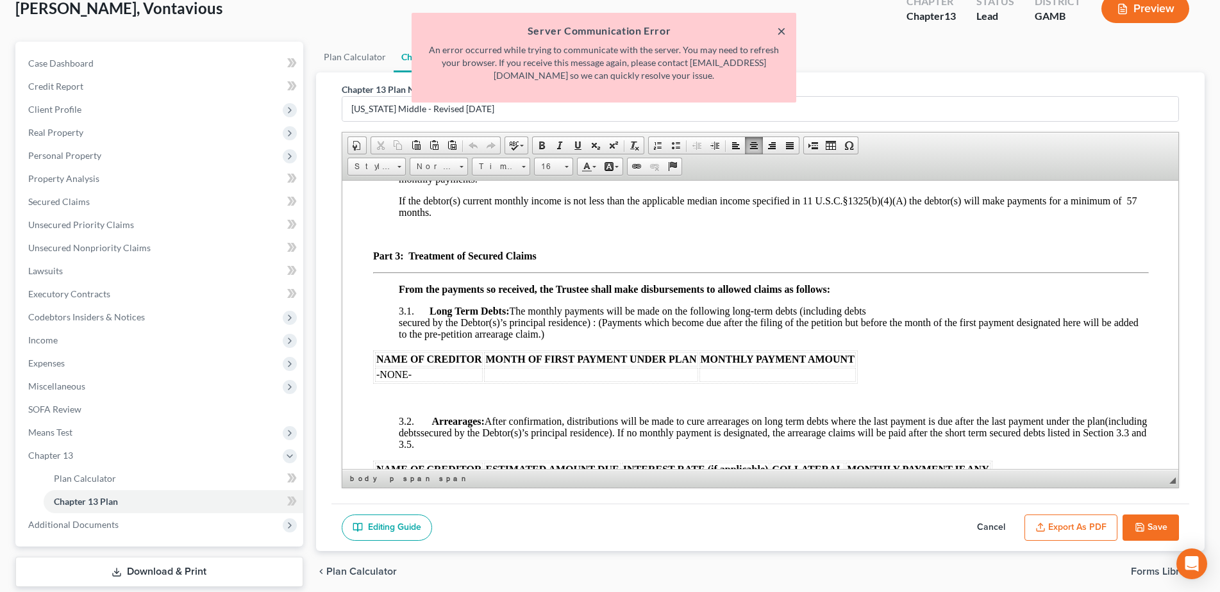
click at [785, 32] on button "×" at bounding box center [781, 30] width 9 height 15
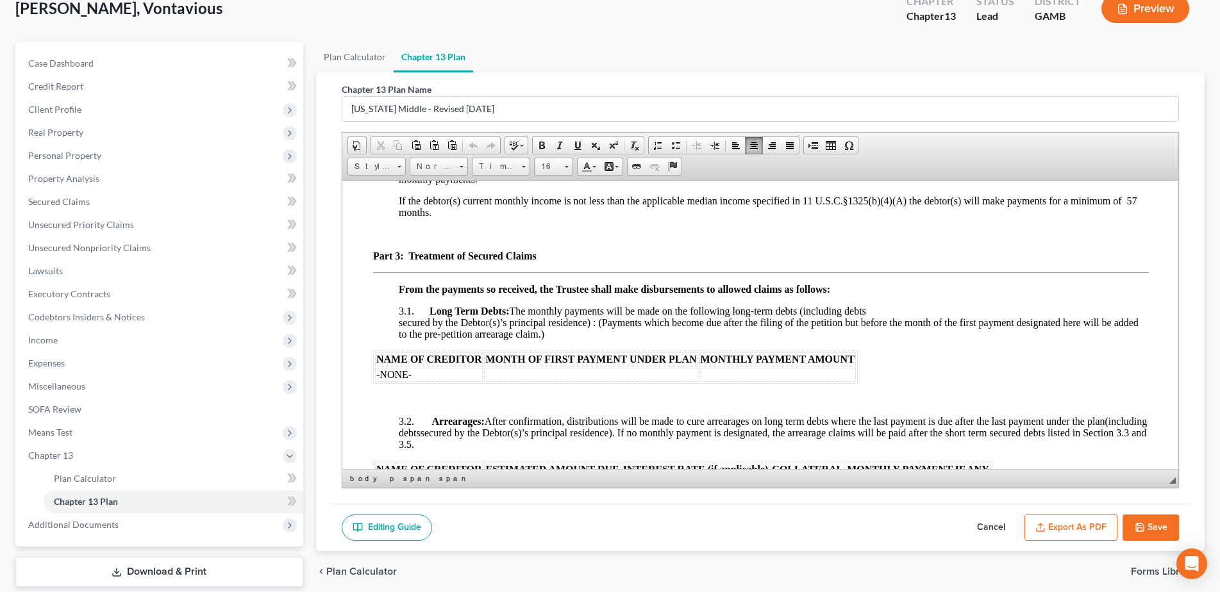
click at [1155, 532] on button "Save" at bounding box center [1150, 528] width 56 height 27
select select "0"
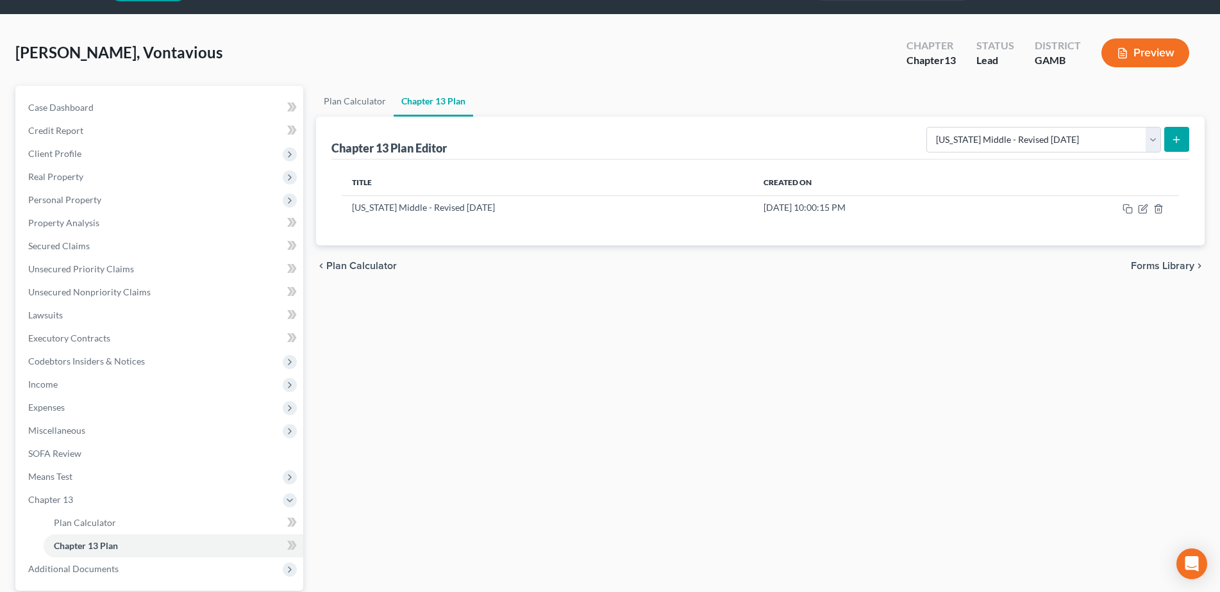
scroll to position [0, 0]
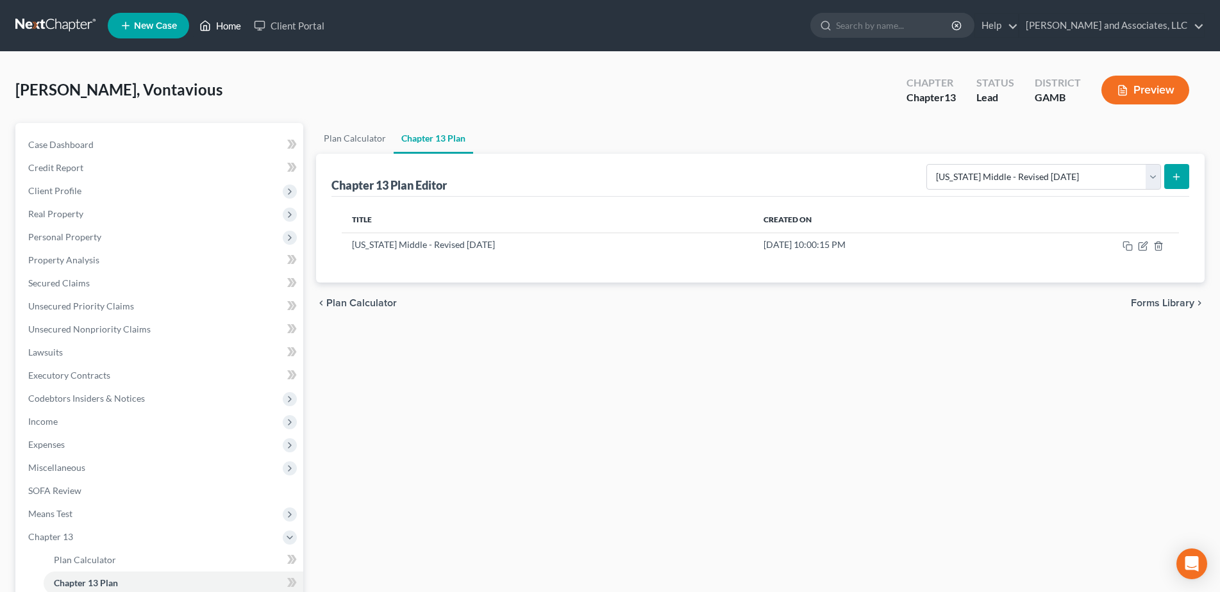
click at [228, 27] on link "Home" at bounding box center [220, 25] width 54 height 23
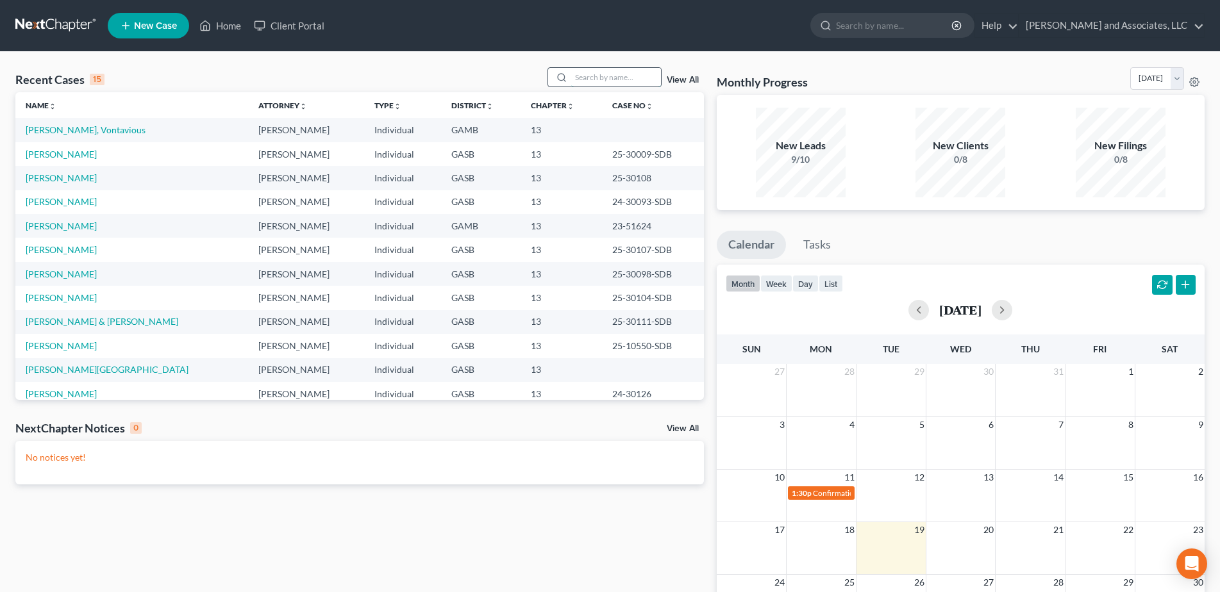
drag, startPoint x: 587, startPoint y: 78, endPoint x: 584, endPoint y: 86, distance: 8.3
click at [587, 79] on input "search" at bounding box center [616, 77] width 90 height 19
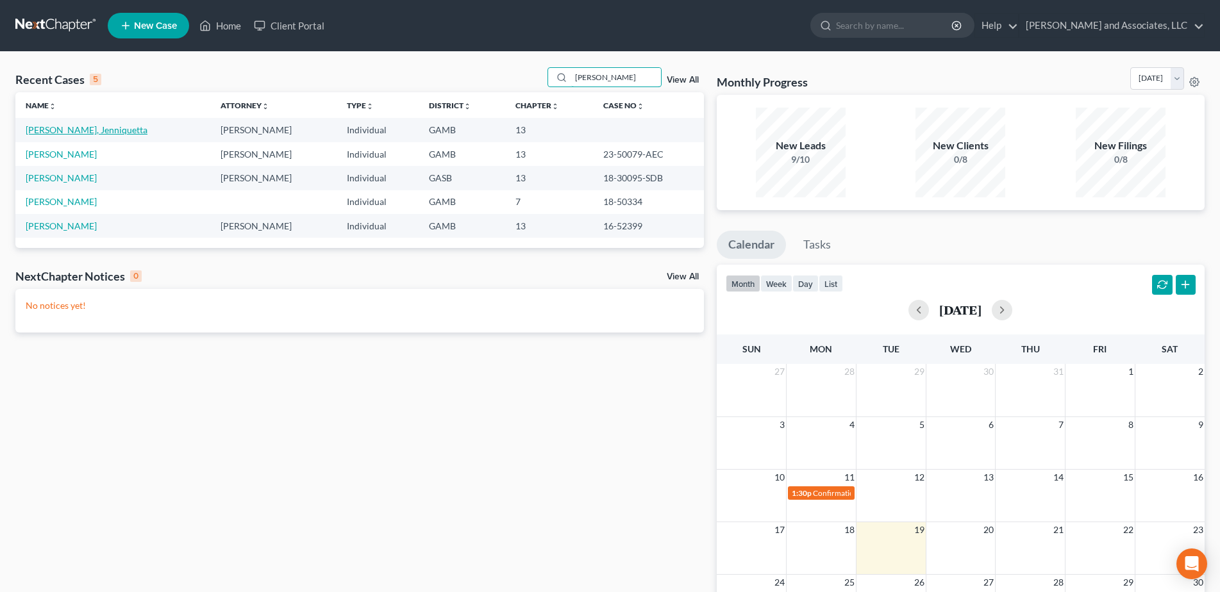
type input "Warthen"
click at [106, 131] on link "Warthen, Jenniquetta" at bounding box center [87, 129] width 122 height 11
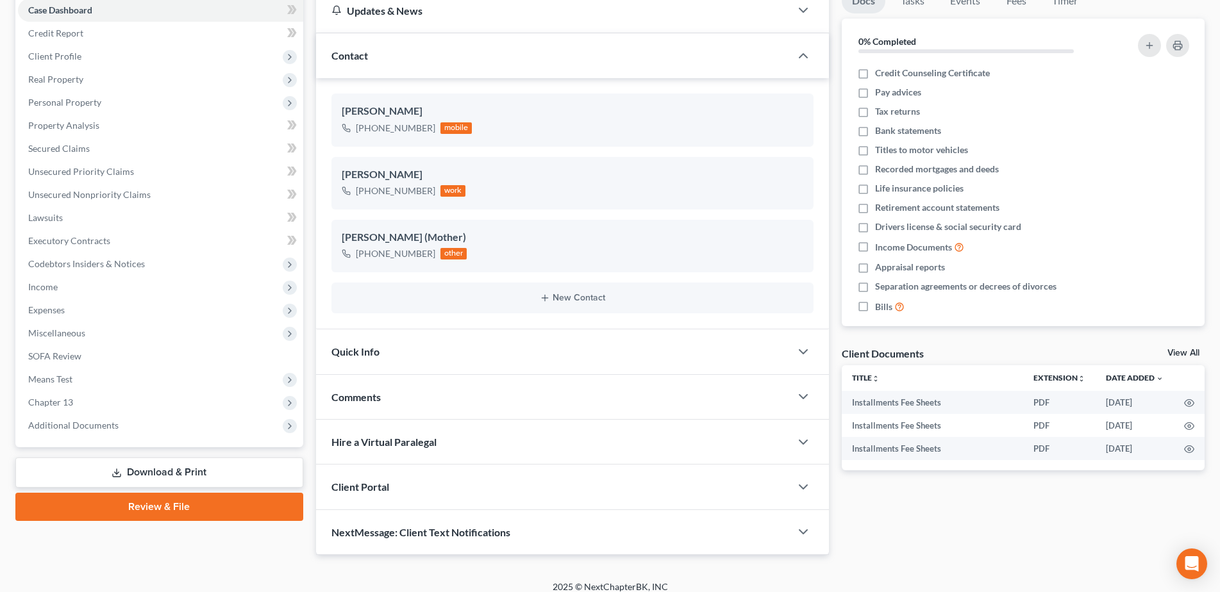
scroll to position [135, 0]
click at [65, 401] on span "Chapter 13" at bounding box center [50, 401] width 45 height 11
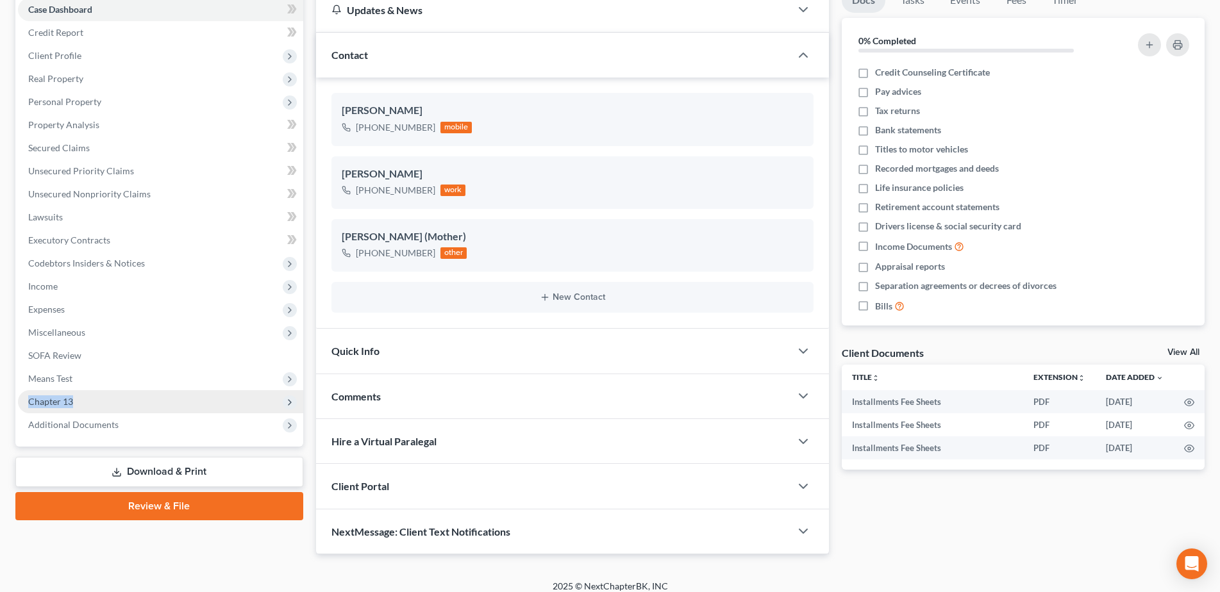
click at [74, 400] on span "Chapter 13" at bounding box center [160, 401] width 285 height 23
click at [61, 399] on span "Chapter 13" at bounding box center [50, 401] width 45 height 11
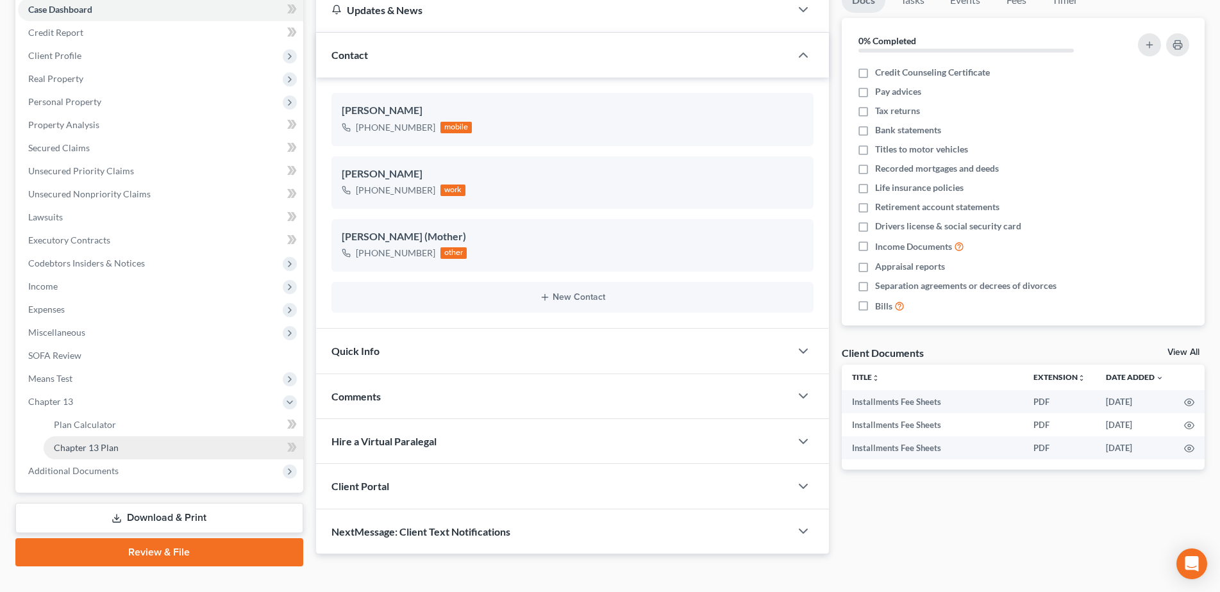
click at [115, 446] on span "Chapter 13 Plan" at bounding box center [86, 447] width 65 height 11
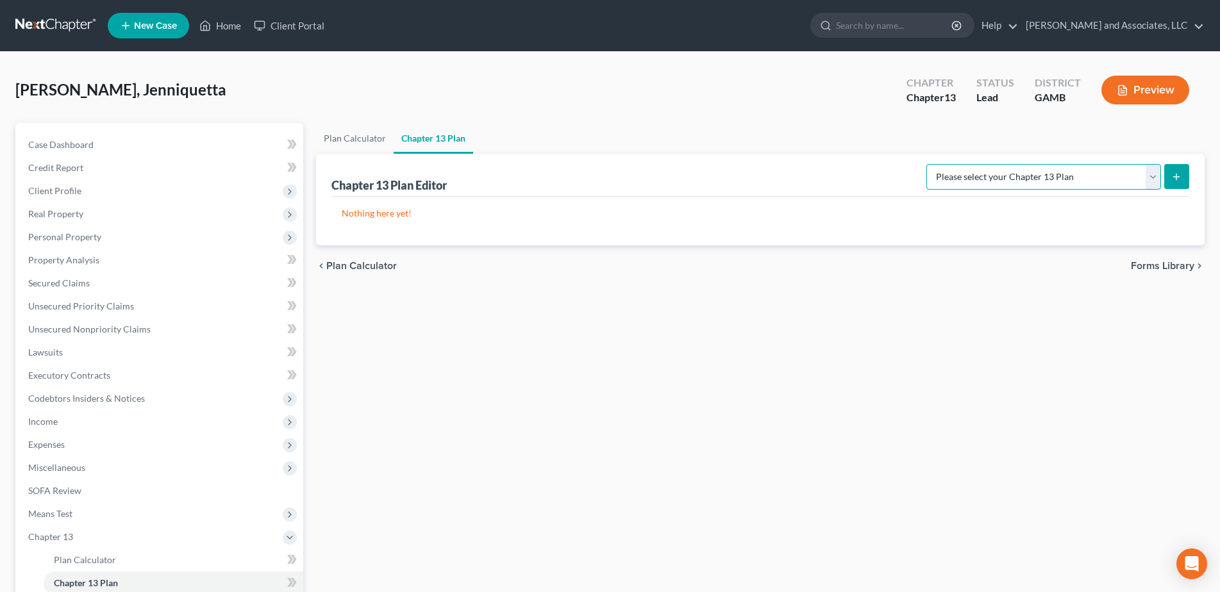
click at [1152, 181] on select "Please select your Chapter 13 Plan Georgia Middle - Revised 10/9/2019 Georgia M…" at bounding box center [1043, 177] width 235 height 26
select select "0"
click at [926, 164] on select "Please select your Chapter 13 Plan Georgia Middle - Revised 10/9/2019 Georgia M…" at bounding box center [1043, 177] width 235 height 26
click at [1176, 178] on line "submit" at bounding box center [1176, 177] width 0 height 6
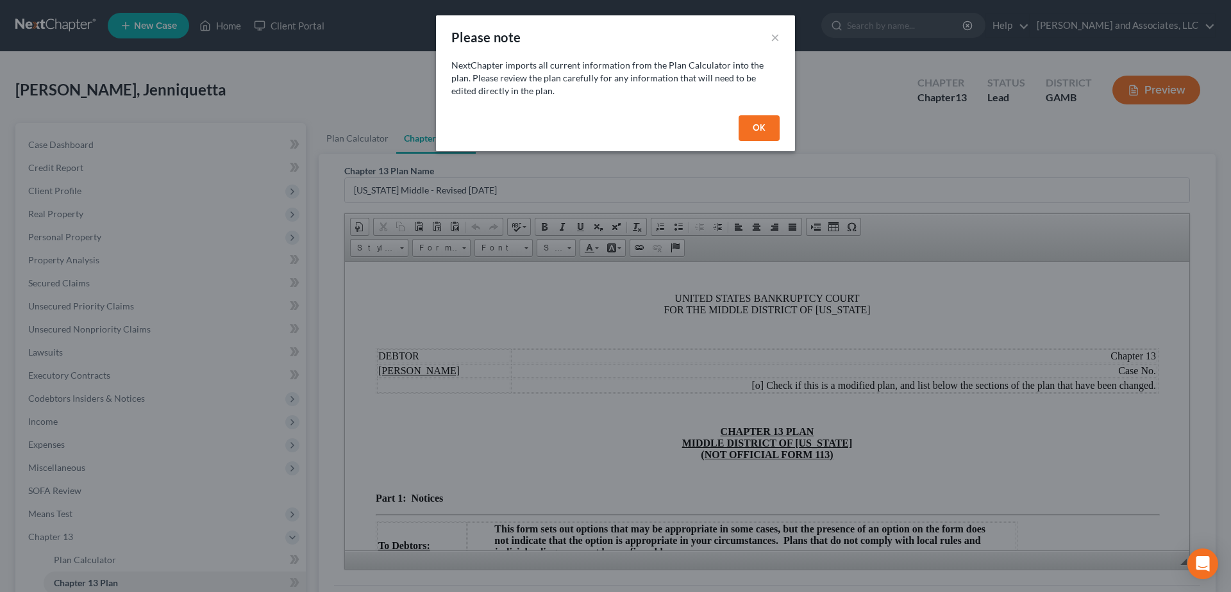
click at [769, 133] on button "OK" at bounding box center [758, 128] width 41 height 26
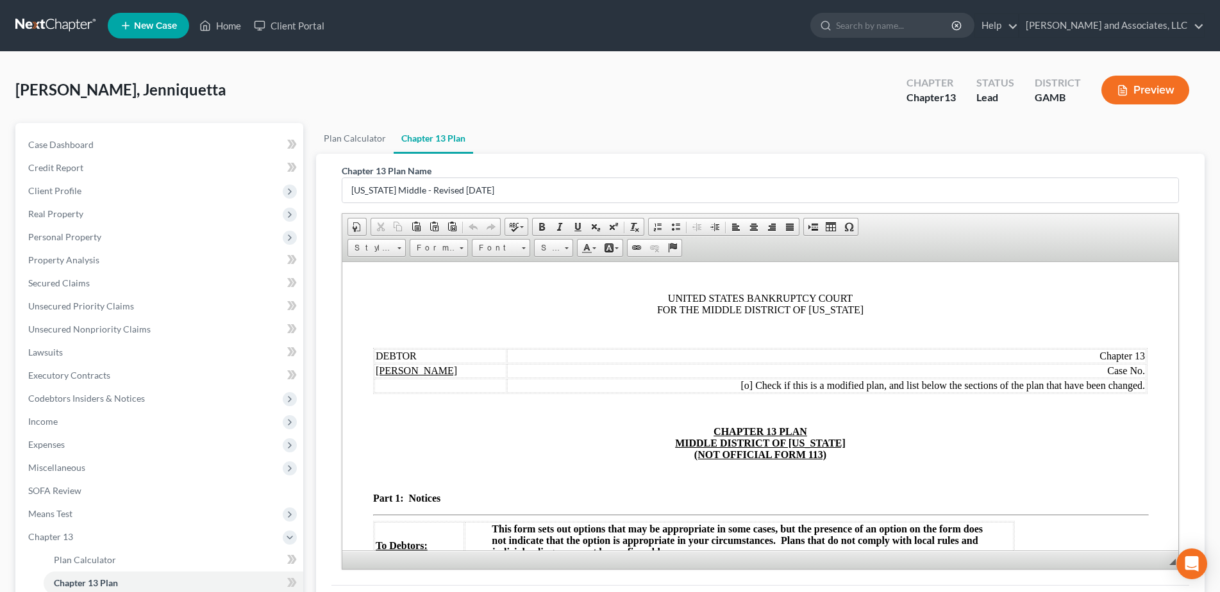
click at [1084, 354] on td "Chapter 13" at bounding box center [825, 356] width 639 height 14
click at [729, 228] on link "Align Left" at bounding box center [736, 227] width 18 height 17
click at [1092, 370] on td "Case No." at bounding box center [825, 370] width 639 height 14
click at [732, 228] on span at bounding box center [736, 227] width 10 height 10
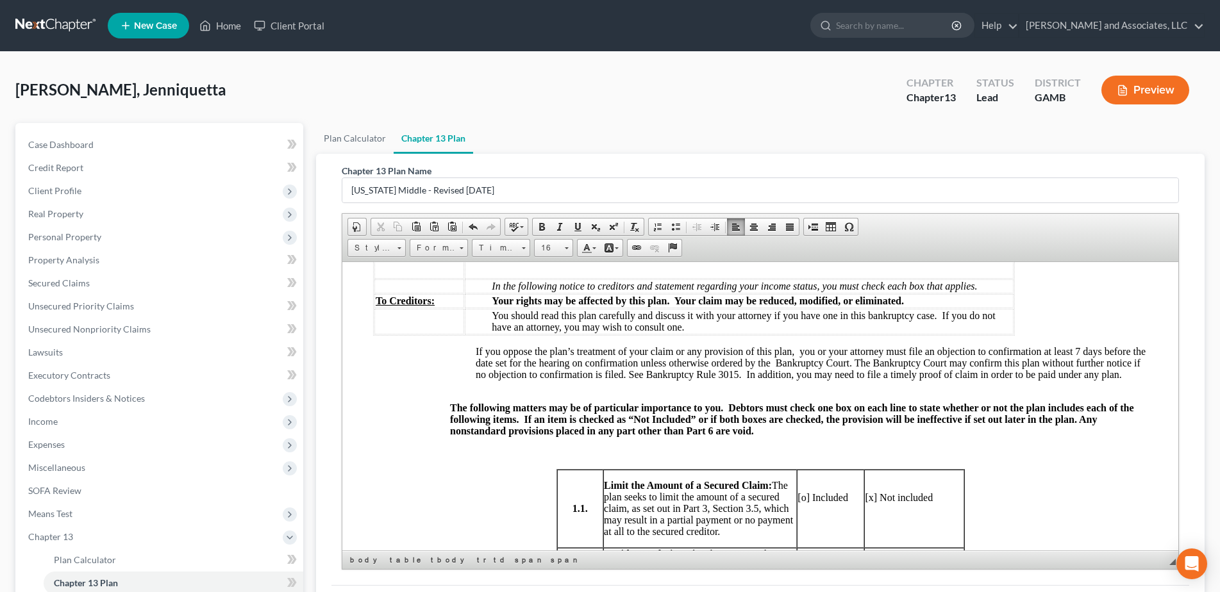
scroll to position [286, 0]
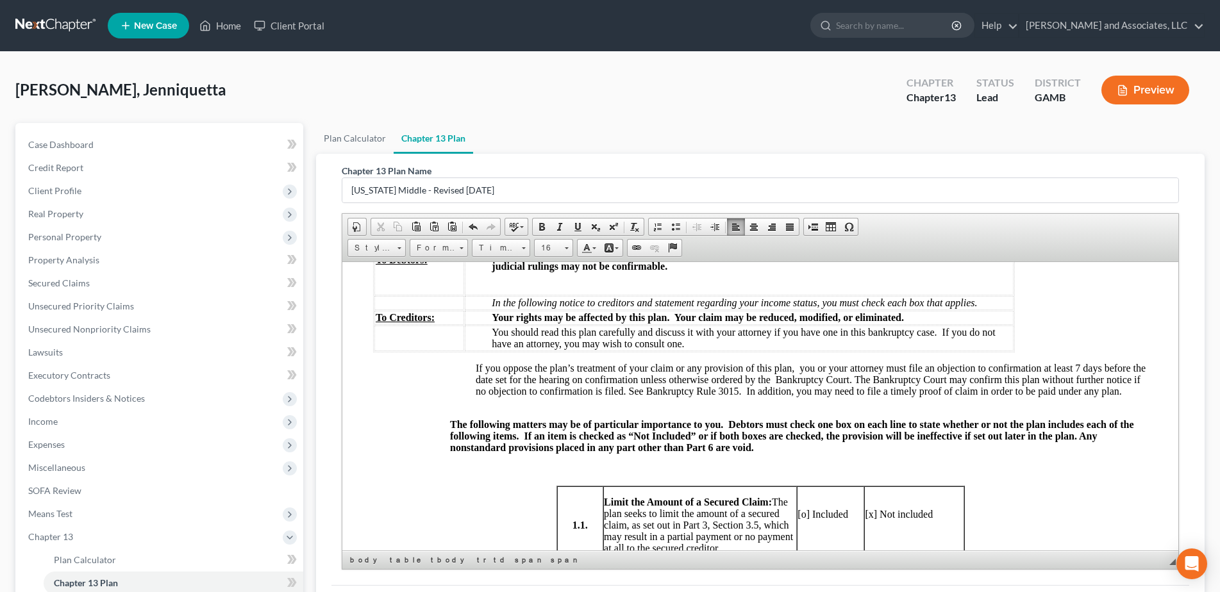
drag, startPoint x: 1174, startPoint y: 336, endPoint x: 1524, endPoint y: 572, distance: 422.4
click at [916, 317] on p "Your rights may be affected by this plan. Your claim may be reduced, modified, …" at bounding box center [751, 318] width 520 height 12
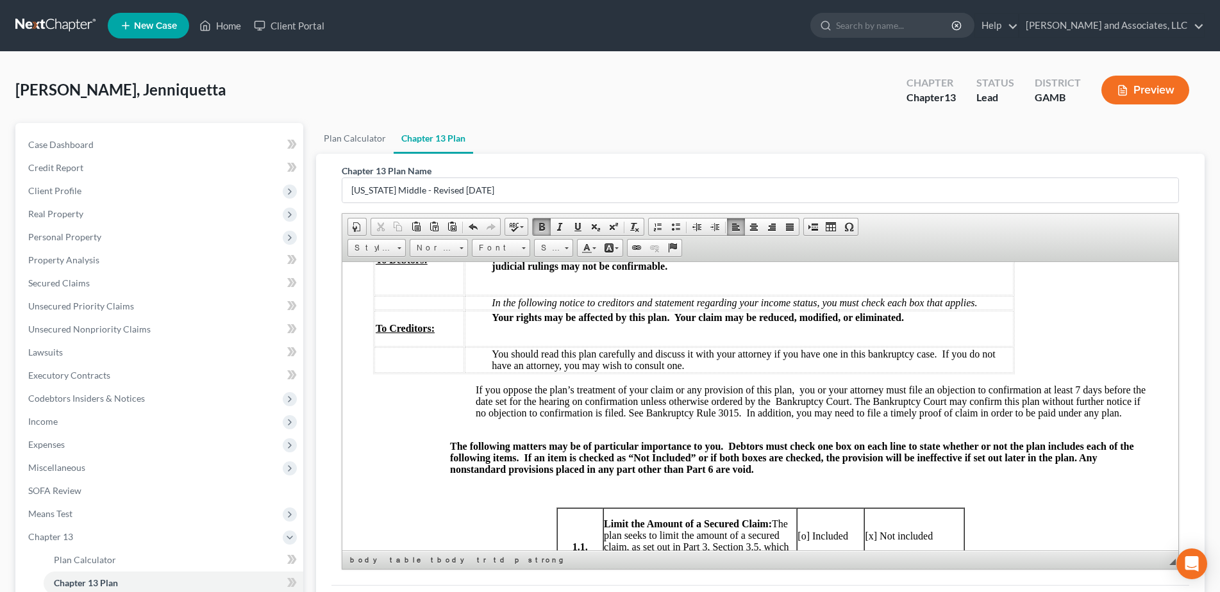
click at [697, 368] on p "You should read this plan carefully and discuss it with your attorney if you ha…" at bounding box center [751, 359] width 520 height 23
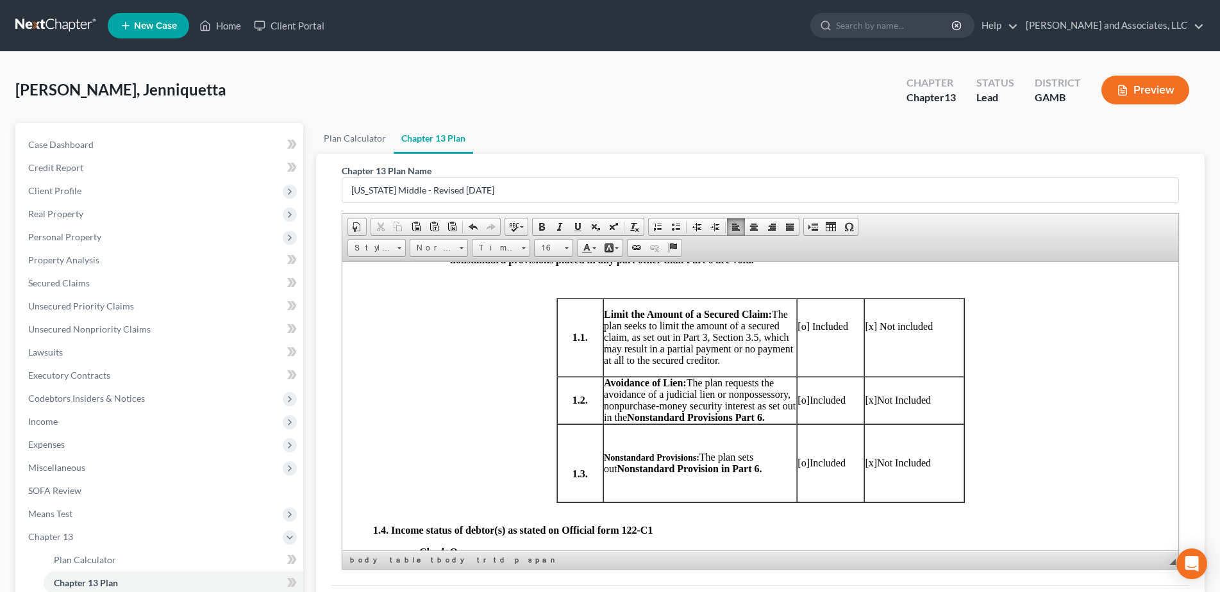
scroll to position [579, 0]
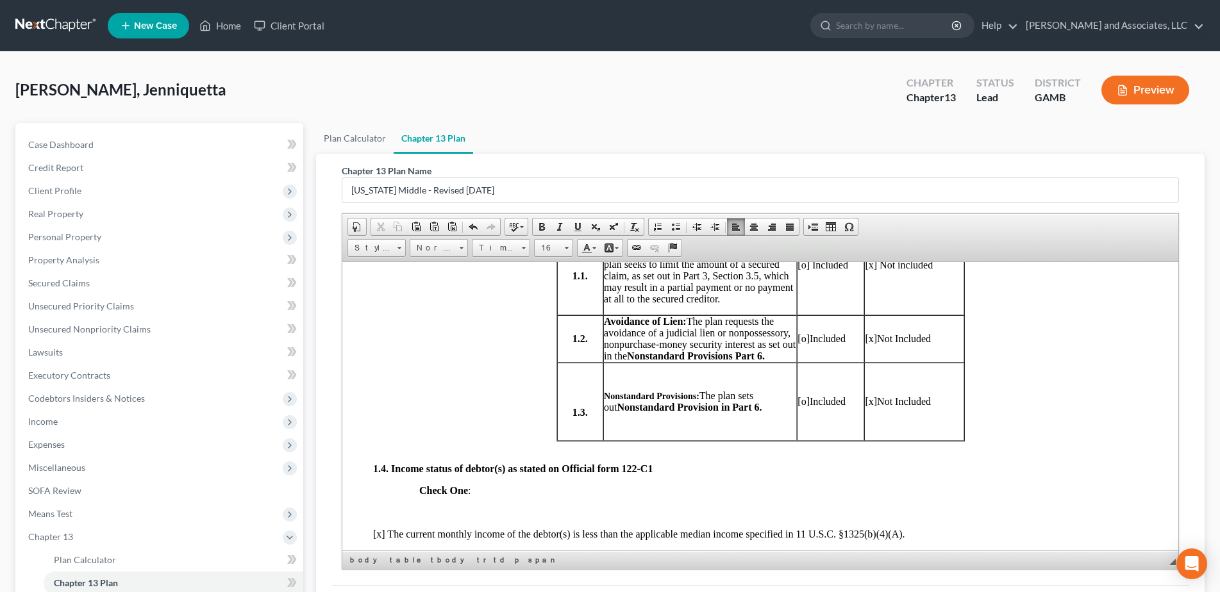
click at [409, 453] on div at bounding box center [759, 447] width 774 height 12
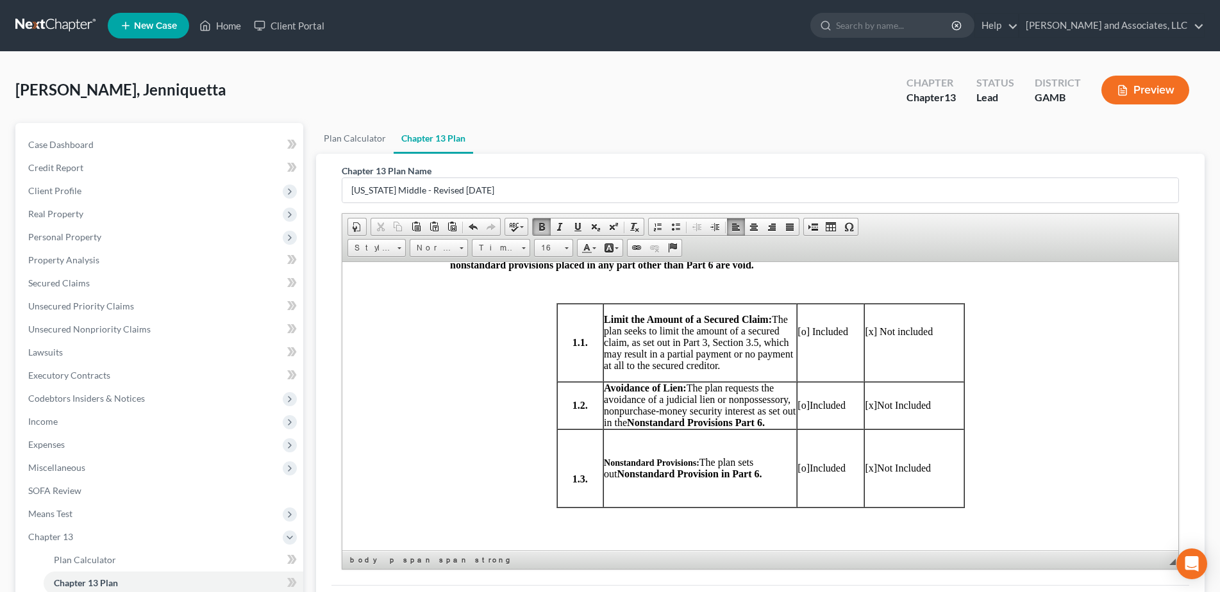
scroll to position [520, 0]
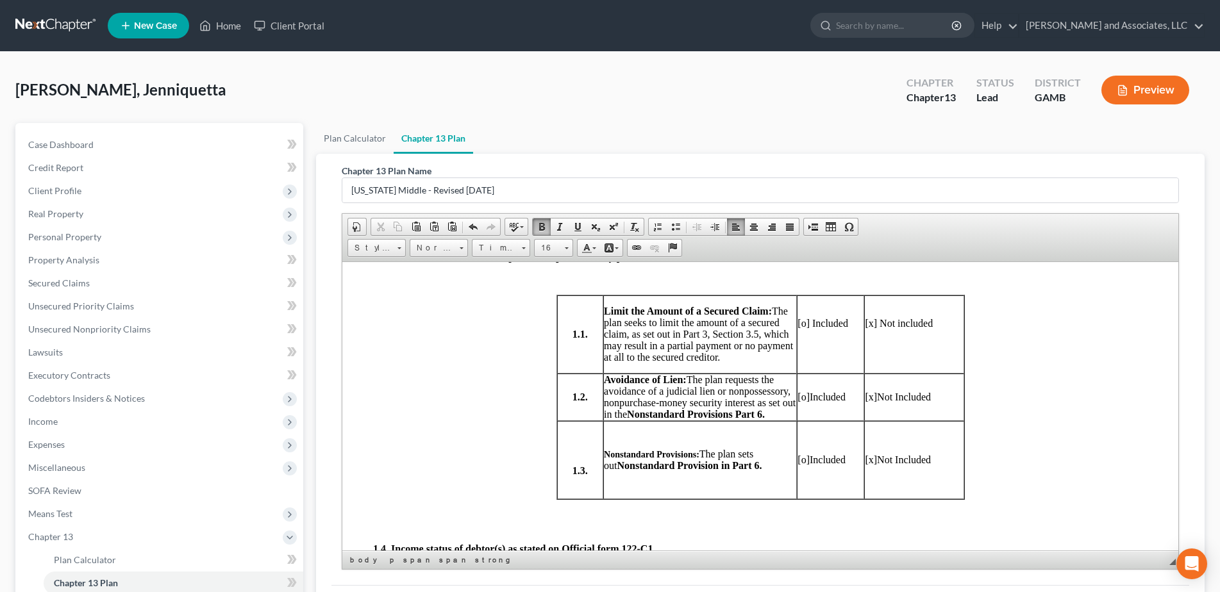
click at [800, 465] on span "[o]" at bounding box center [803, 459] width 12 height 11
click at [867, 465] on span "[x]" at bounding box center [870, 459] width 12 height 11
click at [901, 499] on td "[x] Not Included" at bounding box center [912, 459] width 99 height 78
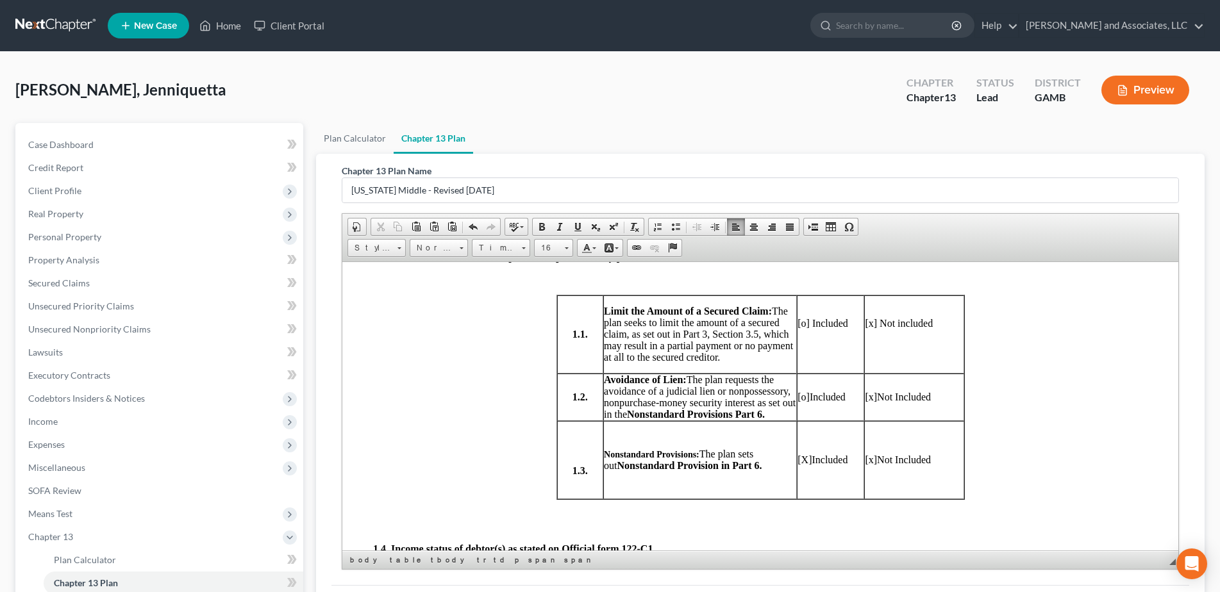
click at [868, 465] on span "[x]" at bounding box center [870, 459] width 12 height 11
click at [867, 491] on td "[x] Not Included" at bounding box center [912, 459] width 99 height 78
drag, startPoint x: 867, startPoint y: 491, endPoint x: 864, endPoint y: 483, distance: 8.7
click at [867, 491] on td "[x] Not Included" at bounding box center [912, 459] width 99 height 78
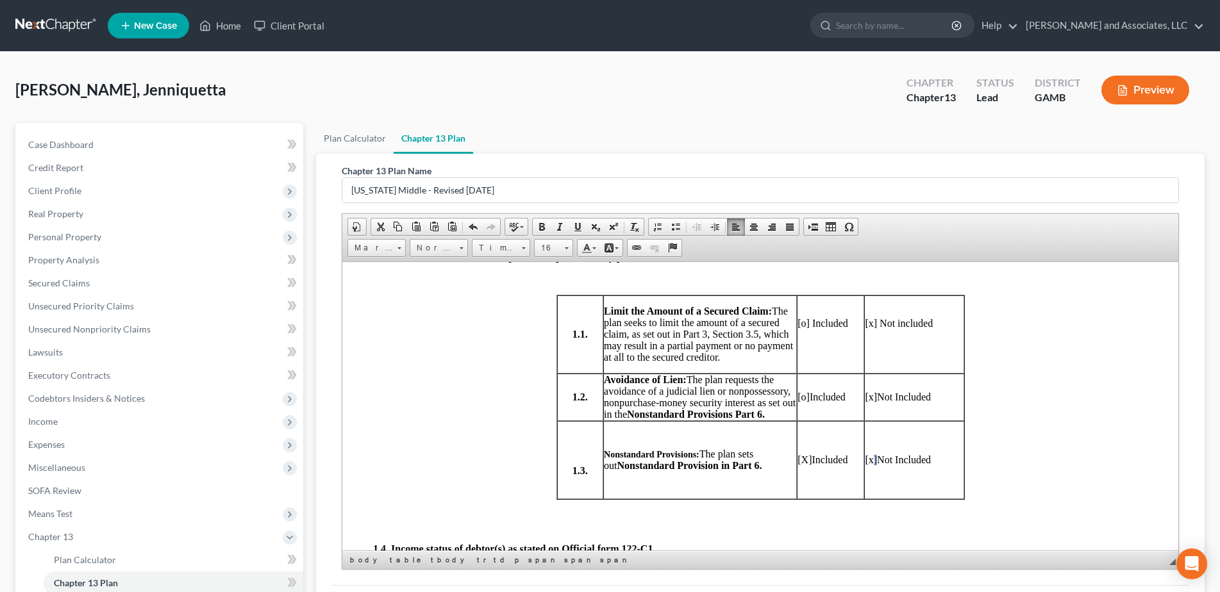
click at [875, 490] on td "[x] Not Included" at bounding box center [912, 459] width 99 height 78
click at [867, 465] on span "[x]" at bounding box center [870, 459] width 12 height 11
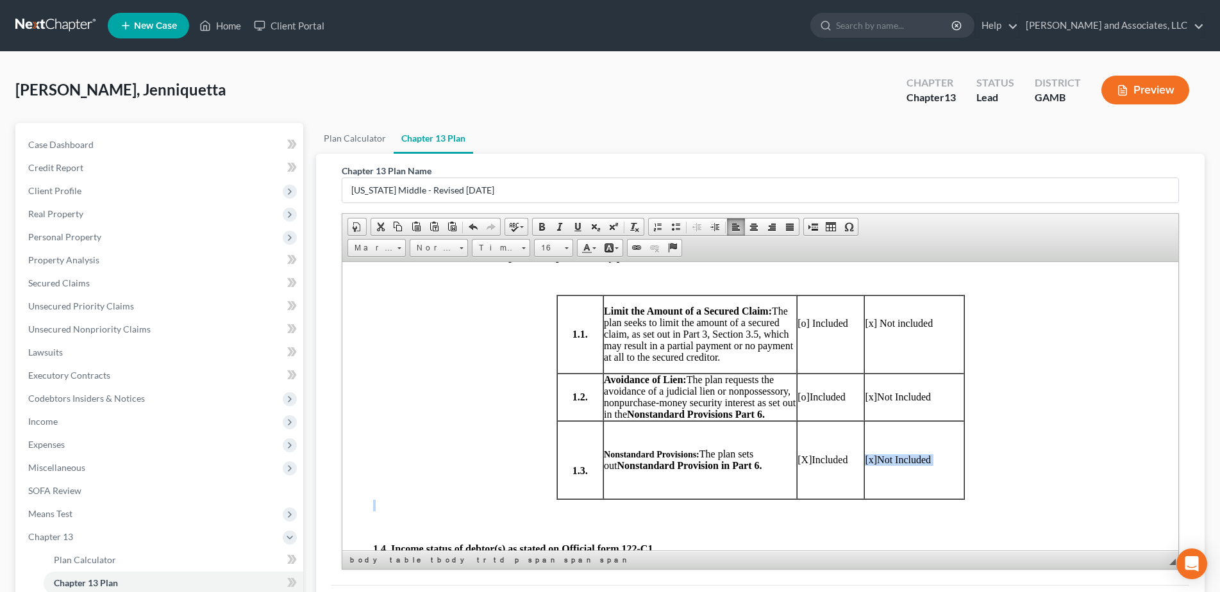
click at [867, 465] on span "[x]" at bounding box center [870, 459] width 12 height 11
click at [908, 498] on td "[x] Not Included" at bounding box center [912, 459] width 99 height 78
click at [866, 465] on span "[x]" at bounding box center [870, 459] width 12 height 11
click at [880, 492] on td "[x] Not Included" at bounding box center [912, 459] width 99 height 78
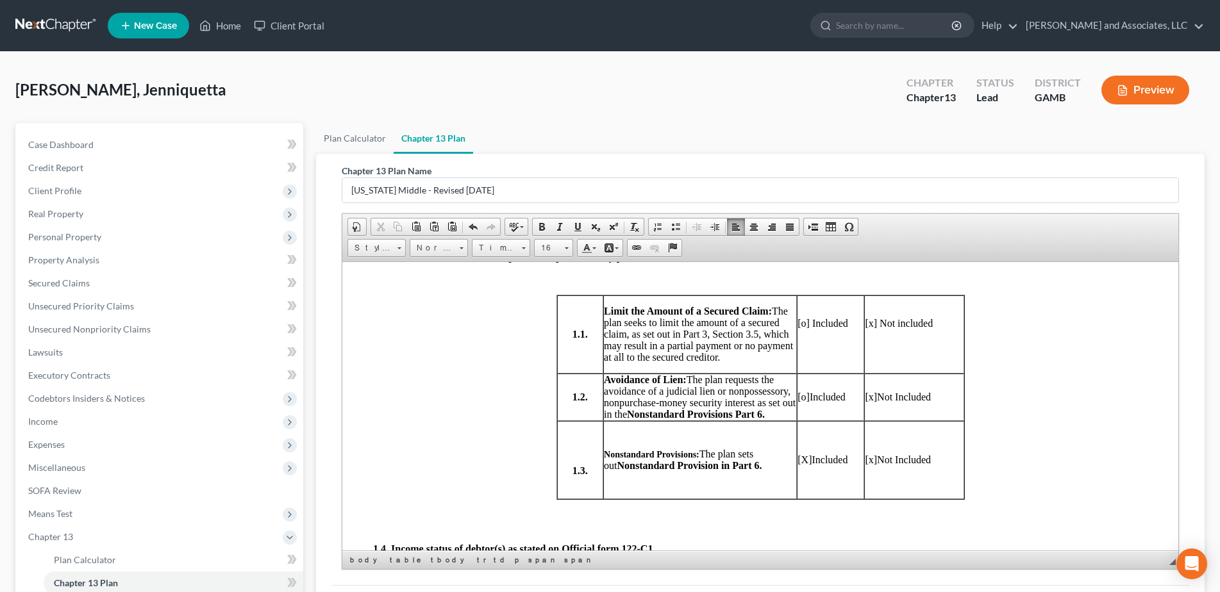
click at [864, 465] on span "[x]" at bounding box center [870, 459] width 12 height 11
click at [851, 465] on p "[X ] Included" at bounding box center [830, 460] width 66 height 12
drag, startPoint x: 851, startPoint y: 471, endPoint x: 790, endPoint y: 476, distance: 61.1
click at [790, 476] on tr "1.3. Nonstandard Provisions: The plan sets out Nonstandard Provision in Part 6.…" at bounding box center [759, 459] width 407 height 78
click at [541, 229] on span at bounding box center [542, 227] width 10 height 10
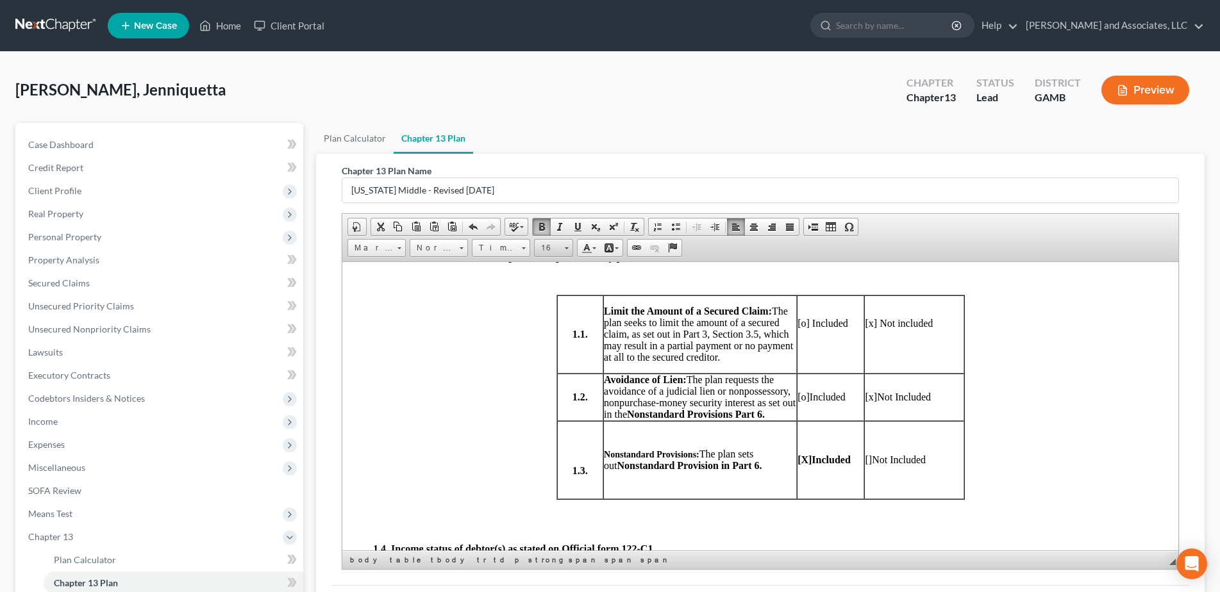
click at [567, 251] on span at bounding box center [566, 246] width 3 height 12
click at [552, 326] on link "18" at bounding box center [572, 329] width 73 height 19
click at [556, 326] on td "1.1." at bounding box center [579, 334] width 47 height 78
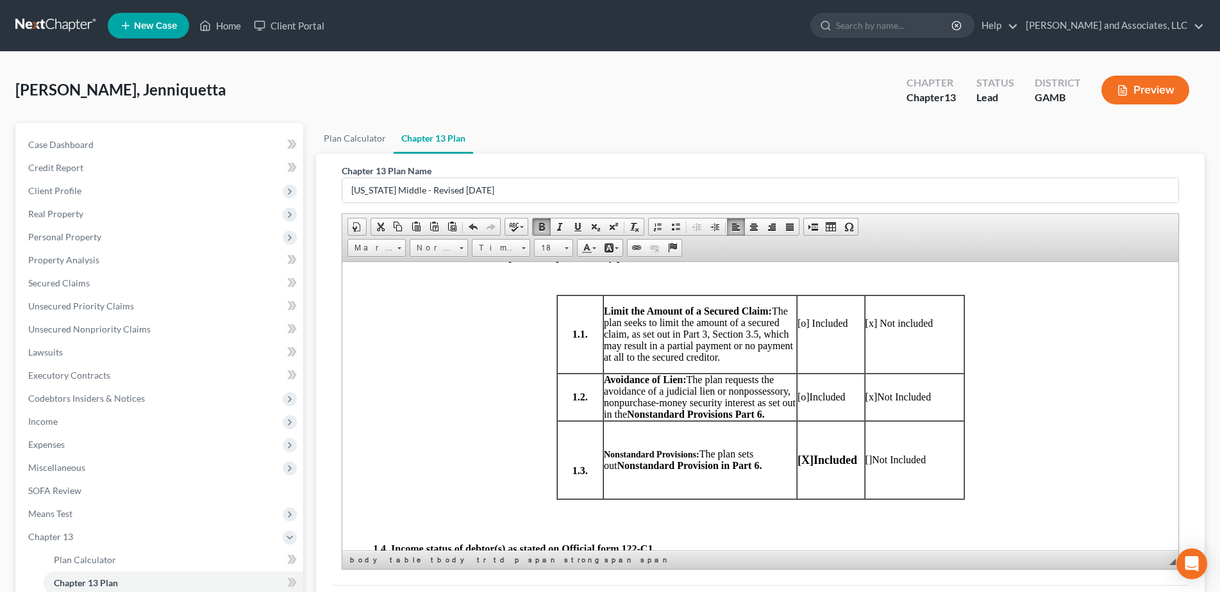
click at [799, 402] on span "[o]" at bounding box center [803, 396] width 12 height 11
click at [866, 402] on span "[x]" at bounding box center [871, 396] width 12 height 11
drag, startPoint x: 933, startPoint y: 406, endPoint x: 856, endPoint y: 406, distance: 77.6
click at [856, 406] on tr "1.2. Avoidance of Lien: The plan requests the avoidance of a judicial lien or n…" at bounding box center [759, 396] width 407 height 47
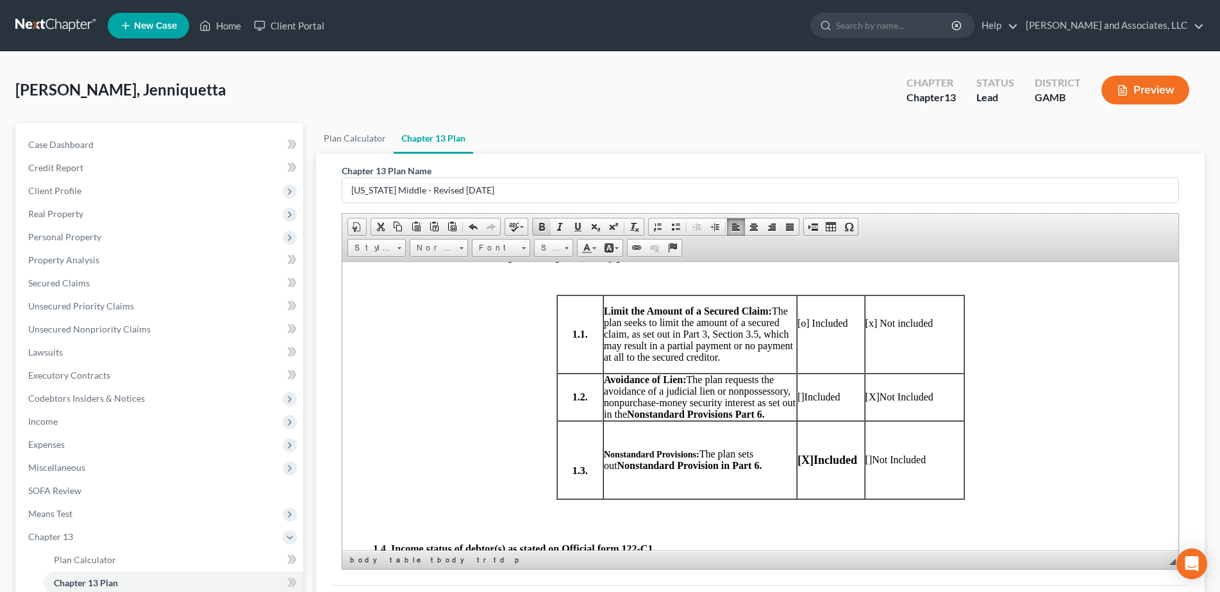
click at [546, 226] on span at bounding box center [542, 227] width 10 height 10
click at [565, 247] on span at bounding box center [567, 248] width 4 height 2
click at [544, 328] on span "18" at bounding box center [545, 328] width 12 height 13
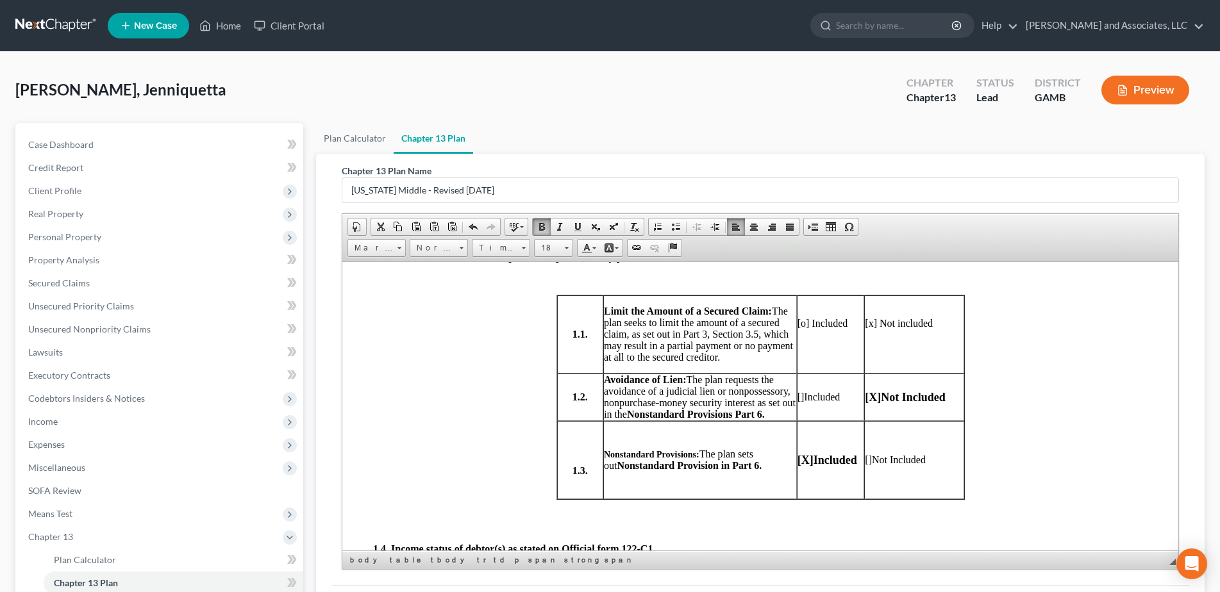
click at [800, 329] on p "[o] Included" at bounding box center [830, 323] width 67 height 12
click at [867, 329] on p "[x] Not included" at bounding box center [913, 323] width 98 height 12
drag, startPoint x: 931, startPoint y: 335, endPoint x: 904, endPoint y: 335, distance: 26.9
click at [907, 329] on p "[X ] Not included" at bounding box center [913, 323] width 98 height 12
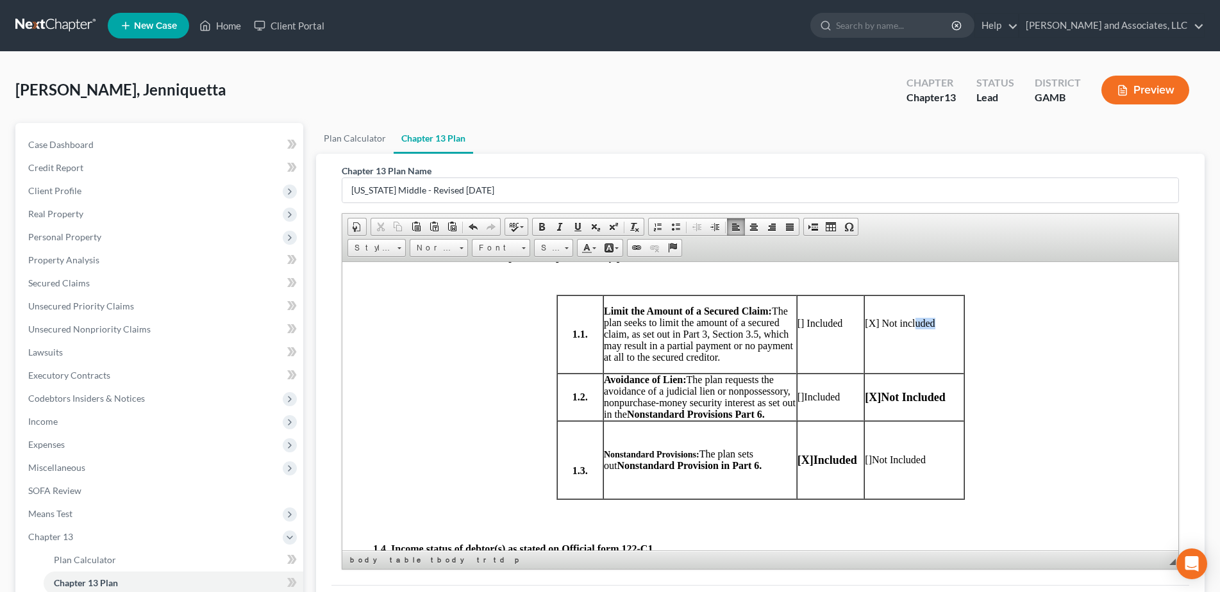
click at [904, 329] on p "[X ] Not included" at bounding box center [913, 323] width 98 height 12
click at [910, 354] on td "luded[X] Not inc" at bounding box center [912, 334] width 99 height 78
click at [470, 222] on span at bounding box center [473, 227] width 10 height 10
click at [924, 367] on td "[X] Not included" at bounding box center [912, 334] width 99 height 78
click at [935, 329] on p "[X] Not included" at bounding box center [913, 323] width 98 height 12
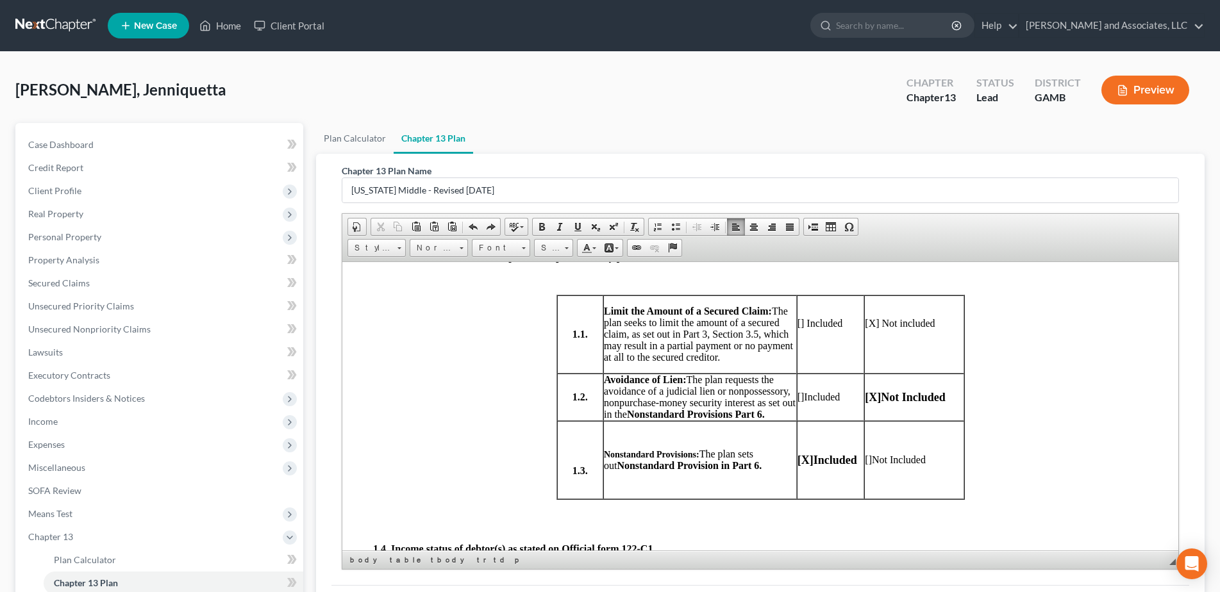
click at [933, 329] on p "[X] Not included" at bounding box center [913, 323] width 98 height 12
click at [919, 329] on p "[X] Not included" at bounding box center [913, 323] width 98 height 12
click at [900, 329] on p "[X] Not included" at bounding box center [913, 323] width 98 height 12
drag, startPoint x: 874, startPoint y: 335, endPoint x: 852, endPoint y: 334, distance: 22.5
click at [853, 334] on tr "1.1. Limit the Amount of a Secured Claim: The plan seeks to limit the amount of…" at bounding box center [759, 334] width 407 height 78
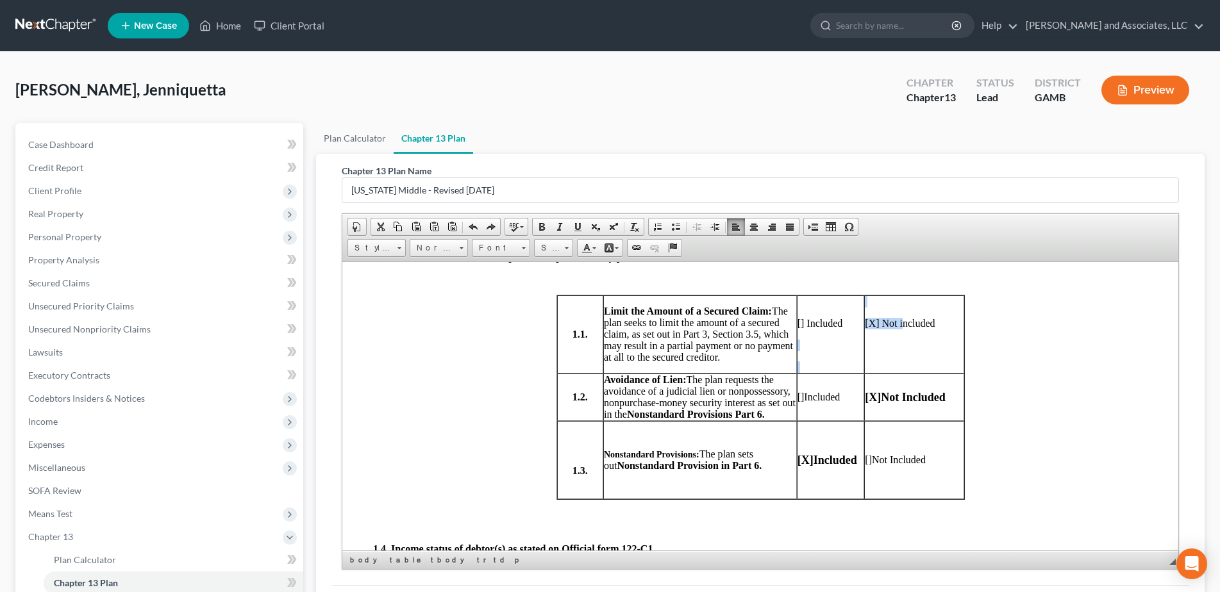
click at [847, 329] on p "[] Included" at bounding box center [830, 323] width 67 height 12
click at [927, 370] on td "[X] Not included" at bounding box center [912, 334] width 99 height 78
drag, startPoint x: 860, startPoint y: 335, endPoint x: 934, endPoint y: 335, distance: 74.4
click at [934, 329] on p "[X] Not included" at bounding box center [913, 323] width 98 height 12
click at [545, 232] on link "Bold" at bounding box center [542, 227] width 18 height 17
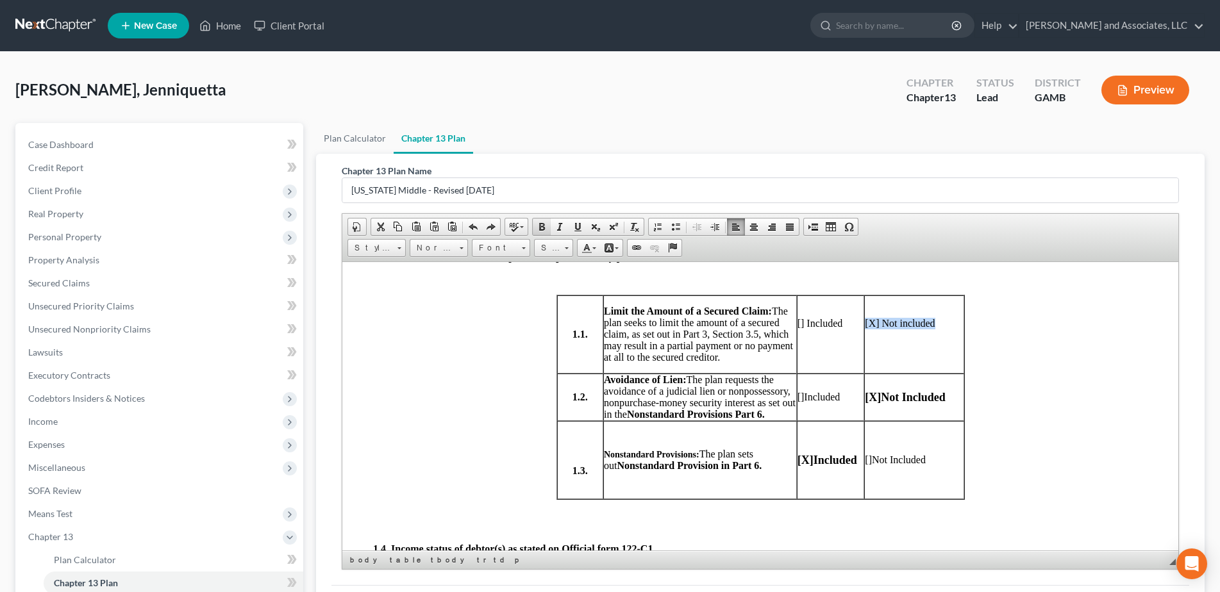
click at [545, 232] on link "Bold" at bounding box center [542, 227] width 18 height 17
click at [570, 249] on link "Size" at bounding box center [553, 248] width 39 height 18
click at [549, 325] on span "18" at bounding box center [545, 325] width 12 height 13
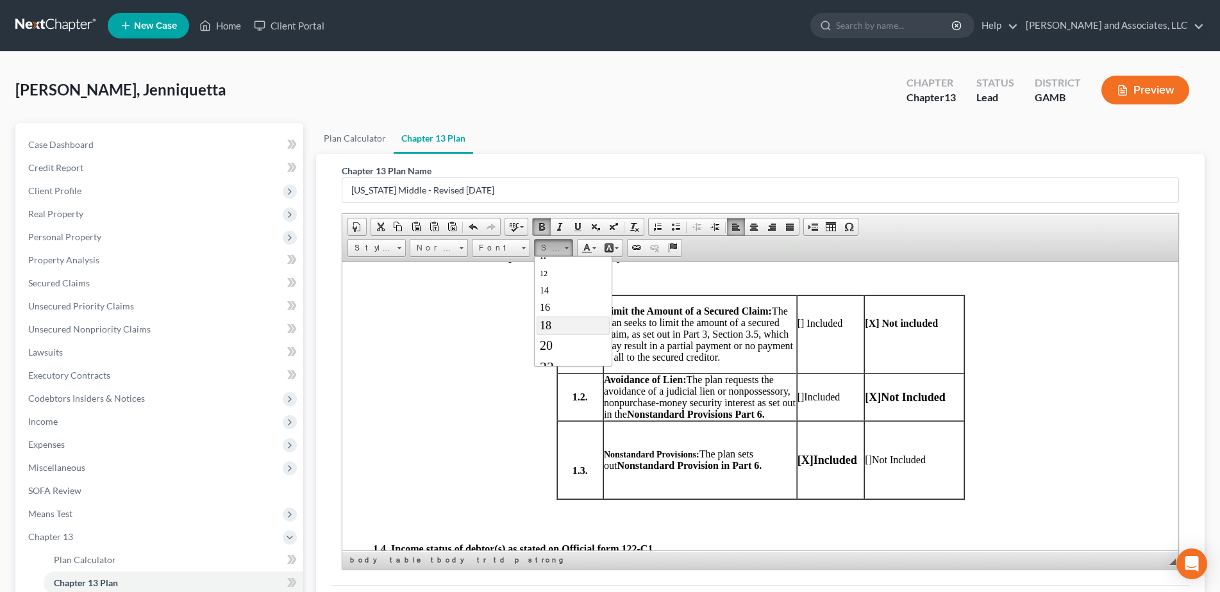
scroll to position [0, 0]
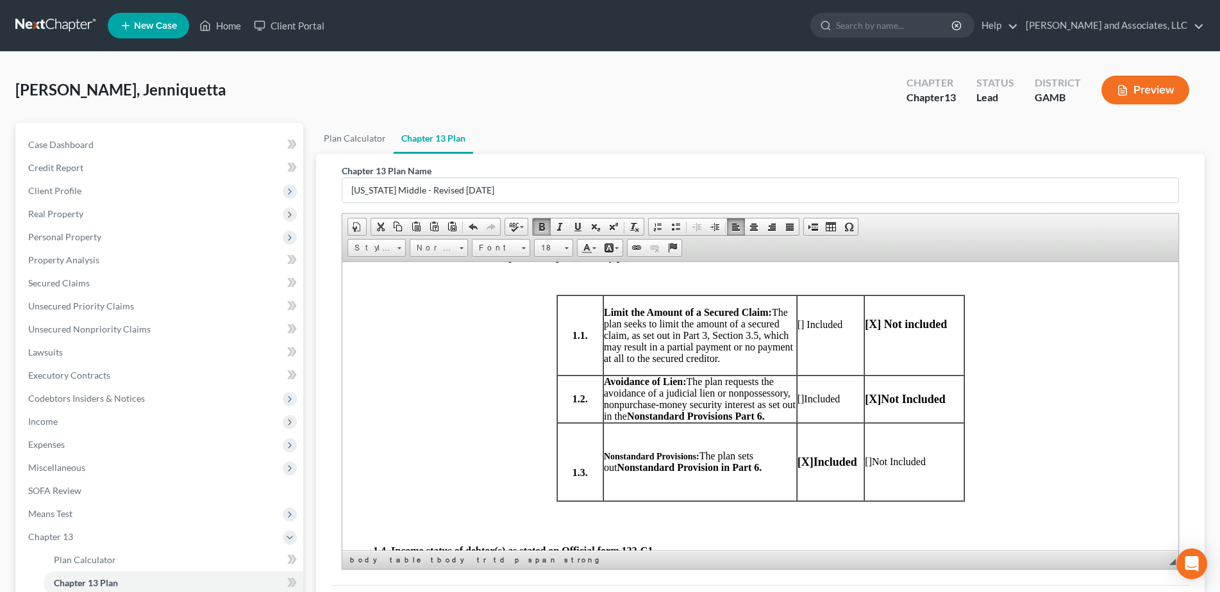
drag, startPoint x: 507, startPoint y: 340, endPoint x: 728, endPoint y: 370, distance: 223.1
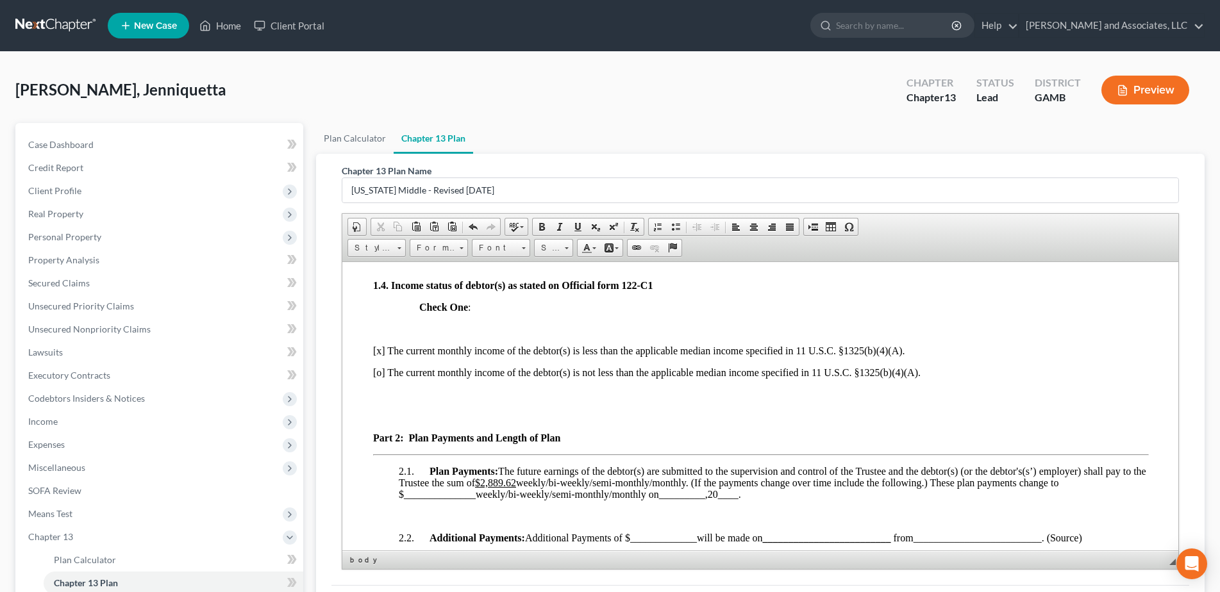
scroll to position [804, 0]
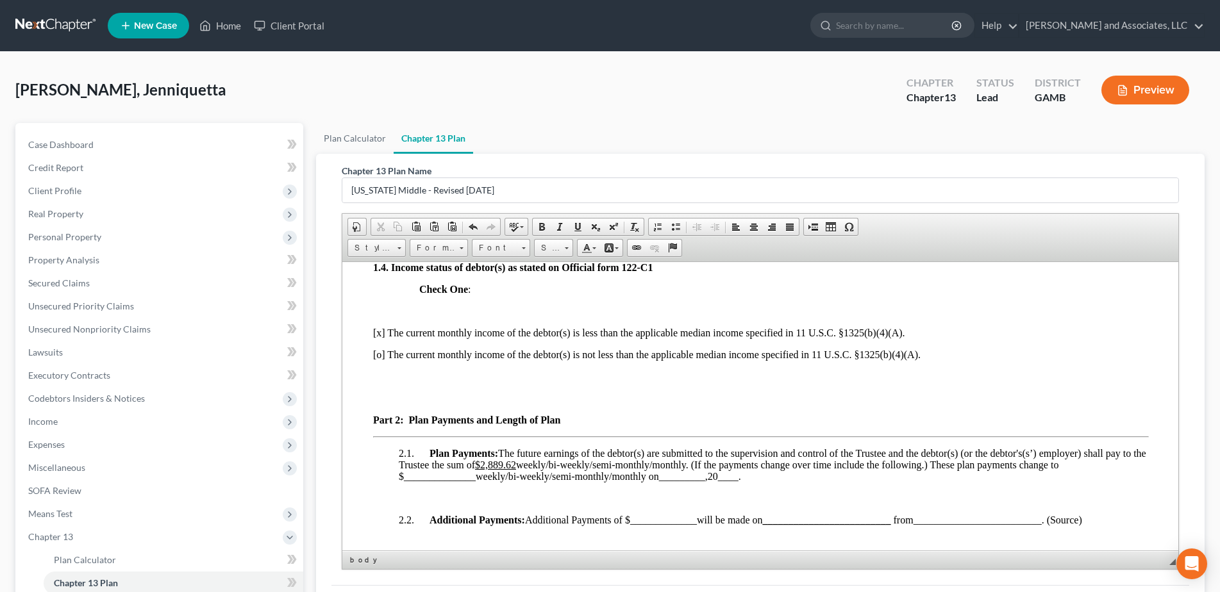
click at [381, 338] on p "[x] The current monthly income of the debtor(s) is less than the applicable med…" at bounding box center [759, 333] width 774 height 12
click at [381, 360] on p "[o] The current monthly income of the debtor(s) is not less than the applicable…" at bounding box center [759, 355] width 774 height 12
click at [388, 338] on p "[X ] The current monthly income of the debtor(s) is less than the applicable me…" at bounding box center [759, 333] width 774 height 12
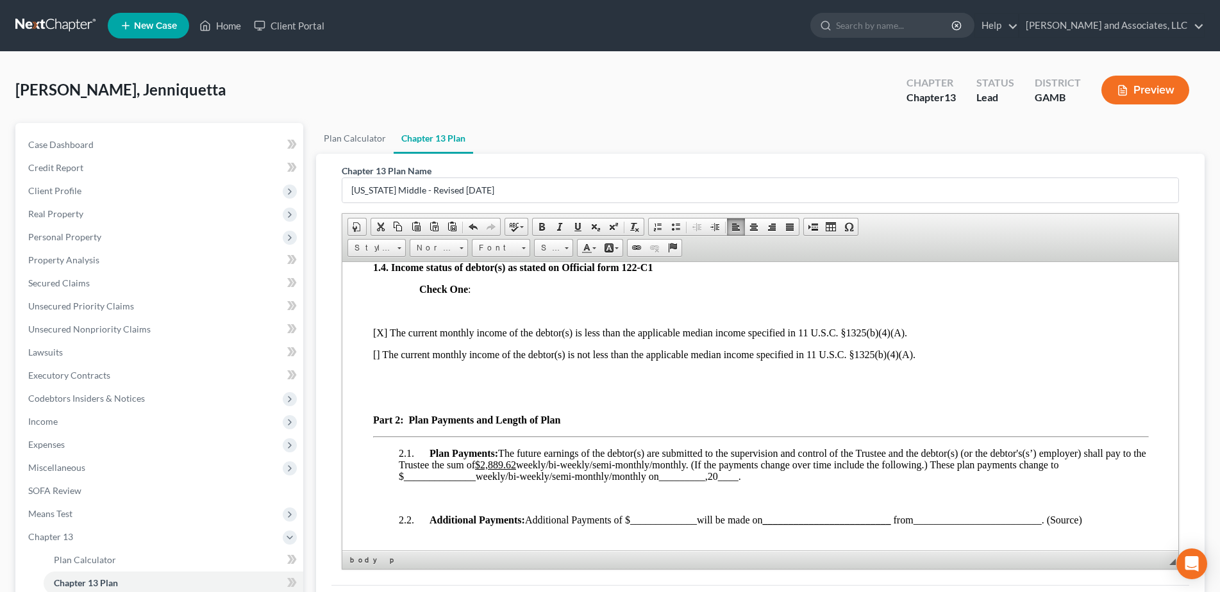
drag, startPoint x: 387, startPoint y: 344, endPoint x: 351, endPoint y: 338, distance: 35.7
click at [390, 338] on p "[X ] The current monthly income of the debtor(s) is less than the applicable me…" at bounding box center [759, 333] width 774 height 12
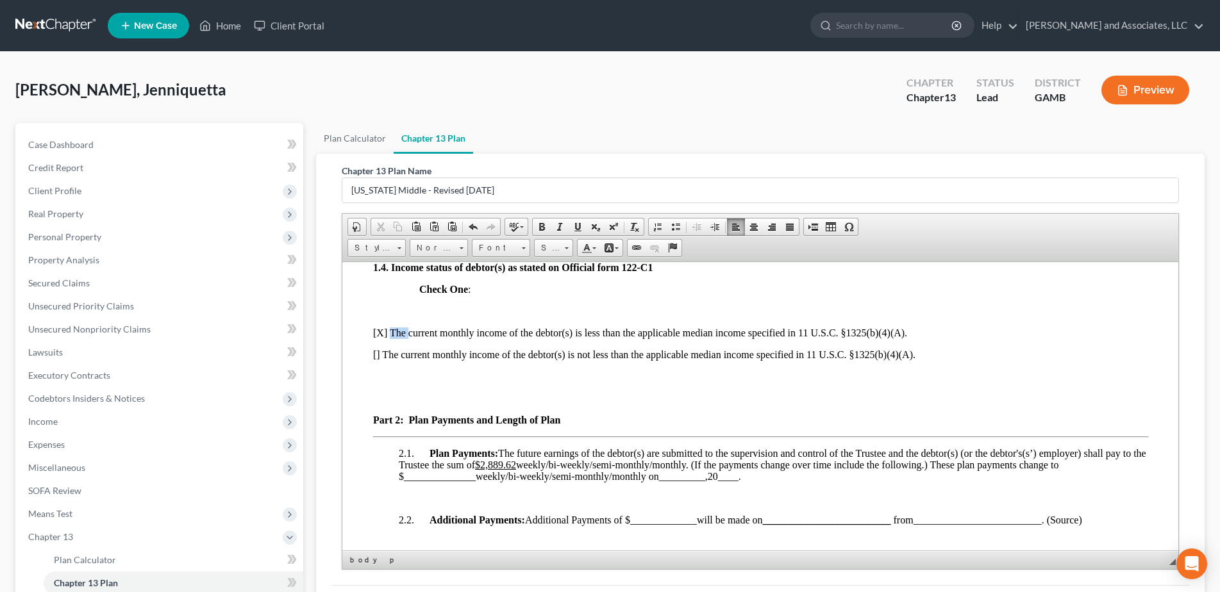
drag, startPoint x: 389, startPoint y: 344, endPoint x: 375, endPoint y: 343, distance: 14.2
click at [388, 338] on p "[X ] The current monthly income of the debtor(s) is less than the applicable me…" at bounding box center [759, 333] width 774 height 12
drag, startPoint x: 375, startPoint y: 343, endPoint x: 367, endPoint y: 341, distance: 8.6
click at [539, 226] on span at bounding box center [542, 227] width 10 height 10
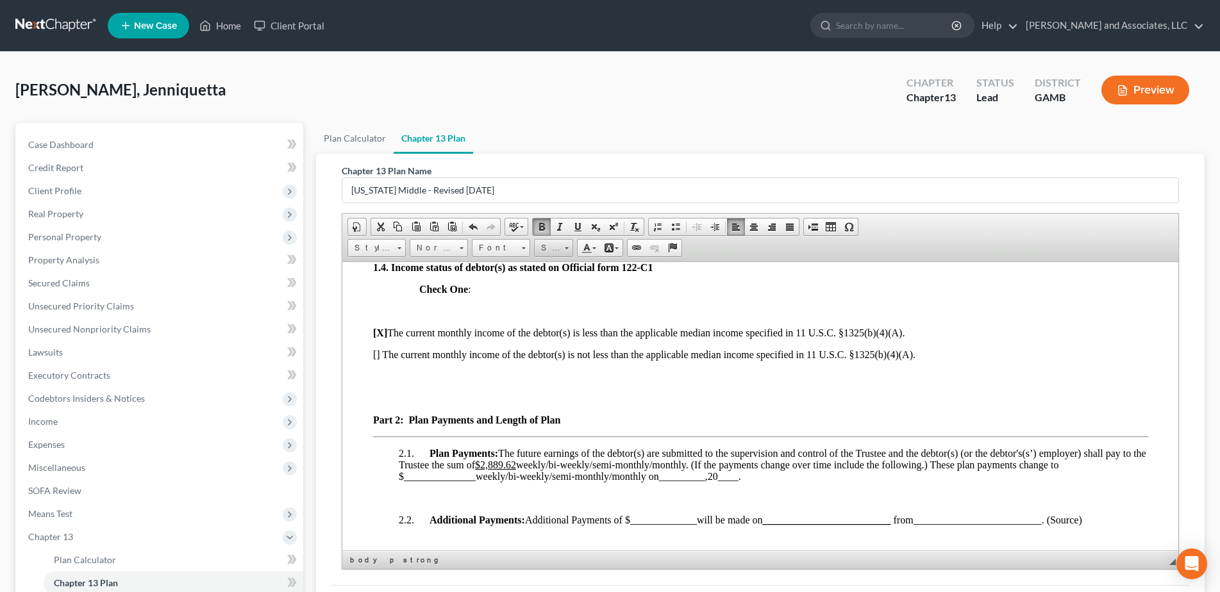
click at [565, 248] on span at bounding box center [567, 248] width 4 height 2
click at [549, 296] on span "18" at bounding box center [545, 299] width 12 height 13
drag, startPoint x: 417, startPoint y: 319, endPoint x: 440, endPoint y: 333, distance: 26.2
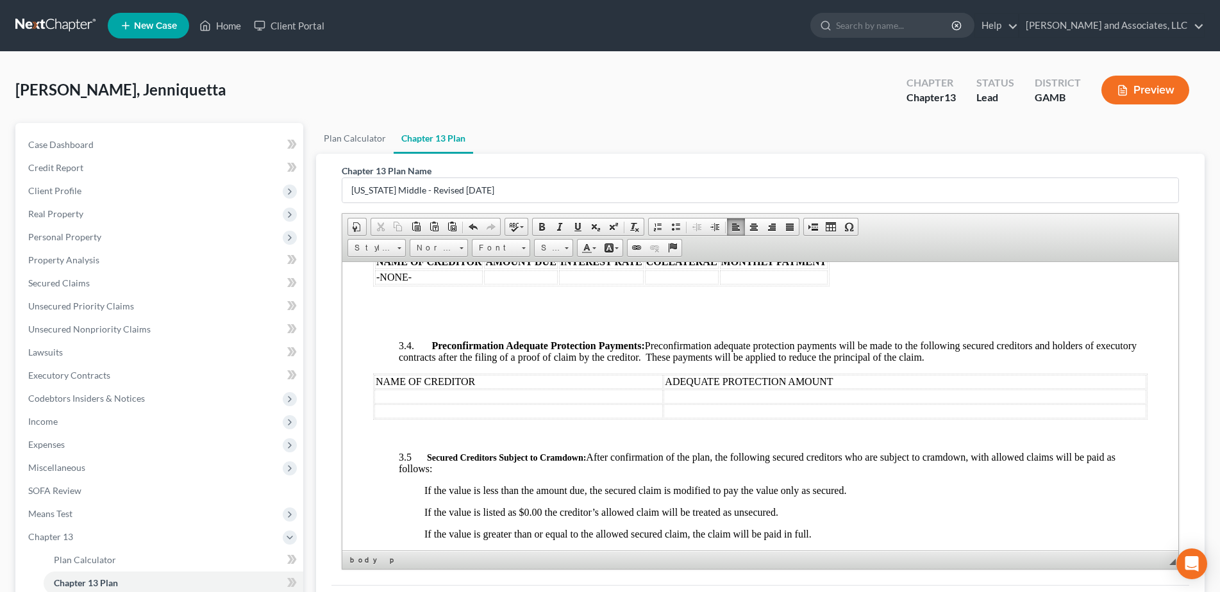
scroll to position [1537, 0]
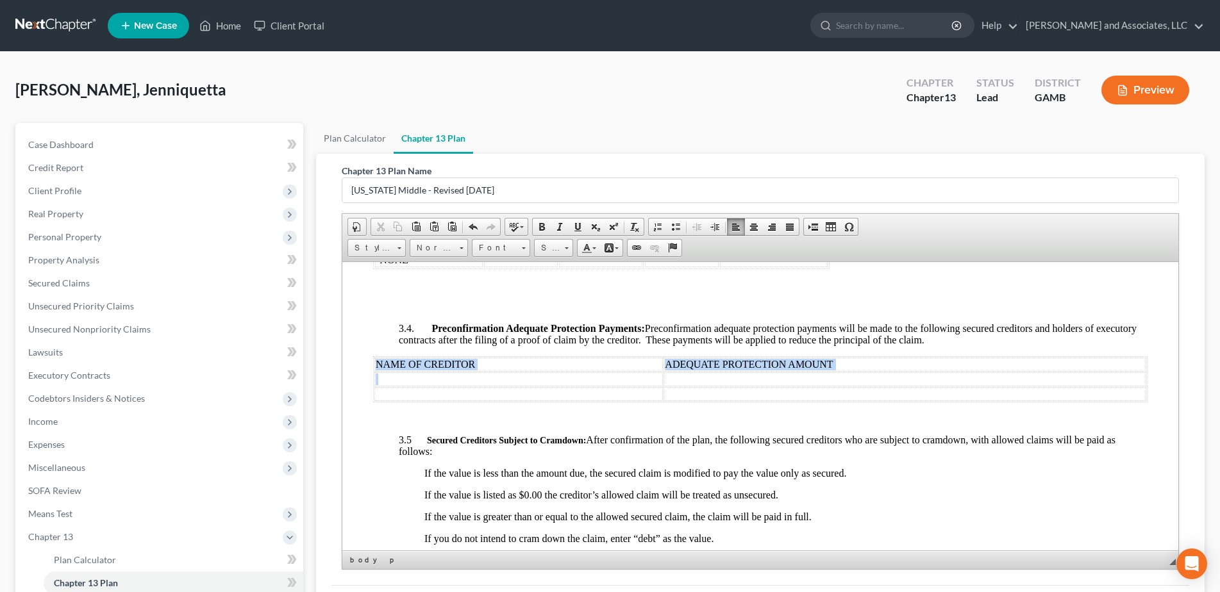
drag, startPoint x: 376, startPoint y: 374, endPoint x: 474, endPoint y: 383, distance: 98.5
click at [470, 383] on tbody "NAME OF CREDITOR ADEQUATE PROTECTION AMOUNT" at bounding box center [760, 379] width 772 height 44
click at [542, 223] on span at bounding box center [542, 227] width 10 height 10
click at [616, 307] on body "UNITED STATES BANKRUPTCY COURT FOR THE MIDDLE DISTRICT OF GEORGIA DEBTOR * Chap…" at bounding box center [759, 555] width 774 height 3600
drag, startPoint x: 616, startPoint y: 307, endPoint x: 571, endPoint y: 399, distance: 102.6
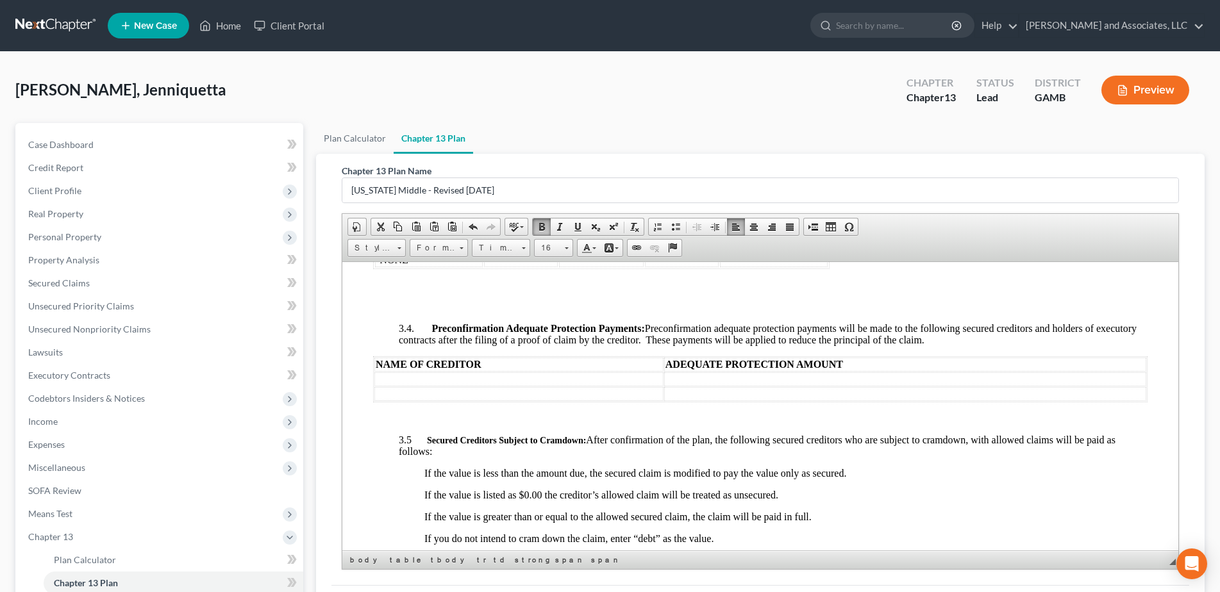
click at [617, 310] on body "UNITED STATES BANKRUPTCY COURT FOR THE MIDDLE DISTRICT OF GEORGIA DEBTOR * Chap…" at bounding box center [759, 555] width 774 height 3600
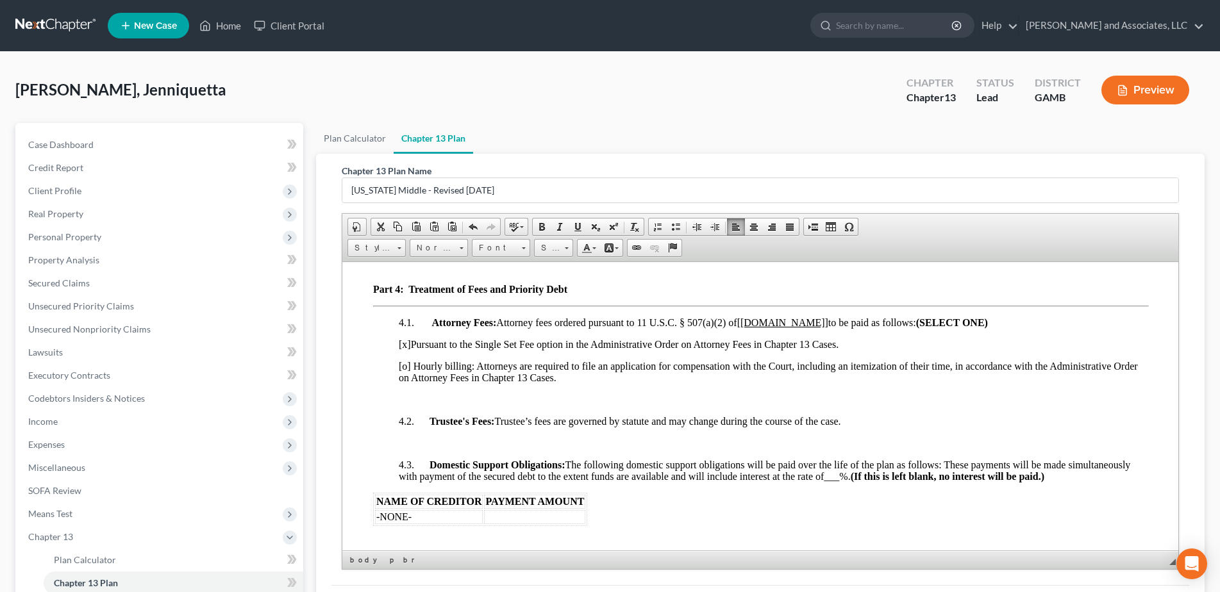
scroll to position [2200, 0]
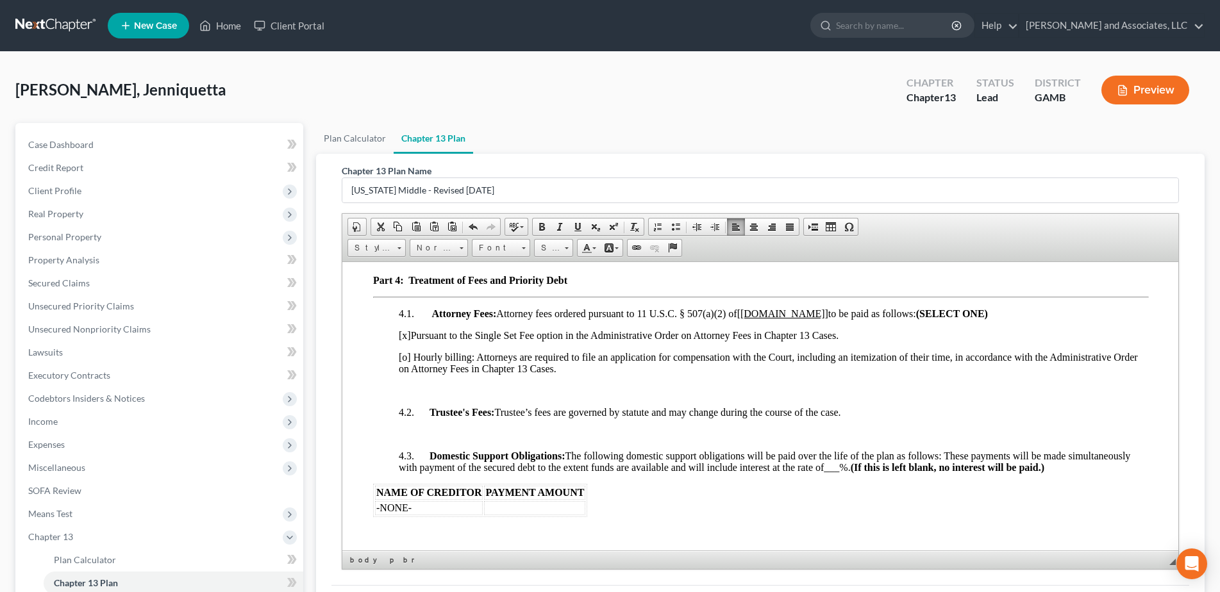
click at [826, 319] on u "[Attornye.Fees.Total]" at bounding box center [781, 313] width 91 height 11
drag, startPoint x: 790, startPoint y: 325, endPoint x: 740, endPoint y: 323, distance: 50.0
click at [740, 319] on span "Attorney Fees: Attorney fees ordered pursuant to 11 U.S.C. § 507(a)(2) of [$3,9…" at bounding box center [699, 313] width 536 height 11
click at [543, 228] on span at bounding box center [542, 227] width 10 height 10
click at [569, 247] on link "16" at bounding box center [553, 248] width 39 height 18
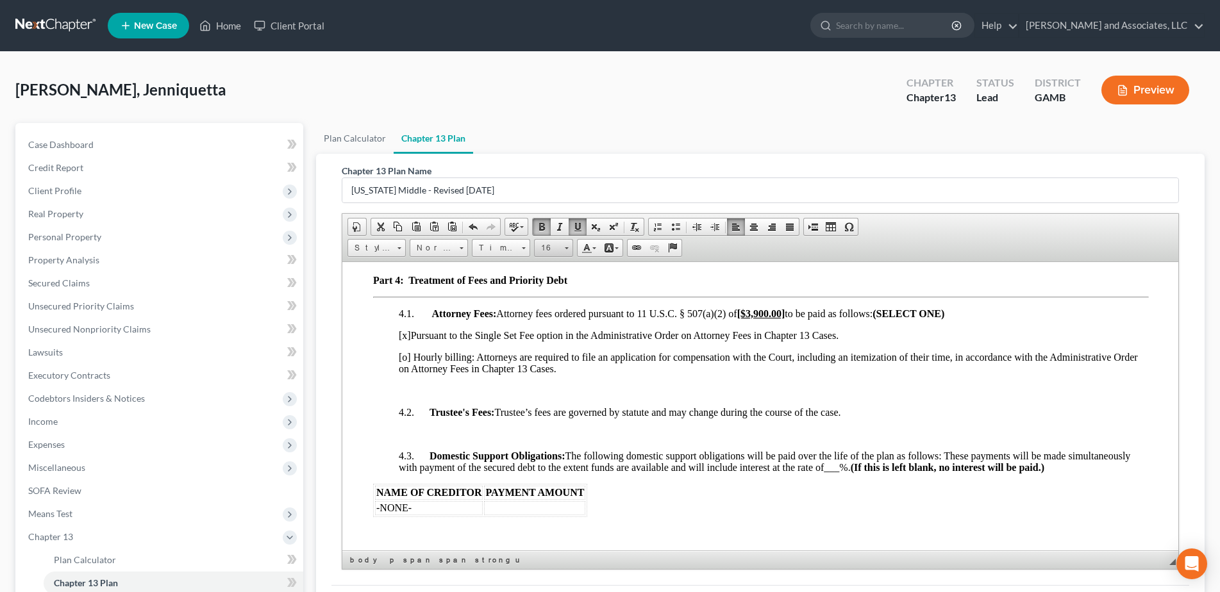
click at [569, 246] on link "16" at bounding box center [553, 248] width 39 height 18
click at [568, 251] on link "16" at bounding box center [553, 248] width 39 height 18
click at [569, 252] on link "16" at bounding box center [553, 248] width 39 height 18
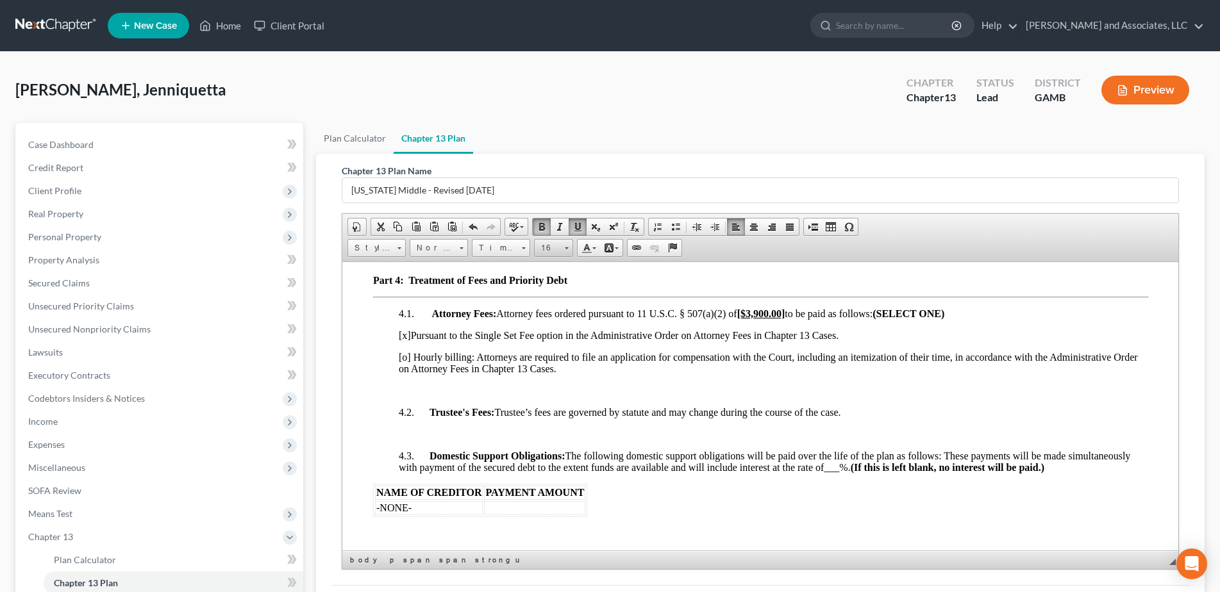
click at [569, 251] on link "16" at bounding box center [553, 248] width 39 height 18
click at [549, 326] on span "18" at bounding box center [545, 328] width 12 height 13
drag, startPoint x: 357, startPoint y: 331, endPoint x: 550, endPoint y: 326, distance: 193.0
click at [549, 319] on span "Attorney Fees: Attorney fees ordered pursuant to 11 U.S.C. § 507(a)(2) of [$3,9…" at bounding box center [699, 313] width 536 height 11
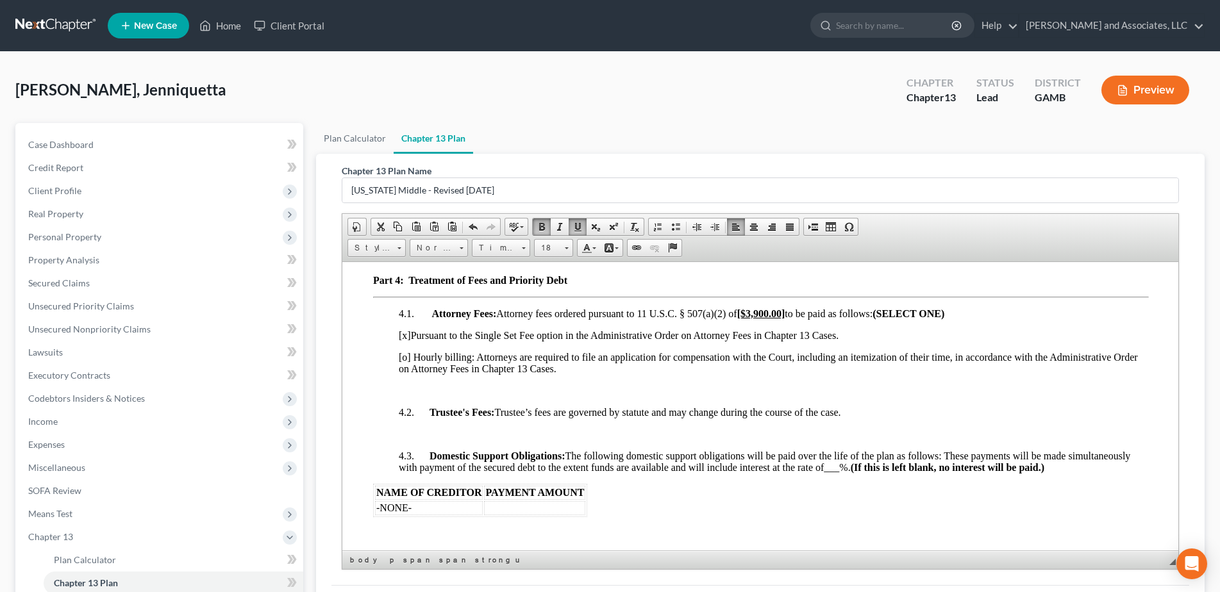
click at [549, 319] on span "Attorney Fees: Attorney fees ordered pursuant to 11 U.S.C. § 507(a)(2) of [$3,9…" at bounding box center [699, 313] width 536 height 11
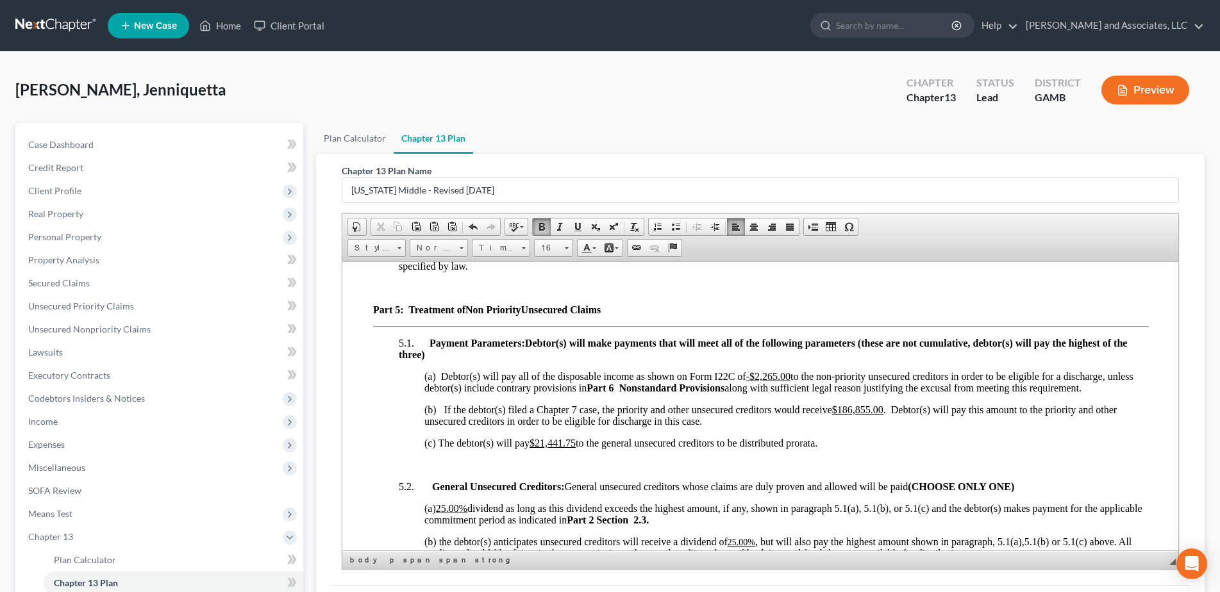
scroll to position [2556, 0]
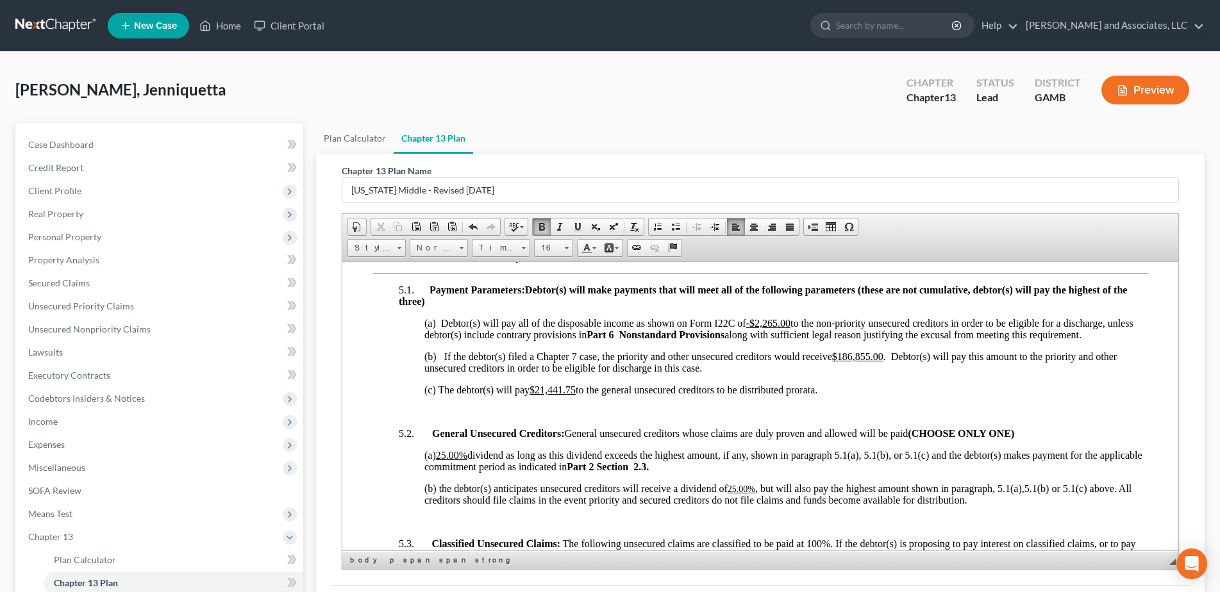
click at [753, 328] on u "-$2,265.00" at bounding box center [767, 322] width 44 height 11
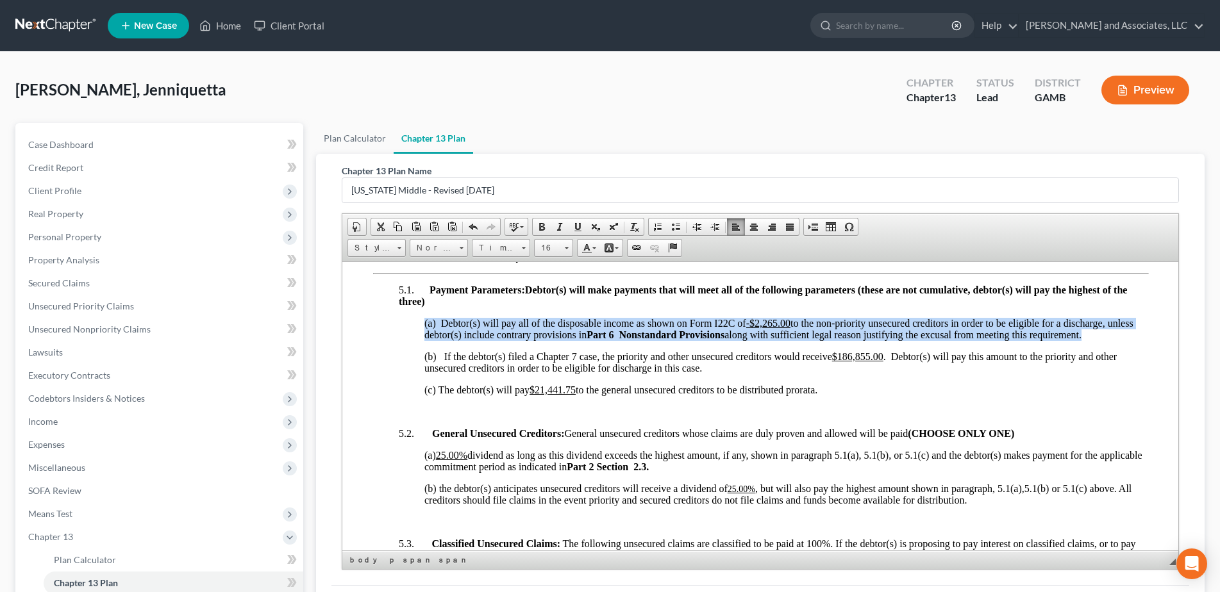
click at [777, 307] on p "5.1. Payment Parameters: Debtor(s) will make payments that will meet all of the…" at bounding box center [772, 295] width 749 height 23
drag, startPoint x: 777, startPoint y: 314, endPoint x: 772, endPoint y: 326, distance: 12.6
click at [778, 307] on p "5.1. Payment Parameters: Debtor(s) will make payments that will meet all of the…" at bounding box center [772, 295] width 749 height 23
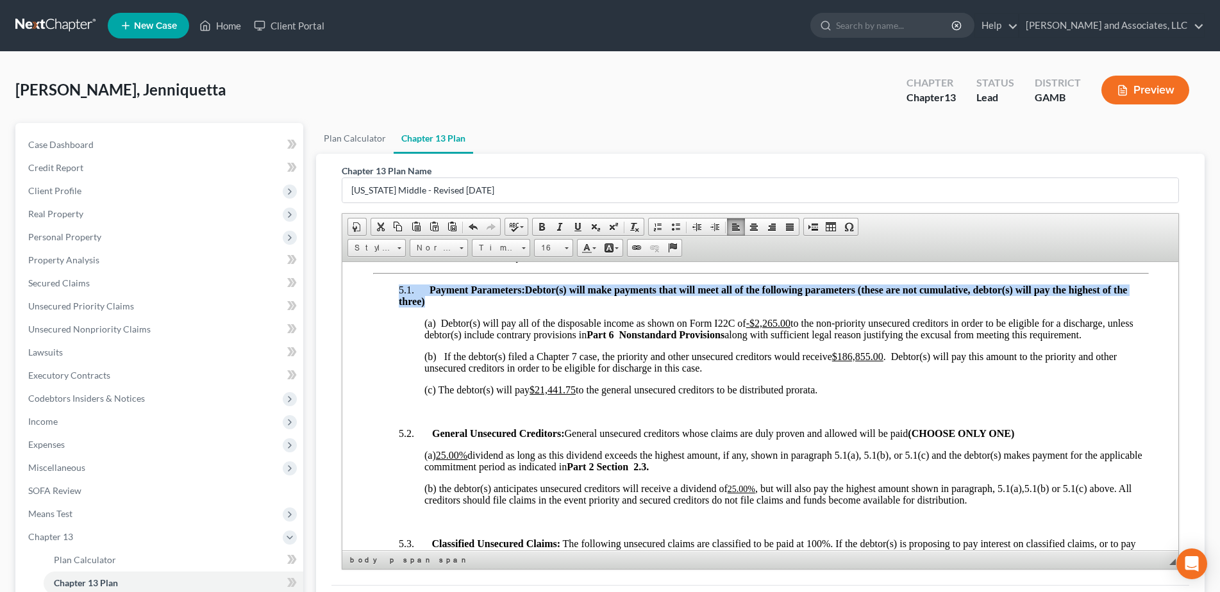
click at [778, 307] on p "5.1. Payment Parameters: Debtor(s) will make payments that will meet all of the…" at bounding box center [772, 295] width 749 height 23
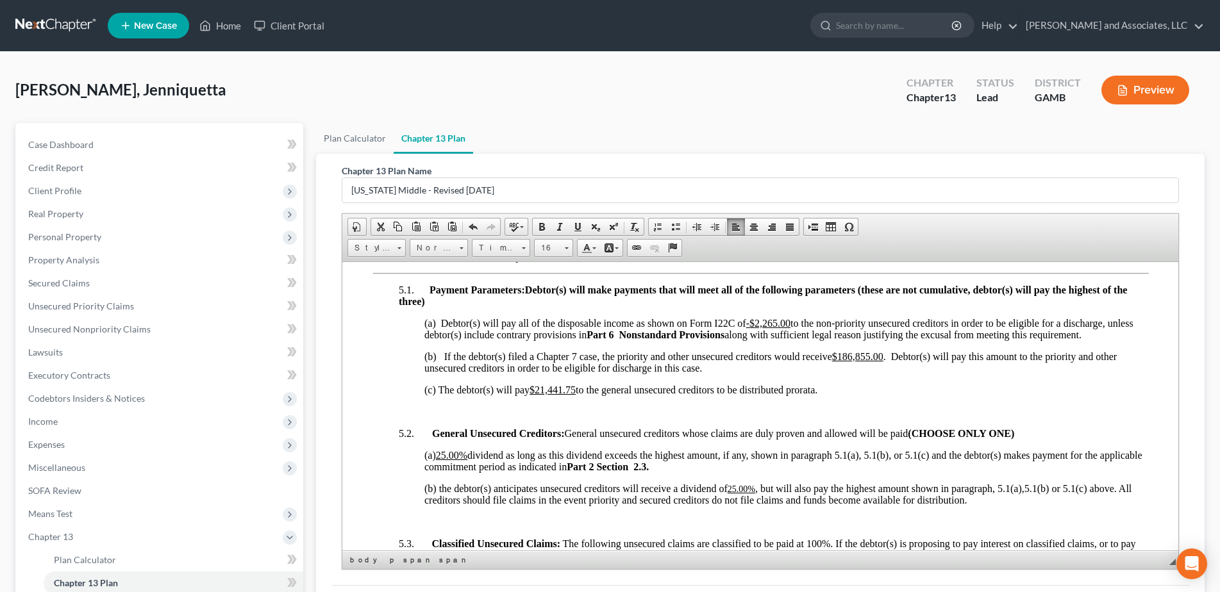
click at [752, 328] on u "-$2,265.00" at bounding box center [767, 322] width 44 height 11
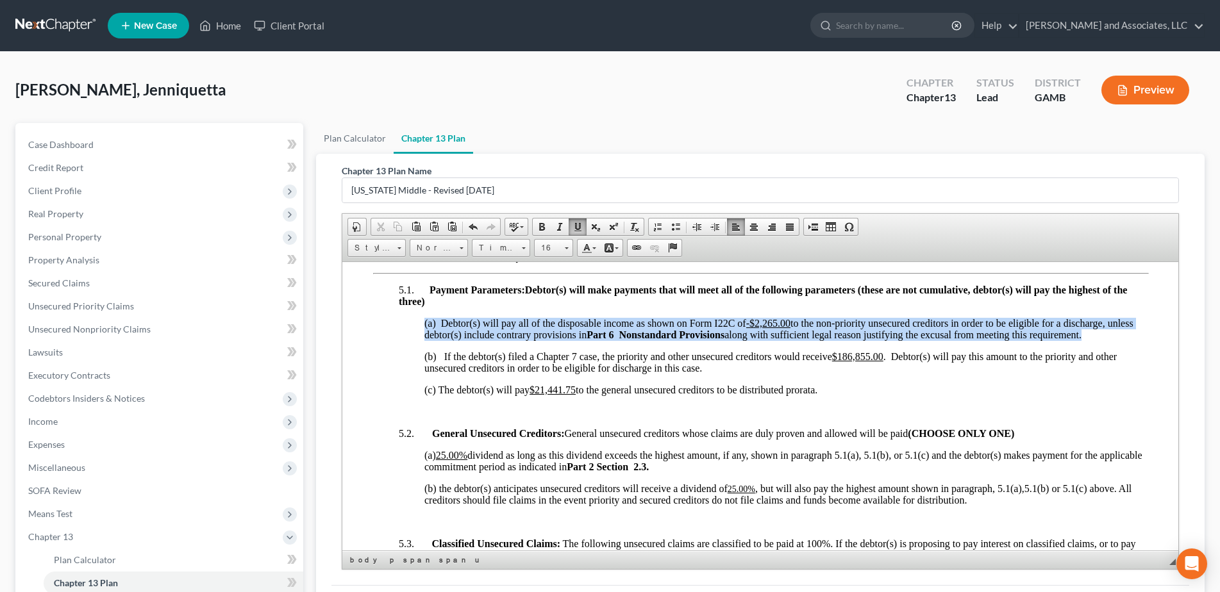
click at [752, 328] on u "-$2,265.00" at bounding box center [767, 322] width 44 height 11
click at [776, 307] on p "5.1. Payment Parameters: Debtor(s) will make payments that will meet all of the…" at bounding box center [772, 295] width 749 height 23
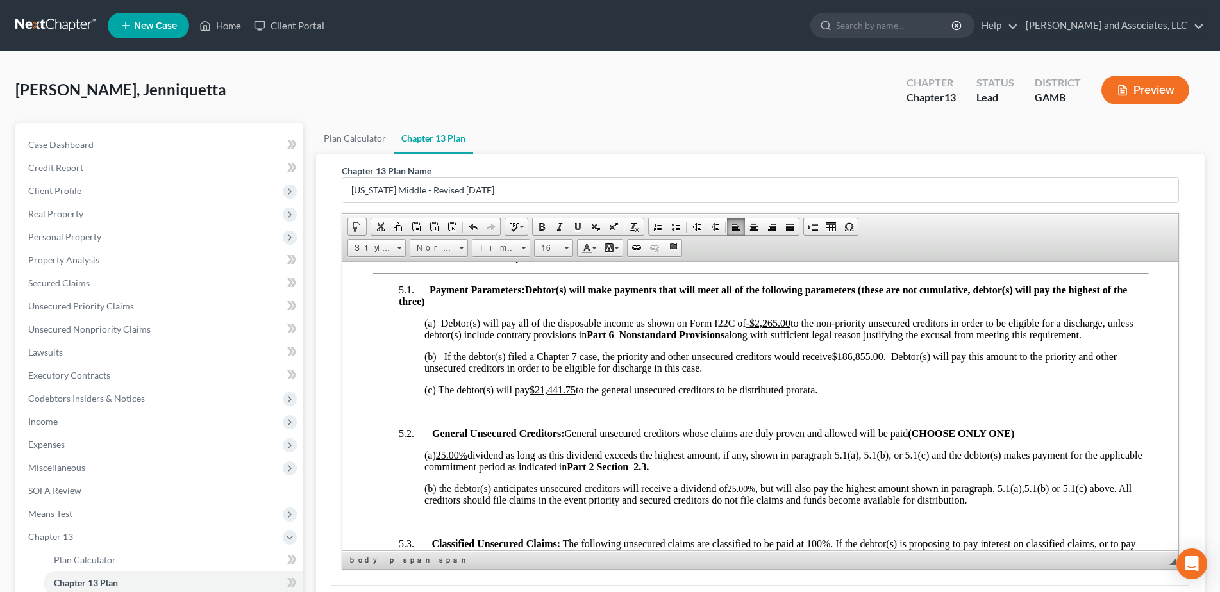
click at [776, 307] on p "5.1. Payment Parameters: Debtor(s) will make payments that will meet all of the…" at bounding box center [772, 295] width 749 height 23
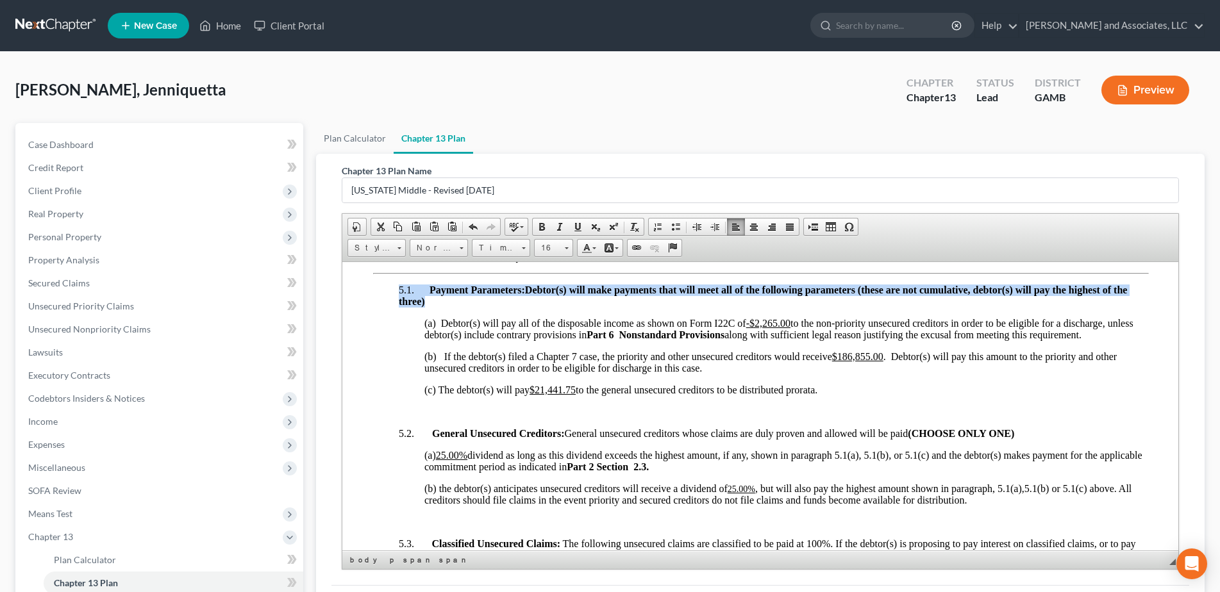
click at [859, 307] on p "5.1. Payment Parameters: Debtor(s) will make payments that will meet all of the…" at bounding box center [772, 295] width 749 height 23
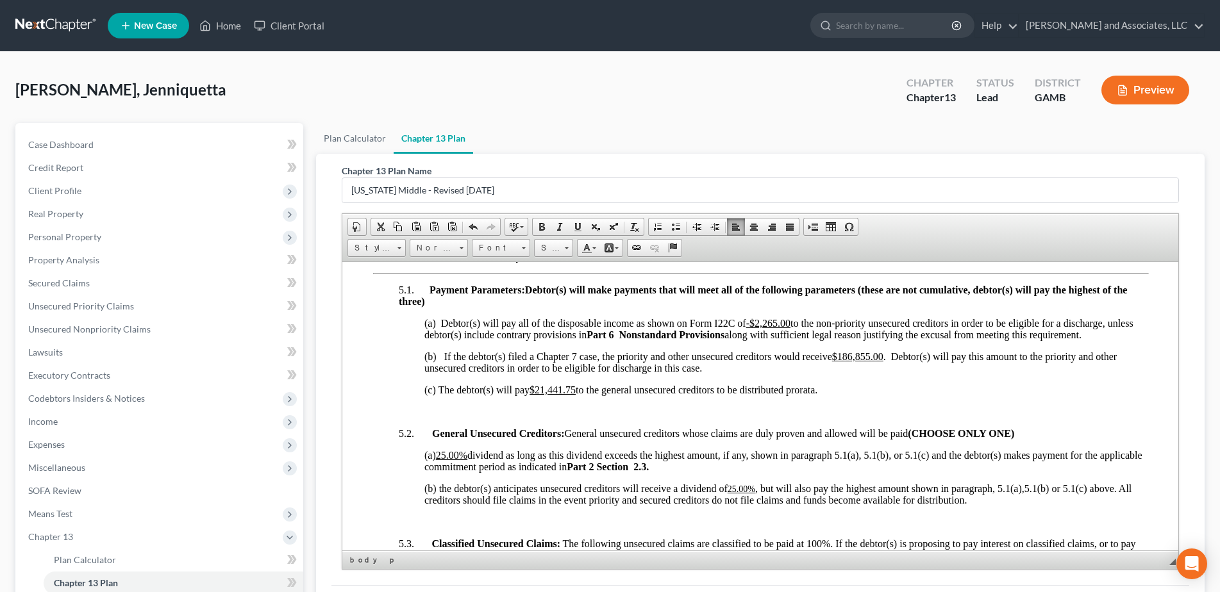
click at [778, 328] on u "-$2,265.00" at bounding box center [767, 322] width 44 height 11
click at [578, 226] on span at bounding box center [577, 227] width 10 height 10
click at [776, 336] on span "(a) Debtor(s) will pay all of the disposable income as shown on Form I22C of ​ …" at bounding box center [770, 328] width 692 height 22
click at [579, 224] on span at bounding box center [577, 227] width 10 height 10
click at [576, 223] on span at bounding box center [577, 227] width 10 height 10
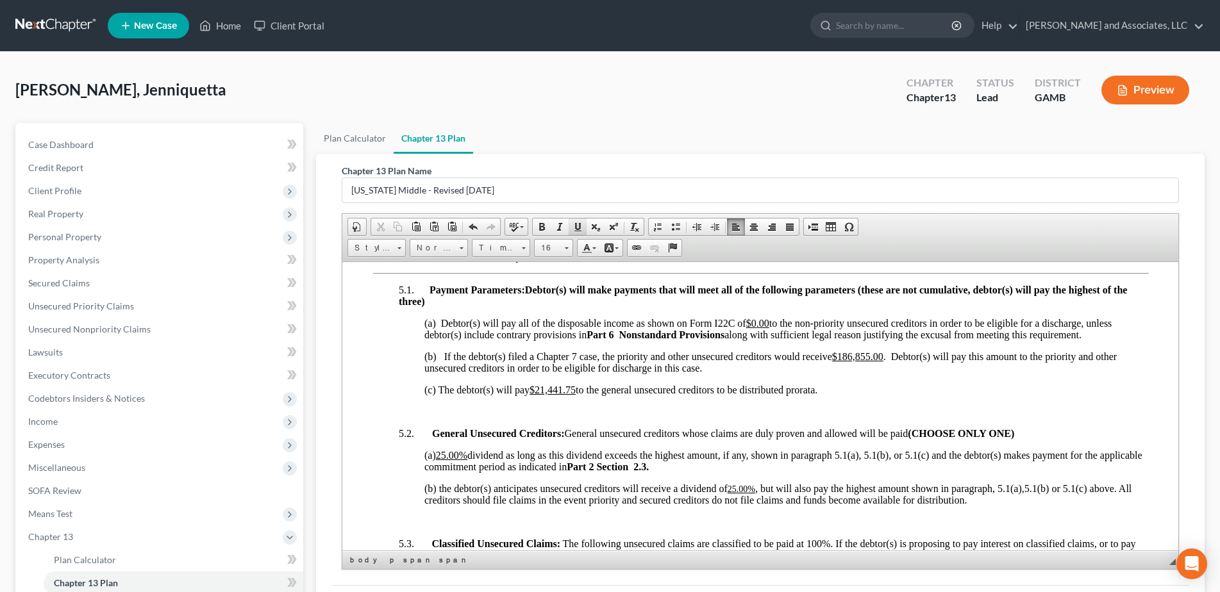
click at [582, 228] on span at bounding box center [577, 227] width 10 height 10
drag, startPoint x: 785, startPoint y: 335, endPoint x: 751, endPoint y: 336, distance: 34.0
click at [751, 336] on span "(a) Debtor(s) will pay all of the disposable income as shown on Form I22C of $0…" at bounding box center [767, 328] width 687 height 22
click at [542, 225] on span at bounding box center [542, 227] width 10 height 10
click at [568, 249] on span at bounding box center [567, 248] width 4 height 2
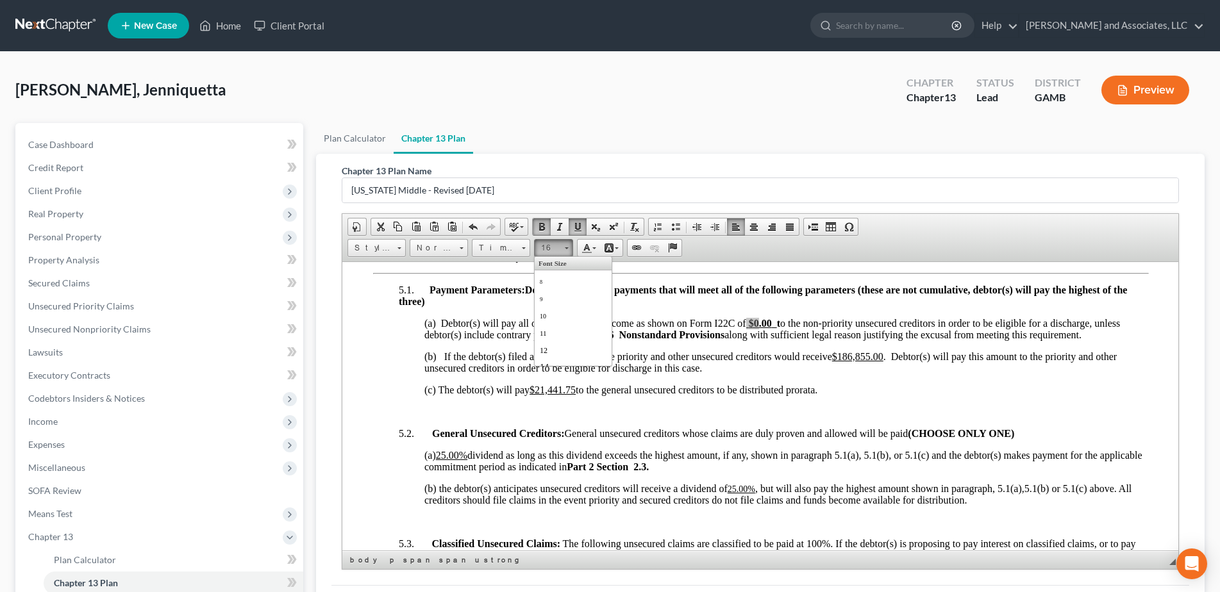
scroll to position [73, 0]
click at [549, 328] on span "18" at bounding box center [545, 328] width 12 height 13
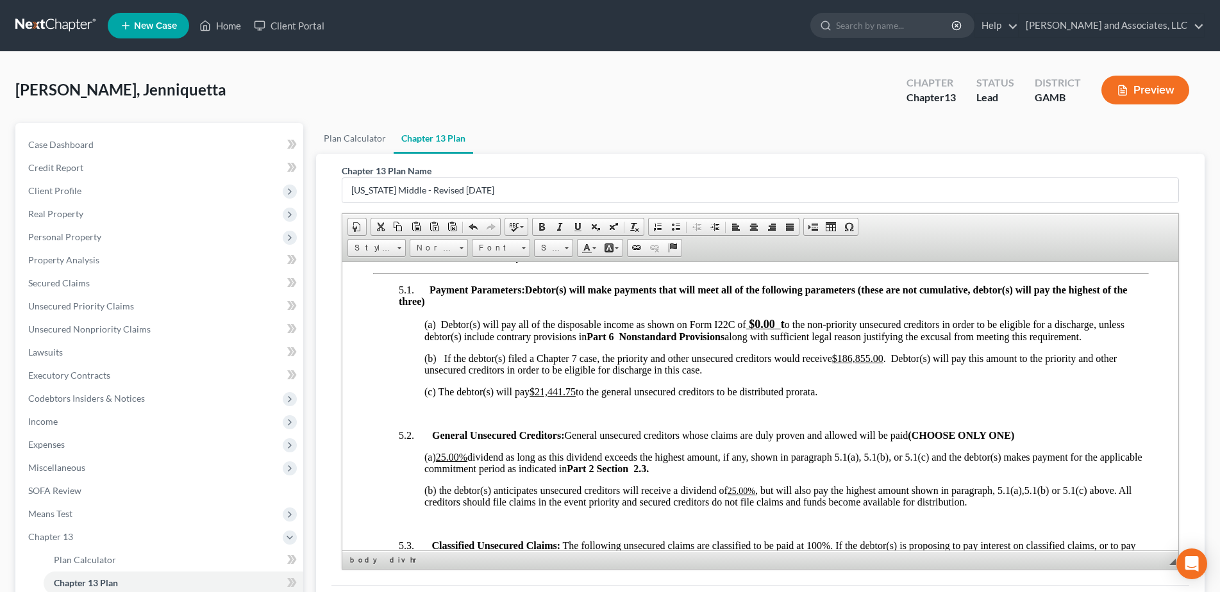
click at [725, 274] on hr at bounding box center [760, 272] width 776 height 1
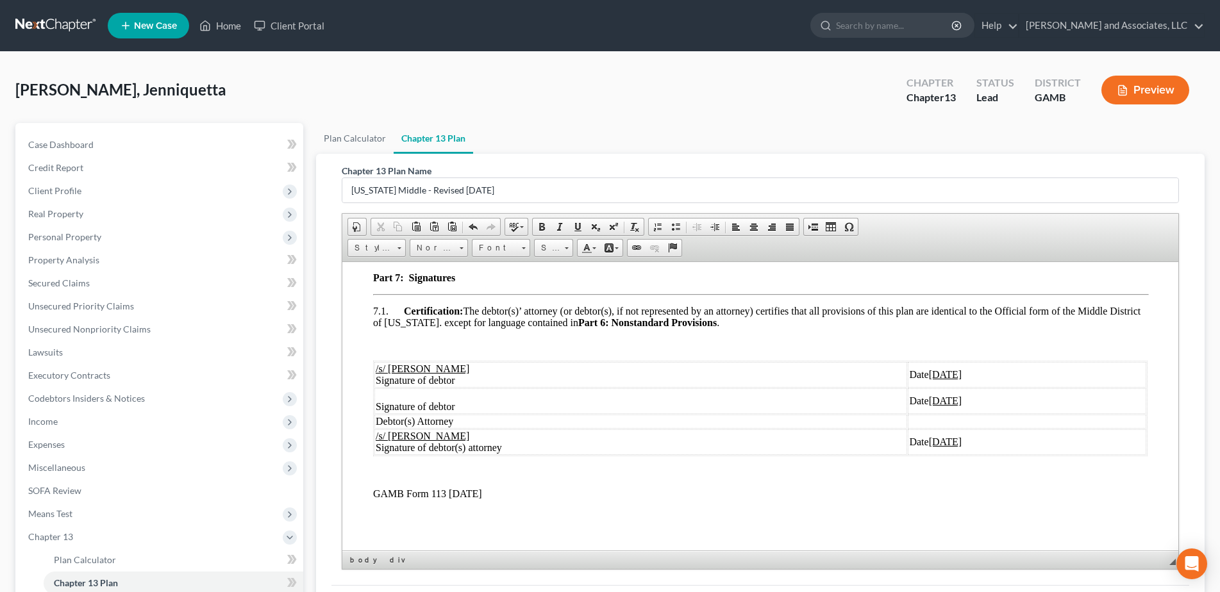
scroll to position [3361, 0]
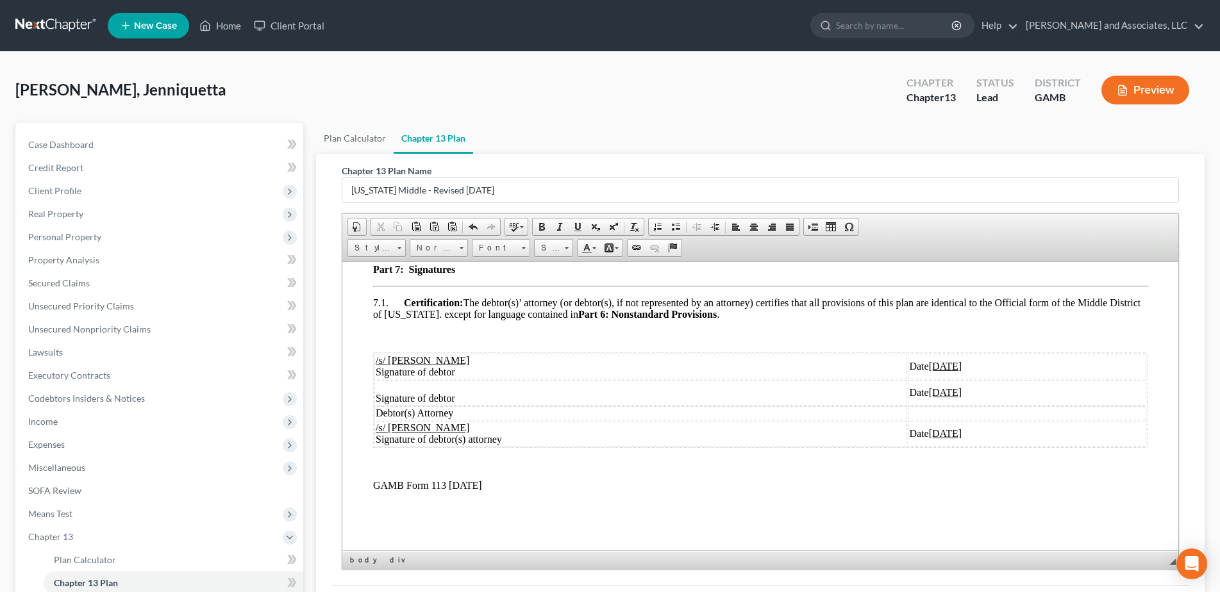
click at [938, 405] on td "Date 08/20/2025" at bounding box center [1026, 392] width 238 height 26
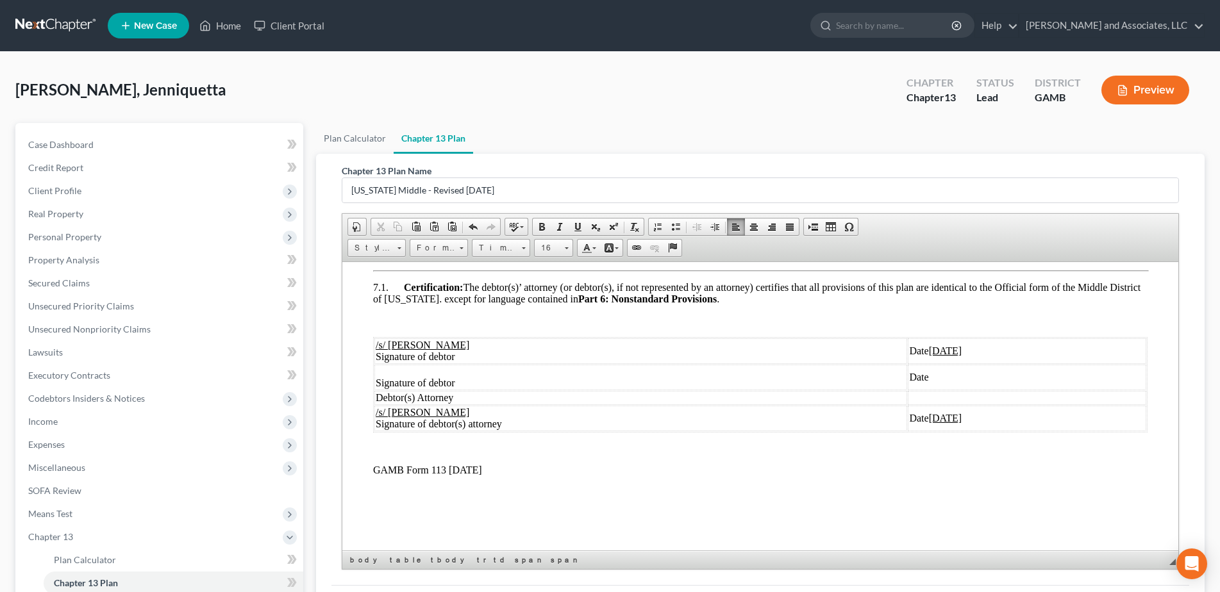
drag, startPoint x: 1171, startPoint y: 523, endPoint x: 1540, endPoint y: 774, distance: 446.2
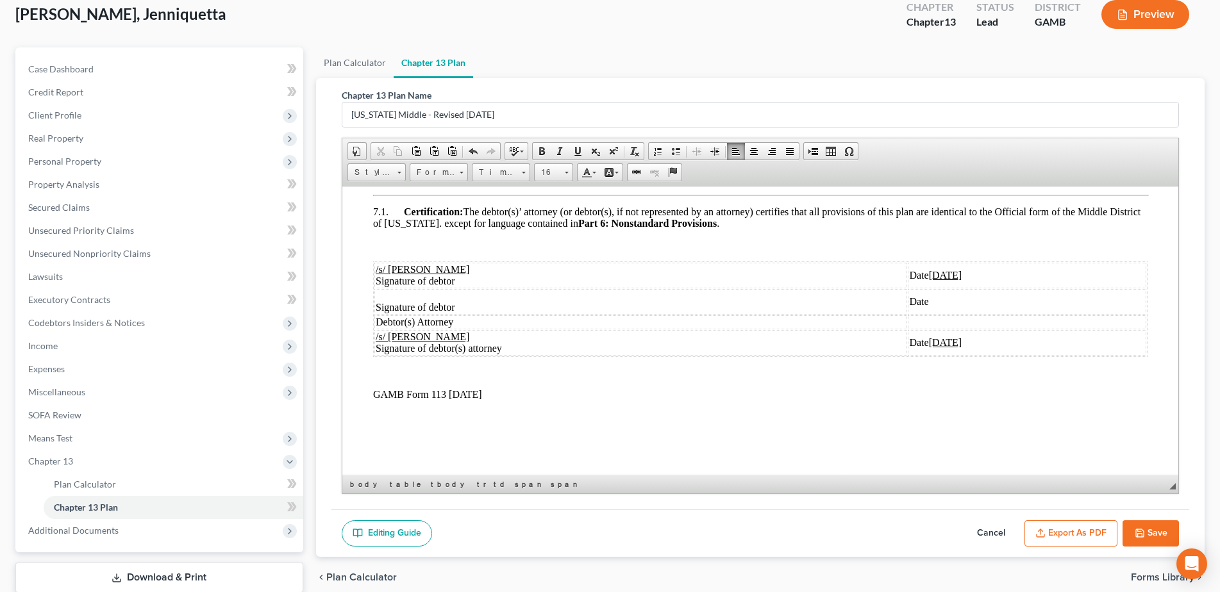
scroll to position [77, 0]
click at [1145, 528] on button "Save" at bounding box center [1150, 532] width 56 height 27
select select "0"
